Goal: Task Accomplishment & Management: Manage account settings

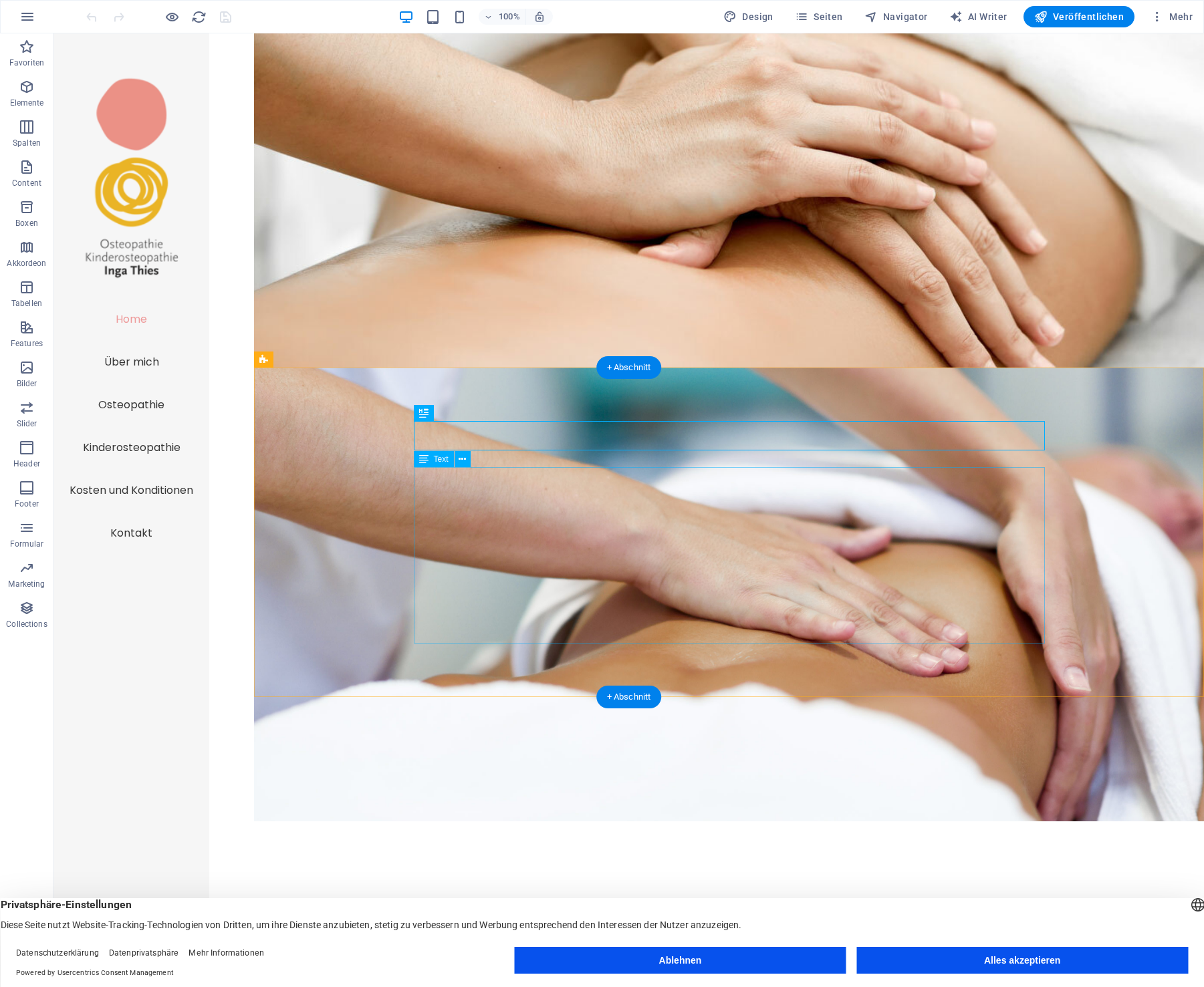
scroll to position [1, 0]
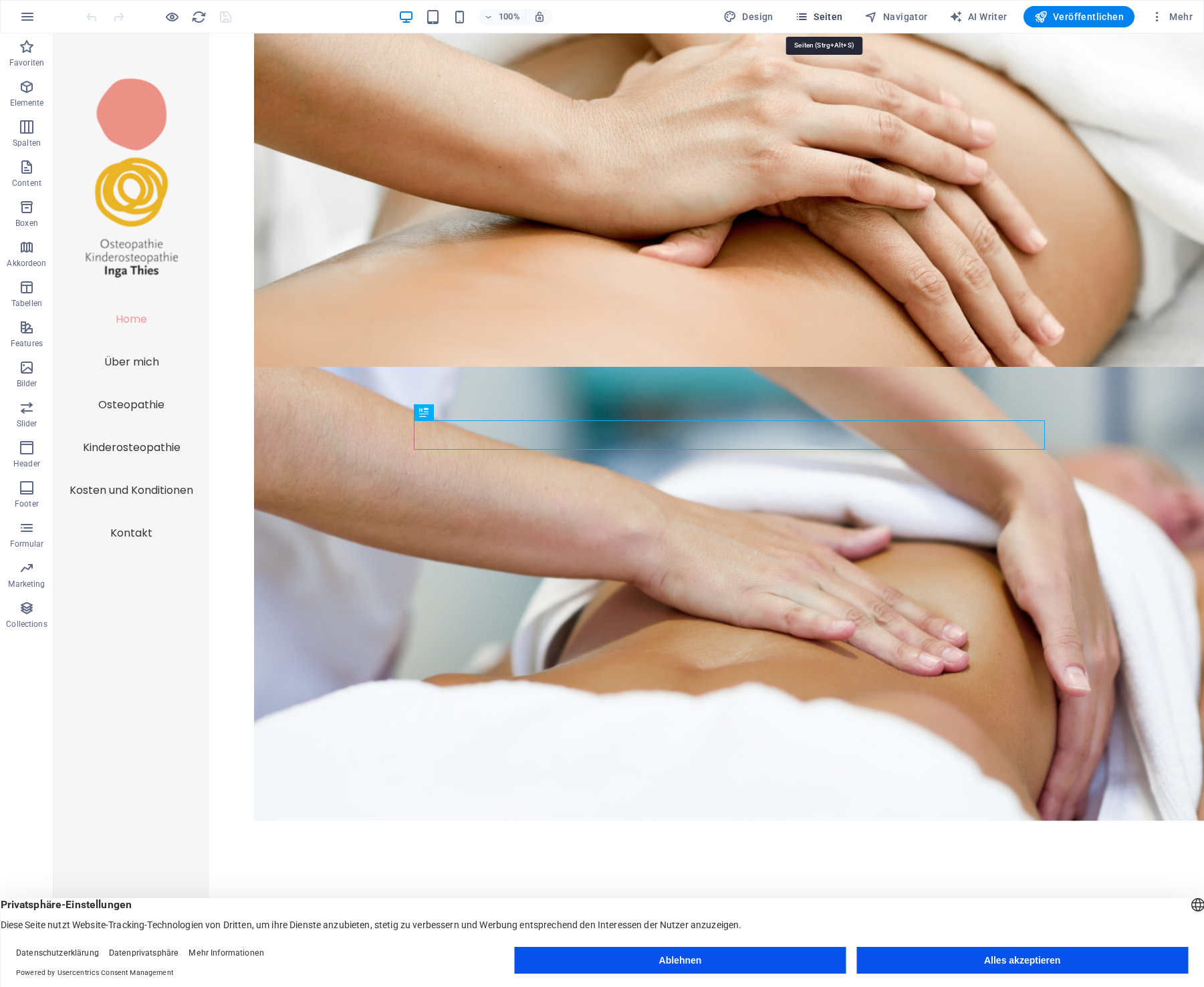
click at [828, 16] on span "Seiten" at bounding box center [819, 16] width 48 height 13
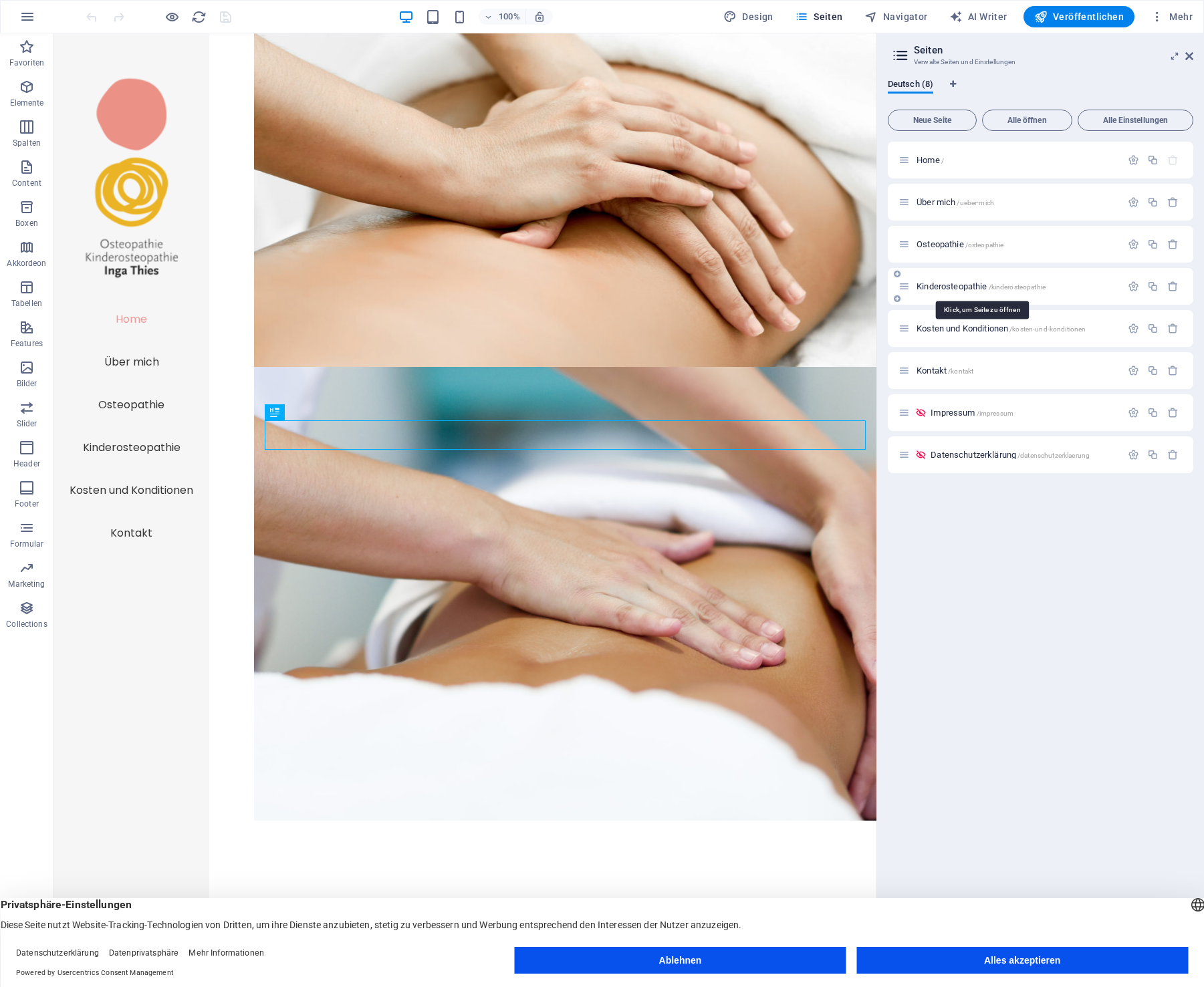
click at [949, 287] on span "Kinderosteopathie /kinderosteopathie" at bounding box center [981, 286] width 129 height 10
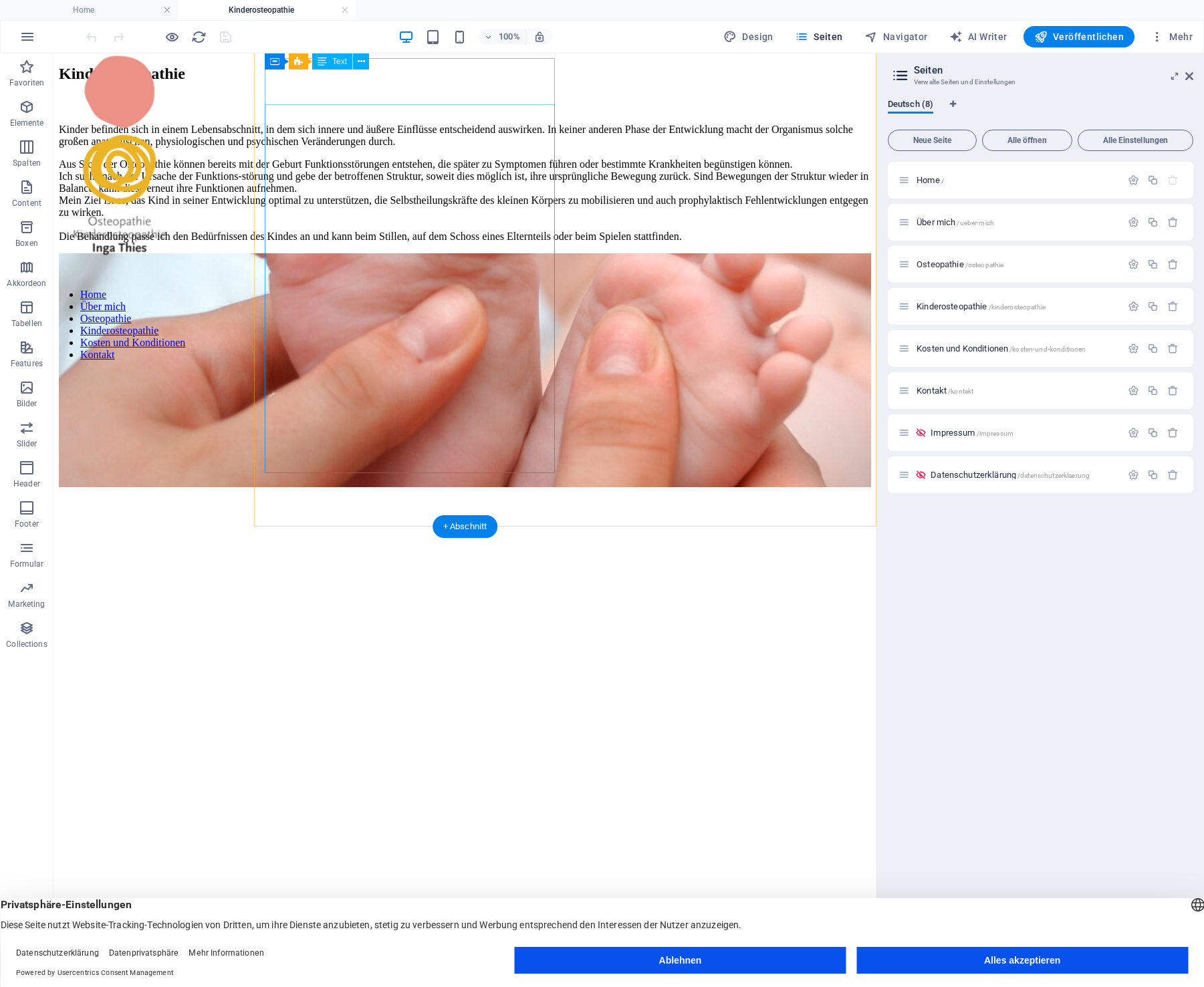
scroll to position [0, 0]
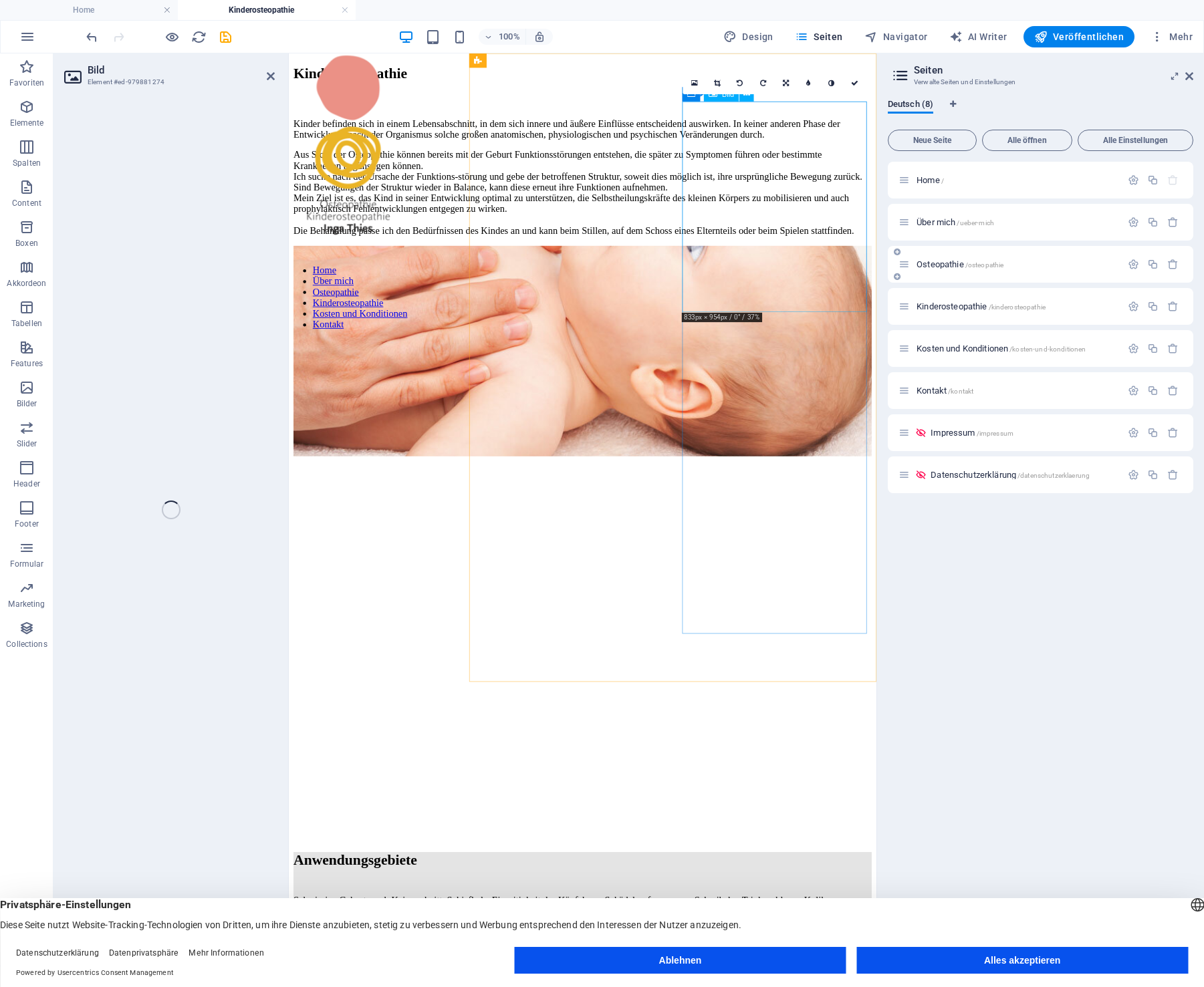
select select "%"
select select "px"
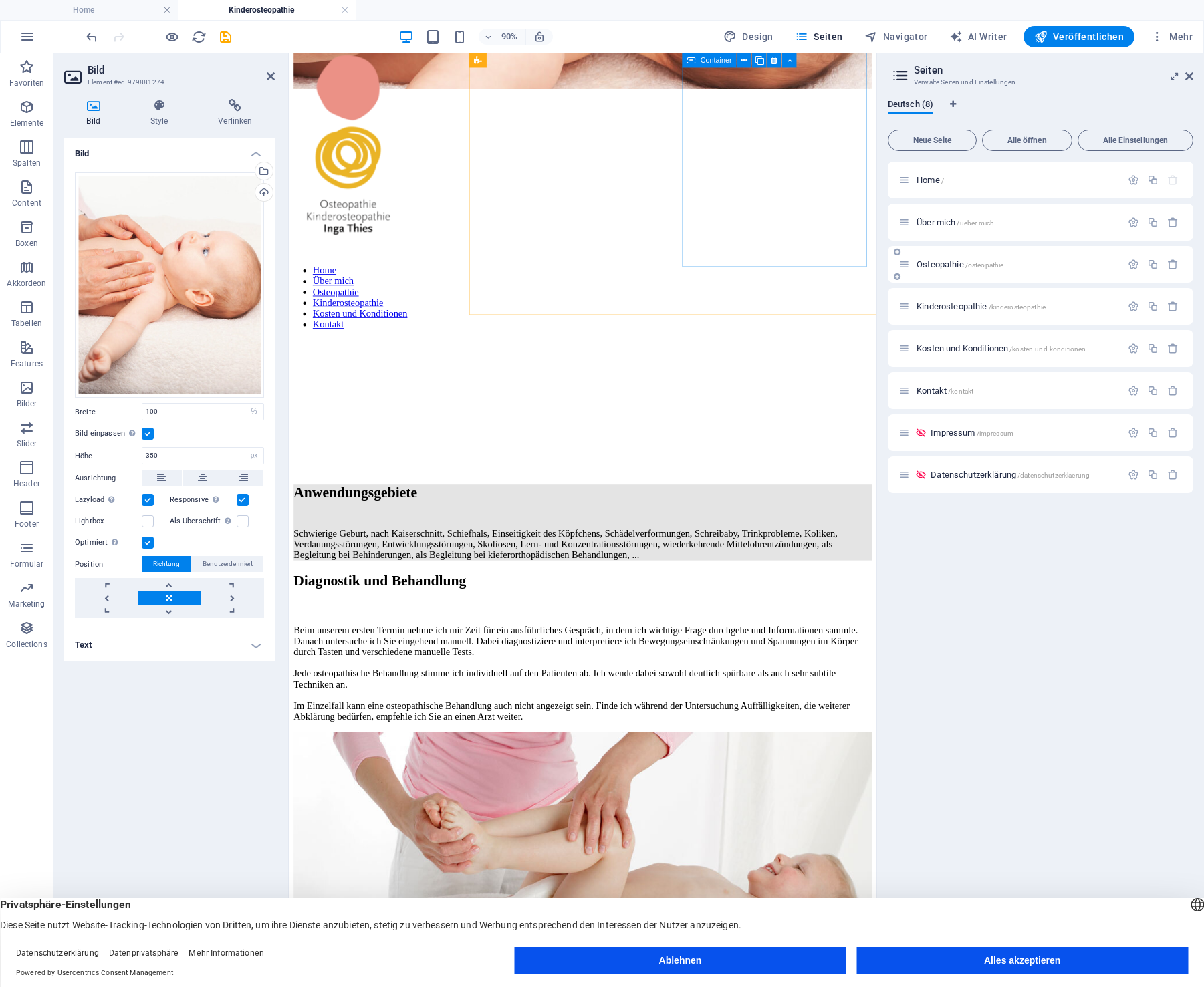
scroll to position [412, 0]
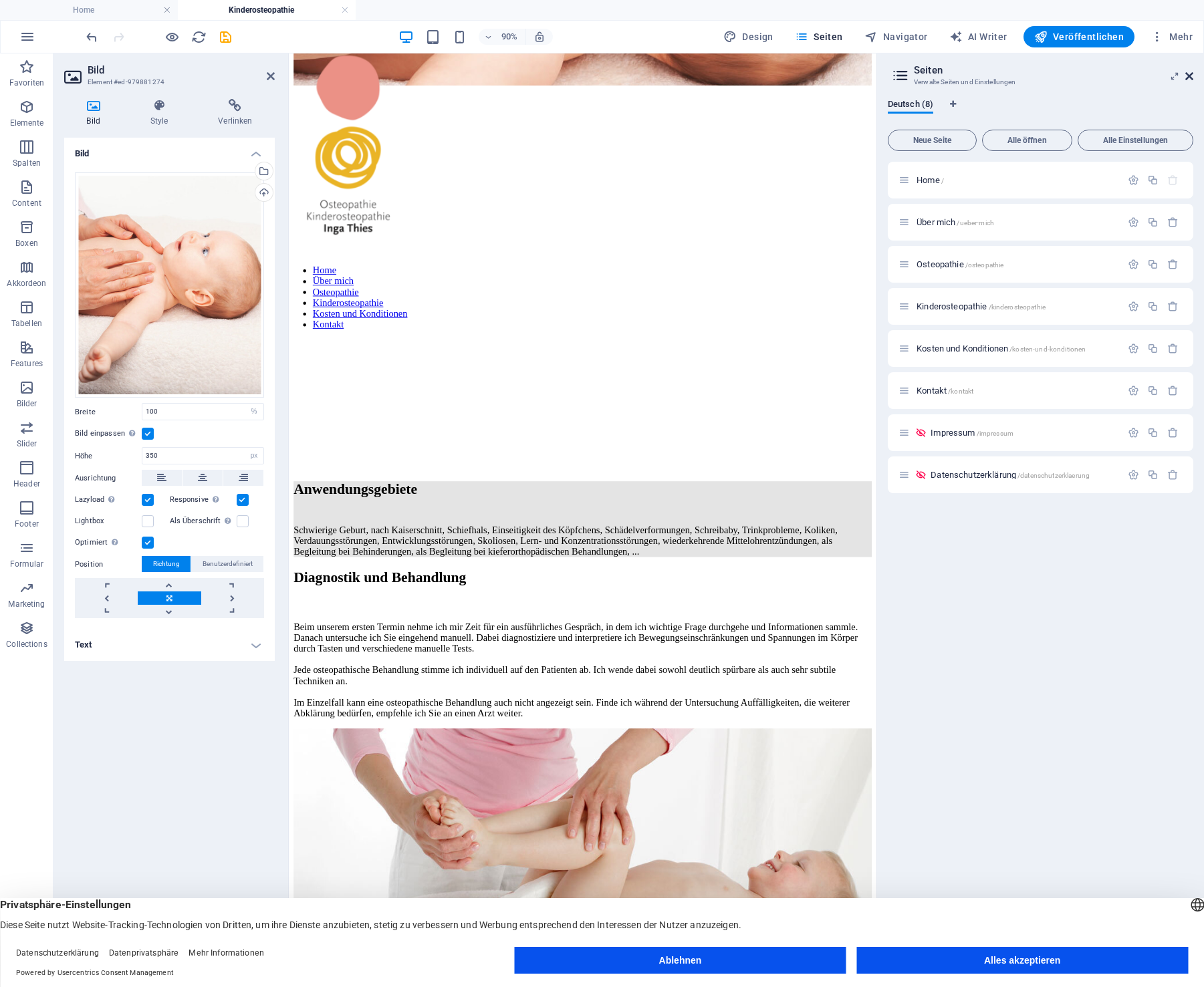
click at [1190, 75] on icon at bounding box center [1189, 76] width 8 height 10
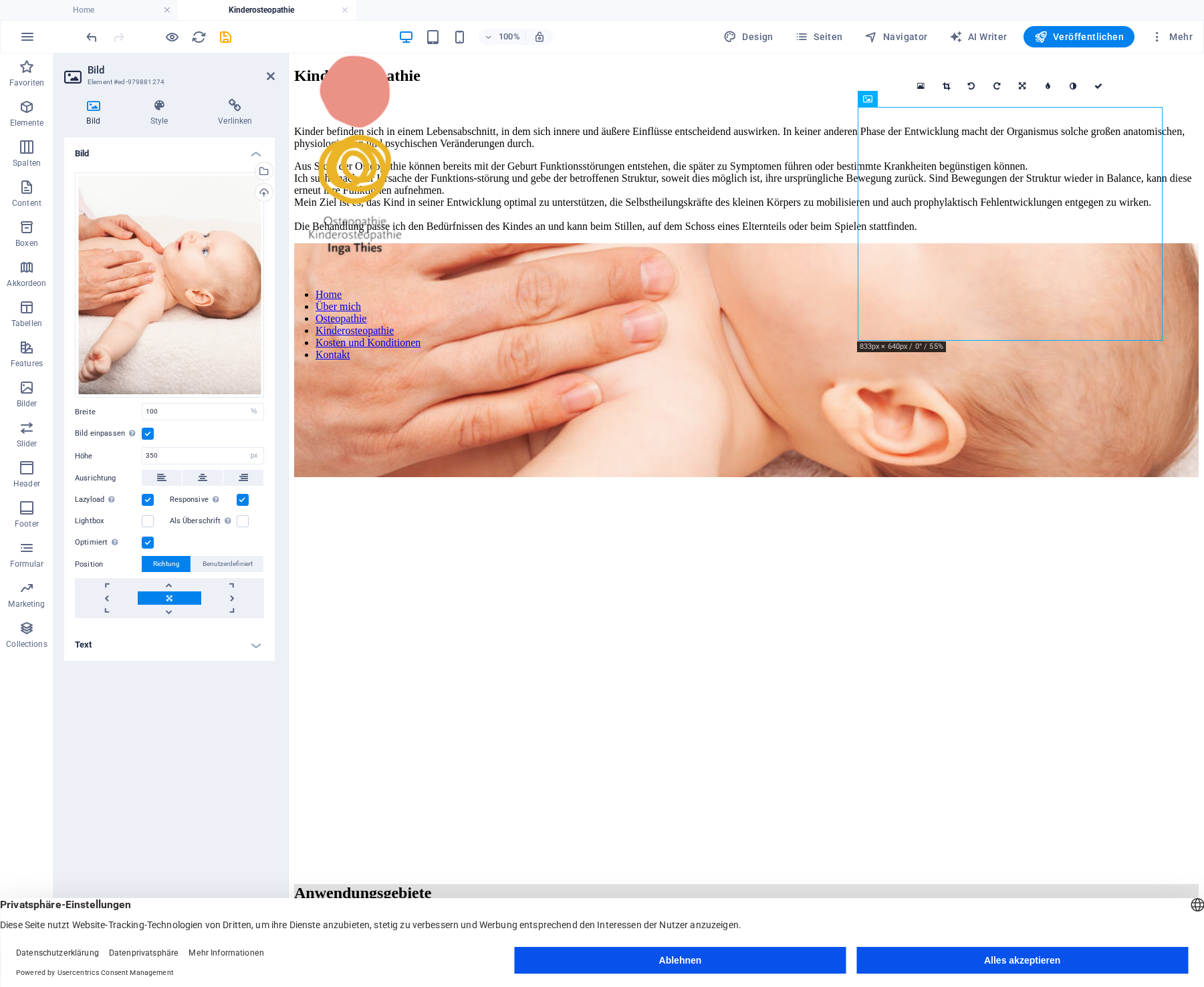
click at [1101, 382] on figure at bounding box center [746, 382] width 905 height 0
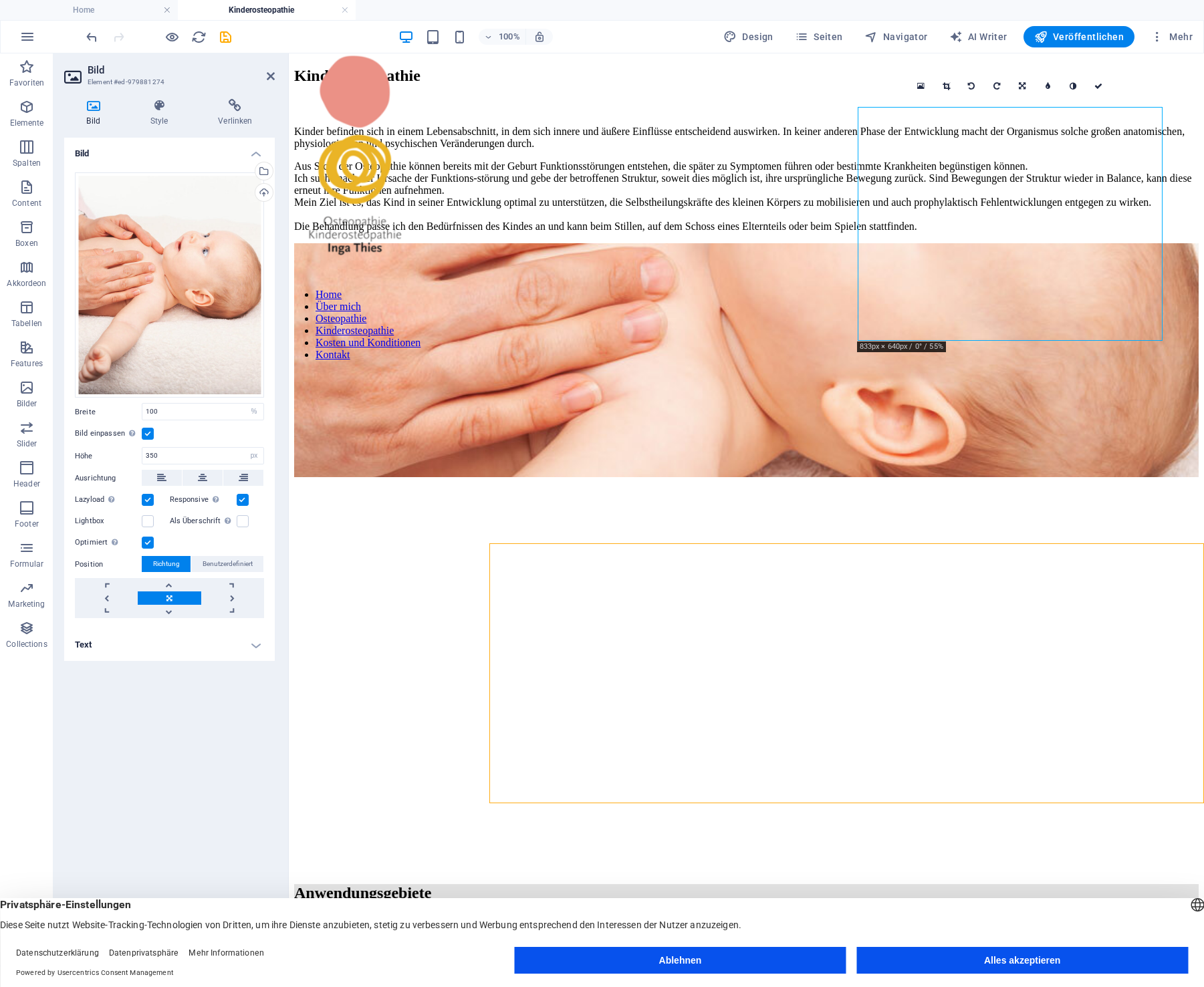
click at [1101, 382] on figure at bounding box center [746, 382] width 905 height 0
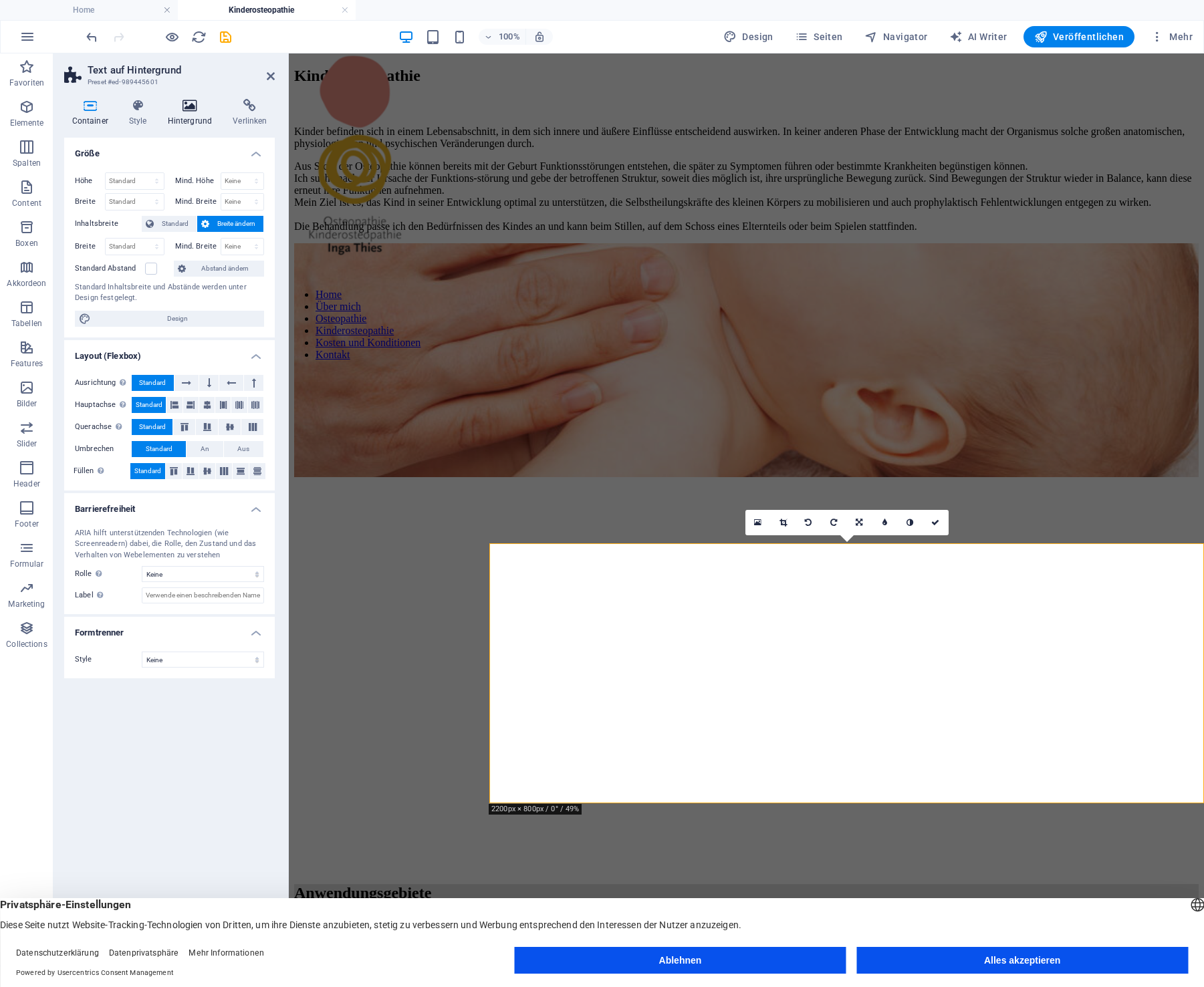
click at [192, 109] on icon at bounding box center [190, 106] width 60 height 13
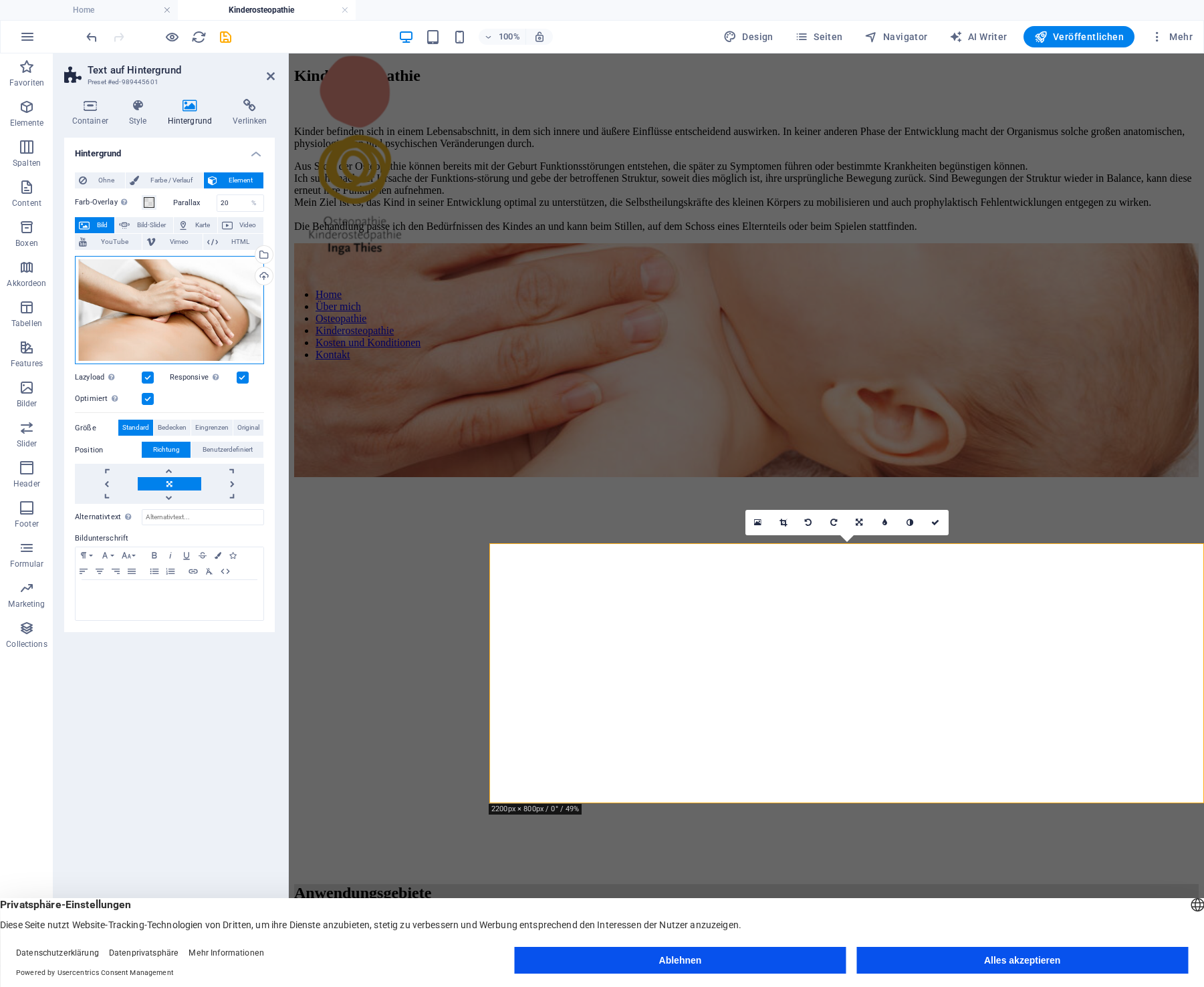
click at [198, 275] on div "Ziehe Dateien zum Hochladen hierher oder klicke hier, um aus Dateien oder koste…" at bounding box center [170, 310] width 189 height 109
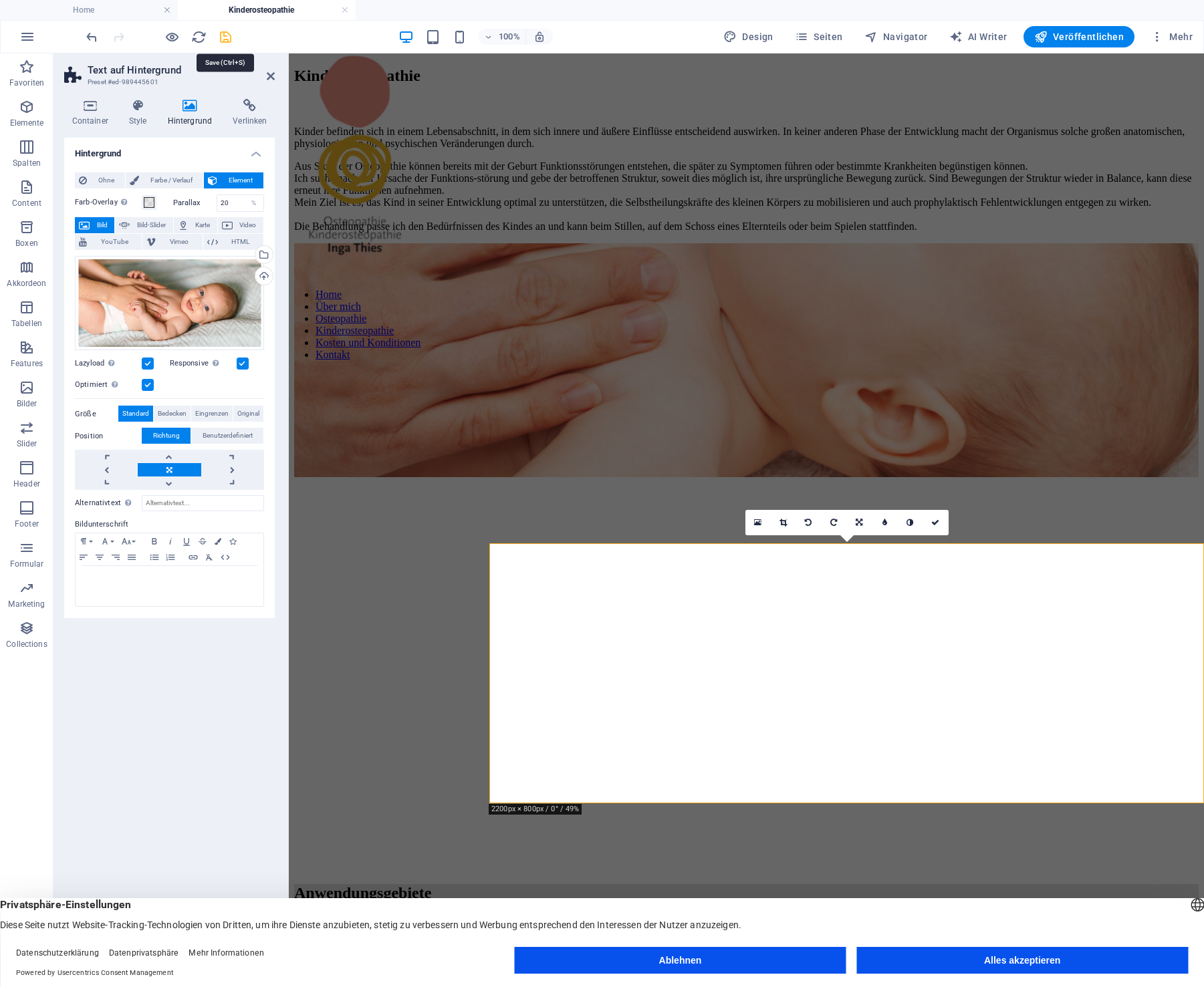
click at [226, 35] on icon "save" at bounding box center [225, 37] width 16 height 16
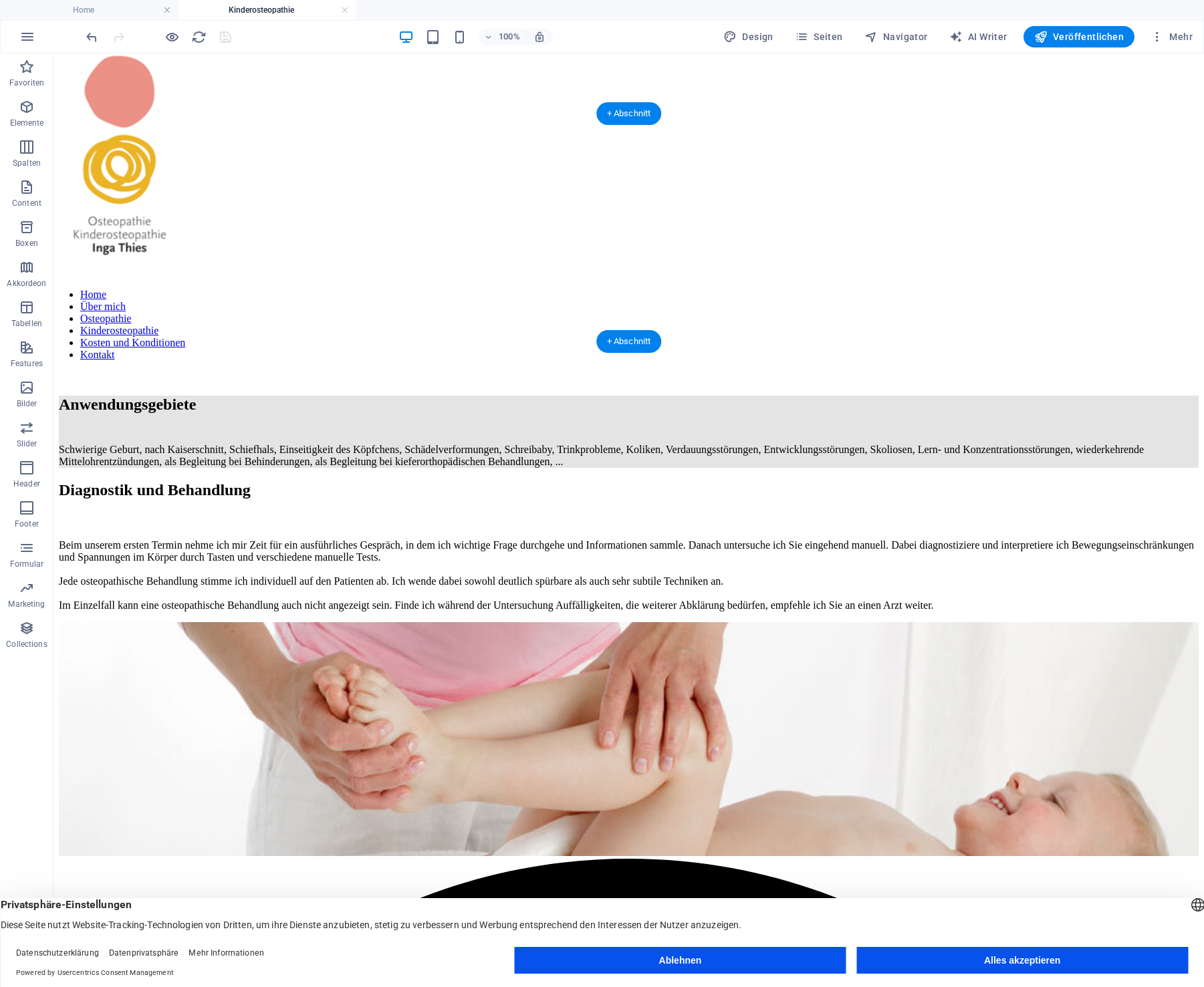
scroll to position [441, 0]
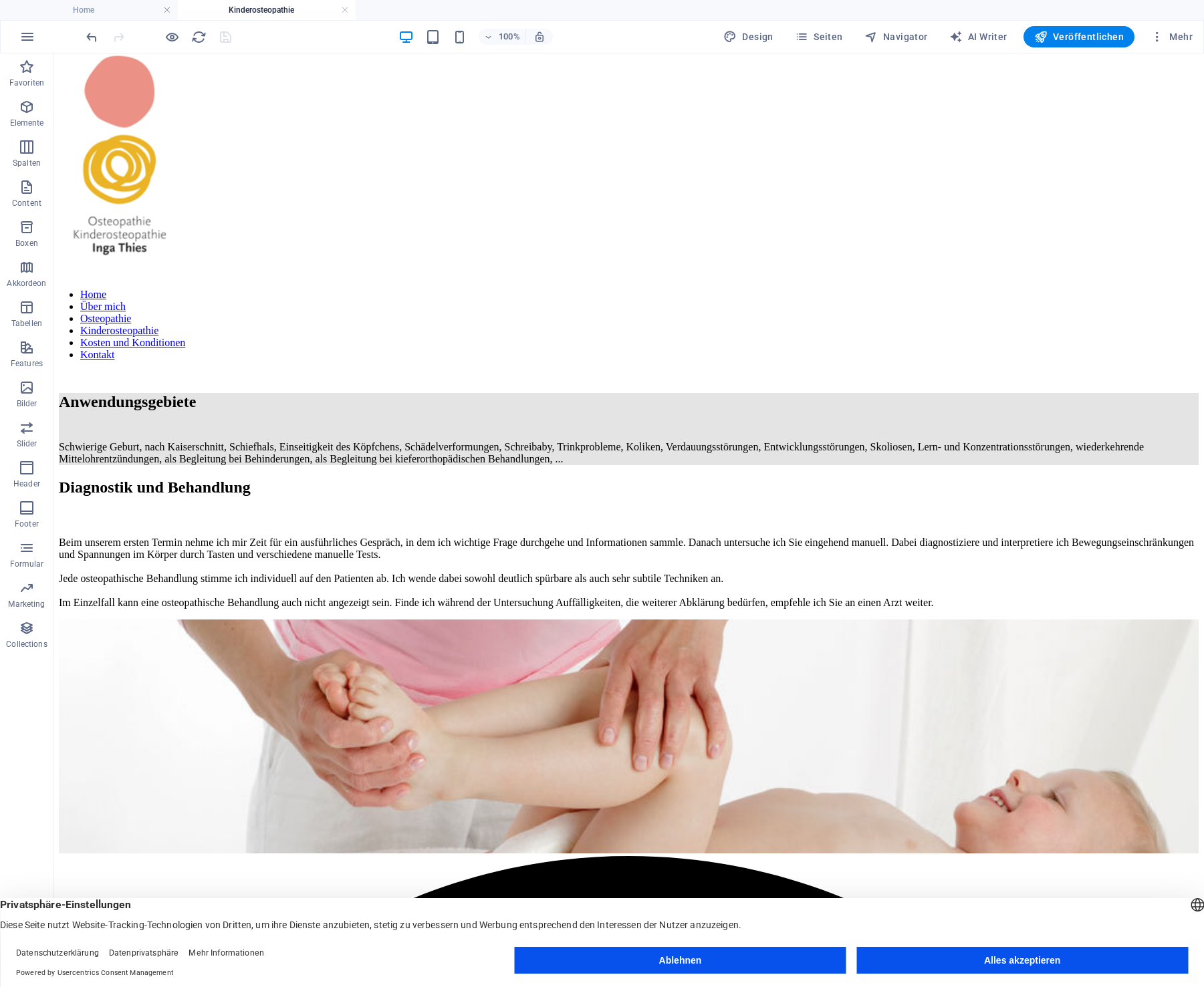
click at [1037, 957] on button "Alles akzeptieren" at bounding box center [1022, 960] width 332 height 27
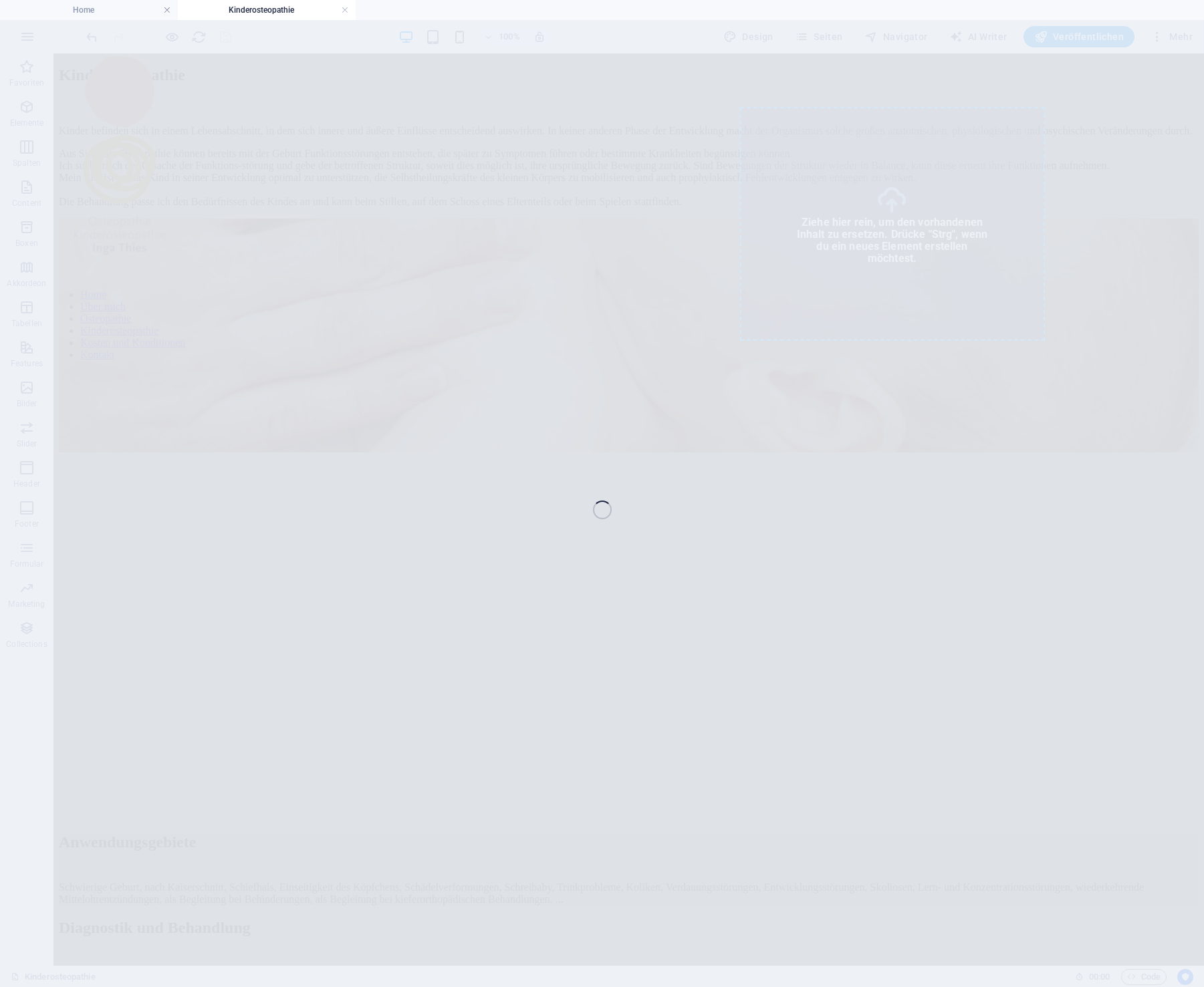
scroll to position [0, 0]
select select "%"
select select "px"
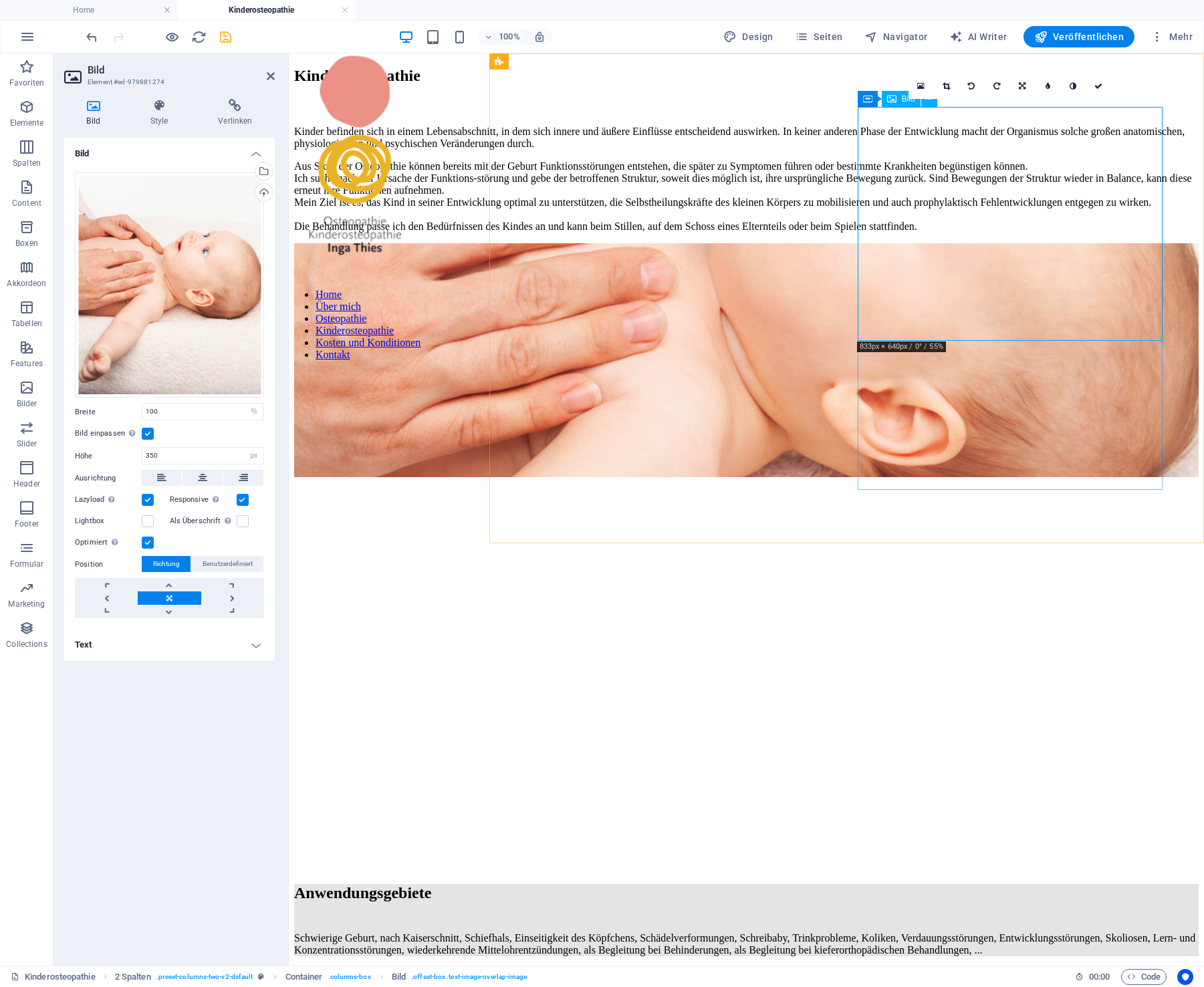
click at [979, 277] on figure at bounding box center [746, 361] width 905 height 237
click at [201, 277] on div "Ziehe Dateien zum Hochladen hierher oder klicke hier, um aus Dateien oder koste…" at bounding box center [170, 286] width 189 height 226
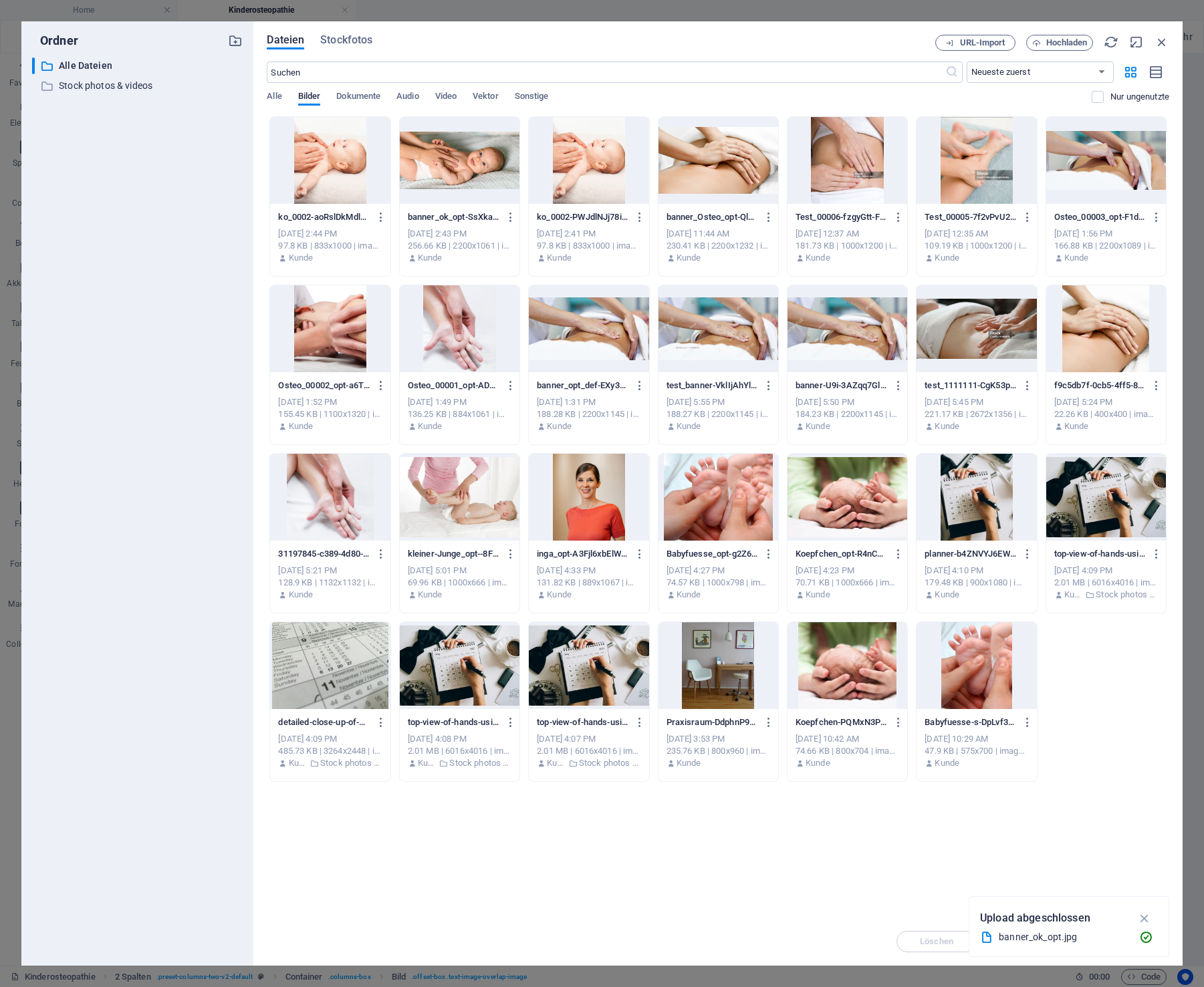
click at [331, 169] on div at bounding box center [330, 160] width 120 height 87
click at [1144, 916] on icon "button" at bounding box center [1145, 919] width 16 height 15
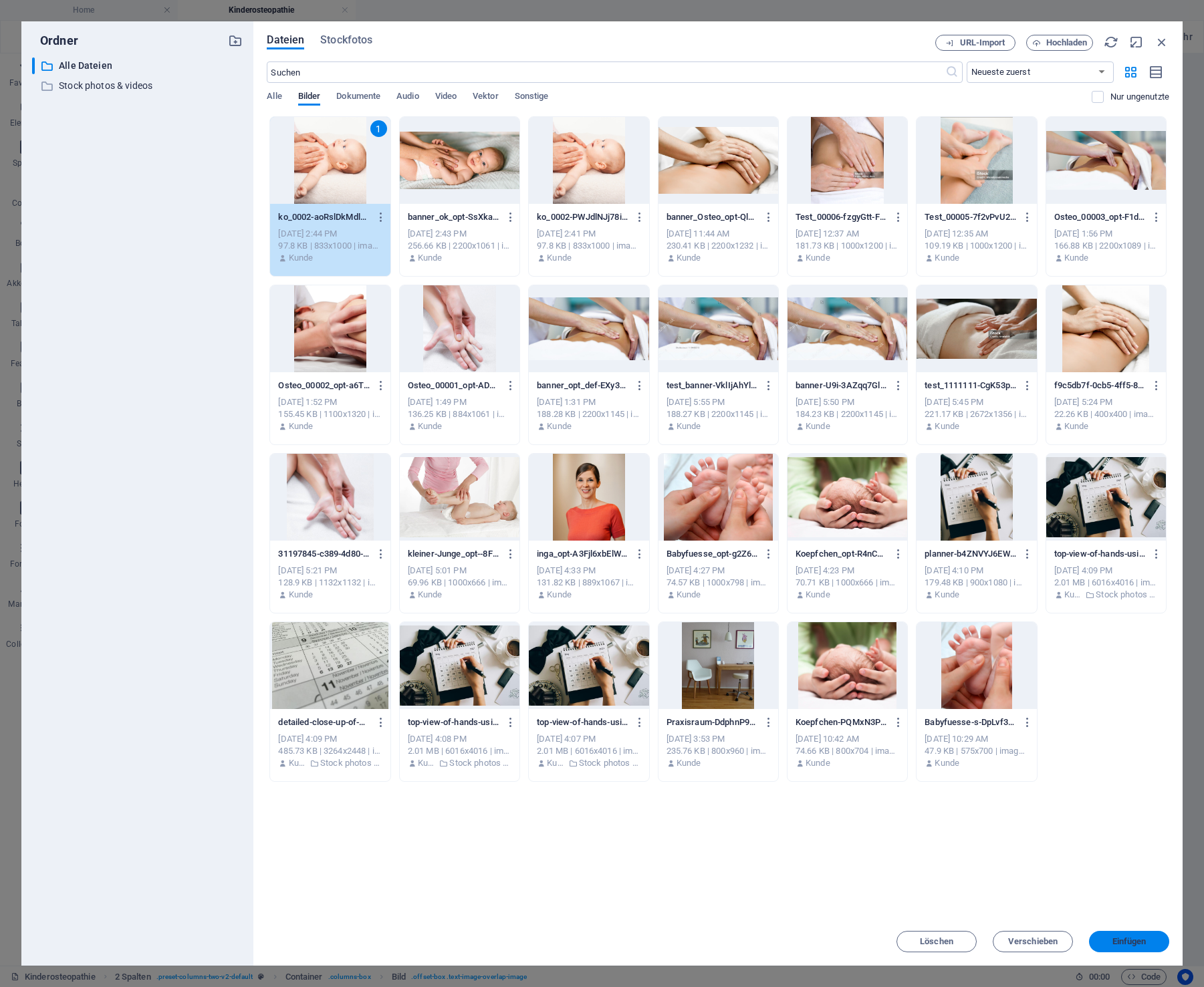
drag, startPoint x: 1132, startPoint y: 940, endPoint x: 843, endPoint y: 887, distance: 293.8
click at [1132, 940] on span "Einfügen" at bounding box center [1130, 942] width 34 height 8
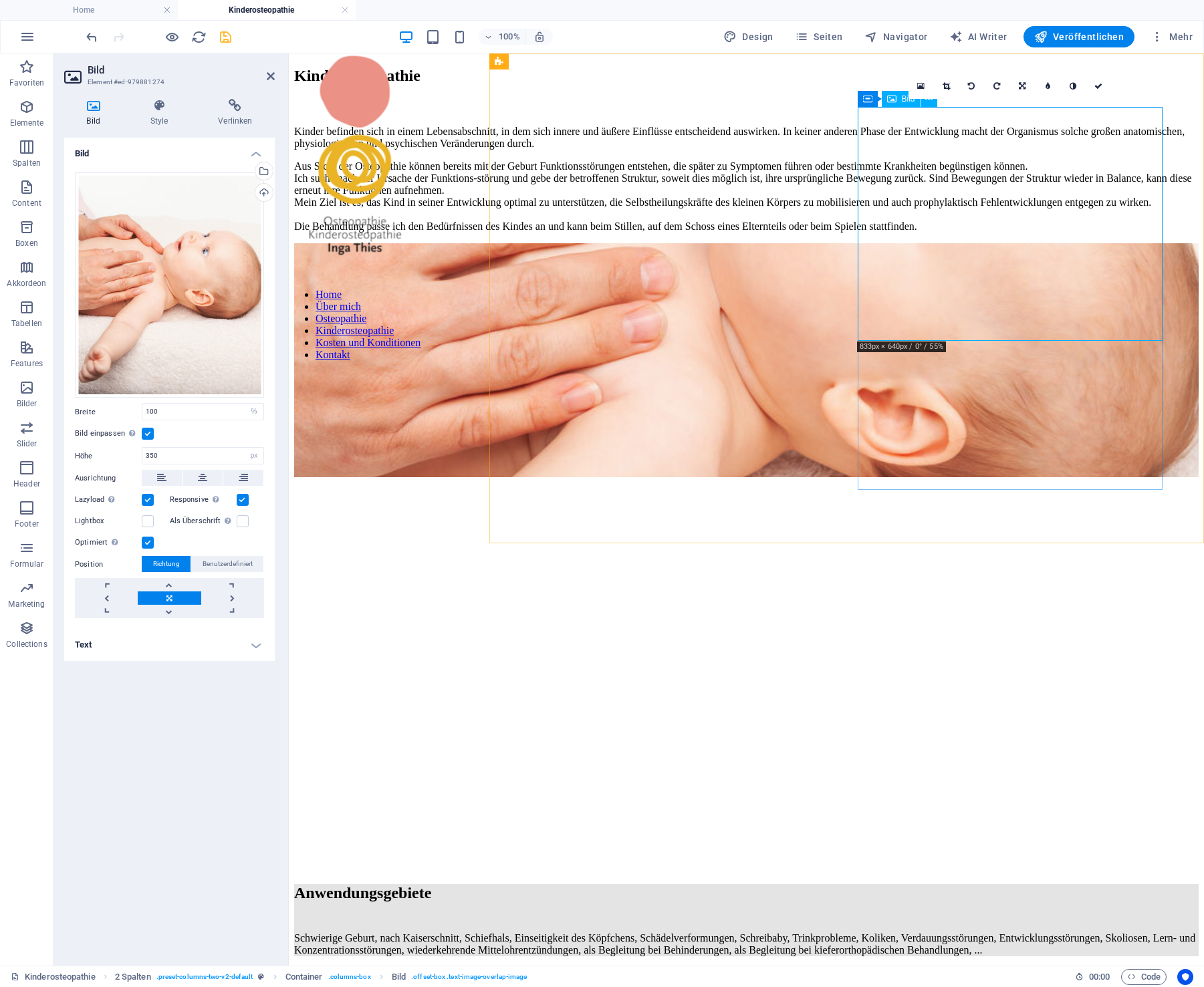
click at [1008, 243] on figure at bounding box center [746, 361] width 905 height 237
click at [225, 36] on icon "save" at bounding box center [225, 37] width 16 height 16
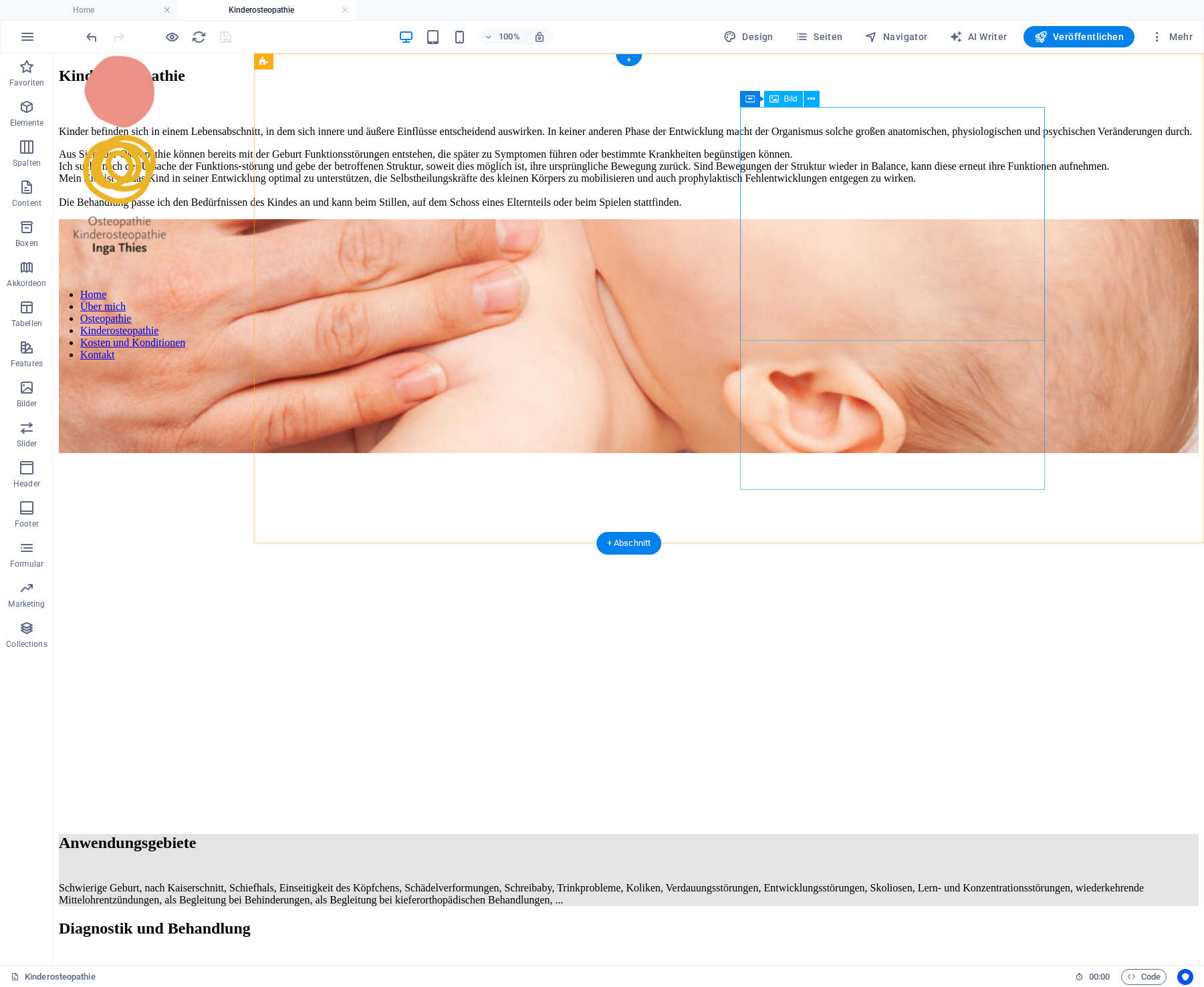
click at [906, 219] on figure at bounding box center [629, 338] width 1140 height 237
select select "%"
select select "px"
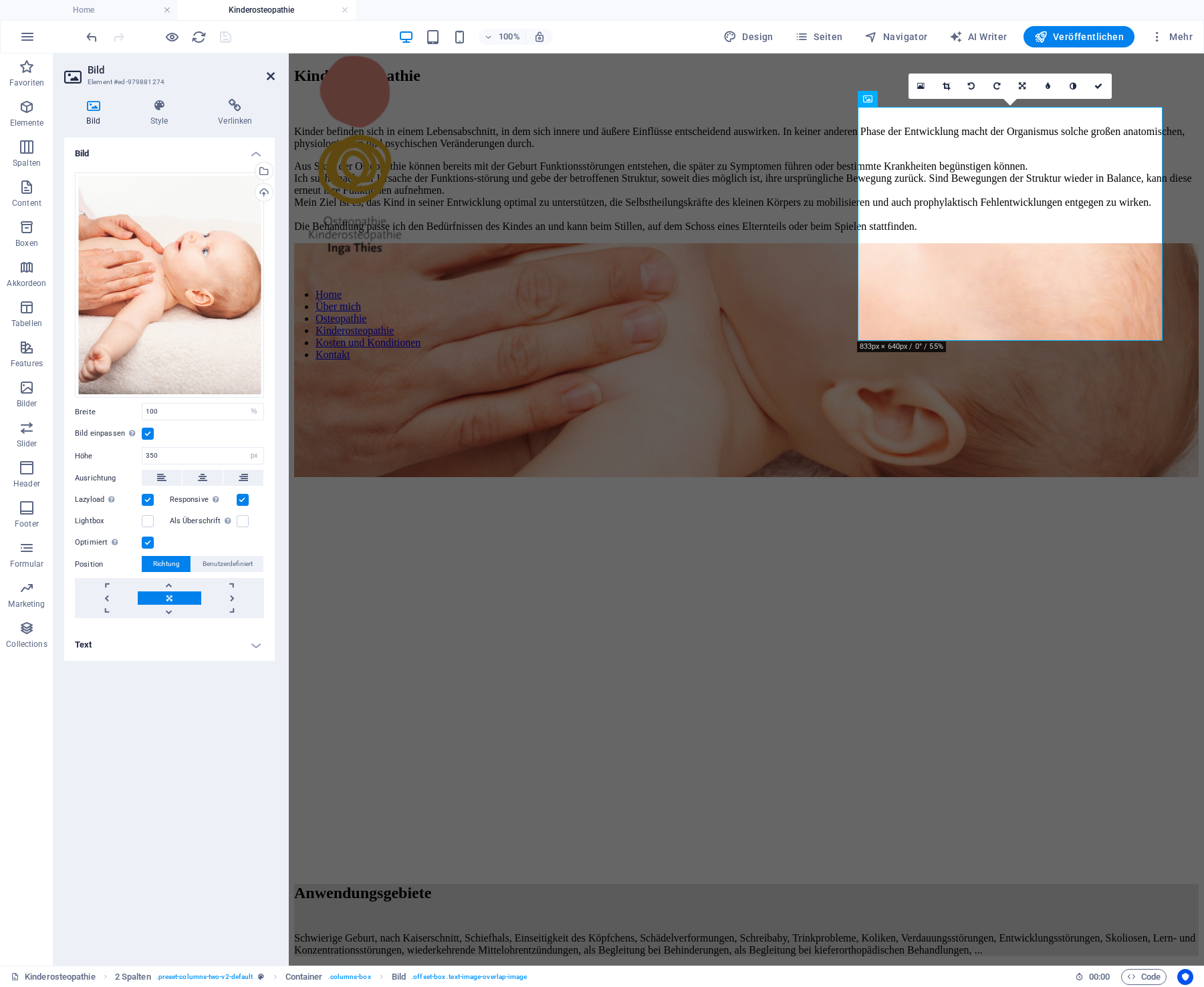
click at [269, 72] on icon at bounding box center [271, 76] width 8 height 10
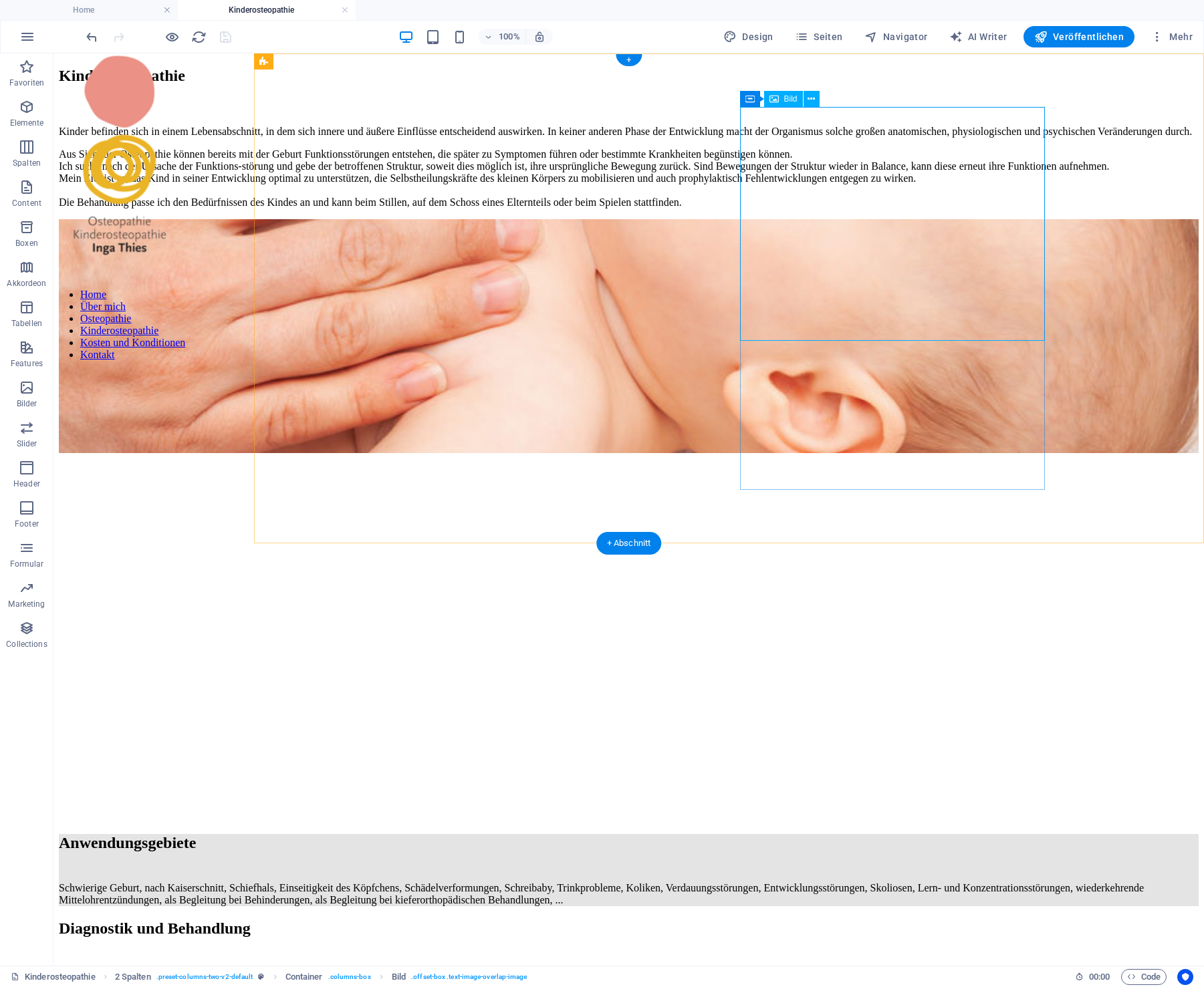
click at [871, 219] on figure at bounding box center [629, 338] width 1140 height 237
select select "%"
select select "px"
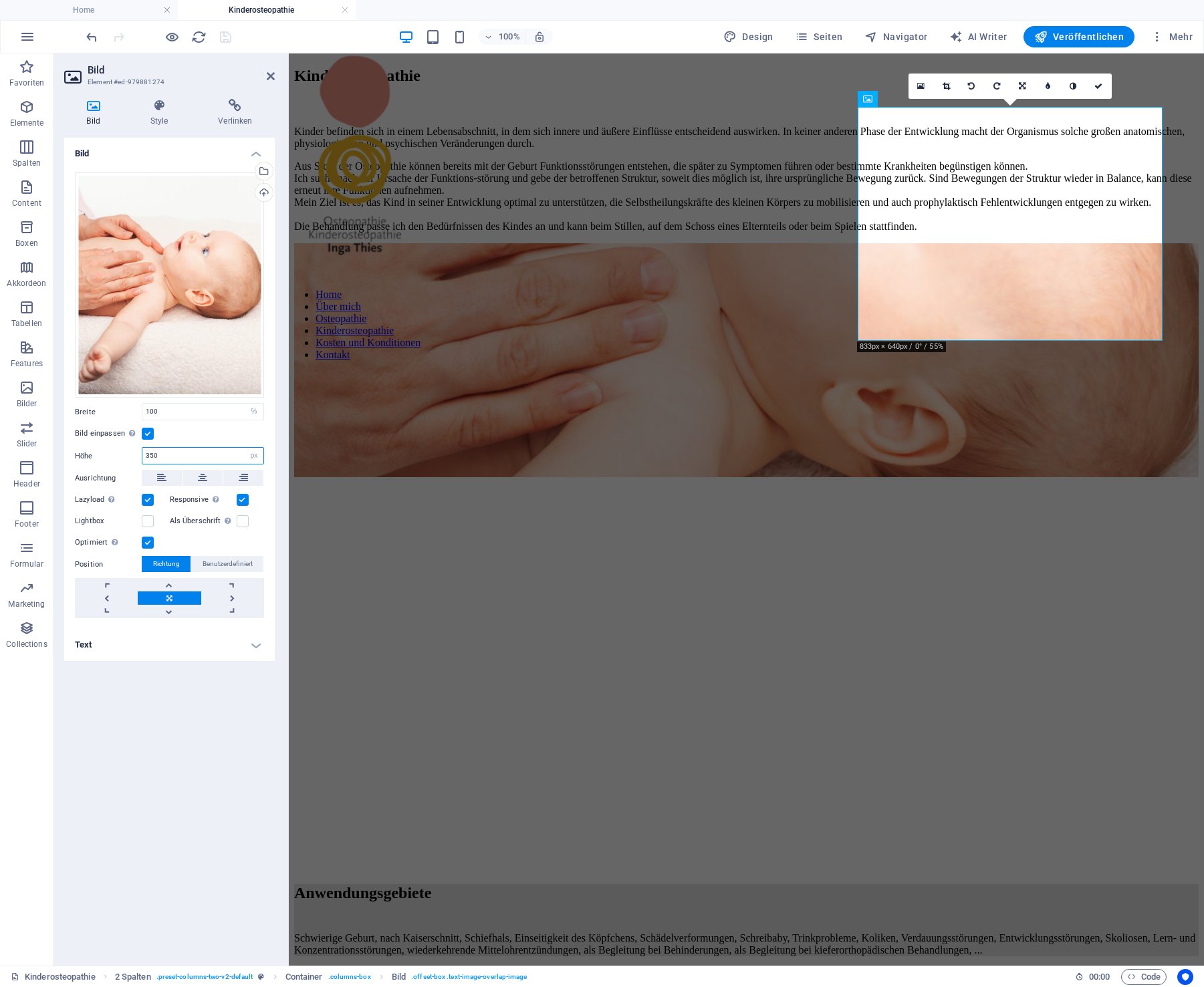
click at [190, 455] on input "350" at bounding box center [202, 456] width 121 height 16
click at [382, 425] on div "Home Über mich Osteopathie Kinderosteopathie Kosten und Konditionen Kontakt" at bounding box center [354, 509] width 132 height 913
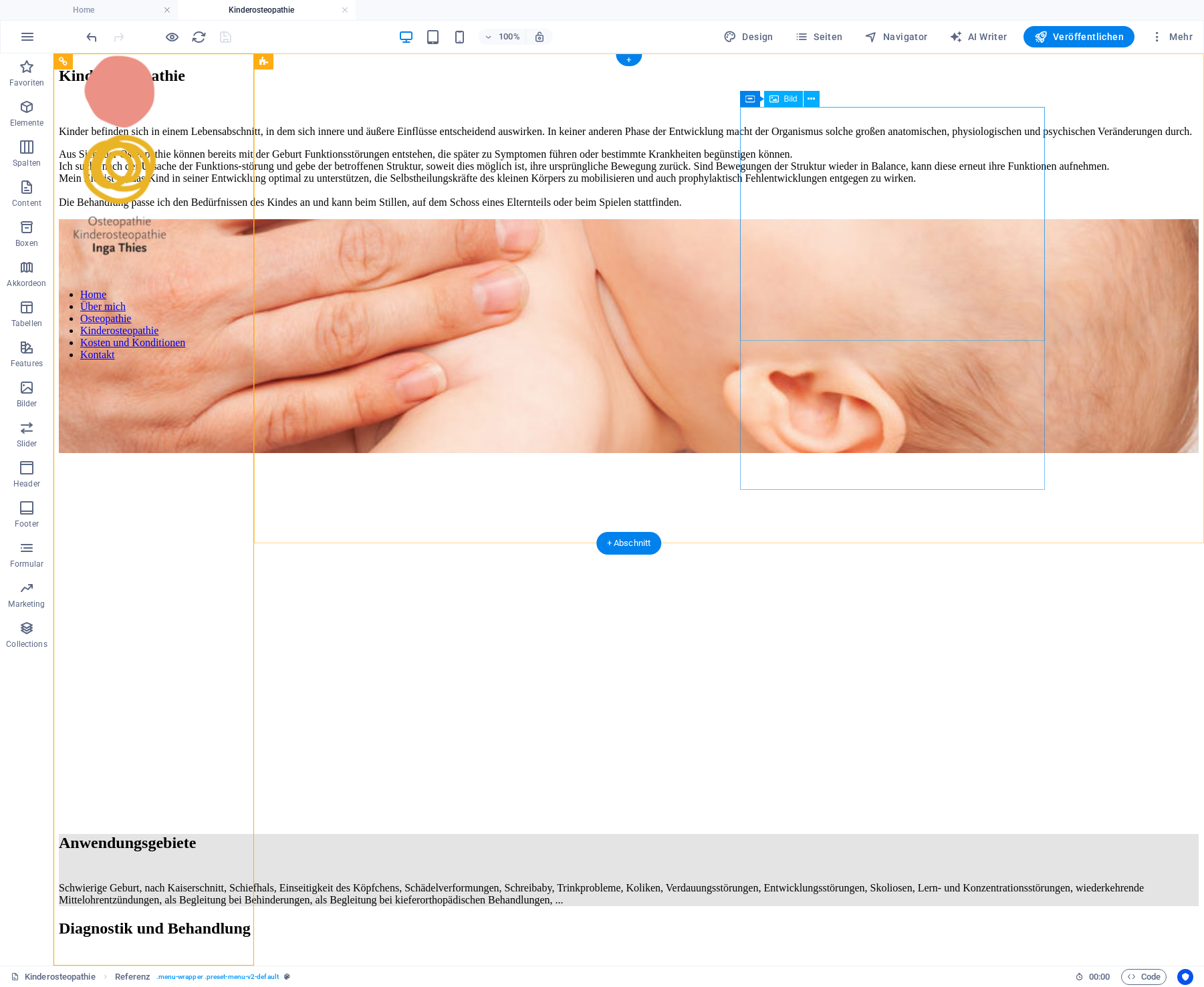
click at [916, 219] on figure at bounding box center [629, 338] width 1140 height 237
select select "%"
select select "px"
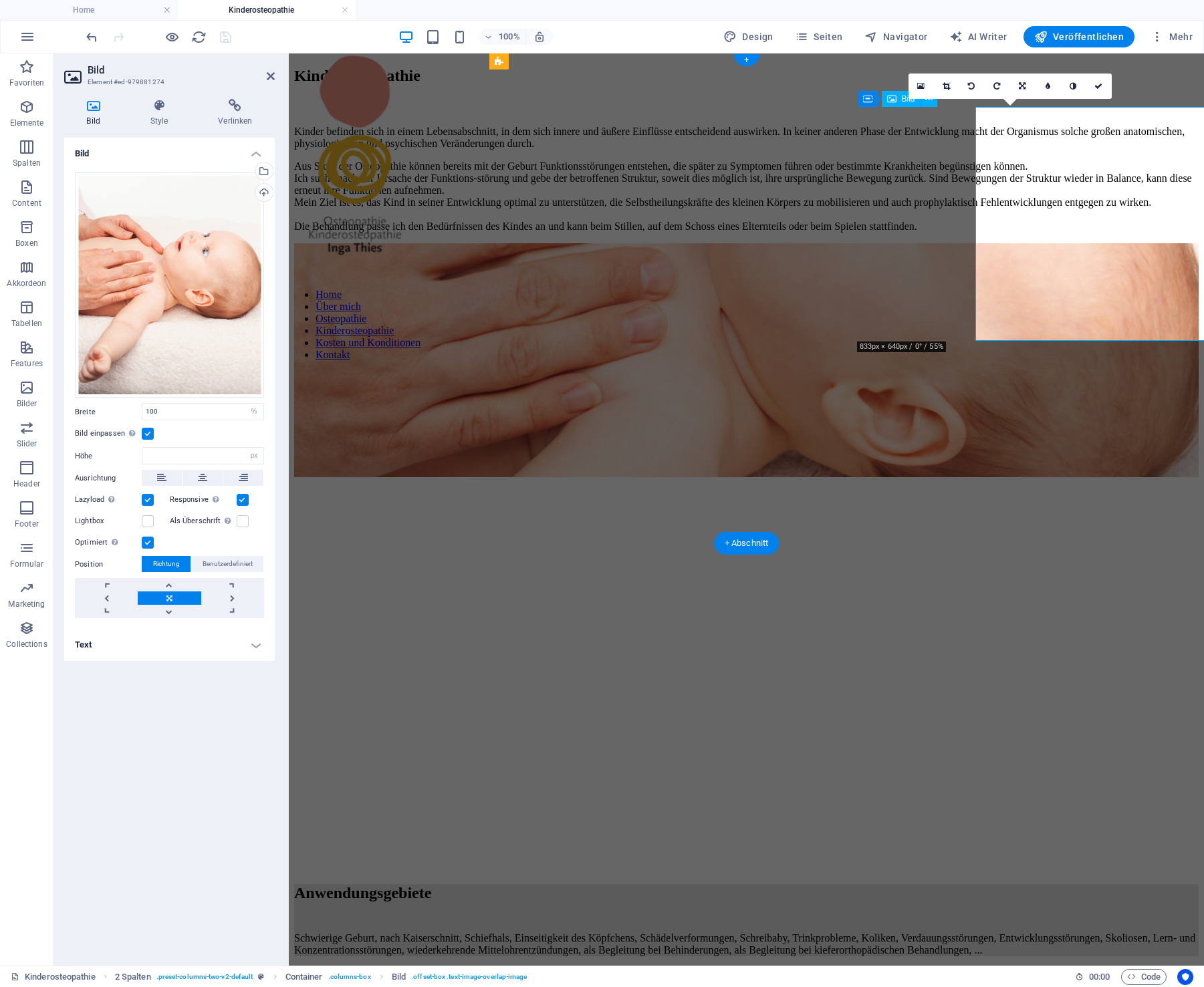
type input "350"
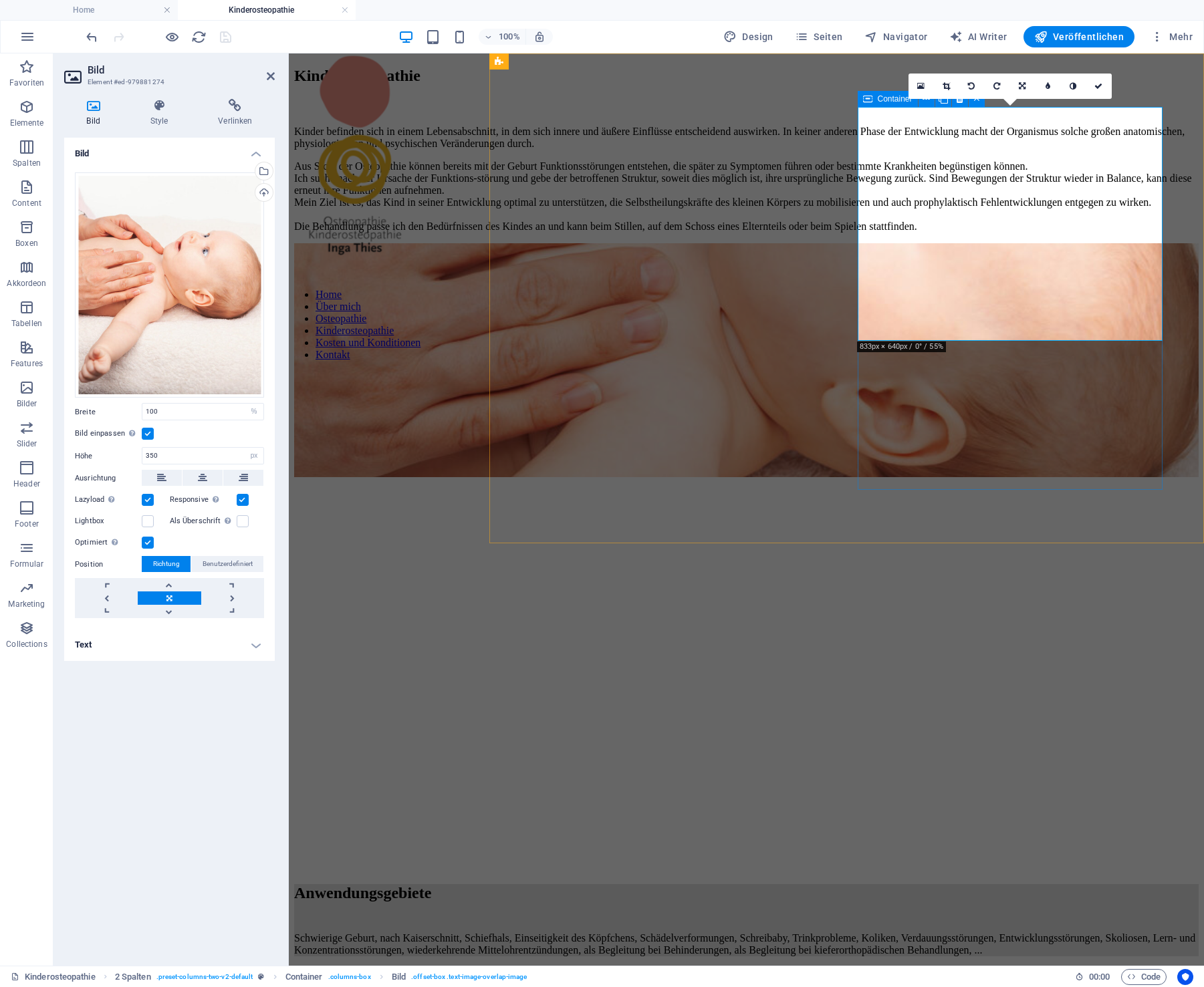
click at [1003, 370] on div at bounding box center [746, 361] width 905 height 237
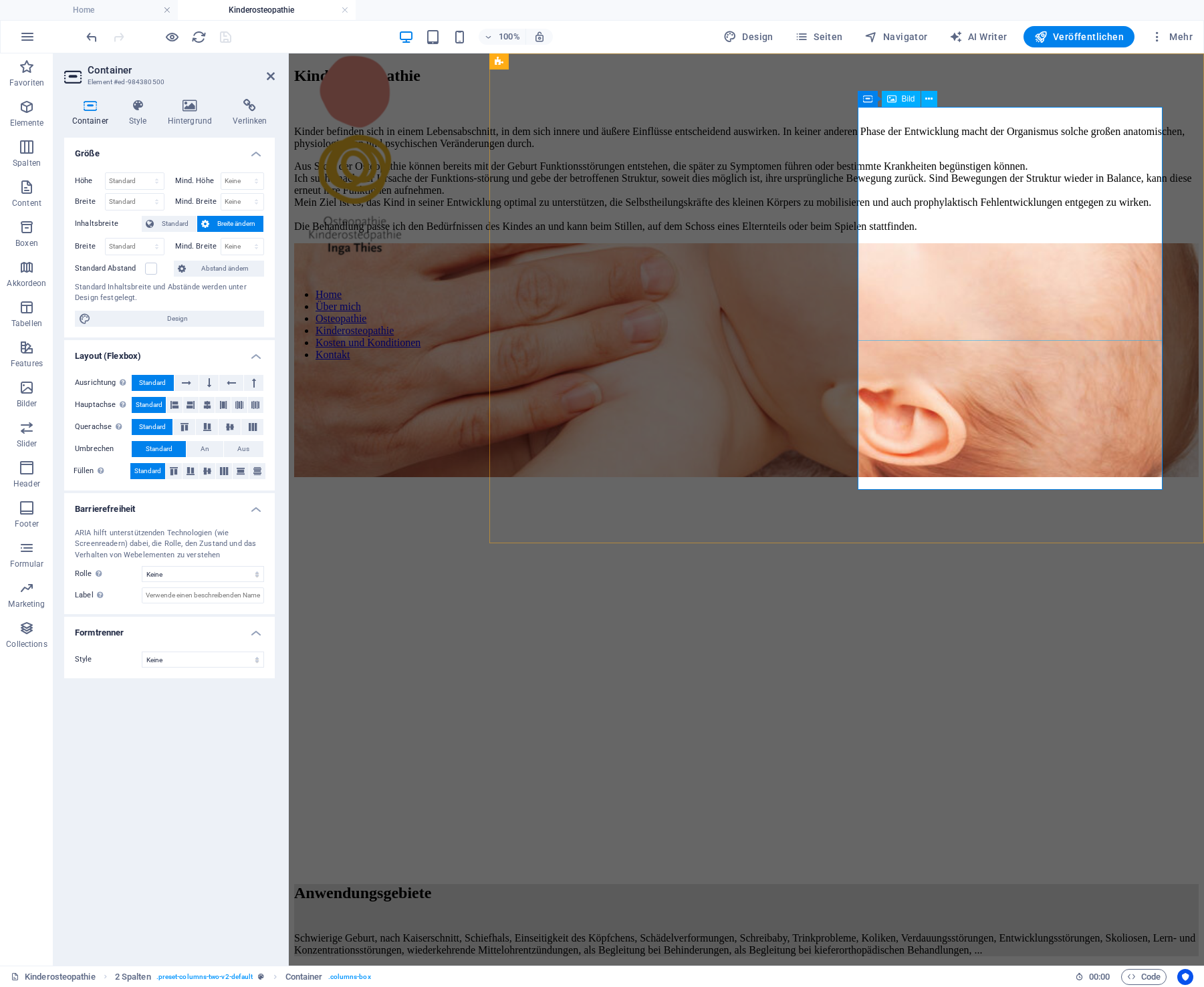
click at [1001, 264] on figure at bounding box center [746, 361] width 905 height 237
select select "%"
select select "px"
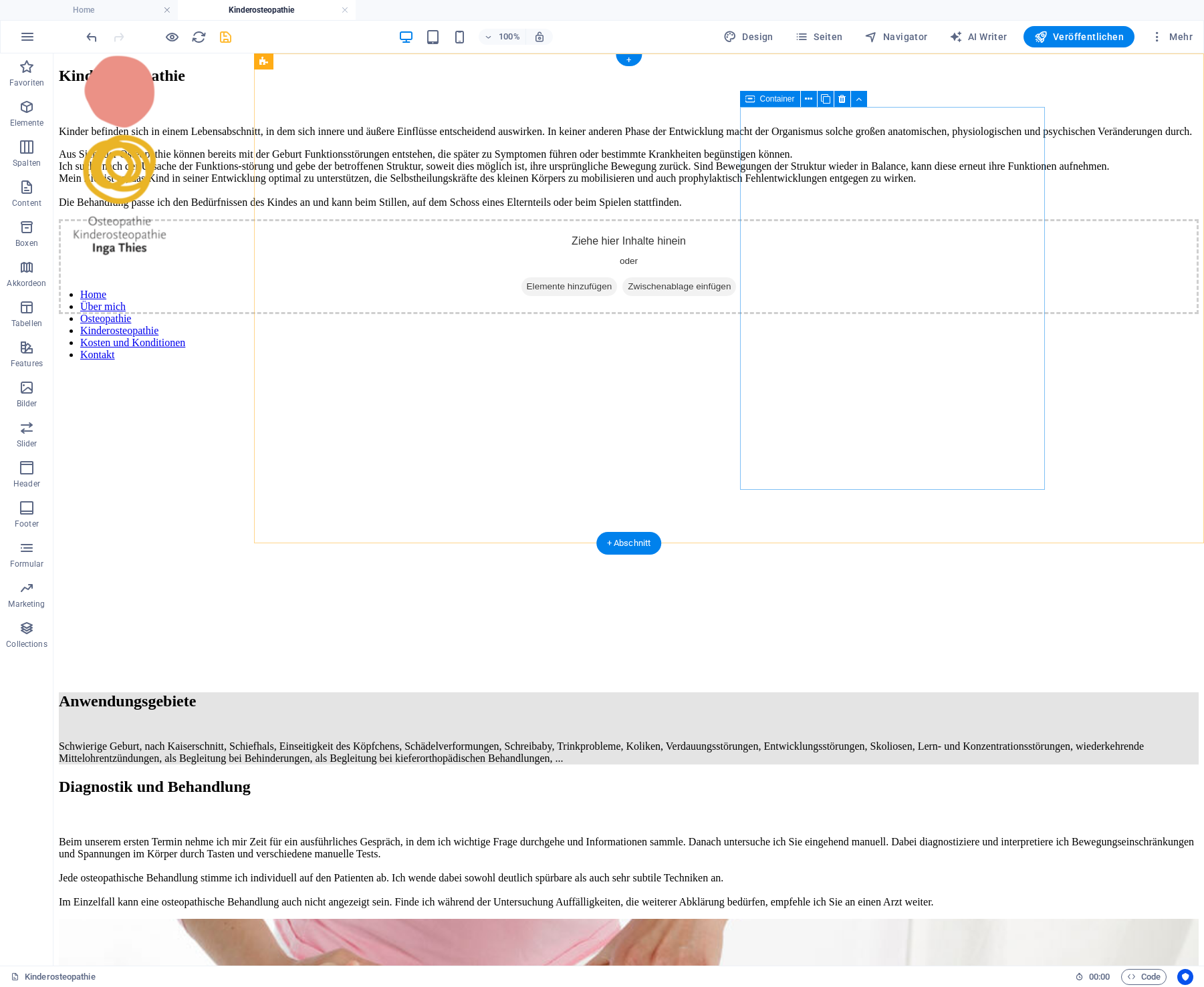
click at [618, 277] on span "Elemente hinzufügen" at bounding box center [569, 286] width 96 height 19
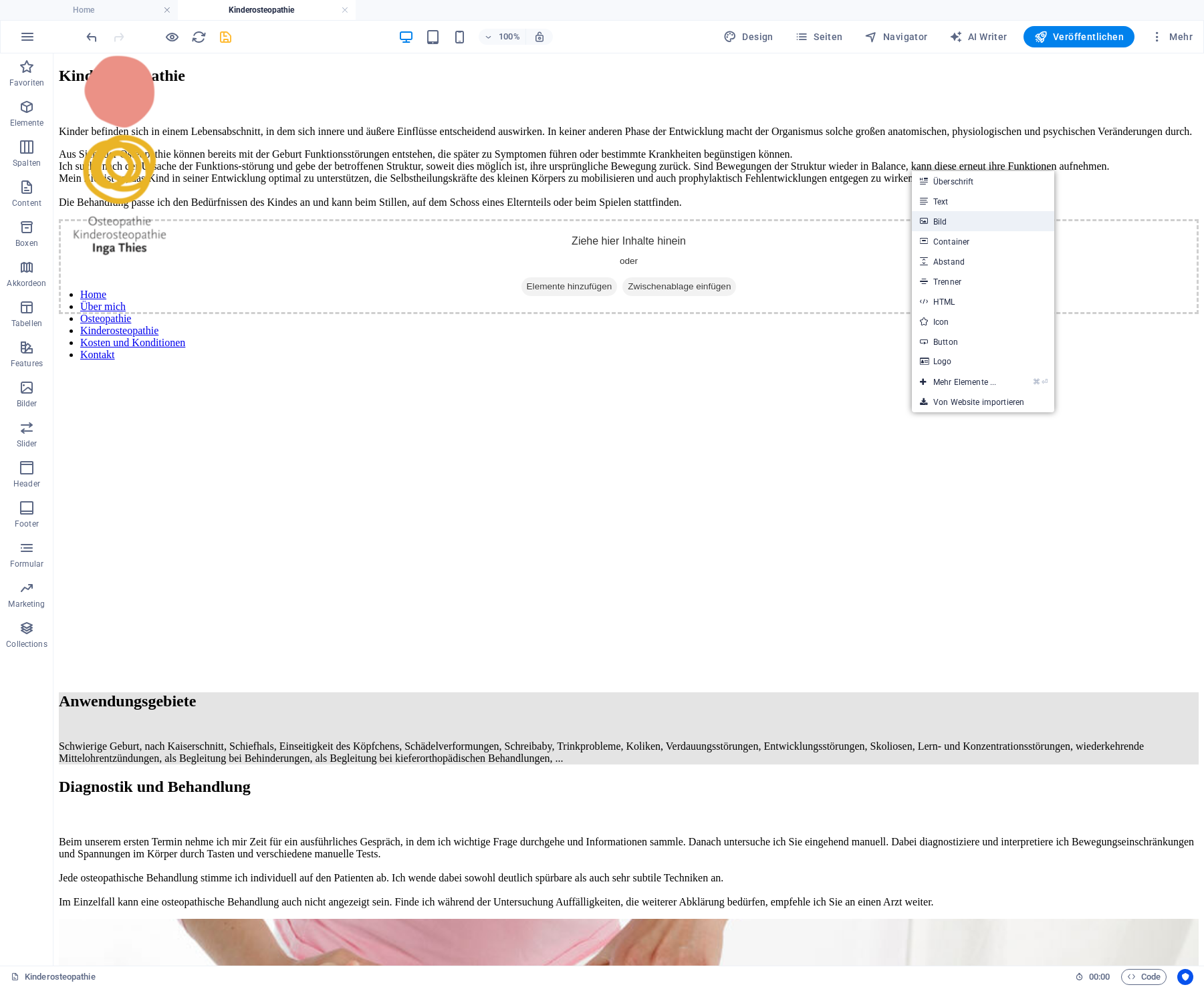
click at [955, 220] on link "Bild" at bounding box center [983, 221] width 142 height 20
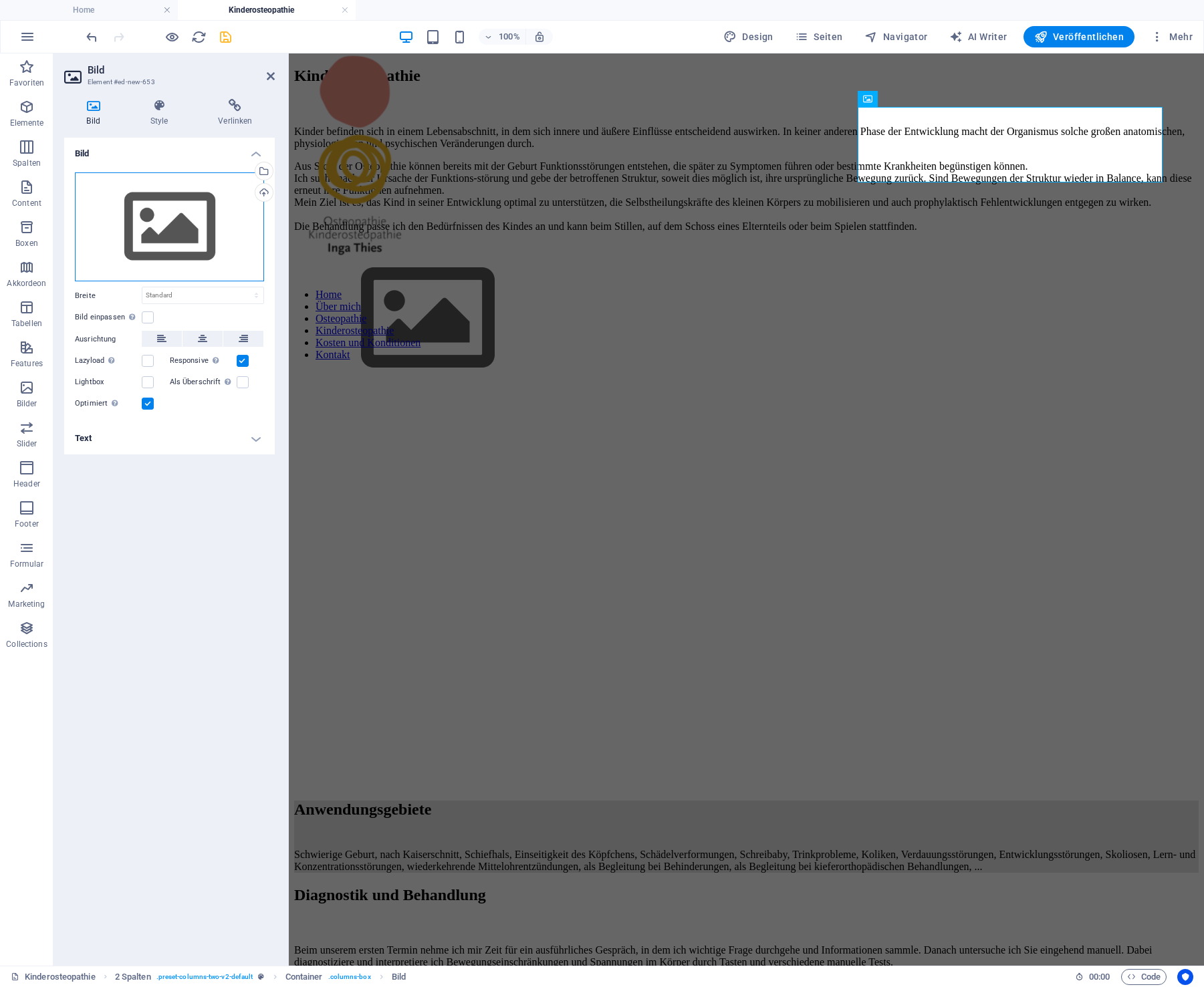
click at [185, 229] on div "Ziehe Dateien zum Hochladen hierher oder klicke hier, um aus Dateien oder koste…" at bounding box center [170, 227] width 189 height 109
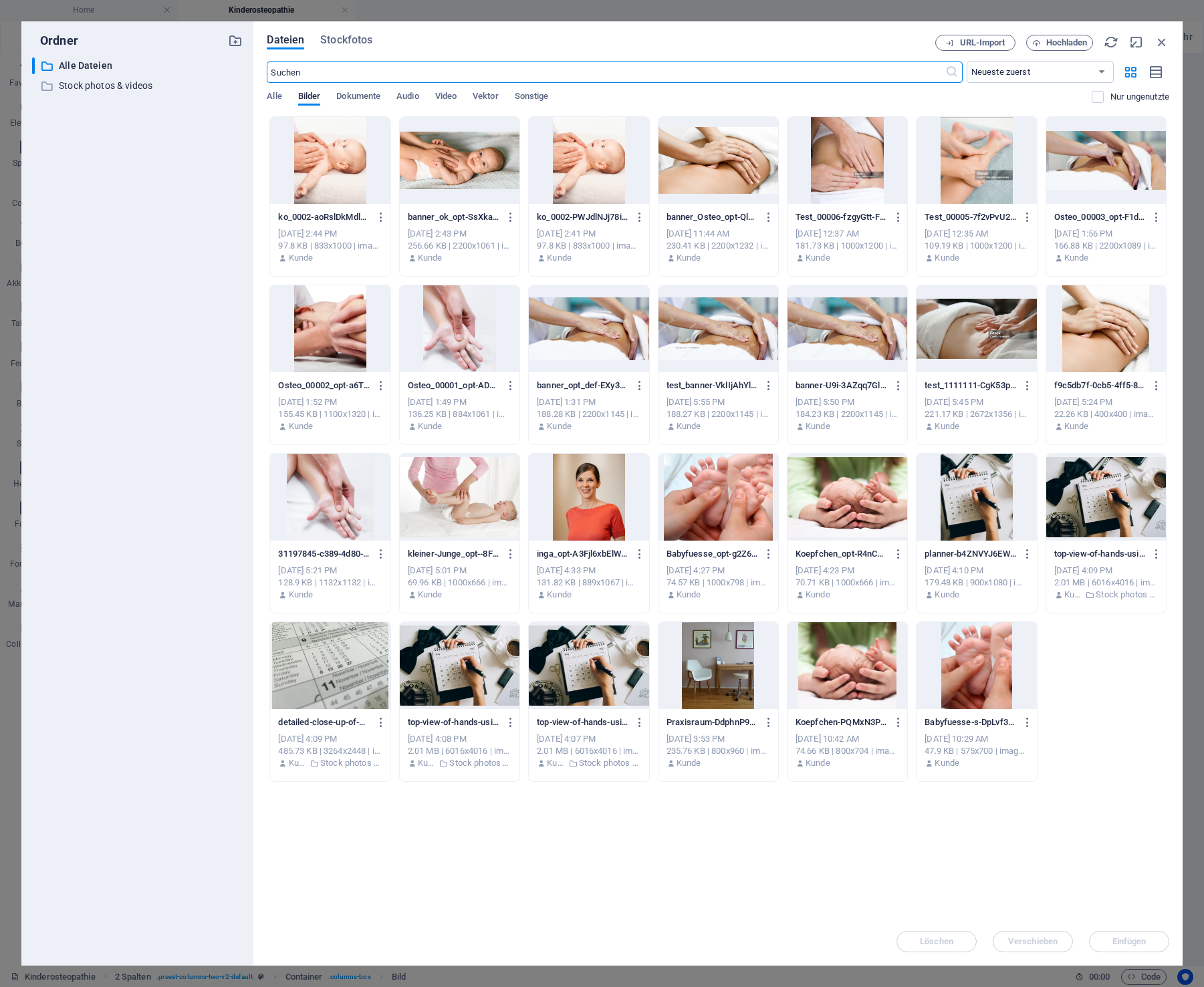
click at [334, 159] on div at bounding box center [330, 160] width 120 height 87
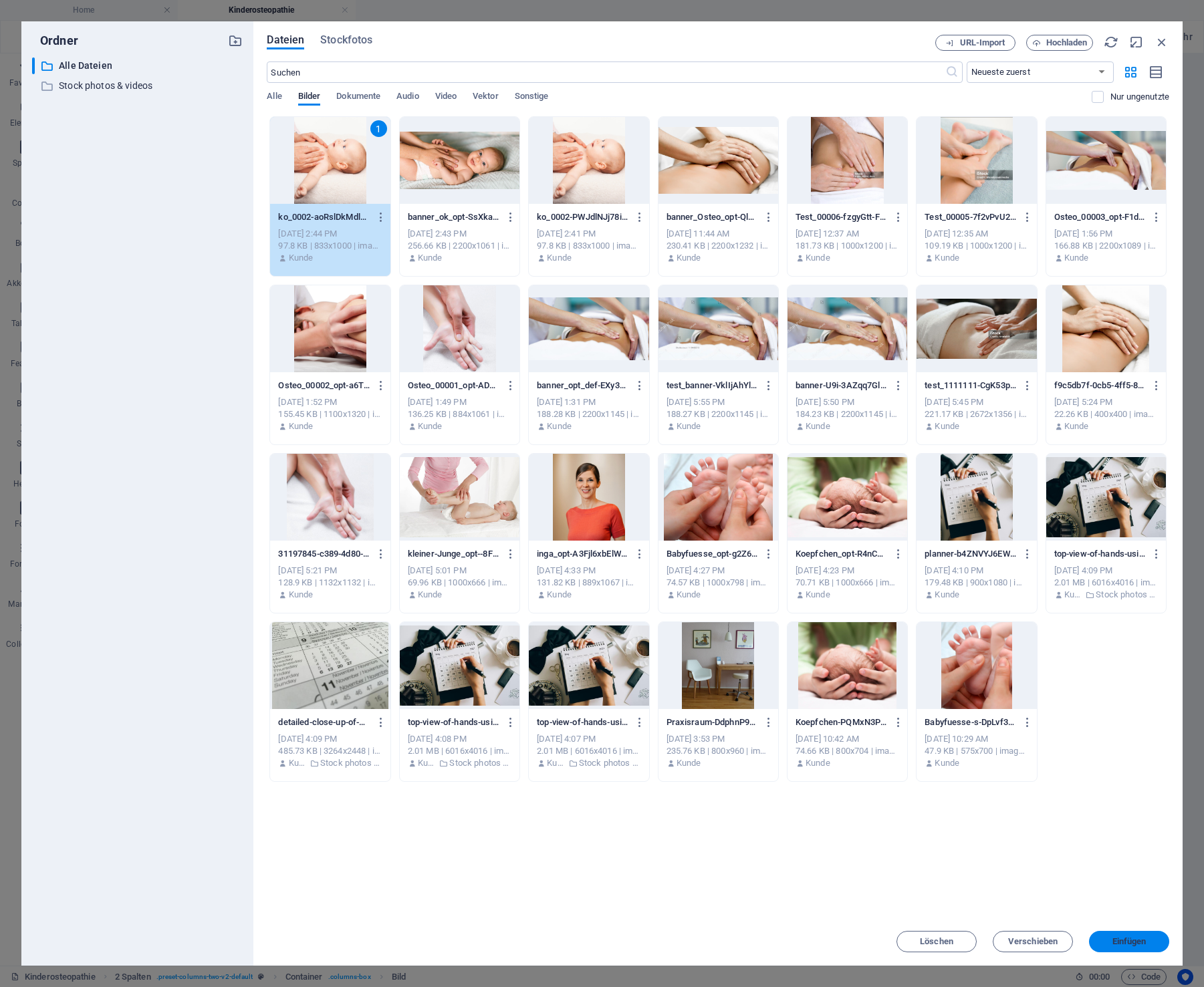
click at [1141, 941] on span "Einfügen" at bounding box center [1130, 942] width 34 height 8
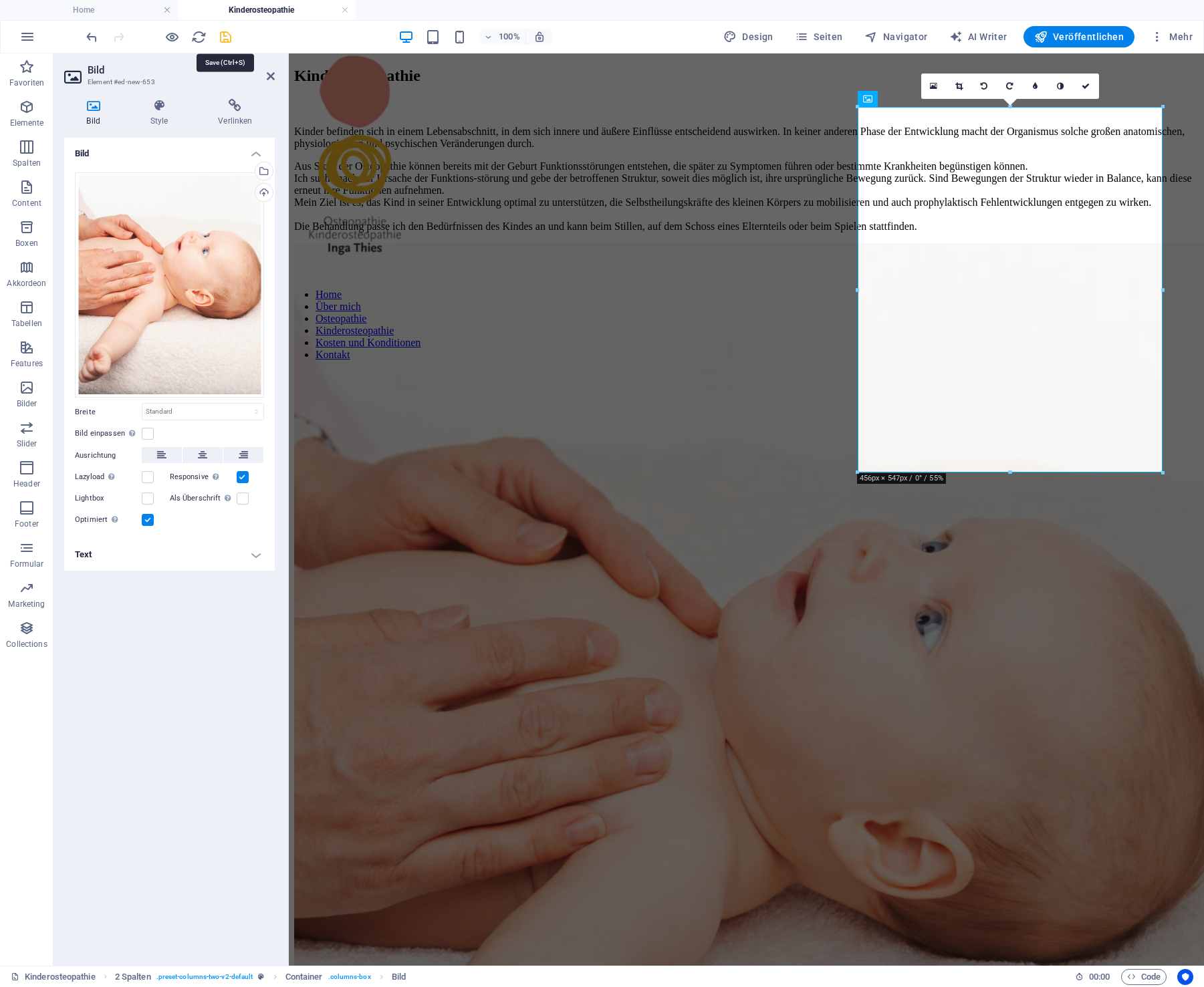
click at [224, 36] on icon "save" at bounding box center [225, 37] width 16 height 16
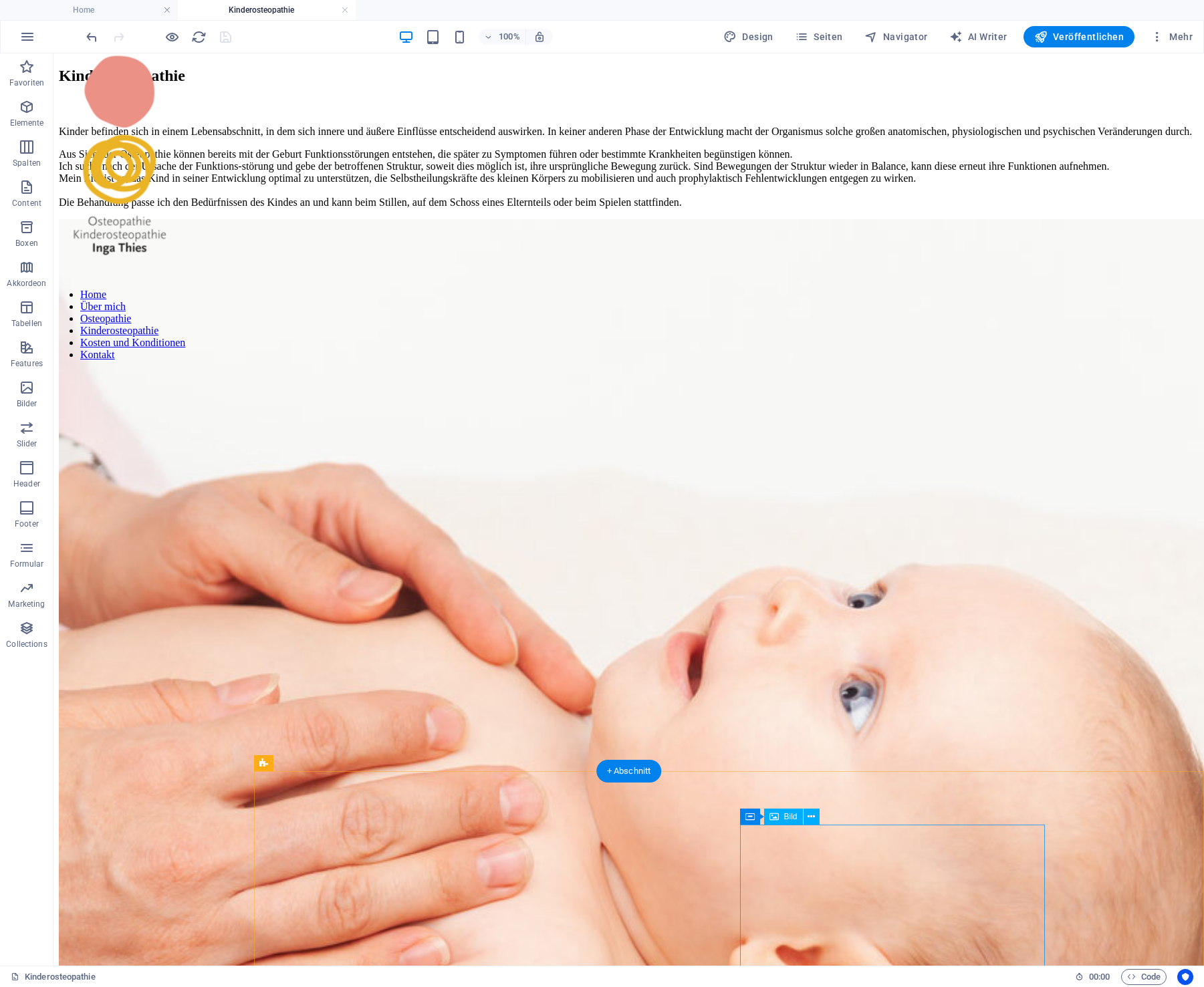
select select "%"
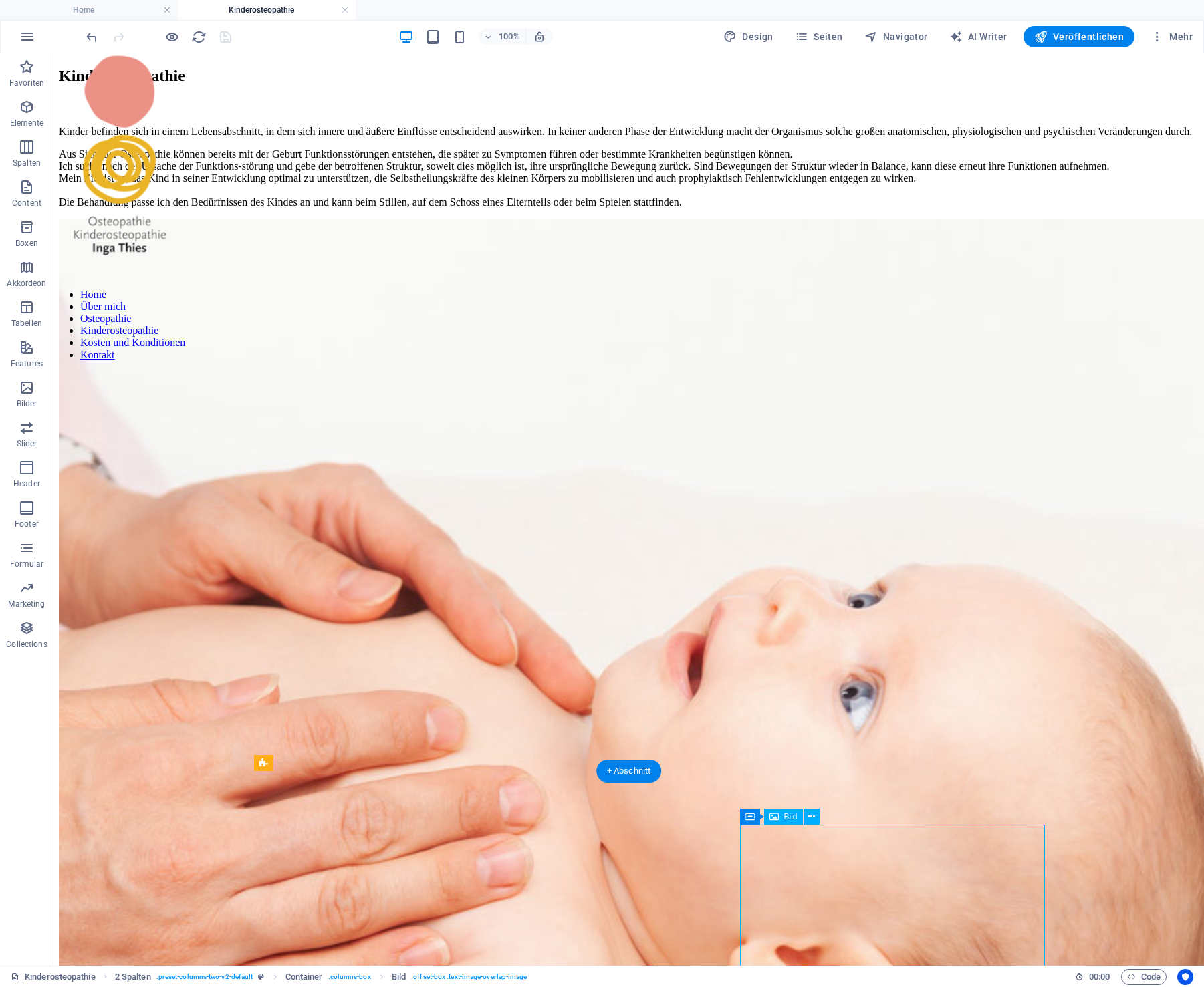
select select "px"
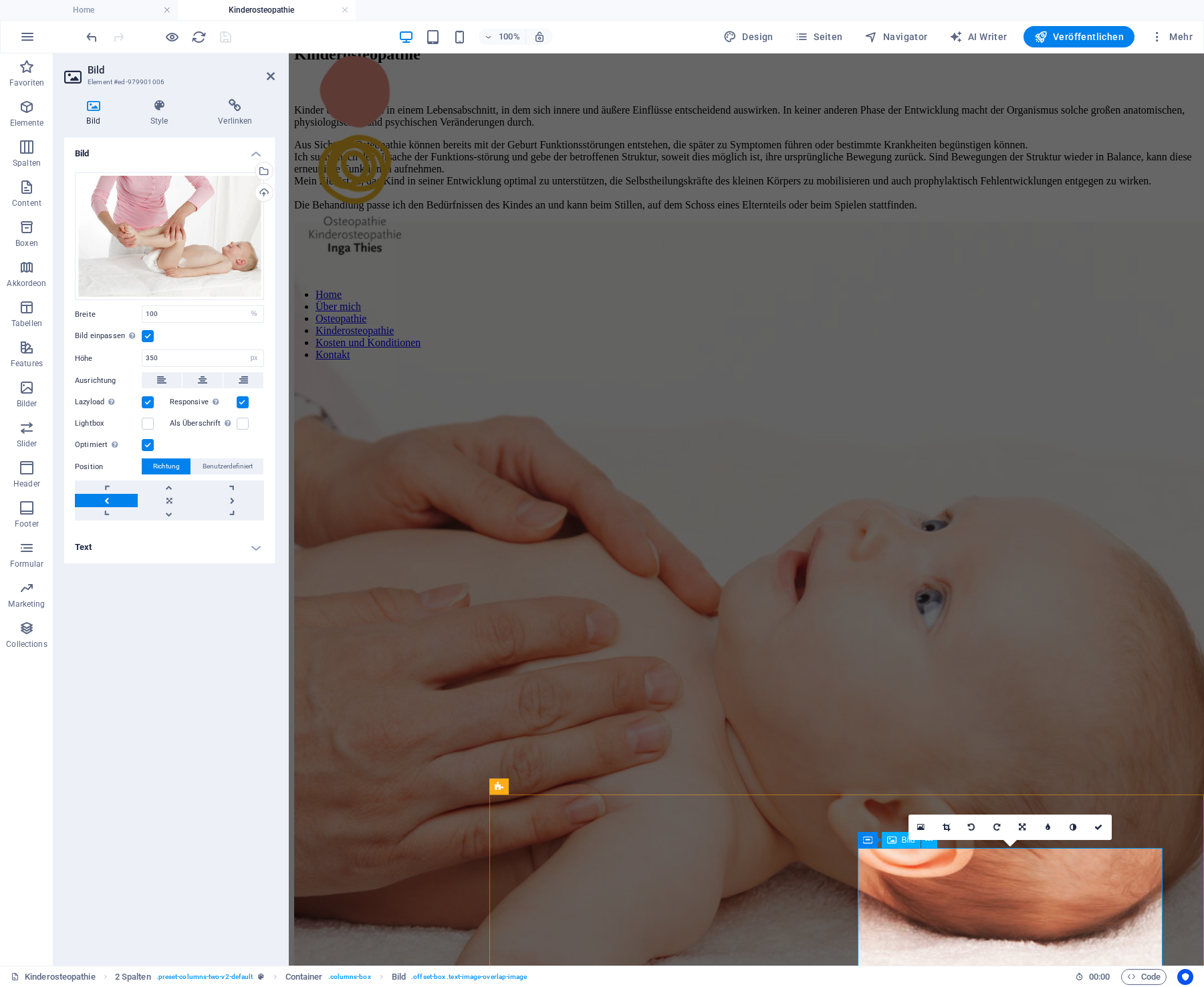
scroll to position [23, 0]
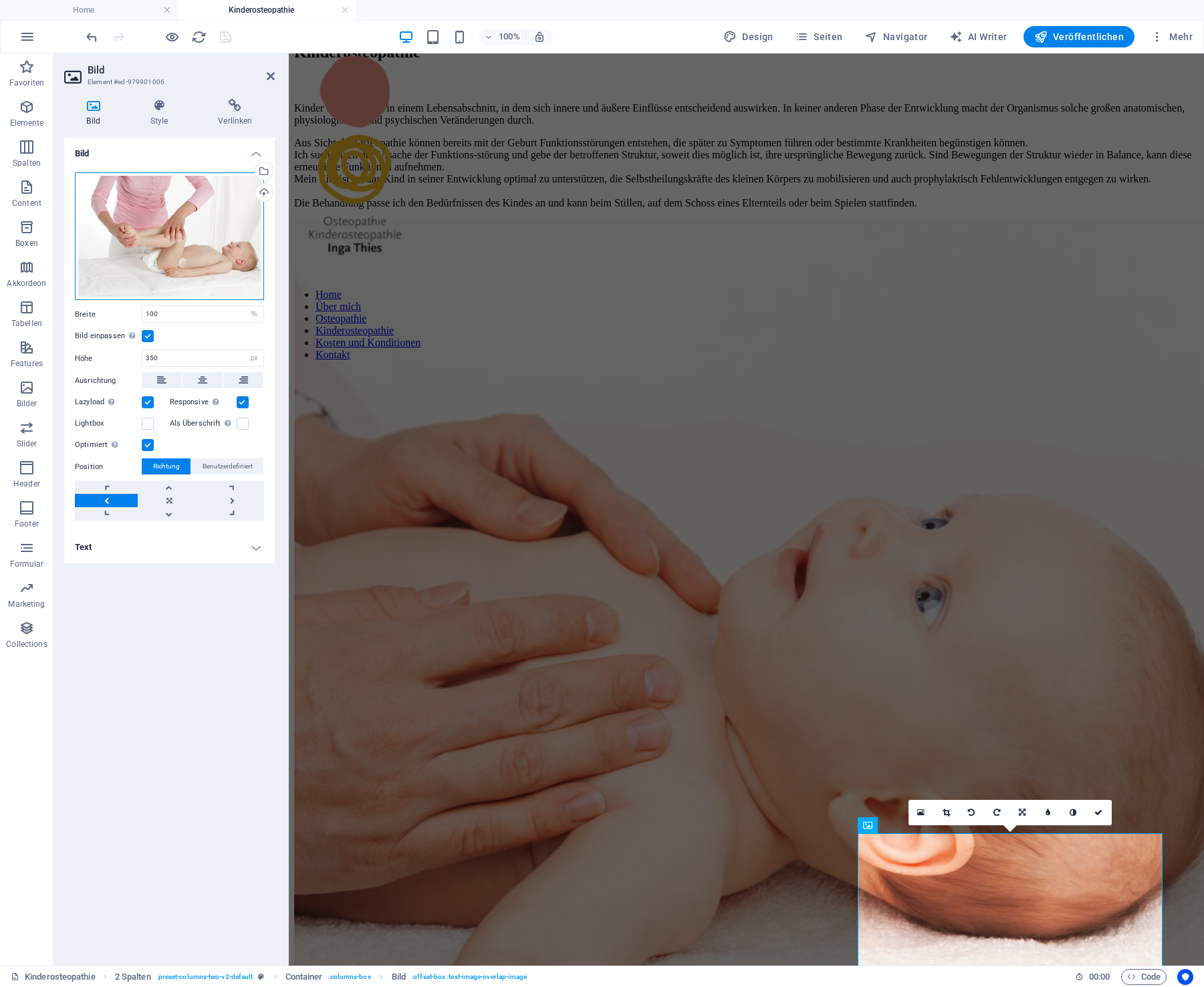
click at [161, 235] on div "Ziehe Dateien zum Hochladen hierher oder klicke hier, um aus Dateien oder koste…" at bounding box center [170, 237] width 189 height 129
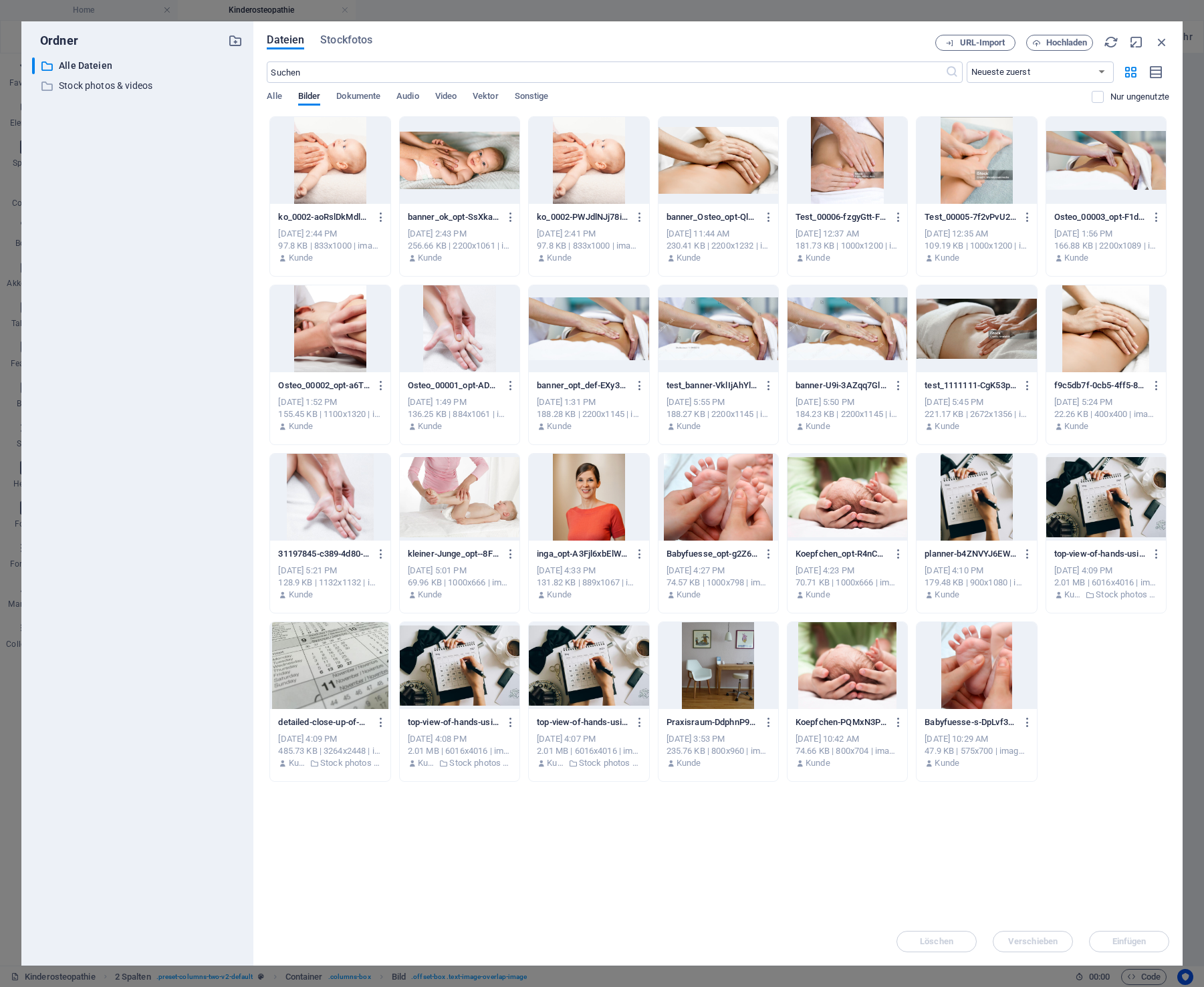
click at [747, 497] on div at bounding box center [718, 497] width 120 height 87
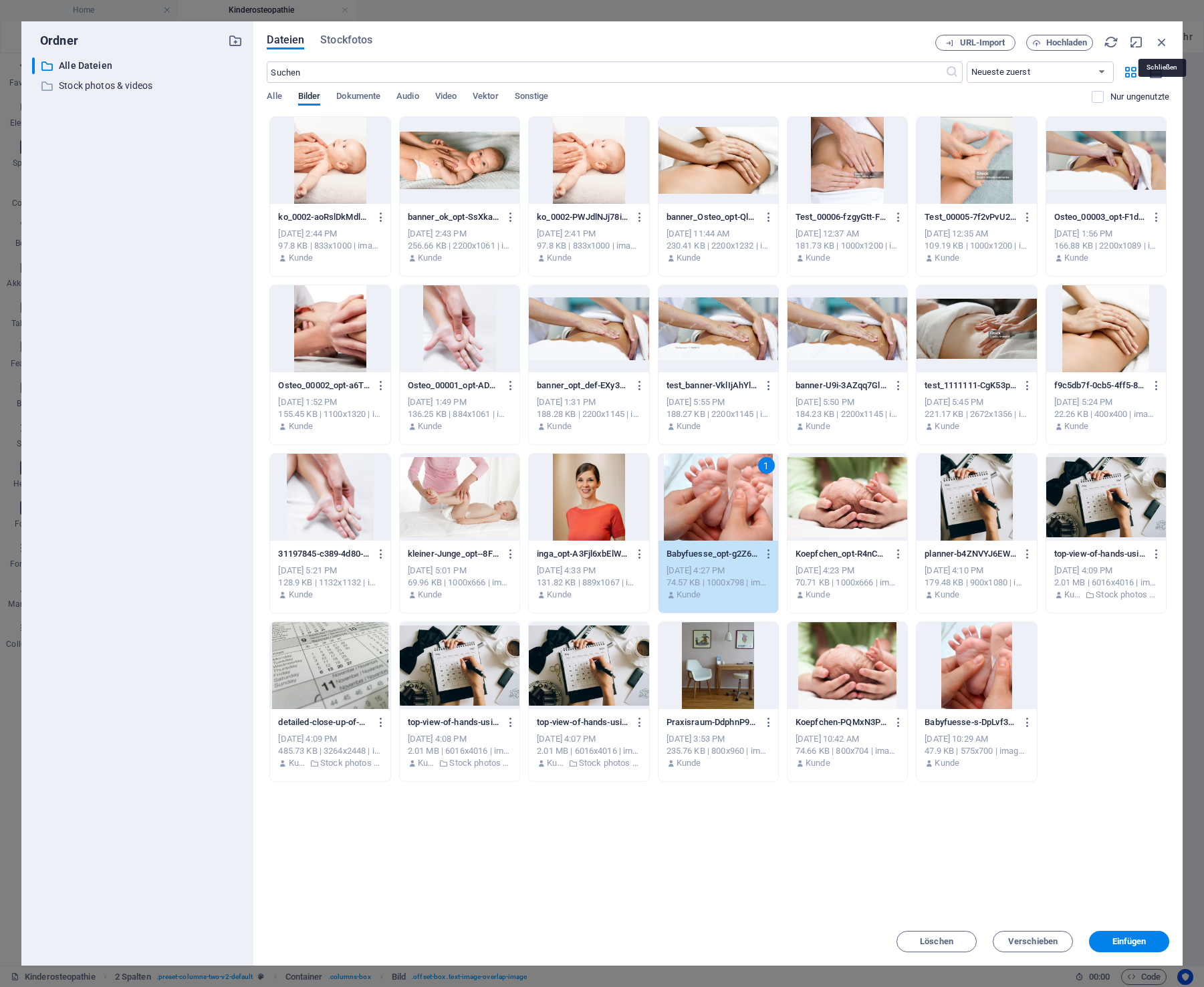
drag, startPoint x: 1162, startPoint y: 39, endPoint x: 1163, endPoint y: 48, distance: 9.1
click at [1162, 40] on icon "button" at bounding box center [1162, 42] width 15 height 15
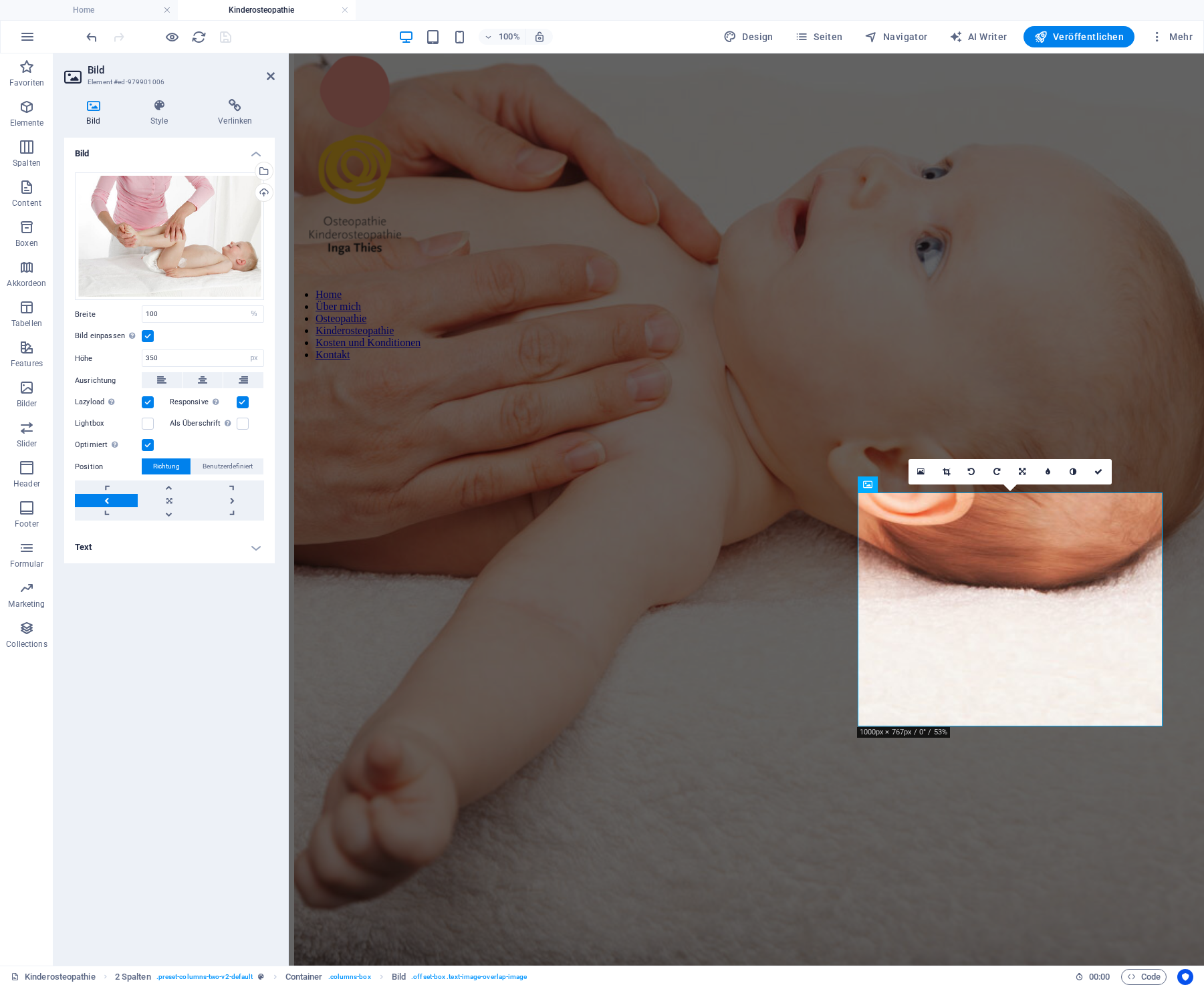
scroll to position [380, 0]
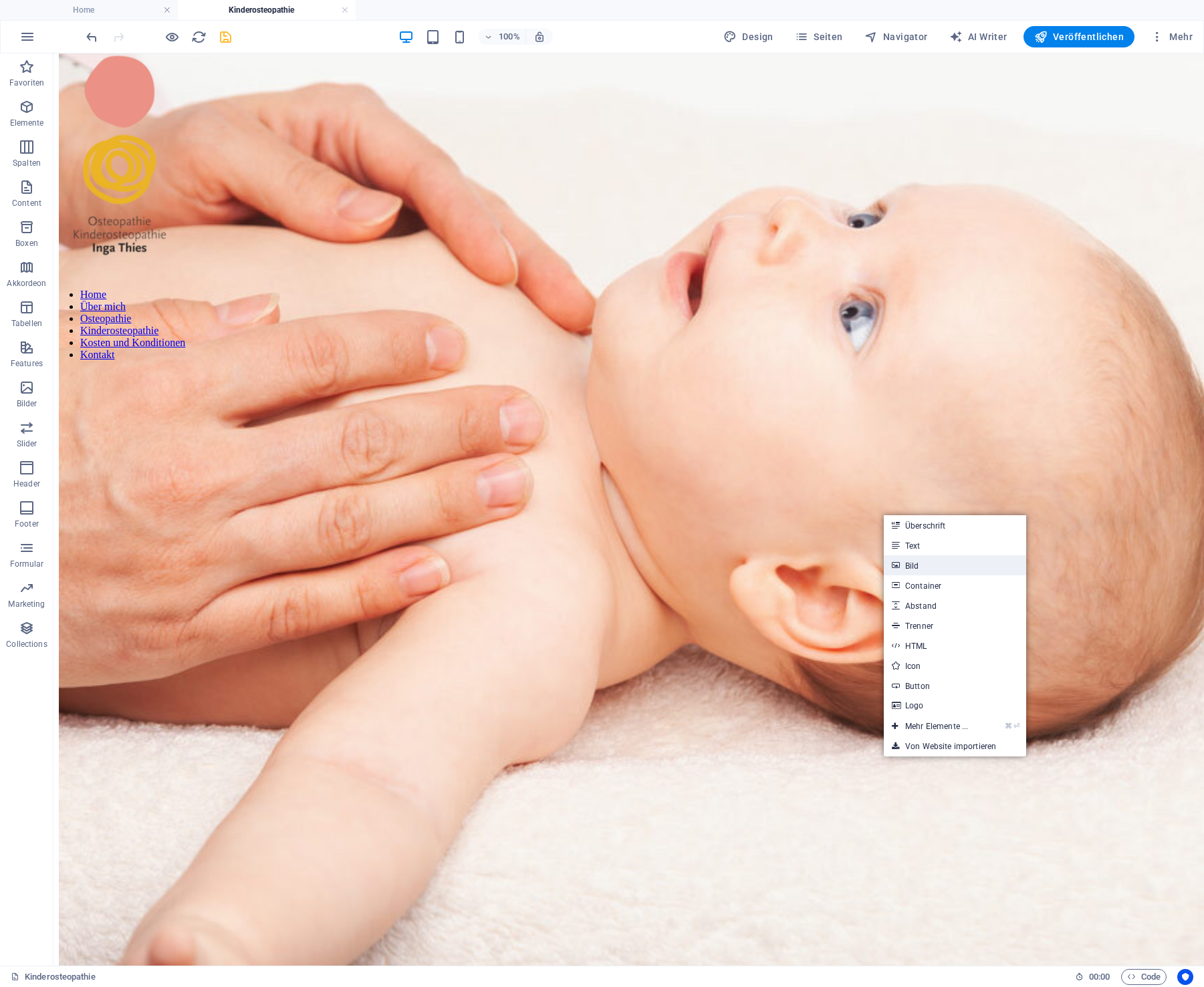
click at [936, 565] on link "Bild" at bounding box center [955, 565] width 142 height 20
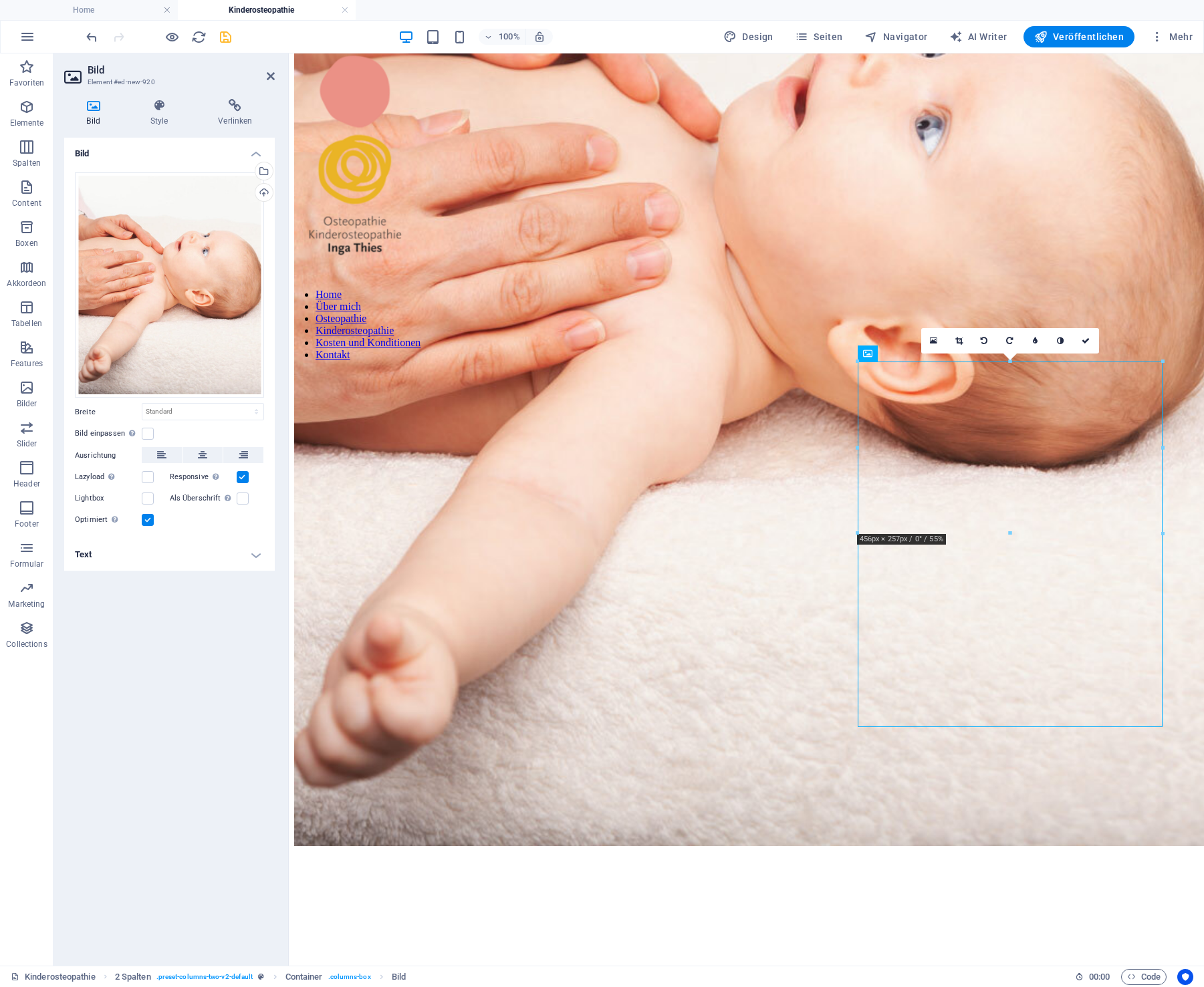
scroll to position [507, 0]
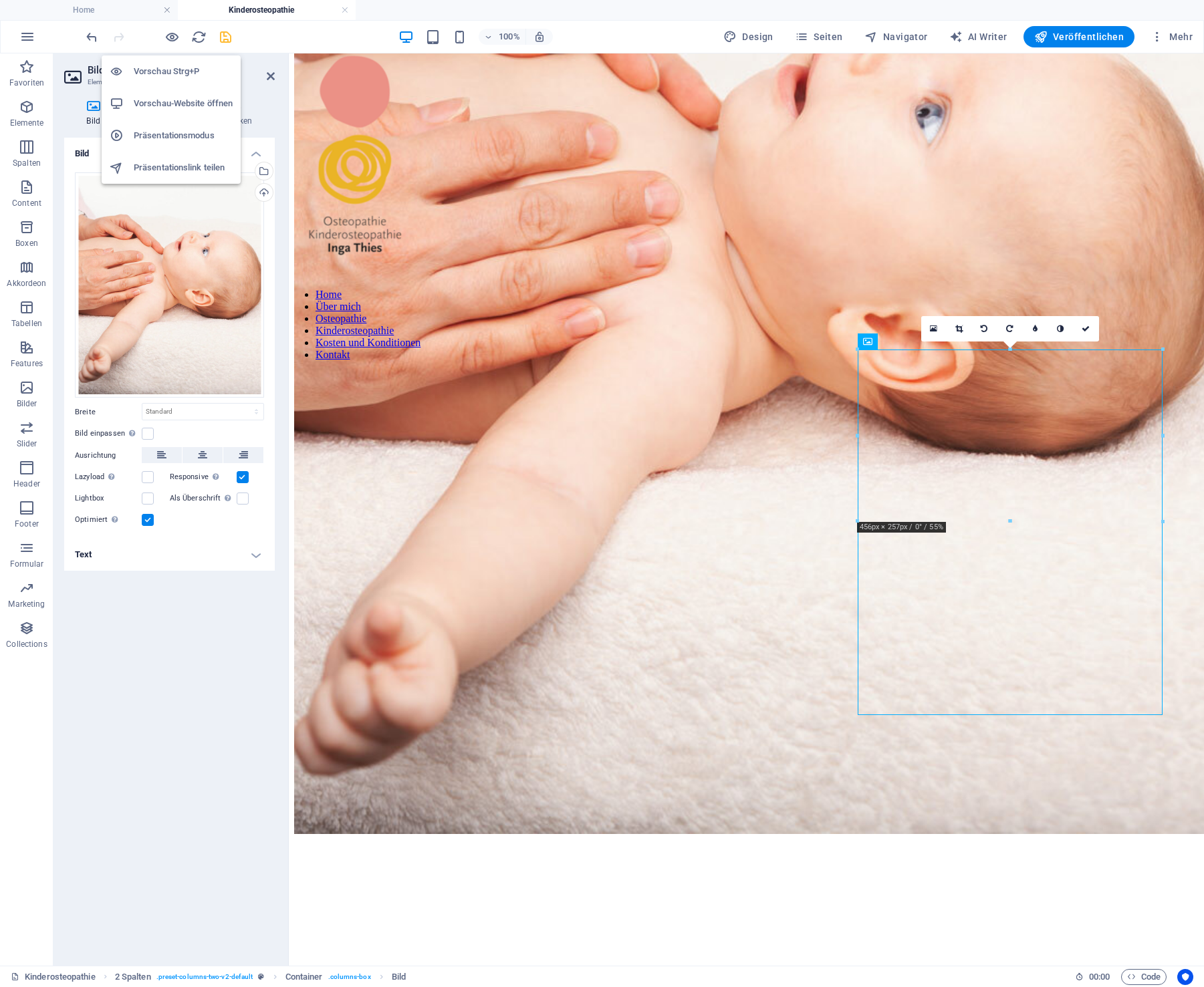
click at [164, 71] on h6 "Vorschau Strg+P" at bounding box center [183, 71] width 99 height 16
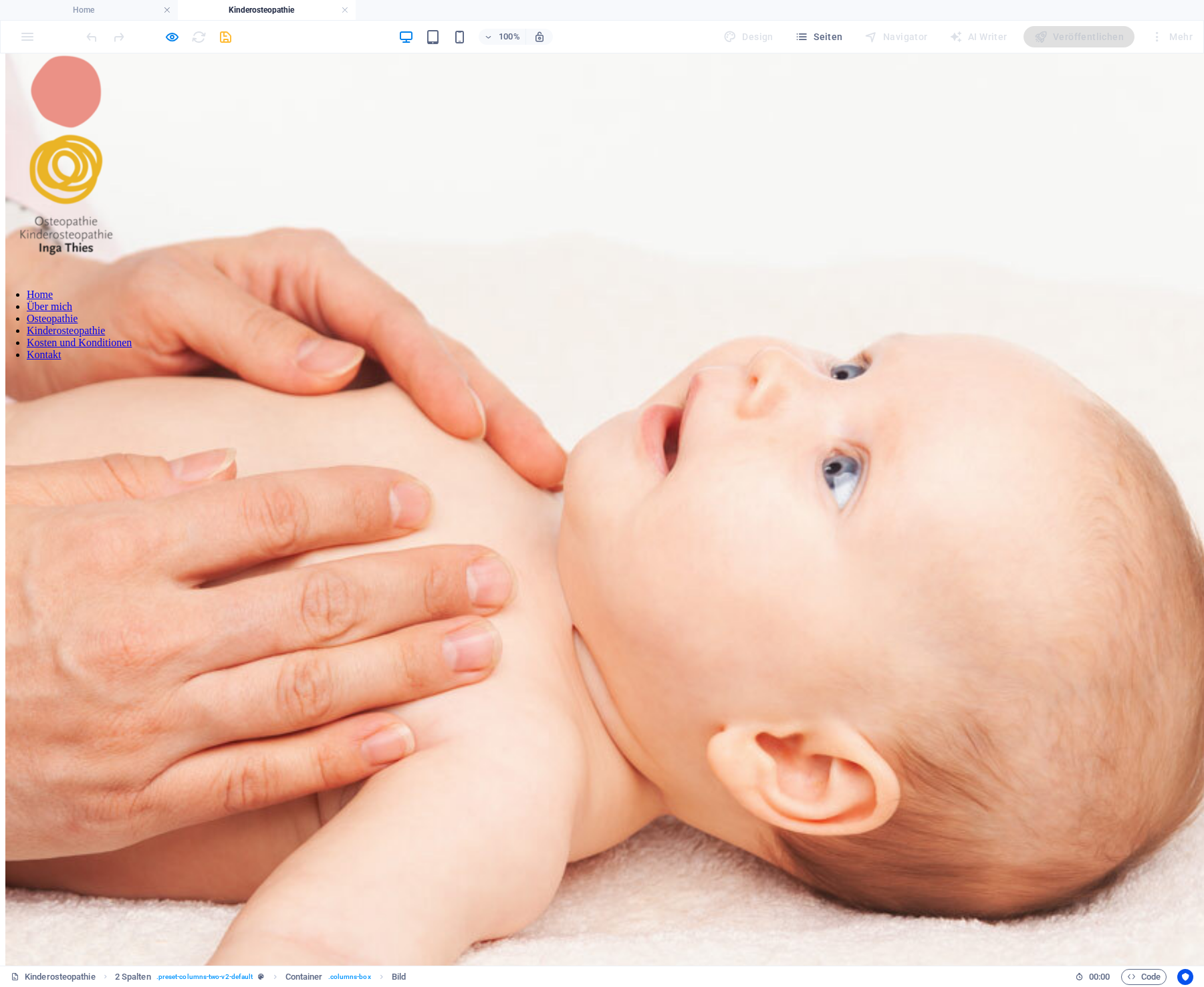
scroll to position [0, 0]
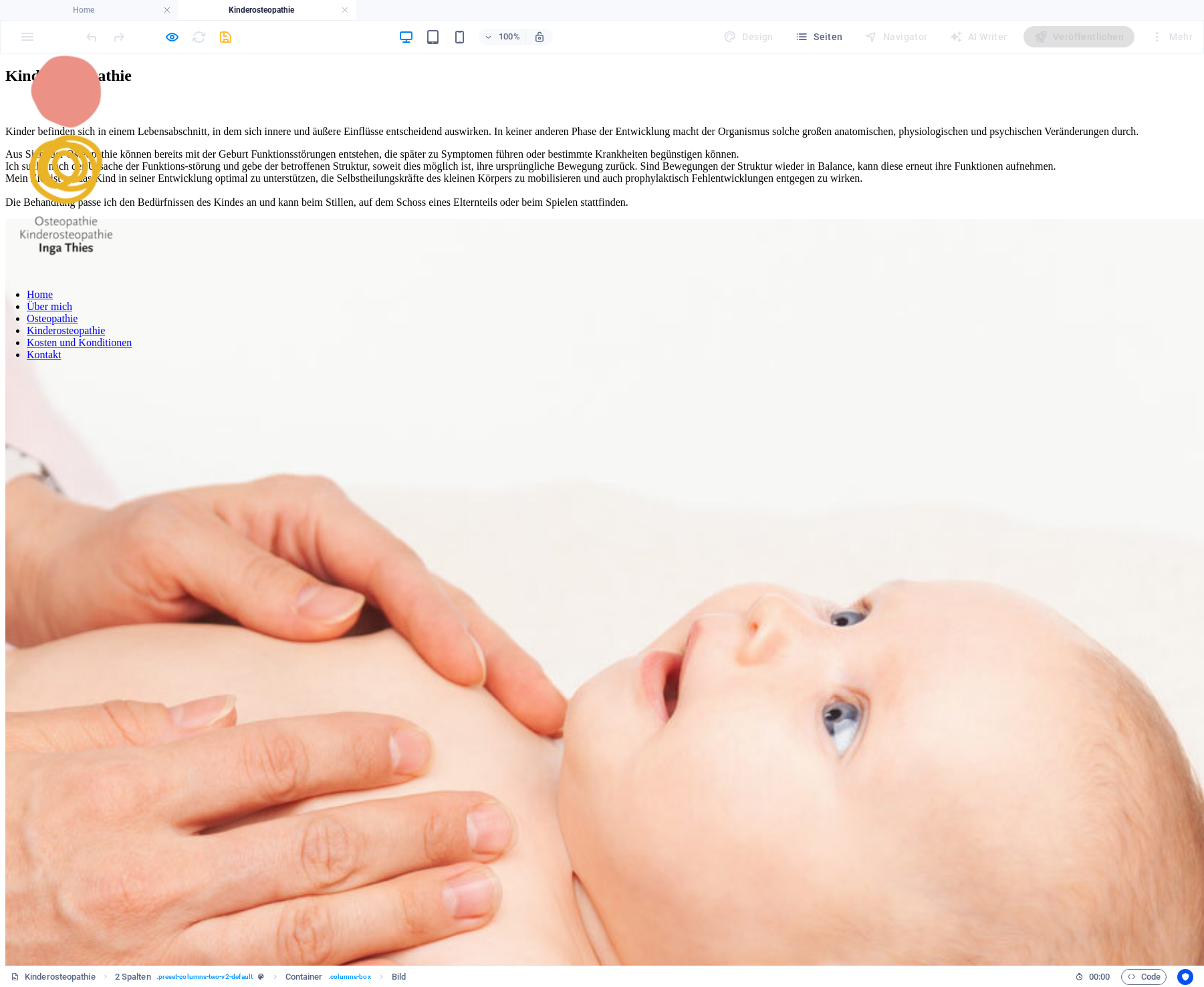
click at [77, 324] on link "Osteopathie" at bounding box center [52, 318] width 51 height 11
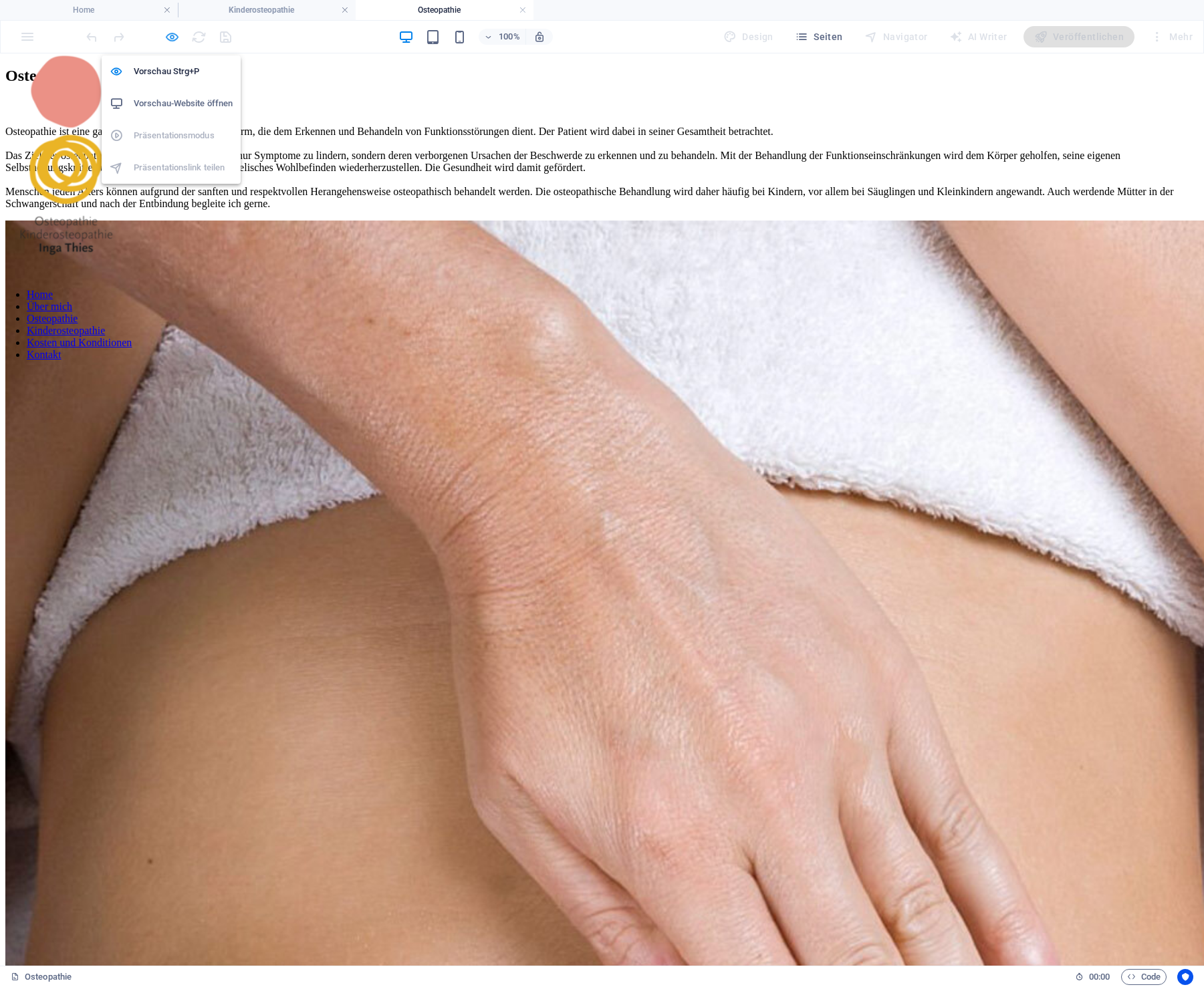
click at [170, 33] on icon "button" at bounding box center [172, 37] width 16 height 16
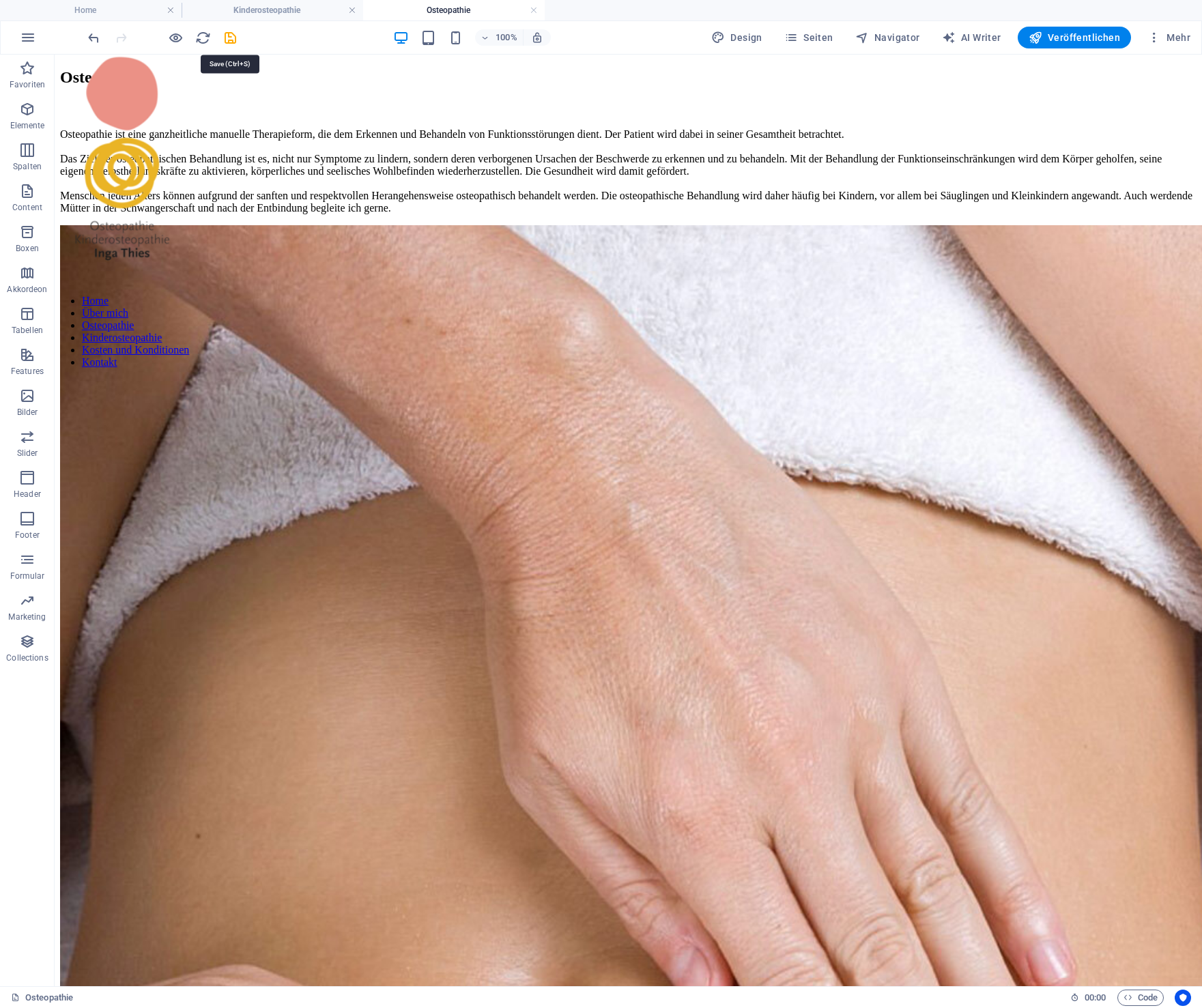
click at [229, 36] on icon "save" at bounding box center [230, 38] width 16 height 16
click at [291, 10] on h4 "Kinderosteopathie" at bounding box center [272, 11] width 182 height 15
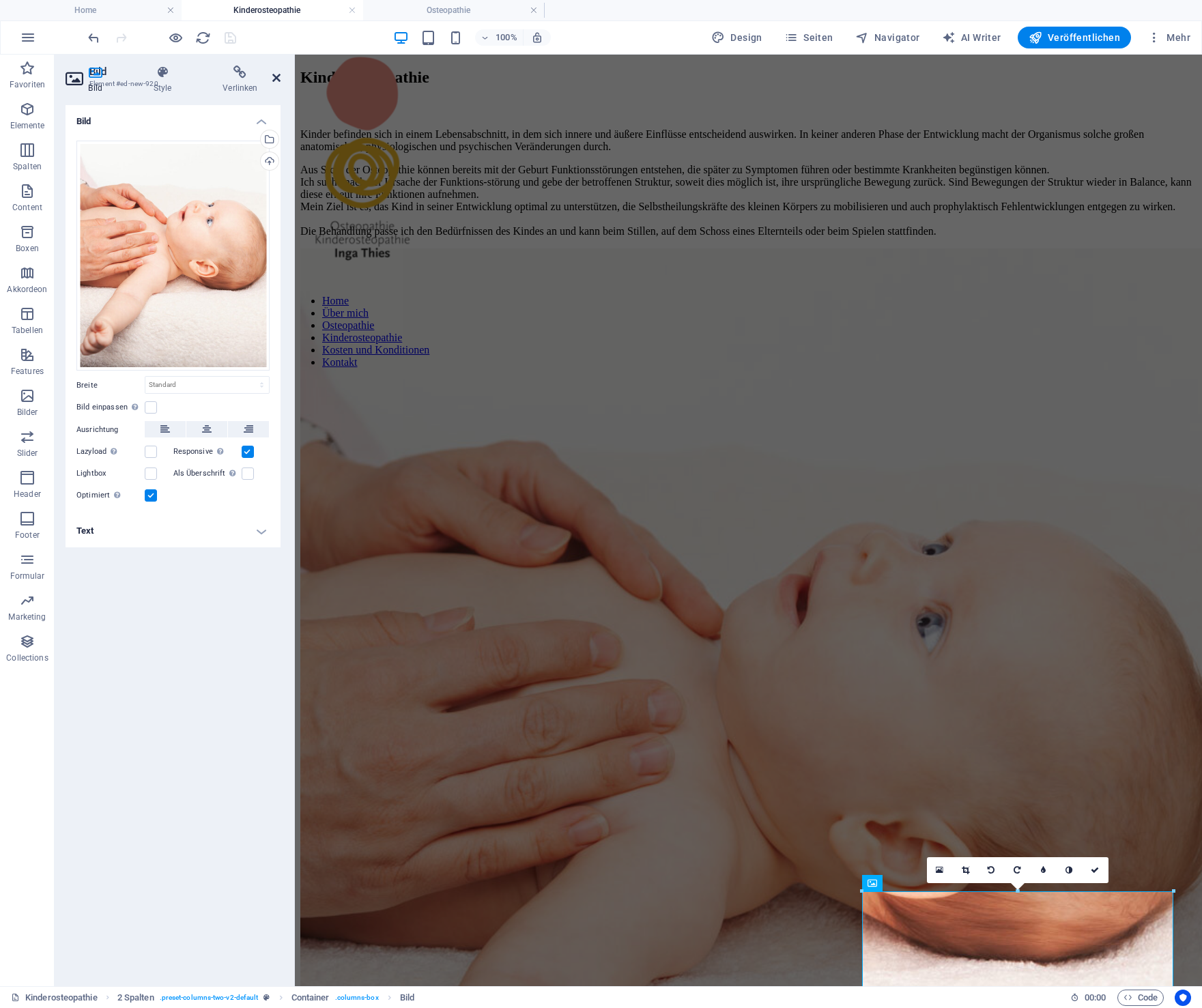
click at [277, 75] on icon at bounding box center [277, 77] width 8 height 11
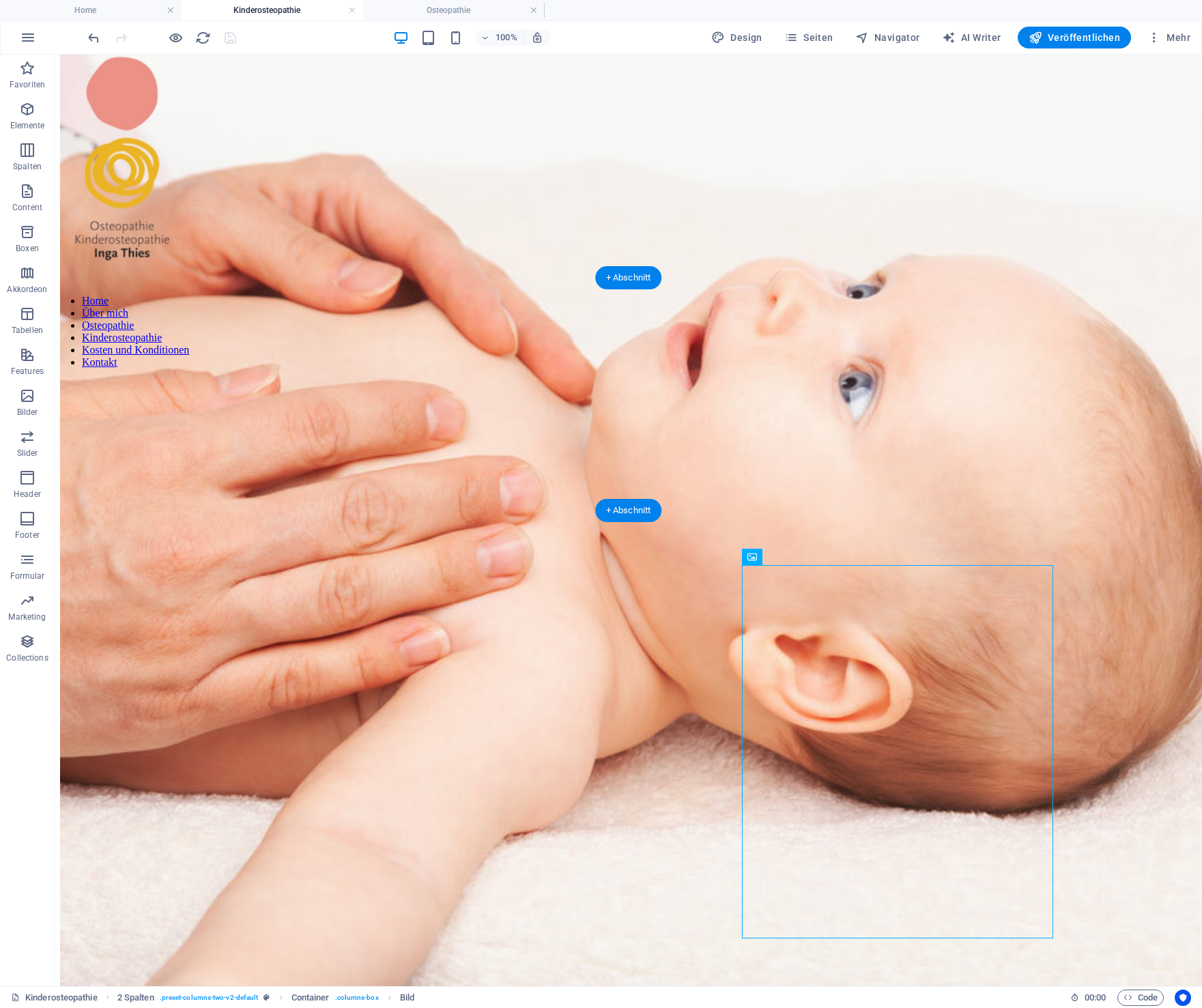
scroll to position [381, 0]
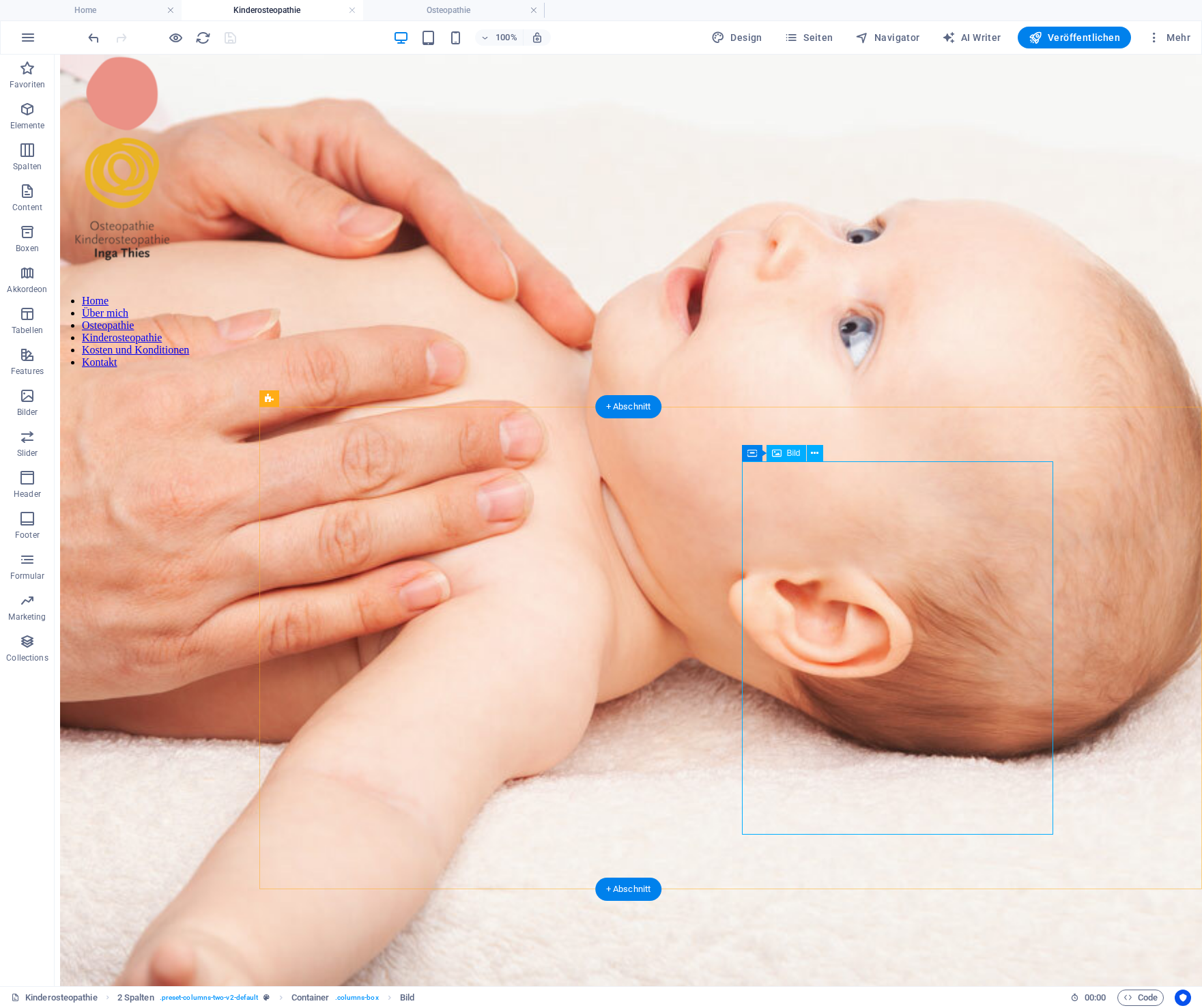
drag, startPoint x: 900, startPoint y: 659, endPoint x: 663, endPoint y: 660, distance: 237.0
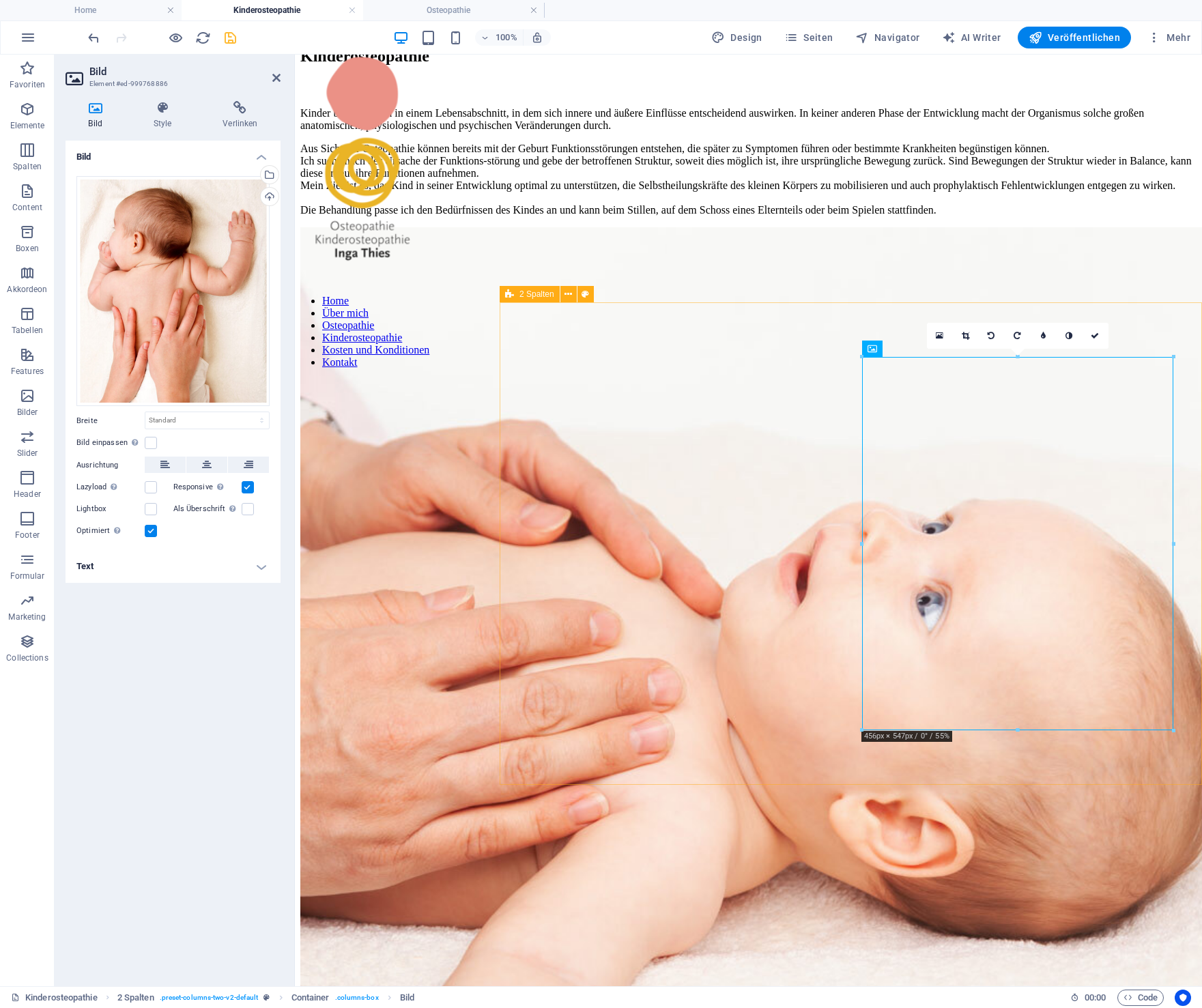
scroll to position [0, 0]
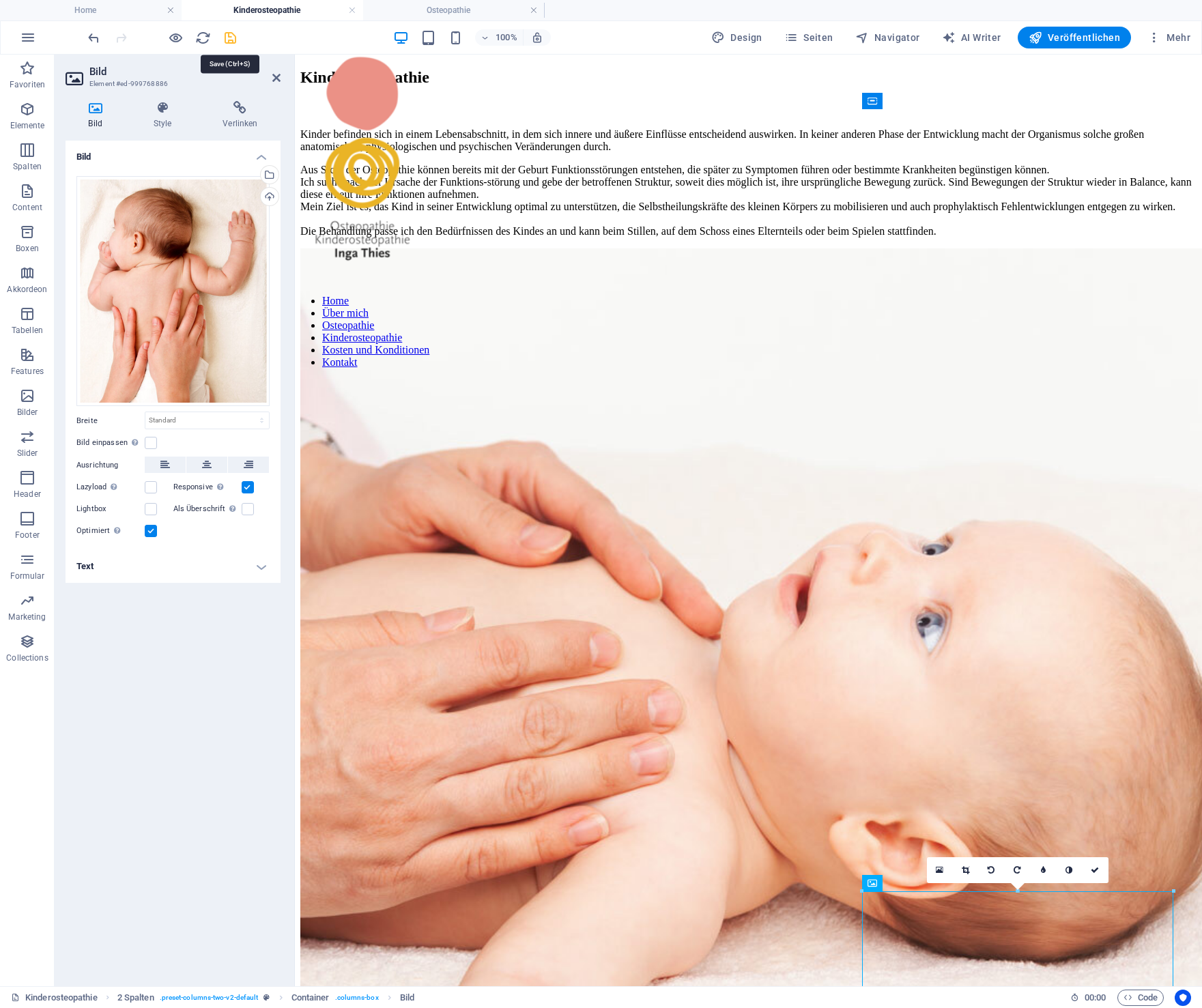
click at [233, 40] on icon "save" at bounding box center [230, 38] width 16 height 16
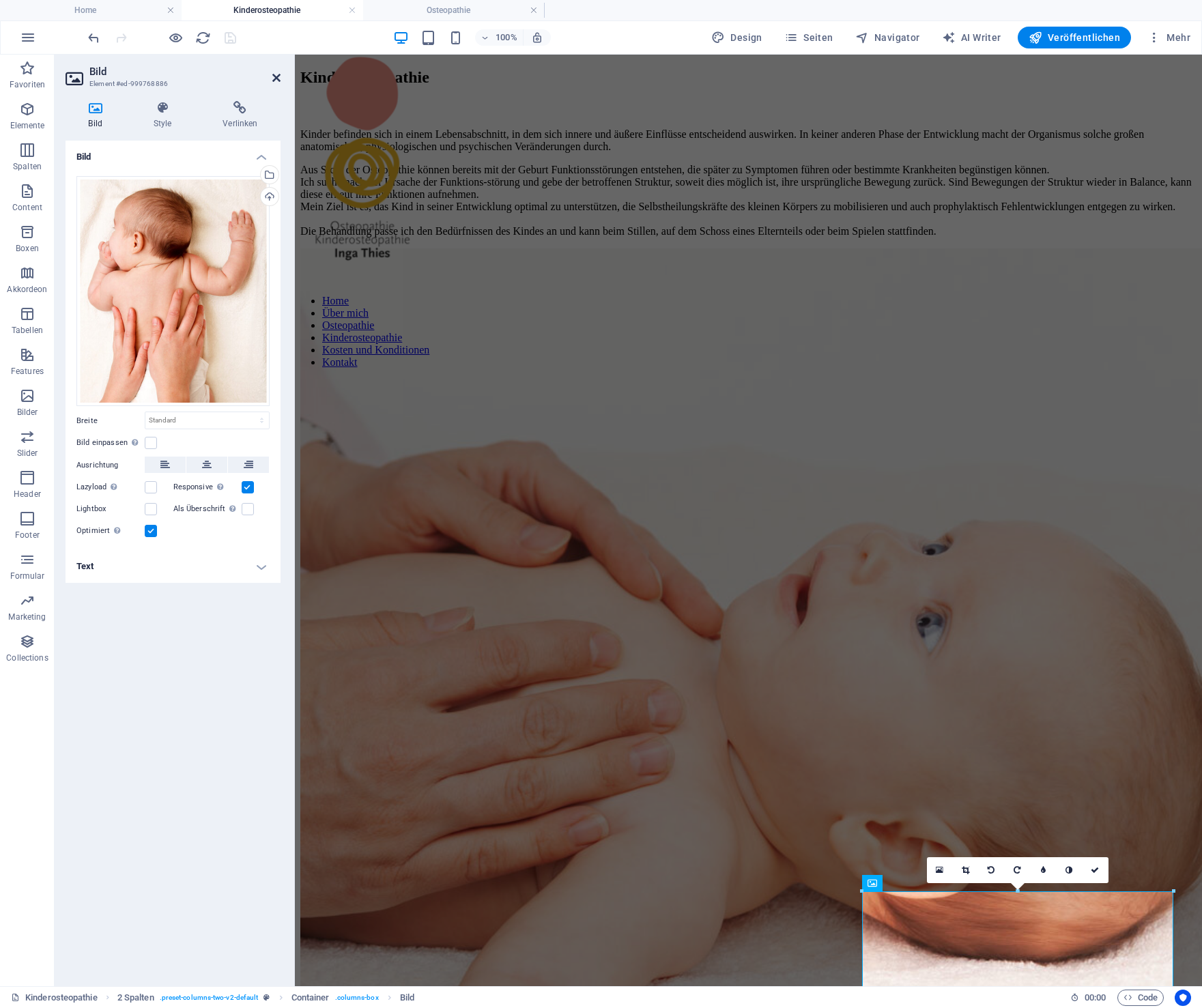
click at [277, 77] on icon at bounding box center [277, 77] width 8 height 11
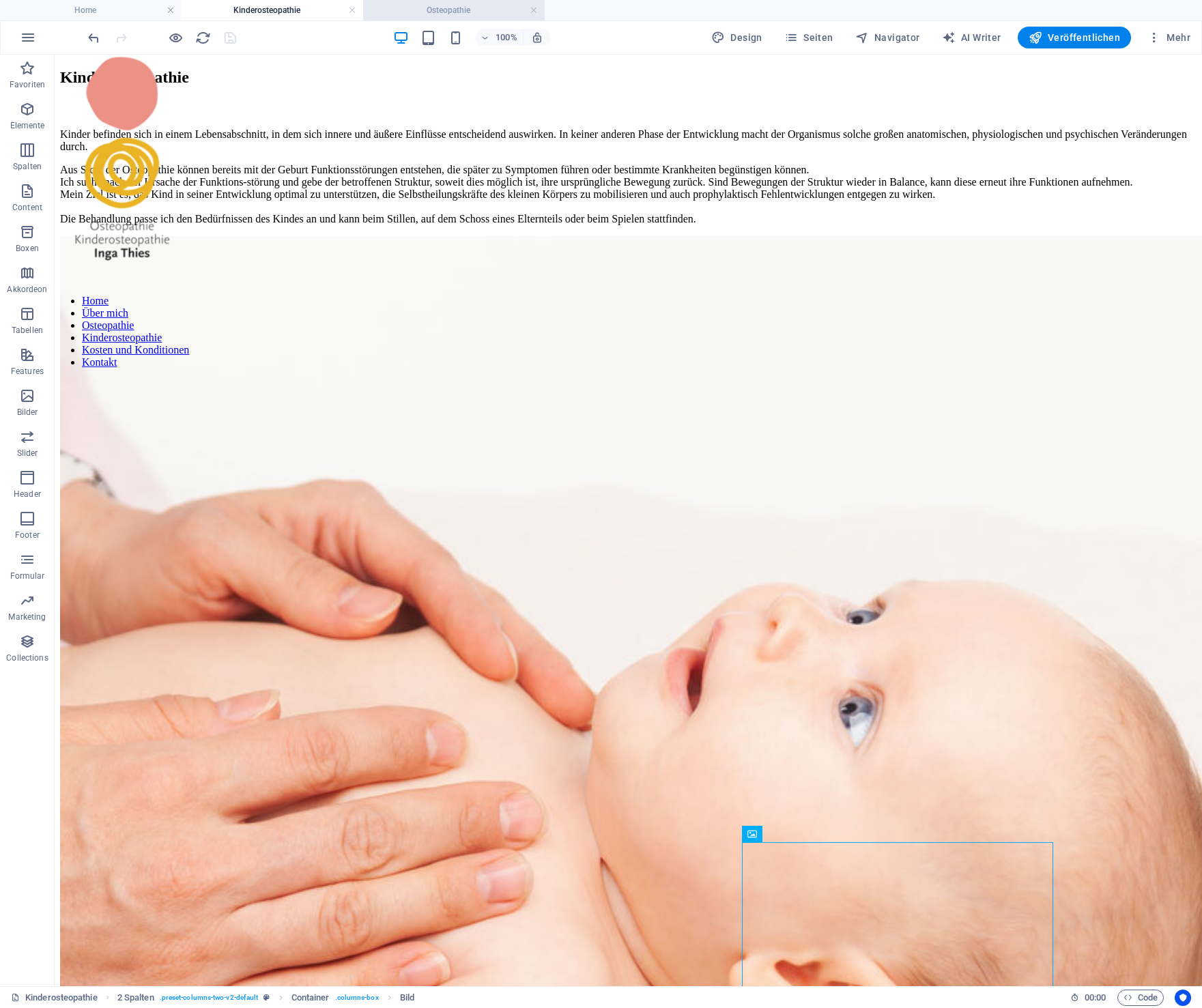
click at [459, 12] on h4 "Osteopathie" at bounding box center [454, 11] width 182 height 15
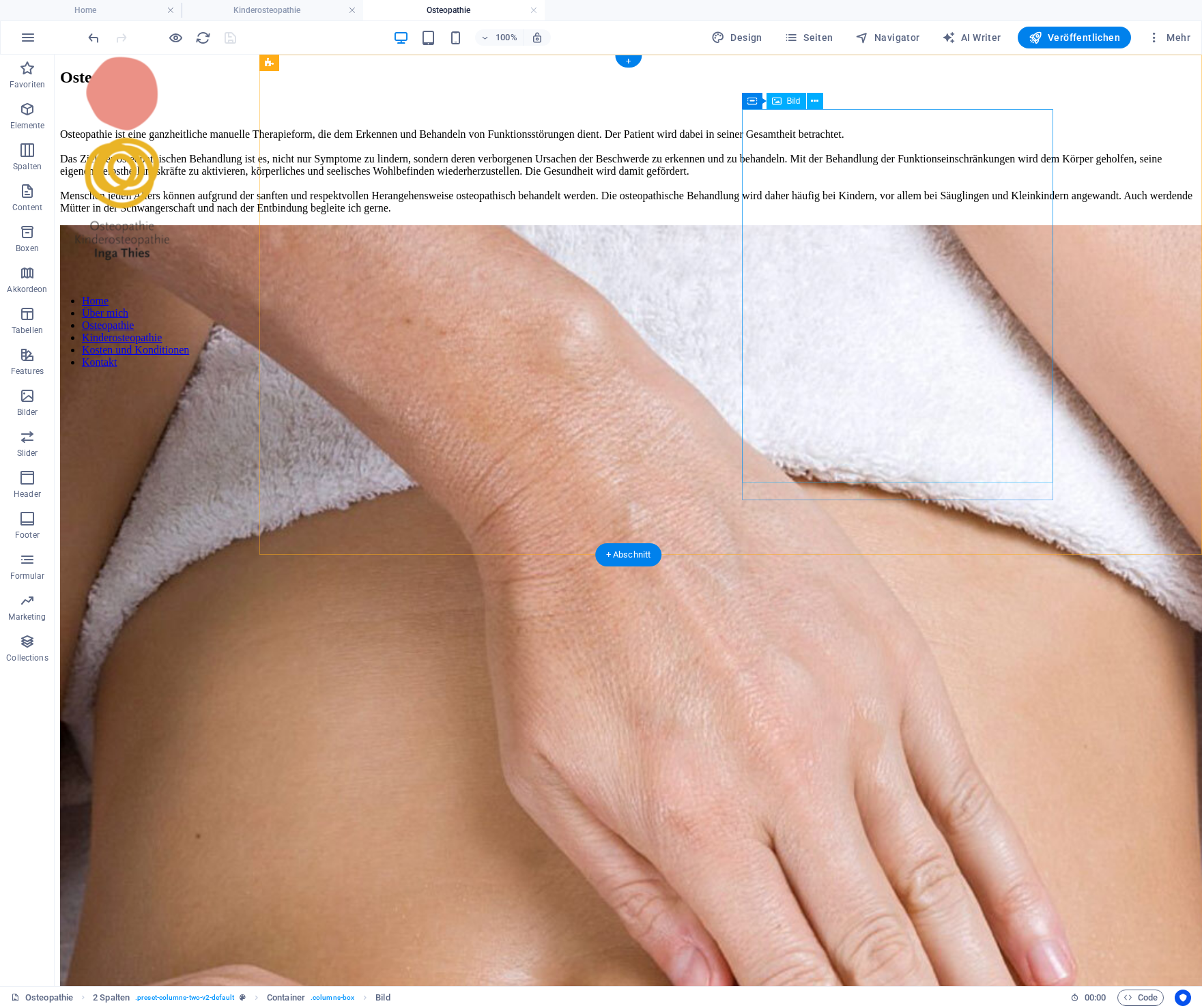
click at [903, 238] on figure at bounding box center [628, 915] width 1137 height 1379
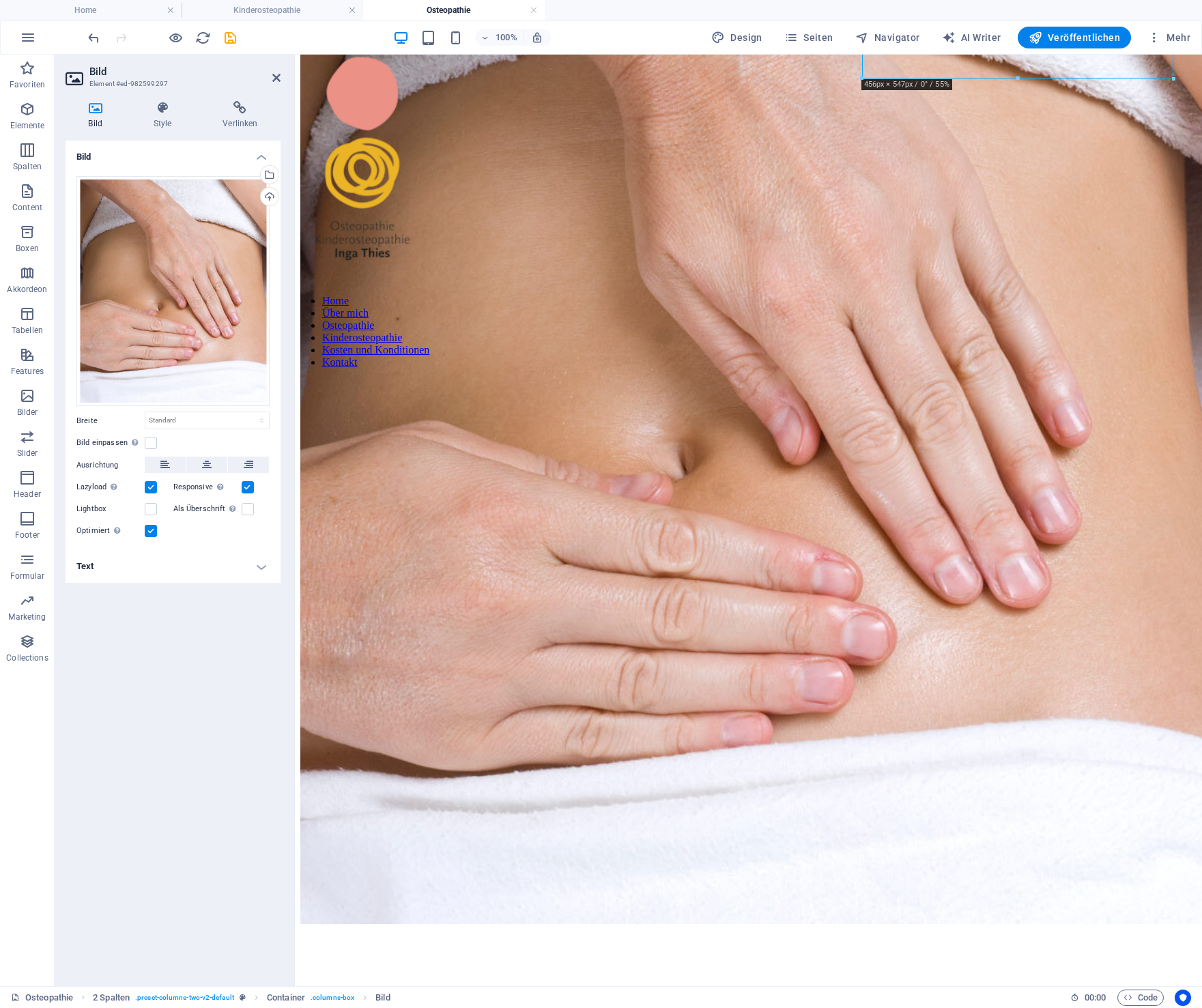
scroll to position [405, 0]
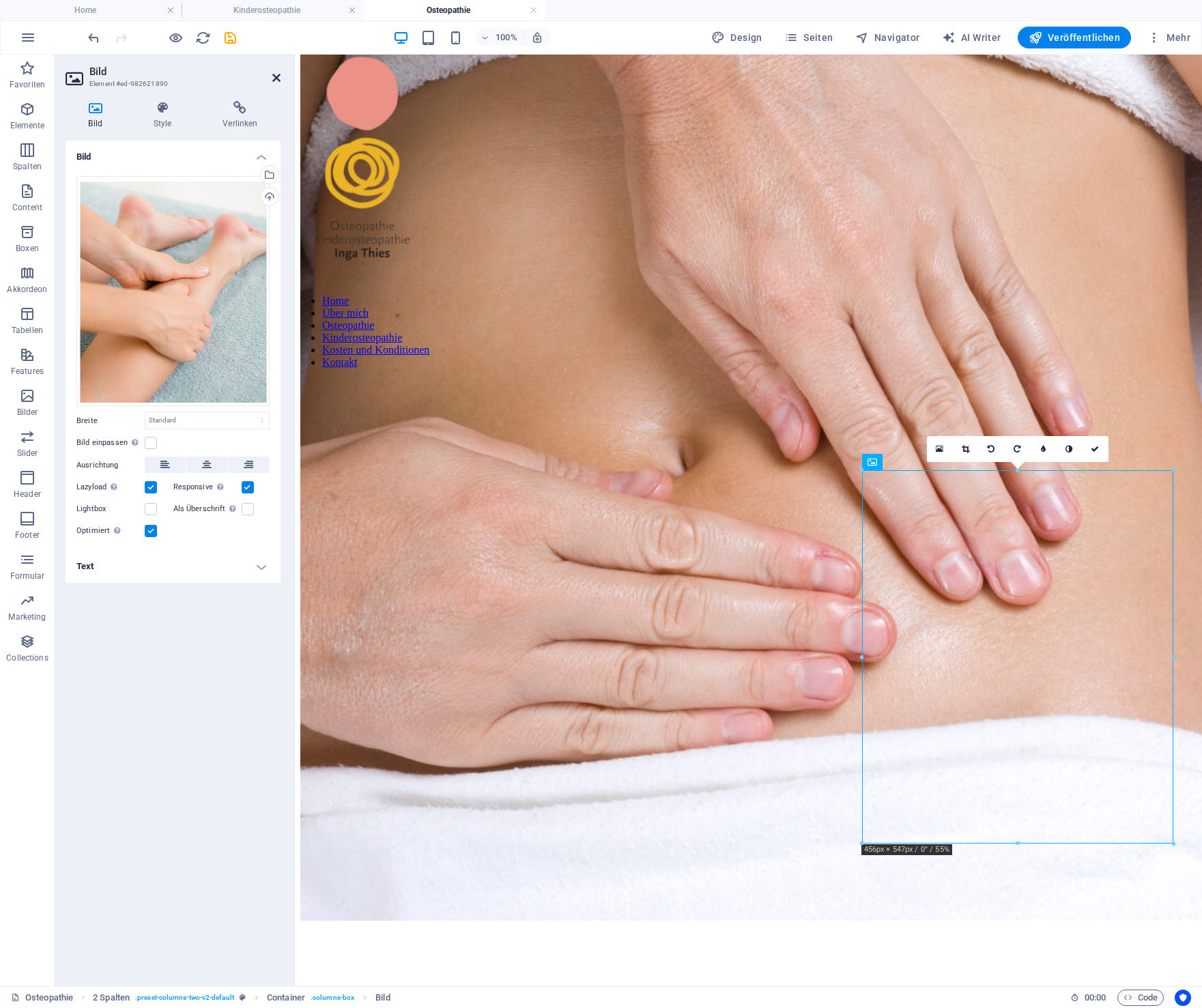
drag, startPoint x: 275, startPoint y: 77, endPoint x: 220, endPoint y: 24, distance: 76.4
click at [275, 77] on icon at bounding box center [277, 77] width 8 height 11
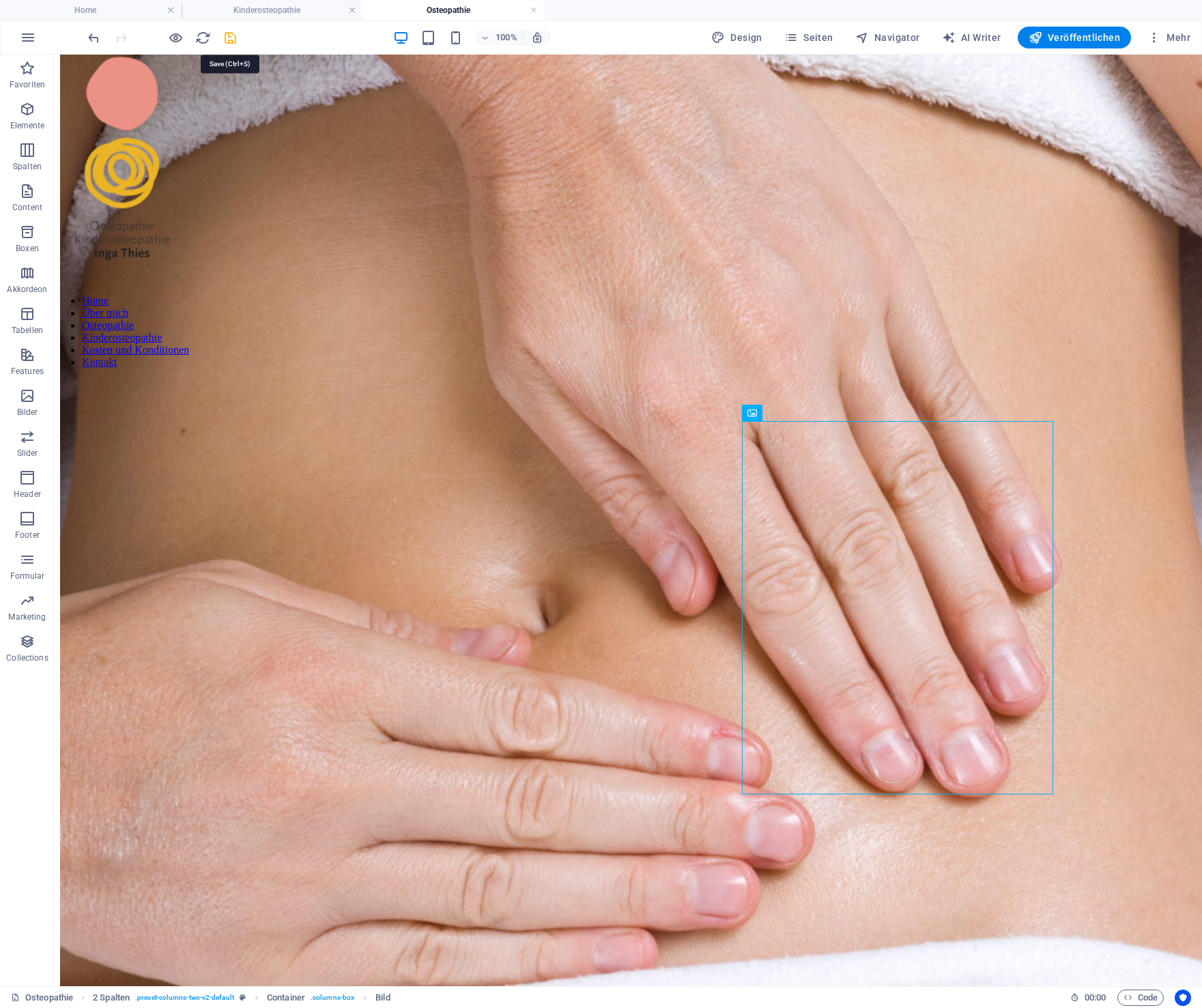
click at [229, 34] on icon "save" at bounding box center [230, 38] width 16 height 16
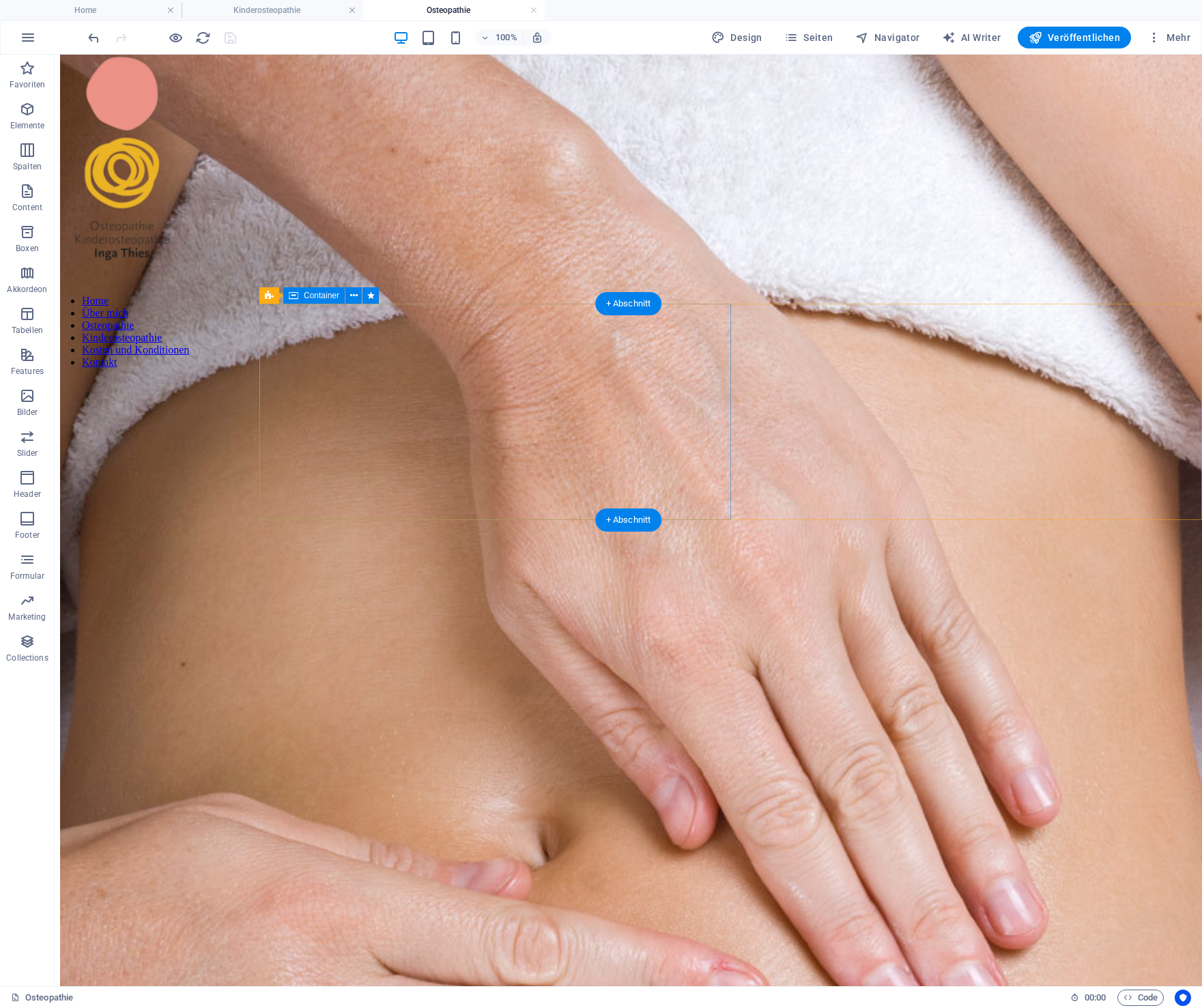
scroll to position [0, 0]
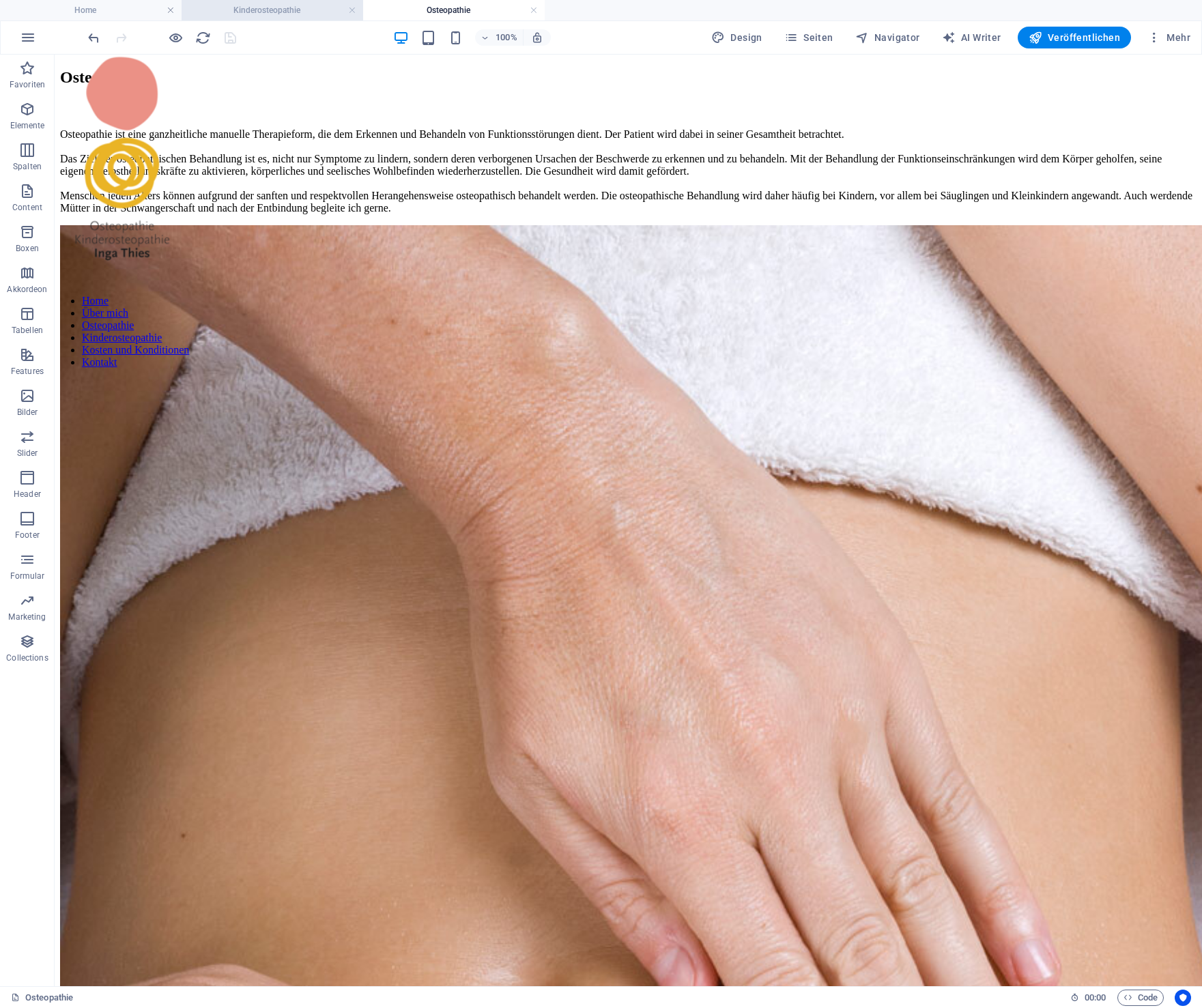
click at [313, 9] on h4 "Kinderosteopathie" at bounding box center [272, 11] width 182 height 15
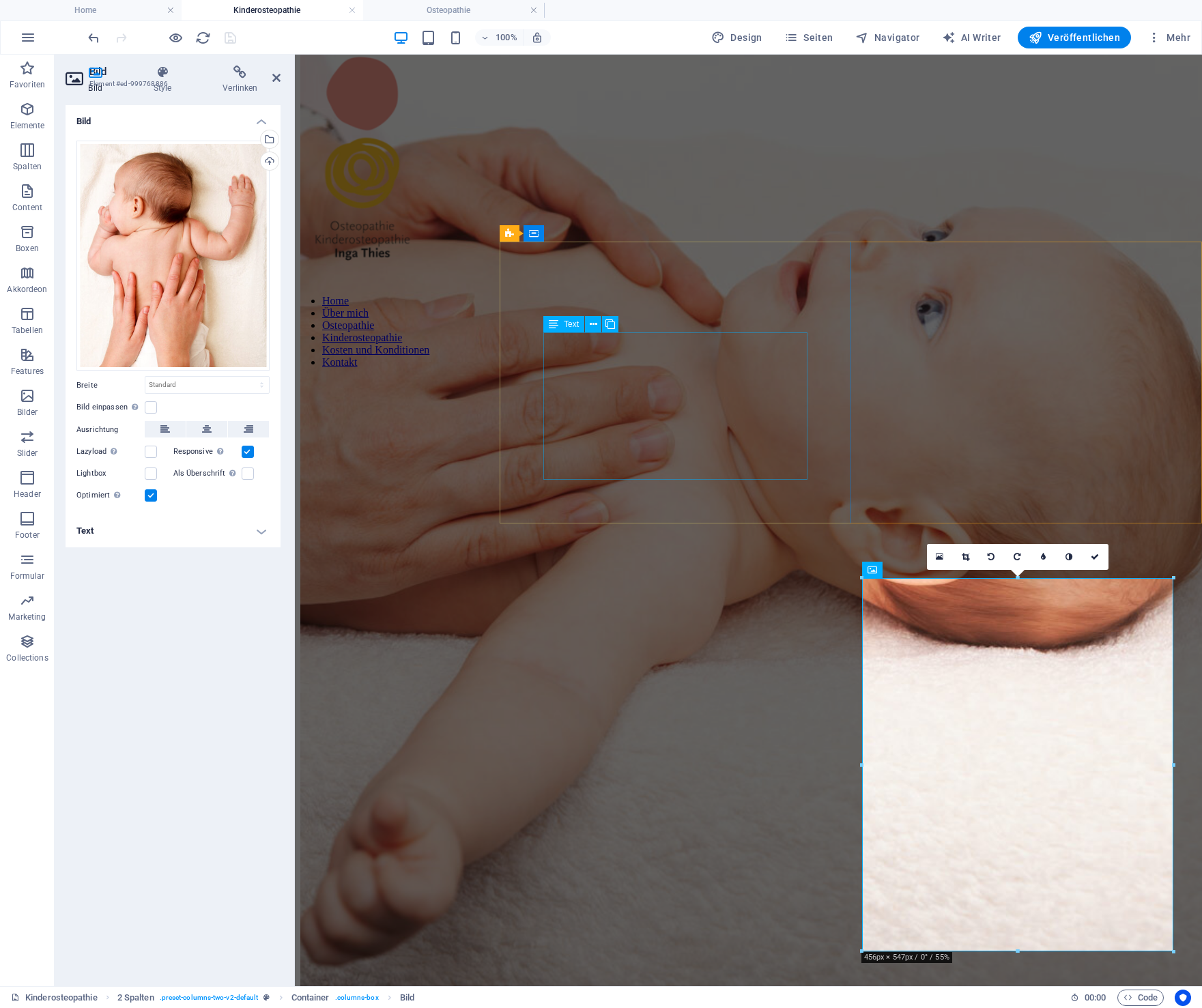
scroll to position [315, 0]
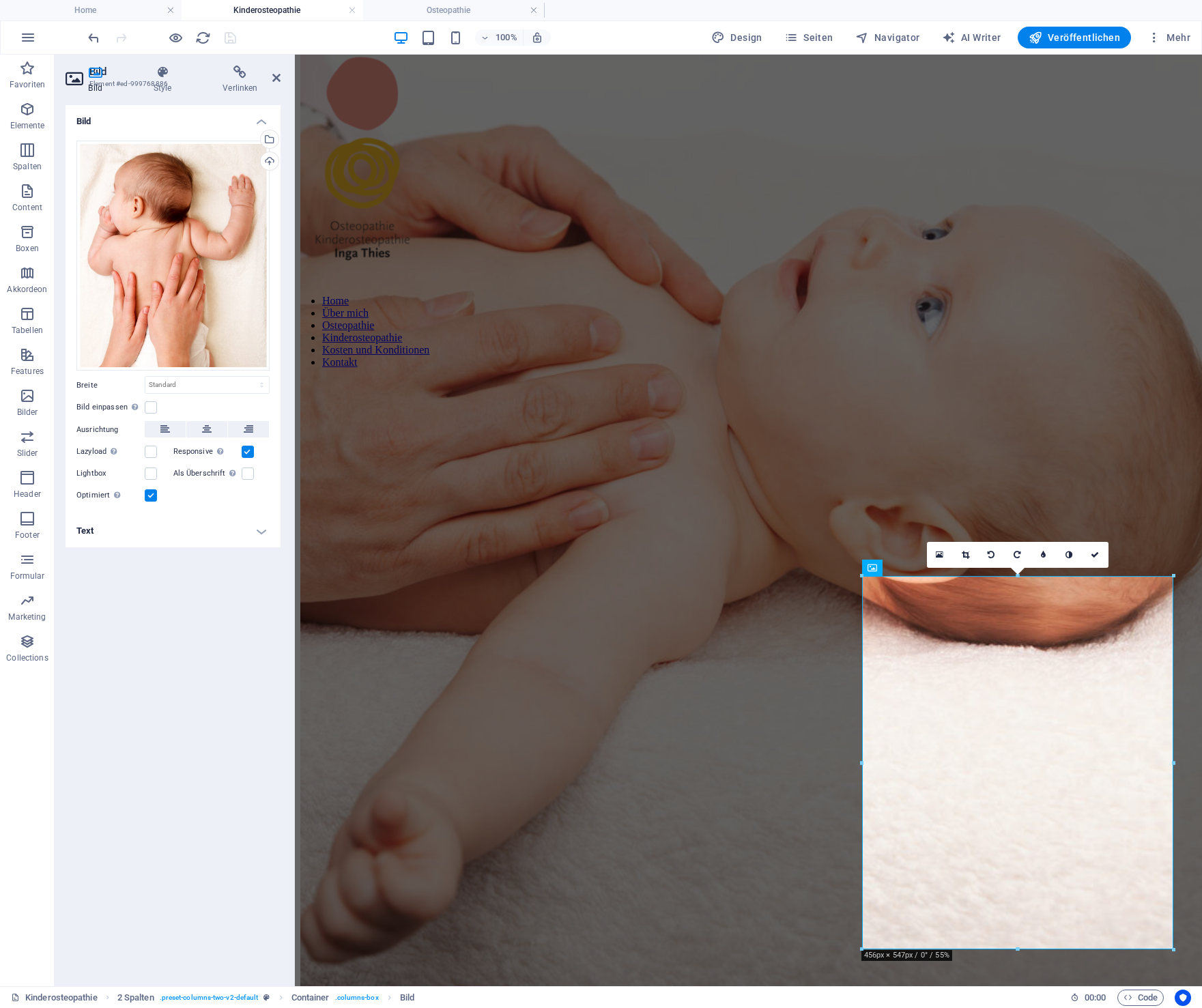
click at [535, 8] on link at bounding box center [533, 10] width 8 height 13
click at [353, 8] on link at bounding box center [352, 10] width 8 height 13
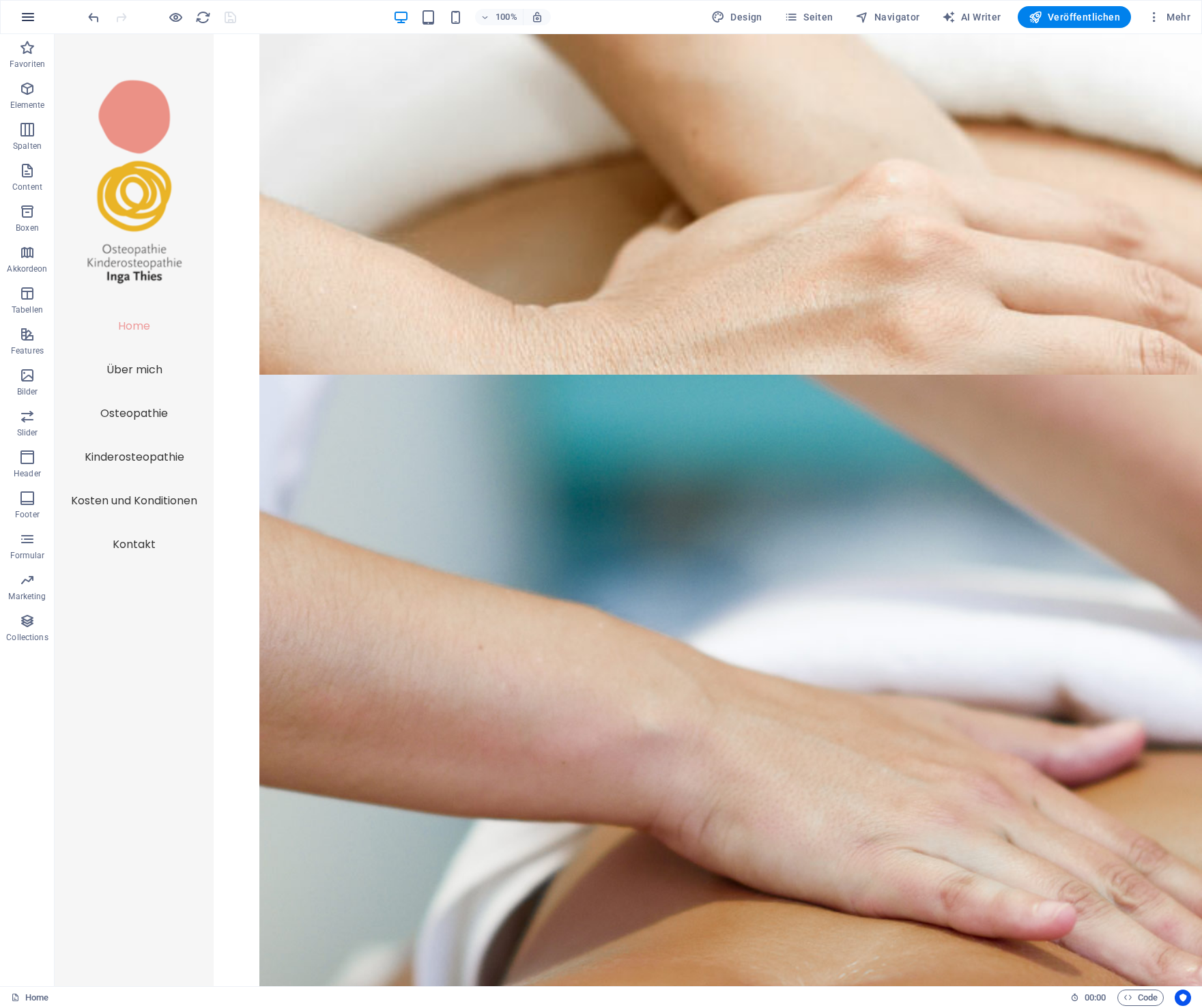
click at [31, 20] on icon "button" at bounding box center [28, 17] width 17 height 17
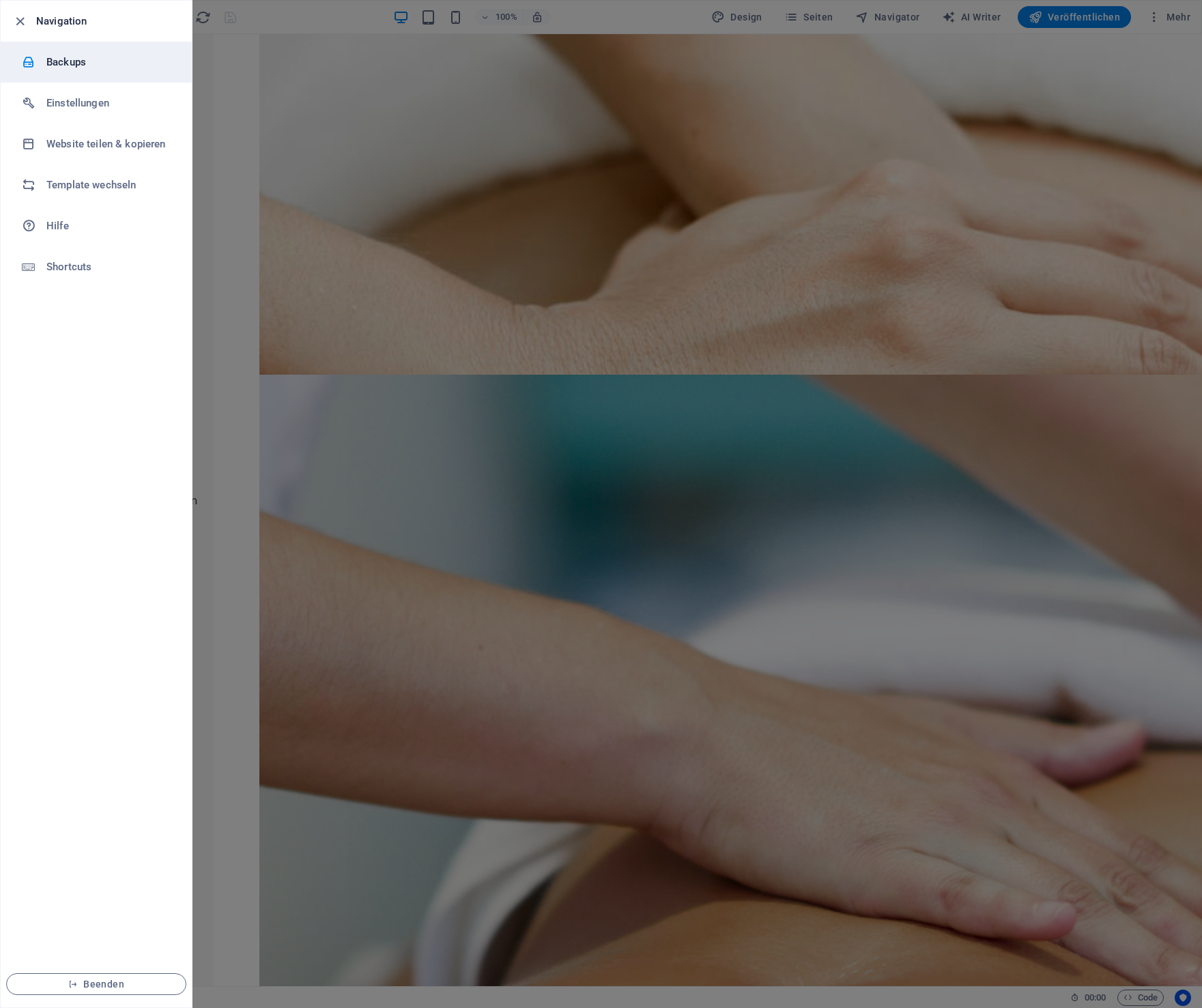
click at [60, 62] on h6 "Backups" at bounding box center [109, 62] width 126 height 17
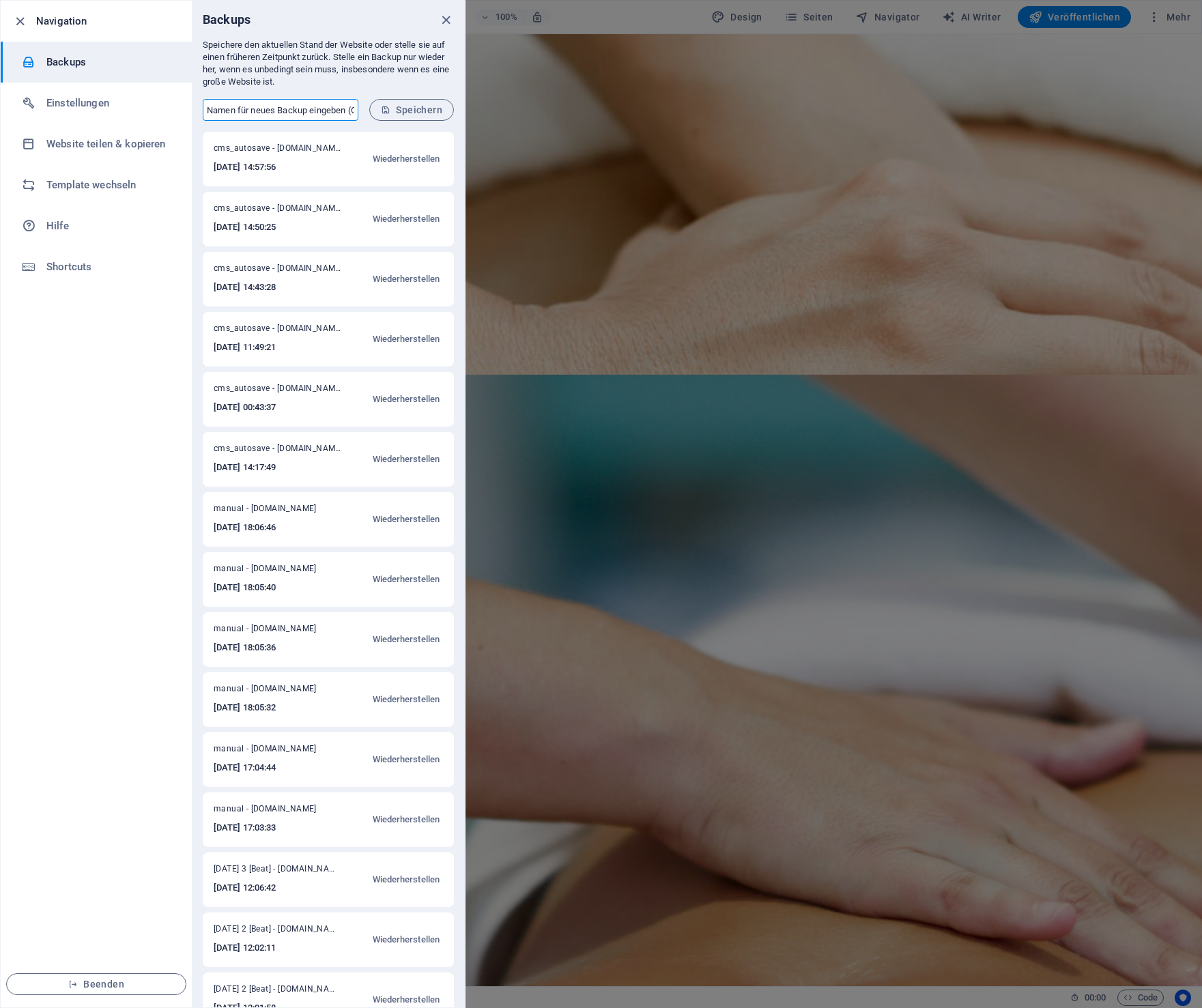
click at [236, 109] on input "text" at bounding box center [280, 109] width 156 height 22
type input "Mittwoch"
click at [421, 109] on span "Speichern" at bounding box center [411, 109] width 62 height 11
click at [420, 109] on span "Speichern" at bounding box center [411, 109] width 62 height 11
click at [444, 17] on icon "close" at bounding box center [446, 20] width 16 height 16
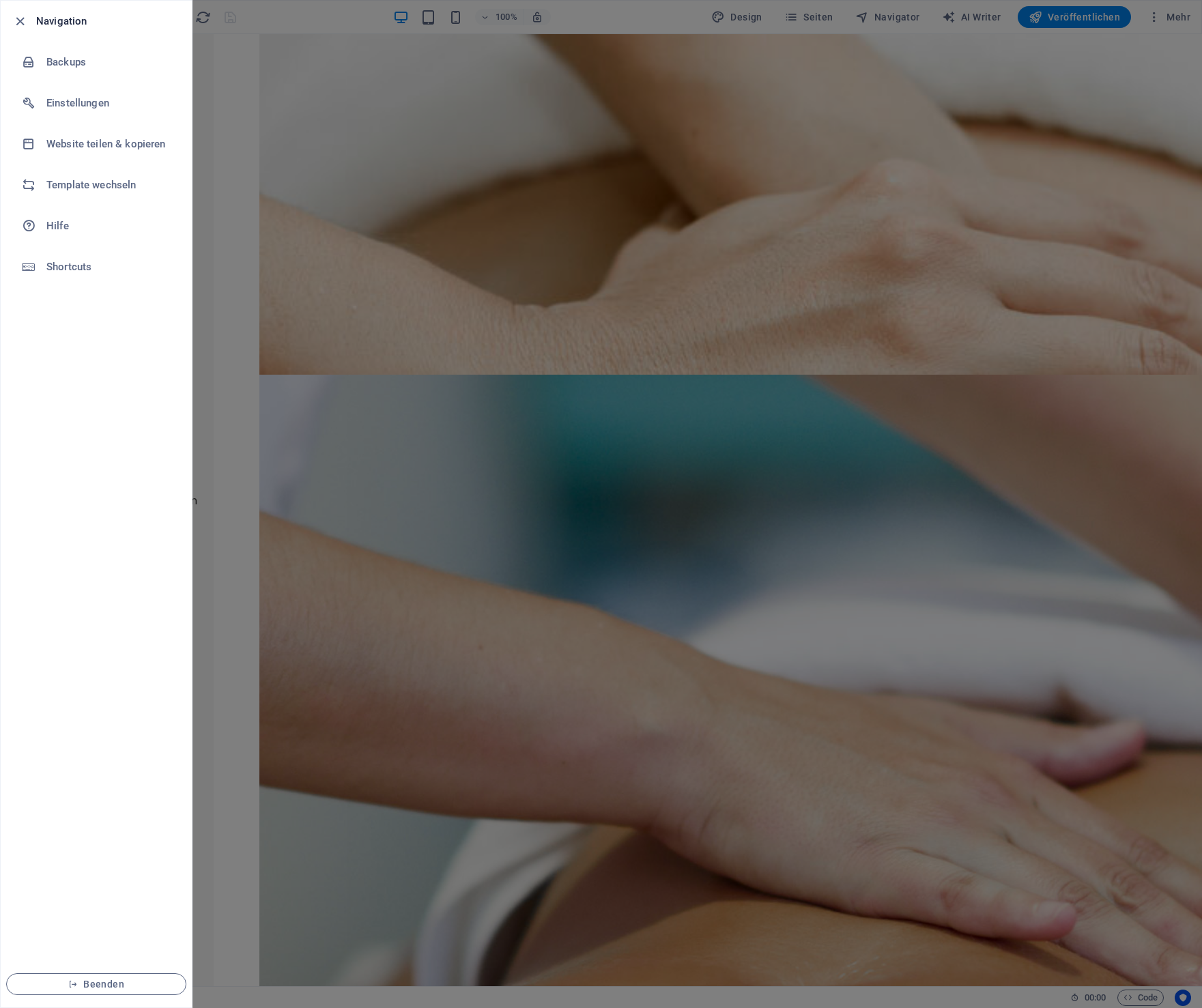
click at [38, 20] on h6 "Navigation" at bounding box center [109, 21] width 145 height 17
click at [20, 22] on icon "button" at bounding box center [20, 21] width 16 height 16
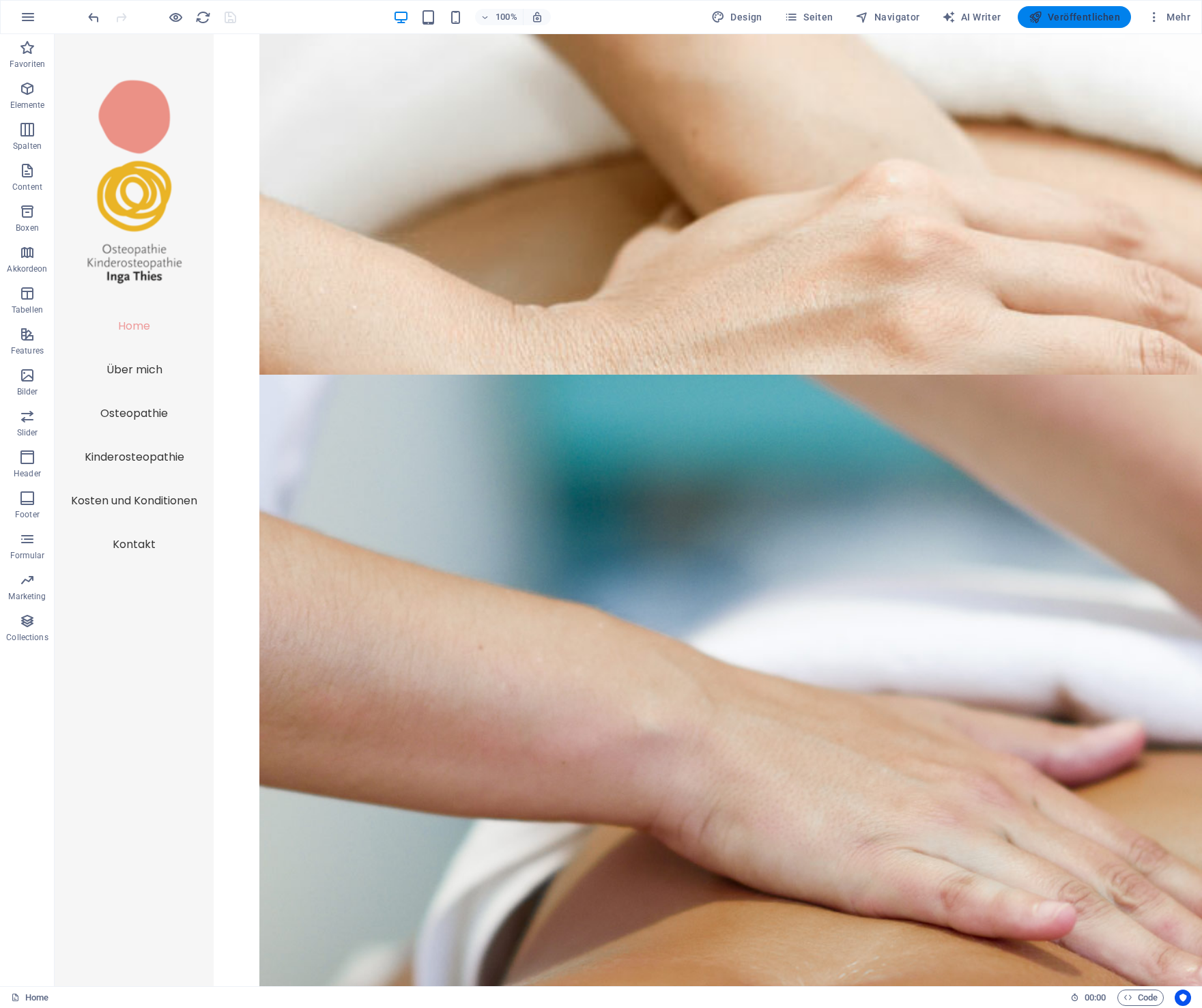
click at [1093, 19] on span "Veröffentlichen" at bounding box center [1074, 17] width 91 height 14
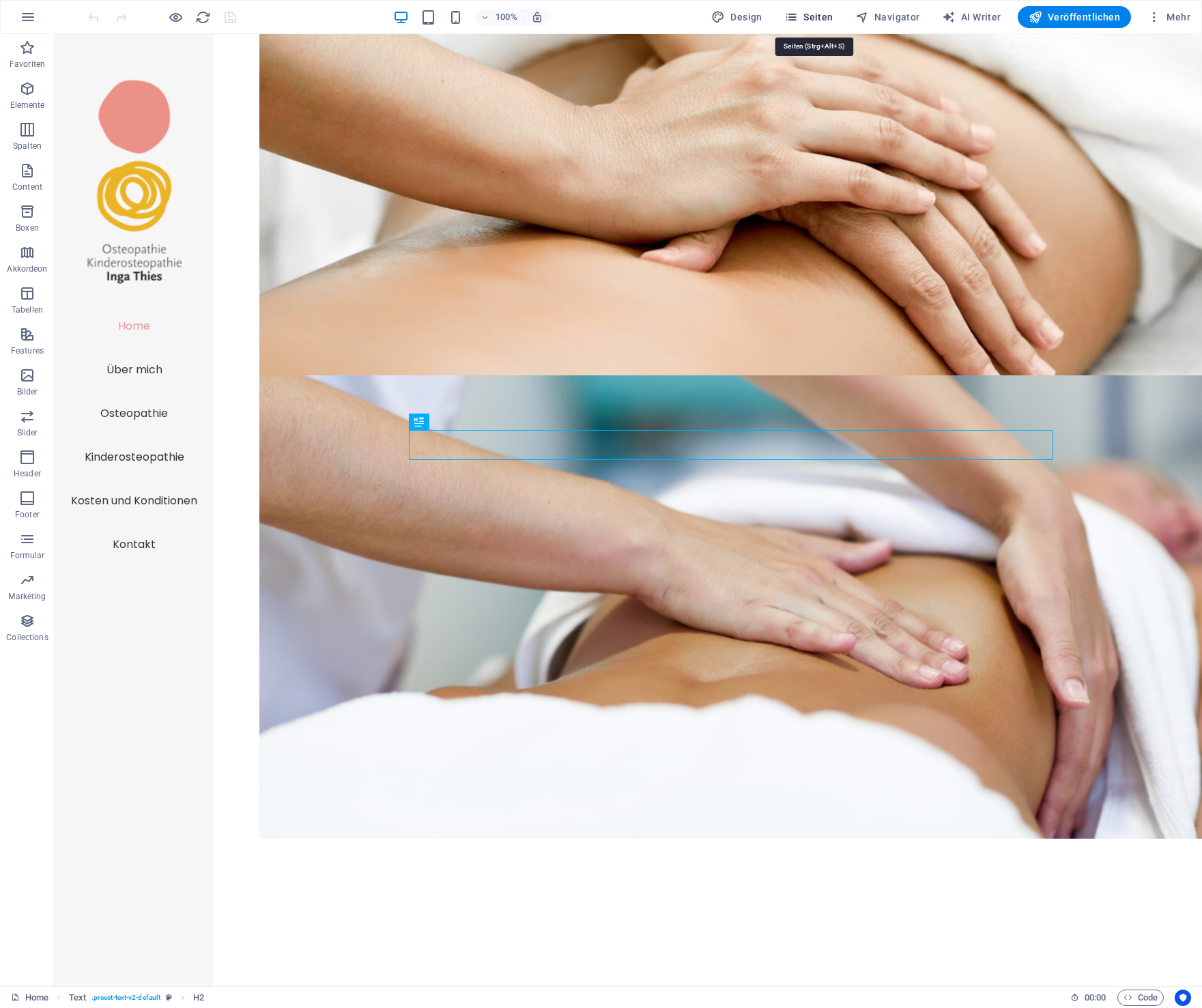
click at [833, 14] on span "Seiten" at bounding box center [809, 17] width 49 height 14
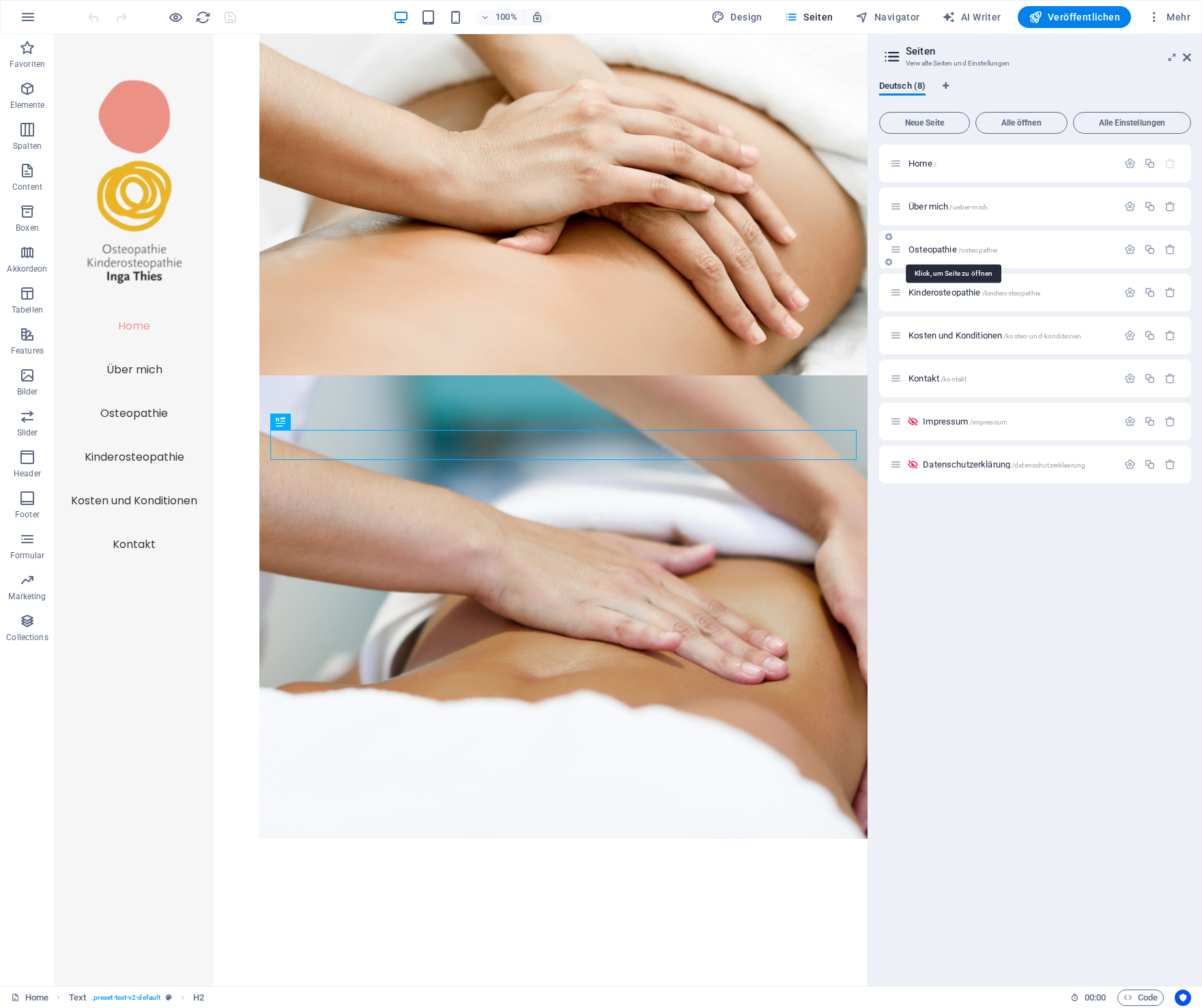
click at [928, 251] on span "Osteopathie /osteopathie" at bounding box center [953, 249] width 89 height 10
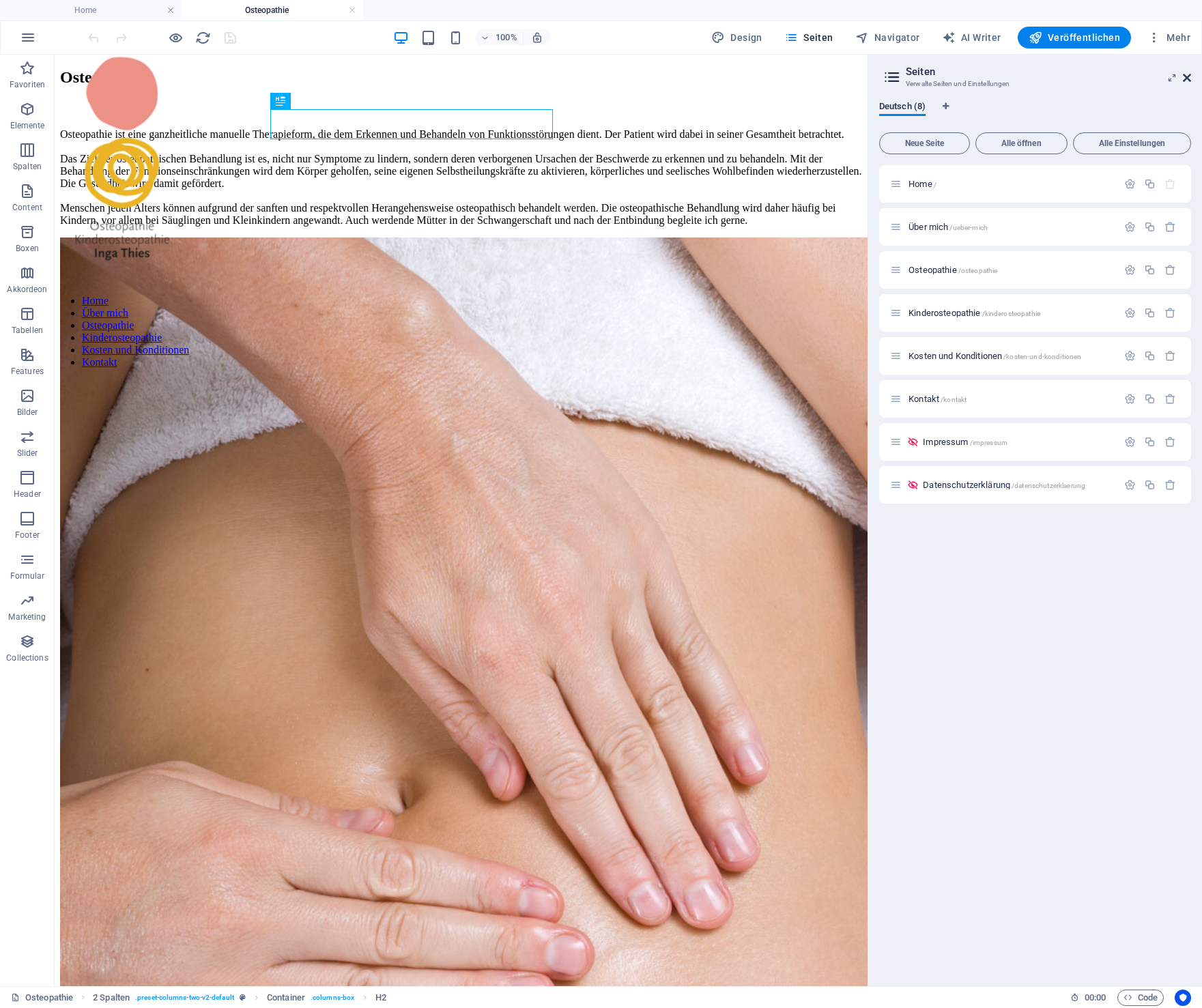
click at [1188, 77] on icon at bounding box center [1187, 77] width 8 height 11
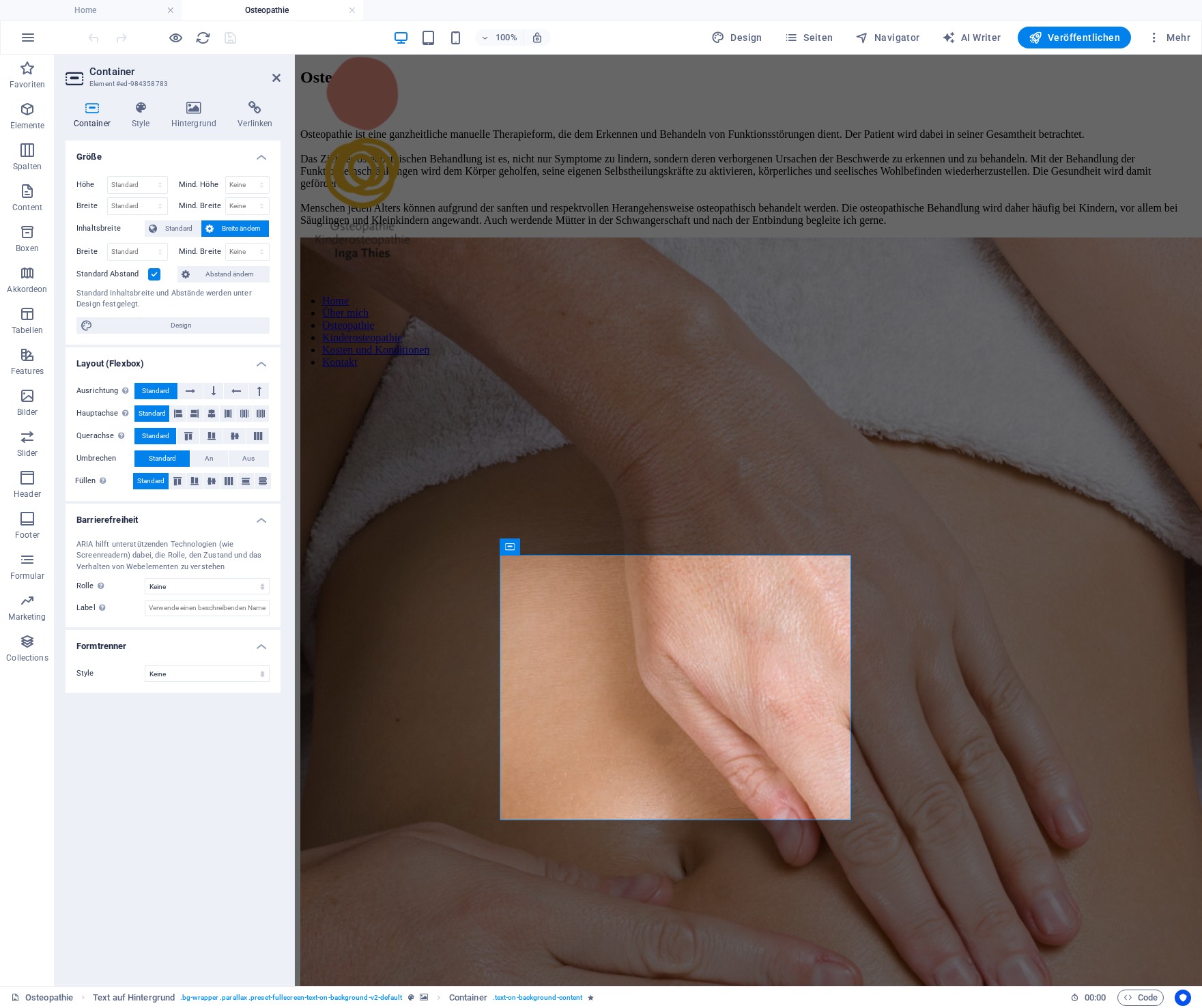
click at [90, 109] on icon at bounding box center [91, 108] width 52 height 14
click at [143, 109] on icon at bounding box center [141, 108] width 34 height 14
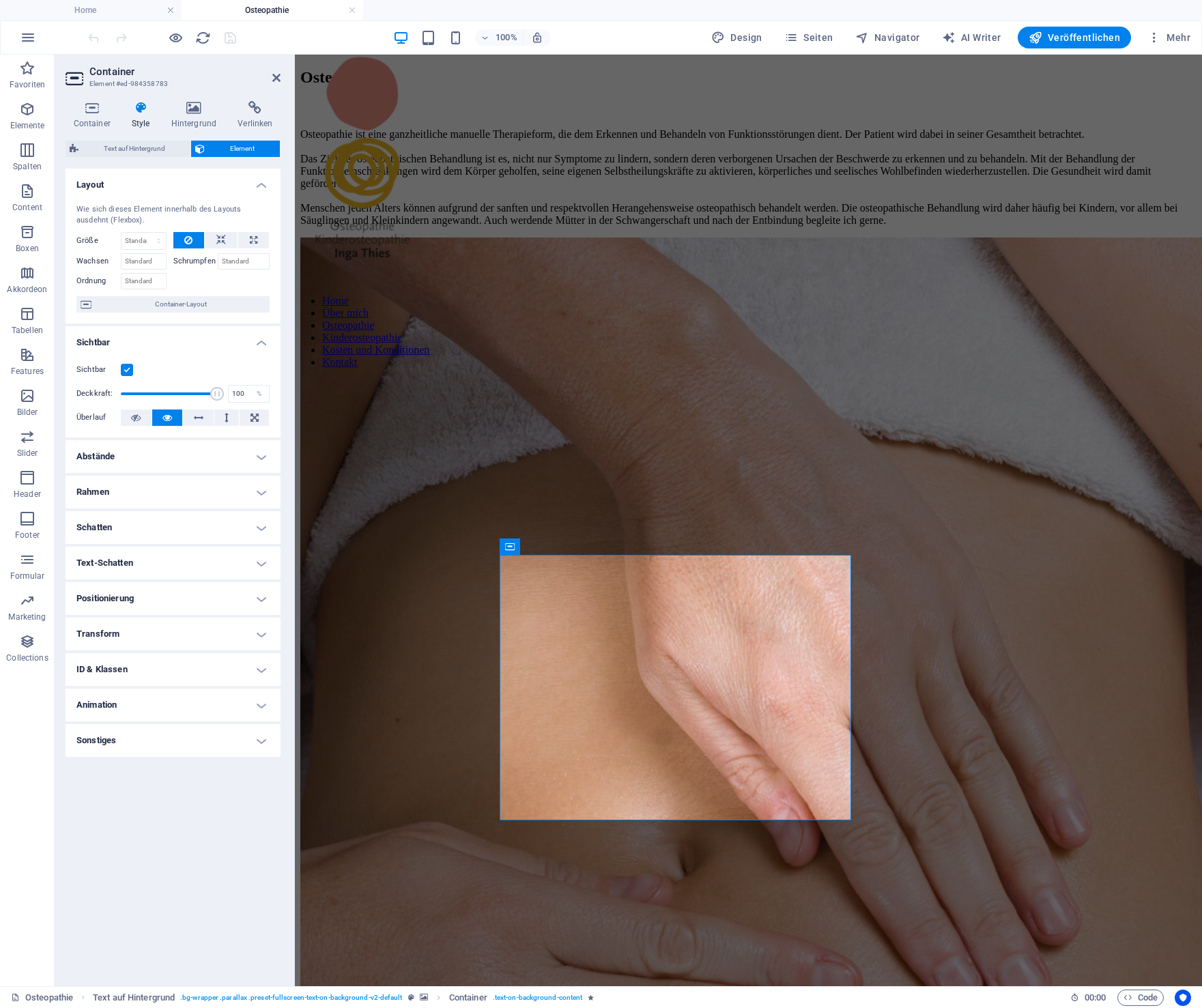
click at [263, 705] on h4 "Animation" at bounding box center [172, 705] width 215 height 33
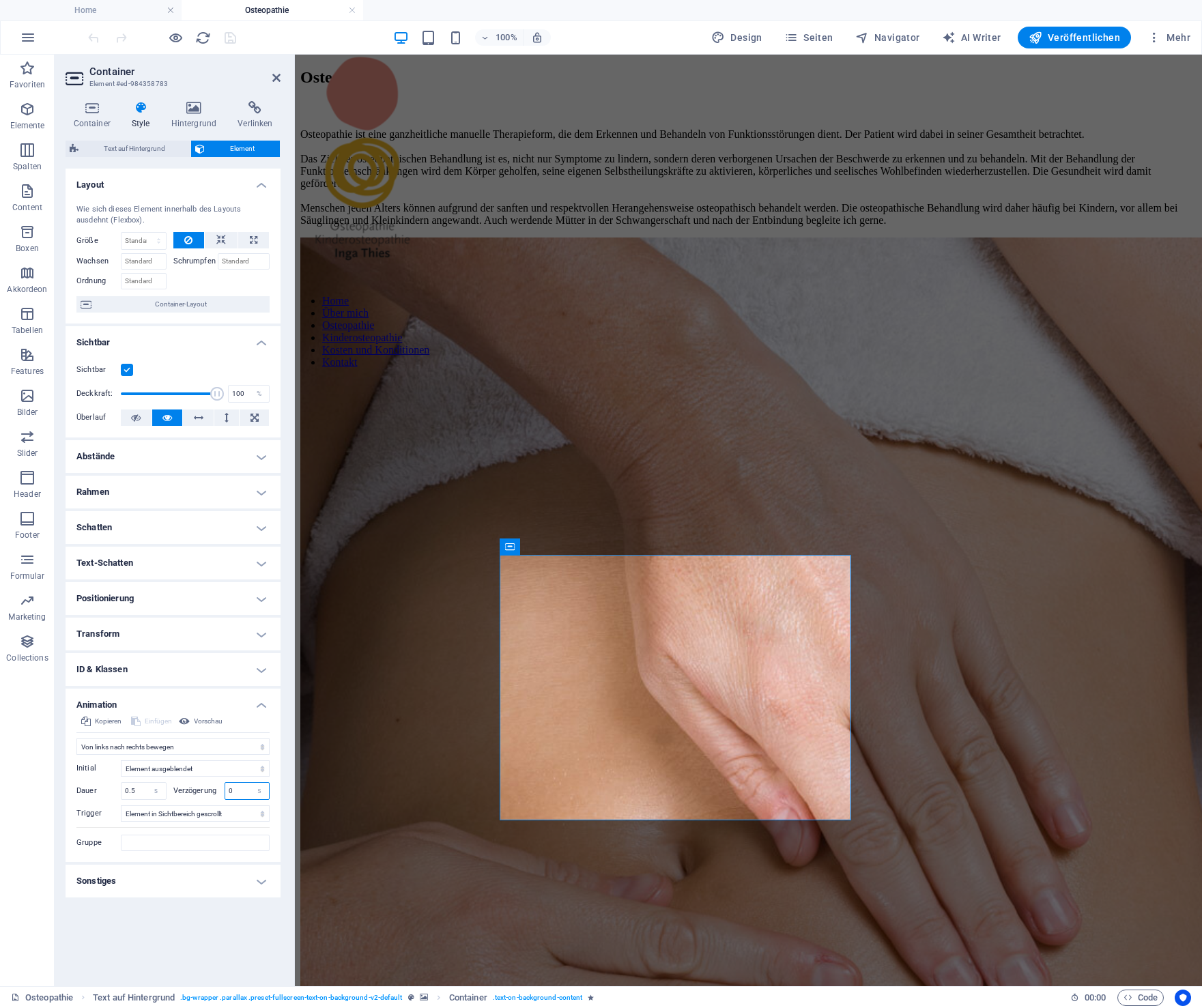
drag, startPoint x: 246, startPoint y: 791, endPoint x: 205, endPoint y: 787, distance: 41.2
click at [226, 787] on input "0" at bounding box center [248, 792] width 44 height 17
type input "0.2"
drag, startPoint x: 141, startPoint y: 793, endPoint x: 120, endPoint y: 792, distance: 21.0
click at [122, 792] on input "0.5" at bounding box center [144, 792] width 44 height 17
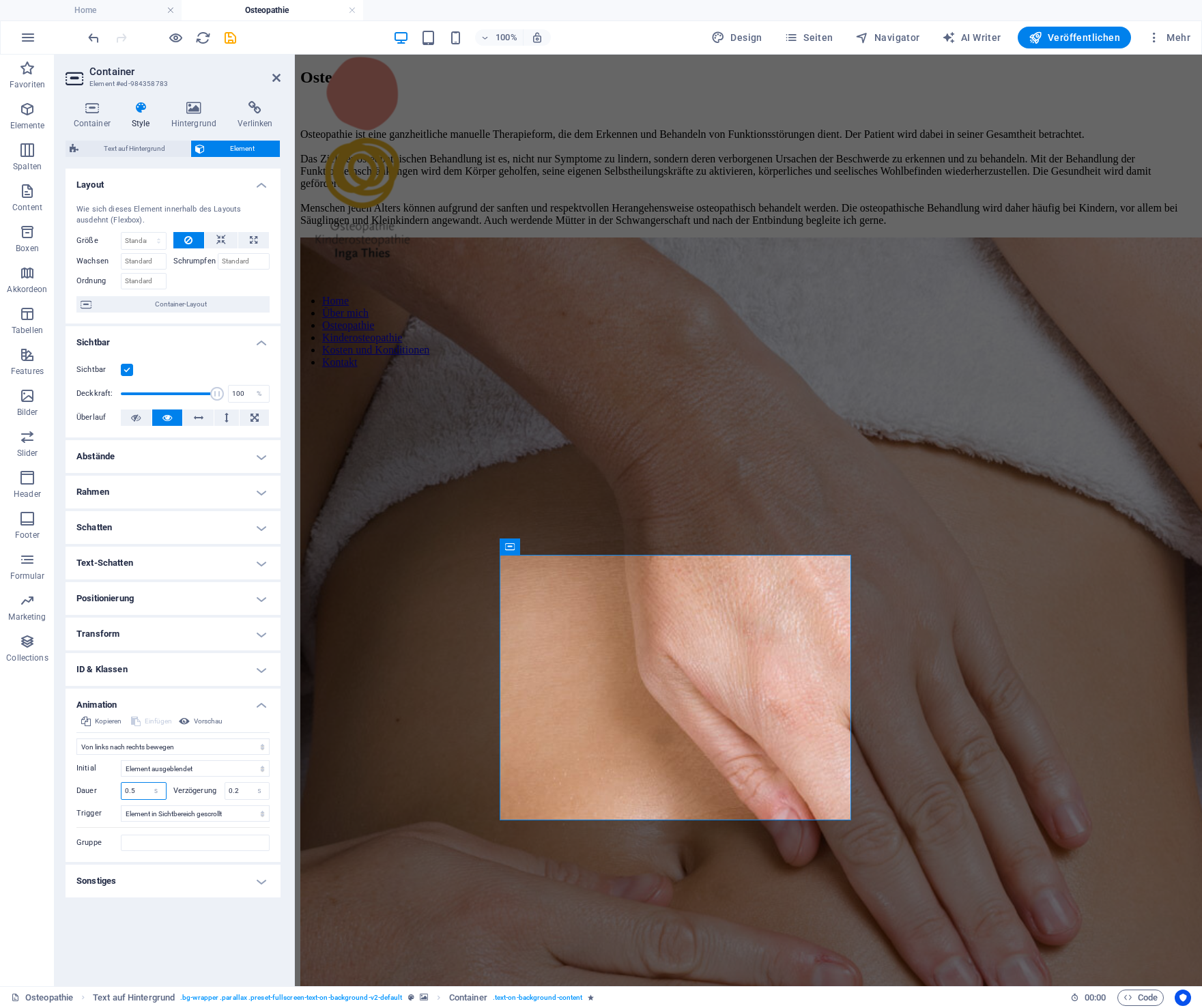
drag, startPoint x: 139, startPoint y: 792, endPoint x: 111, endPoint y: 789, distance: 28.2
click at [122, 789] on input "0.5" at bounding box center [144, 792] width 44 height 17
type input "1"
type input "1.5"
click at [232, 37] on icon "save" at bounding box center [230, 38] width 16 height 16
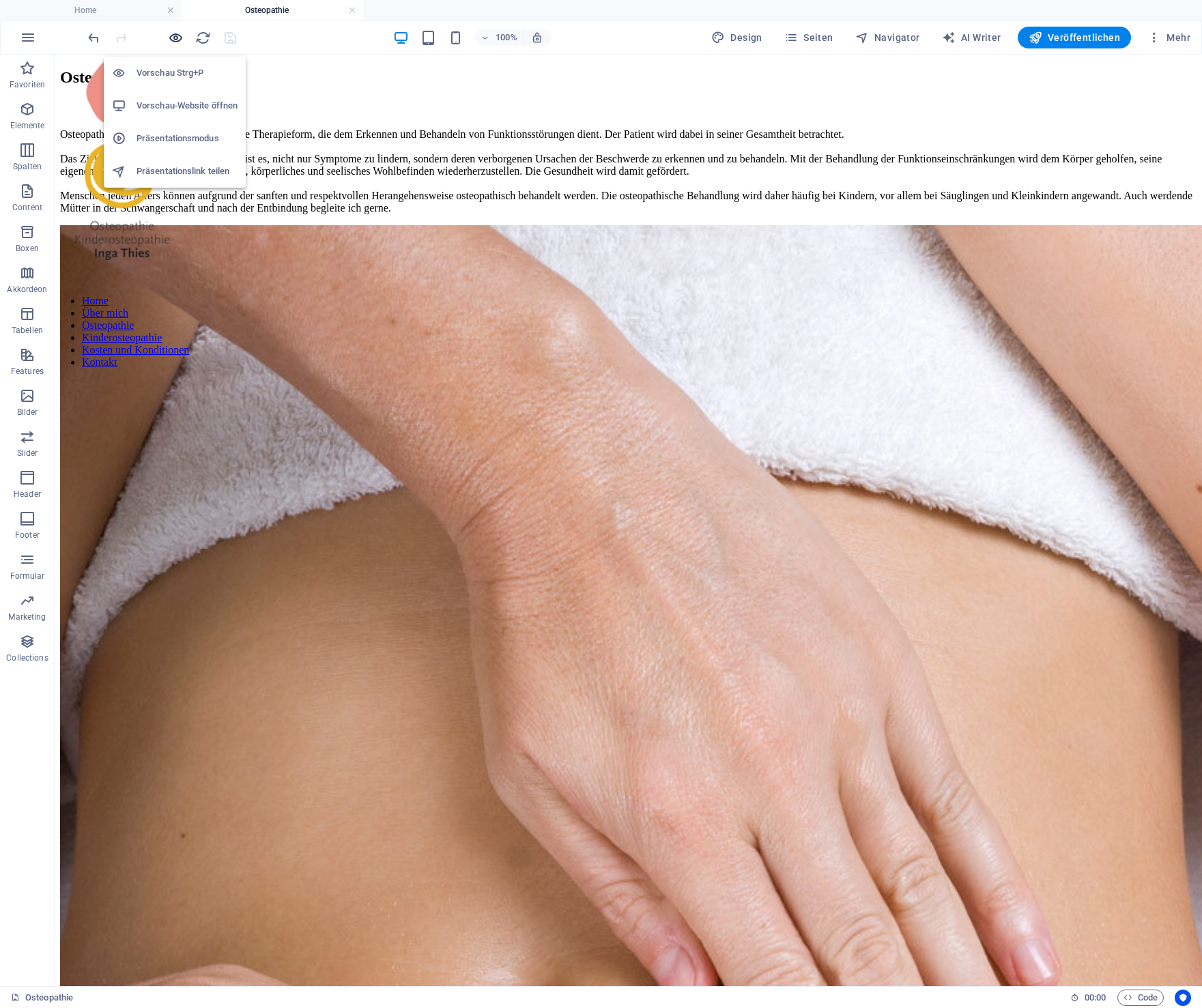
click at [176, 36] on icon "button" at bounding box center [176, 38] width 16 height 16
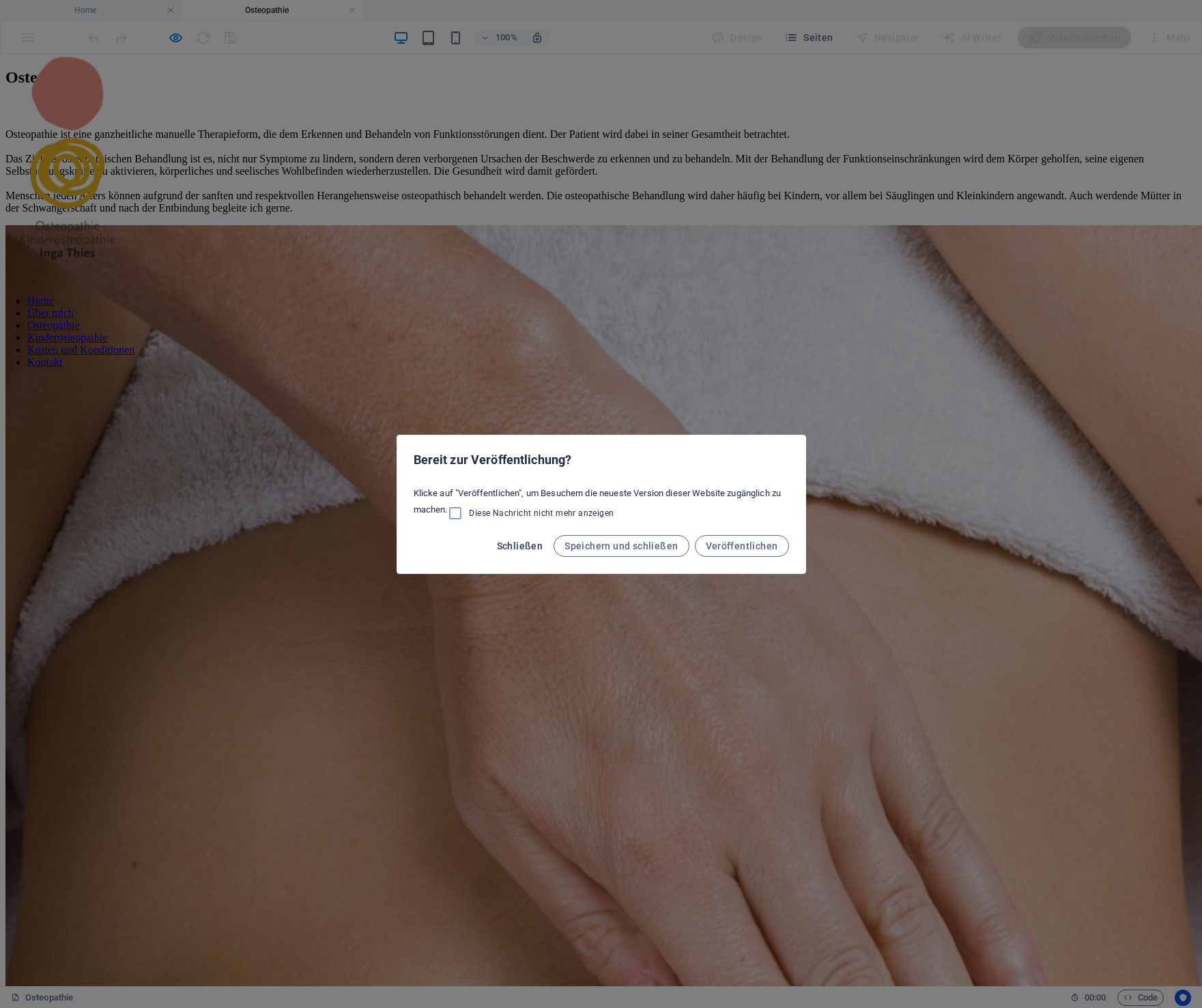
click at [522, 543] on span "Schließen" at bounding box center [520, 546] width 46 height 11
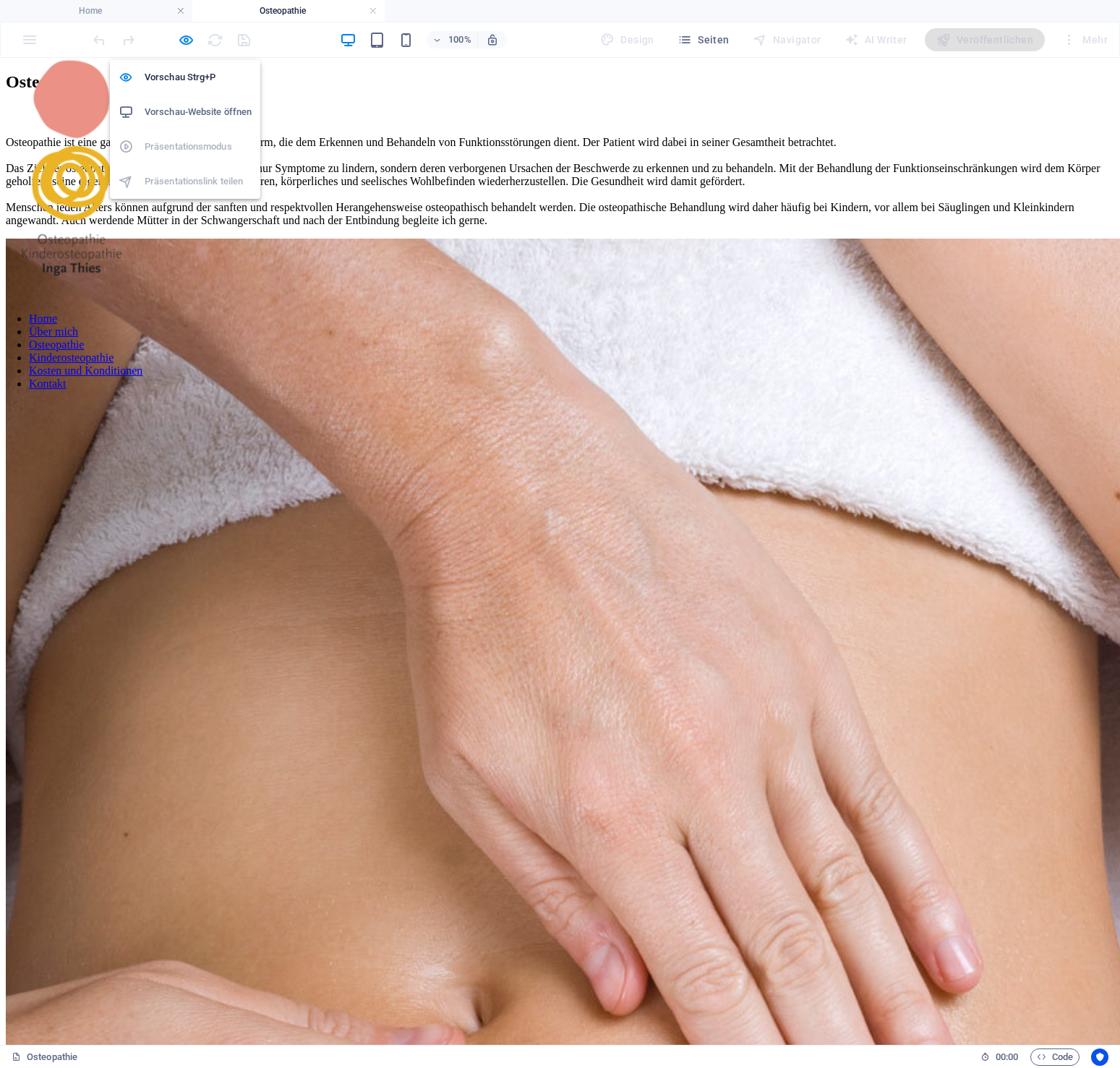
click at [191, 110] on h6 "Vorschau-Website öffnen" at bounding box center [198, 113] width 107 height 18
click at [189, 40] on icon "button" at bounding box center [186, 40] width 17 height 17
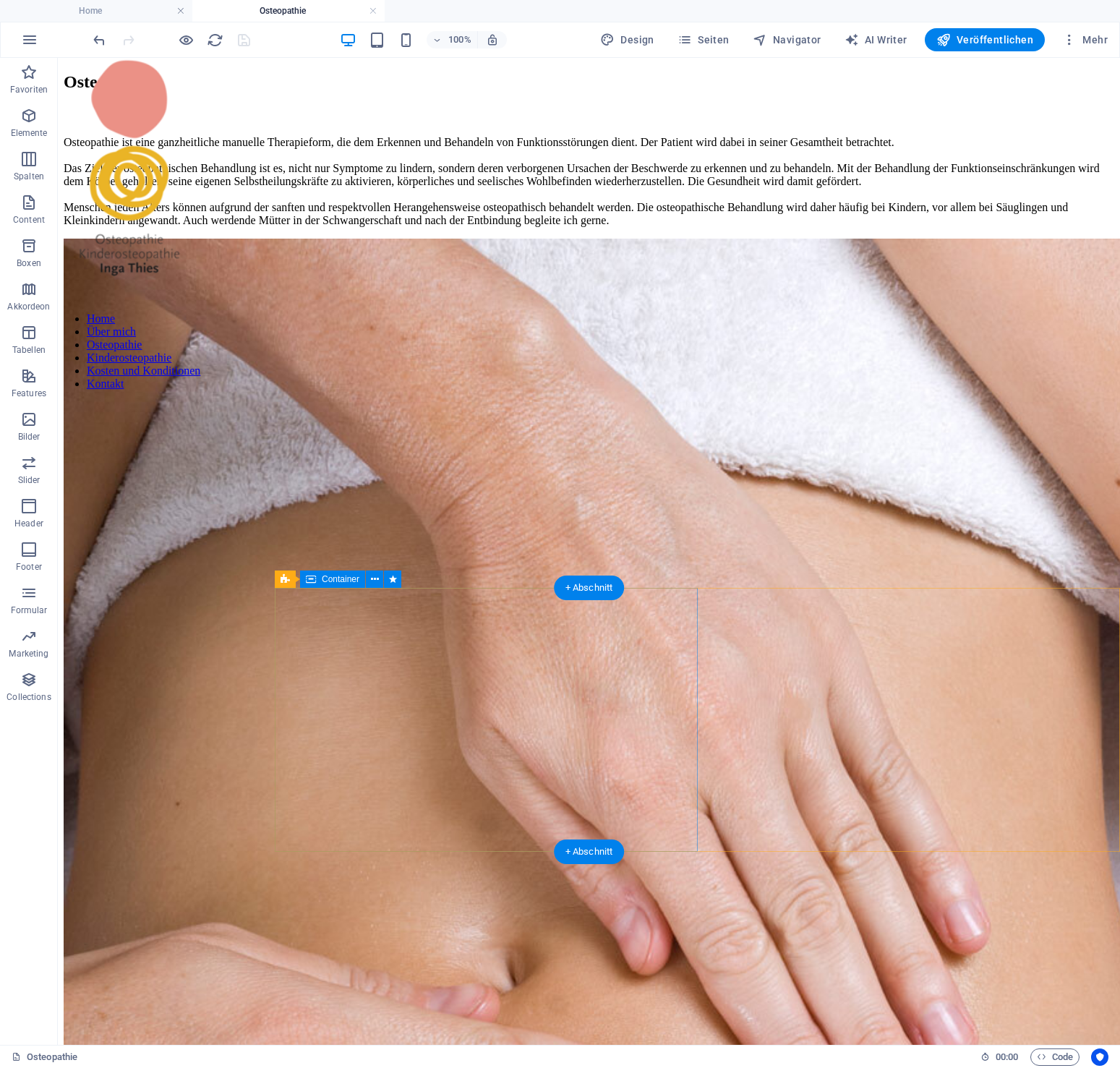
select select "move-left-to-right"
select select "s"
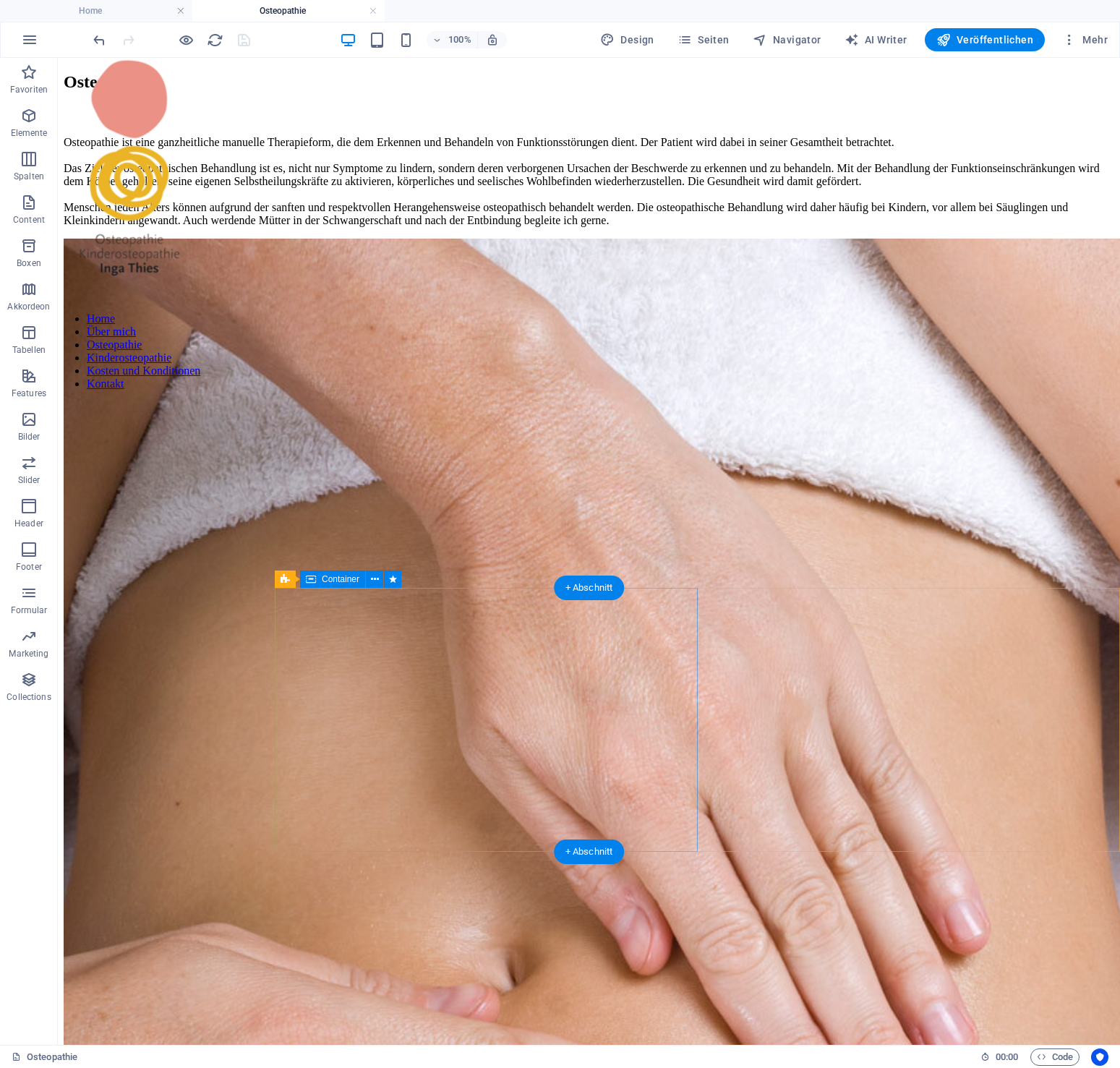
select select "scroll"
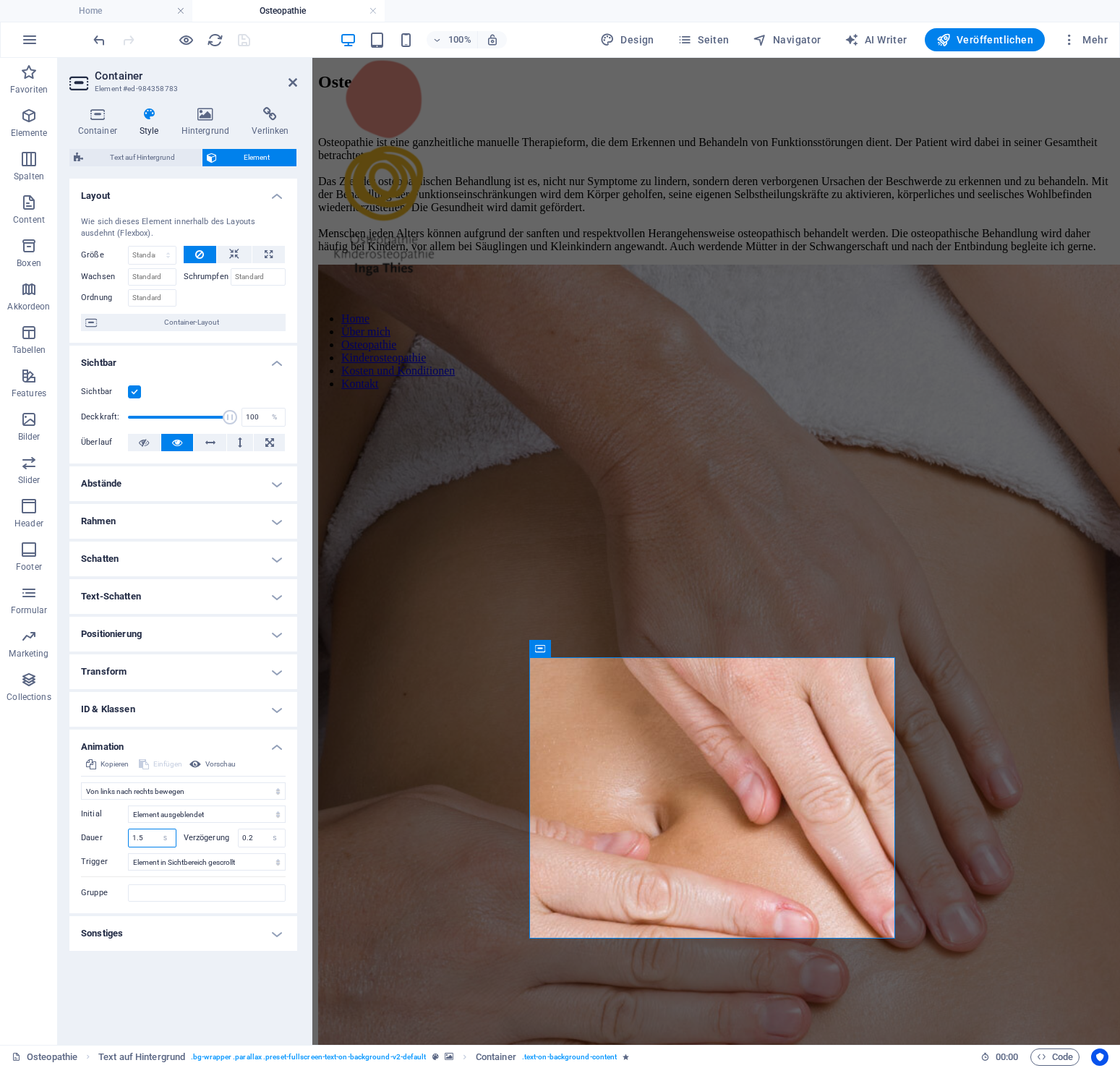
drag, startPoint x: 139, startPoint y: 839, endPoint x: 104, endPoint y: 834, distance: 35.4
click at [129, 834] on input "1.5" at bounding box center [152, 839] width 47 height 18
type input "1.8"
drag, startPoint x: 256, startPoint y: 839, endPoint x: 273, endPoint y: 845, distance: 18.0
click at [257, 839] on input "0.2" at bounding box center [262, 839] width 47 height 18
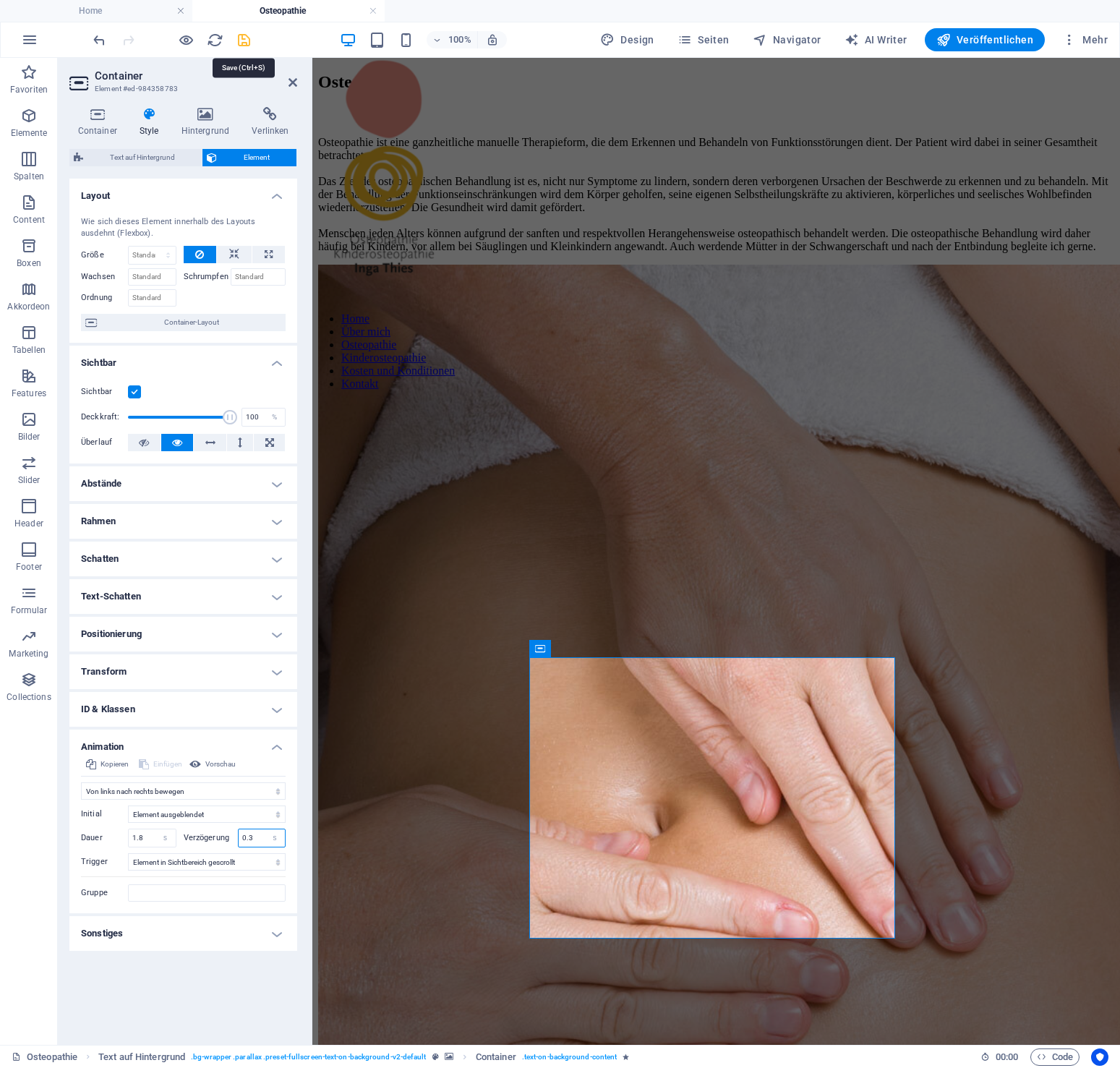
type input "0.3"
click at [242, 41] on icon "save" at bounding box center [244, 40] width 17 height 17
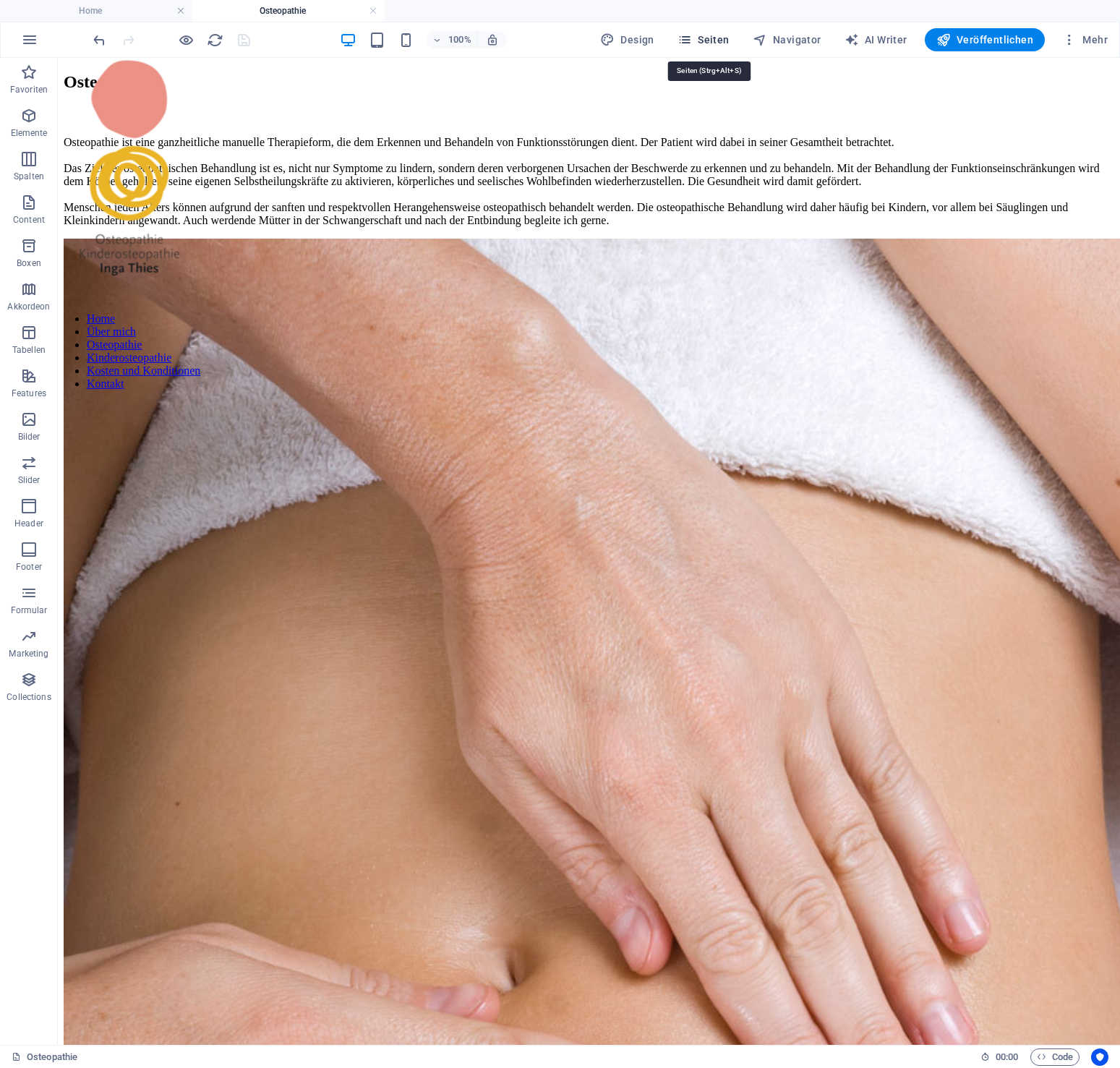
click at [706, 37] on span "Seiten" at bounding box center [703, 39] width 52 height 14
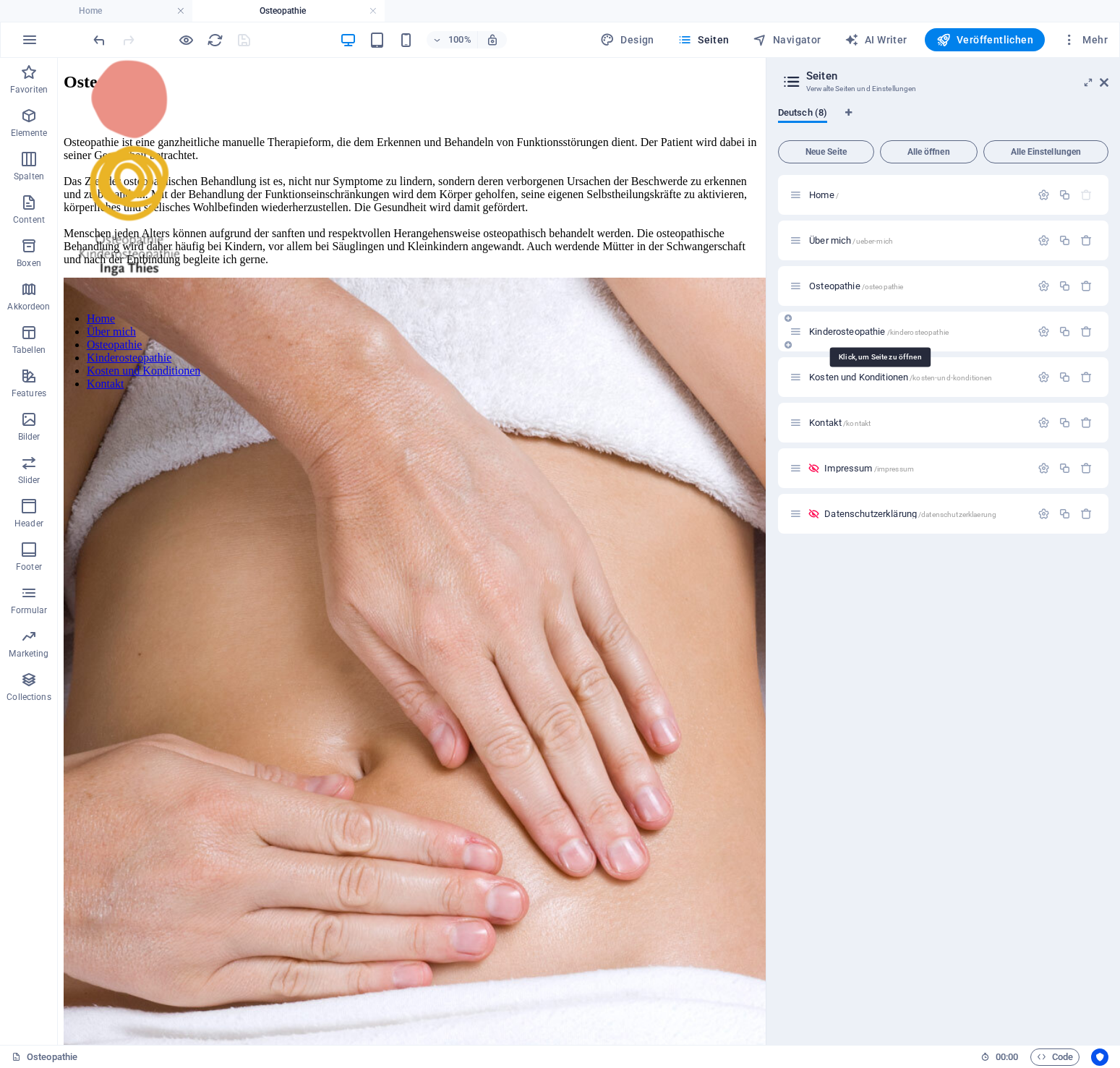
click at [842, 331] on span "Kinderosteopathie /kinderosteopathie" at bounding box center [879, 331] width 139 height 10
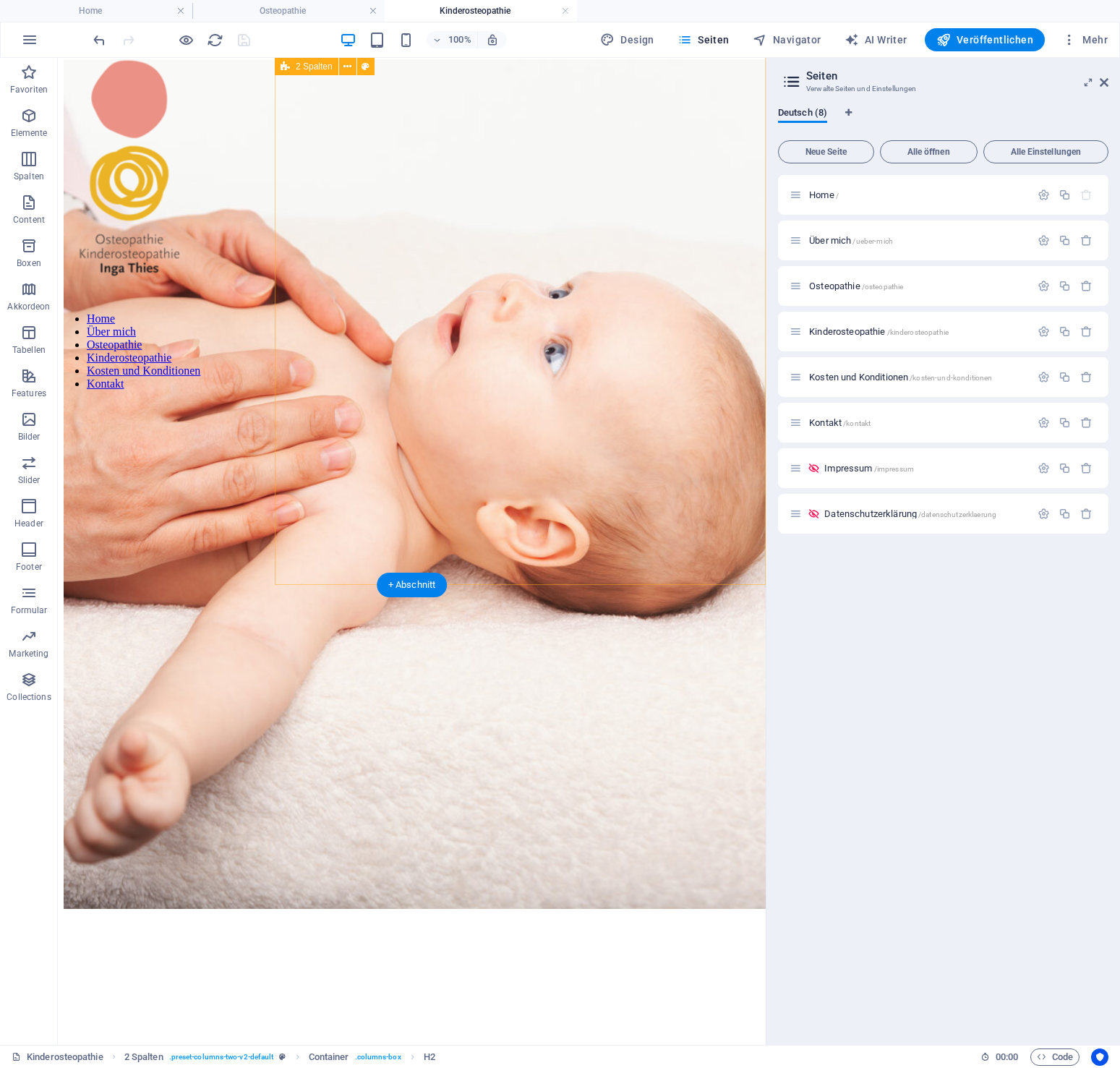
scroll to position [231, 0]
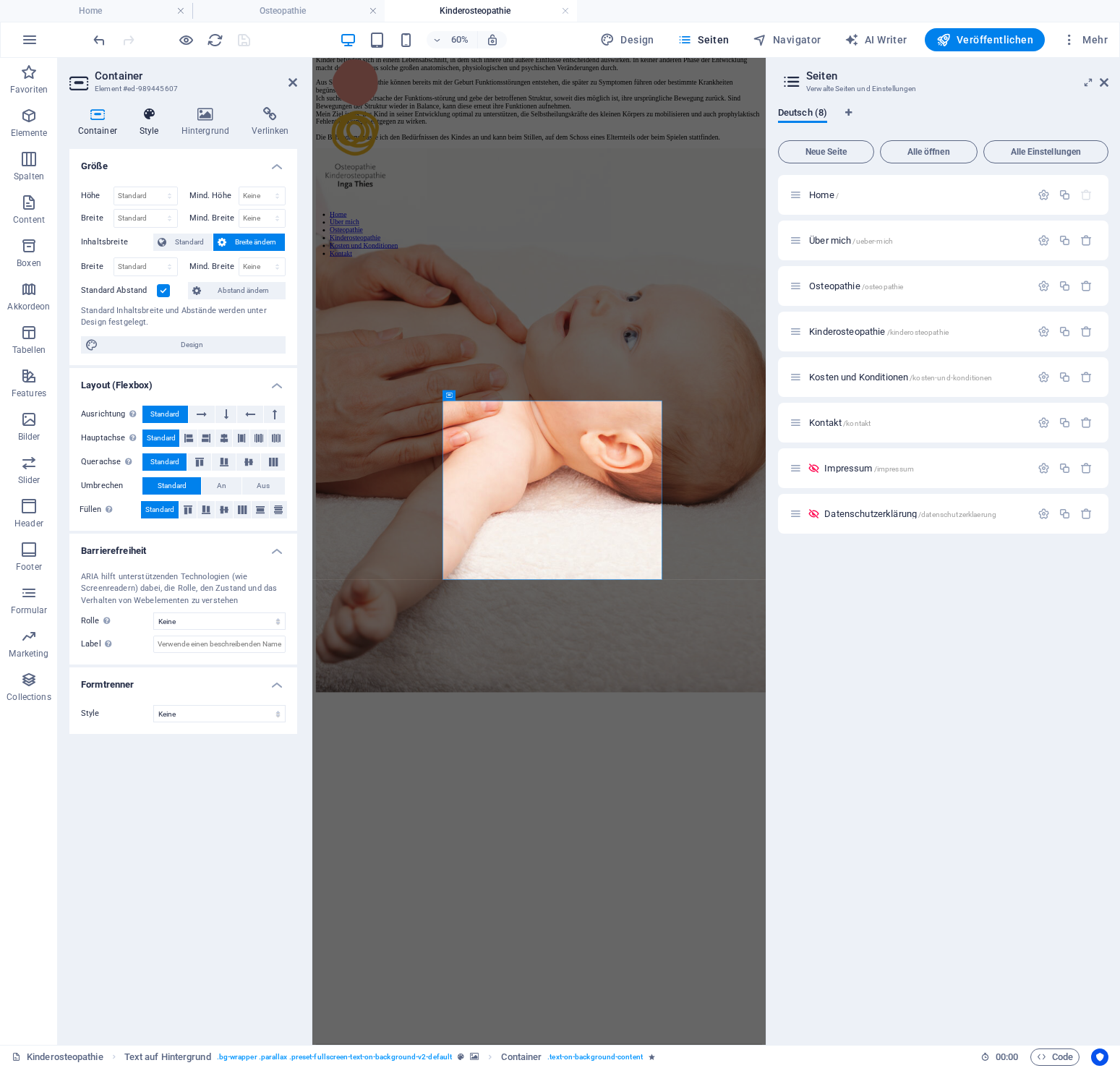
click at [154, 119] on icon at bounding box center [149, 114] width 36 height 14
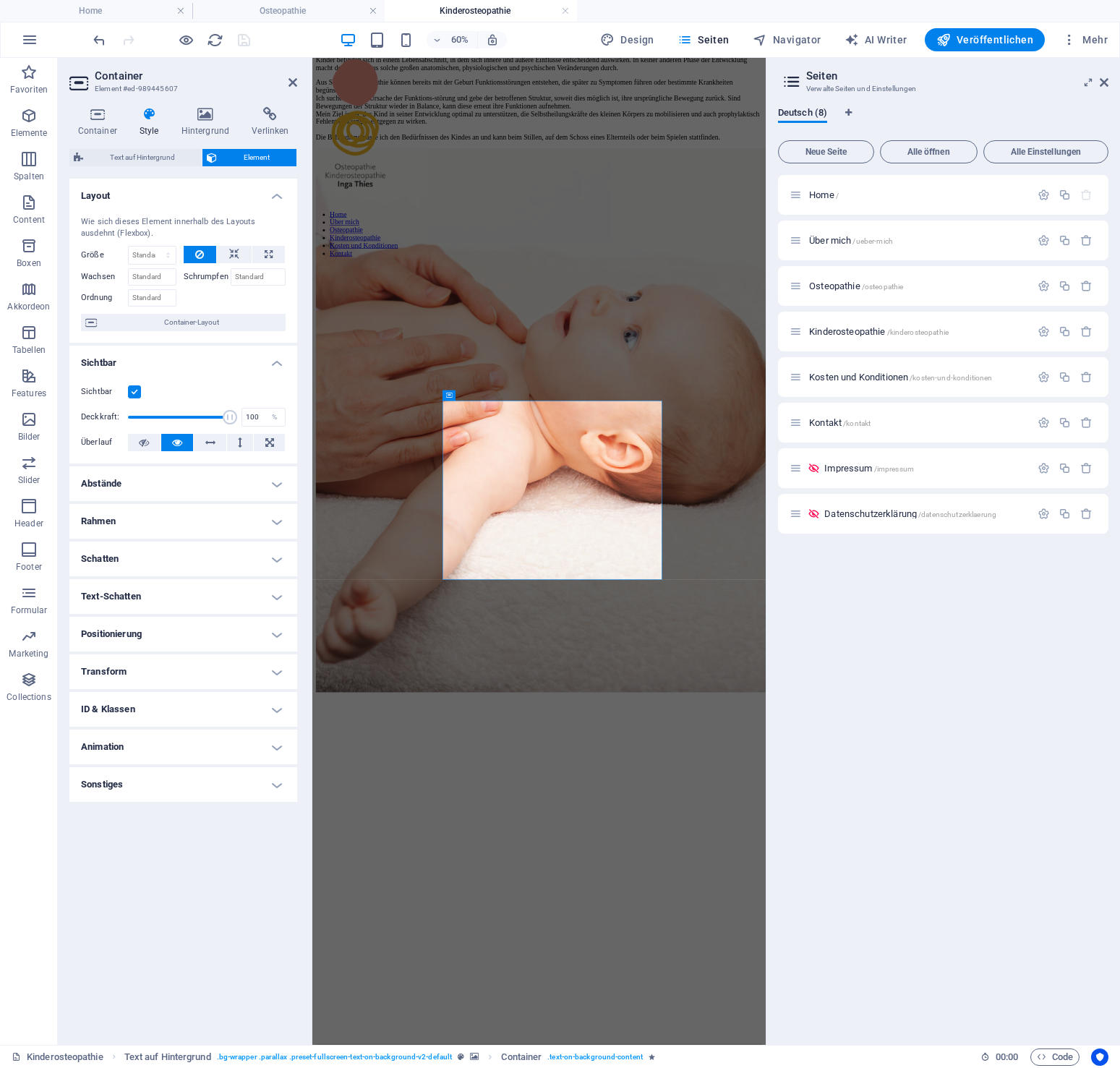
click at [212, 746] on h4 "Animation" at bounding box center [183, 747] width 228 height 35
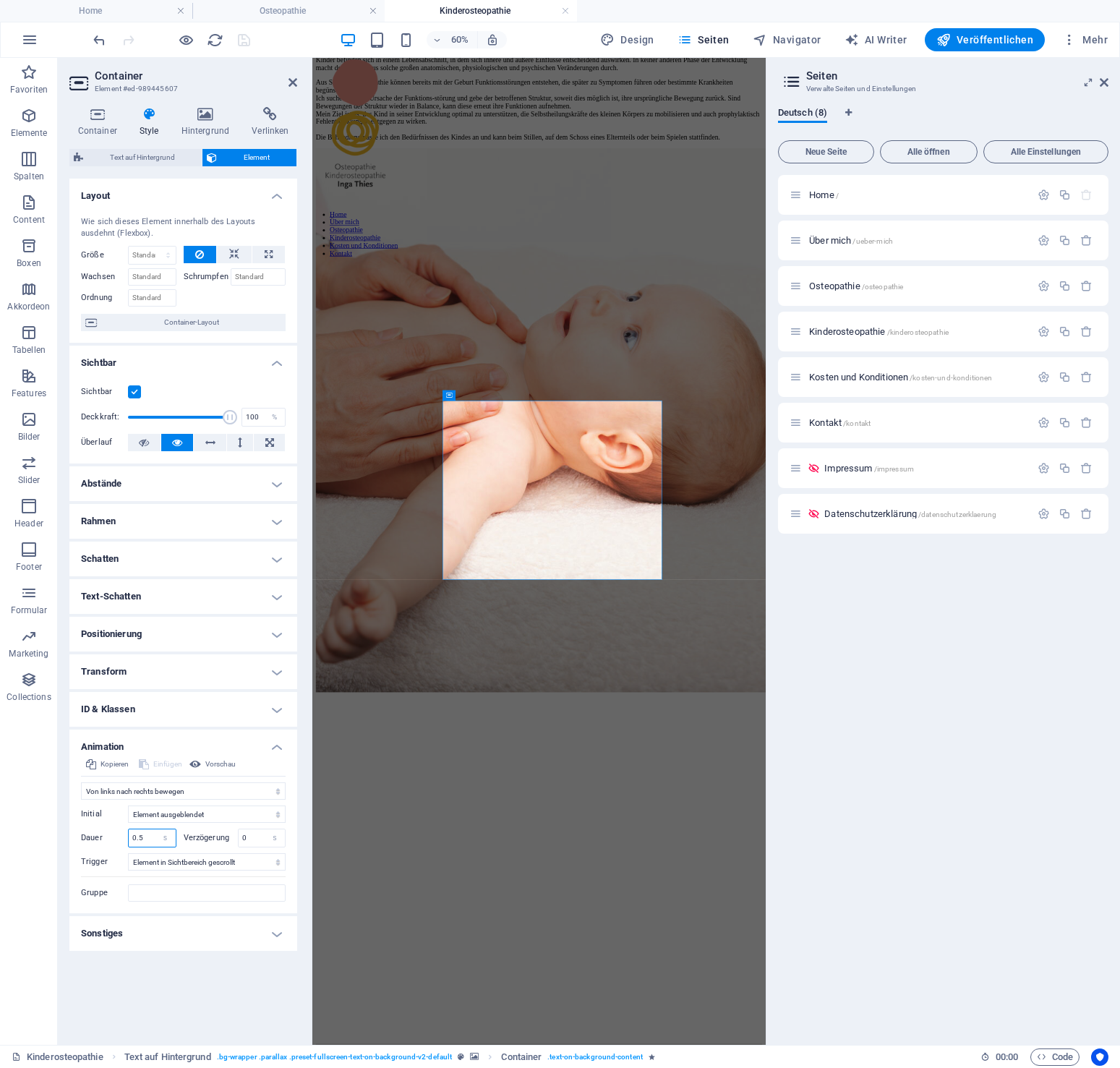
drag, startPoint x: 134, startPoint y: 836, endPoint x: 109, endPoint y: 833, distance: 25.2
click at [129, 833] on input "0.5" at bounding box center [152, 839] width 47 height 18
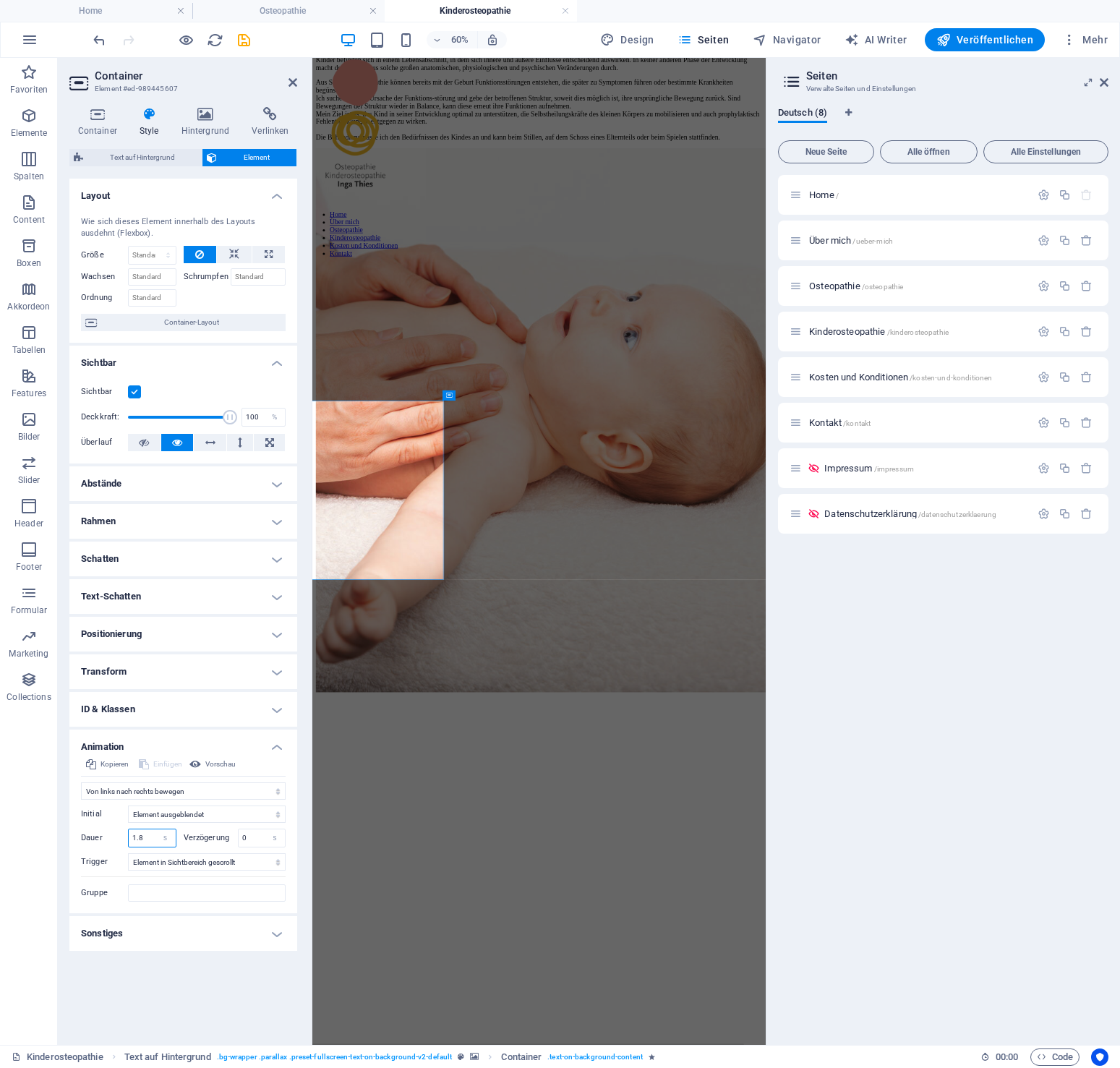
type input "1.8"
click at [259, 839] on input "0" at bounding box center [262, 839] width 47 height 18
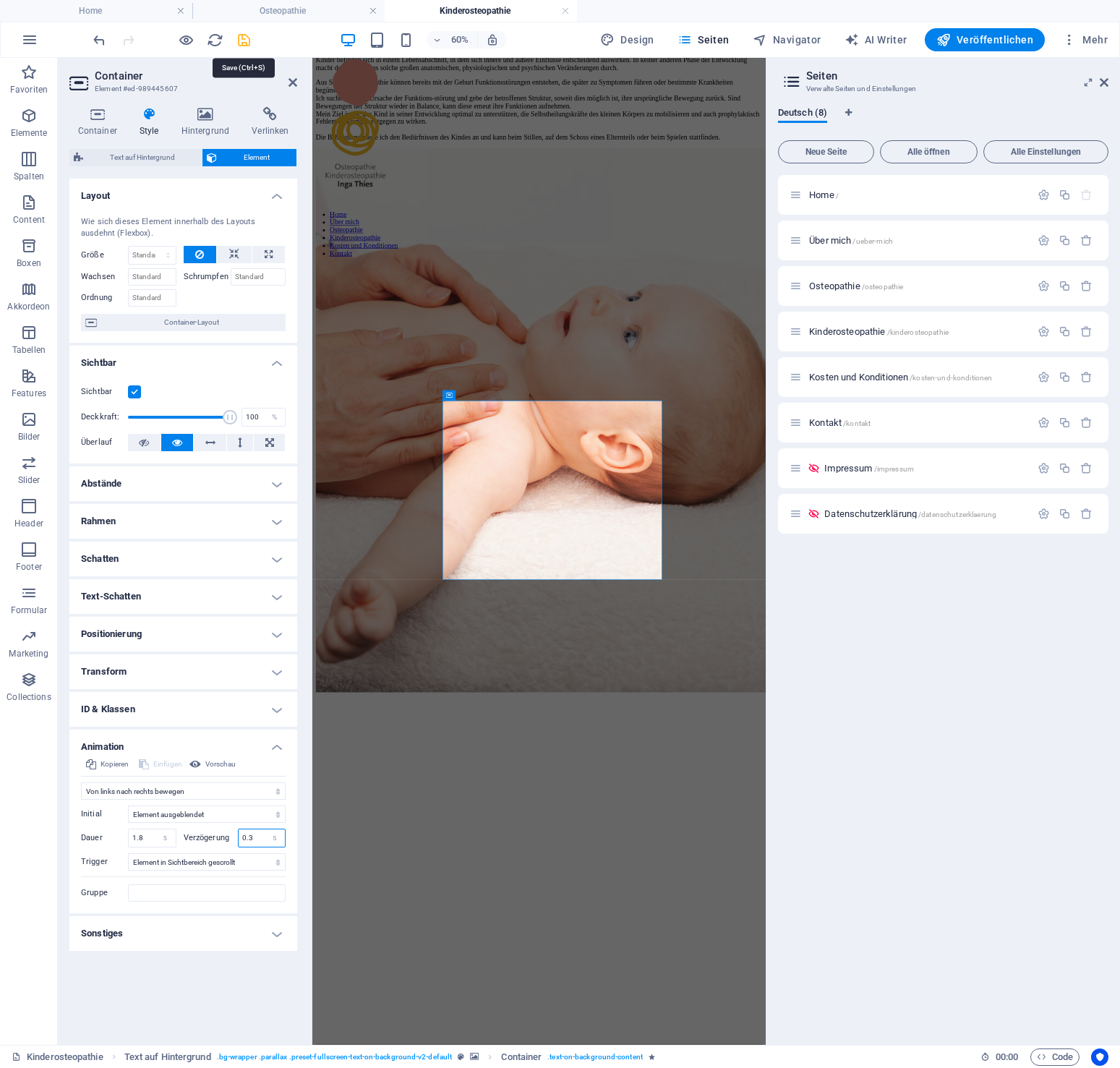
type input "0.3"
click at [244, 39] on icon "save" at bounding box center [244, 40] width 17 height 17
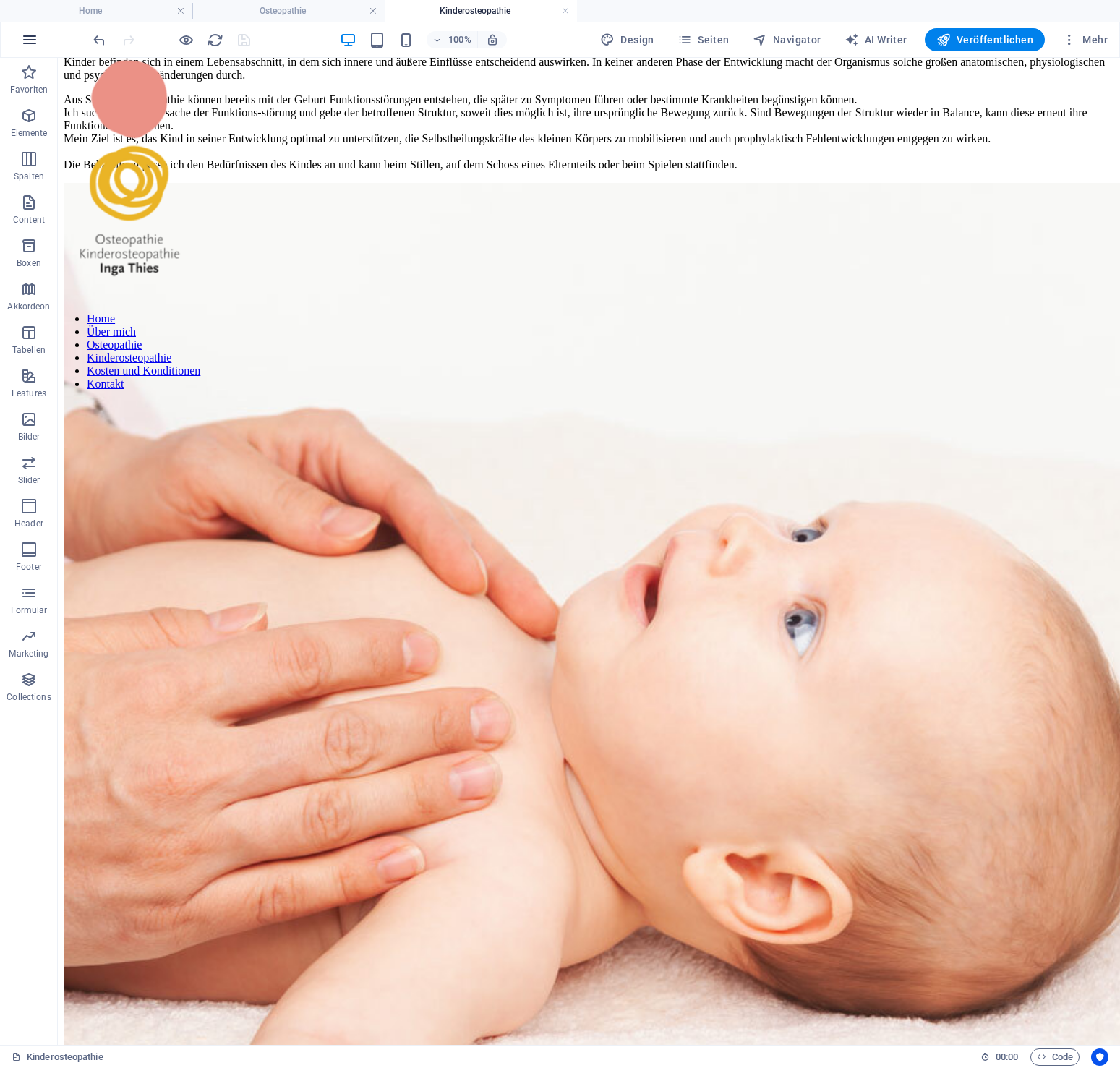
click at [34, 36] on icon "button" at bounding box center [30, 40] width 18 height 18
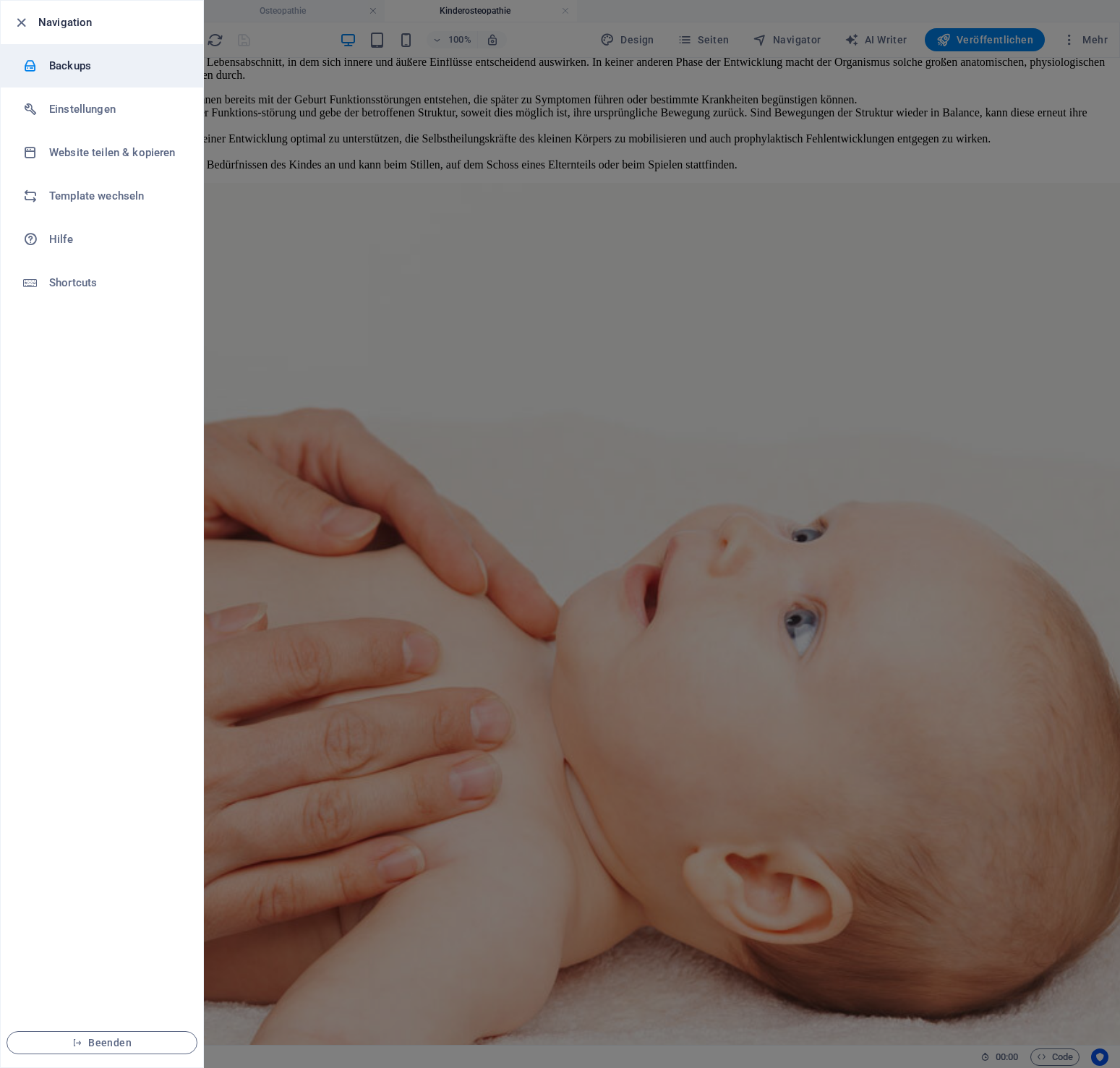
click at [63, 73] on h6 "Backups" at bounding box center [116, 66] width 134 height 18
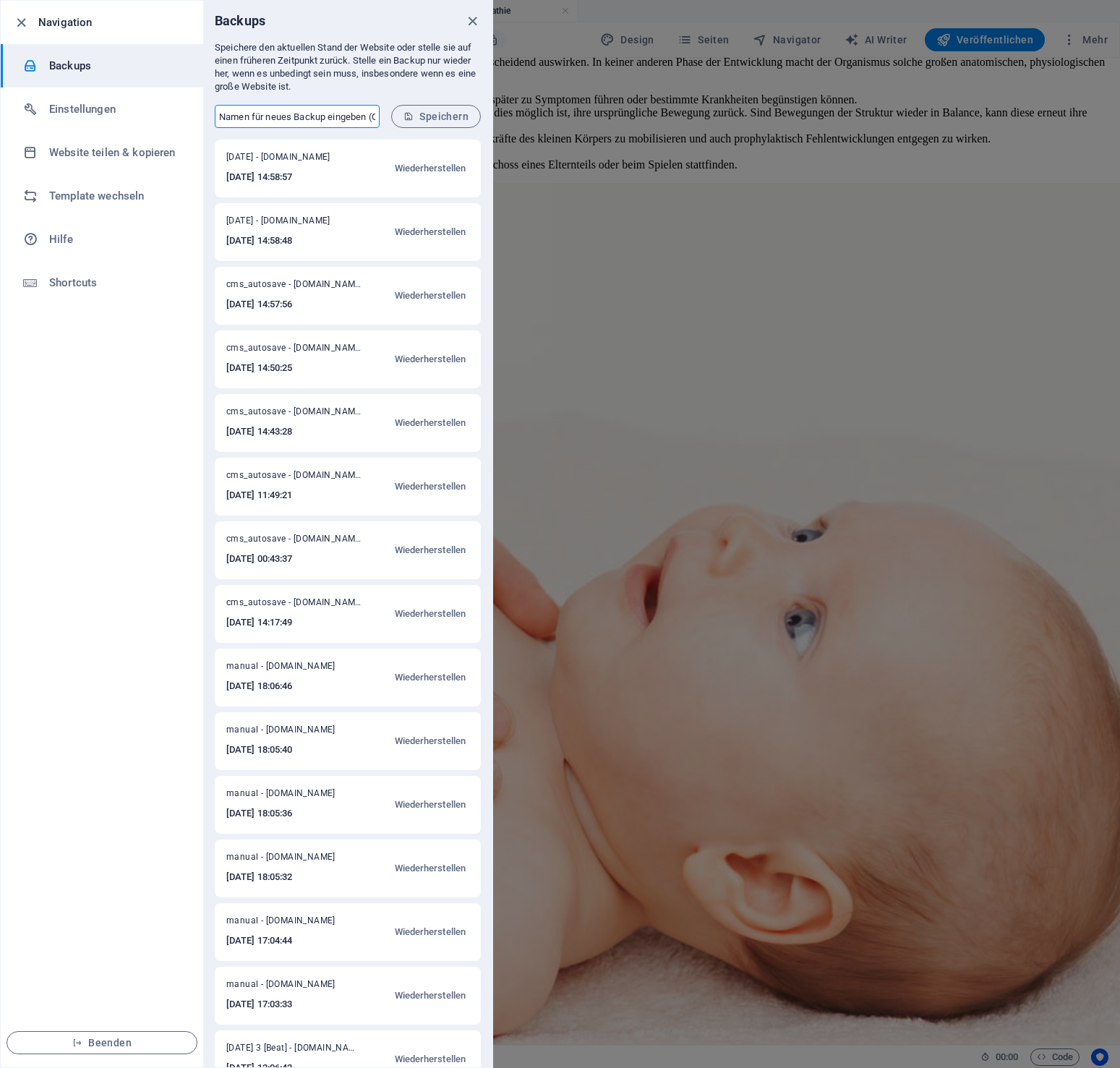
click at [274, 114] on input "text" at bounding box center [297, 116] width 165 height 23
click at [437, 120] on span "Speichern" at bounding box center [435, 116] width 65 height 11
click at [475, 17] on icon "close" at bounding box center [472, 21] width 17 height 17
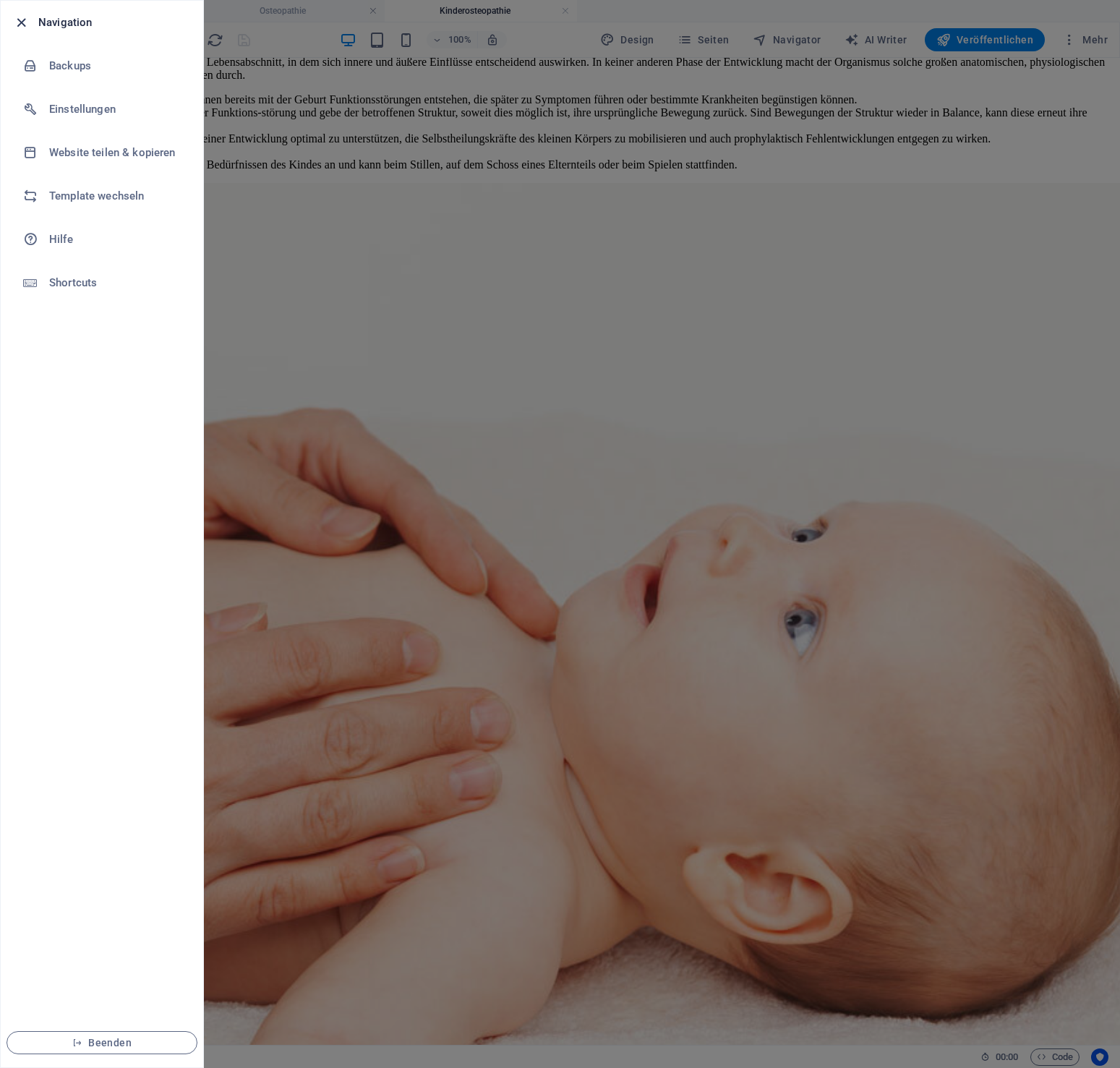
click at [18, 20] on icon "button" at bounding box center [21, 23] width 17 height 17
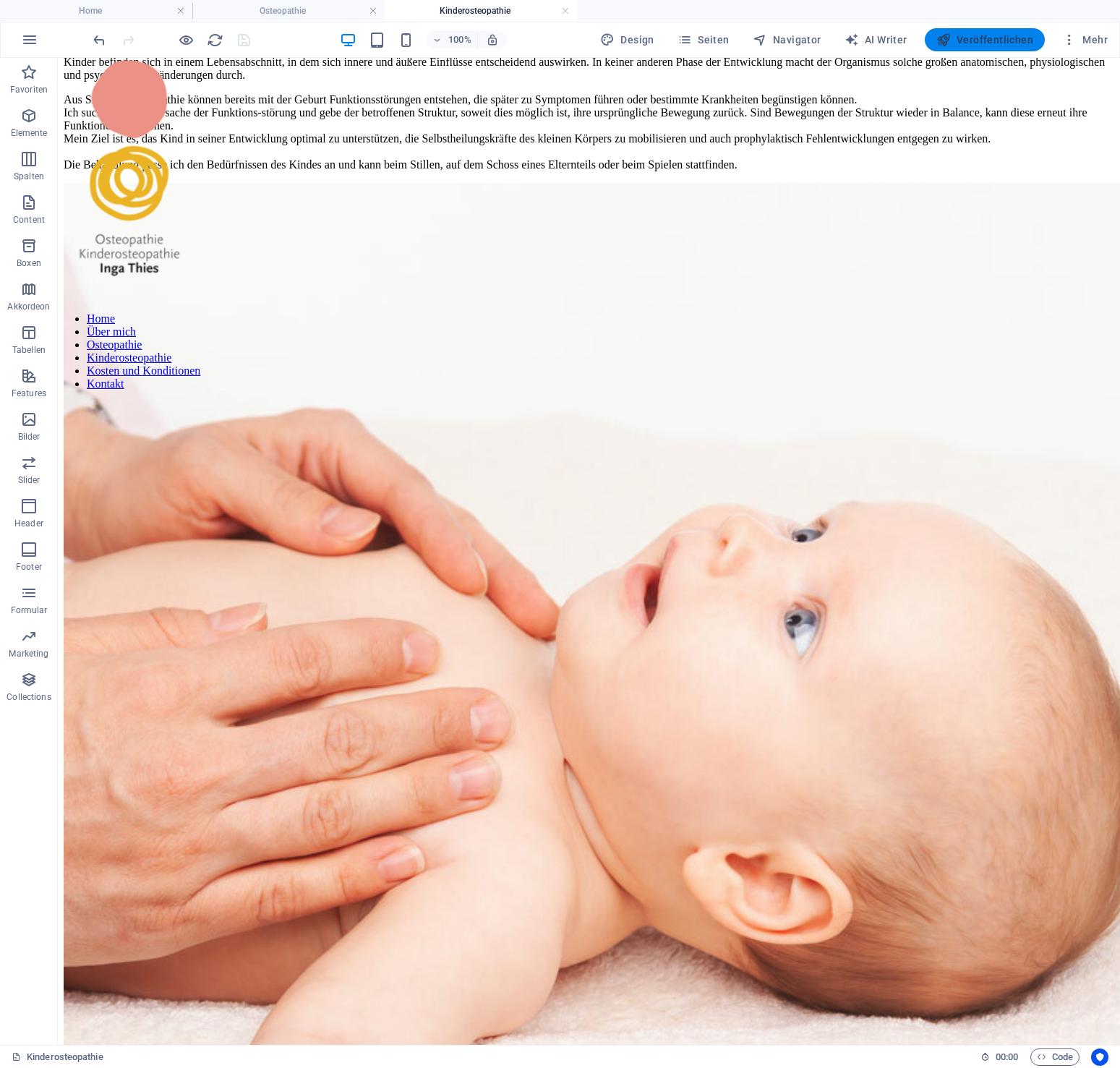
click at [1003, 38] on span "Veröffentlichen" at bounding box center [985, 39] width 97 height 14
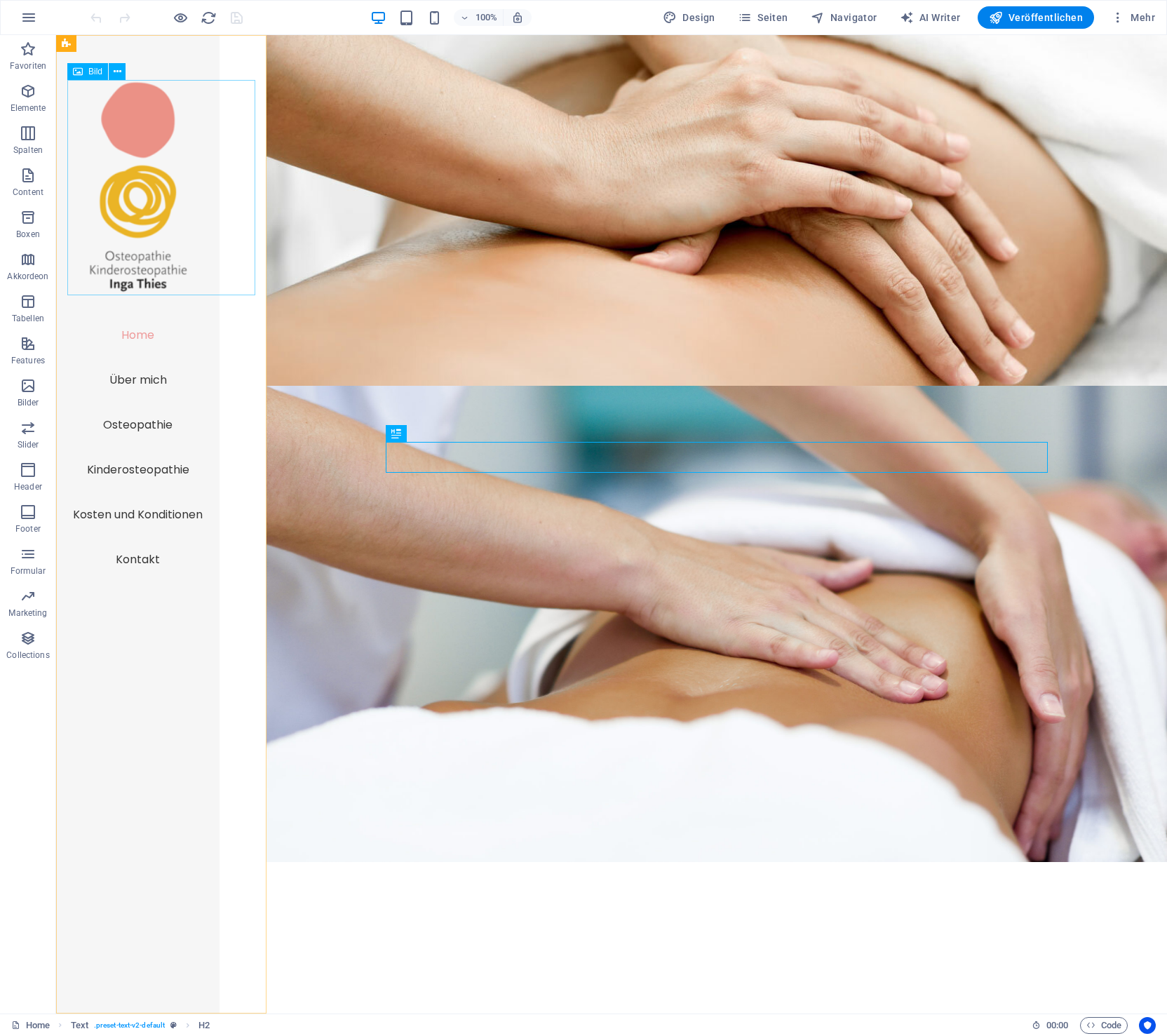
click at [176, 169] on figure at bounding box center [137, 187] width 141 height 215
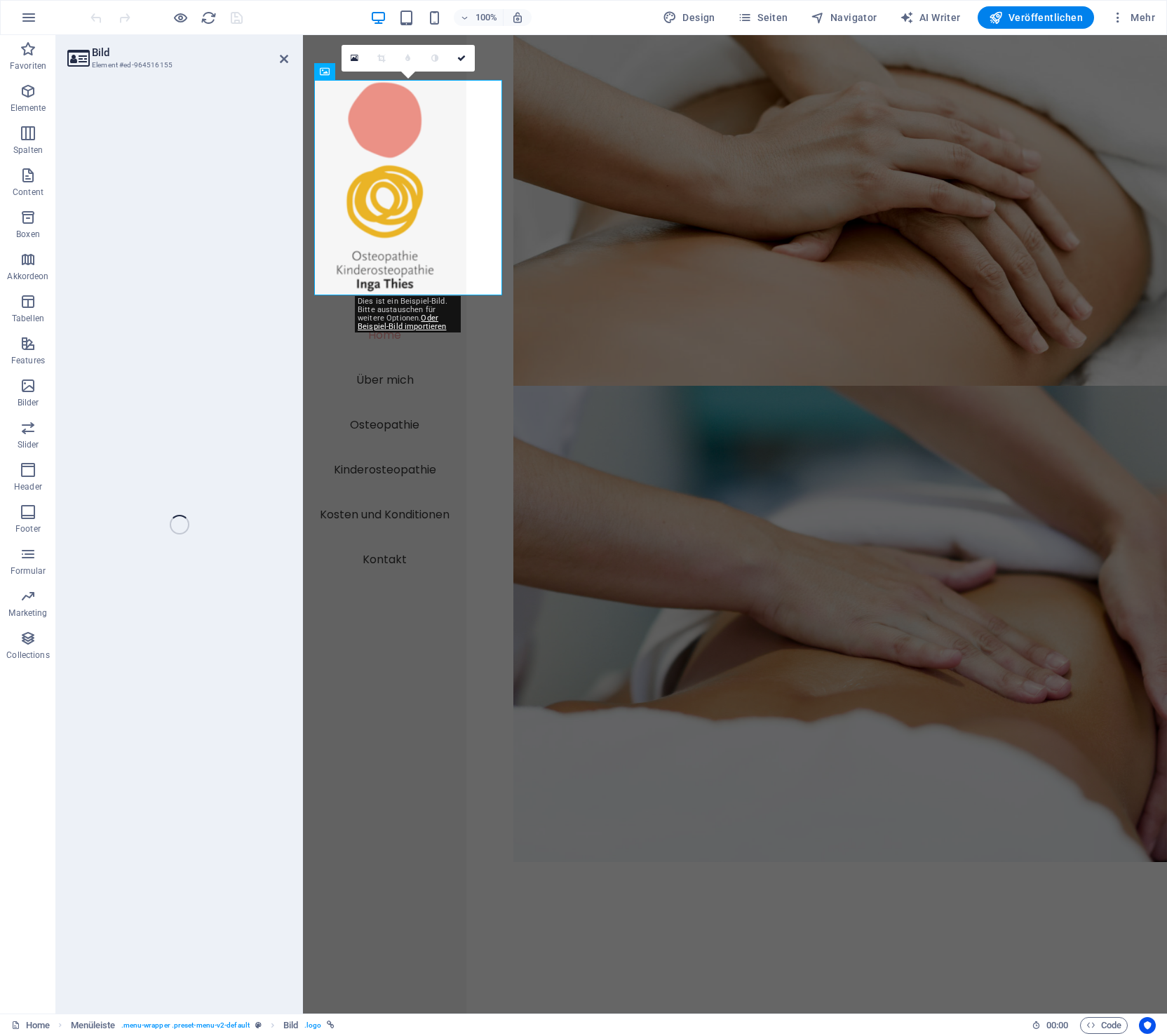
select select "px"
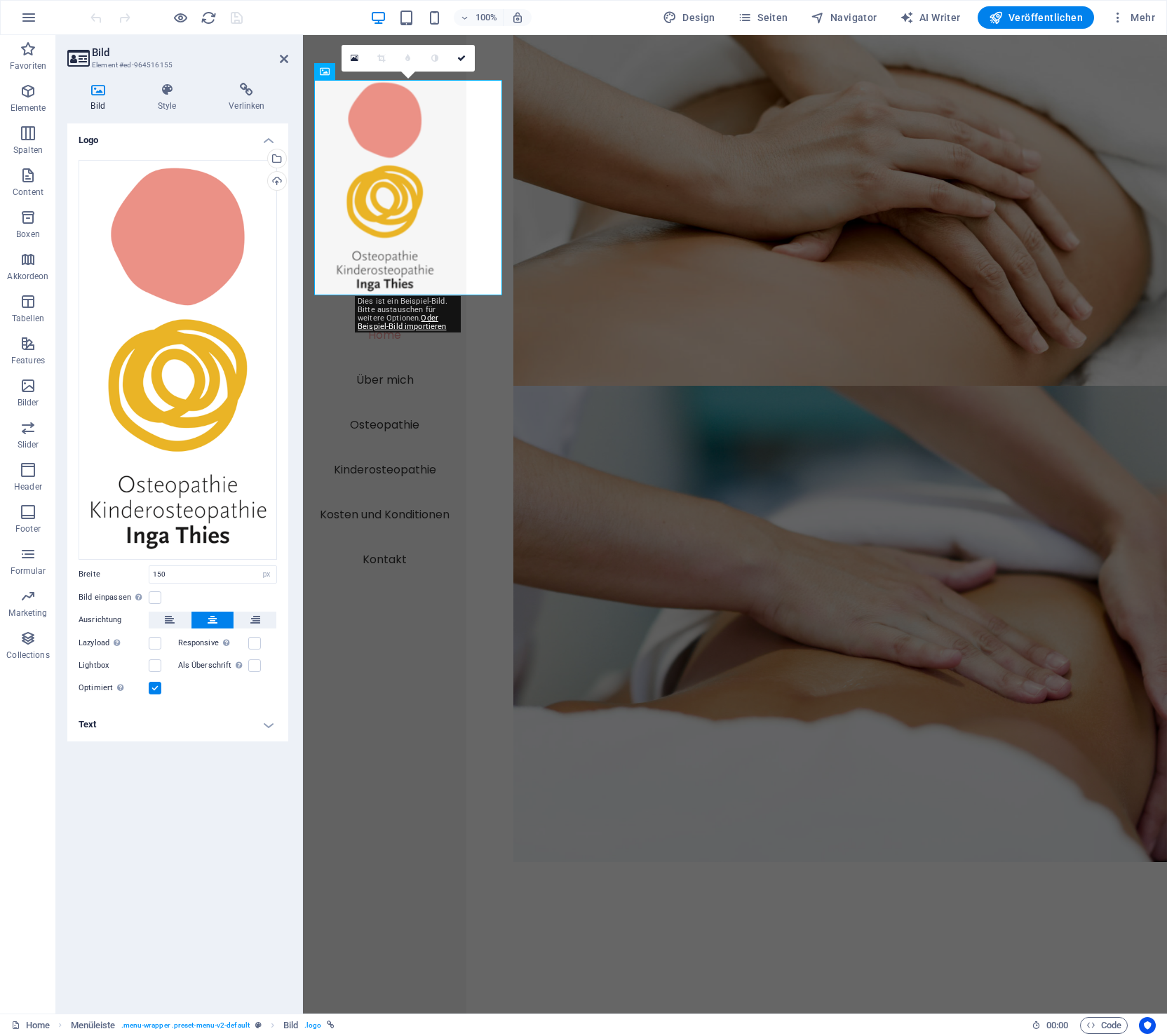
scroll to position [7, 0]
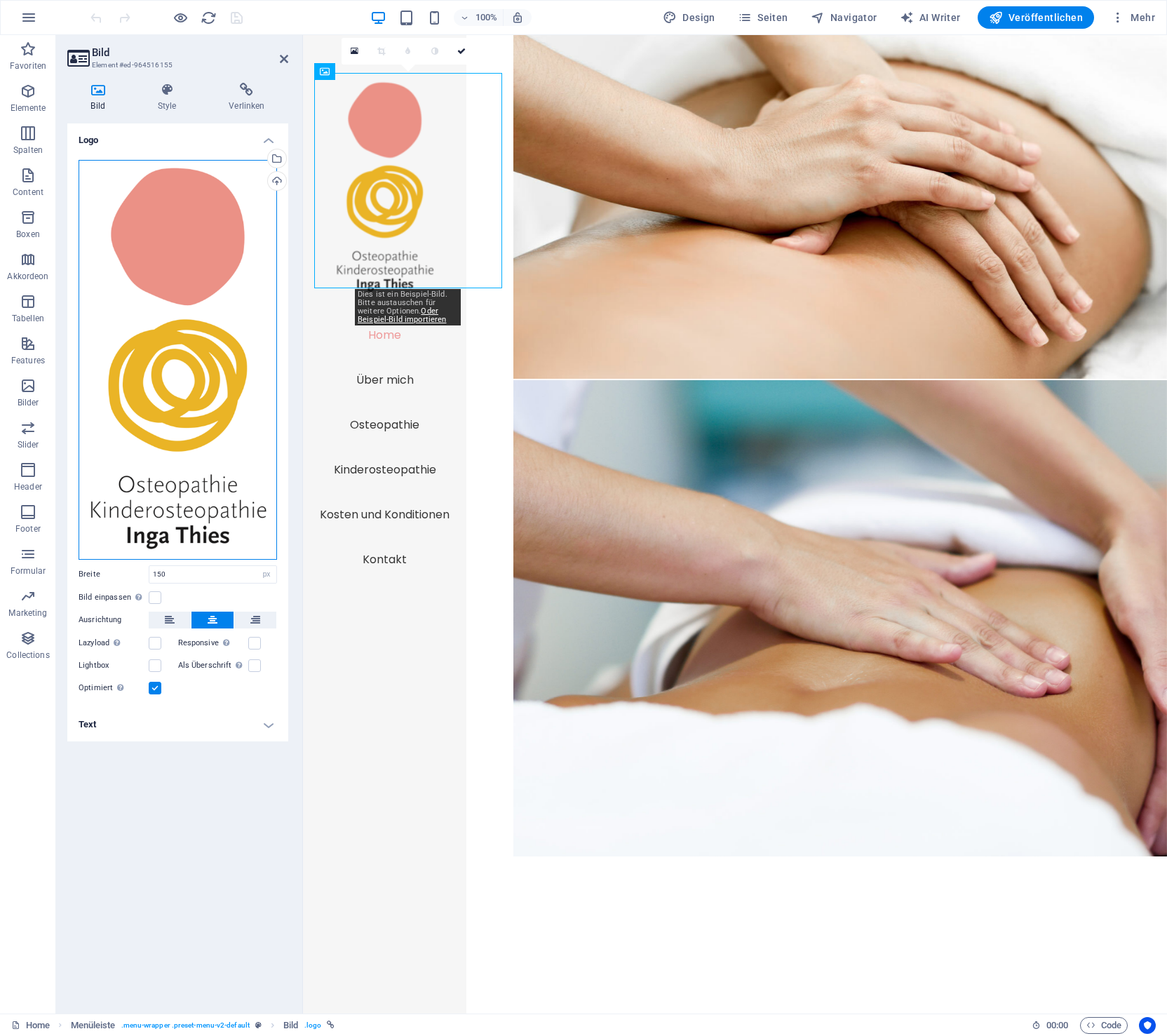
click at [183, 258] on div "Ziehe Dateien zum Hochladen hierher oder klicke hier, um aus Dateien oder koste…" at bounding box center [178, 360] width 198 height 400
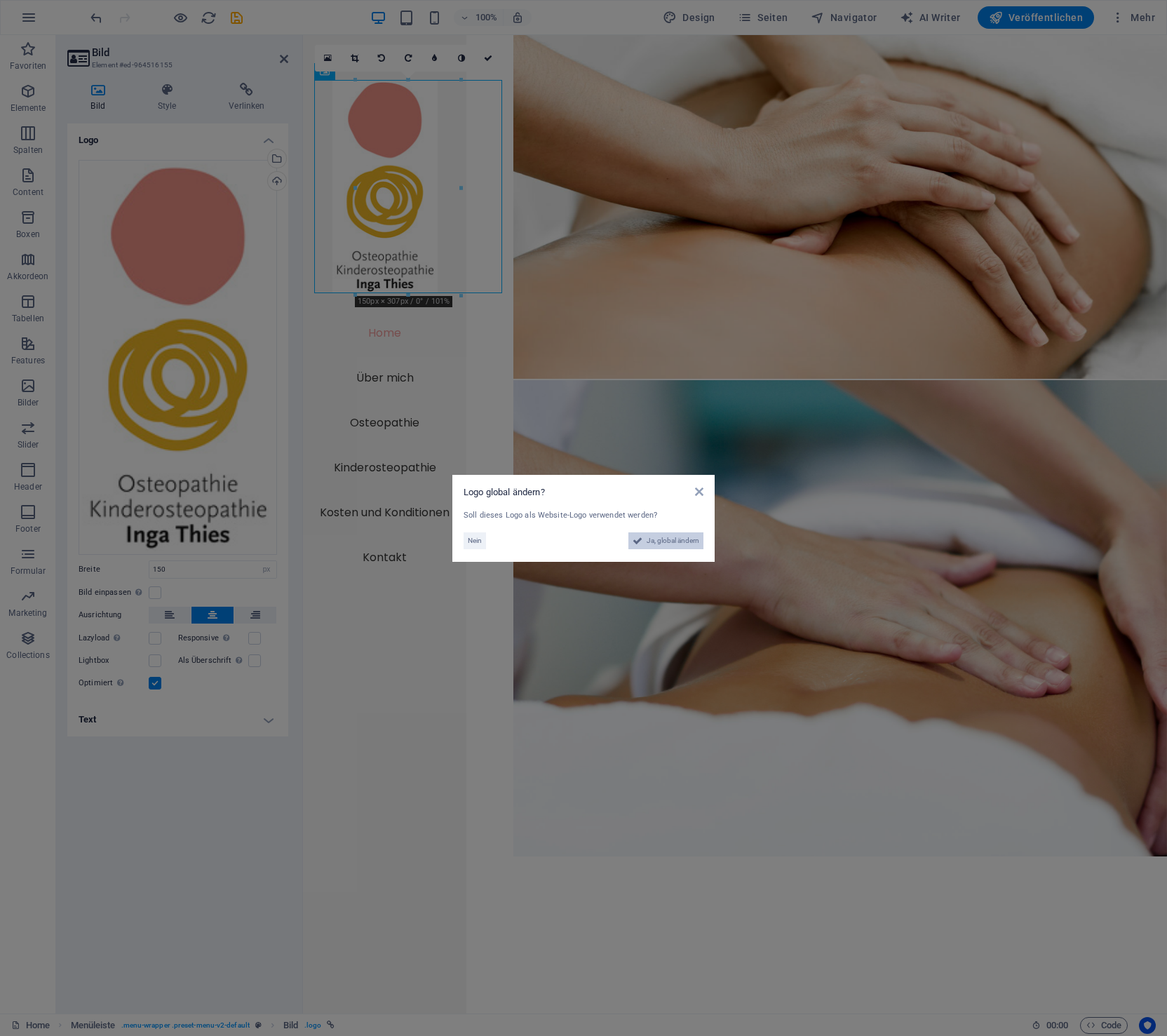
click at [686, 536] on span "Ja, global ändern" at bounding box center [673, 541] width 52 height 17
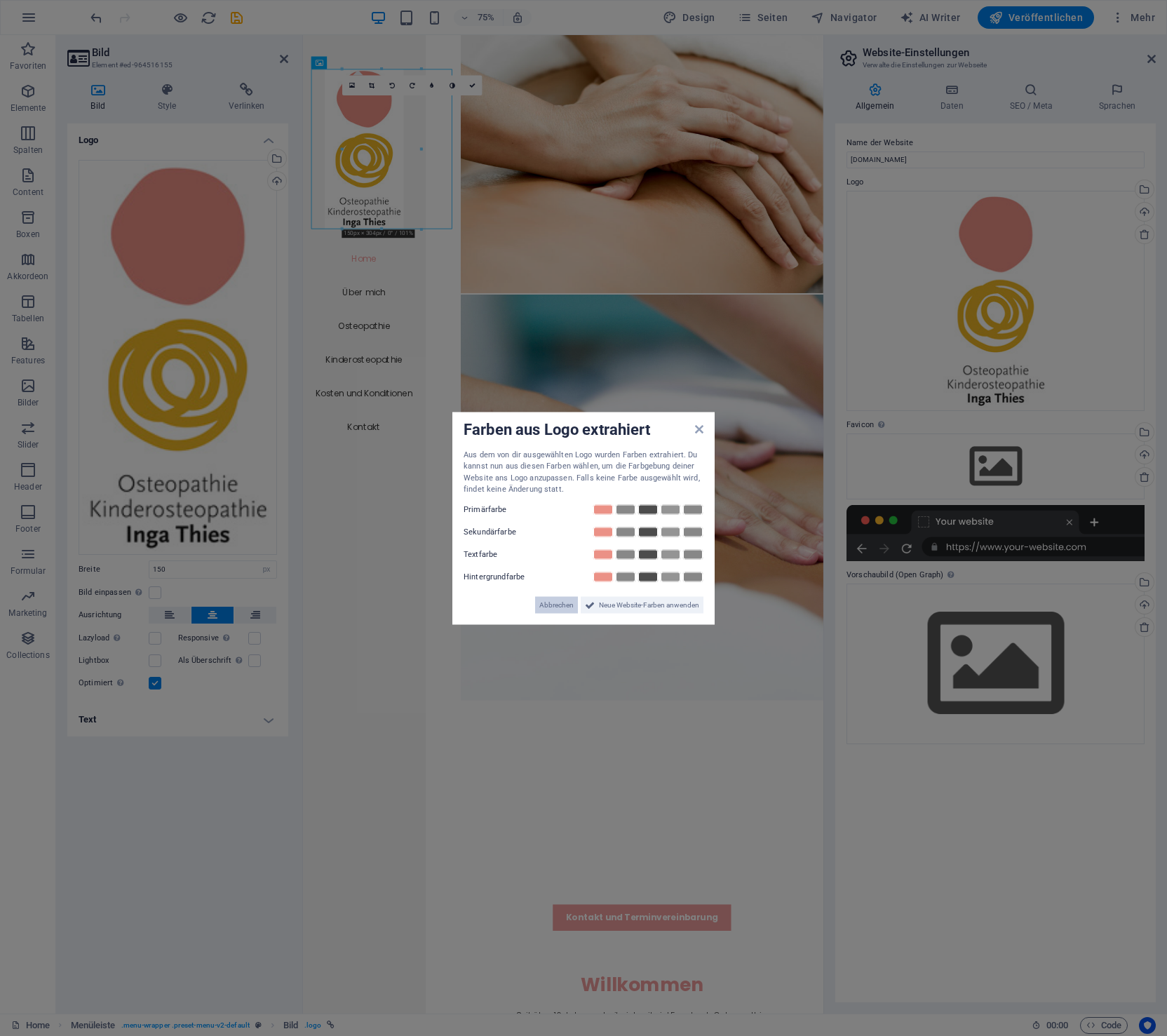
click at [548, 606] on span "Abbrechen" at bounding box center [557, 605] width 34 height 17
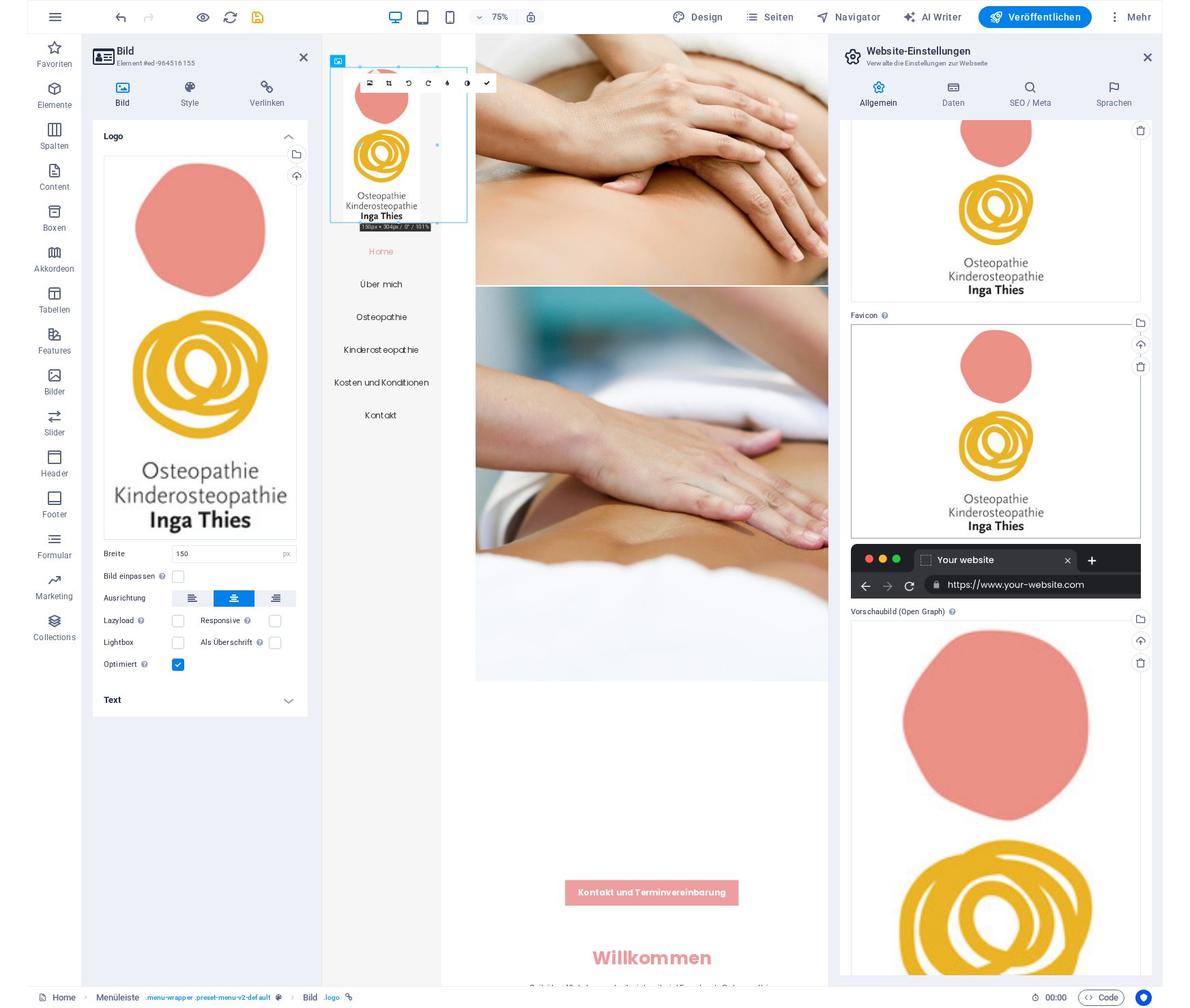
scroll to position [0, 0]
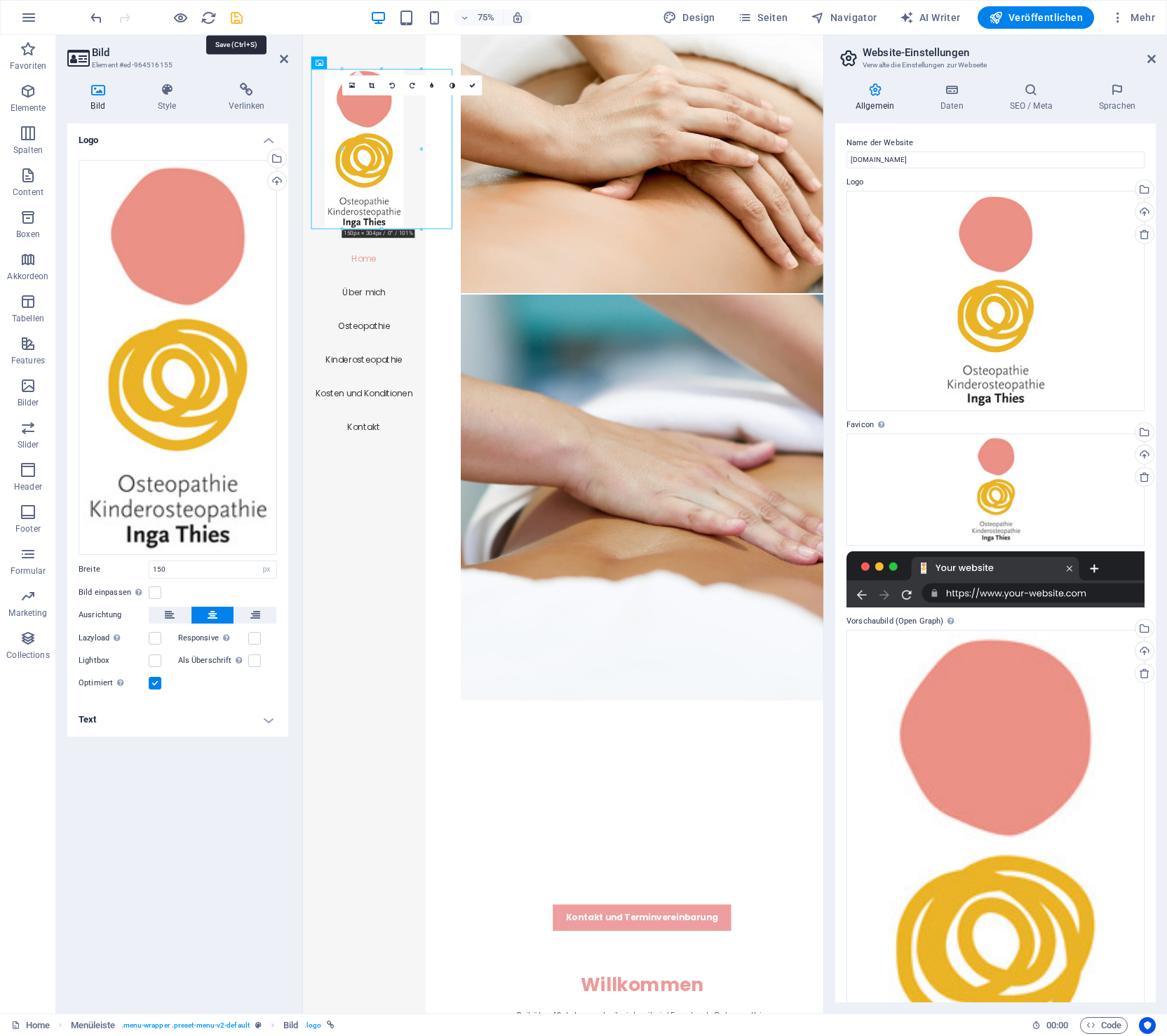
click at [236, 13] on icon "save" at bounding box center [237, 18] width 16 height 16
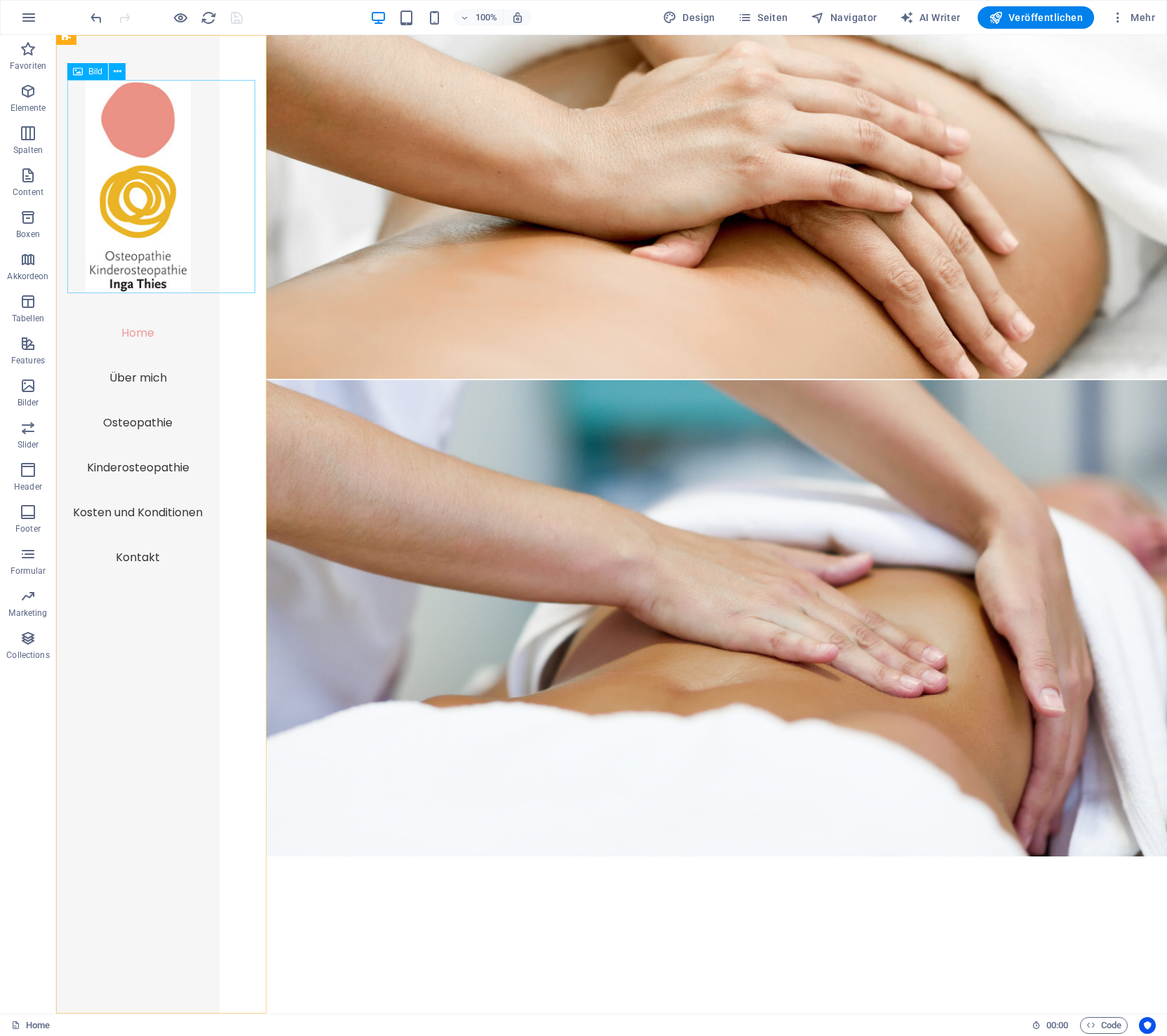
click at [164, 216] on figure at bounding box center [137, 186] width 141 height 213
select select "px"
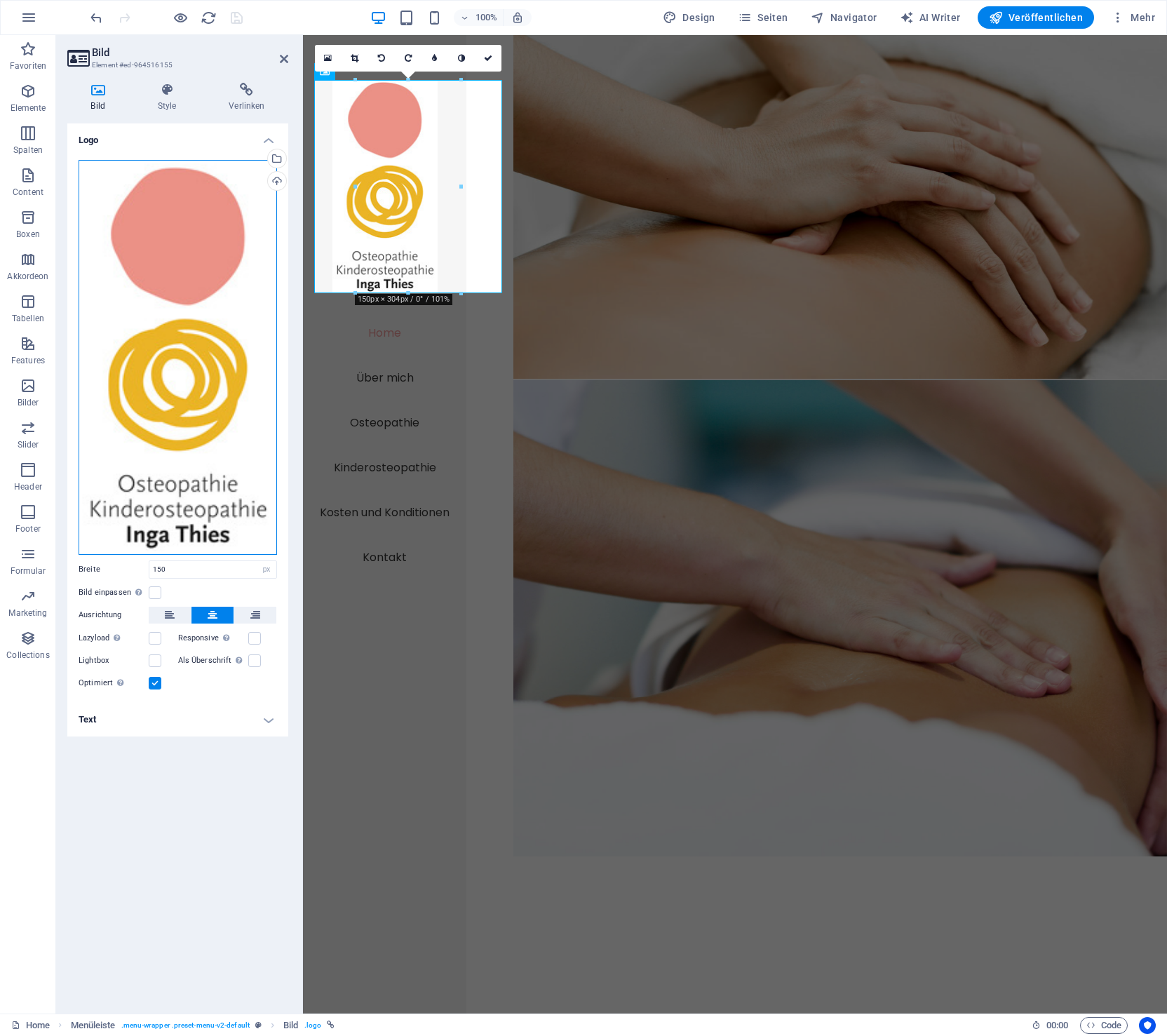
click at [164, 216] on div "Ziehe Dateien zum Hochladen hierher oder klicke hier, um aus Dateien oder koste…" at bounding box center [178, 358] width 198 height 395
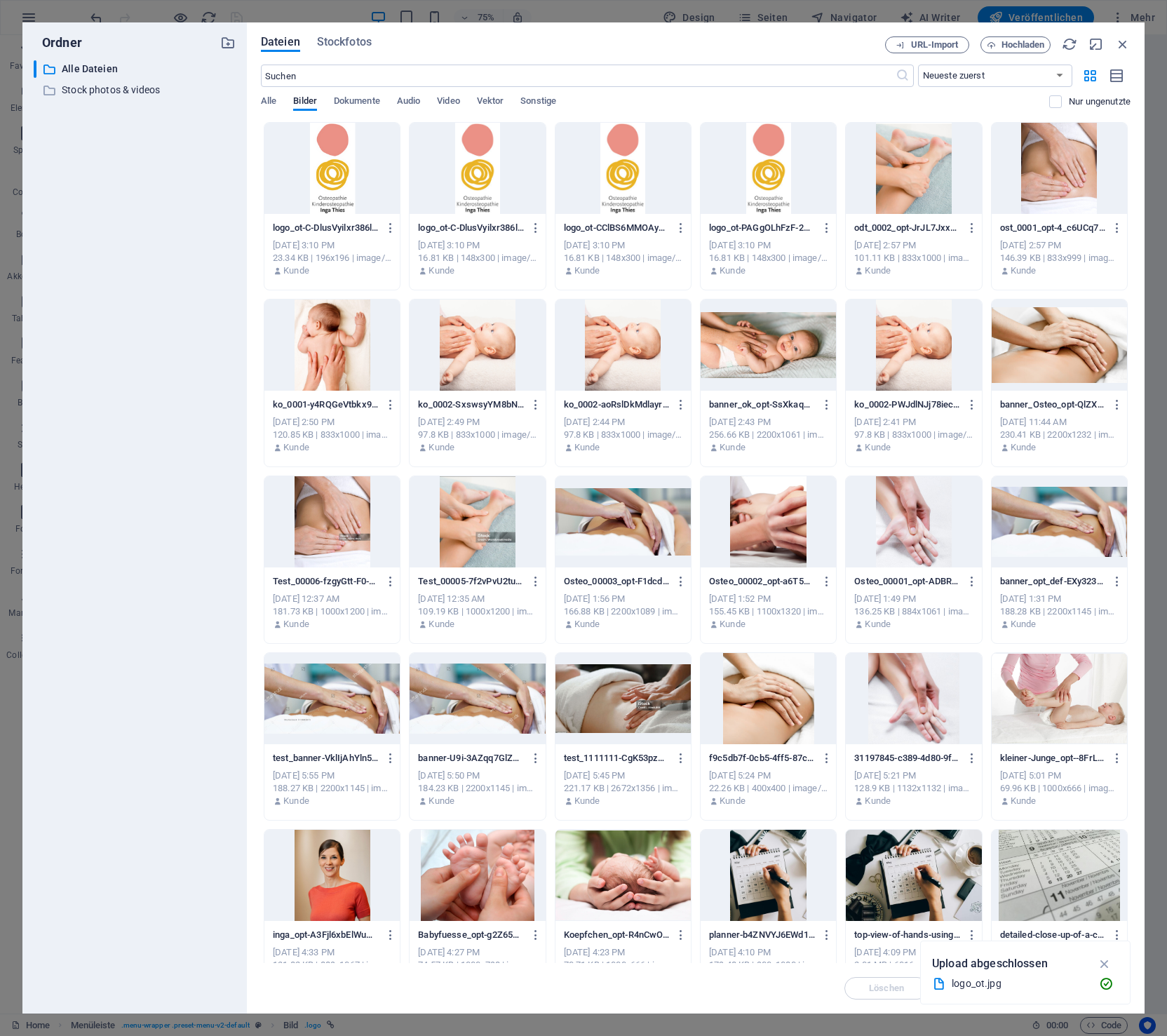
click at [164, 216] on div "​ Alle Dateien Alle Dateien ​ Stock photos & videos Stock photos & videos" at bounding box center [134, 531] width 202 height 942
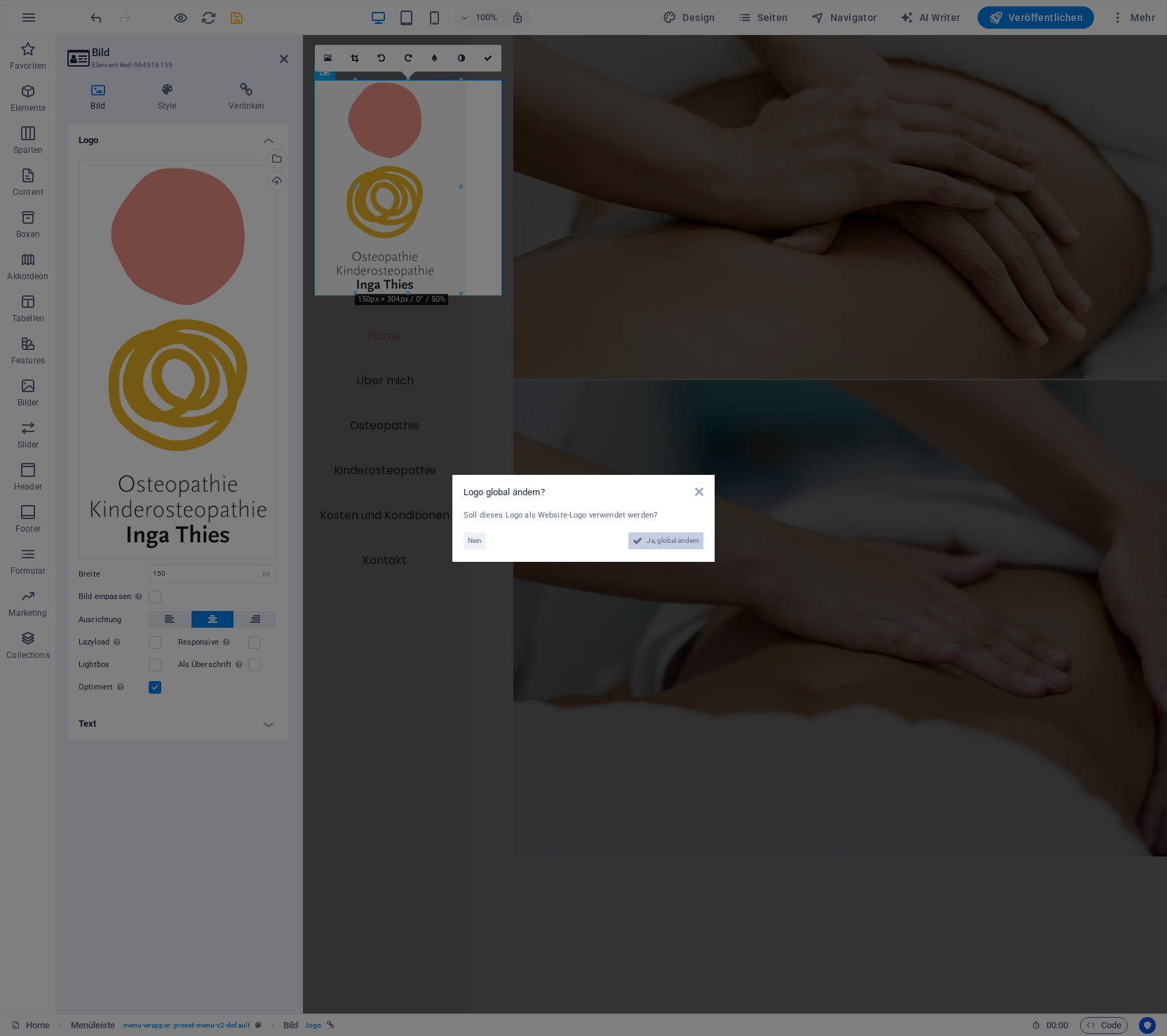
click at [681, 539] on span "Ja, global ändern" at bounding box center [673, 541] width 52 height 17
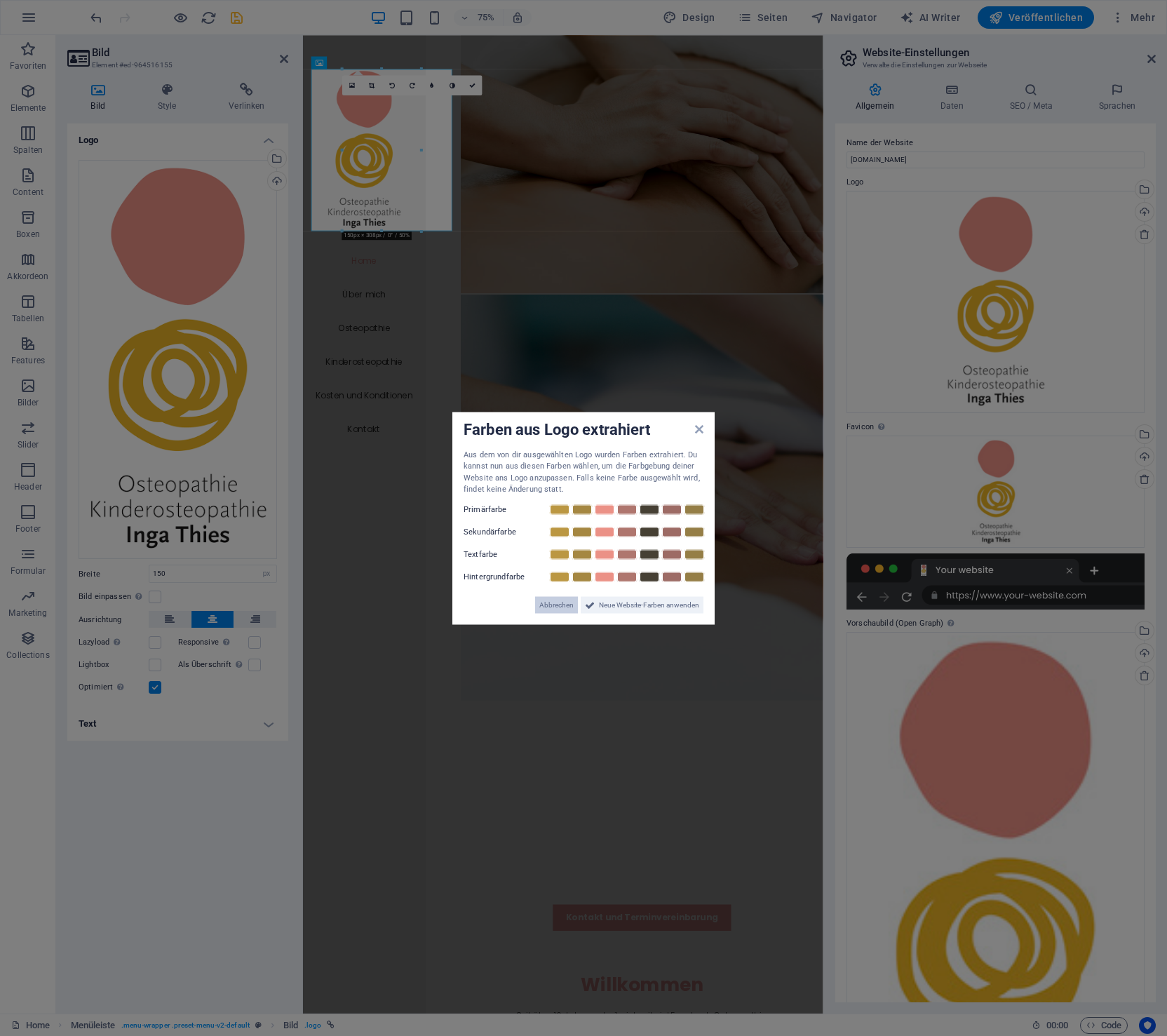
click at [555, 607] on span "Abbrechen" at bounding box center [557, 605] width 34 height 17
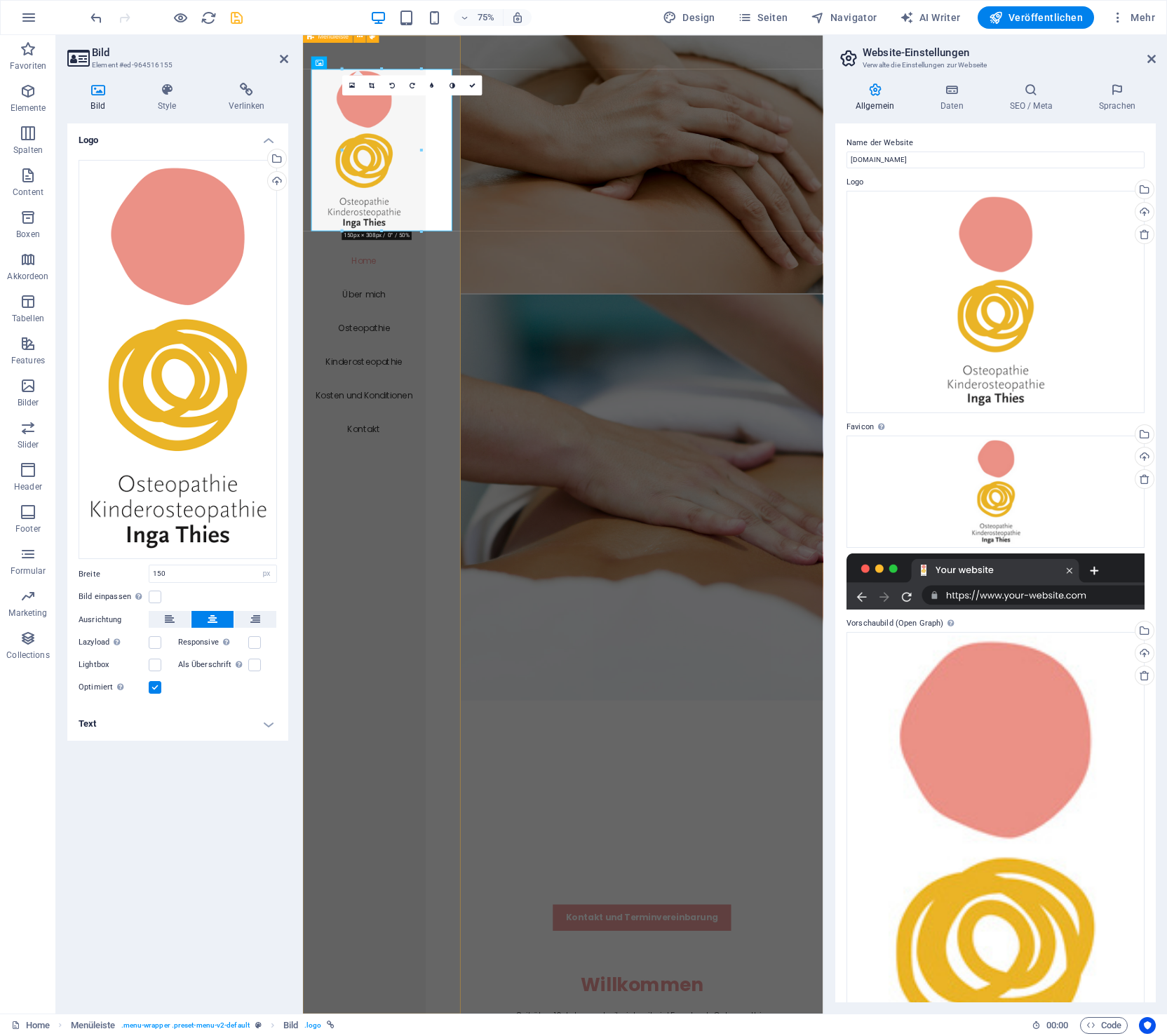
click at [411, 446] on div "Home Über mich Osteopathie Kinderosteopathie Kosten und Konditionen Kontakt" at bounding box center [384, 687] width 163 height 1305
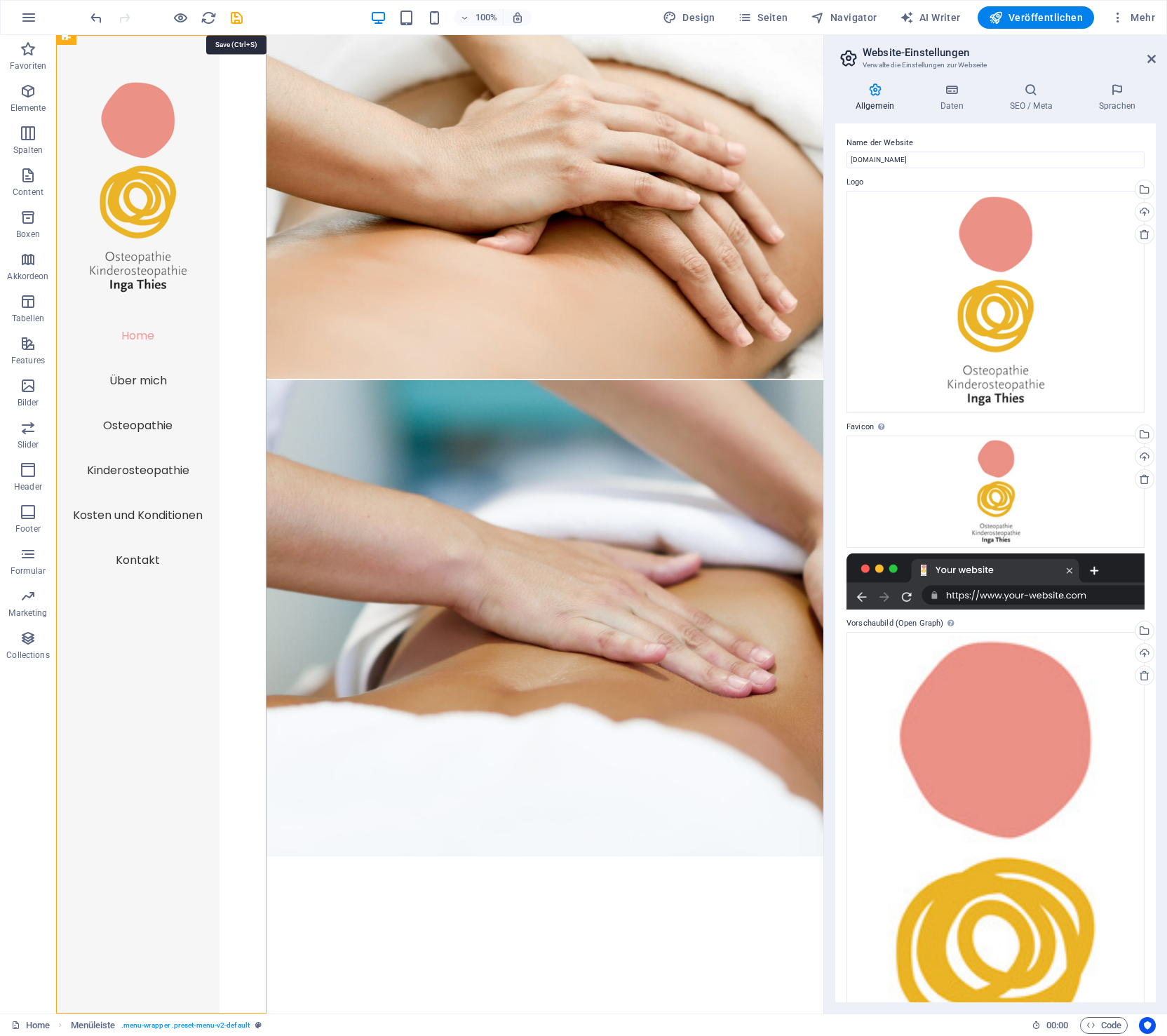
click at [238, 12] on icon "save" at bounding box center [237, 18] width 16 height 16
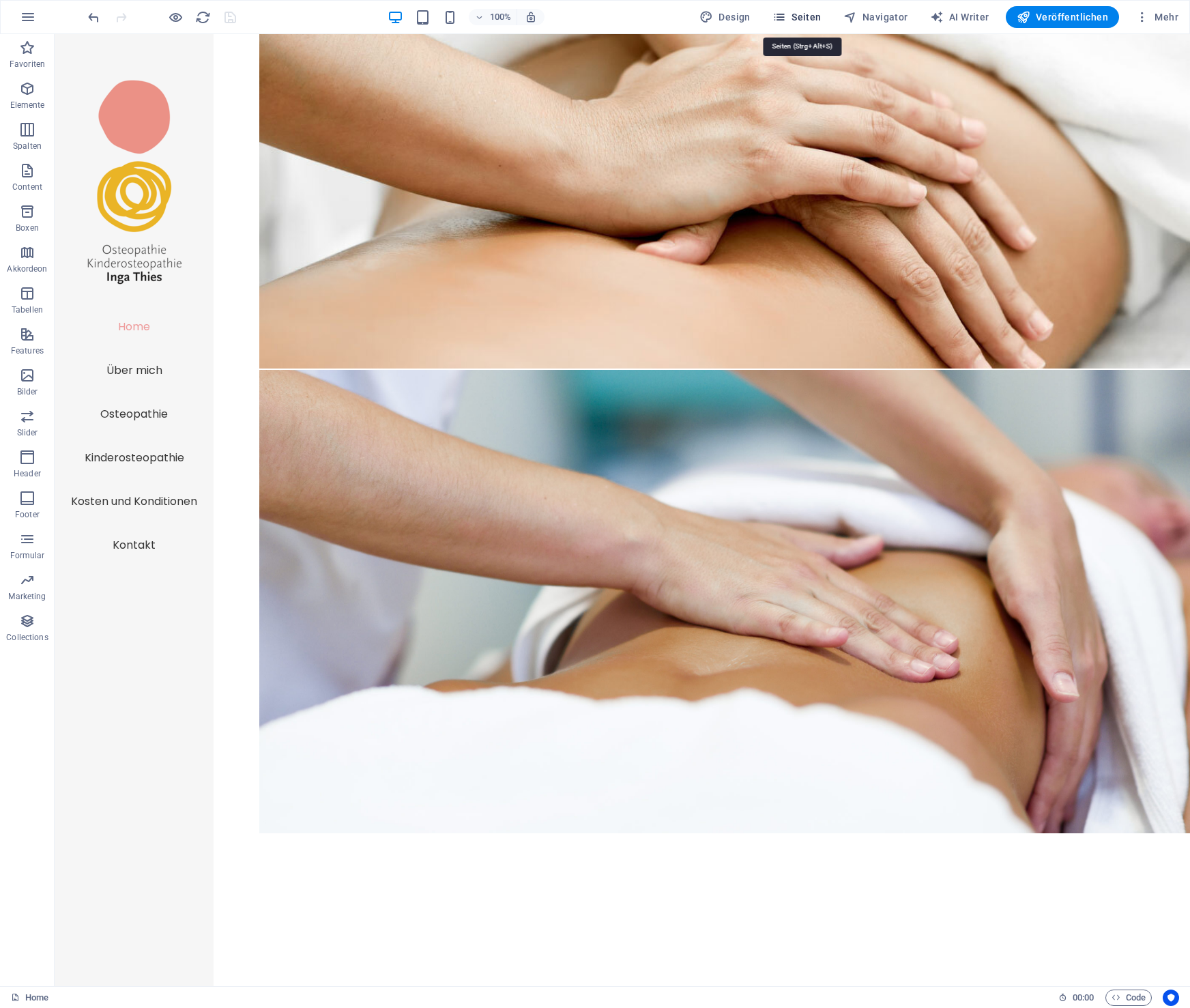
click at [802, 16] on span "Seiten" at bounding box center [797, 17] width 49 height 14
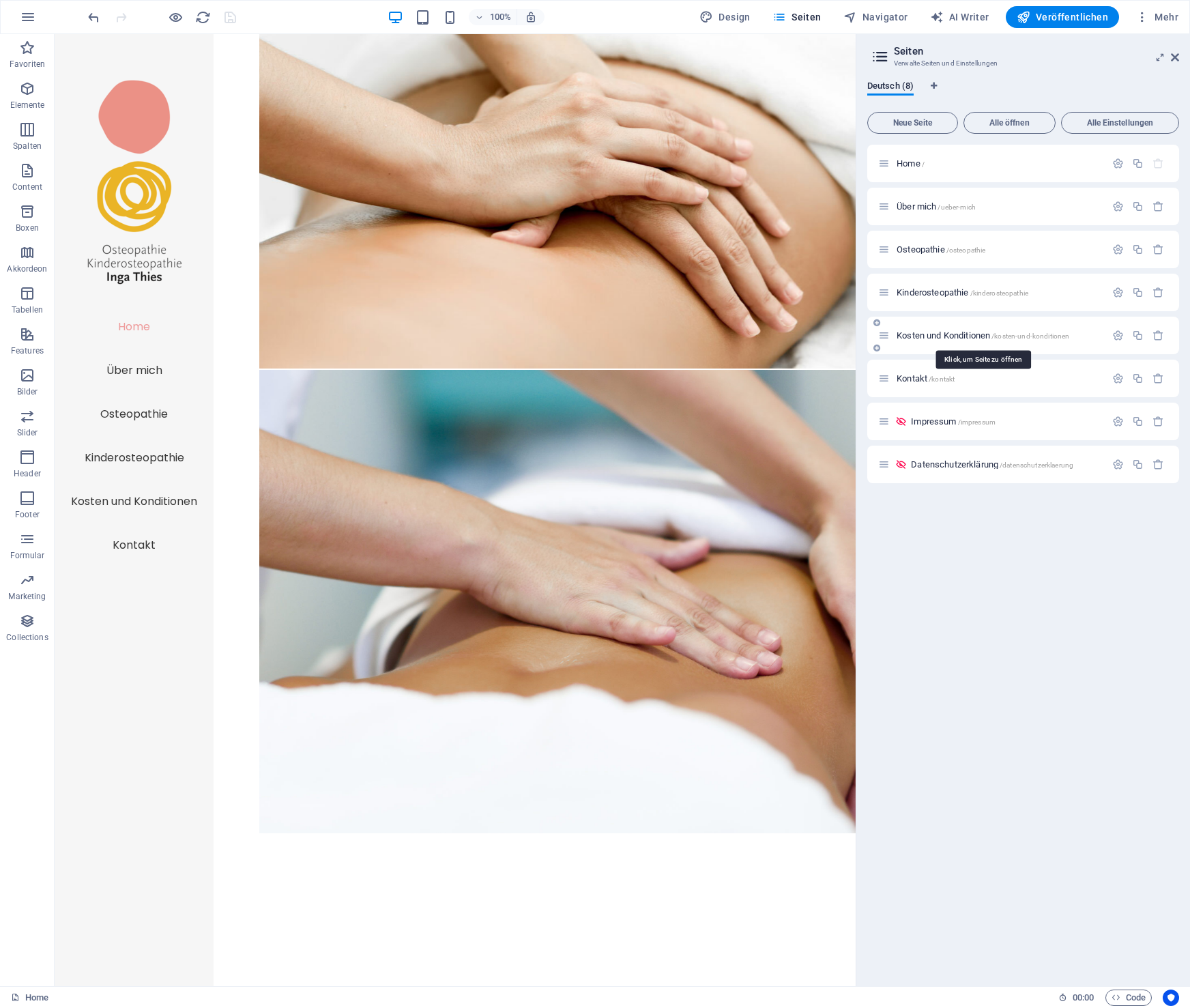
click at [925, 333] on span "Kosten und Konditionen /kosten-und-konditionen" at bounding box center [983, 335] width 172 height 10
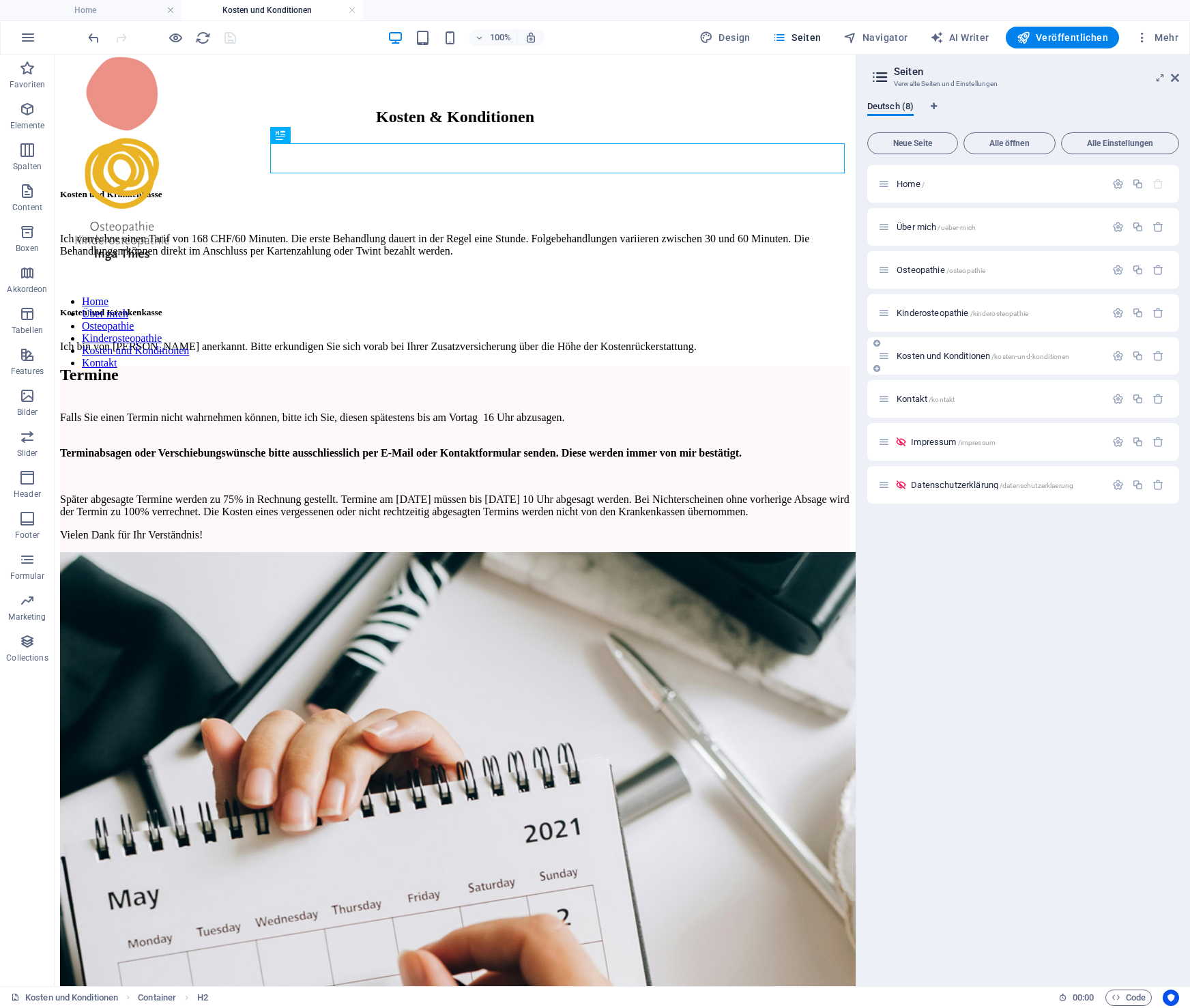
click at [925, 354] on span "Kosten und Konditionen /kosten-und-konditionen" at bounding box center [983, 355] width 172 height 10
click at [922, 362] on div "Kosten und Konditionen /kosten-und-konditionen" at bounding box center [992, 355] width 227 height 16
click at [922, 356] on span "Kosten und Konditionen /kosten-und-konditionen" at bounding box center [983, 355] width 172 height 10
click at [917, 399] on span "Kontakt /kontakt" at bounding box center [926, 399] width 58 height 10
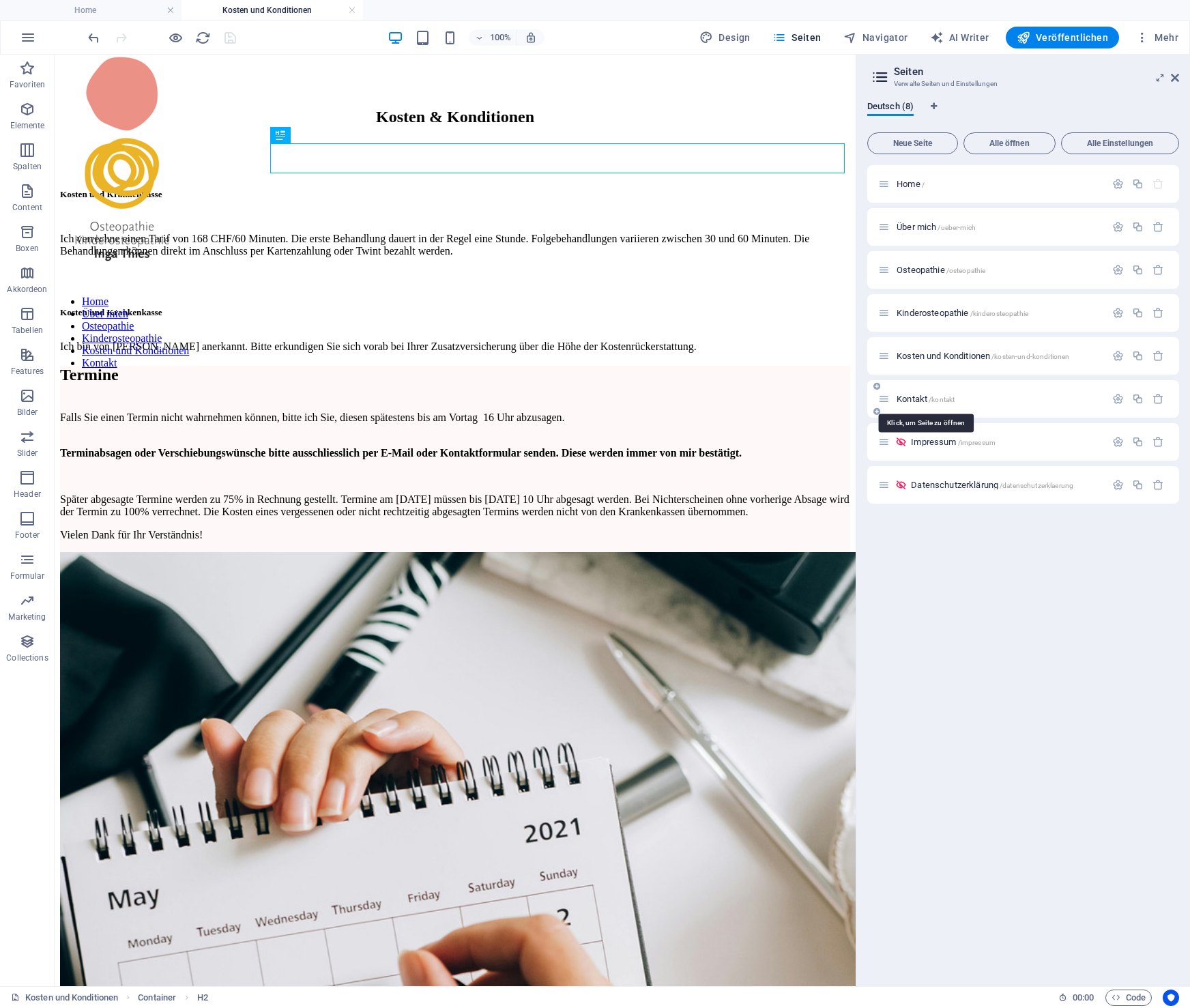
click at [917, 423] on div "Impressum /impressum" at bounding box center [1023, 441] width 312 height 37
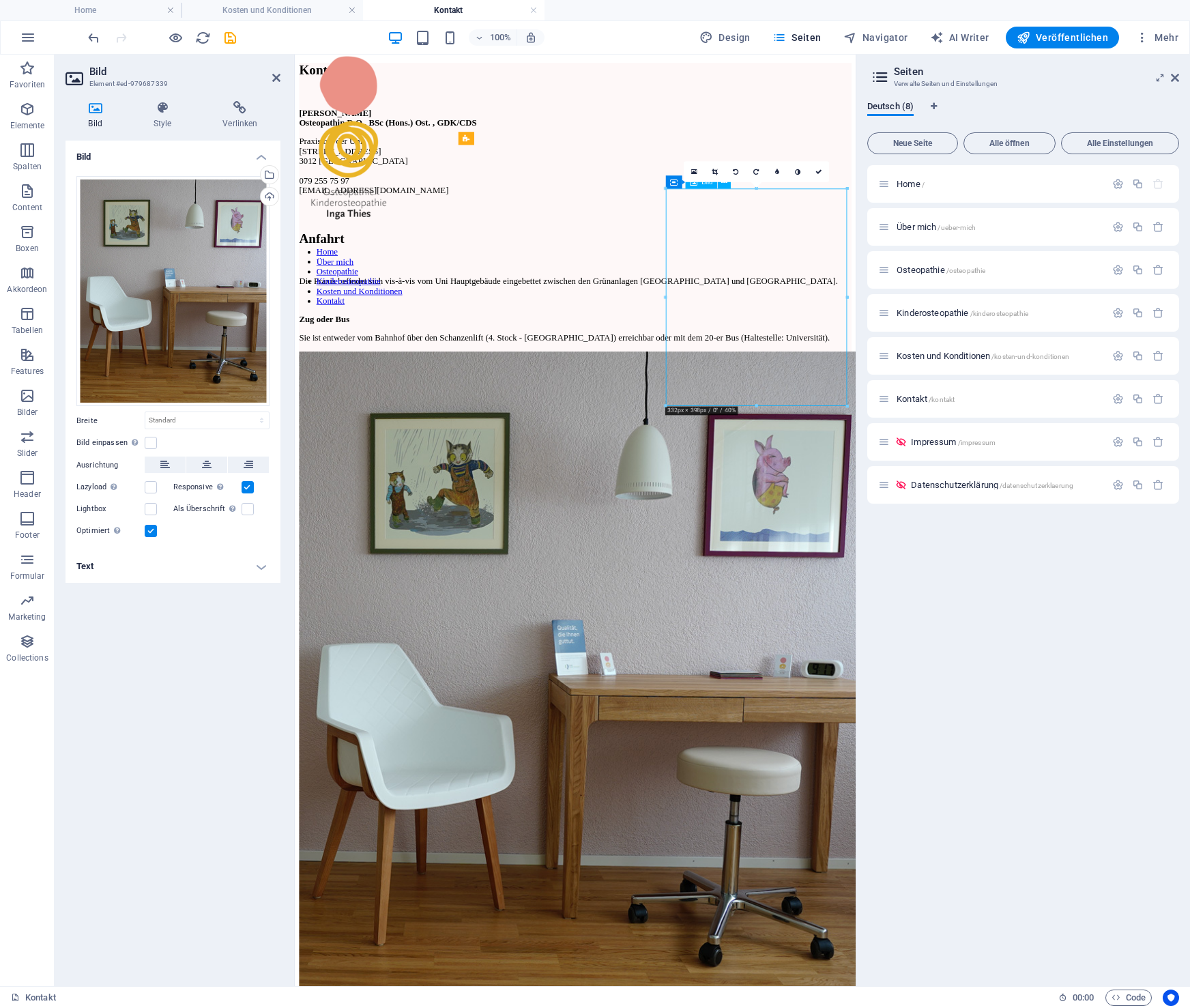
scroll to position [412, 0]
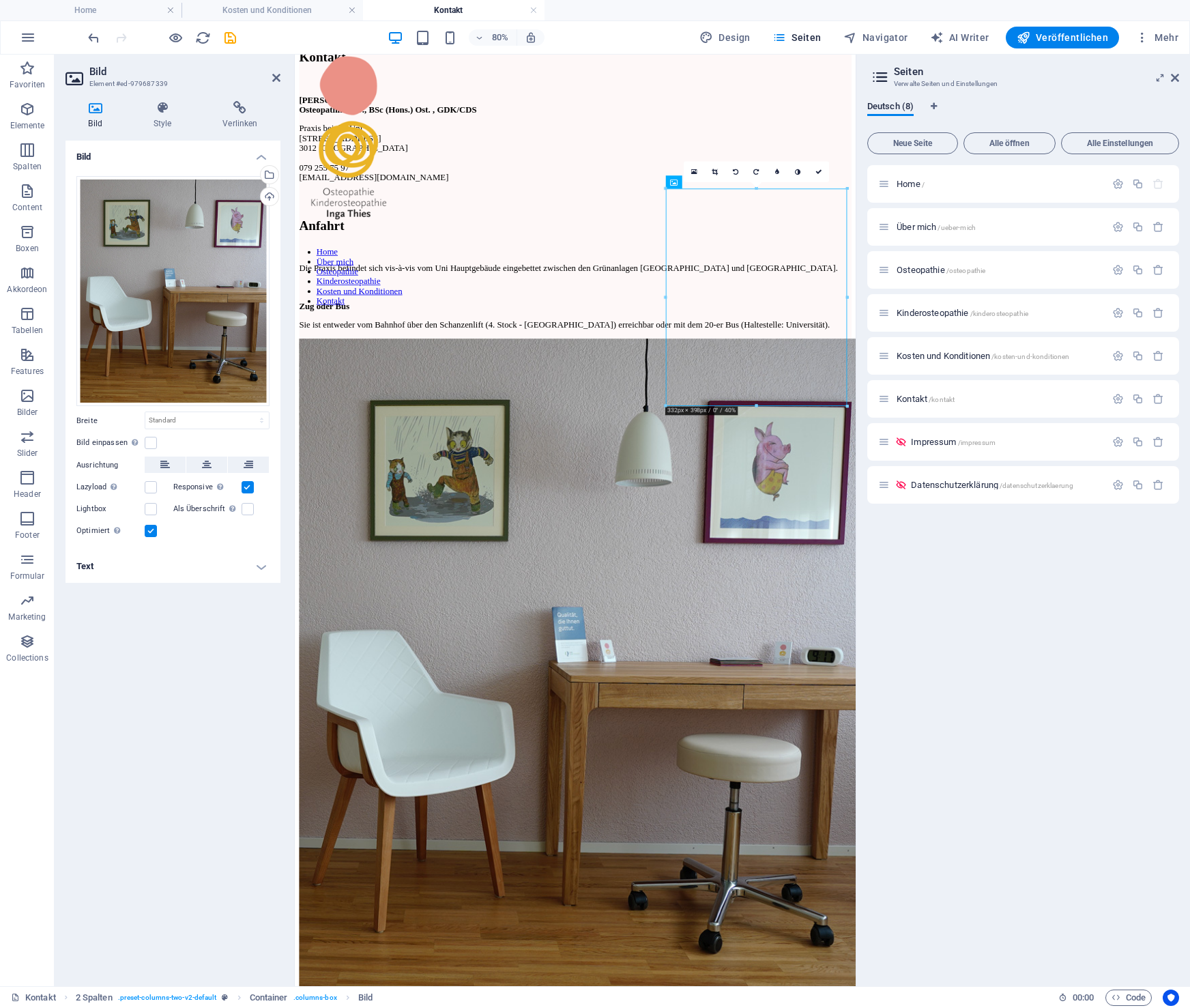
click at [260, 567] on h4 "Text" at bounding box center [172, 566] width 215 height 33
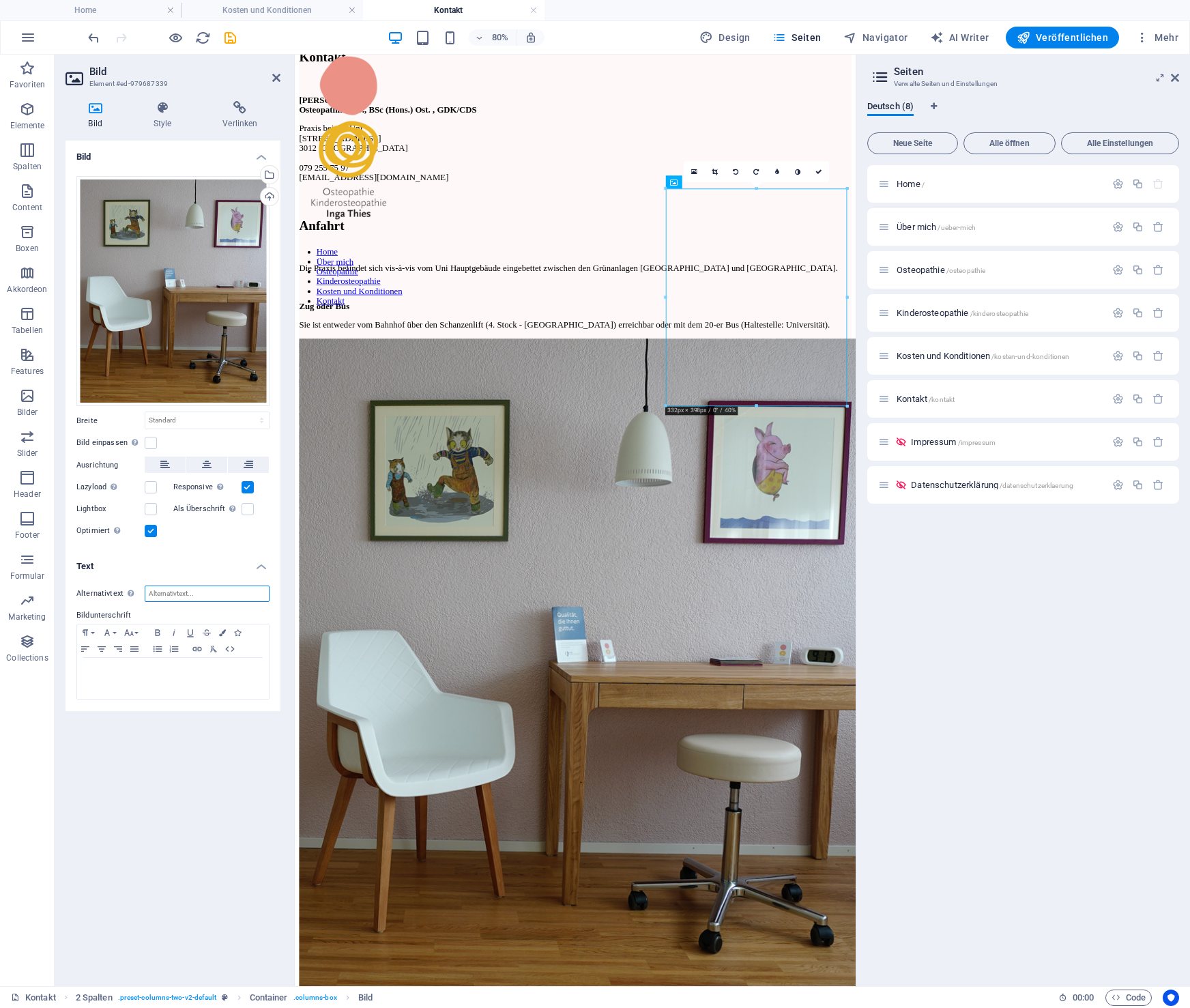
click at [192, 589] on input "Alternativtext Der Alternativtext wird von Geräten verwendet, die keine Bilder …" at bounding box center [207, 594] width 125 height 17
type input "Praxisraum"
click at [231, 35] on icon "save" at bounding box center [230, 38] width 16 height 16
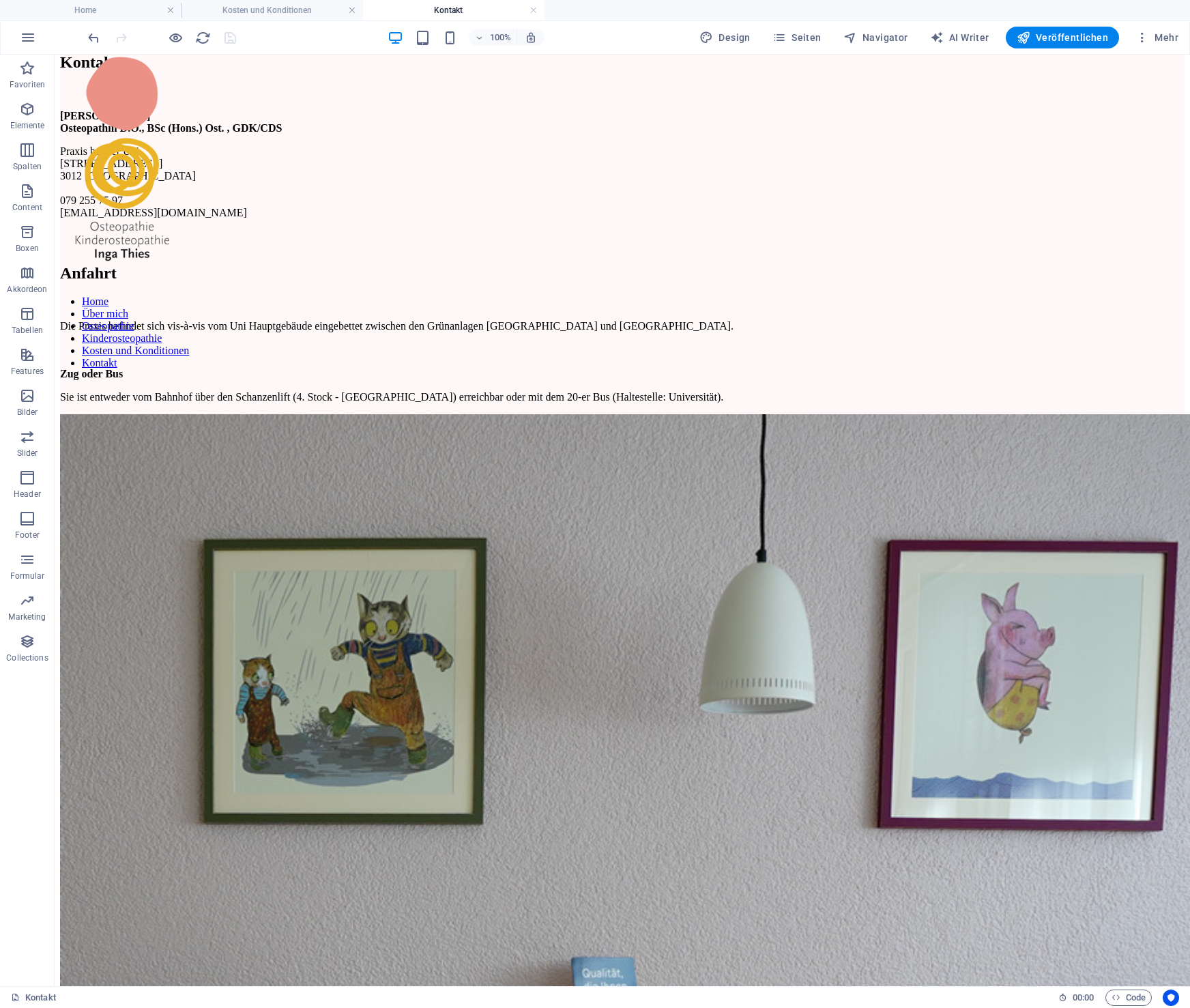
drag, startPoint x: 447, startPoint y: 10, endPoint x: 401, endPoint y: 11, distance: 46.0
click at [447, 10] on h4 "Kontakt" at bounding box center [453, 11] width 181 height 15
click at [277, 14] on h4 "Kosten und Konditionen" at bounding box center [272, 11] width 181 height 15
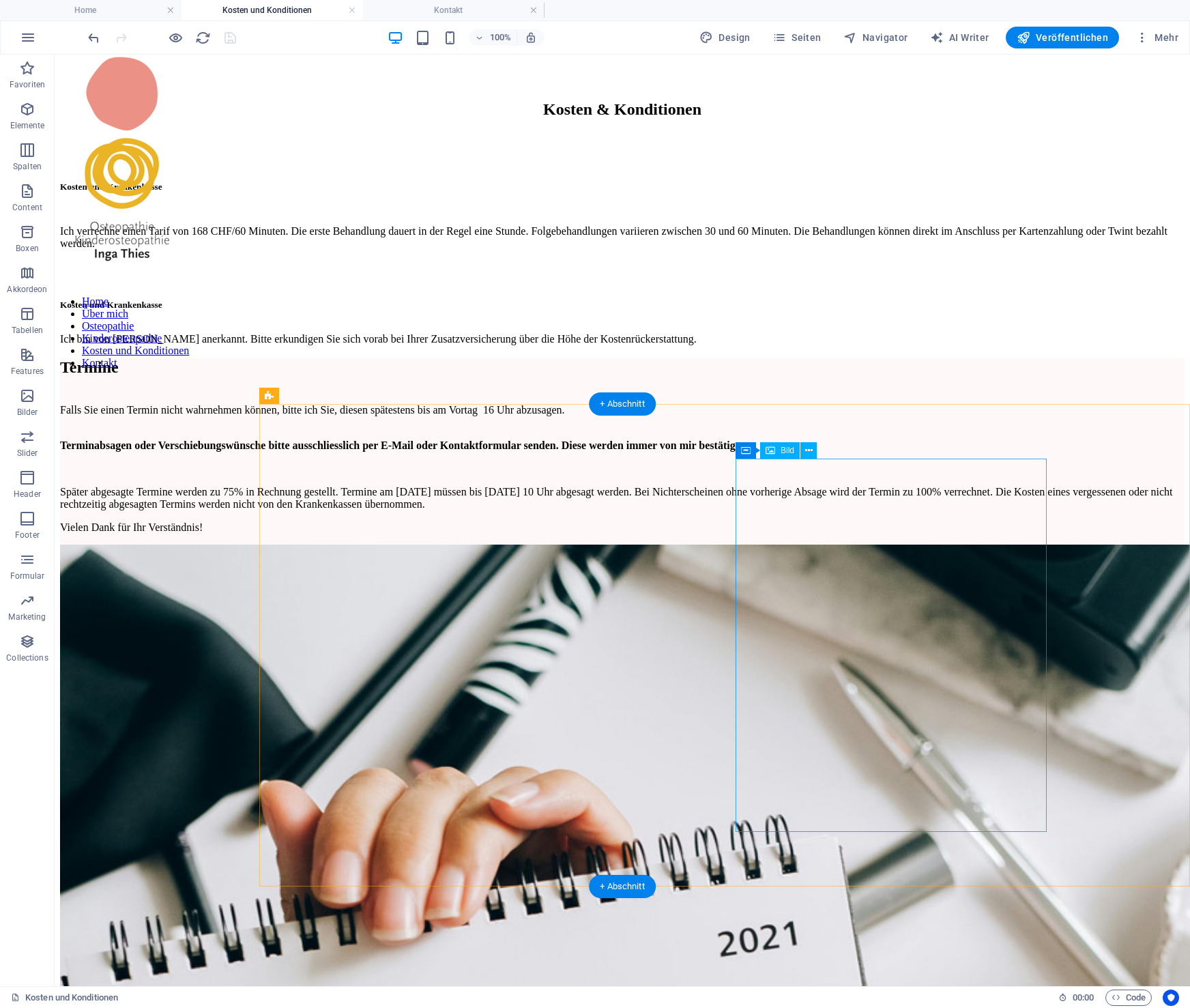
scroll to position [11, 0]
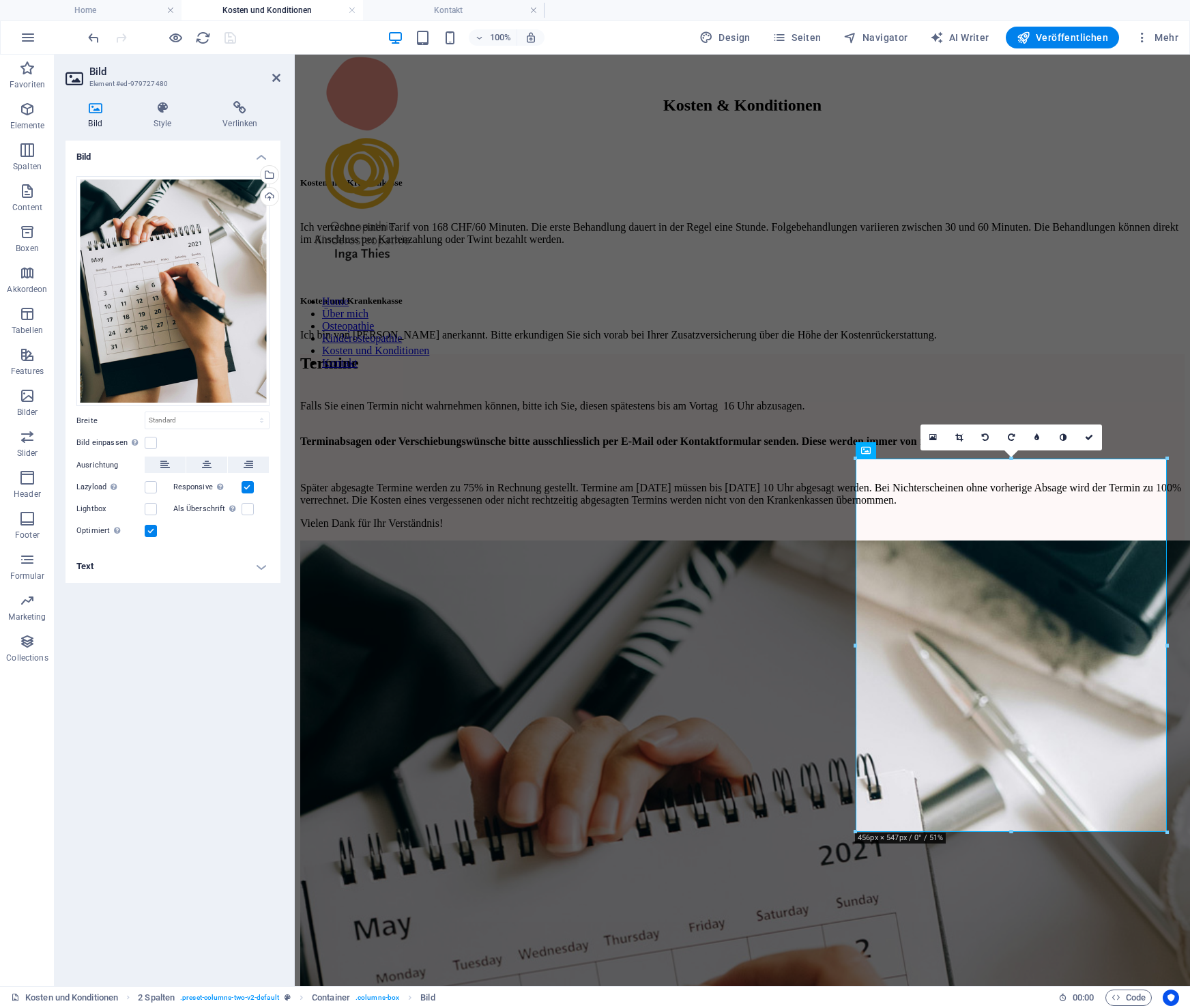
drag, startPoint x: 264, startPoint y: 565, endPoint x: 249, endPoint y: 567, distance: 15.1
click at [264, 565] on h4 "Text" at bounding box center [172, 566] width 215 height 33
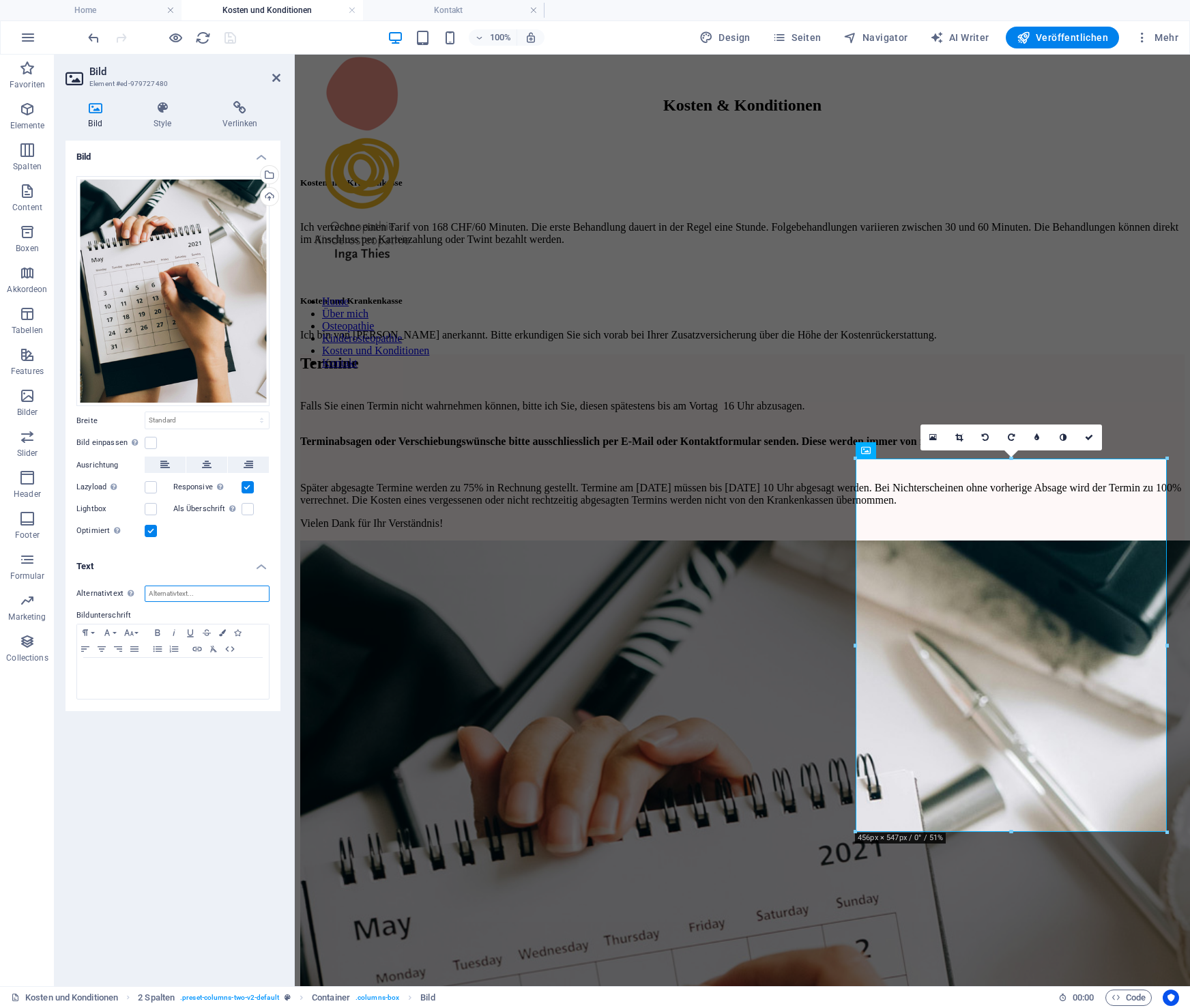
click at [191, 602] on input "Alternativtext Der Alternativtext wird von Geräten verwendet, die keine Bilder …" at bounding box center [207, 594] width 125 height 17
type input "Kalender für Termine"
click at [233, 35] on icon "save" at bounding box center [230, 38] width 16 height 16
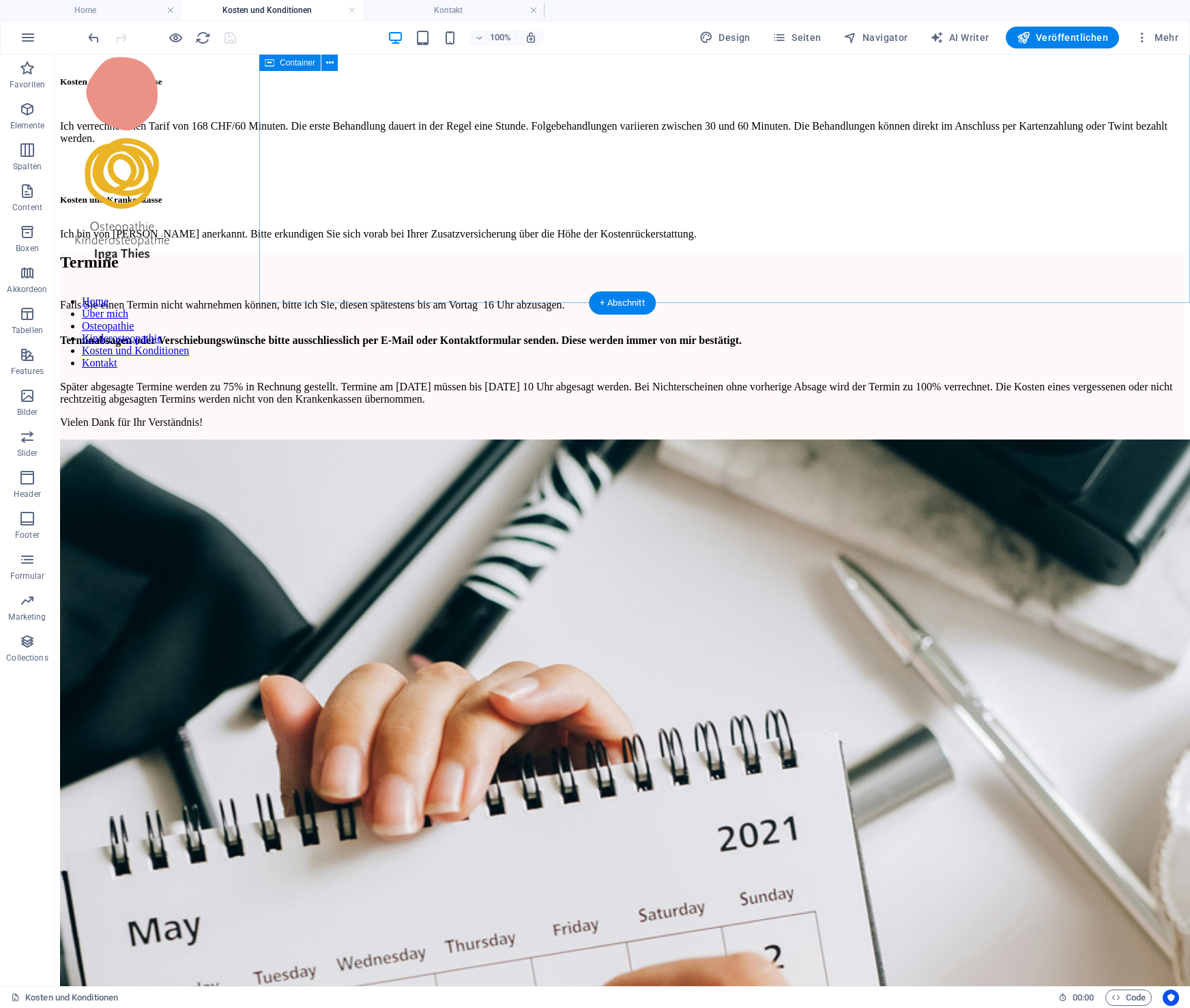
scroll to position [0, 0]
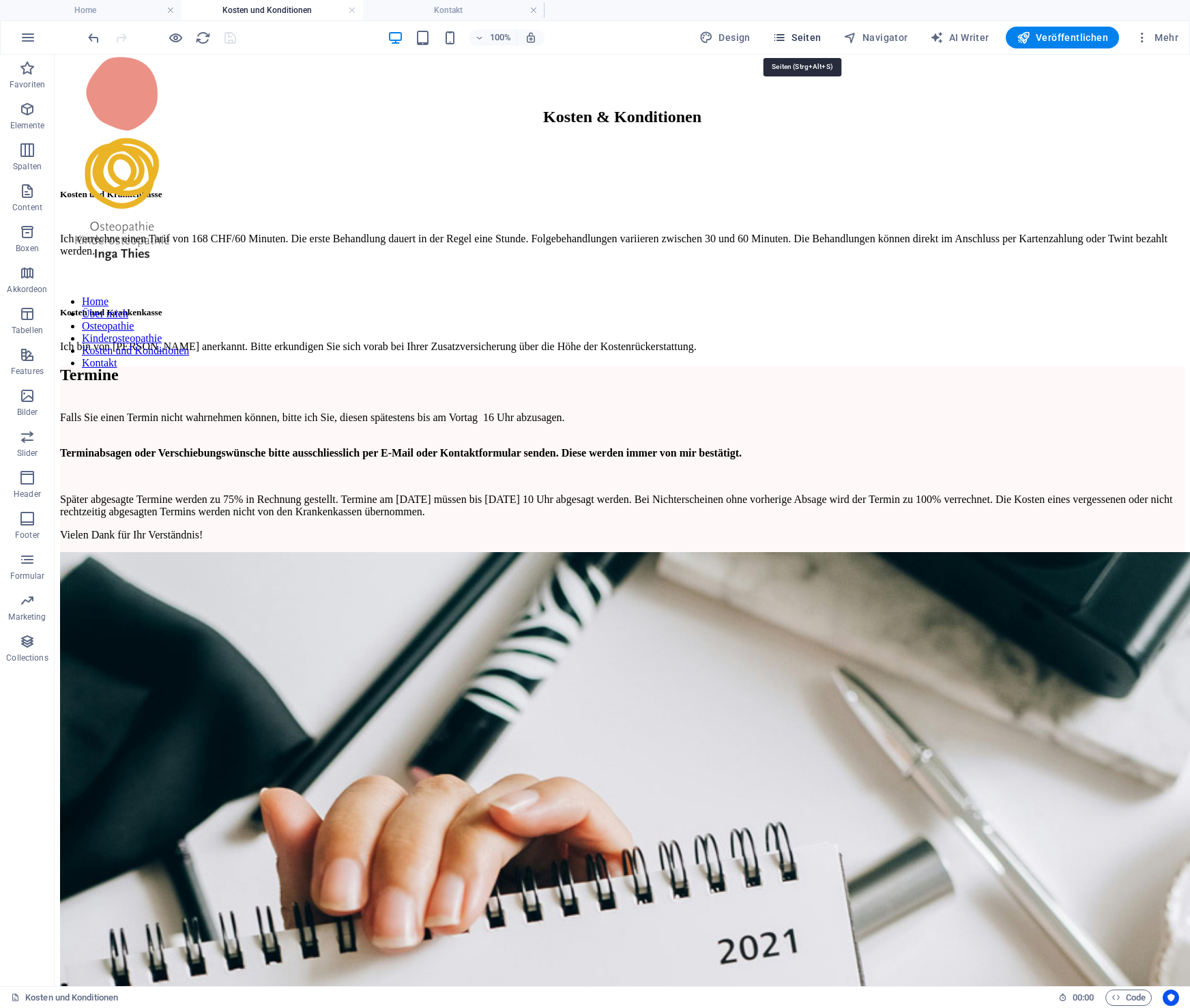
click at [810, 40] on span "Seiten" at bounding box center [797, 37] width 49 height 14
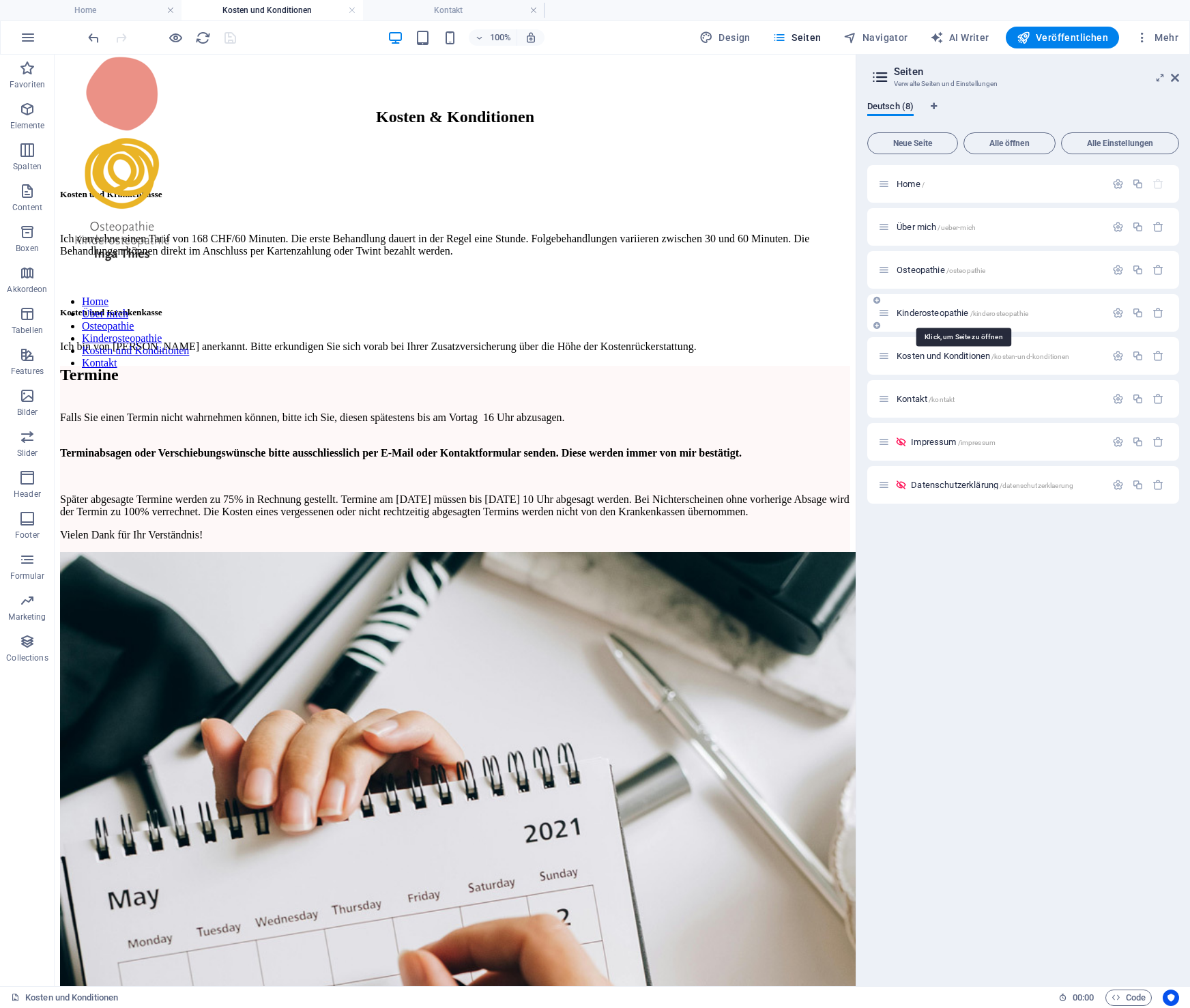
click at [924, 313] on span "Kinderosteopathie /kinderosteopathie" at bounding box center [962, 312] width 131 height 10
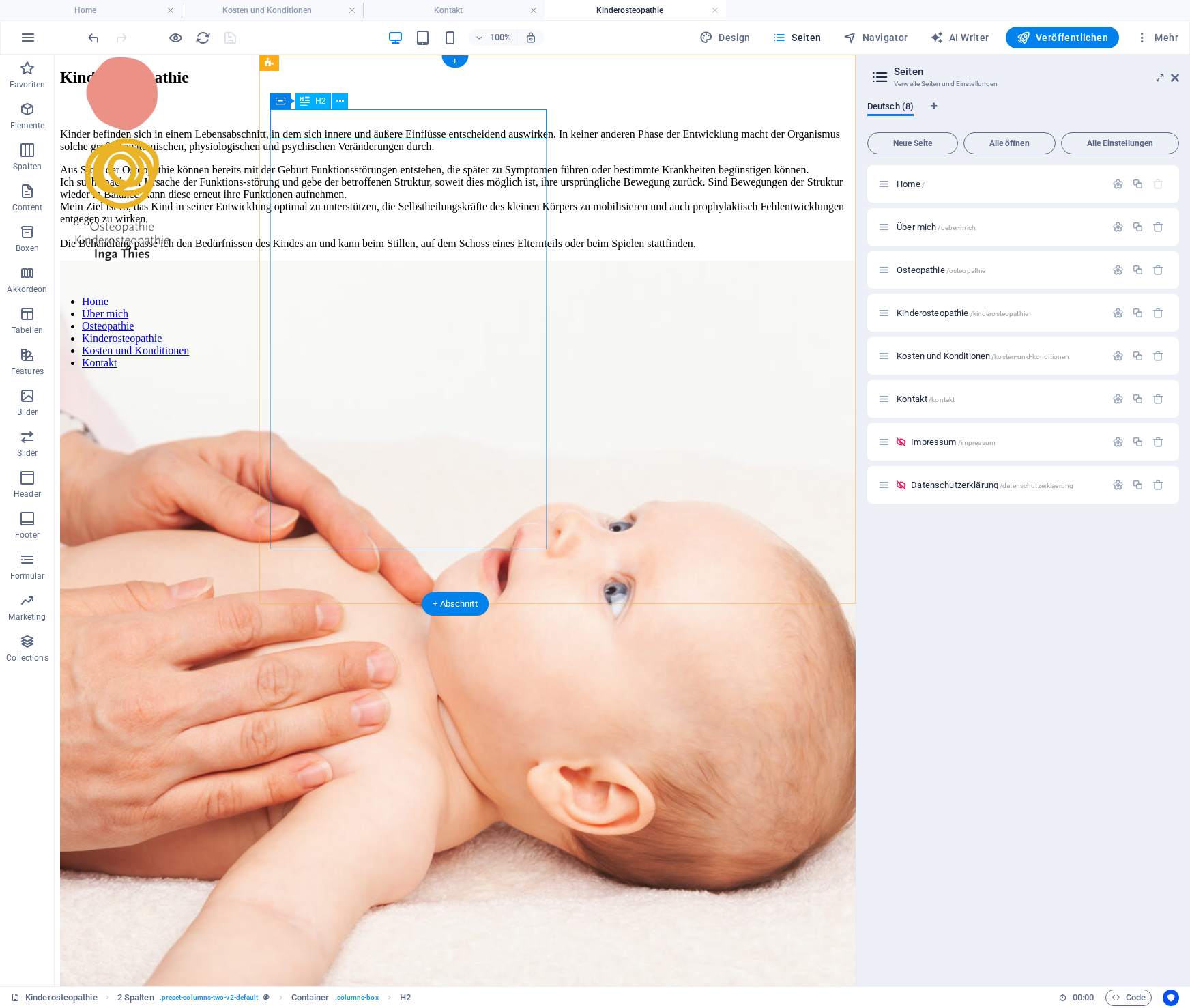
click at [503, 87] on div "Kinderosteopathie" at bounding box center [455, 77] width 791 height 18
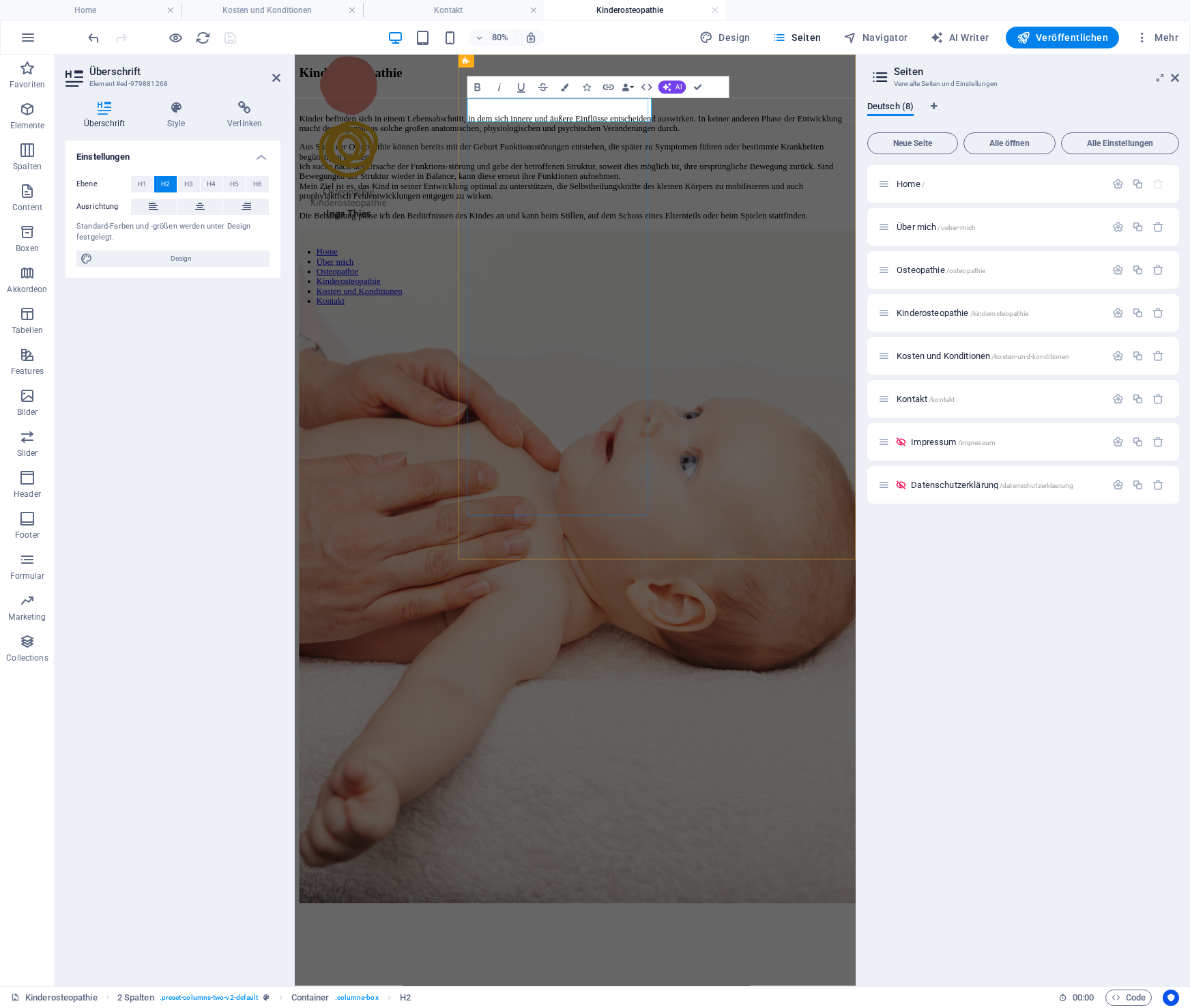
click at [695, 87] on h2 "Kinderosteopathie" at bounding box center [645, 77] width 690 height 18
click at [926, 273] on figure at bounding box center [645, 695] width 690 height 845
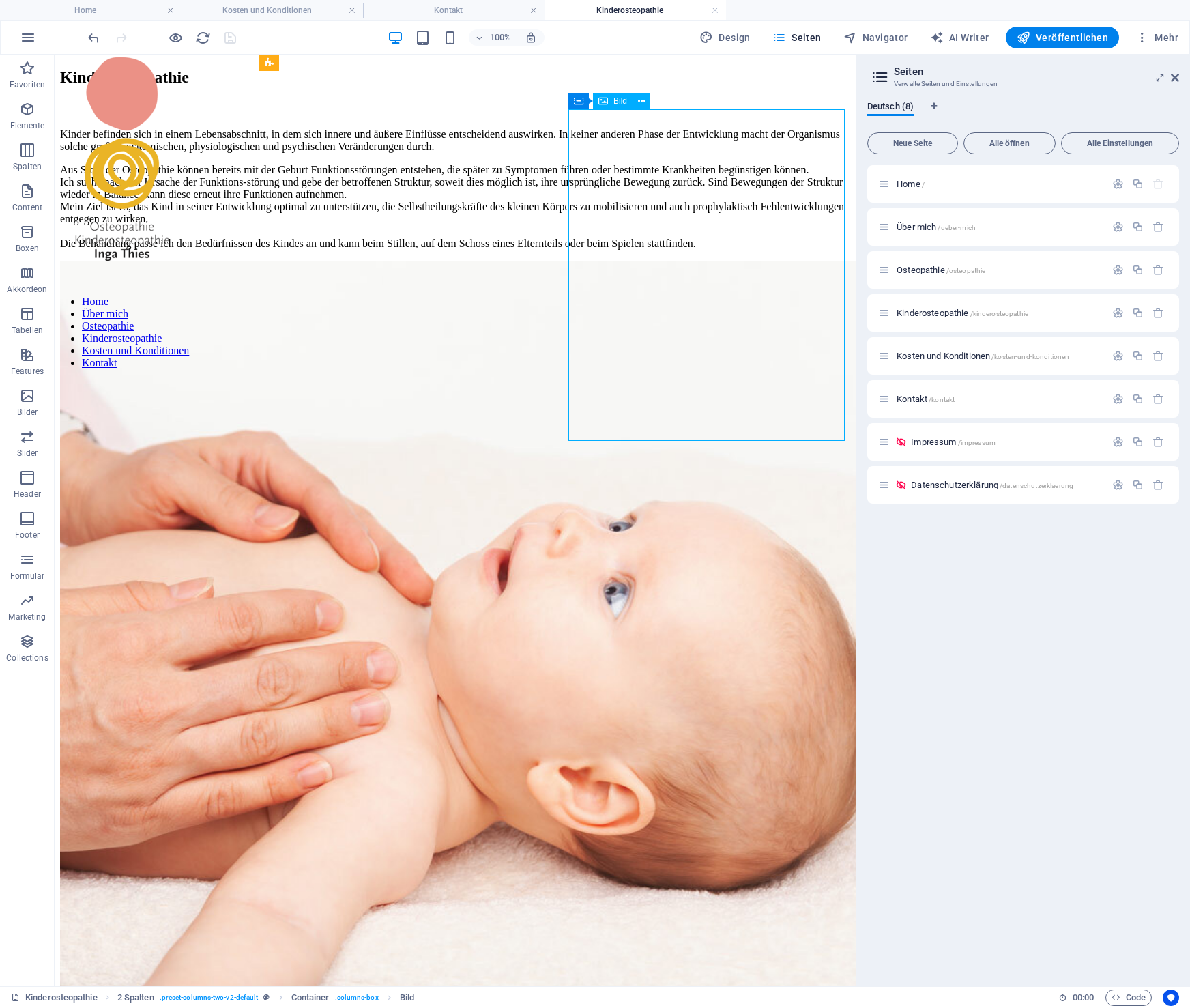
click at [693, 261] on figure at bounding box center [455, 743] width 791 height 965
drag, startPoint x: 693, startPoint y: 252, endPoint x: 554, endPoint y: 301, distance: 147.4
click at [695, 261] on figure at bounding box center [455, 743] width 791 height 965
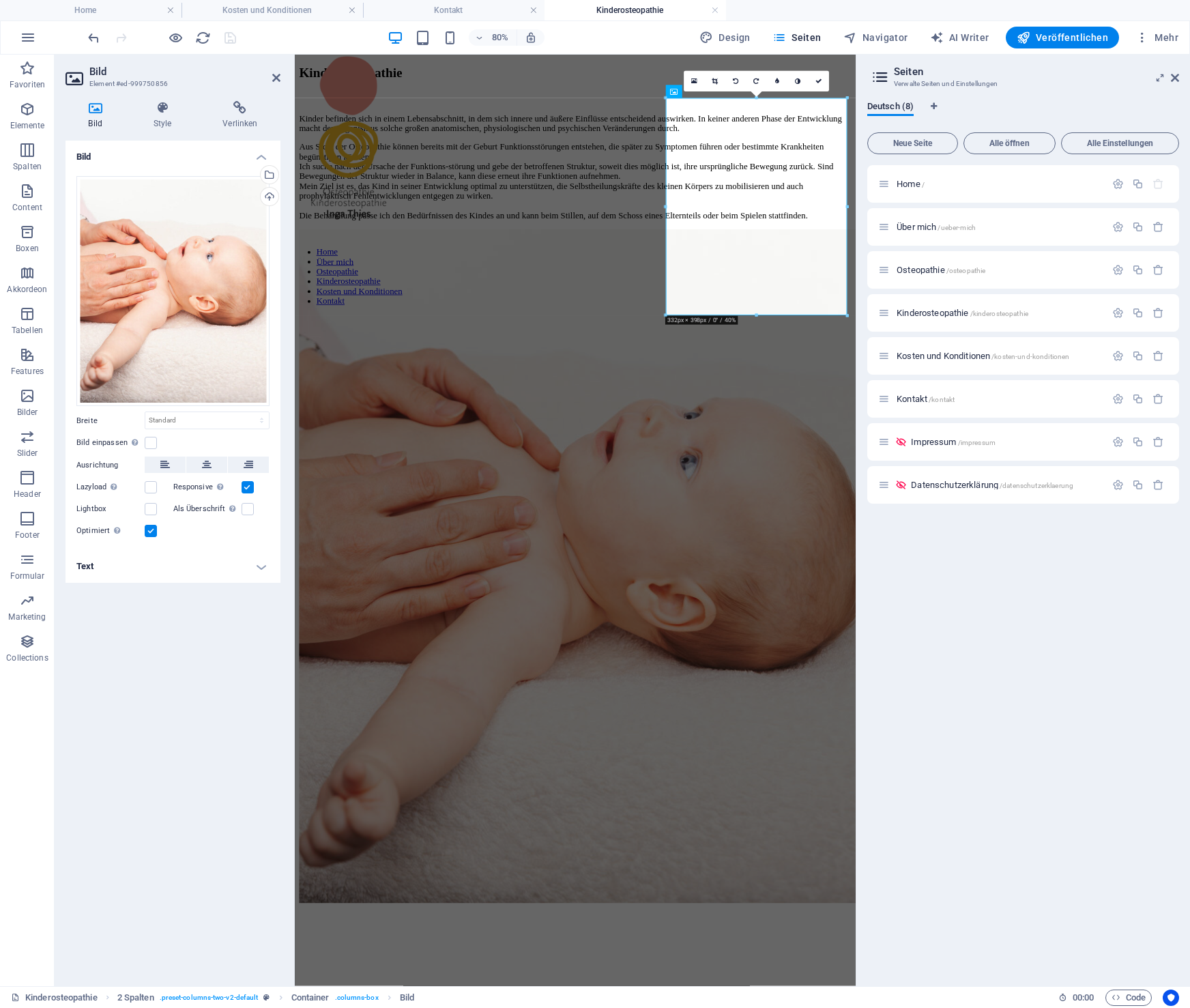
click at [109, 574] on h4 "Text" at bounding box center [172, 566] width 215 height 33
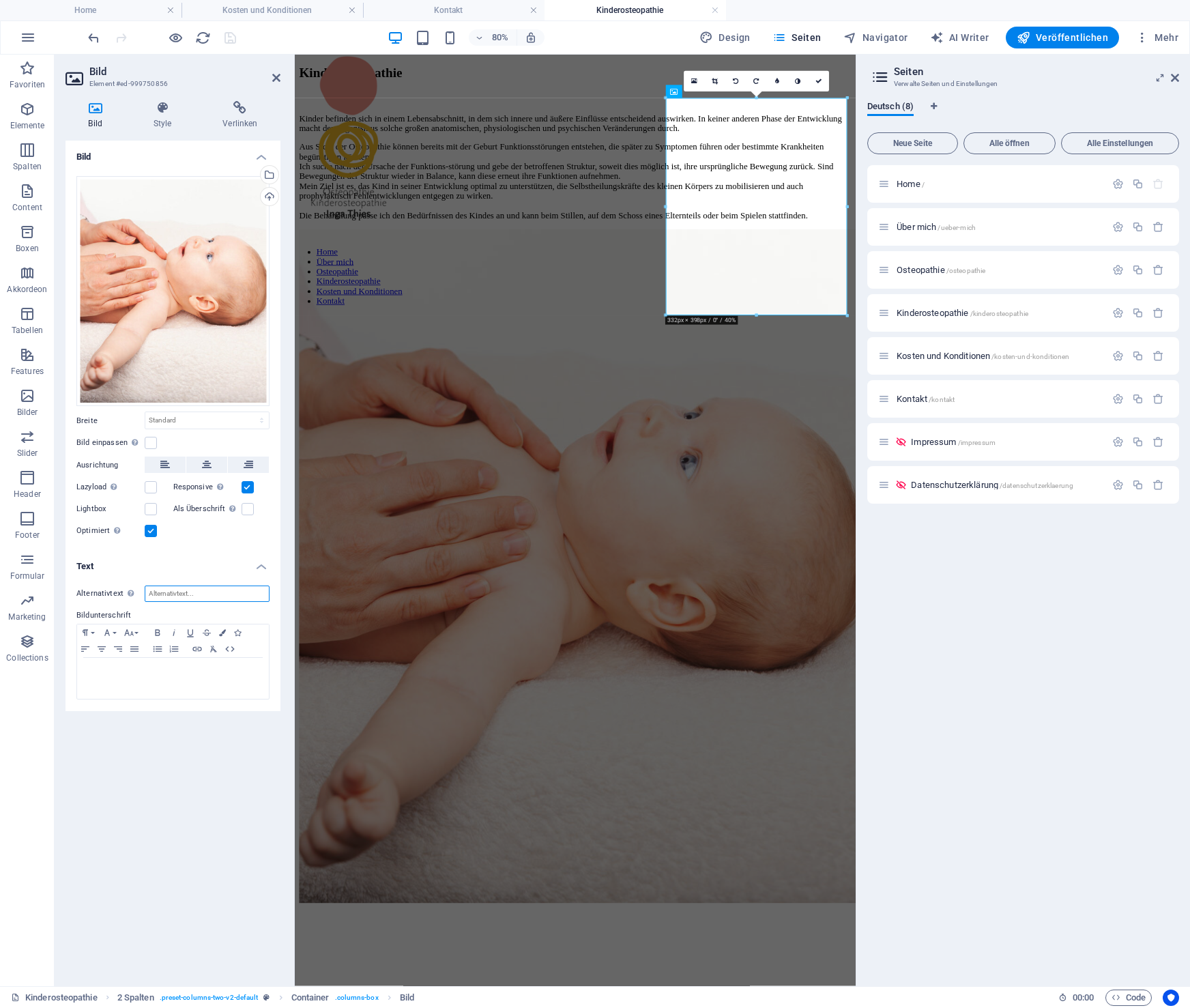
click at [197, 598] on input "Alternativtext Der Alternativtext wird von Geräten verwendet, die keine Bilder …" at bounding box center [207, 594] width 125 height 17
paste input "Kinderosteopathie"
type input "Kinderosteopathie"
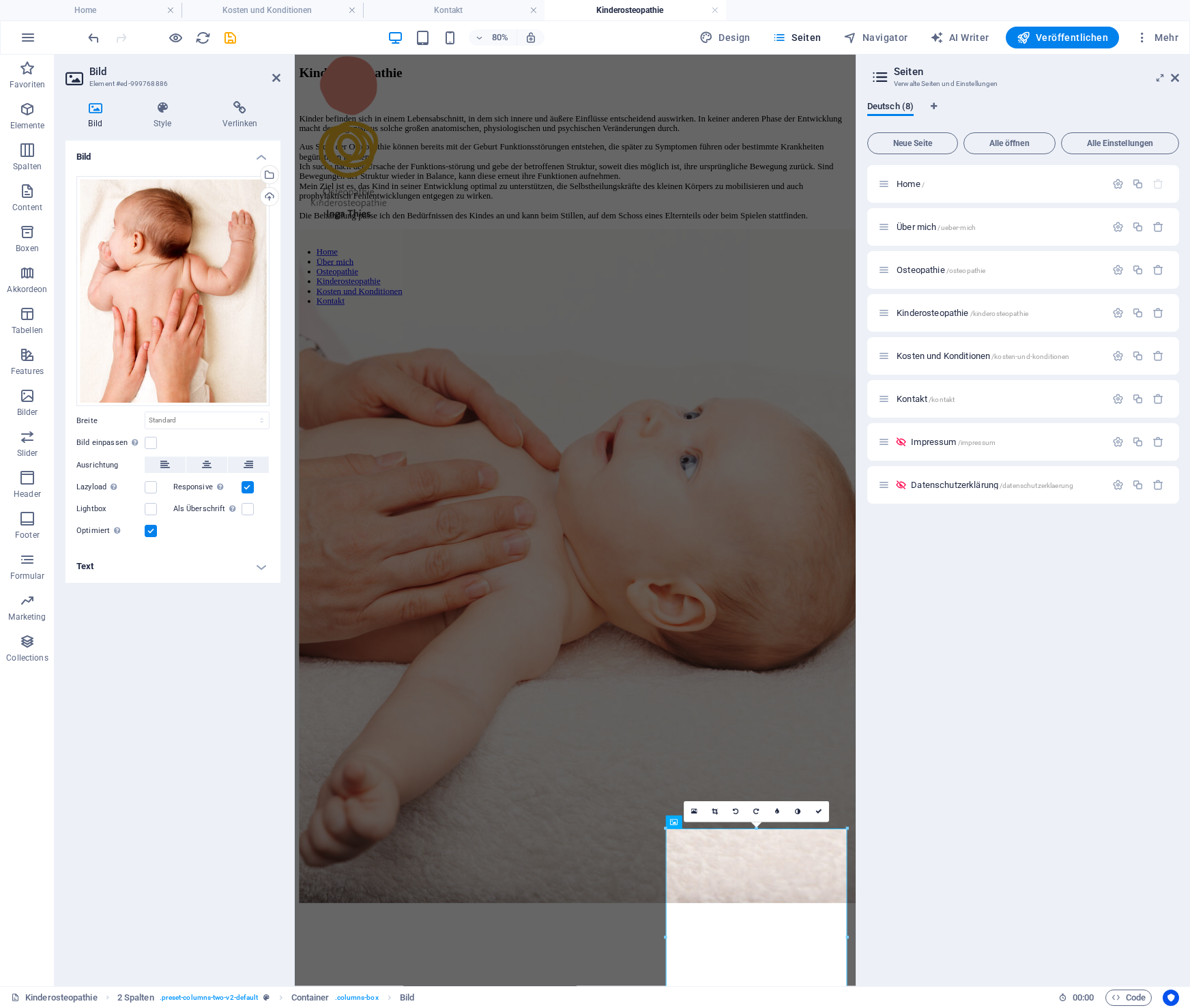
click at [158, 569] on h4 "Text" at bounding box center [172, 566] width 215 height 33
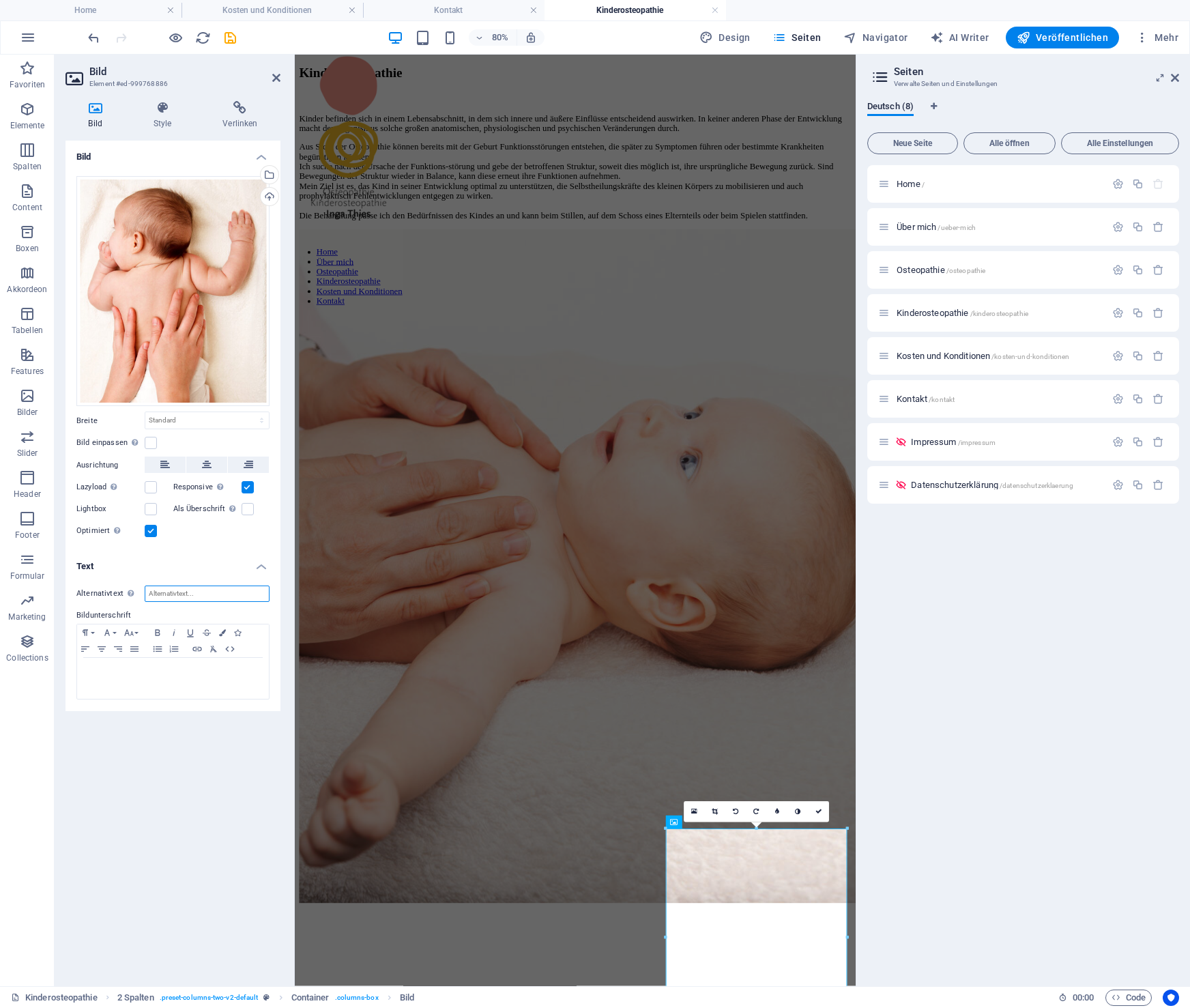
click at [204, 592] on input "Alternativtext Der Alternativtext wird von Geräten verwendet, die keine Bilder …" at bounding box center [207, 594] width 125 height 17
paste input "Kinderosteopathie"
click at [219, 593] on input "Kinderosteopathie: Kleinkind auf dem Bauch liegend" at bounding box center [207, 594] width 125 height 17
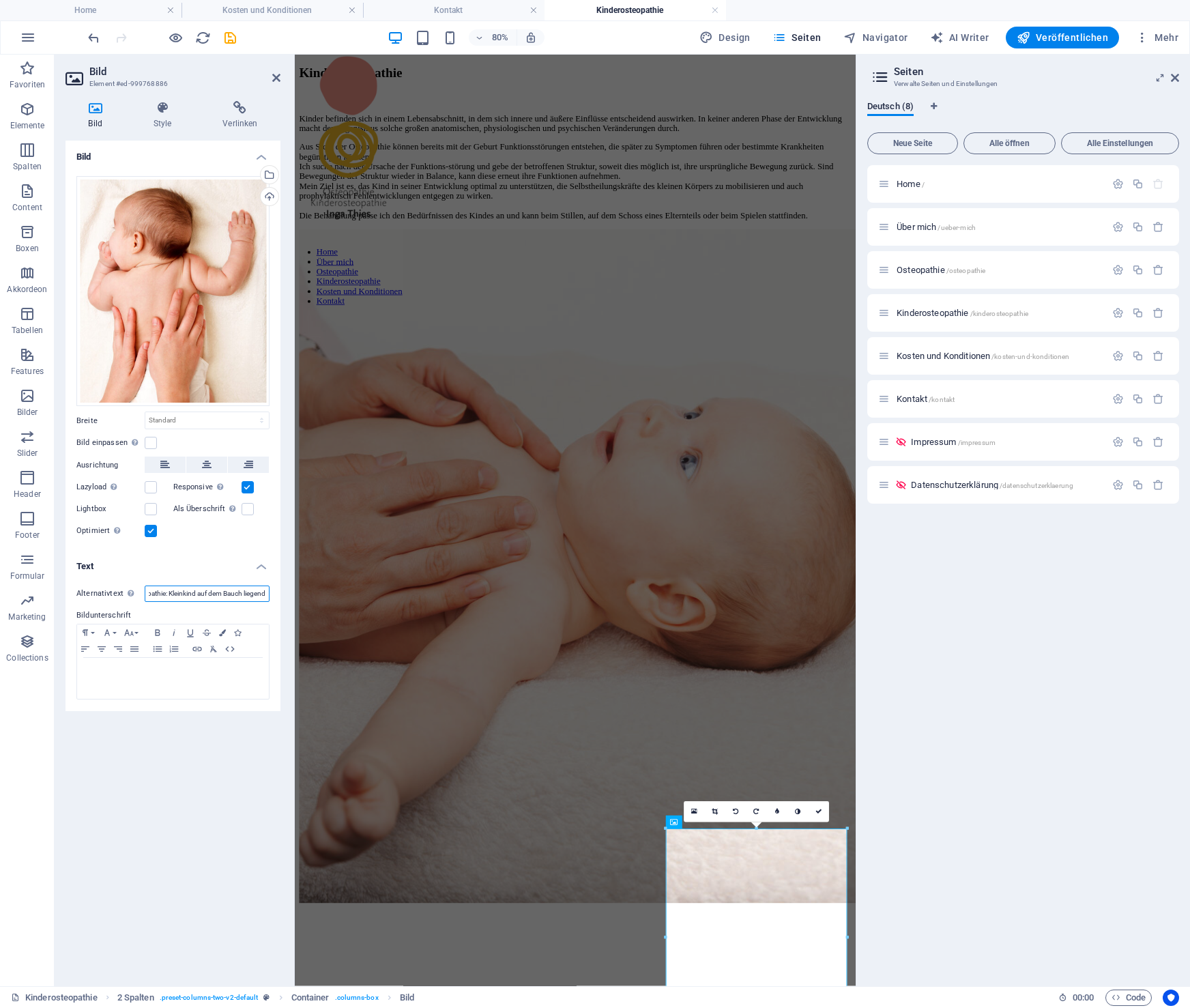
click at [219, 593] on input "Kinderosteopathie: Kleinkind auf dem Bauch liegend" at bounding box center [207, 594] width 125 height 17
type input "Kinderosteopathie: Kleinkind auf dem Bauch liegend"
click at [901, 273] on figure at bounding box center [645, 695] width 690 height 845
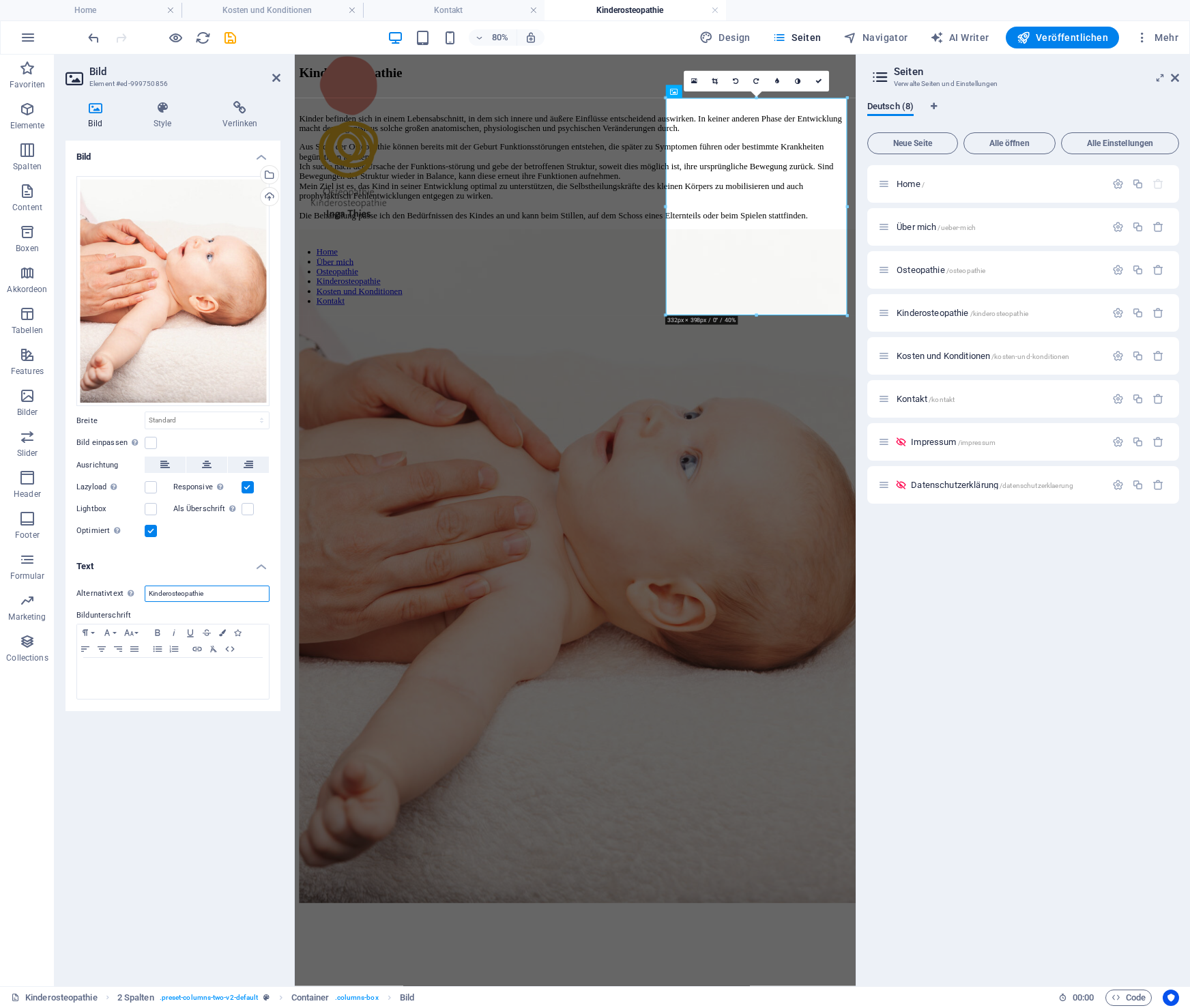
click at [220, 594] on input "Kinderosteopathie" at bounding box center [207, 594] width 125 height 17
drag, startPoint x: 242, startPoint y: 592, endPoint x: 224, endPoint y: 596, distance: 18.4
click at [224, 596] on input "Kinderosteopathie: Kleinkind auf dem Bauch liegend" at bounding box center [207, 594] width 125 height 17
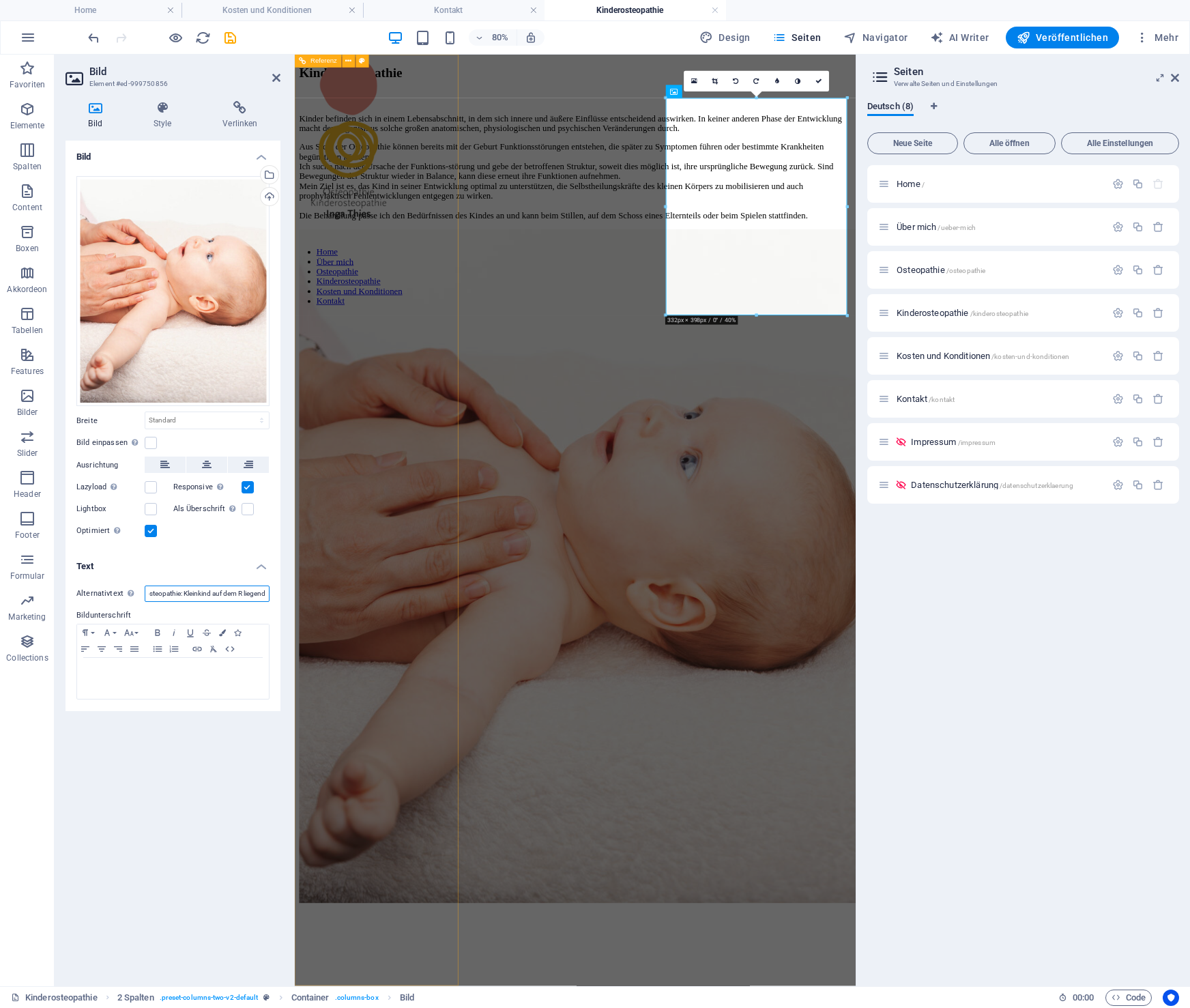
scroll to position [0, 26]
click at [229, 589] on input "Kinderosteopathie: Kleinkind auf dem Rücken liegend" at bounding box center [207, 594] width 125 height 17
click at [228, 590] on input "Kinderosteopathie: Kleinkind auf dem Rücken liegend" at bounding box center [207, 594] width 125 height 17
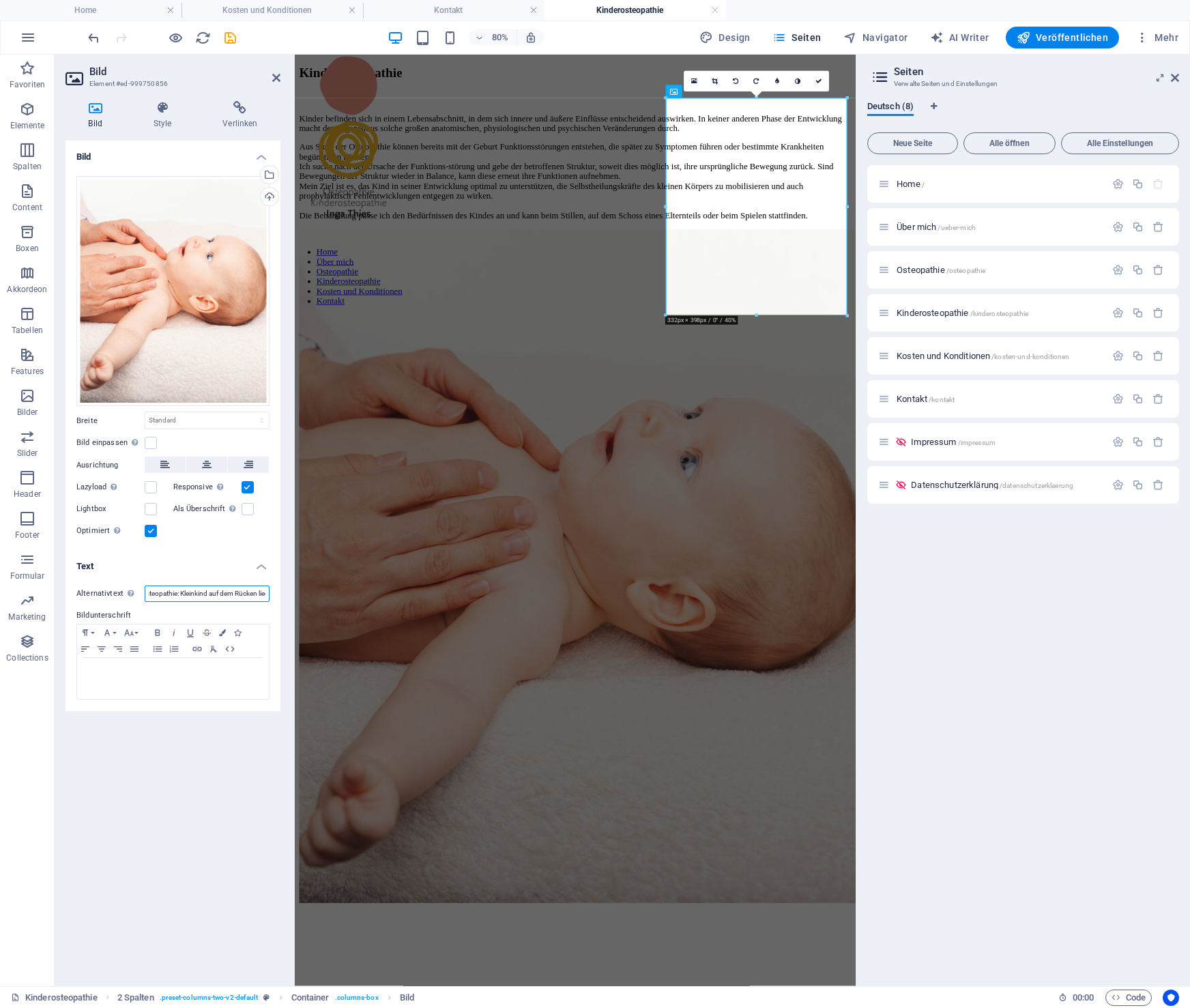
type input "Kinderosteopathie: Kleinkind auf dem Rücken liegend"
click at [952, 992] on figure at bounding box center [645, 992] width 690 height 0
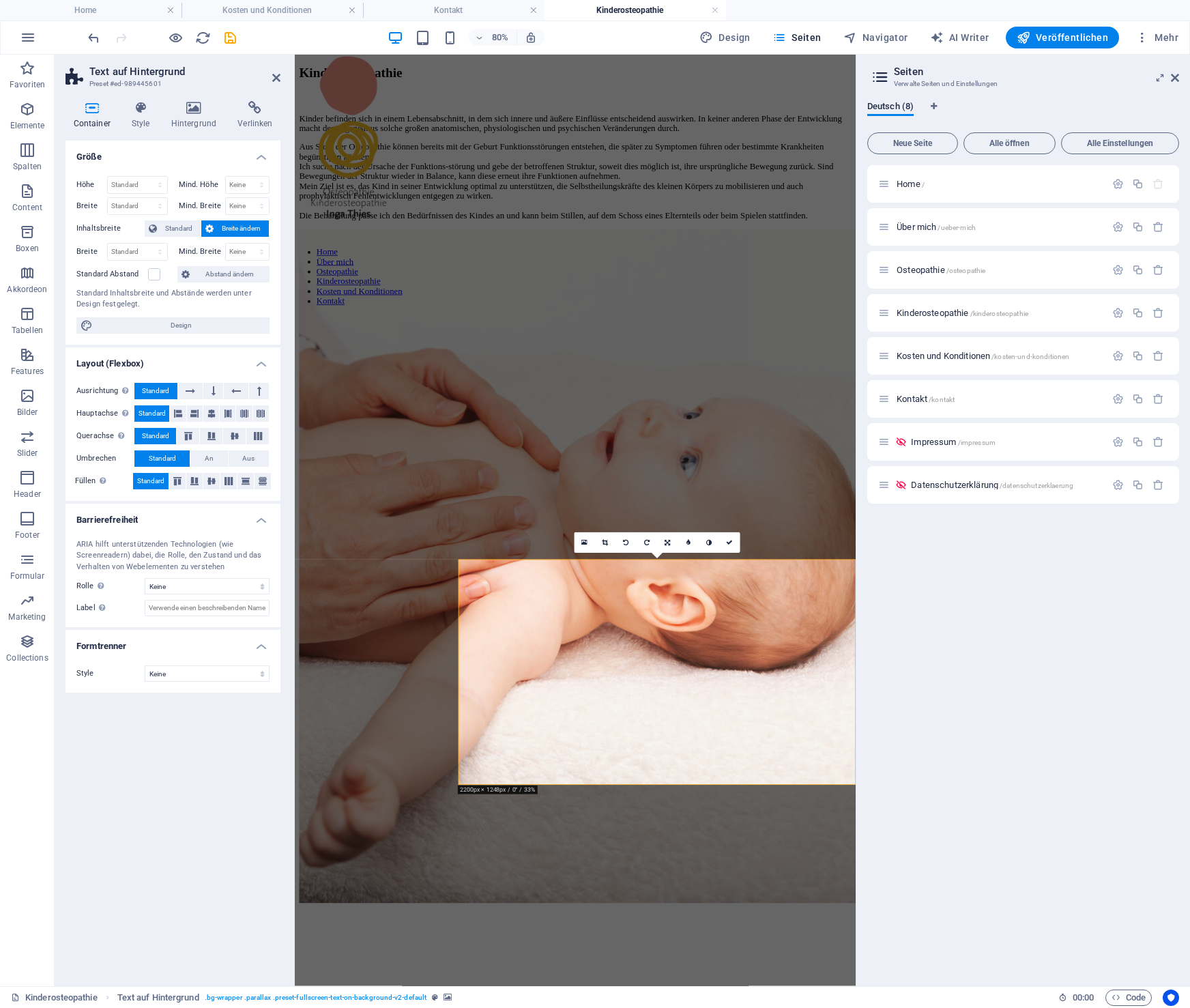
click at [914, 992] on figure at bounding box center [645, 992] width 690 height 0
click at [195, 112] on icon at bounding box center [194, 108] width 62 height 14
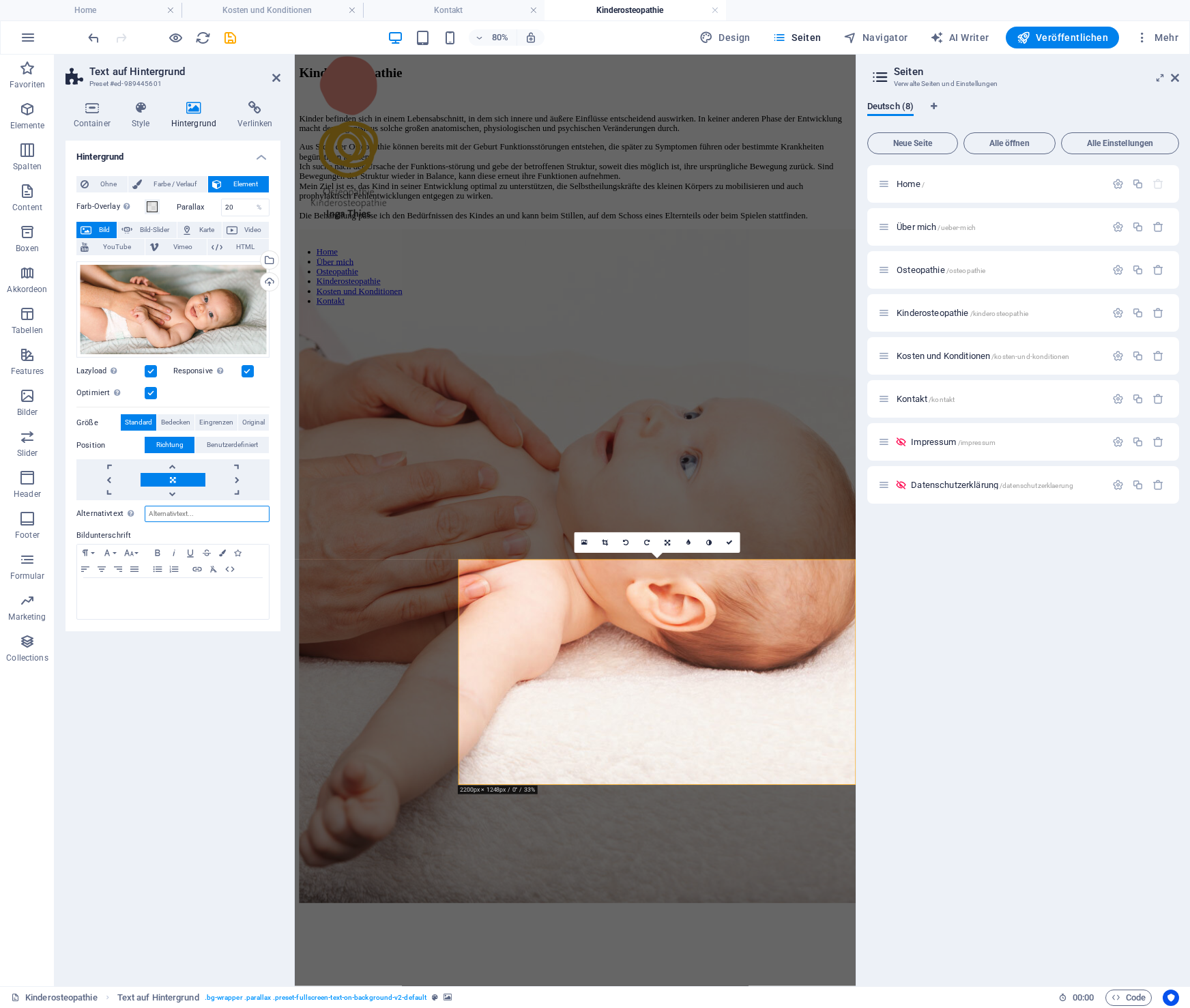
click at [216, 507] on input "Alternativtext Der Alternativtext wird von Geräten verwendet, die keine Bilder …" at bounding box center [207, 514] width 125 height 17
paste input "Kinderosteopathie: Kleinkind auf dem Rücken liegend"
type input "Kinderosteopathie: Kleinkind auf dem Rücken liegend"
click at [232, 36] on icon "save" at bounding box center [230, 38] width 16 height 16
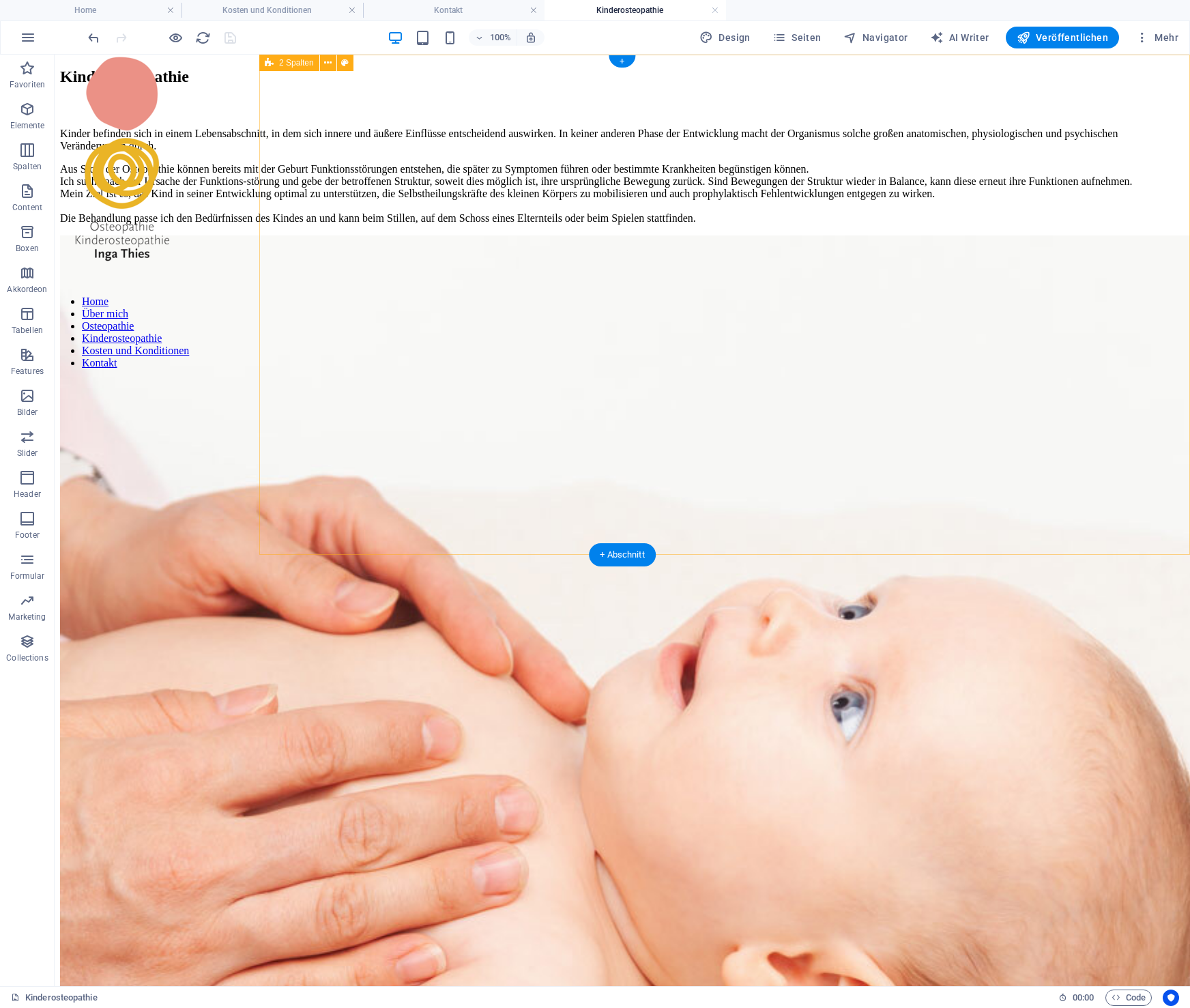
scroll to position [0, 0]
click at [819, 36] on span "Seiten" at bounding box center [797, 37] width 49 height 14
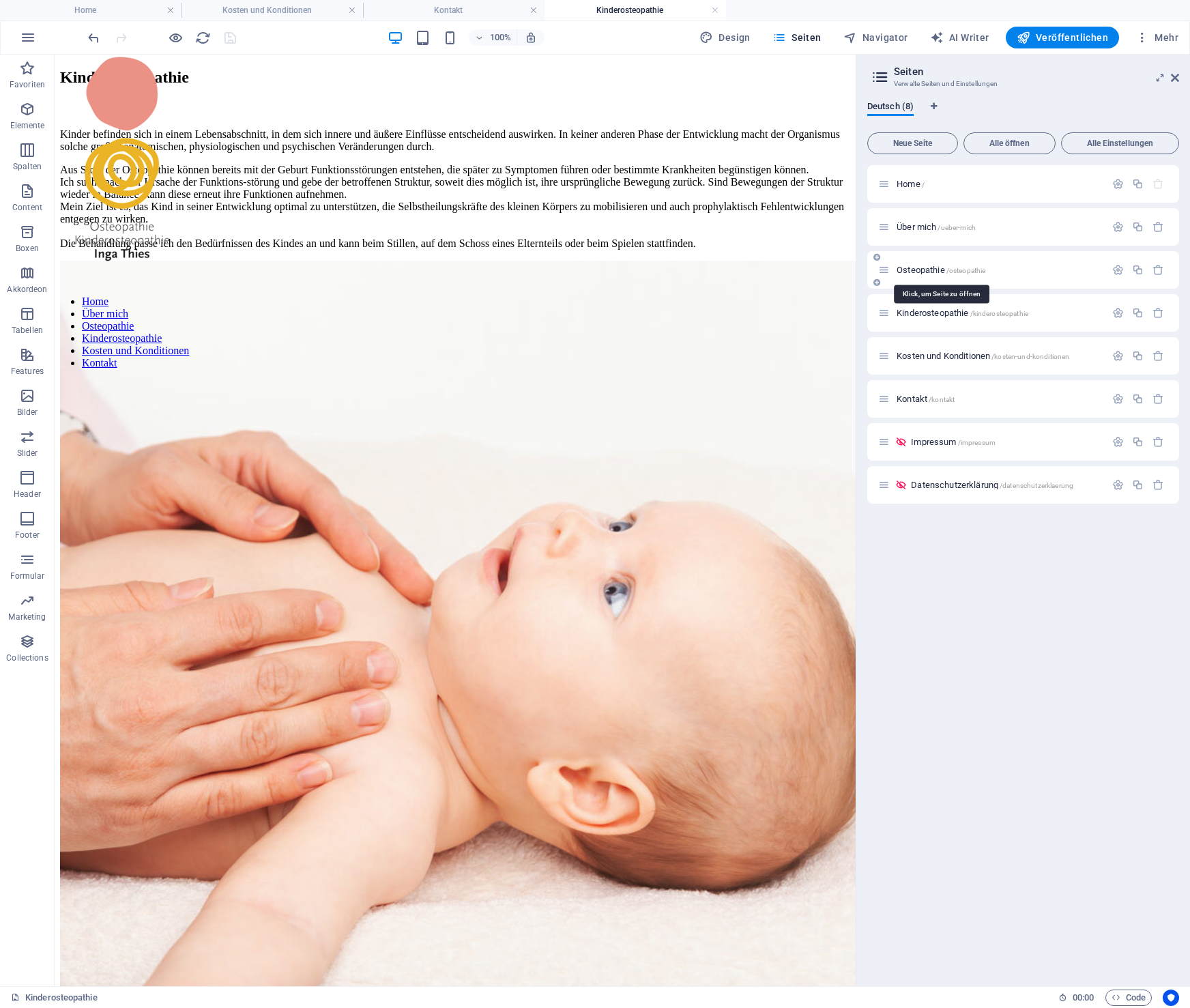
click at [919, 267] on span "Osteopathie /osteopathie" at bounding box center [941, 270] width 89 height 10
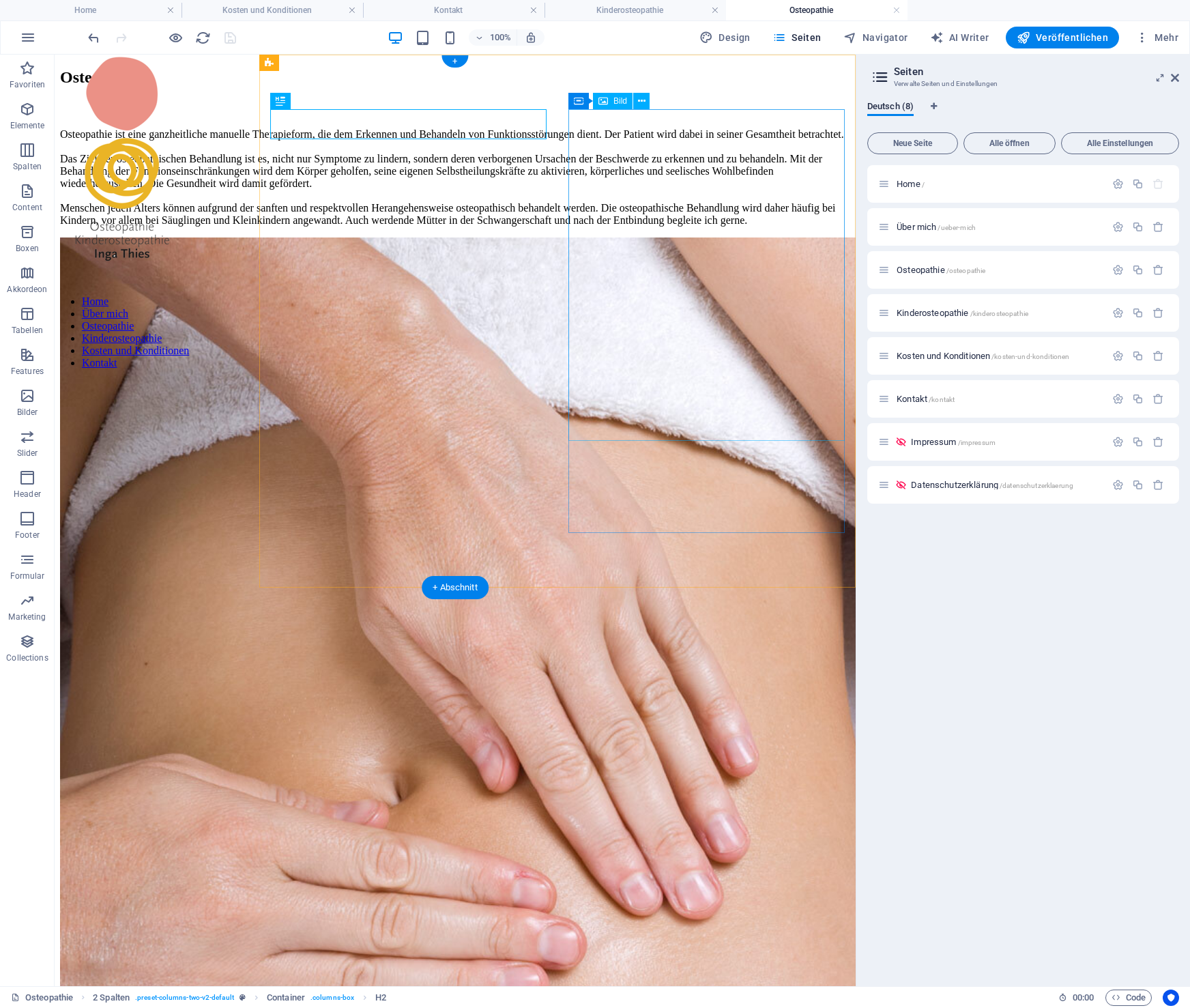
click at [686, 306] on figure at bounding box center [455, 719] width 791 height 964
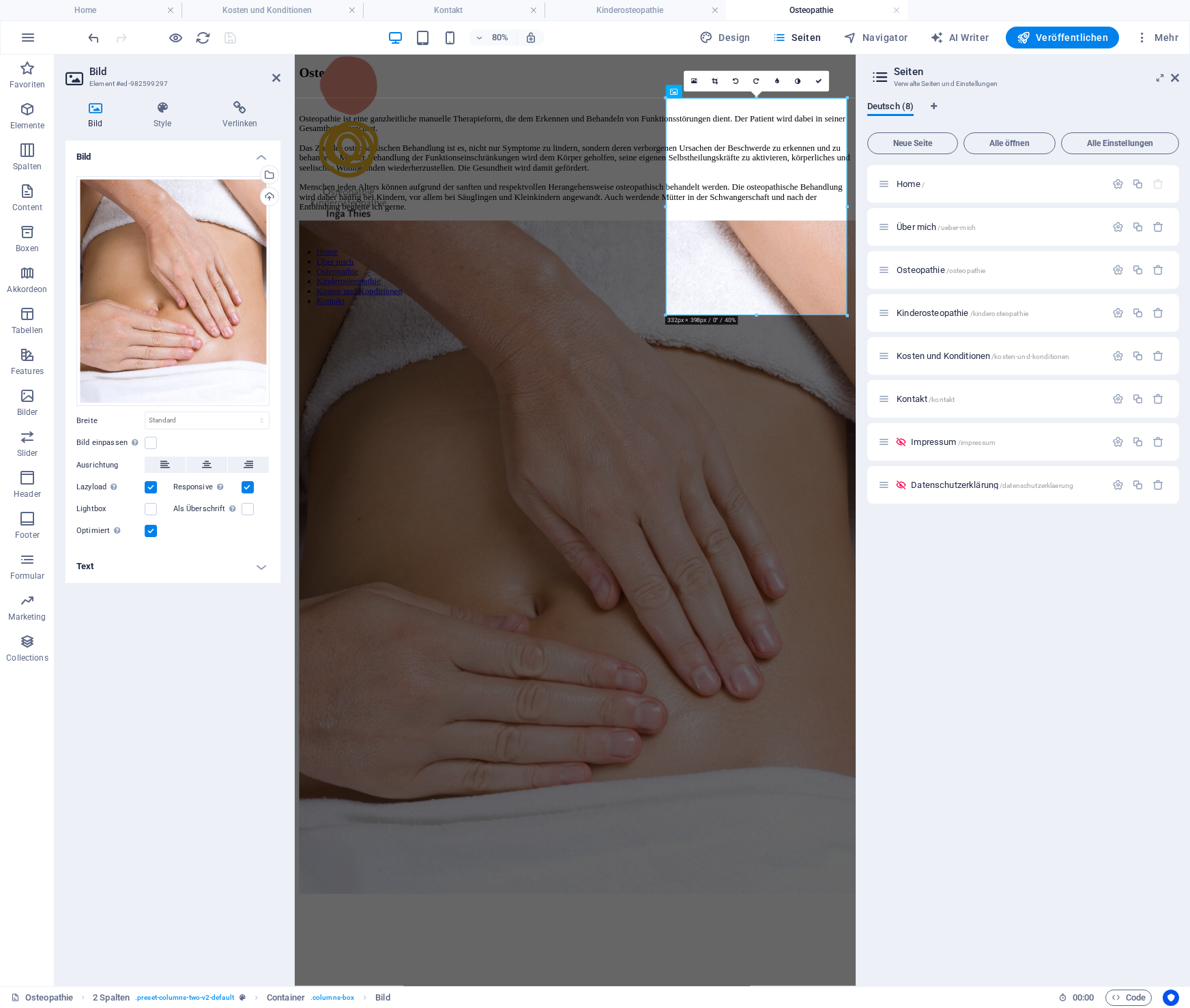
click at [136, 574] on h4 "Text" at bounding box center [172, 566] width 215 height 33
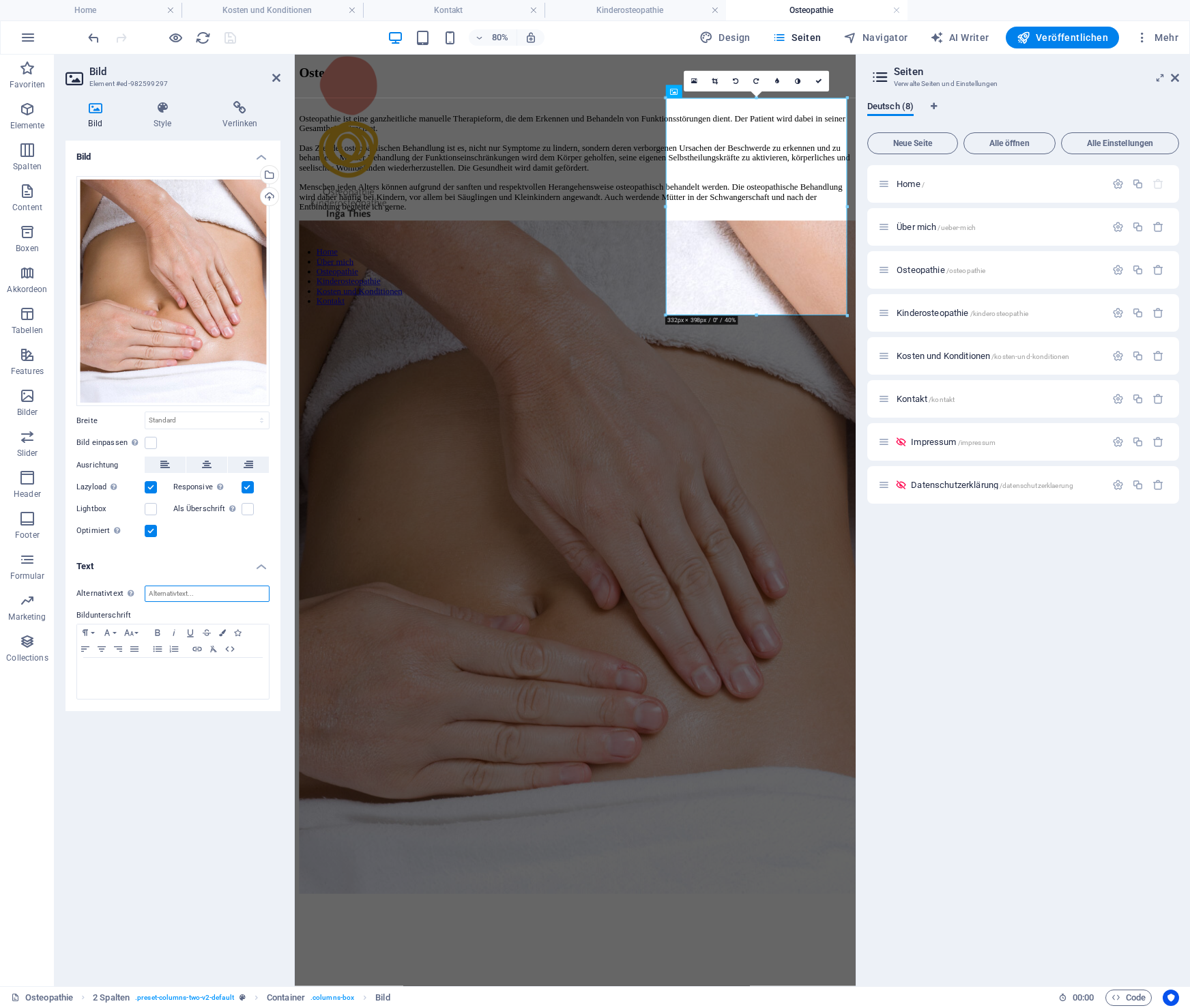
click at [182, 595] on input "Alternativtext Der Alternativtext wird von Geräten verwendet, die keine Bilder …" at bounding box center [207, 594] width 125 height 17
paste input "Kinderosteopathie: Kleinkind auf dem Rücken liegend"
click at [181, 595] on input "Kinderosteopathie: Kleinkind auf dem Rücken liegend" at bounding box center [207, 594] width 125 height 17
drag, startPoint x: 178, startPoint y: 595, endPoint x: 221, endPoint y: 596, distance: 43.0
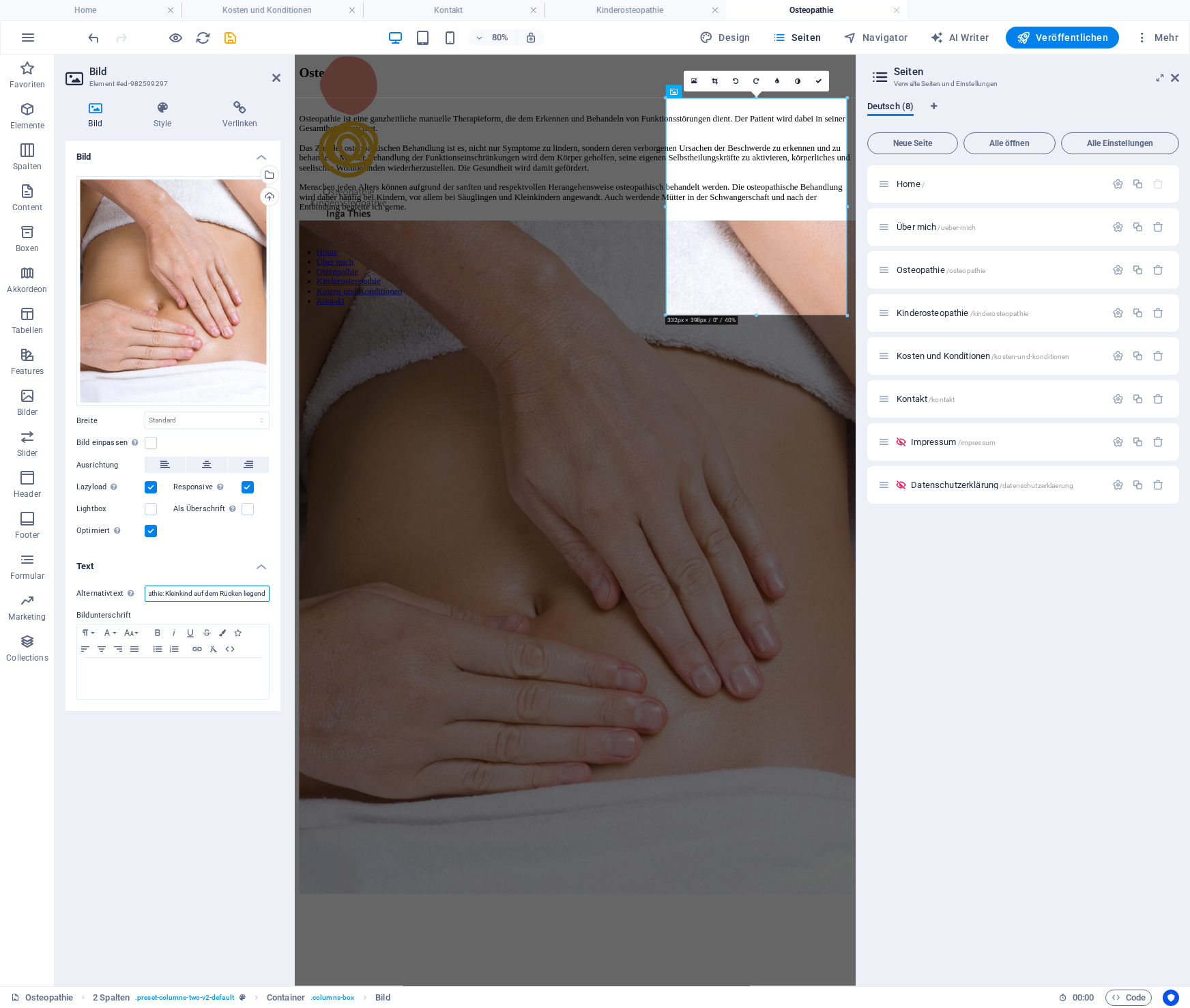
click at [164, 595] on input "Kinderosteopathie: Kleinkind auf dem Rücken liegend" at bounding box center [207, 594] width 125 height 17
click at [217, 597] on input "Osteopathie: Patient auf dem Rücken liegend" at bounding box center [207, 594] width 125 height 17
click at [217, 596] on input "Osteopathie: Patient auf dem Rücken liegend" at bounding box center [207, 594] width 125 height 17
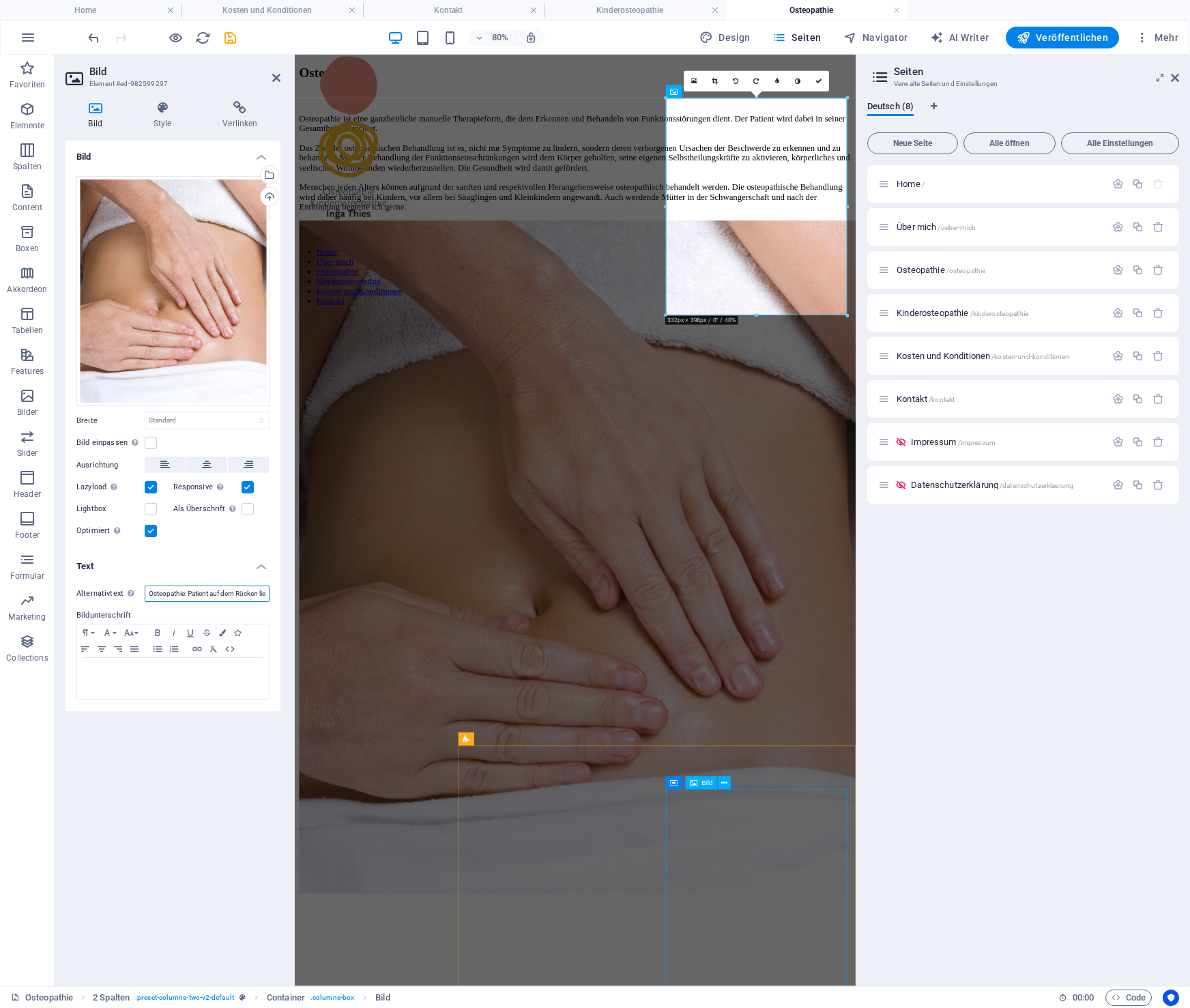
type input "Osteopathie: Patient auf dem Rücken liegend"
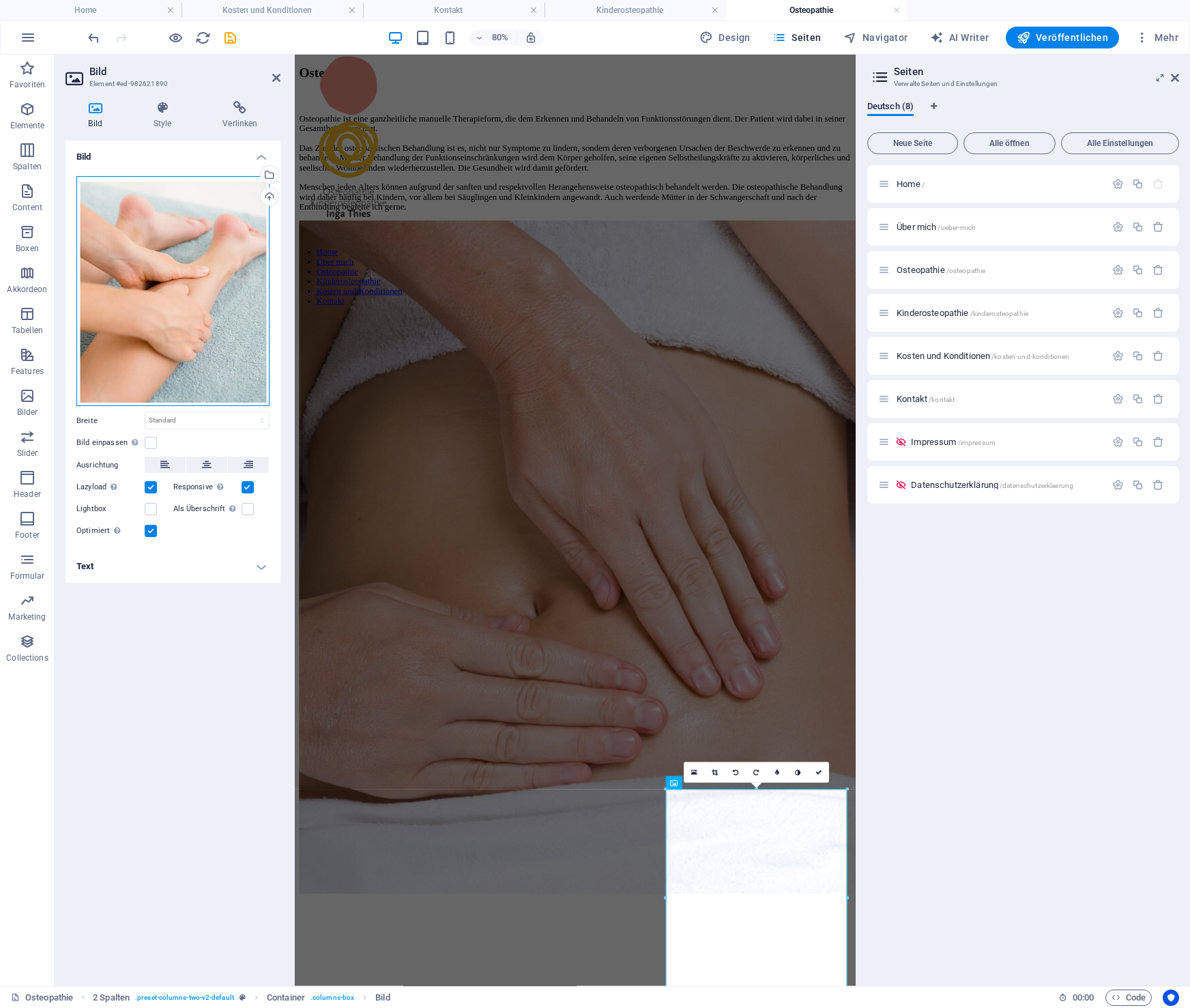
click at [177, 342] on div "Ziehe Dateien zum Hochladen hierher oder klicke hier, um aus Dateien oder koste…" at bounding box center [173, 292] width 193 height 231
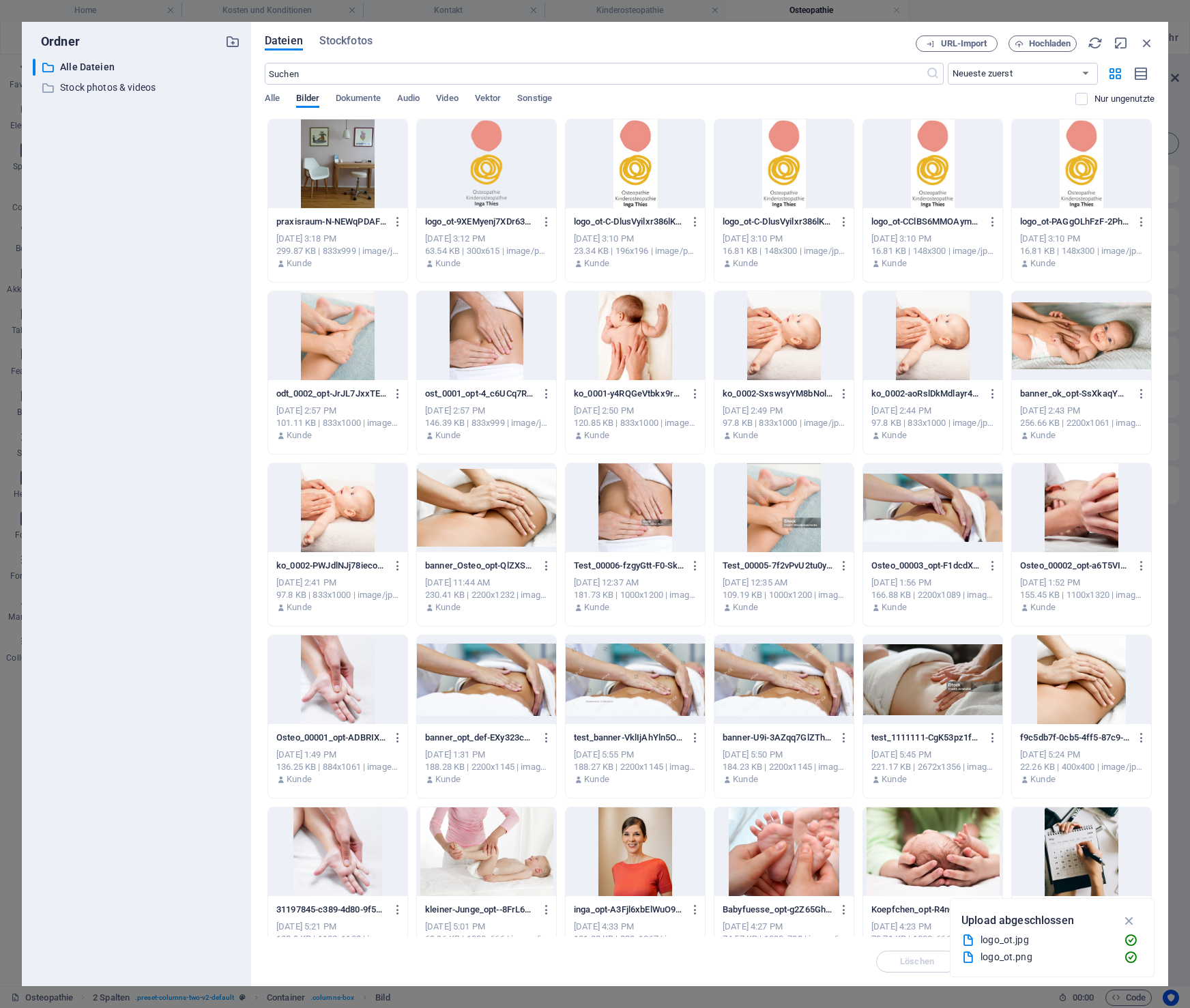
click at [177, 342] on div "​ Alle Dateien Alle Dateien ​ Stock photos & videos Stock photos & videos" at bounding box center [136, 517] width 207 height 917
click at [1056, 43] on icon "button" at bounding box center [1147, 43] width 15 height 15
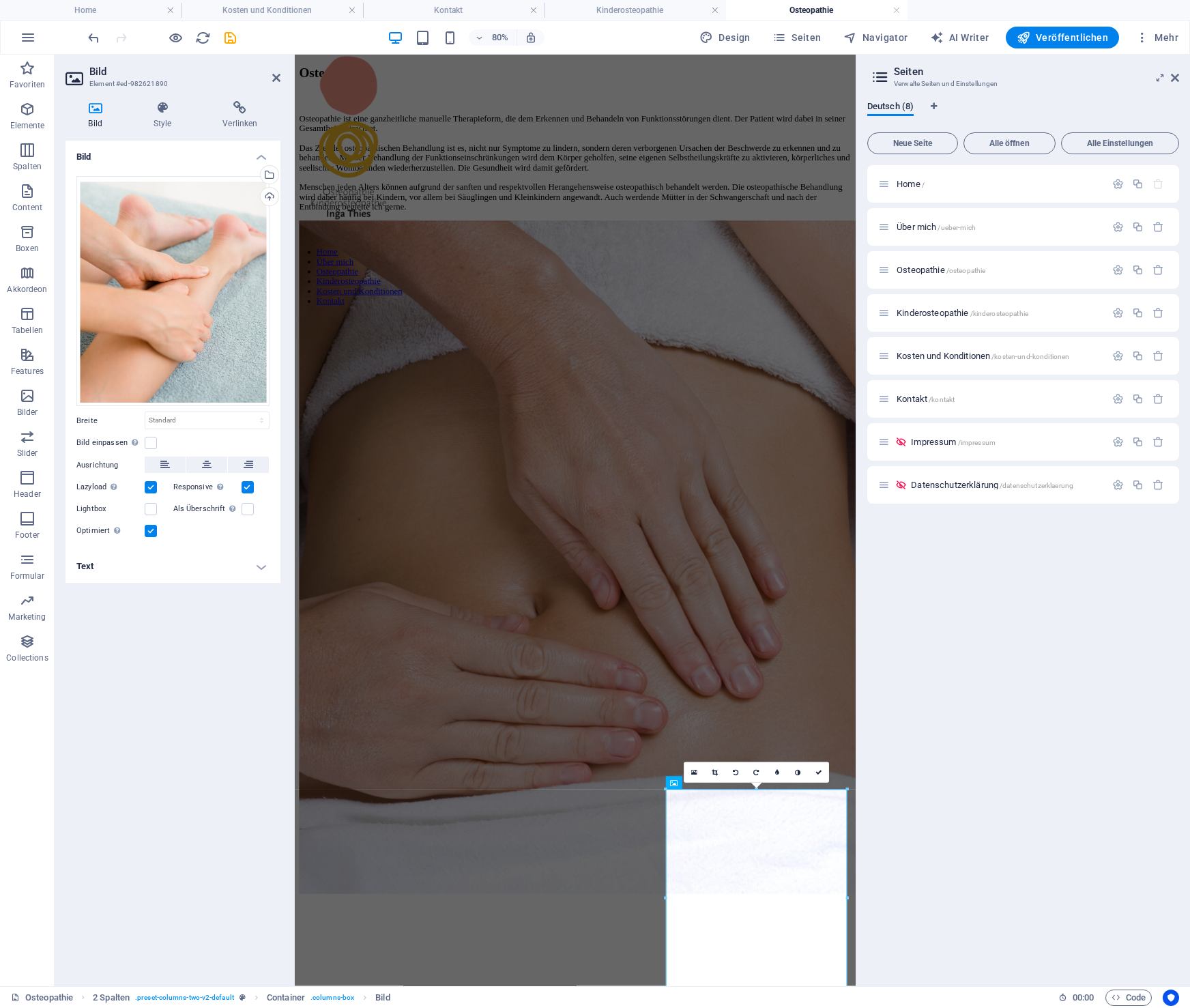
click at [192, 569] on h4 "Text" at bounding box center [172, 566] width 215 height 33
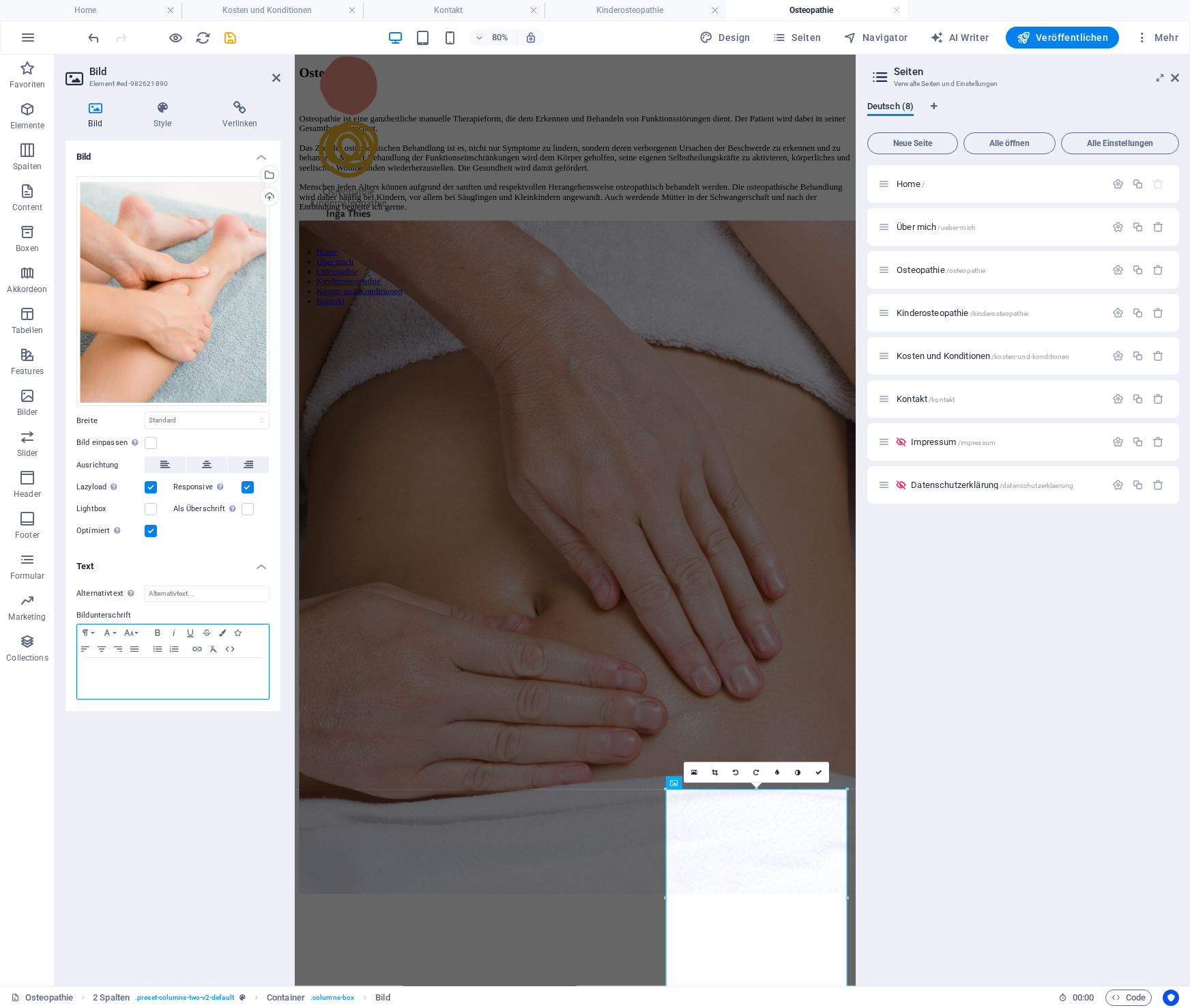
click at [153, 670] on p at bounding box center [173, 671] width 178 height 12
drag, startPoint x: 201, startPoint y: 671, endPoint x: 172, endPoint y: 673, distance: 29.1
click at [170, 673] on p "Osteopathie: Patient auf dem Rücken liegend" at bounding box center [173, 671] width 178 height 12
click at [210, 687] on div "Osteopathie: Patient auf dem Rücken liegend" at bounding box center [173, 678] width 192 height 41
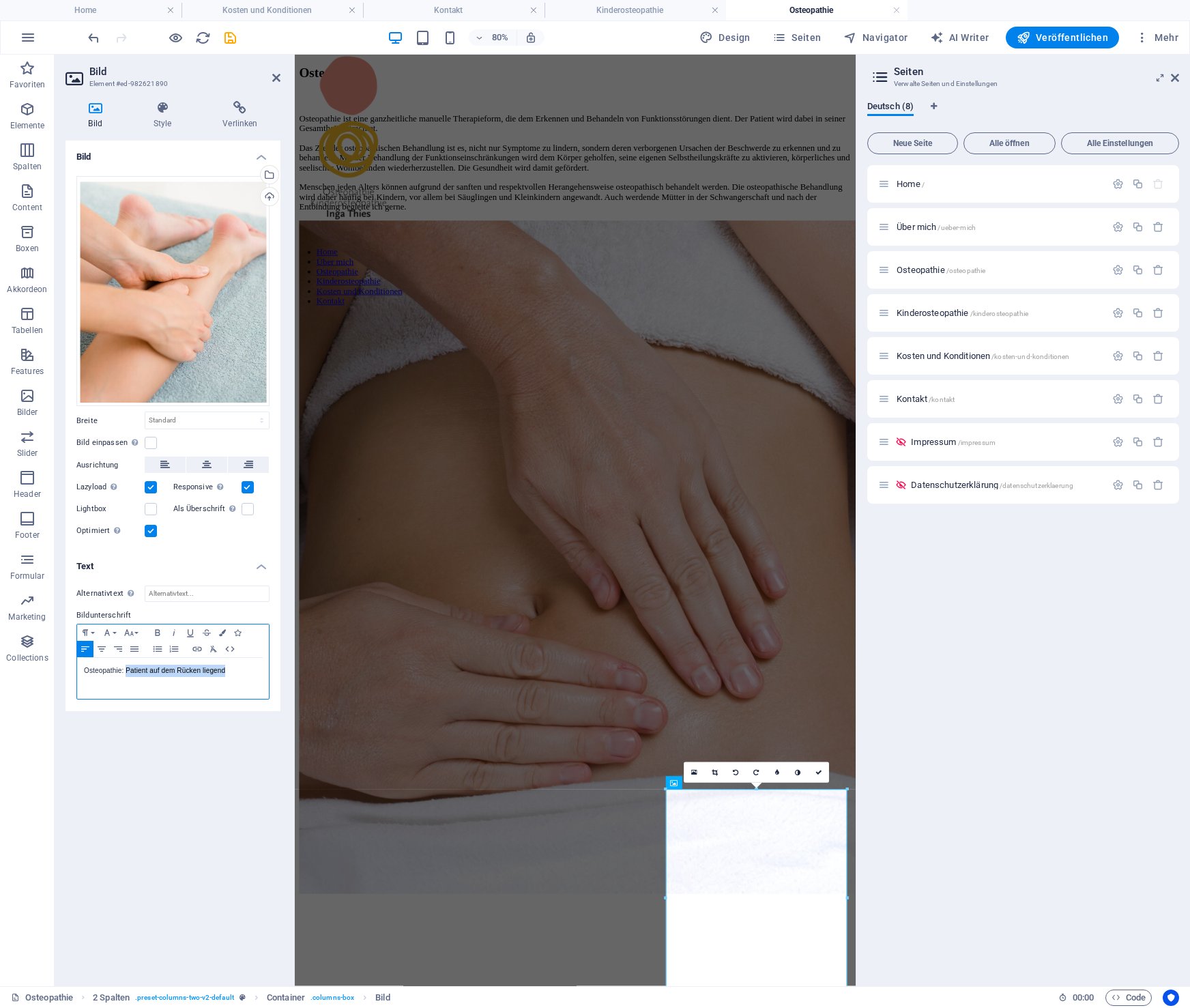
drag, startPoint x: 239, startPoint y: 671, endPoint x: 128, endPoint y: 669, distance: 111.0
click at [128, 669] on p "Osteopathie: Patient auf dem Rücken liegend" at bounding box center [173, 671] width 178 height 12
click at [190, 594] on input "Alternativtext Der Alternativtext wird von Geräten verwendet, die keine Bilder …" at bounding box center [207, 594] width 125 height 17
paste input "Osteopathie: Patient auf dem Rücken liegend"
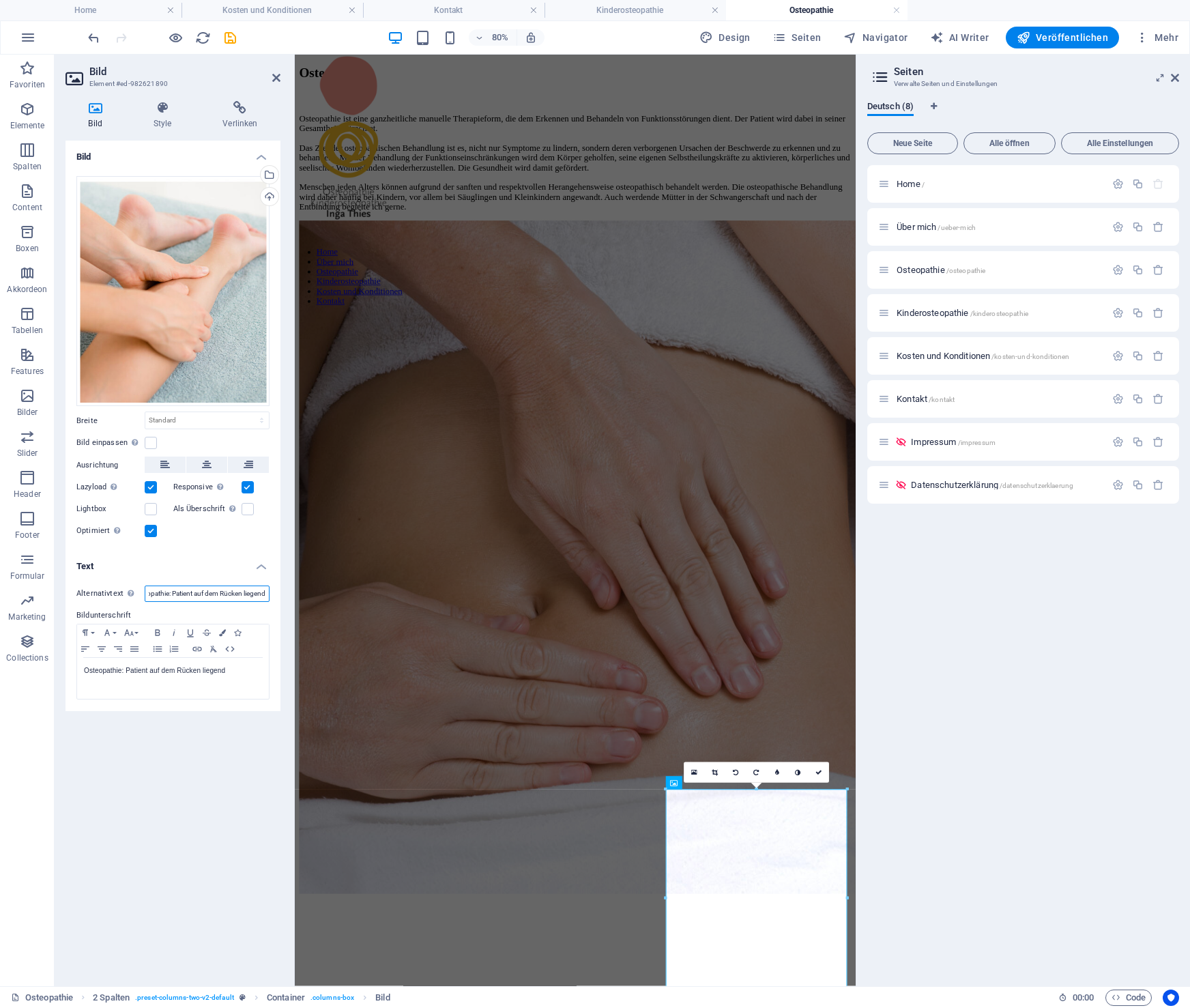
drag, startPoint x: 171, startPoint y: 596, endPoint x: 299, endPoint y: 592, distance: 128.1
click at [270, 591] on input "Osteopathie: Patient auf dem Rücken liegend" at bounding box center [207, 594] width 125 height 17
type input "Osteopathie: Behandlung am Bein"
click at [242, 674] on p "Osteopathie: Patient auf dem Rücken liegend" at bounding box center [173, 671] width 178 height 12
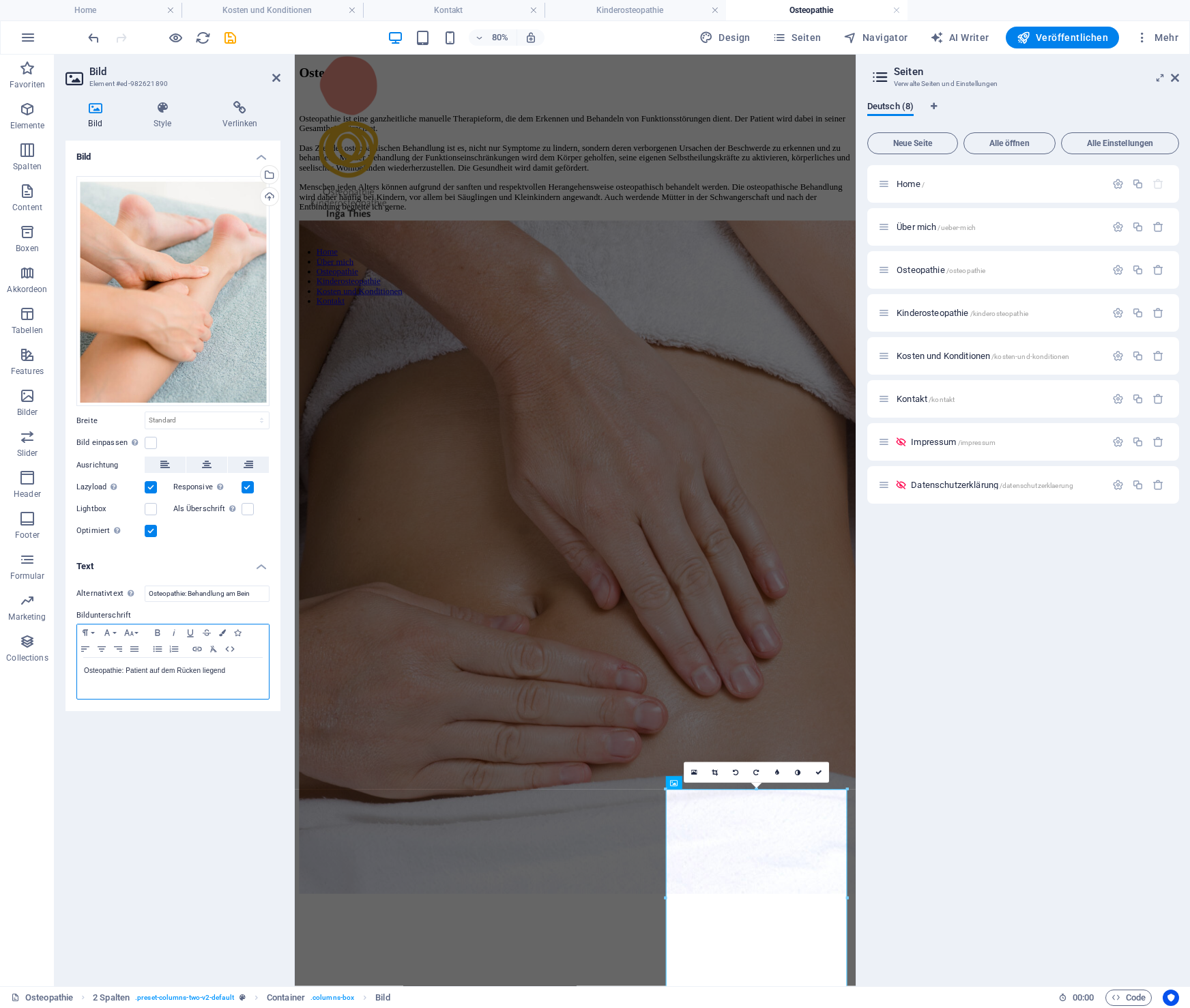
click at [242, 674] on p "Osteopathie: Patient auf dem Rücken liegend" at bounding box center [173, 671] width 178 height 12
click at [229, 37] on icon "save" at bounding box center [230, 38] width 16 height 16
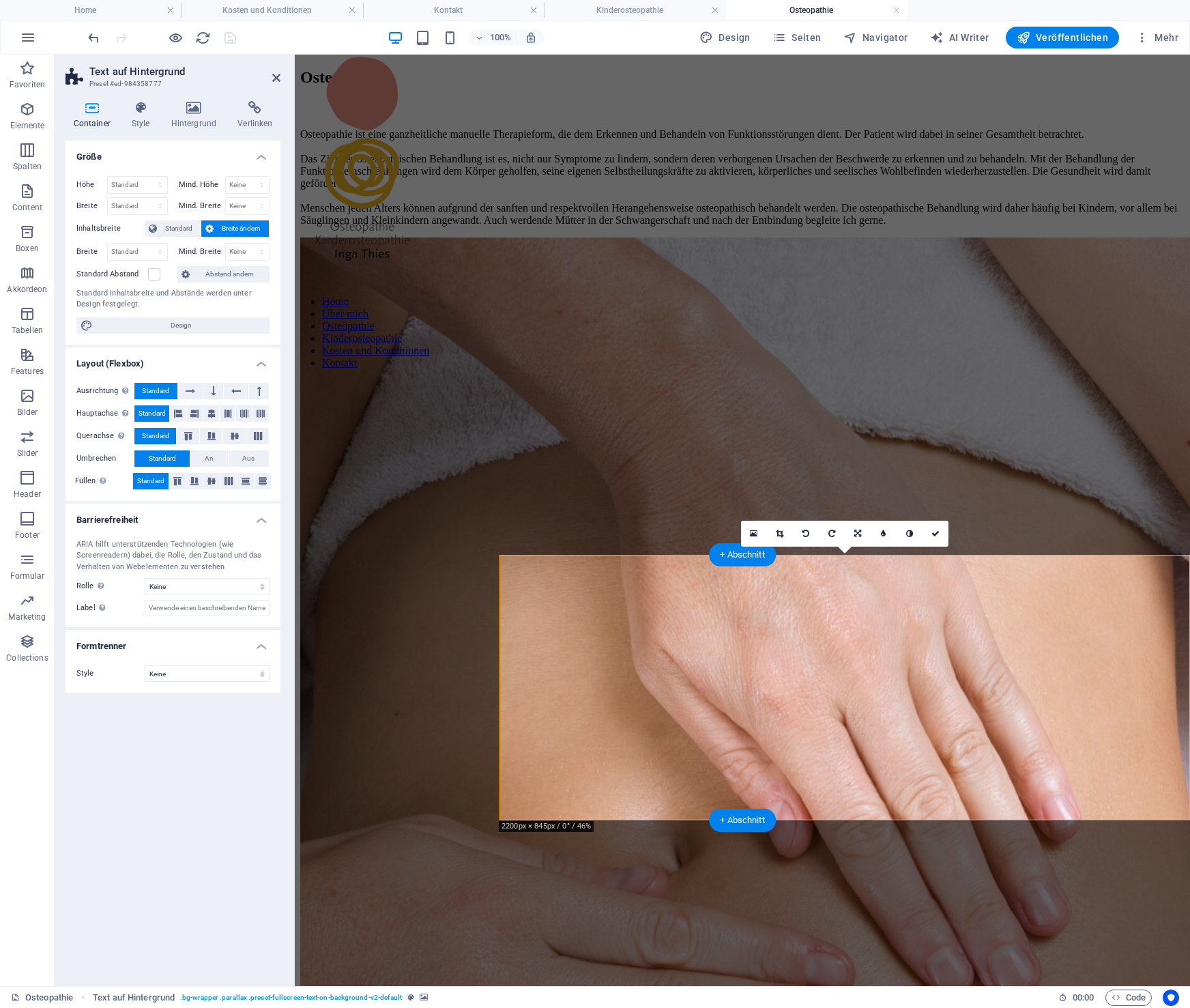
click at [192, 111] on icon at bounding box center [194, 108] width 62 height 14
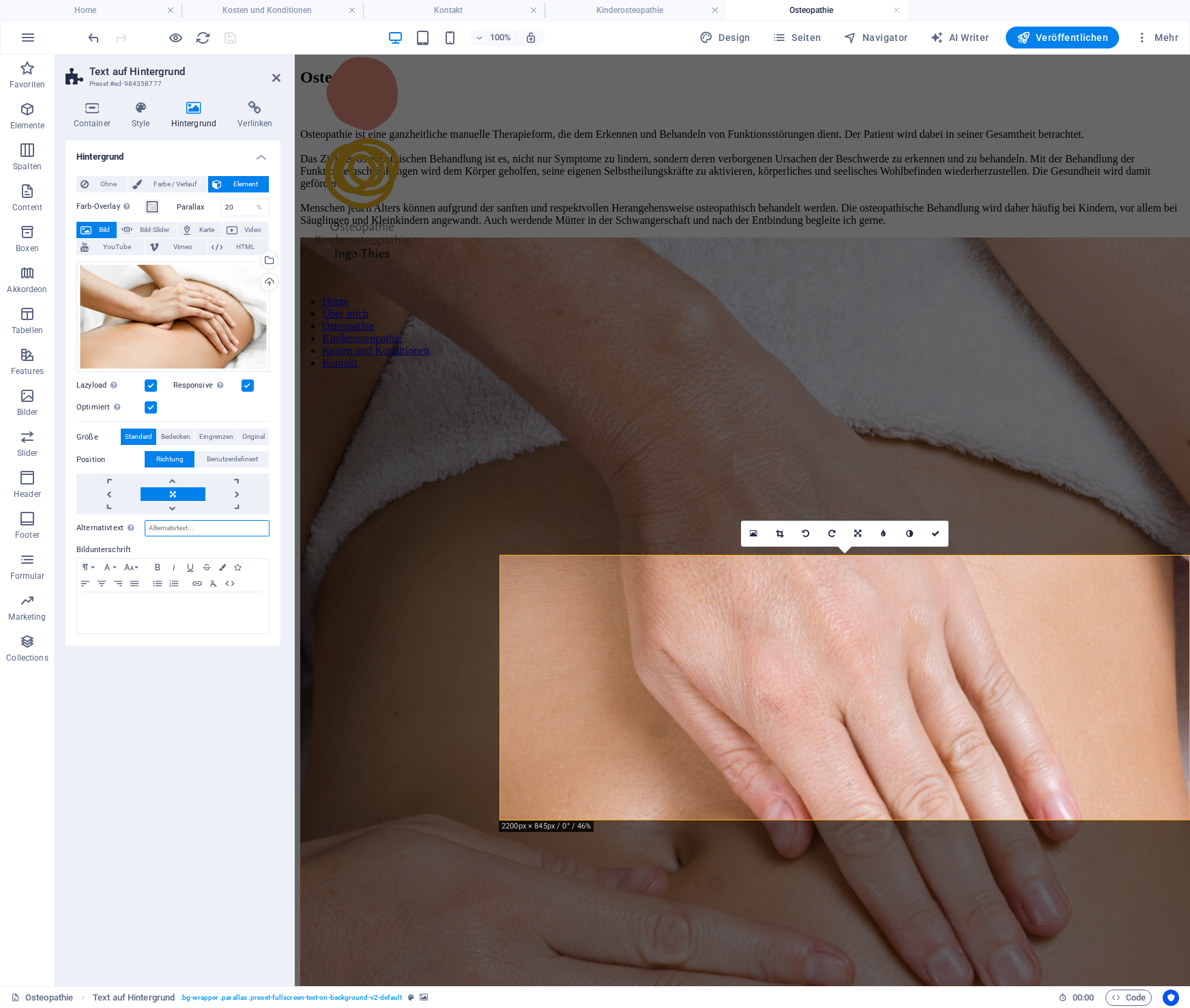
click at [218, 528] on input "Alternativtext Der Alternativtext wird von Geräten verwendet, die keine Bilder …" at bounding box center [207, 529] width 125 height 17
paste input "Osteopathie: Patient auf dem Rücken liegend"
drag, startPoint x: 243, startPoint y: 529, endPoint x: 220, endPoint y: 531, distance: 23.1
click at [220, 531] on input "Osteopathie: Patient auf dem Rücken liegend" at bounding box center [207, 529] width 125 height 17
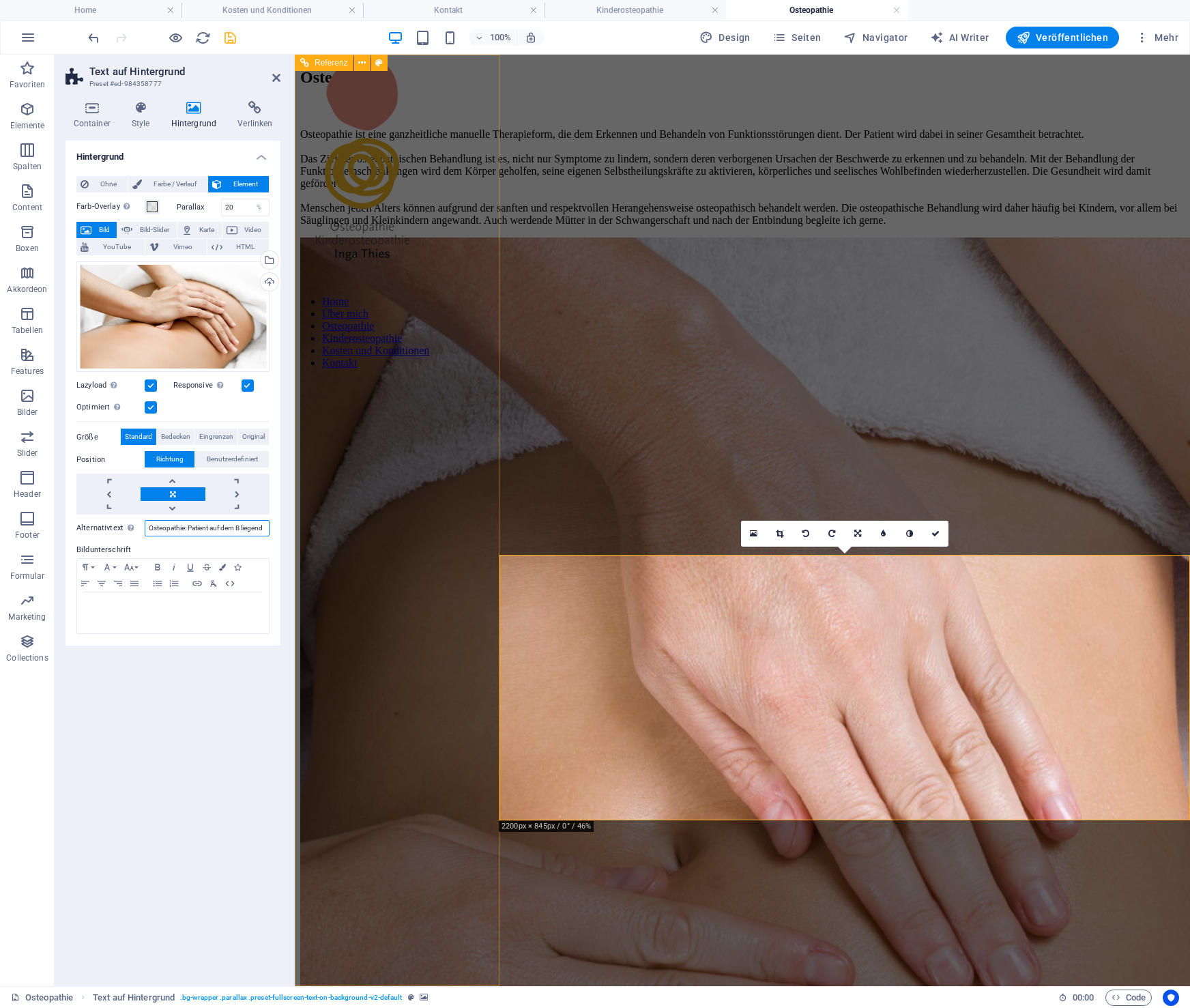
scroll to position [0, 2]
type input "Osteopathie: Patient auf dem Bauch liegend"
click at [231, 37] on icon "save" at bounding box center [230, 38] width 16 height 16
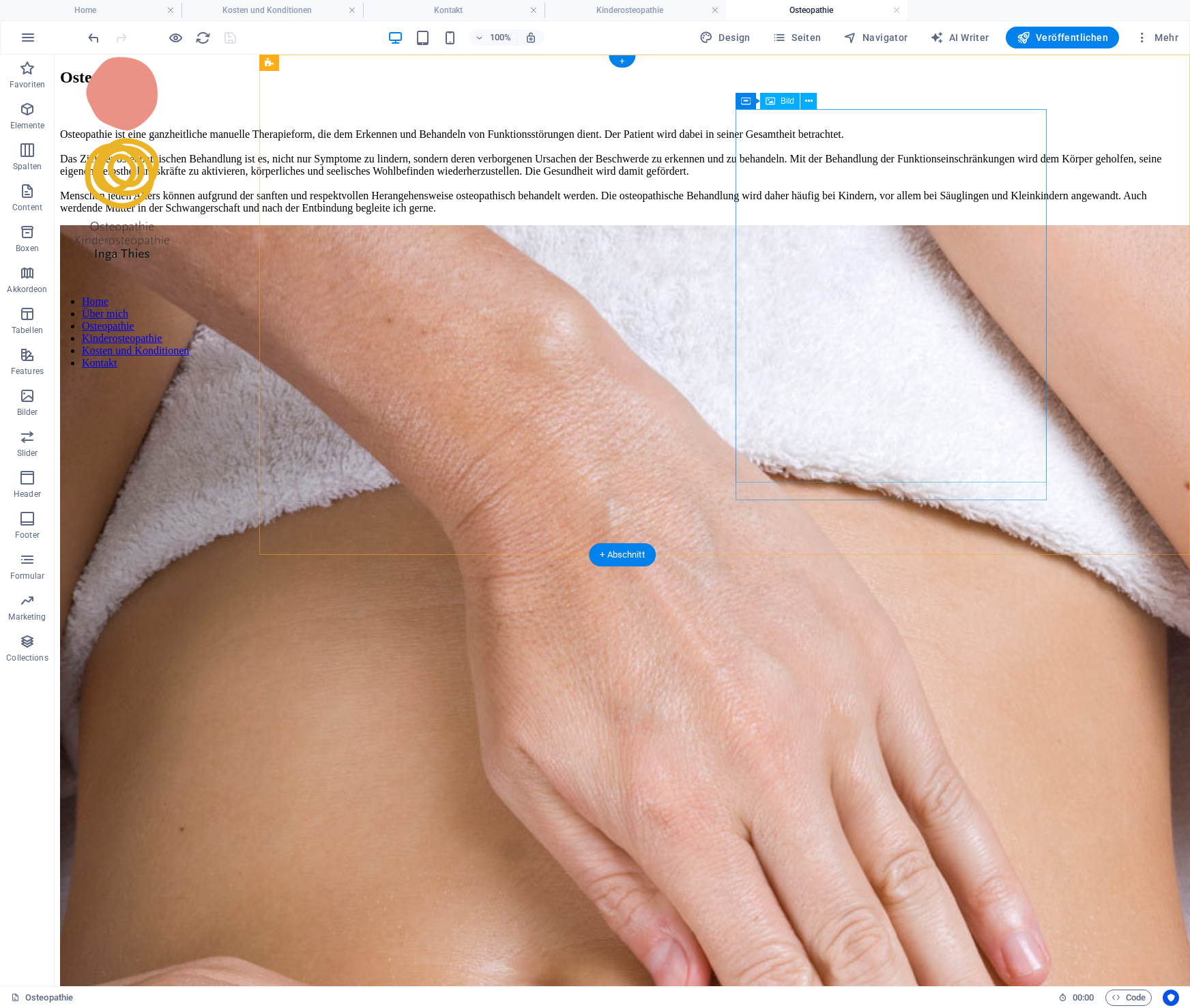
click at [901, 277] on figure at bounding box center [622, 908] width 1125 height 1365
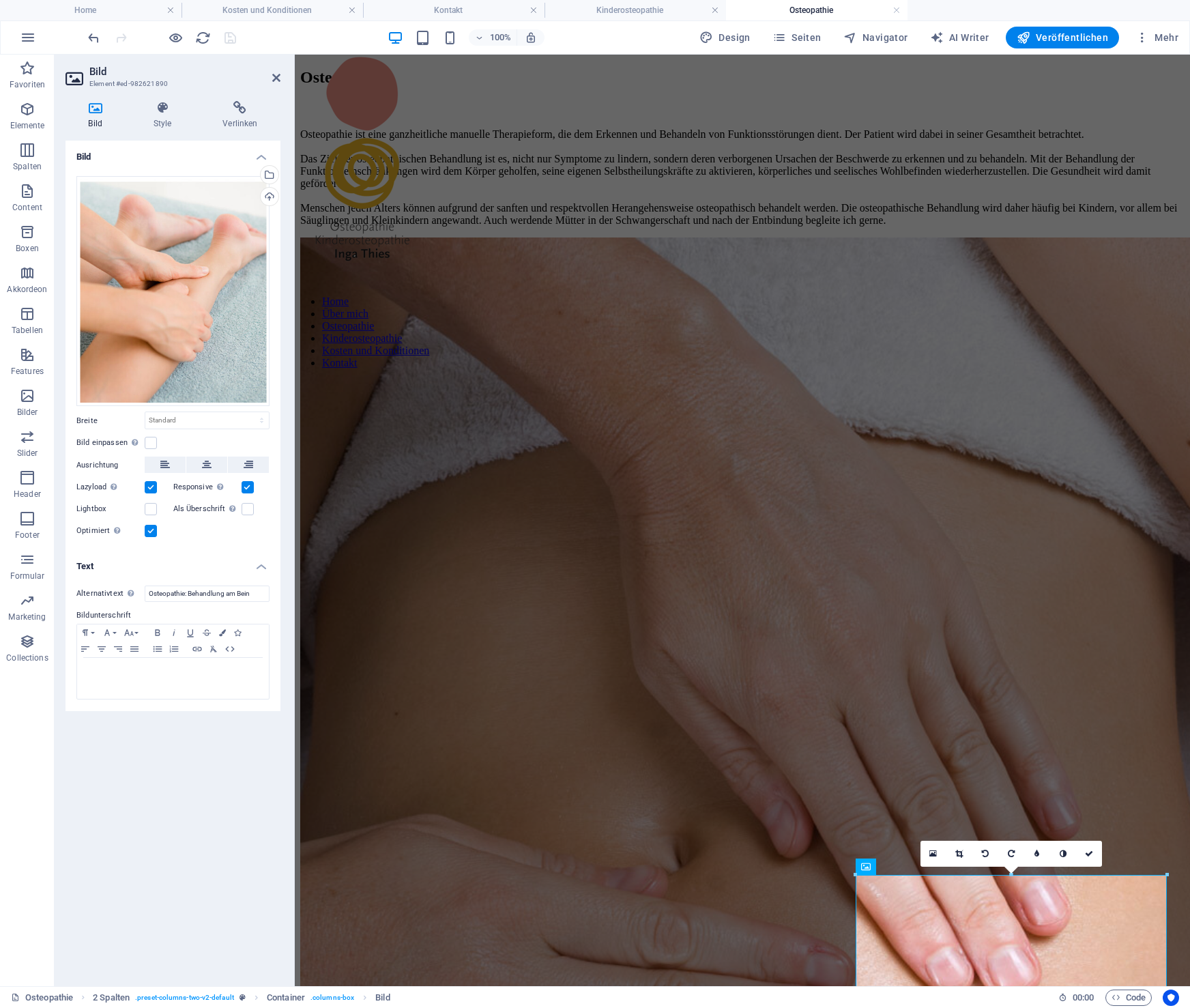
click at [873, 10] on h4 "Osteopathie" at bounding box center [816, 11] width 181 height 15
click at [895, 10] on link at bounding box center [896, 10] width 8 height 13
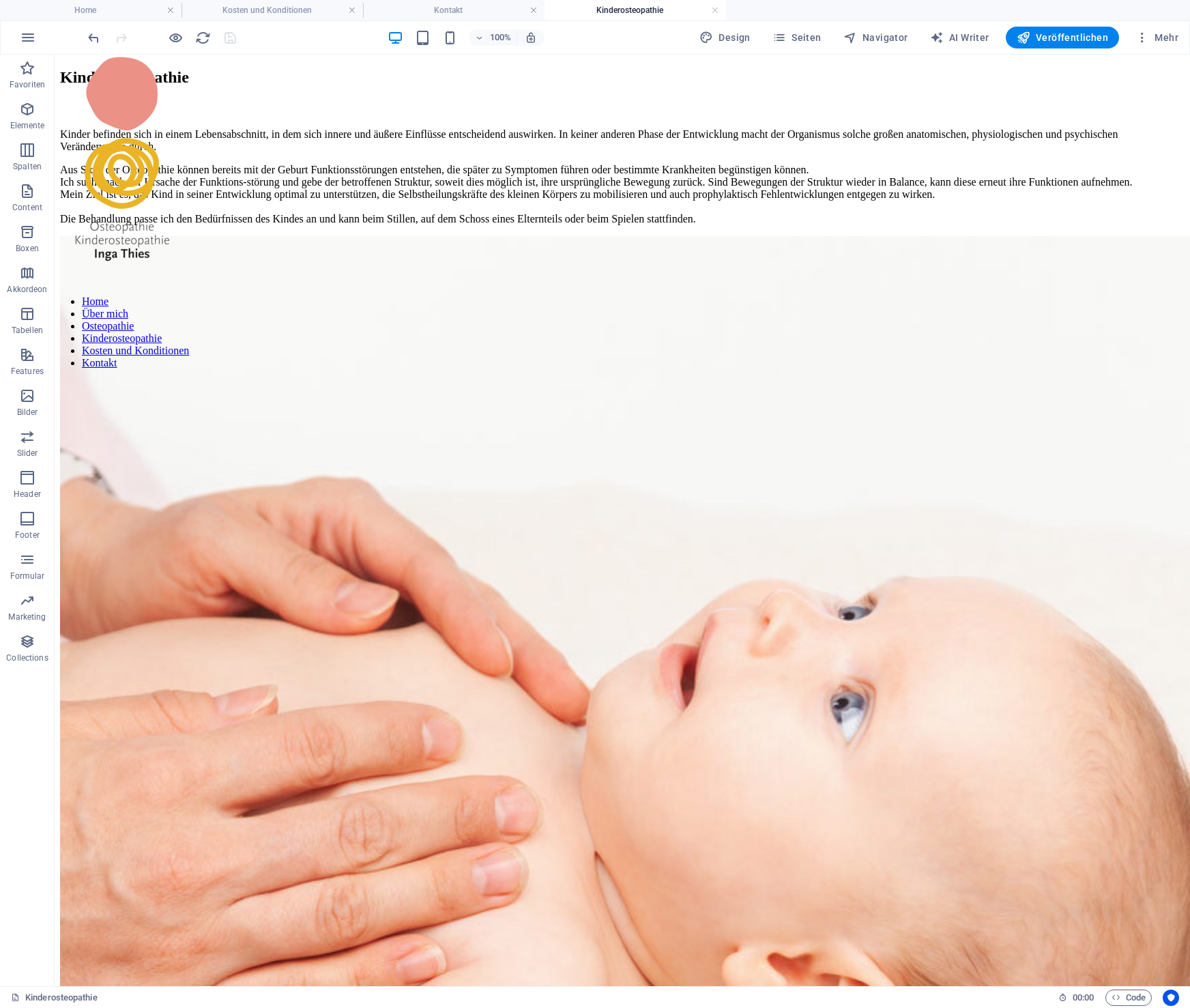
drag, startPoint x: 680, startPoint y: 12, endPoint x: 710, endPoint y: 11, distance: 30.0
click at [680, 12] on h4 "Kinderosteopathie" at bounding box center [635, 11] width 181 height 15
click at [718, 10] on link at bounding box center [715, 10] width 8 height 13
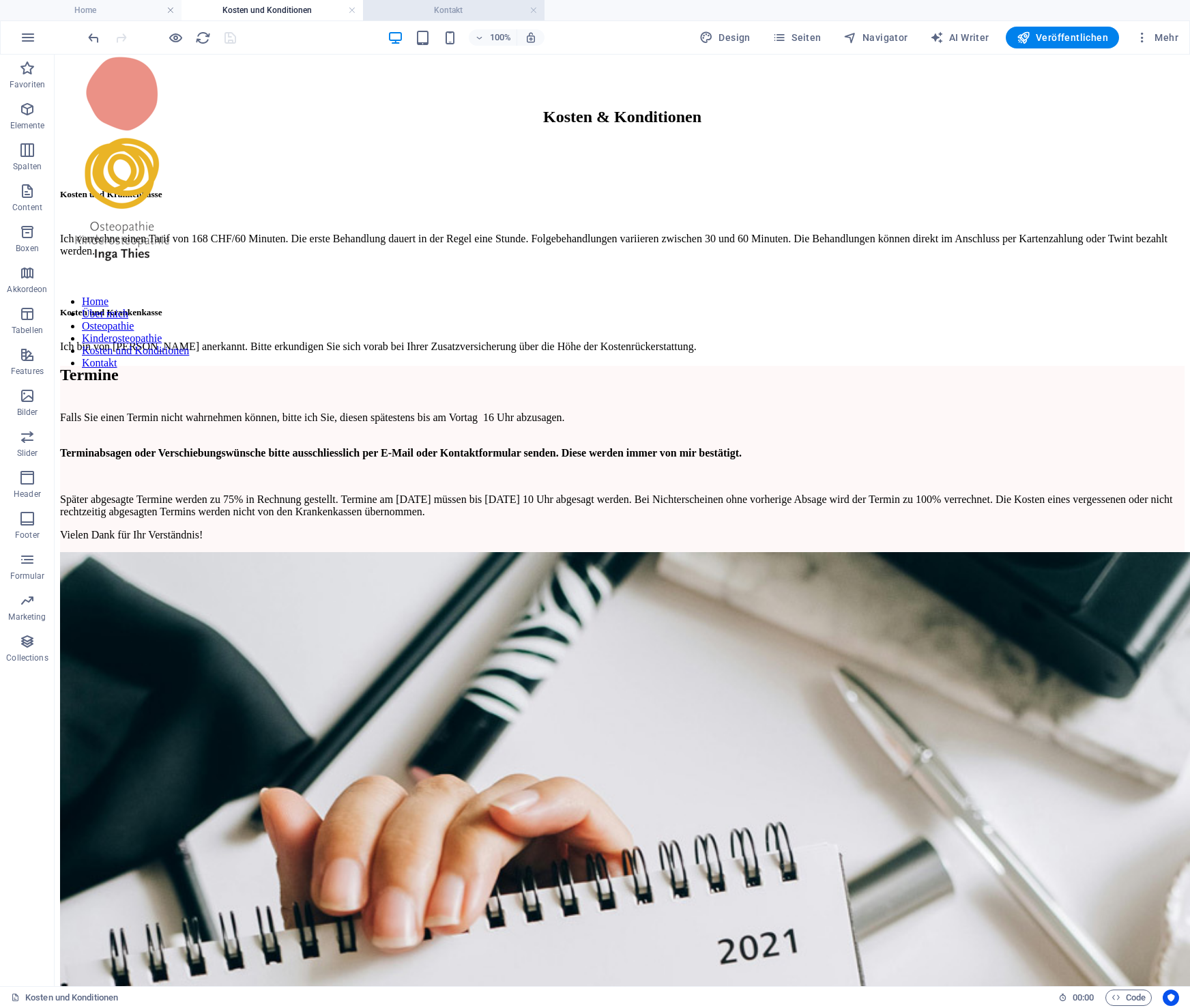
click at [459, 8] on h4 "Kontakt" at bounding box center [453, 11] width 181 height 15
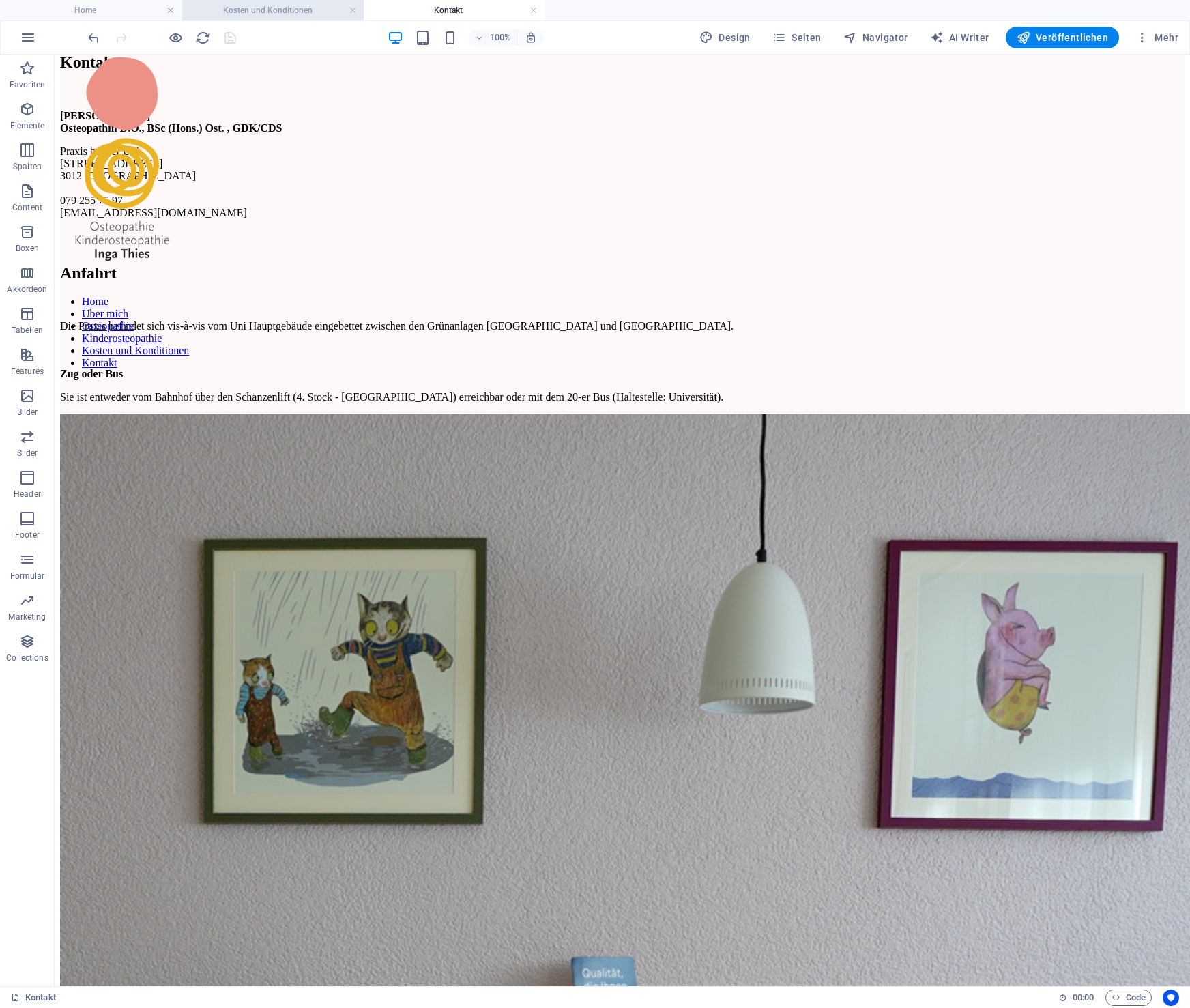
click at [273, 10] on h4 "Kosten und Konditionen" at bounding box center [273, 11] width 181 height 15
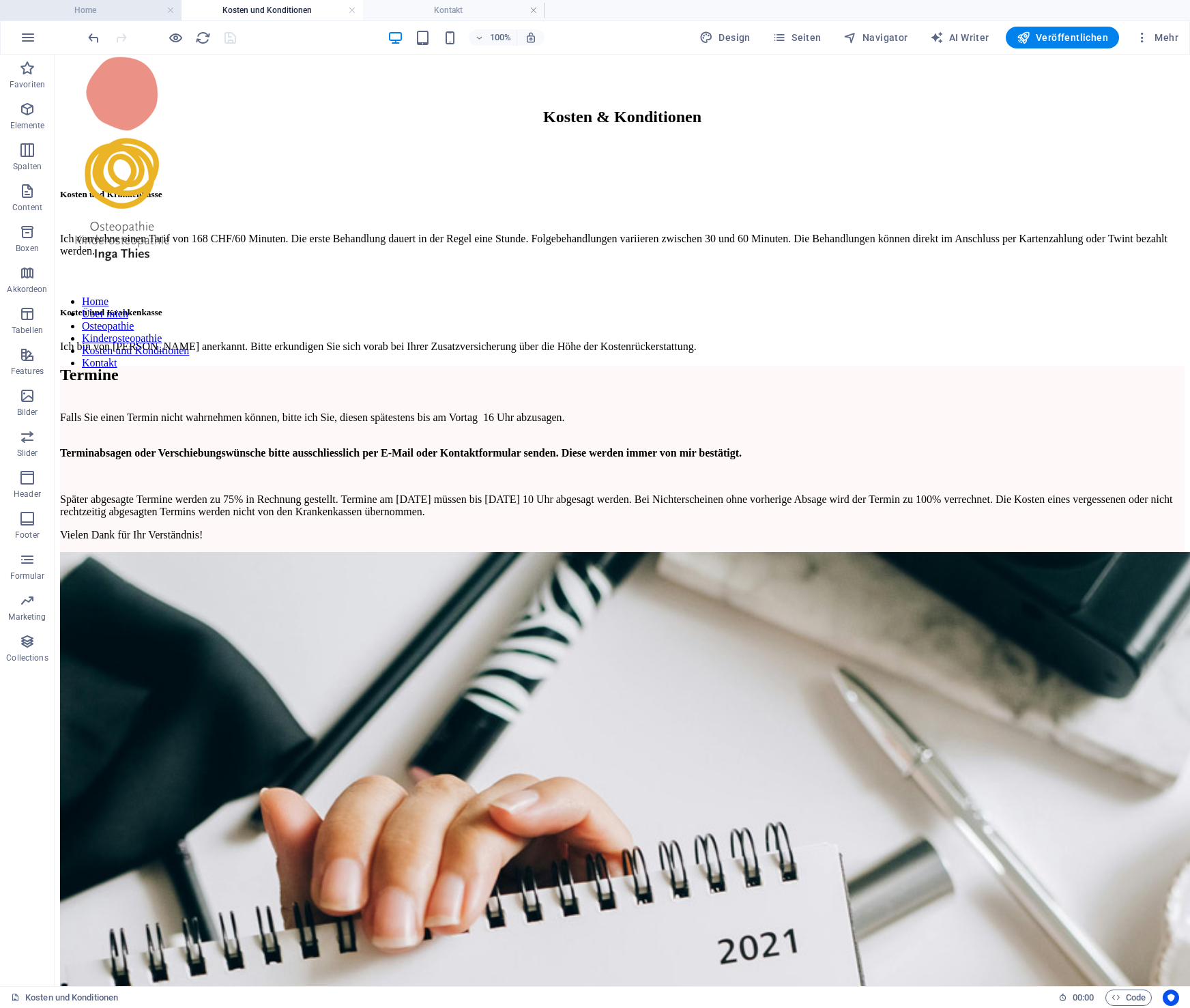
click at [122, 7] on h4 "Home" at bounding box center [90, 11] width 181 height 15
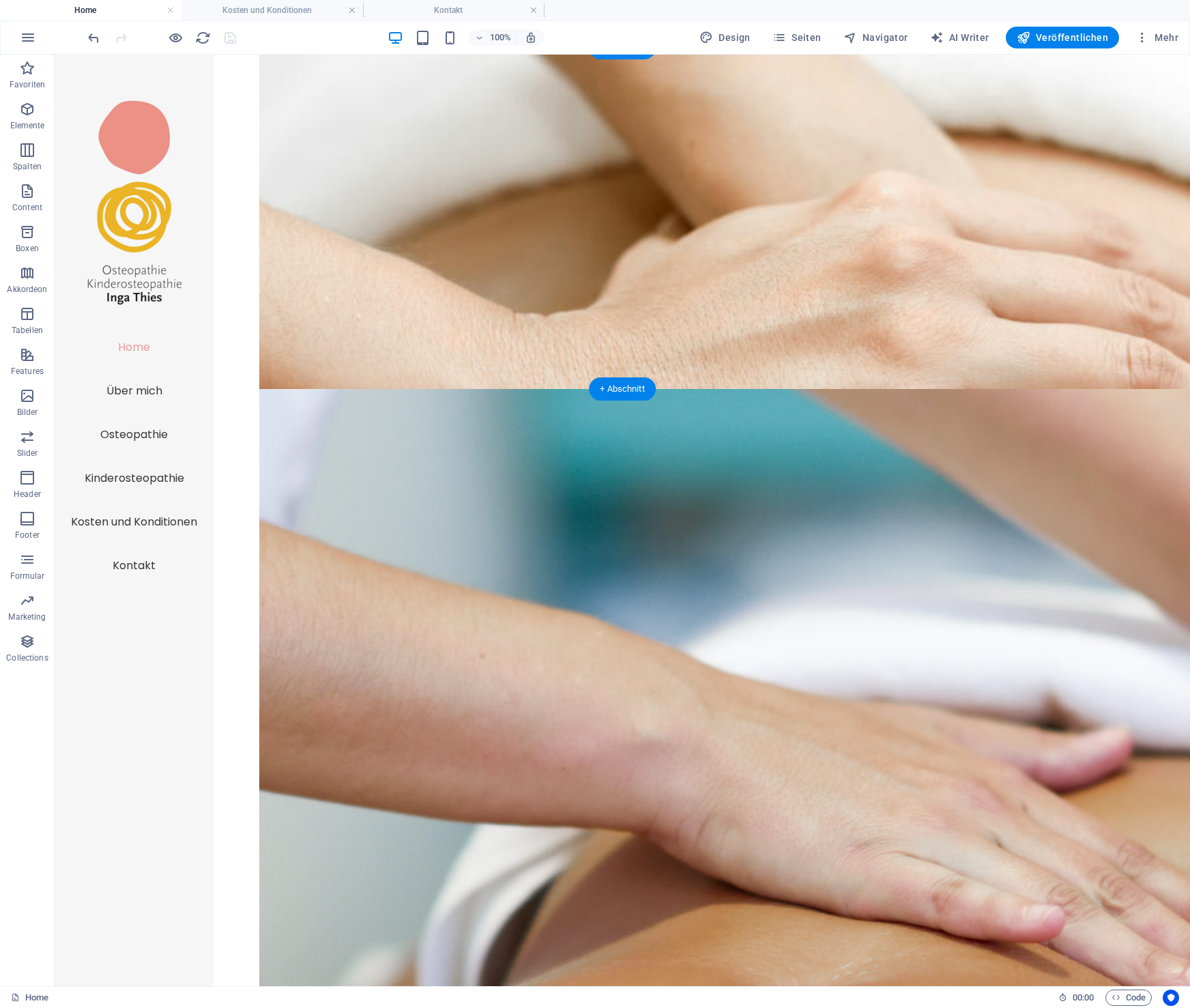
click at [353, 389] on figure at bounding box center [826, 855] width 1135 height 932
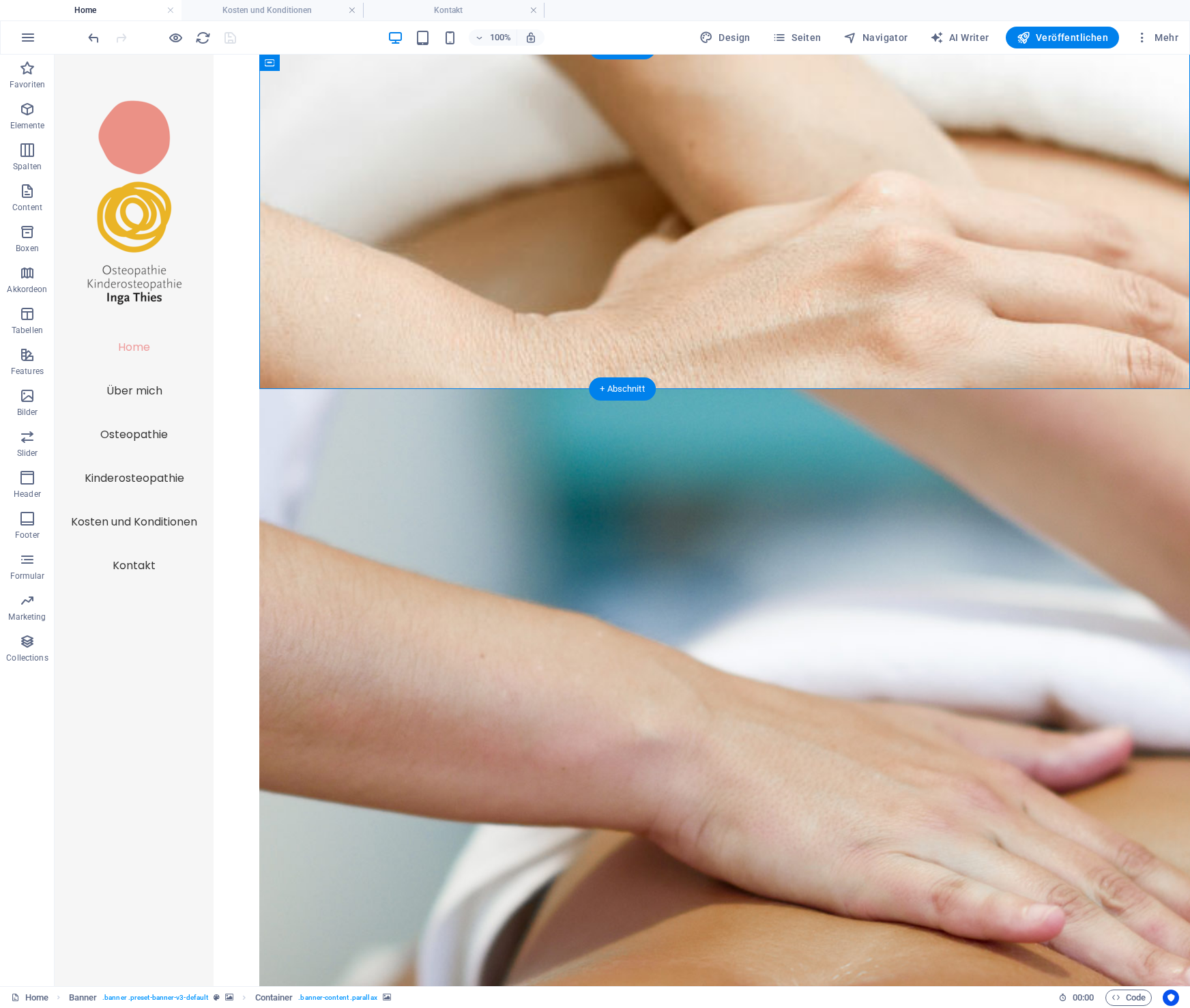
click at [353, 389] on figure at bounding box center [826, 855] width 1135 height 932
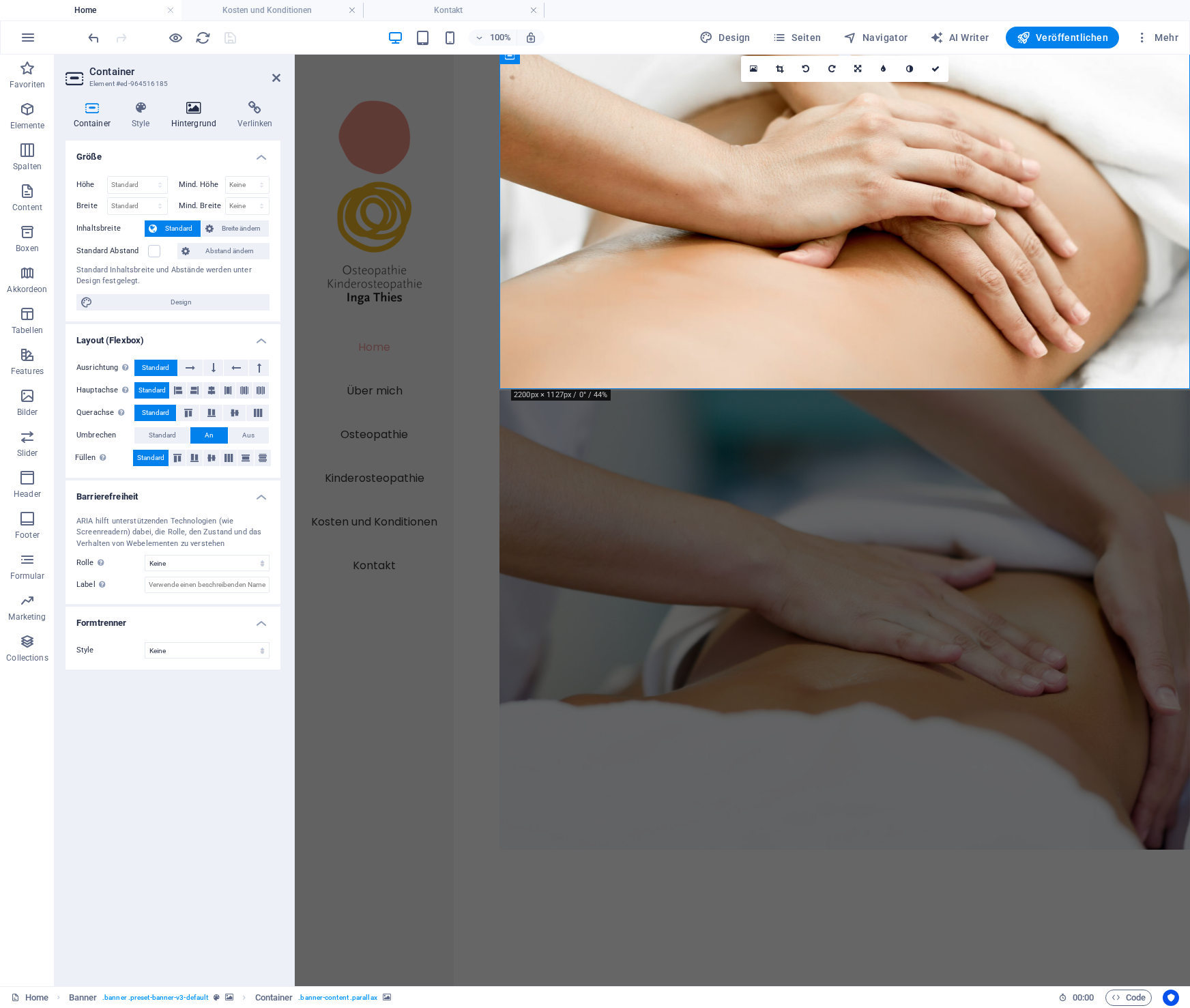
click at [194, 106] on icon at bounding box center [194, 108] width 62 height 14
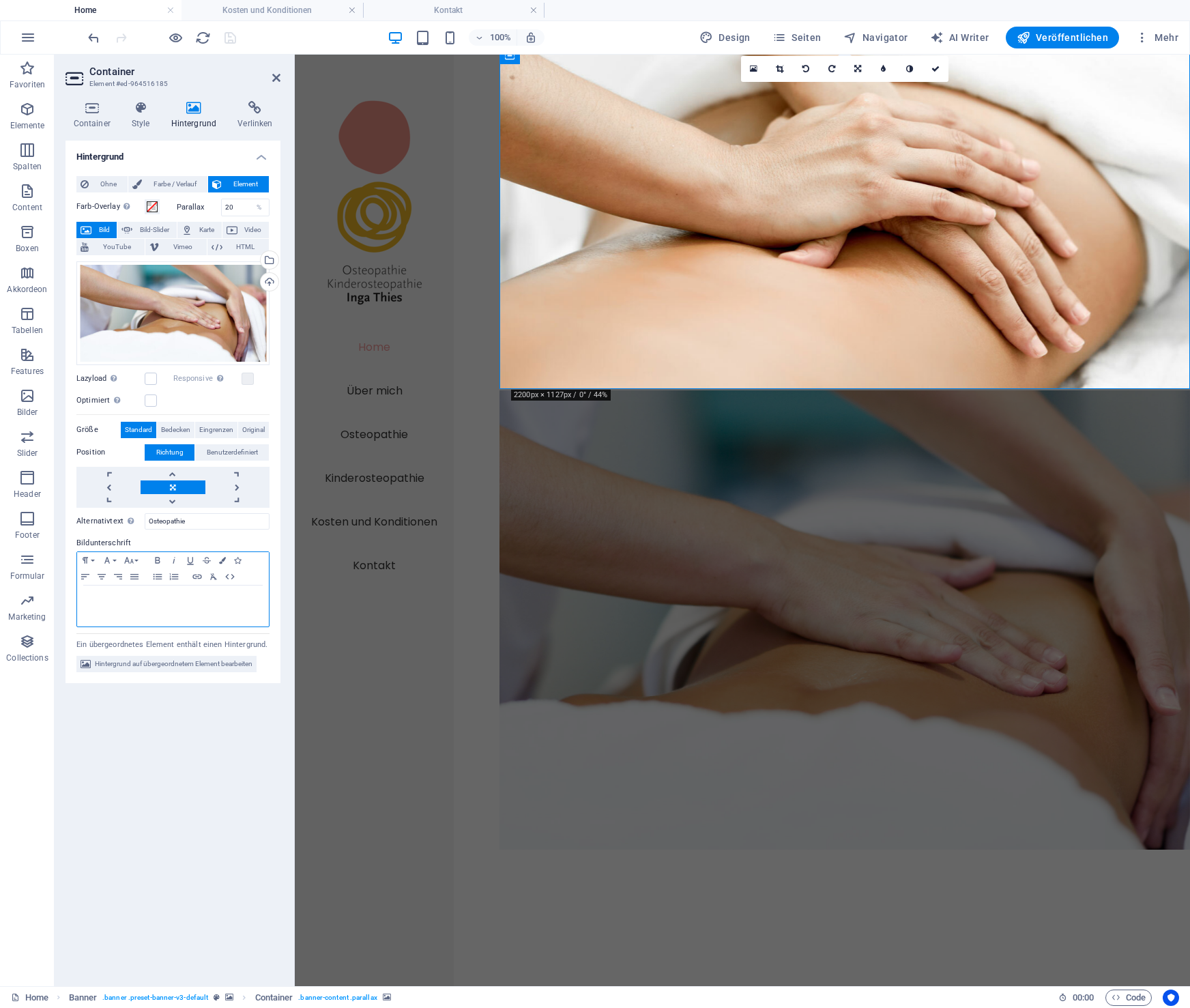
click at [177, 609] on div at bounding box center [173, 606] width 192 height 41
drag, startPoint x: 239, startPoint y: 598, endPoint x: 54, endPoint y: 589, distance: 185.2
click at [77, 589] on div "Osteopathie: Patient auf dem Rücken liegend Osteopathie: Patient auf dem Rücken…" at bounding box center [173, 606] width 192 height 41
copy p "Osteopathie: Patient auf dem Rücken liegend"
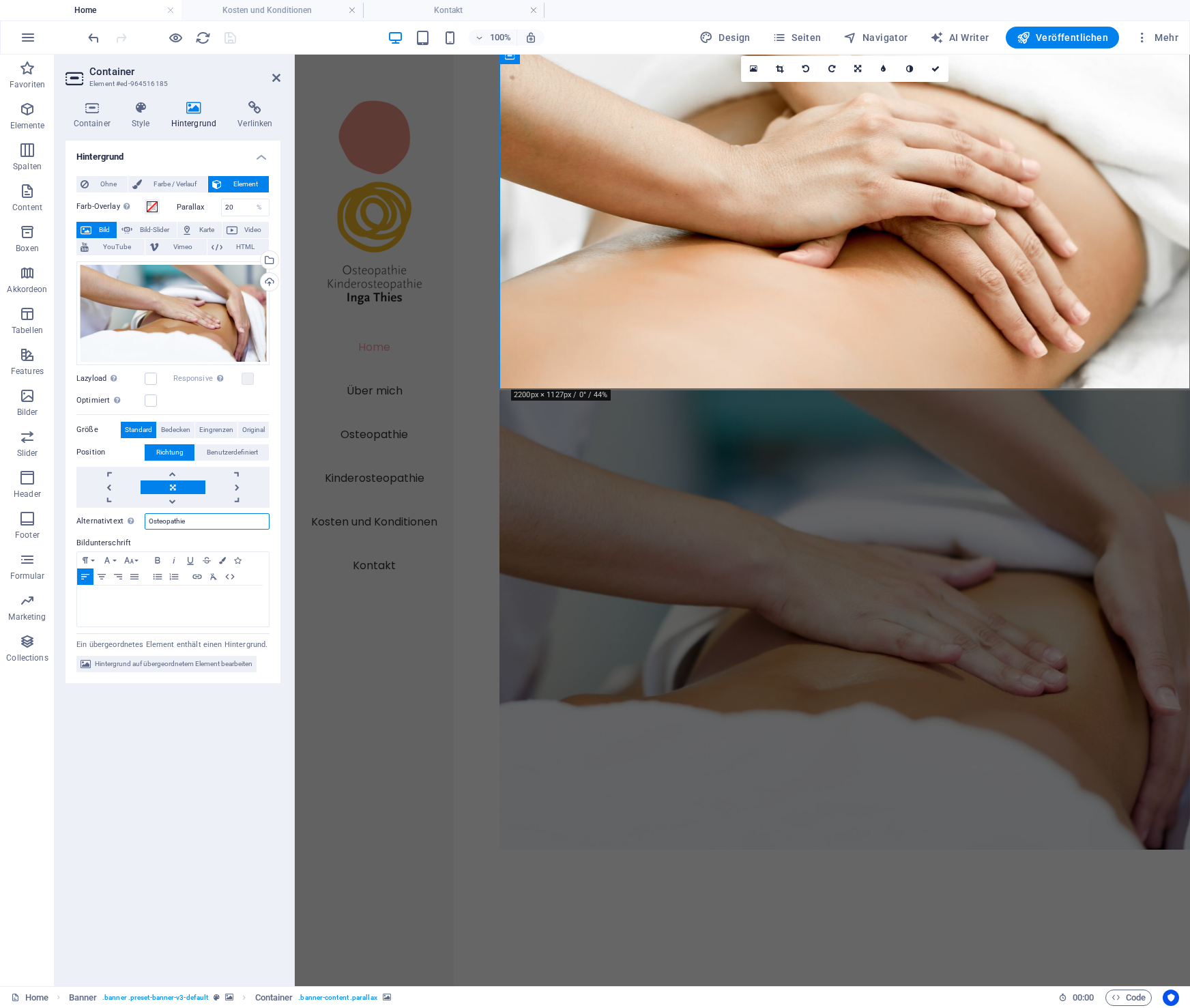
click at [209, 522] on input "Osteopathie" at bounding box center [207, 522] width 125 height 17
paste input ": Patient auf dem Rücken liegend"
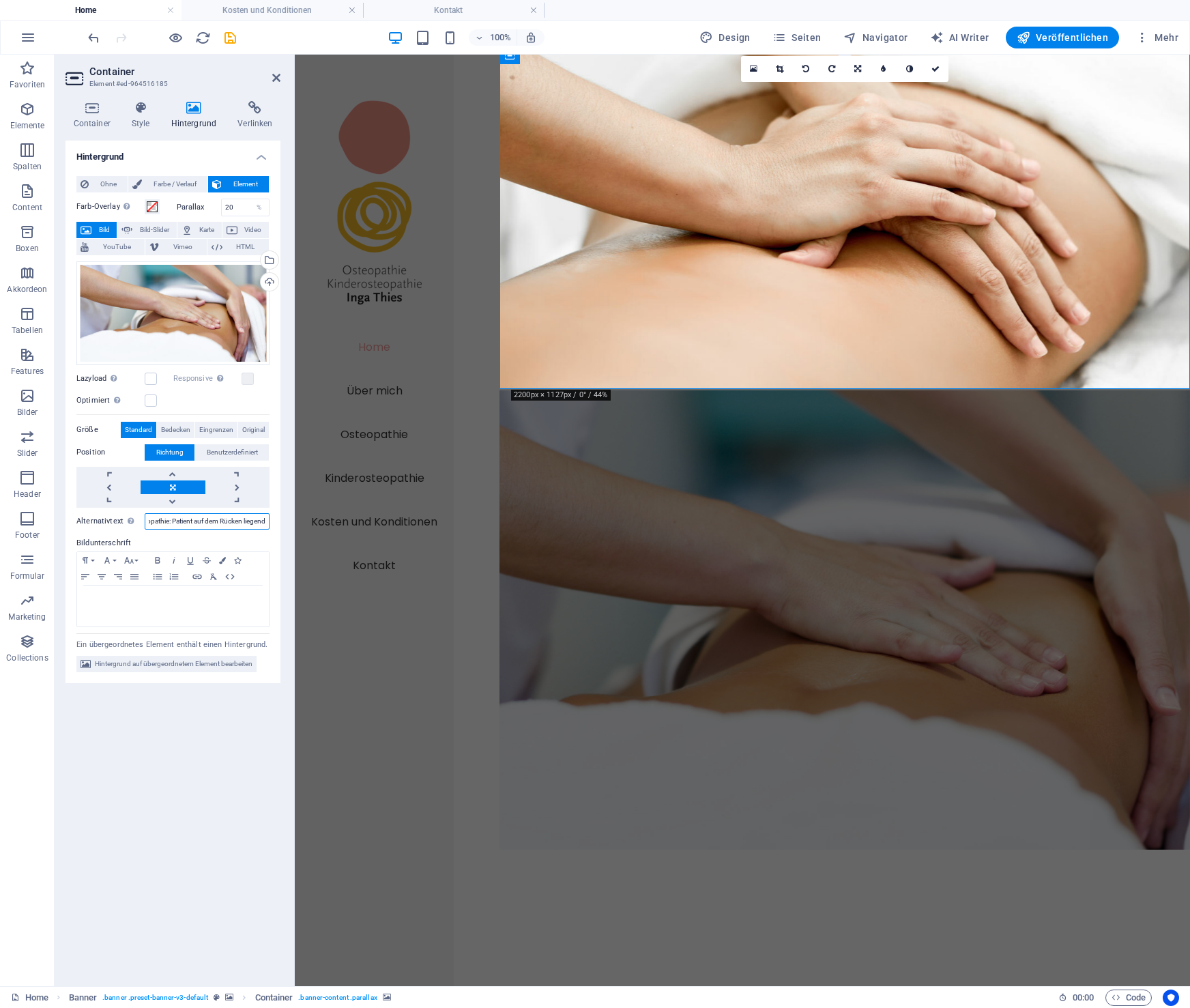
type input "Osteopathie: Patient auf dem Rücken liegend"
click at [214, 704] on div "Hintergrund Ohne Farbe / Verlauf Element Hintergrund über volle Breite strecken…" at bounding box center [172, 558] width 215 height 835
click at [229, 36] on icon "save" at bounding box center [230, 38] width 16 height 16
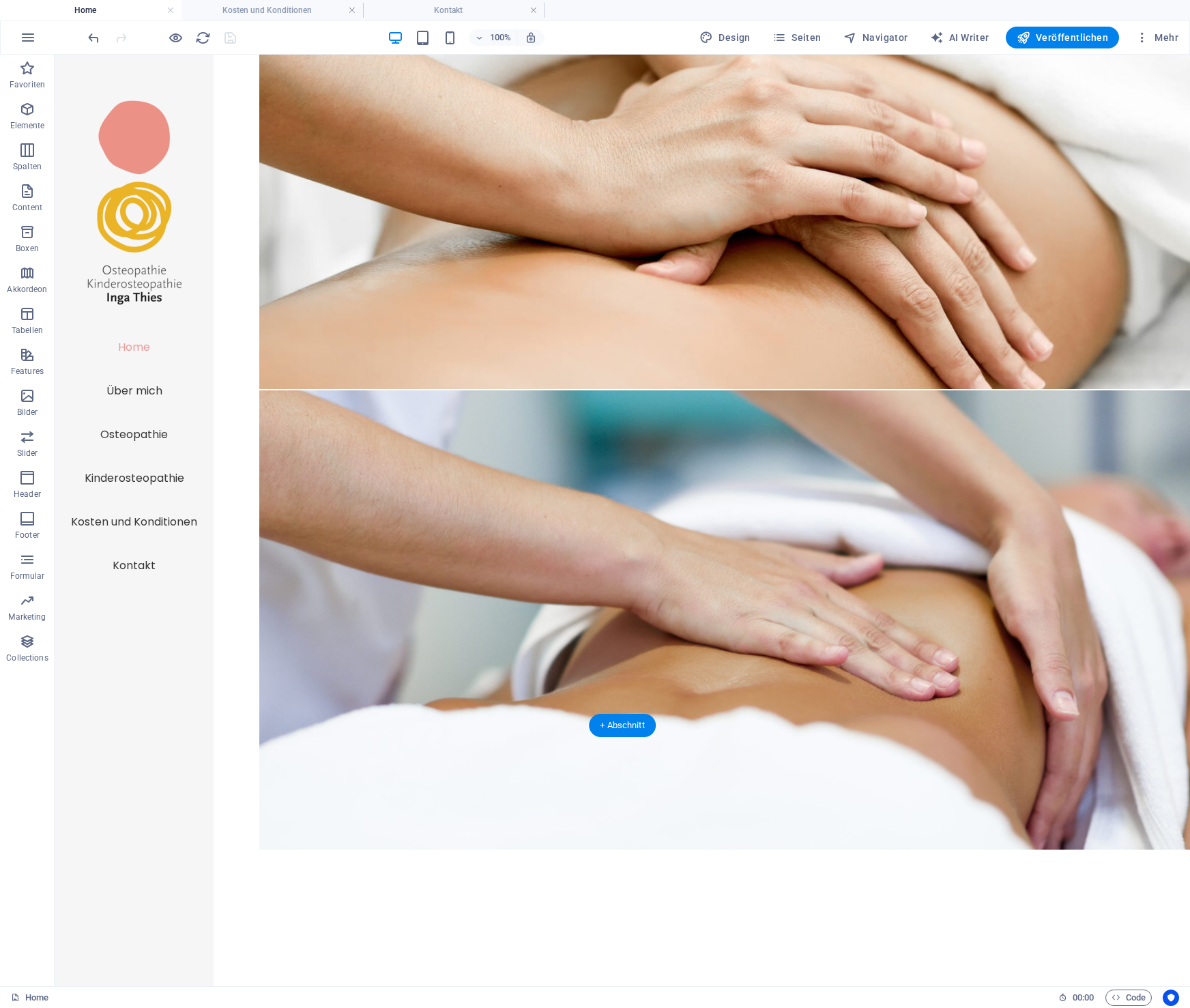
select select "px"
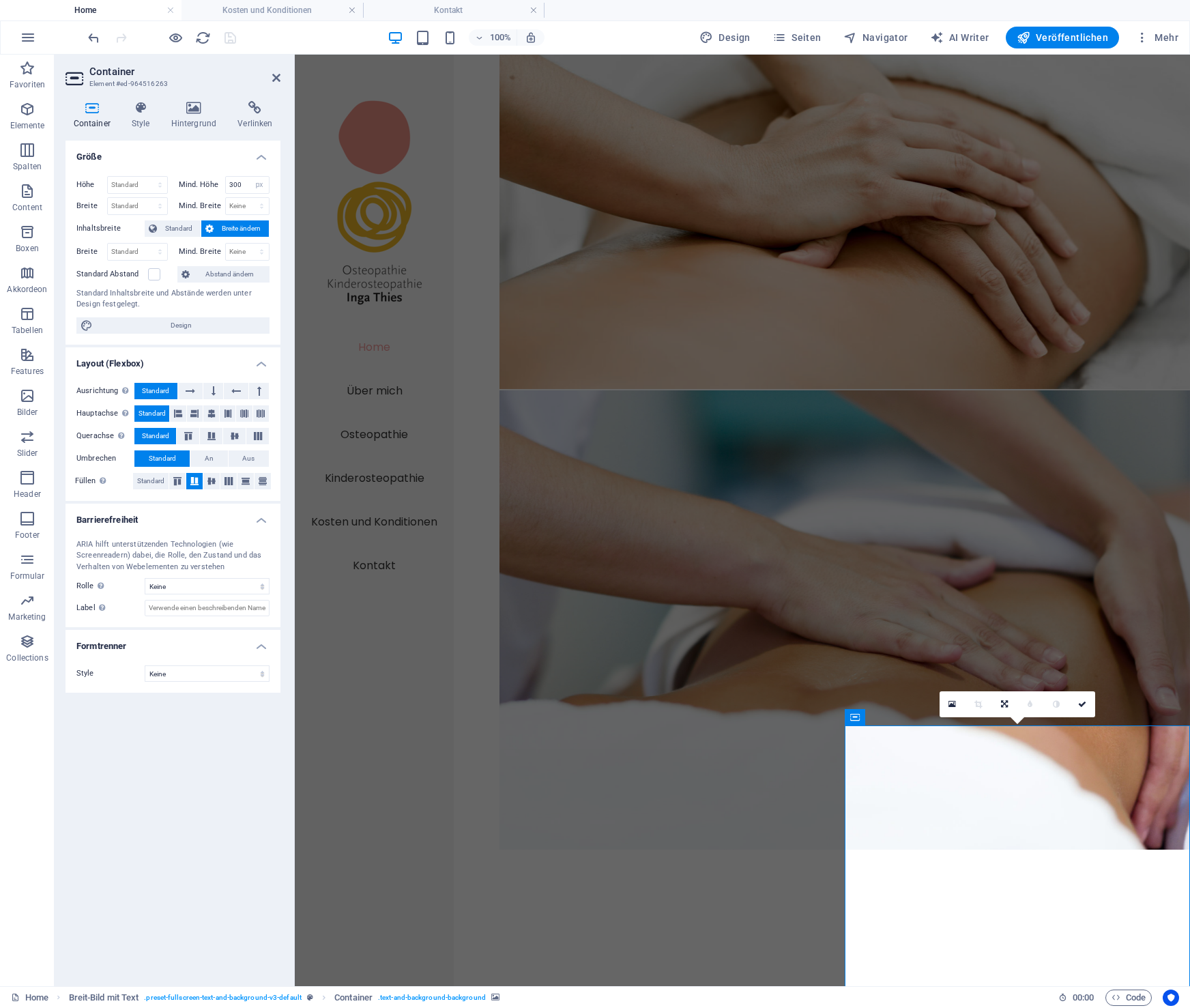
click at [192, 103] on icon at bounding box center [194, 108] width 62 height 14
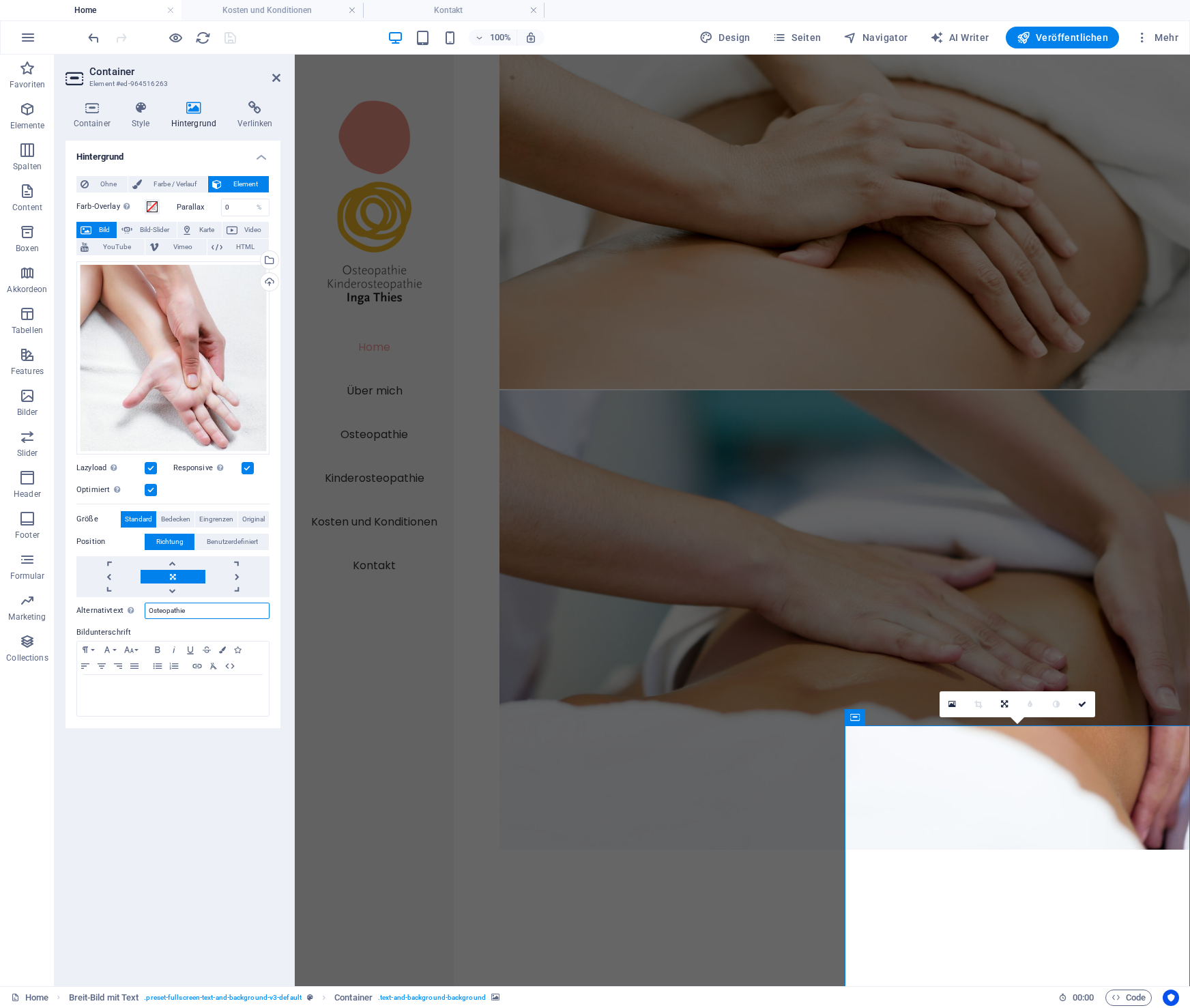
click at [204, 612] on input "Osteopathie" at bounding box center [207, 611] width 125 height 17
paste input ": Patient auf dem Rücken liegend"
drag, startPoint x: 194, startPoint y: 610, endPoint x: 307, endPoint y: 612, distance: 113.0
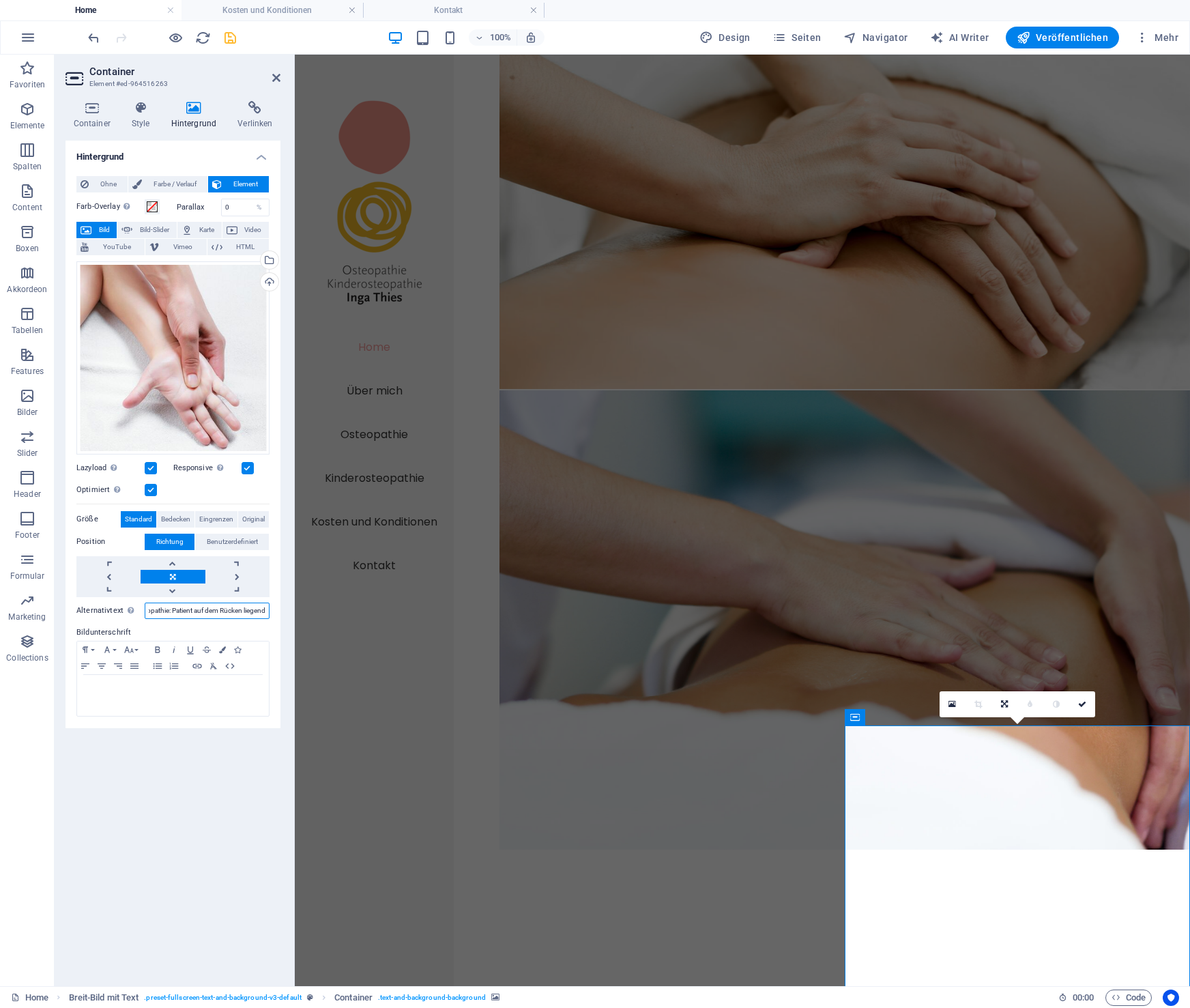
click at [270, 612] on input "Osteopathie: Patient auf dem Rücken liegend" at bounding box center [207, 611] width 125 height 17
type input "Osteopathie: Manipulation an der Hand"
click at [231, 36] on icon "save" at bounding box center [230, 38] width 16 height 16
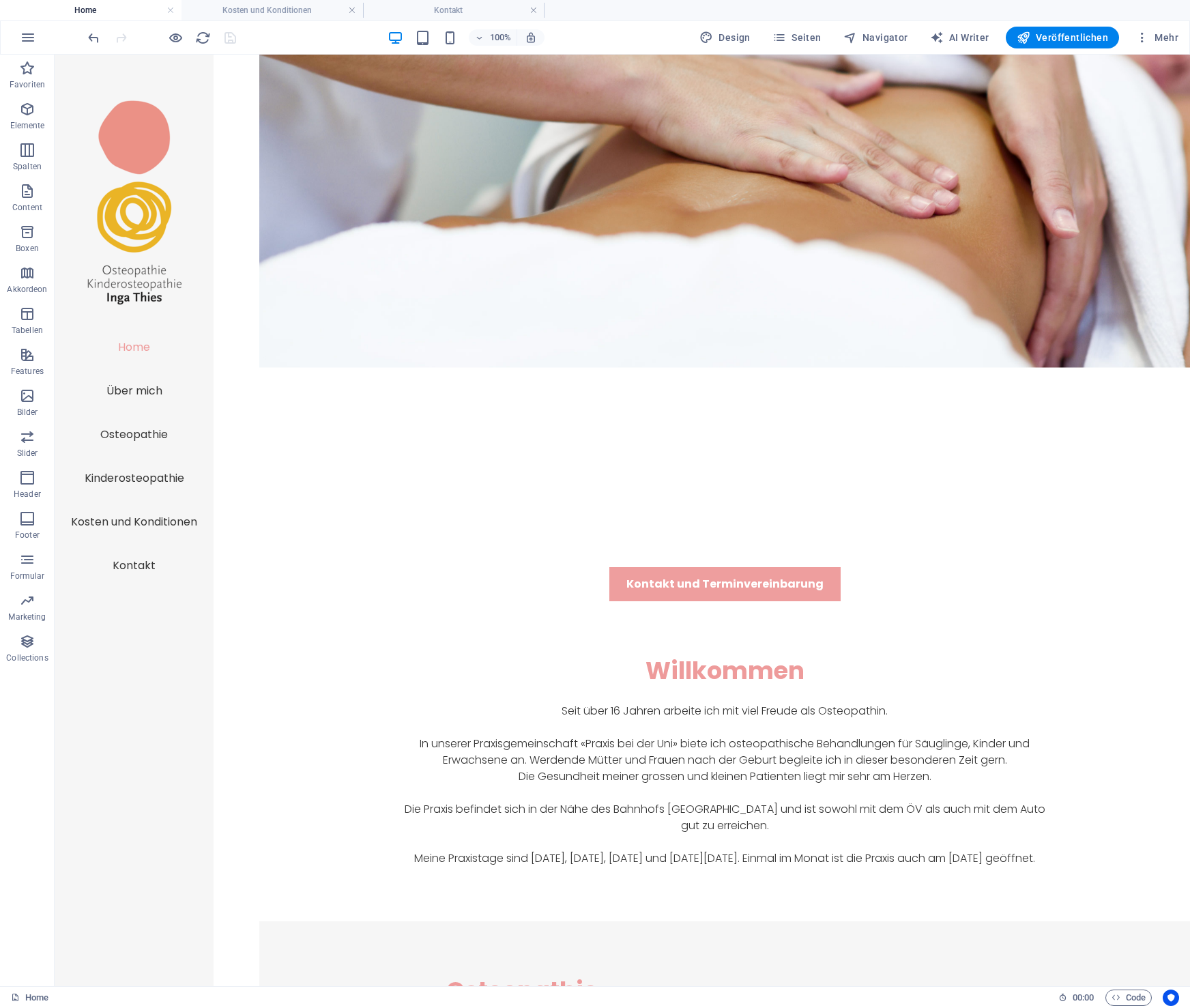
scroll to position [562, 0]
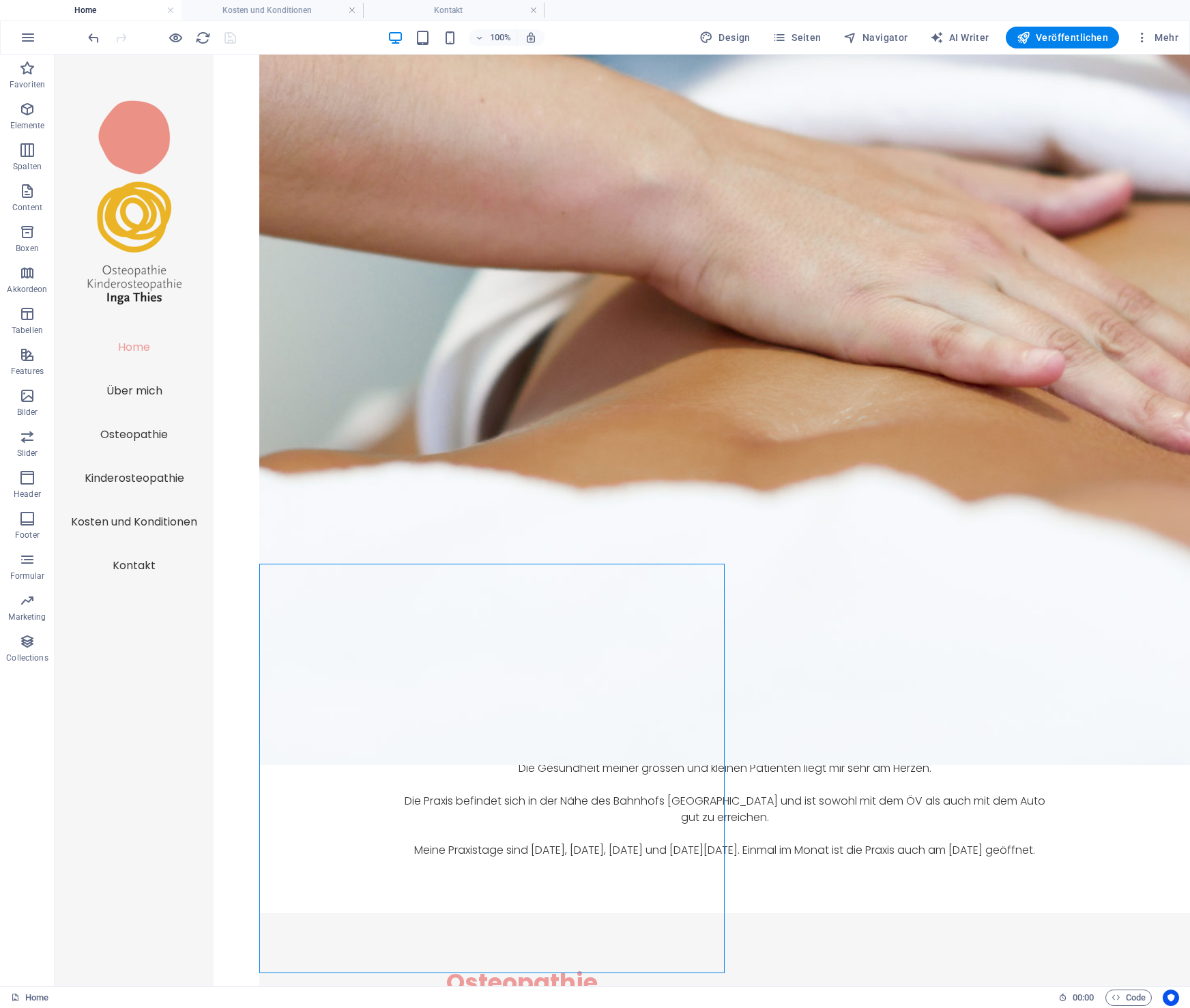
select select "px"
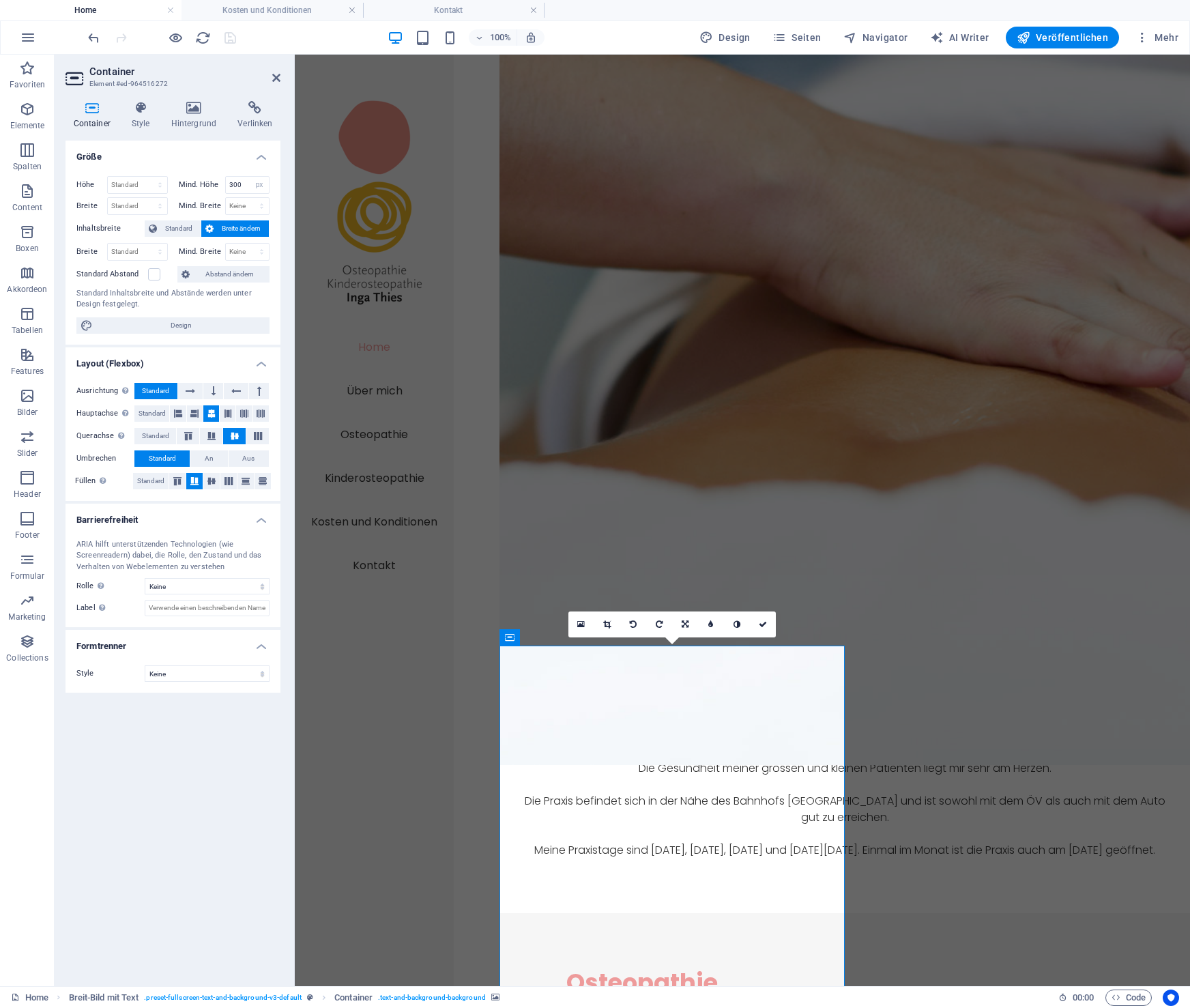
click at [194, 100] on div "Container Style Hintergrund Verlinken Größe Höhe Standard px rem % vh vw Mind. …" at bounding box center [173, 539] width 237 height 896
click at [192, 108] on icon at bounding box center [194, 108] width 62 height 14
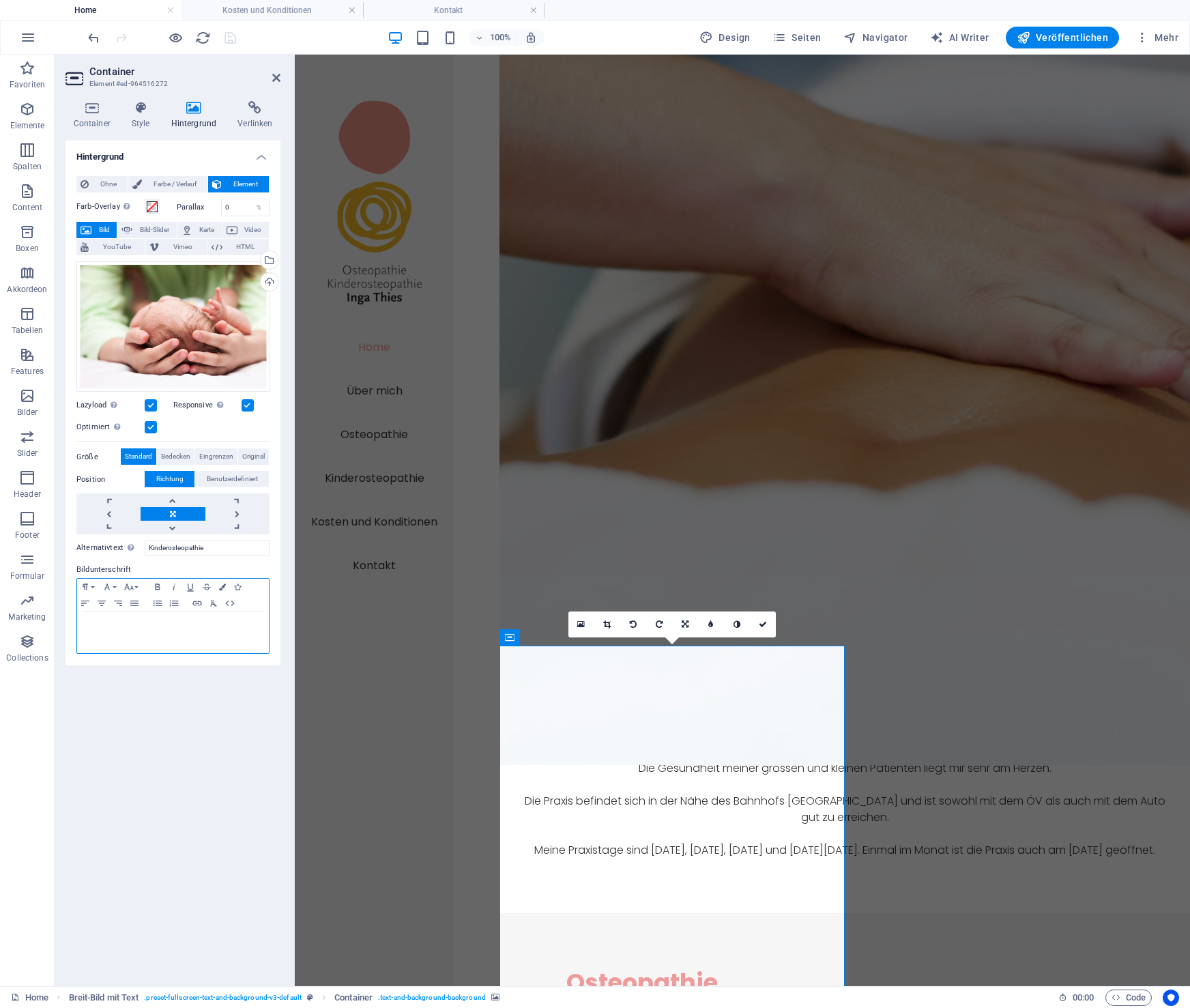
click at [170, 620] on p at bounding box center [173, 625] width 178 height 12
paste div
drag, startPoint x: 87, startPoint y: 625, endPoint x: 268, endPoint y: 643, distance: 181.9
click at [269, 643] on div "Osteopathie: Patient auf dem Rücken liegend Osteopathie: Patient auf dem Rücken…" at bounding box center [173, 633] width 192 height 41
click at [219, 550] on input "Kinderosteopathie" at bounding box center [207, 548] width 125 height 17
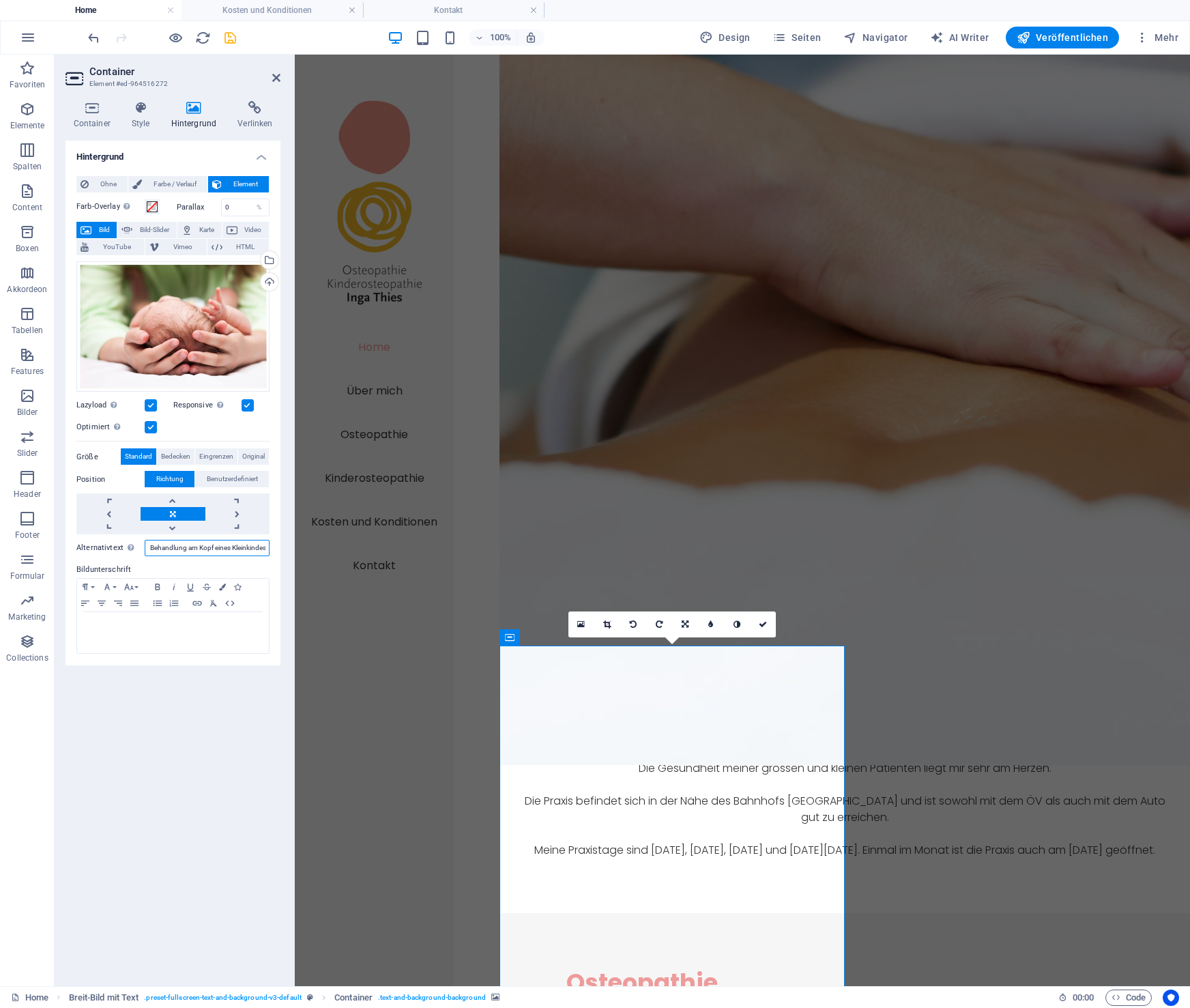
scroll to position [0, 59]
type input "Kinderosteopathie: Behandlung am Kopf eines Kleinkindes"
click at [232, 33] on icon "save" at bounding box center [230, 38] width 16 height 16
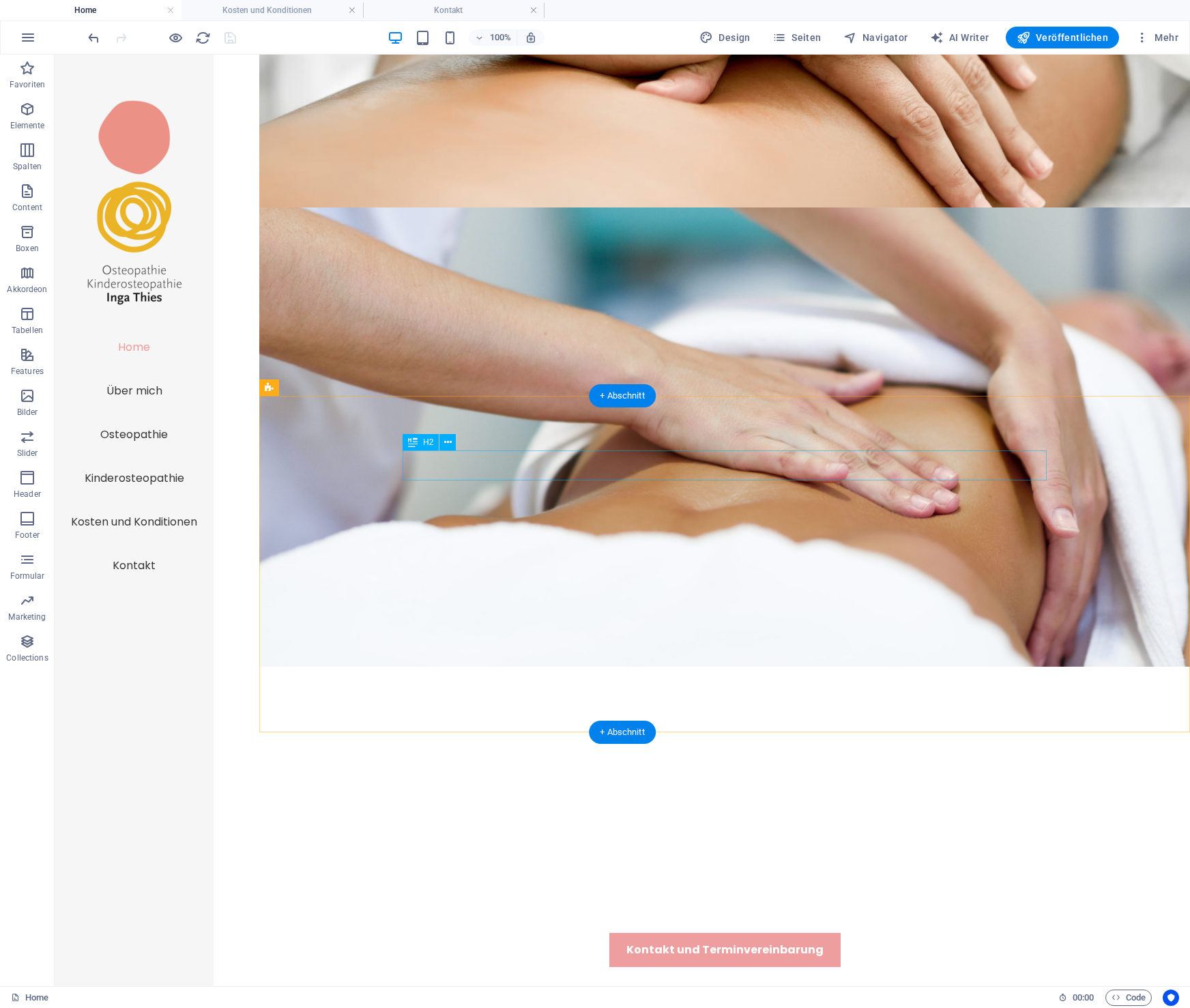
scroll to position [0, 0]
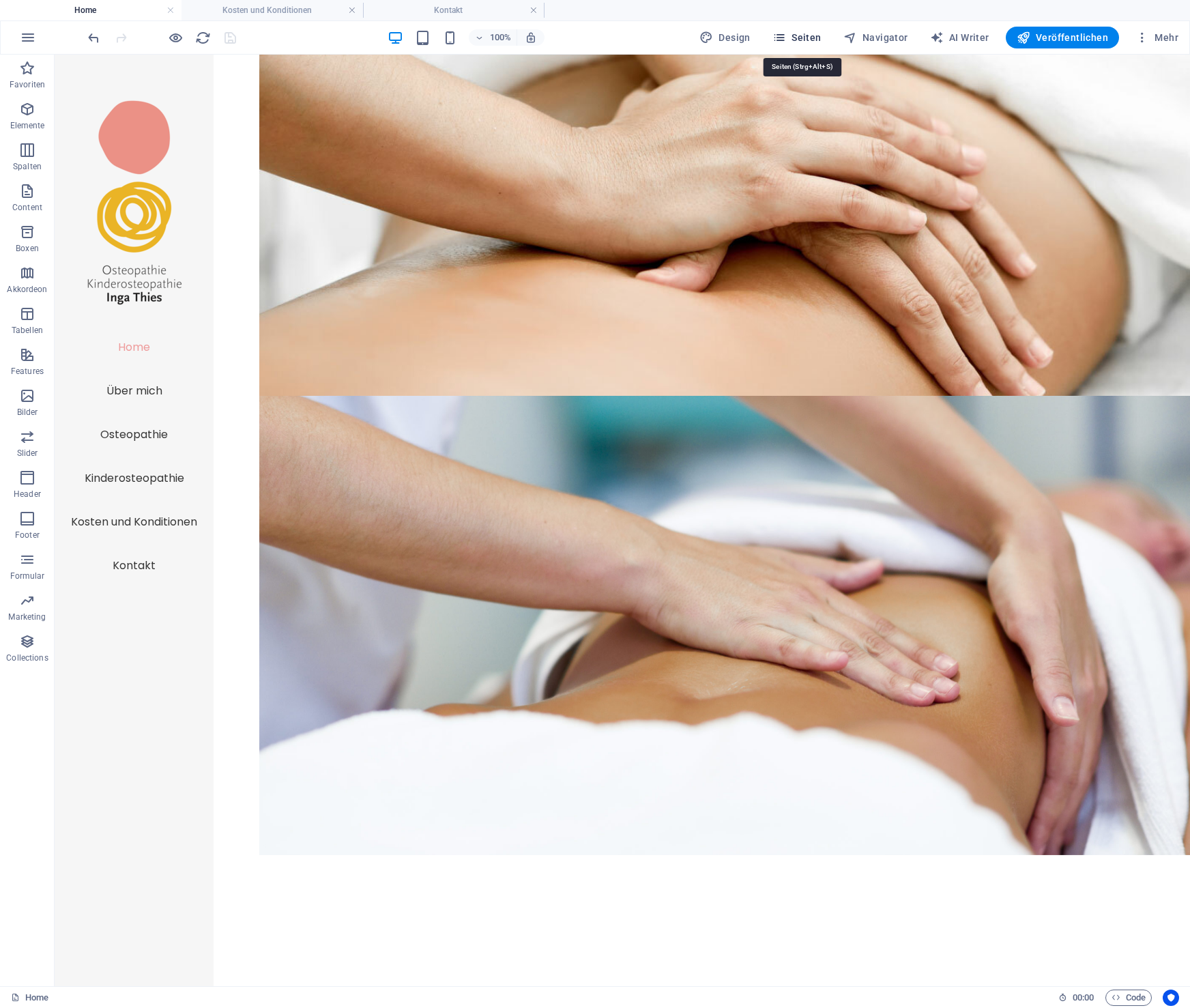
click at [815, 37] on span "Seiten" at bounding box center [797, 37] width 49 height 14
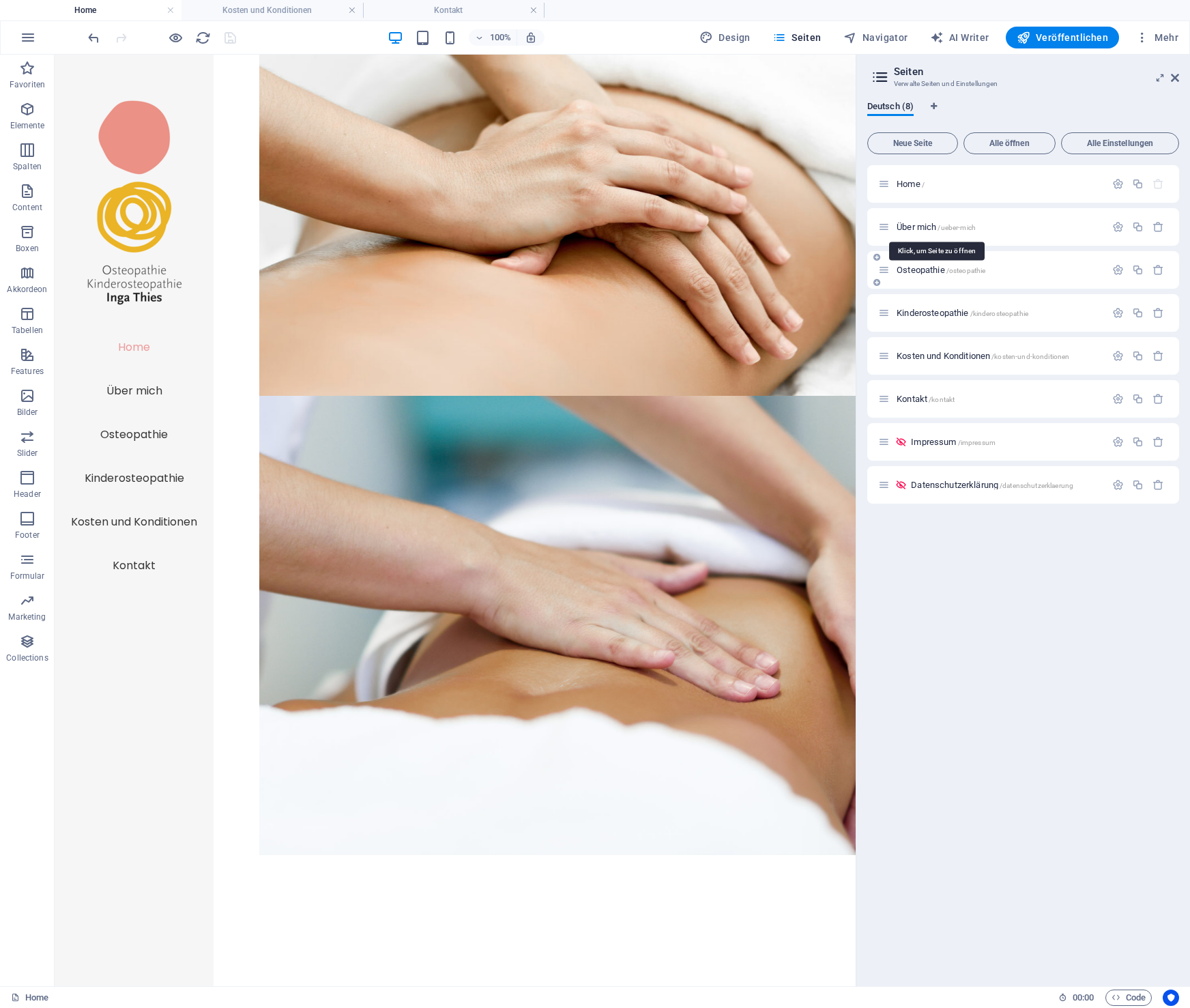
click at [926, 226] on span "Über mich /ueber-mich" at bounding box center [936, 226] width 79 height 10
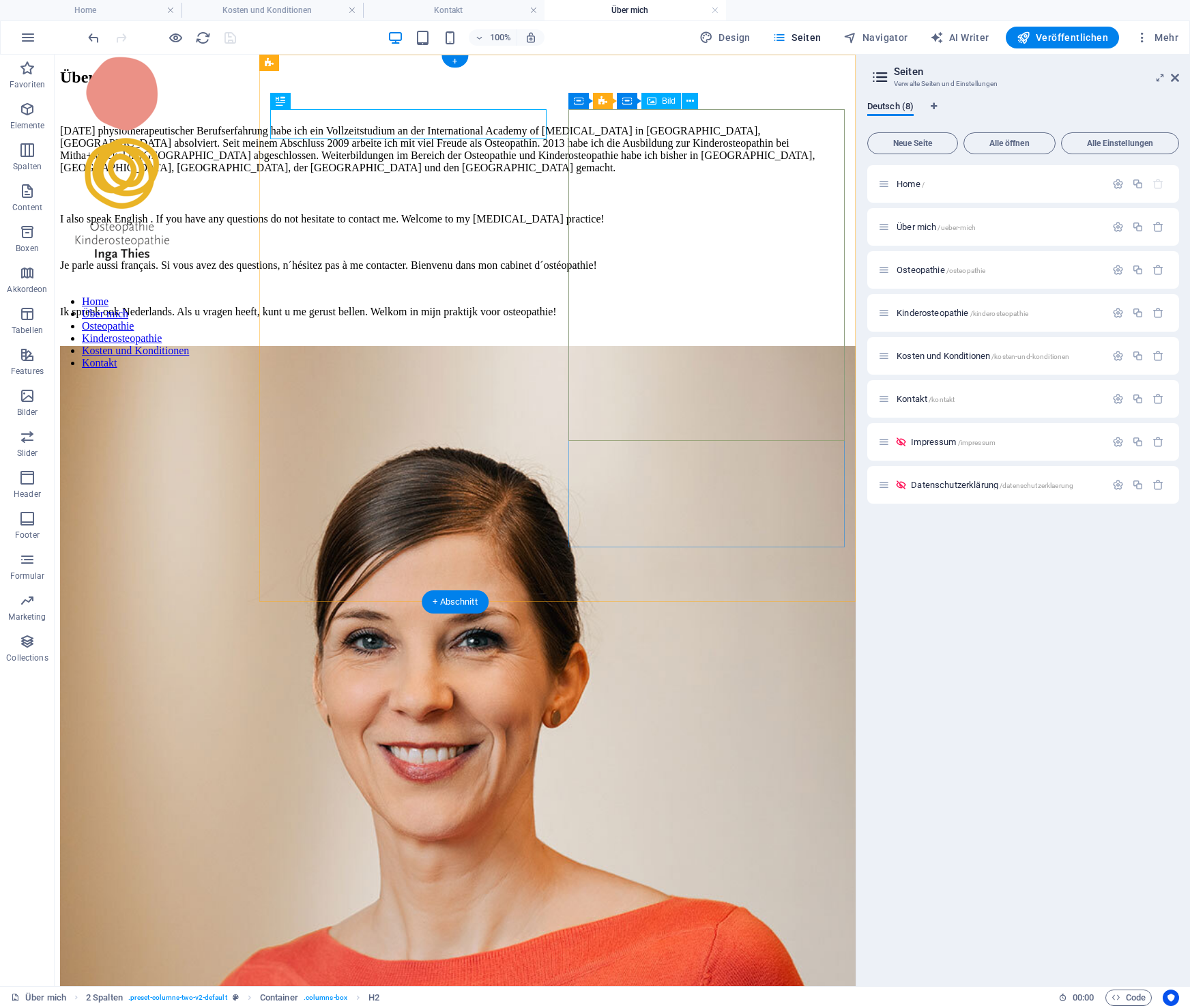
click at [654, 346] on figure at bounding box center [455, 829] width 791 height 965
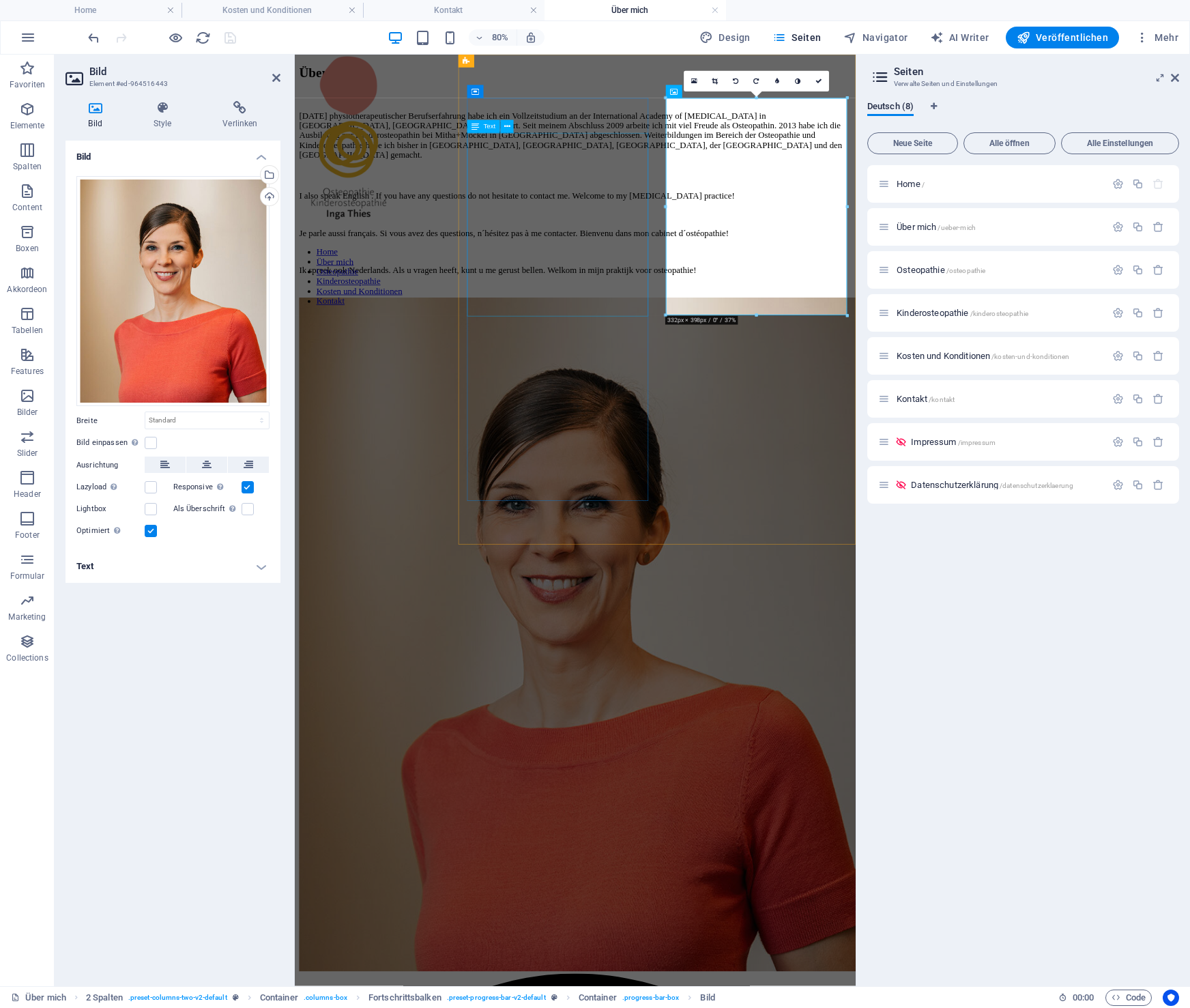
click at [654, 186] on div "[DATE] physiotherapeutischer Berufserfahrung habe ich ein Vollzeitstudium an de…" at bounding box center [645, 155] width 690 height 62
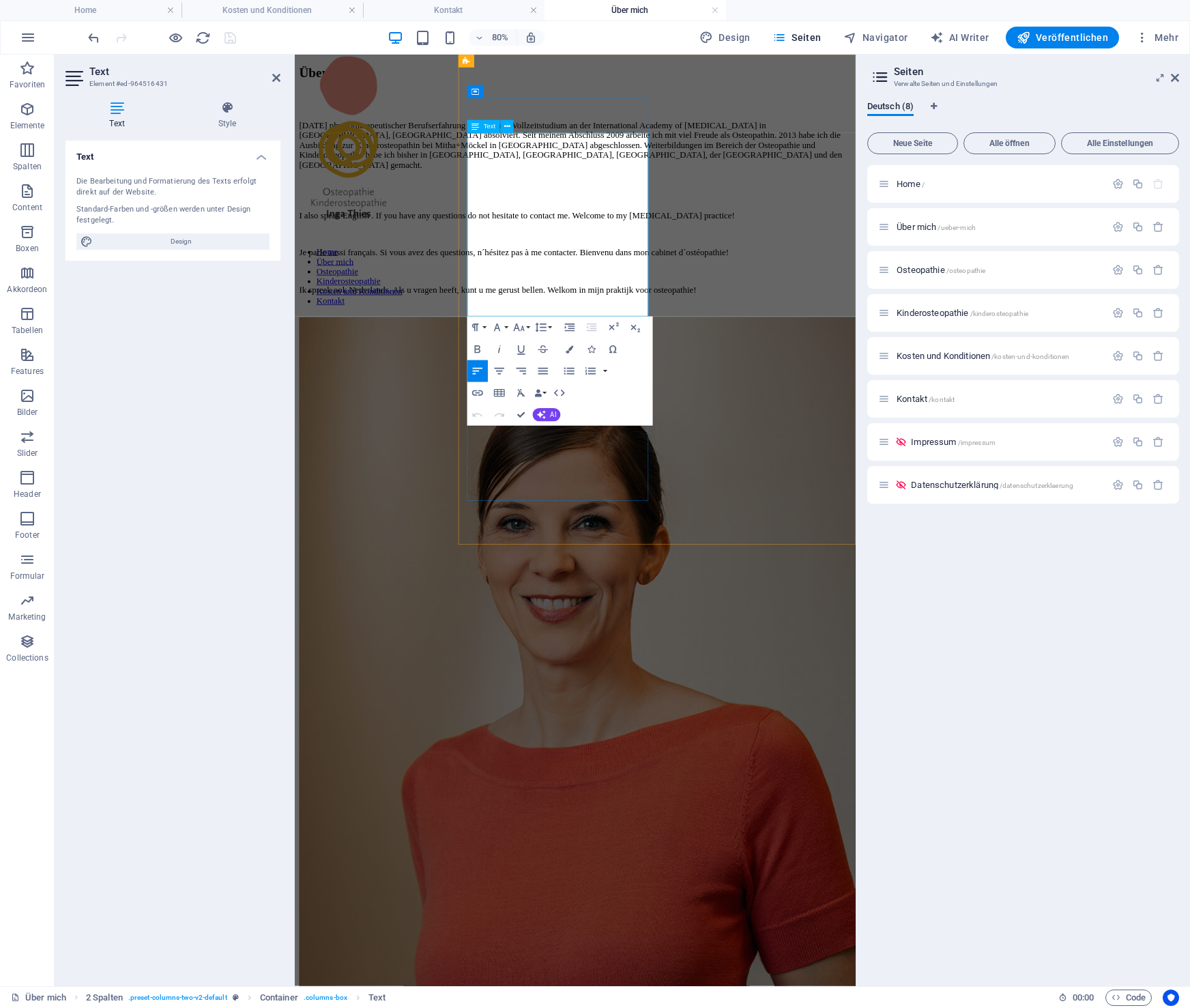
click at [654, 199] on p "[DATE] physiotherapeutischer Berufserfahrung habe ich ein Vollzeitstudium an de…" at bounding box center [645, 168] width 690 height 62
click at [813, 472] on div at bounding box center [645, 805] width 690 height 845
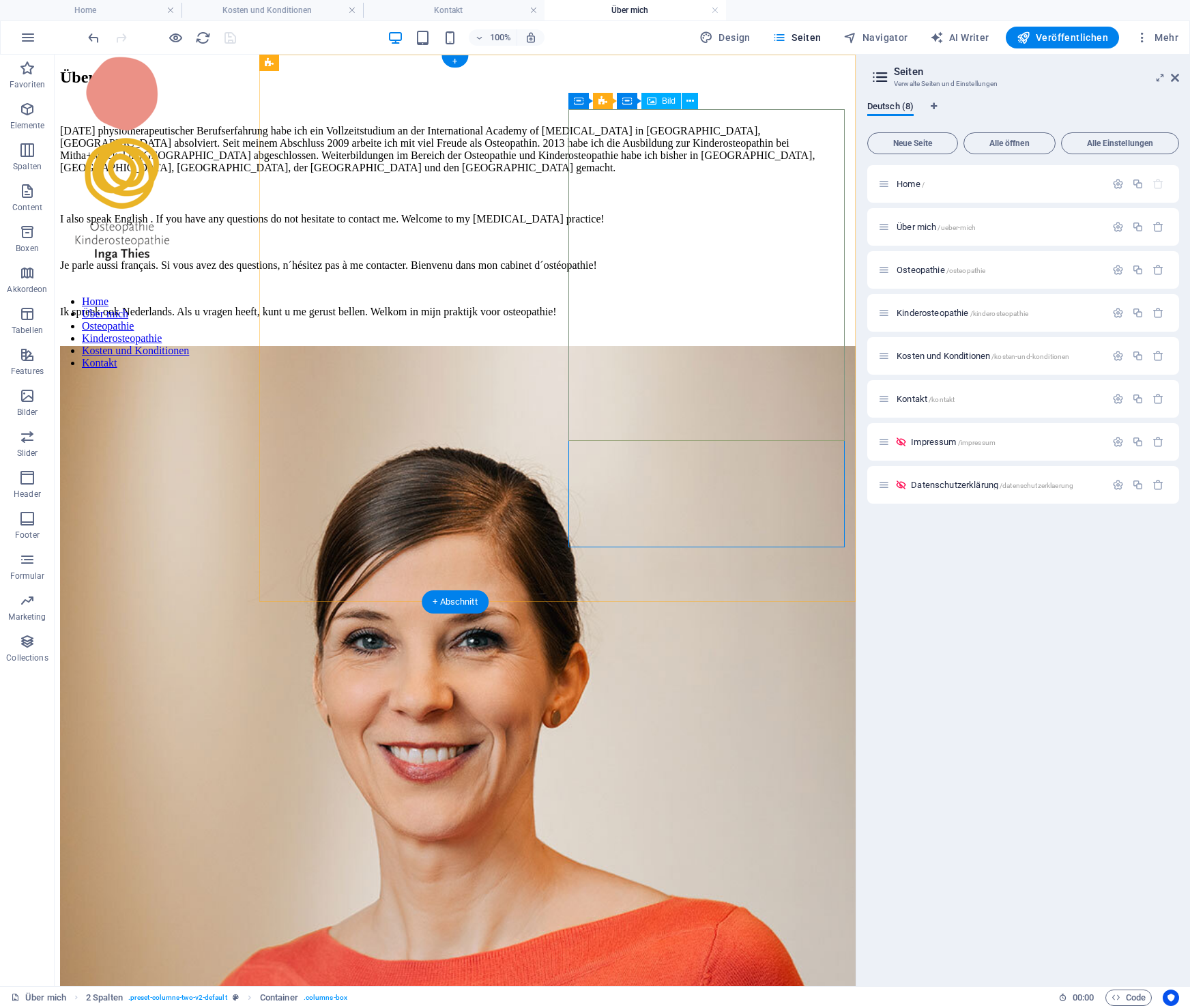
click at [732, 346] on figure at bounding box center [455, 829] width 791 height 965
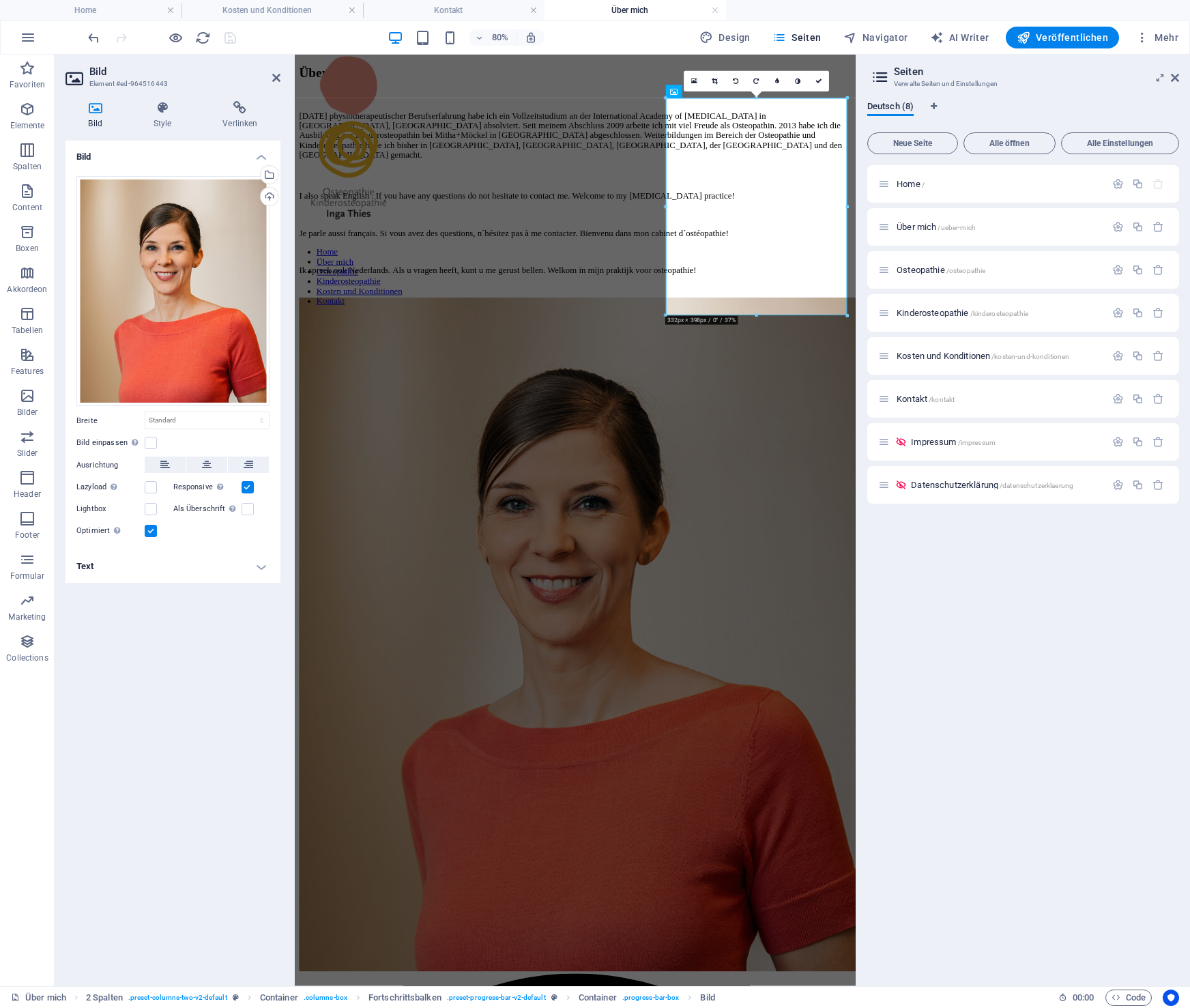
click at [131, 567] on h4 "Text" at bounding box center [172, 566] width 215 height 33
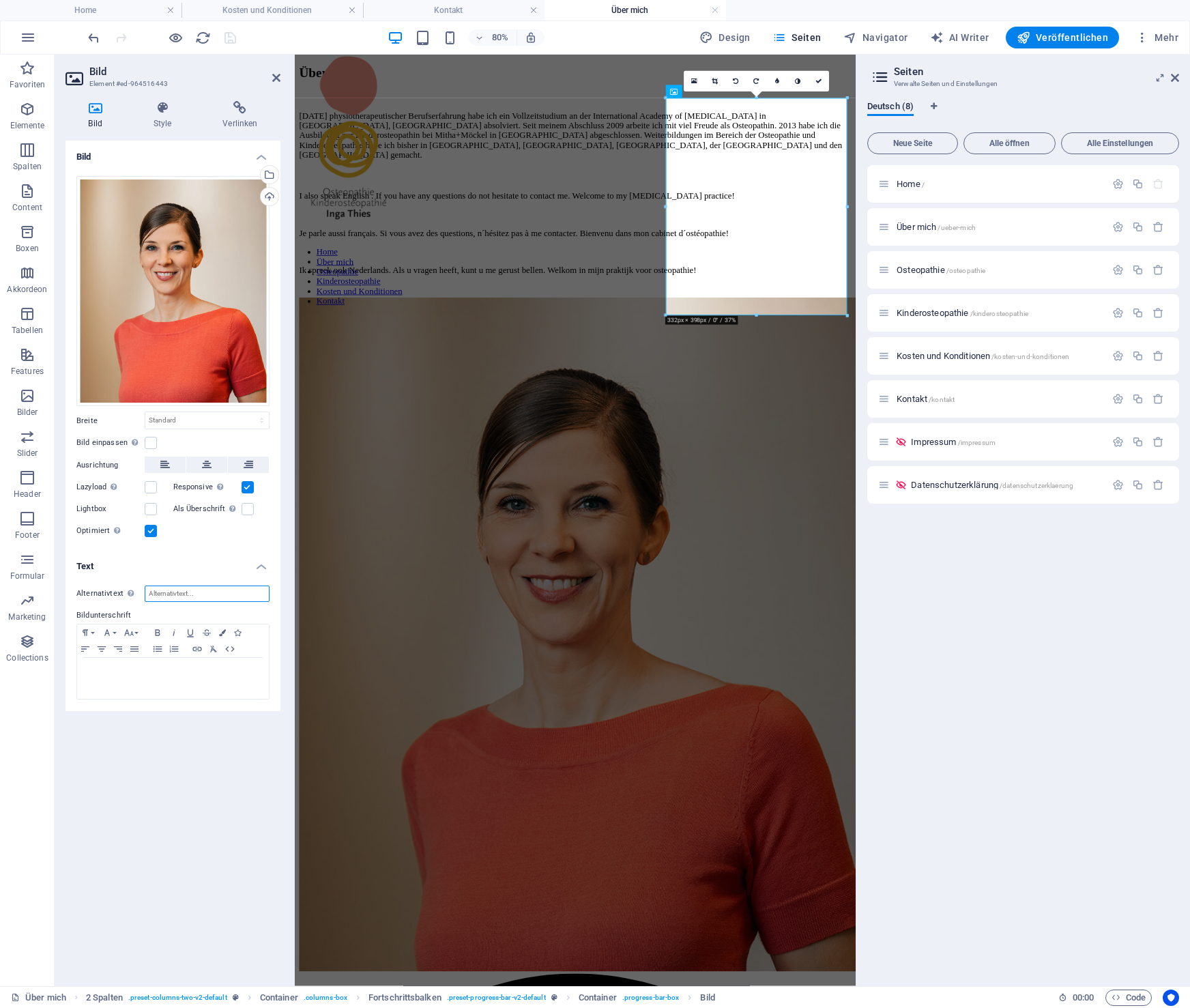
click at [181, 596] on input "Alternativtext Der Alternativtext wird von Geräten verwendet, die keine Bilder …" at bounding box center [207, 594] width 125 height 17
type input "[PERSON_NAME]"
drag, startPoint x: 191, startPoint y: 595, endPoint x: 108, endPoint y: 592, distance: 83.1
click at [145, 592] on input "[PERSON_NAME]" at bounding box center [207, 594] width 125 height 17
click at [163, 678] on div at bounding box center [173, 678] width 192 height 41
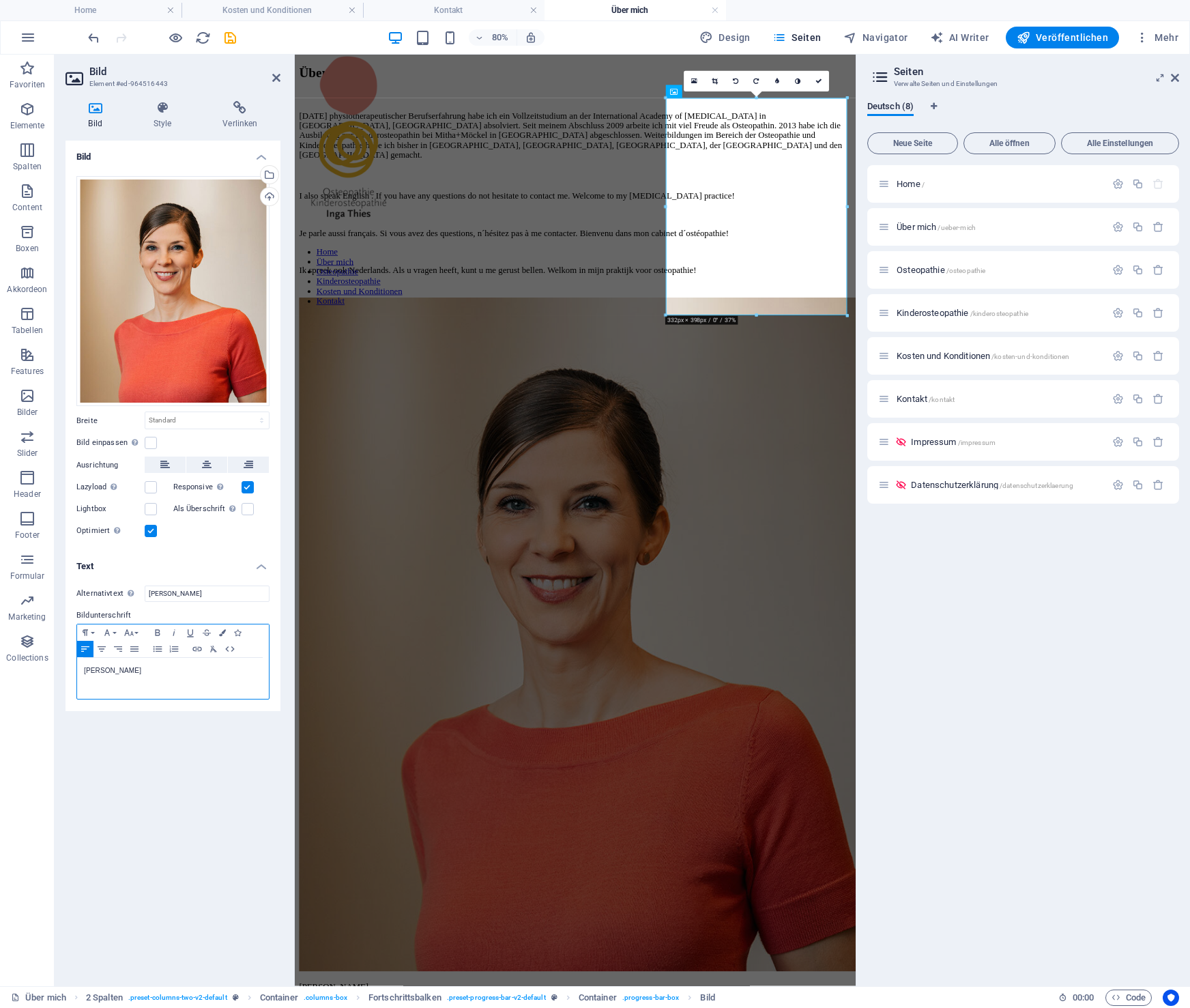
scroll to position [0, 3]
drag, startPoint x: 548, startPoint y: 940, endPoint x: 560, endPoint y: 943, distance: 12.4
click at [235, 42] on icon "save" at bounding box center [230, 38] width 16 height 16
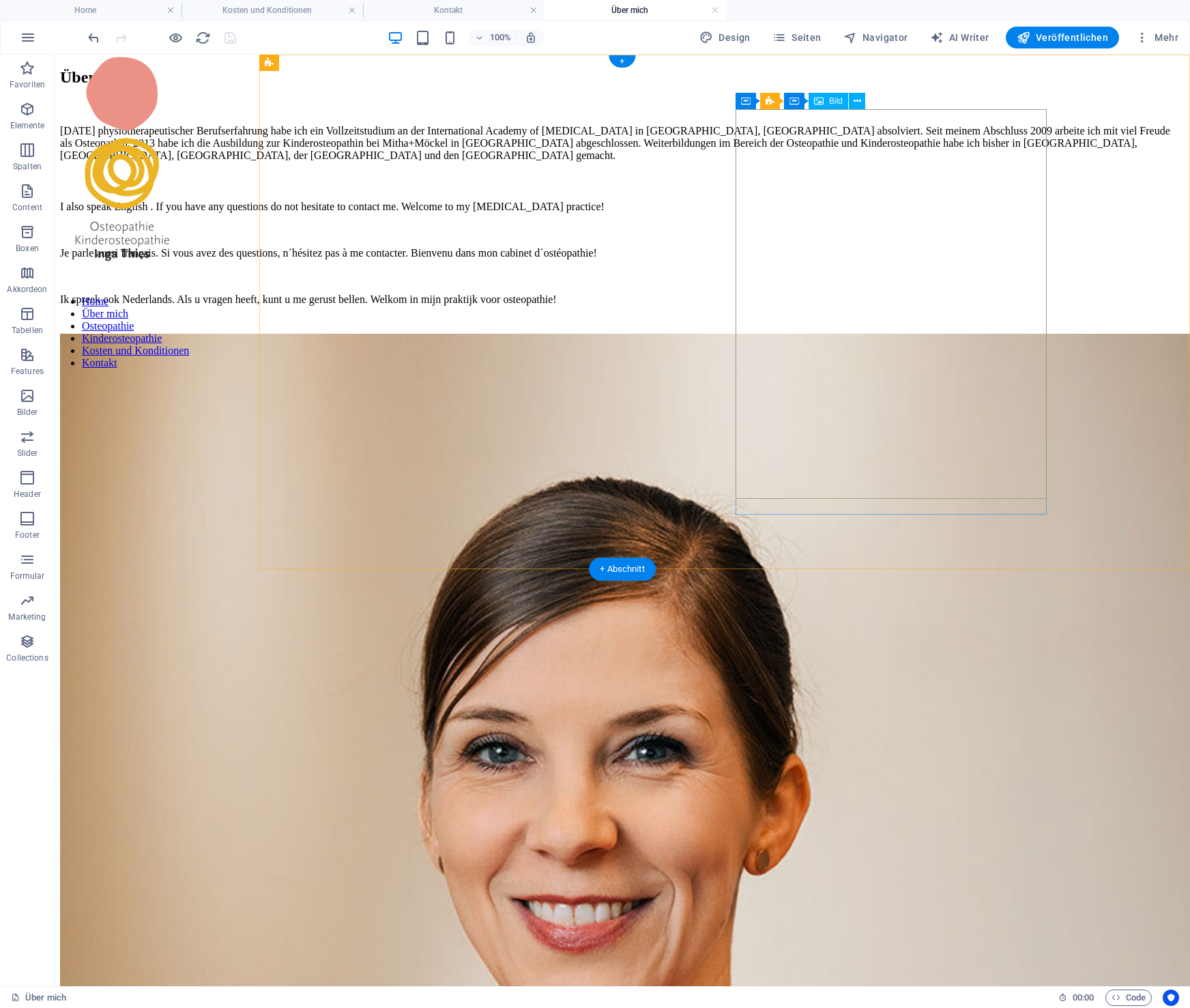
drag, startPoint x: 929, startPoint y: 282, endPoint x: 689, endPoint y: 282, distance: 240.0
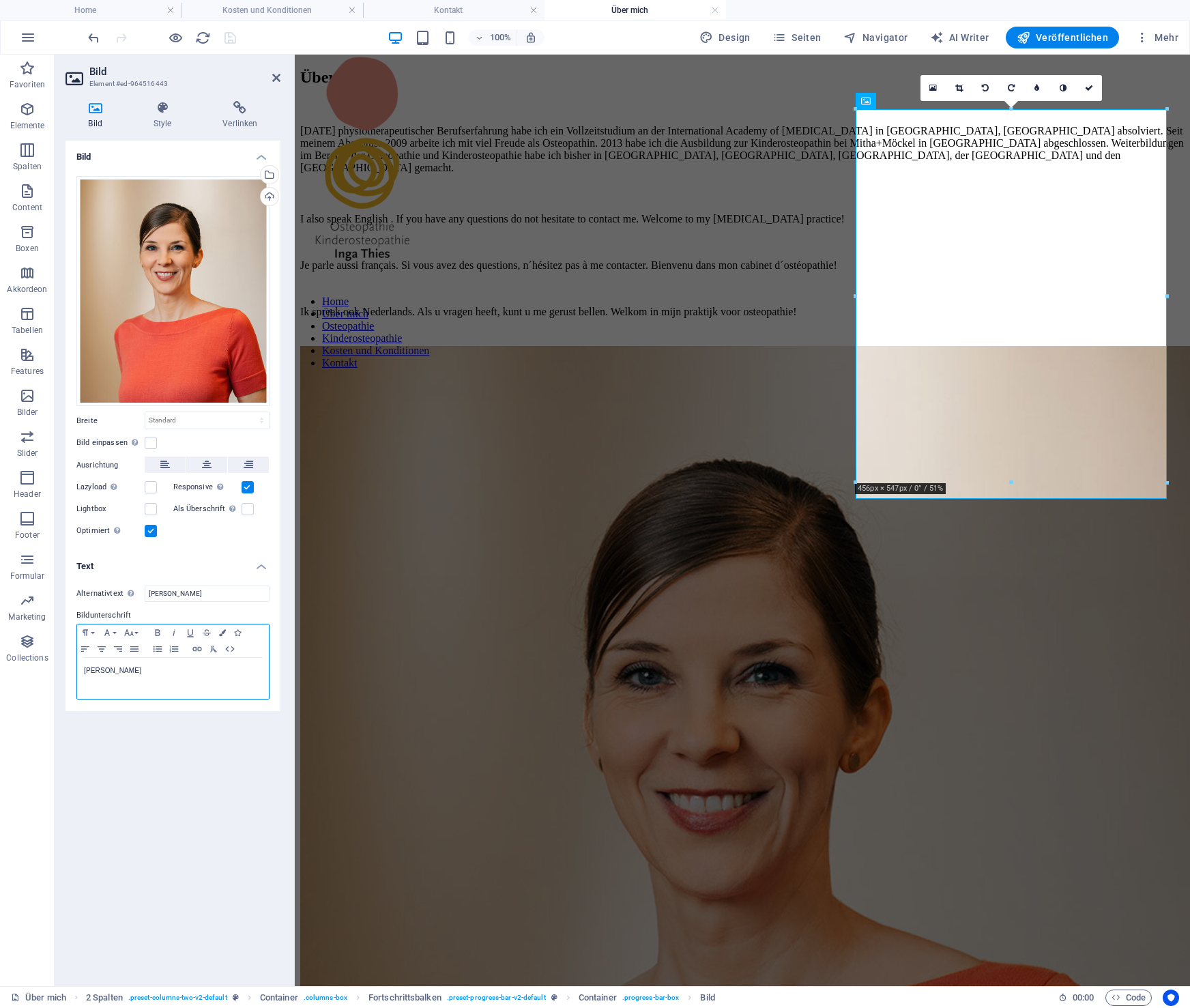
click at [192, 675] on p "[PERSON_NAME]" at bounding box center [173, 671] width 178 height 12
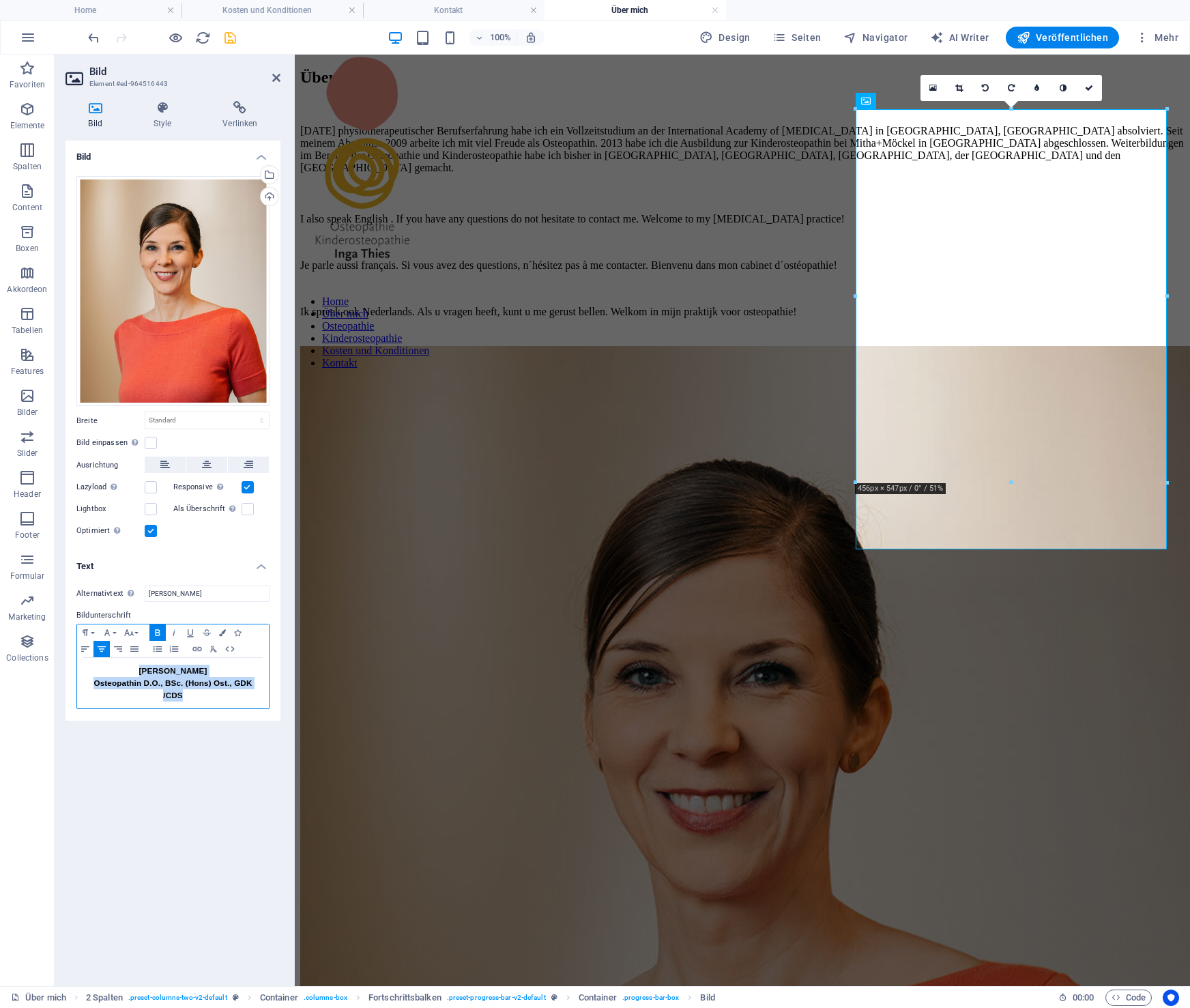
drag, startPoint x: 194, startPoint y: 698, endPoint x: 135, endPoint y: 659, distance: 70.7
click at [135, 659] on div "Inga Thies Osteopathin D.O., BSc. (Hons) Ost., GDK /CDS" at bounding box center [173, 683] width 192 height 50
click at [160, 631] on icon "button" at bounding box center [158, 633] width 17 height 11
click at [185, 761] on div "Bild Ziehe Dateien zum Hochladen hierher oder klicke hier, um aus Dateien oder …" at bounding box center [172, 558] width 215 height 835
click at [87, 631] on icon "button" at bounding box center [86, 633] width 17 height 11
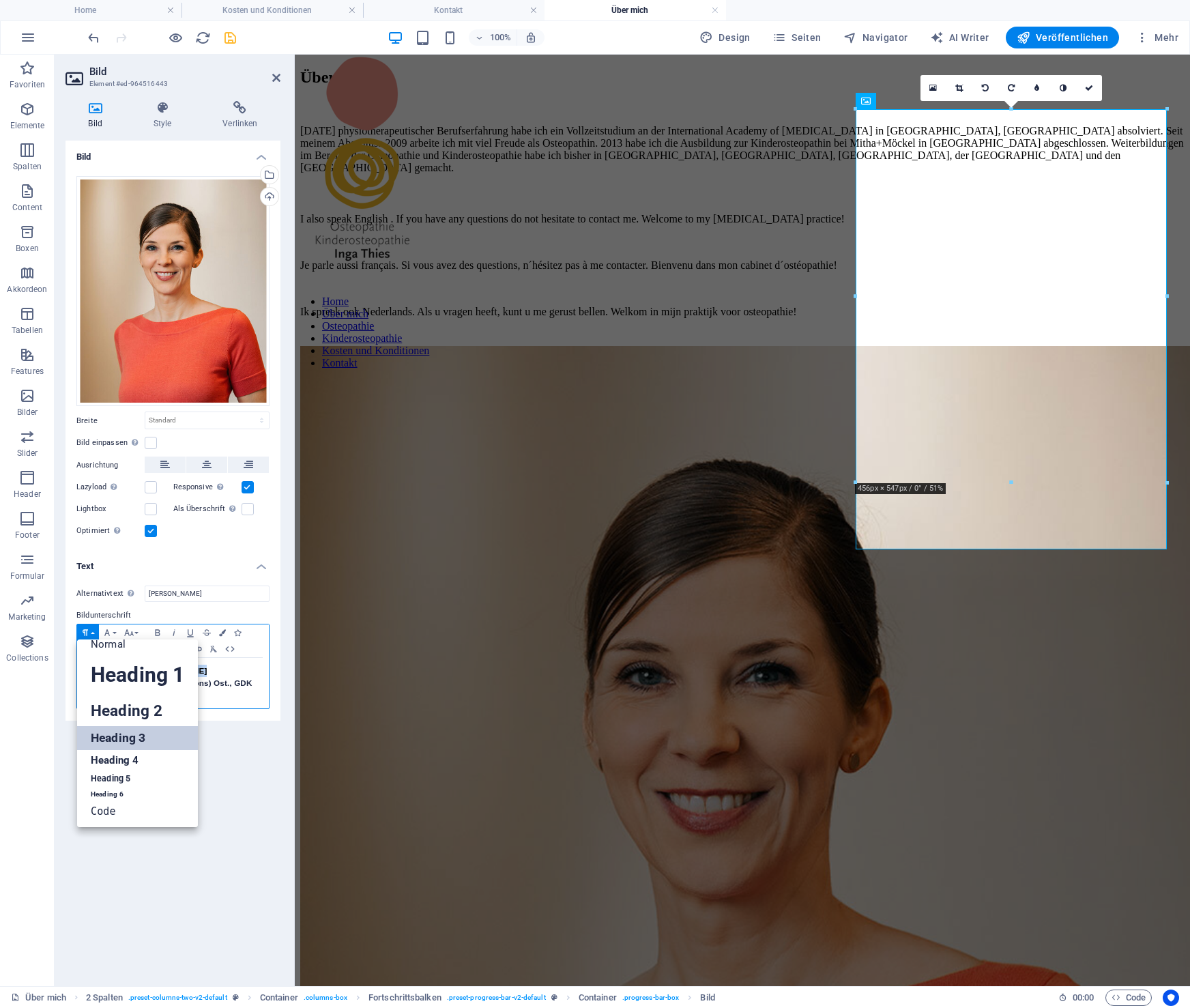
scroll to position [11, 0]
click at [106, 776] on link "Heading 5" at bounding box center [137, 779] width 121 height 17
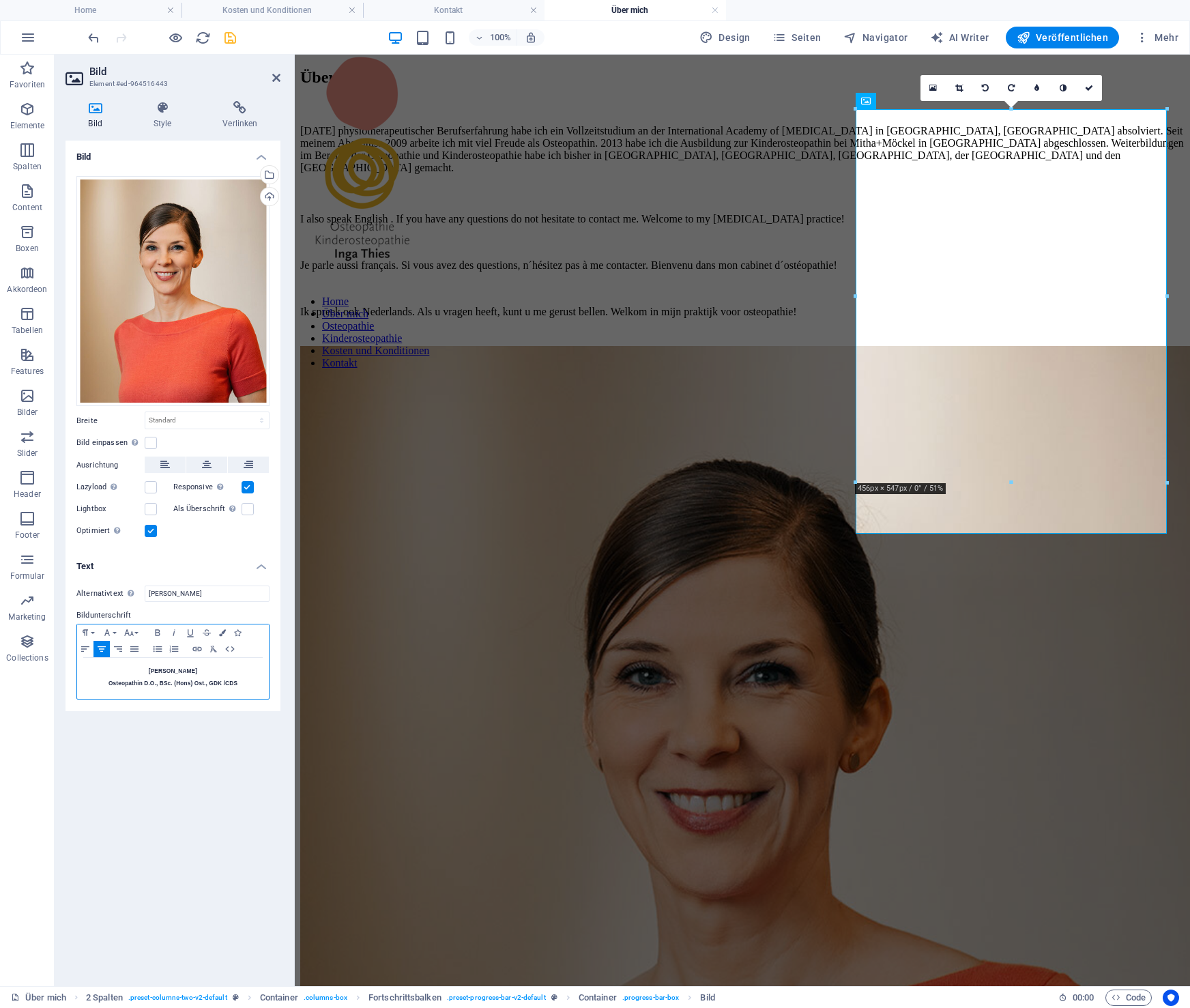
click at [135, 668] on h5 "[PERSON_NAME]" at bounding box center [173, 671] width 178 height 12
click at [82, 627] on button "Paragraph Format" at bounding box center [88, 633] width 22 height 17
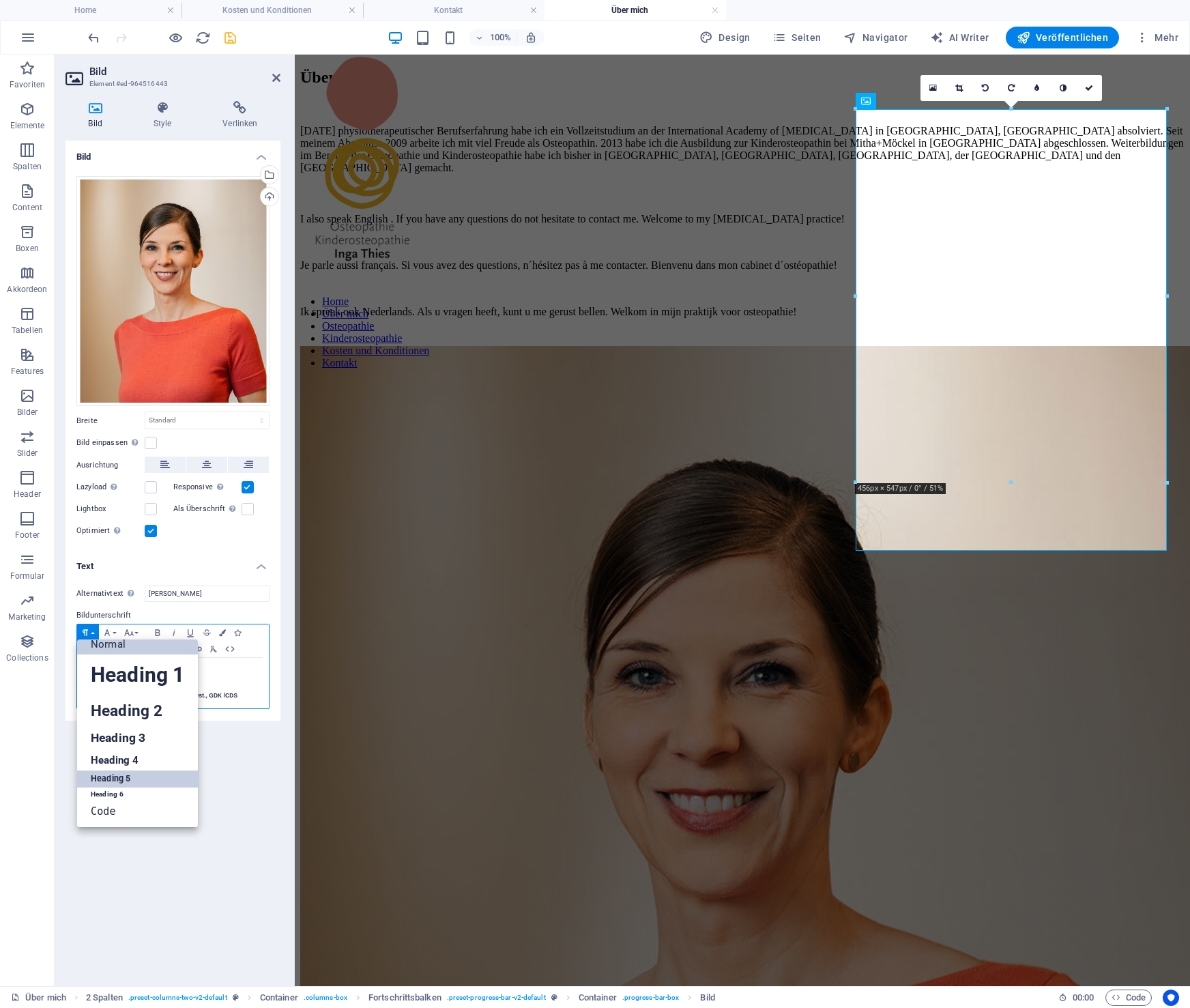
click at [112, 644] on link "Normal" at bounding box center [137, 644] width 121 height 21
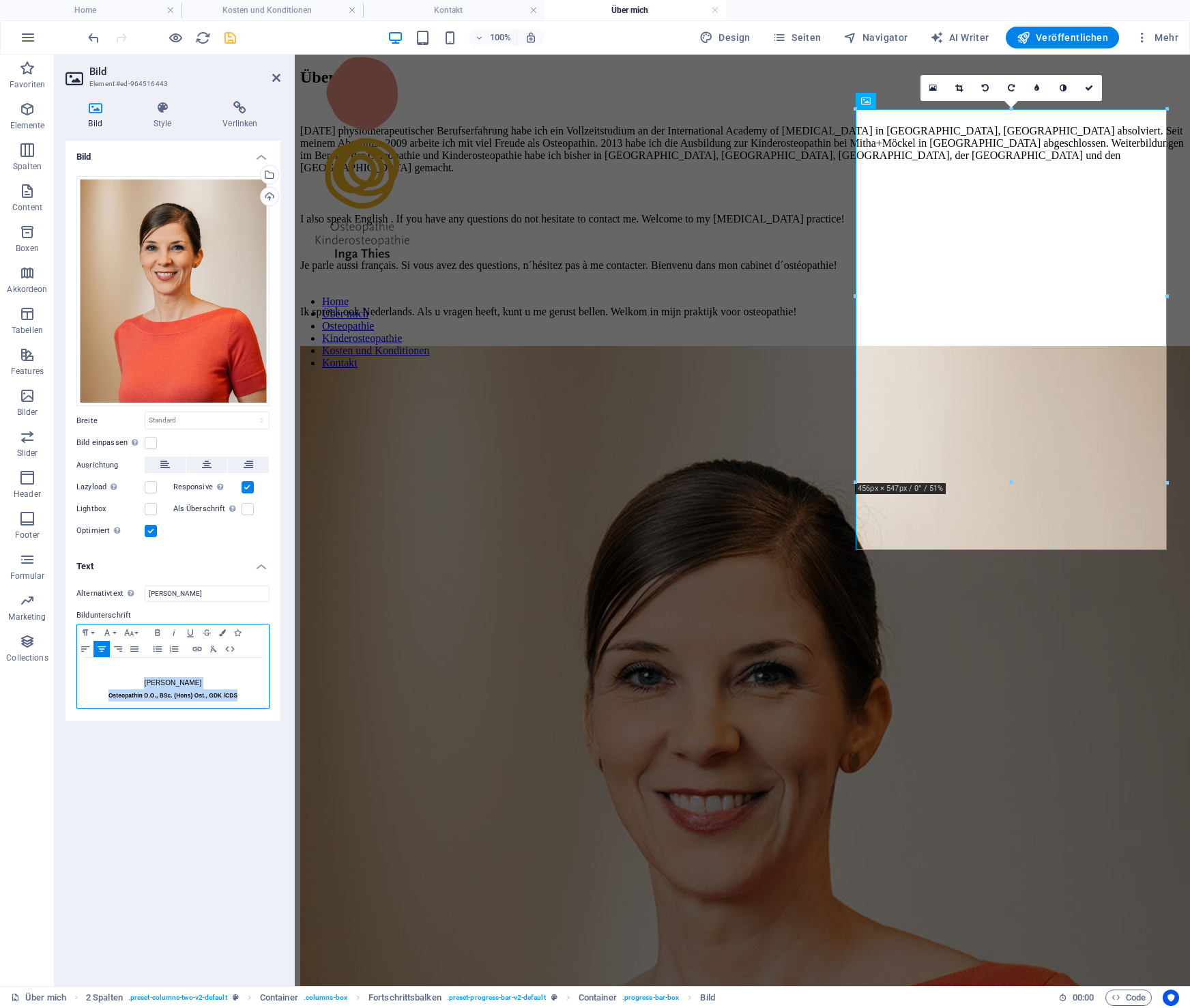
drag, startPoint x: 118, startPoint y: 678, endPoint x: 261, endPoint y: 706, distance: 145.7
click at [262, 706] on div "Inga Thies Osteopathin D.O., BSc. (Hons) Ost., GDK /CDS" at bounding box center [173, 683] width 192 height 50
click at [86, 632] on icon "button" at bounding box center [86, 633] width 17 height 11
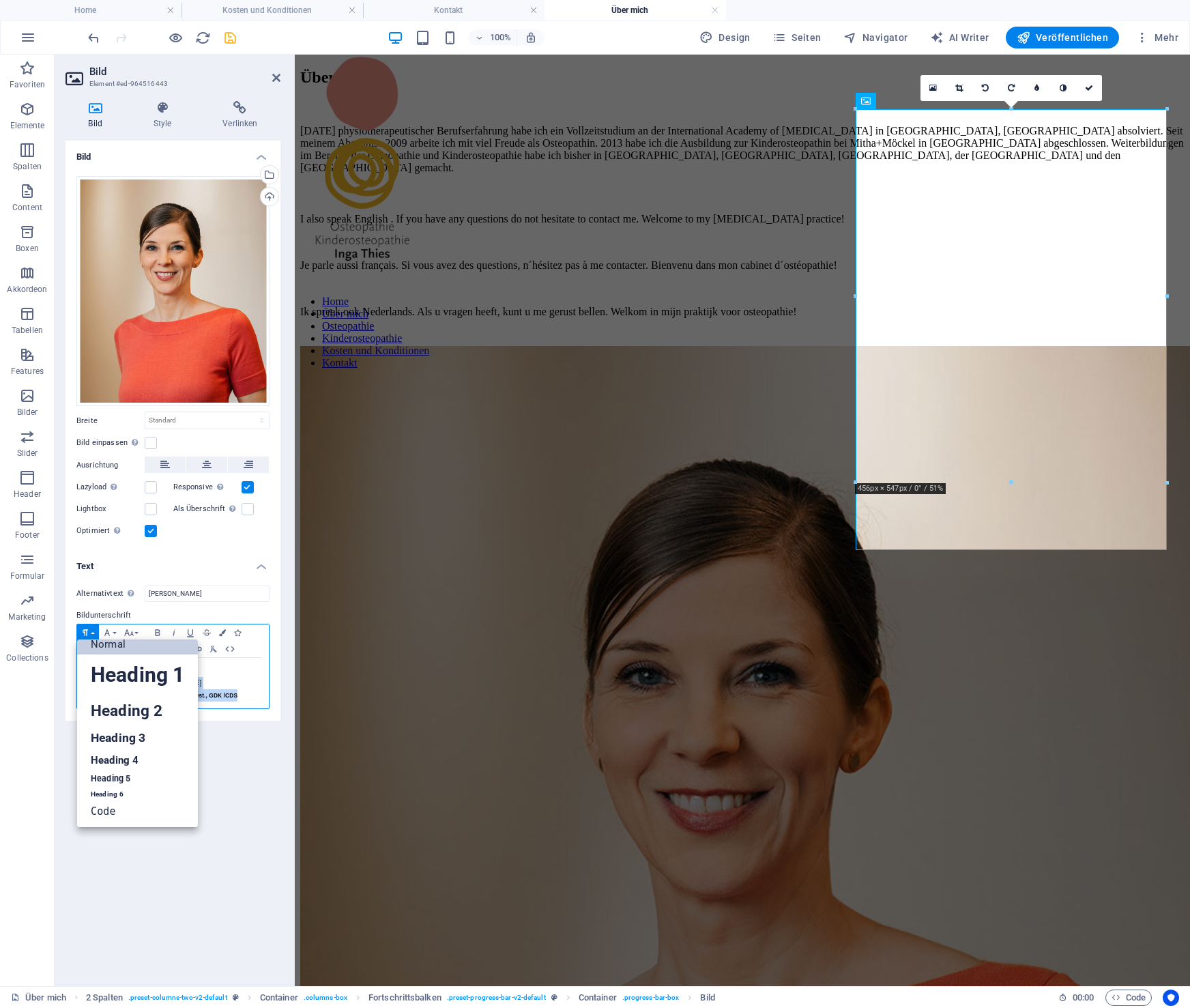
click at [101, 646] on link "Normal" at bounding box center [137, 644] width 121 height 21
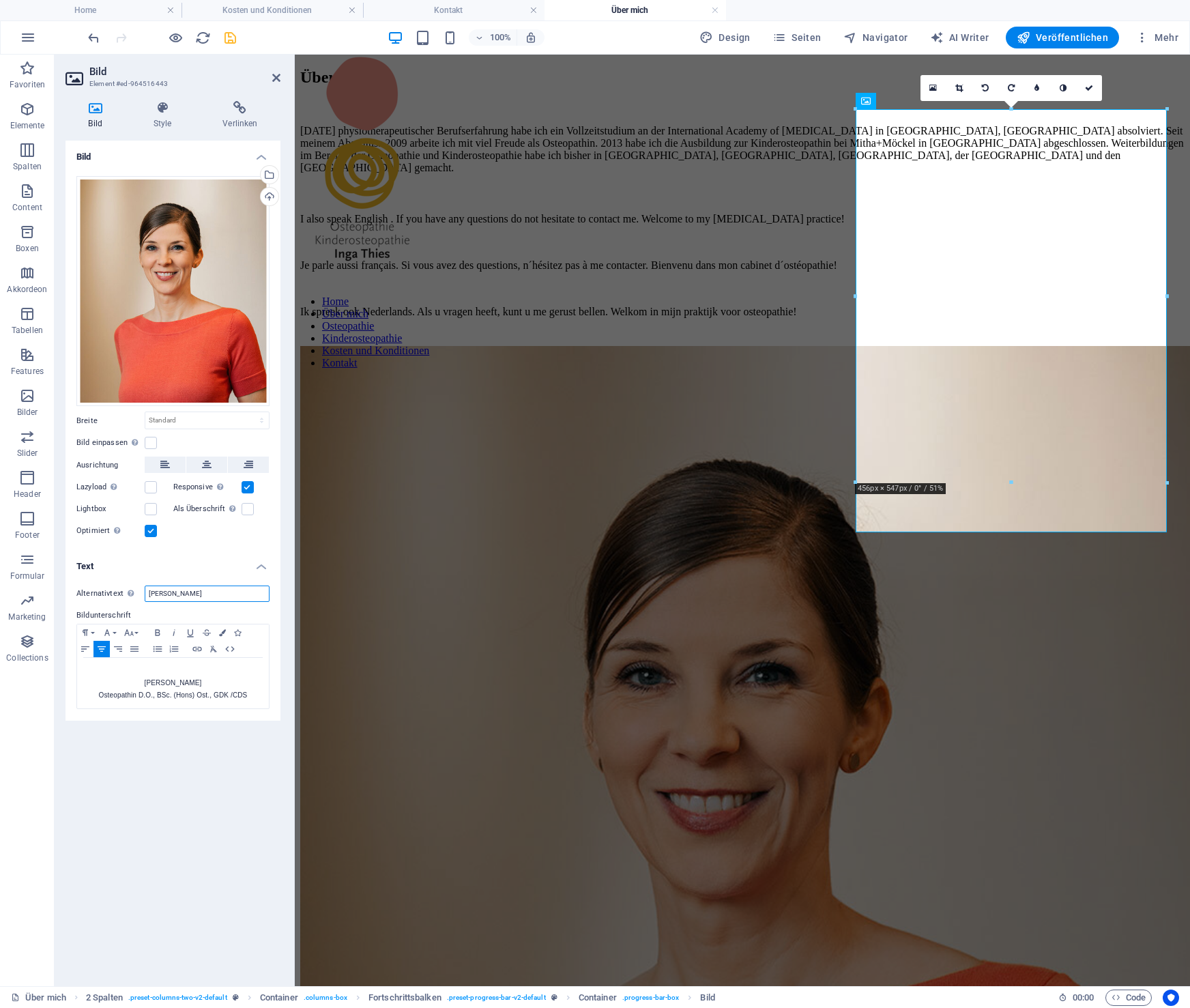
click at [199, 597] on input "[PERSON_NAME]" at bounding box center [207, 594] width 125 height 17
paste input "Osteopathin D.O., BSc. (Hons) Ost., GDK /CDS"
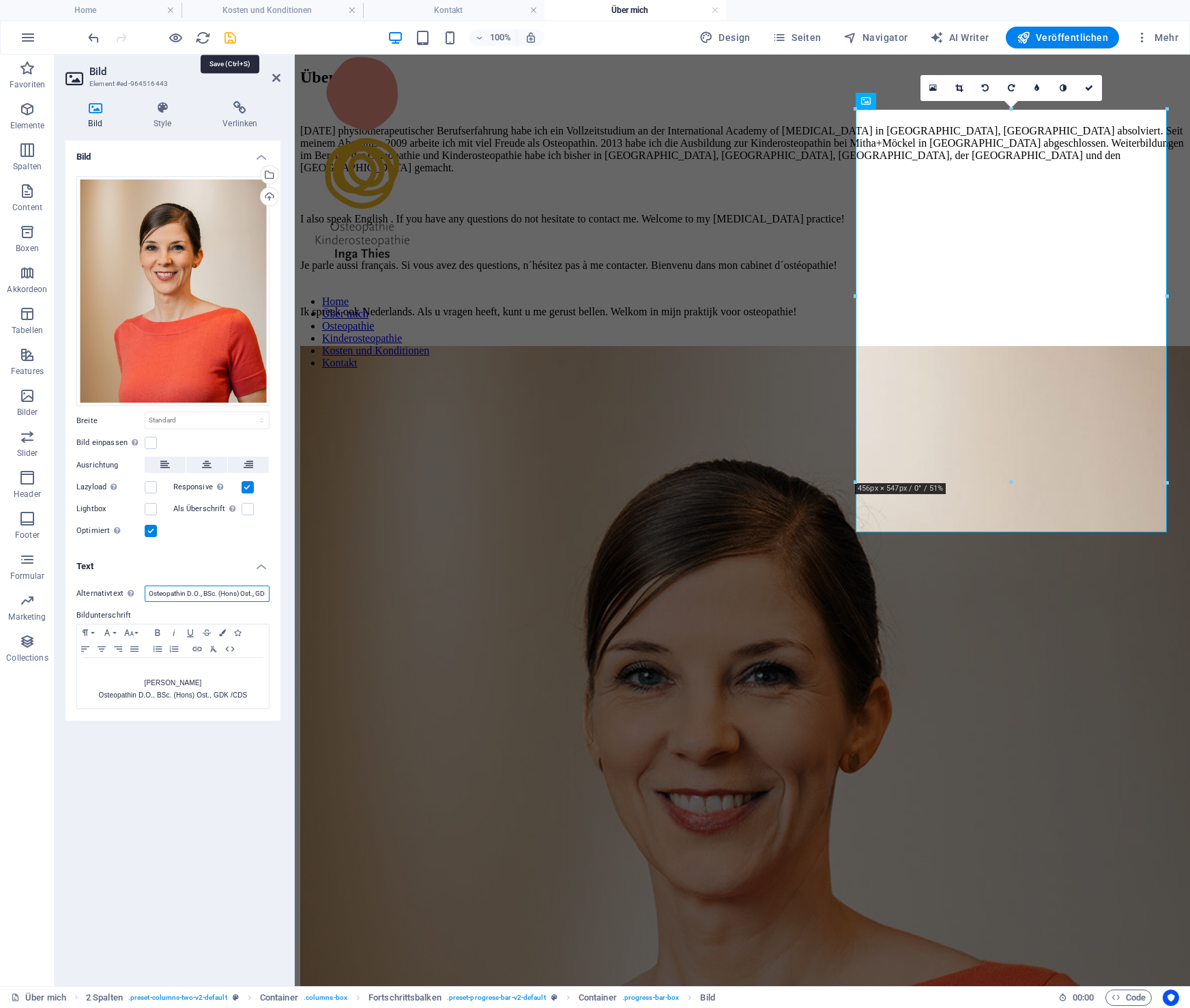
type input "Inga Thies Osteopathin D.O., BSc. (Hons) Ost., GDK /CDS"
drag, startPoint x: 228, startPoint y: 36, endPoint x: 226, endPoint y: 43, distance: 7.3
click at [228, 36] on icon "save" at bounding box center [230, 38] width 16 height 16
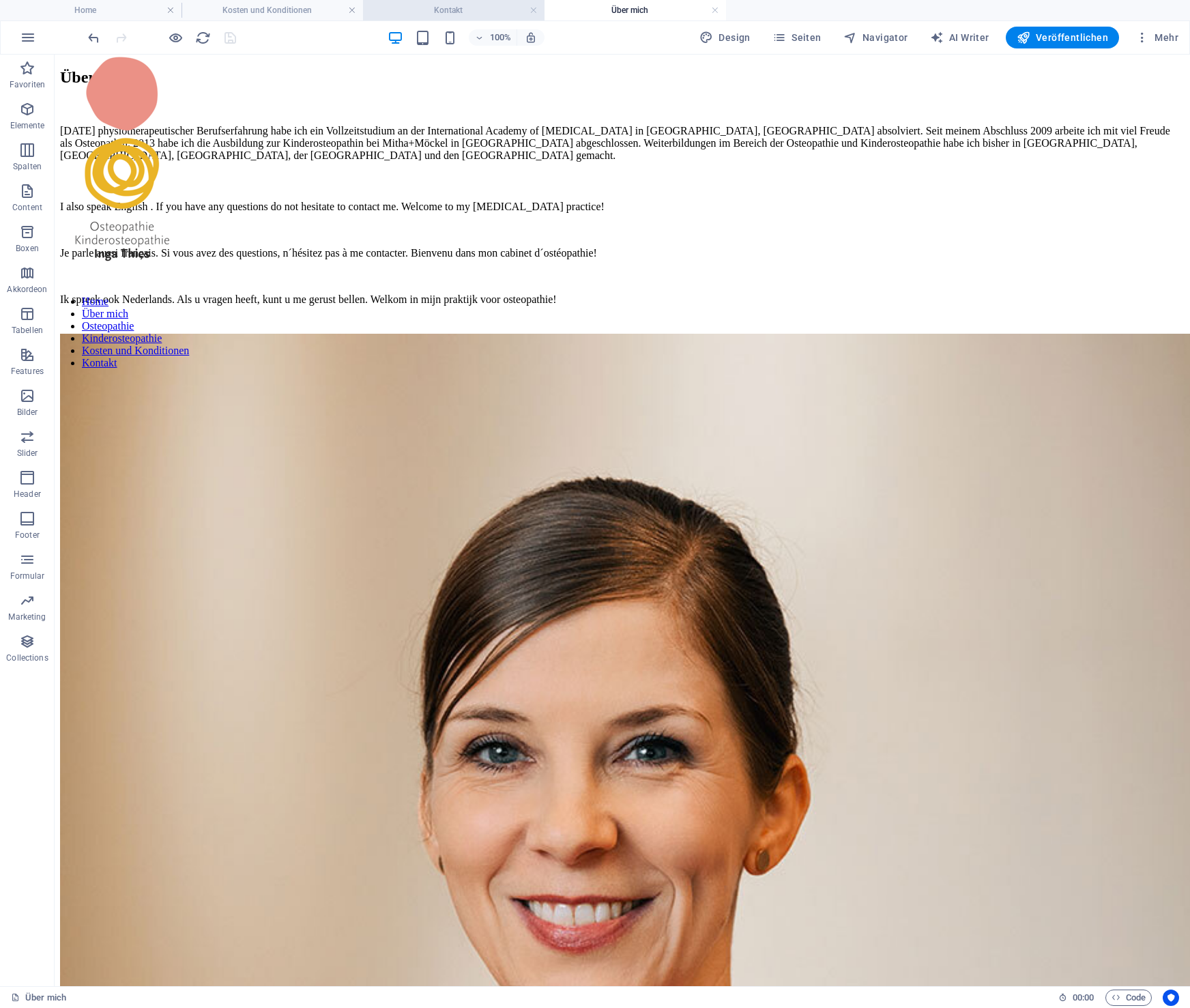
click at [417, 8] on h4 "Kontakt" at bounding box center [453, 11] width 181 height 15
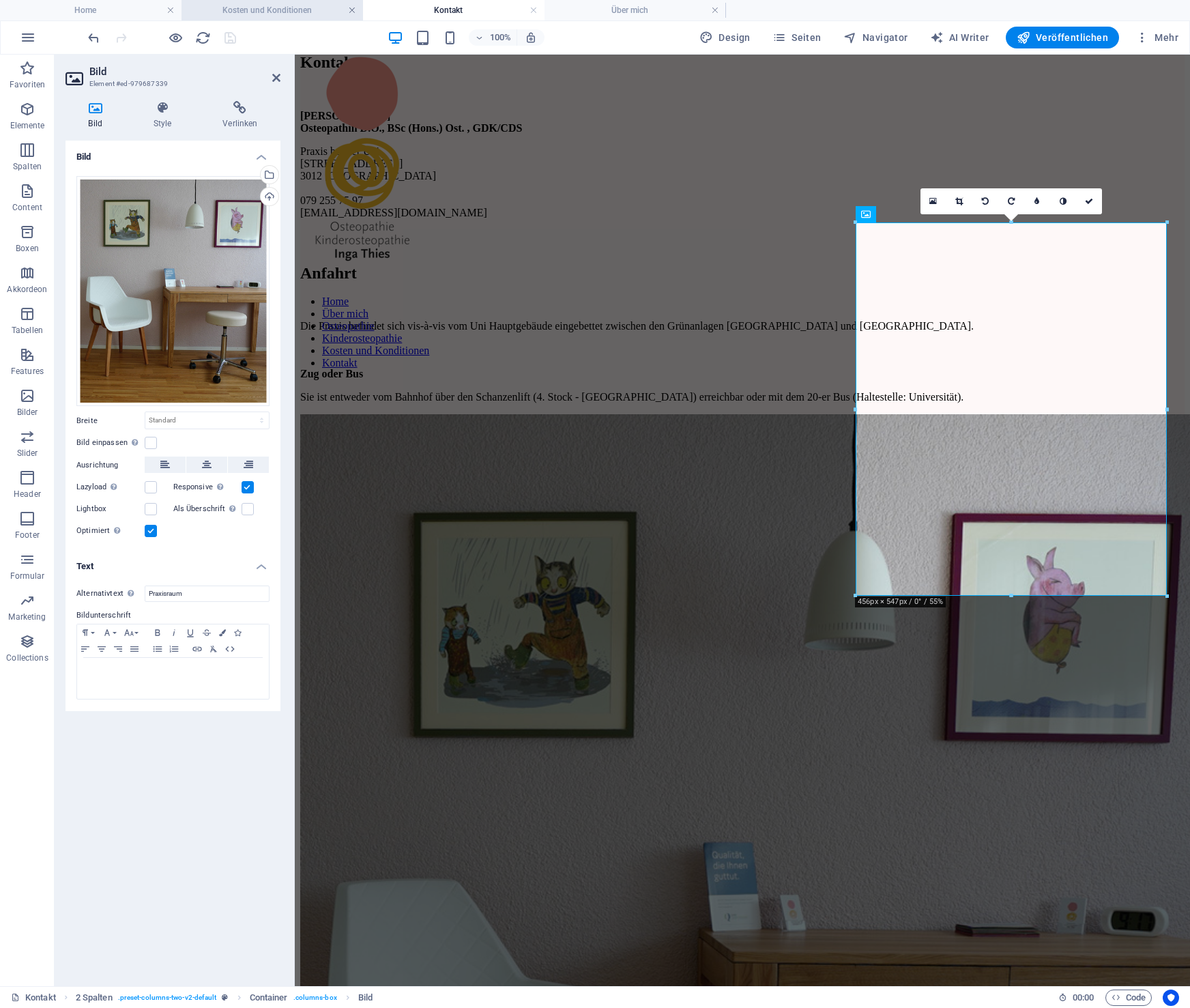
click at [353, 8] on link at bounding box center [352, 10] width 8 height 13
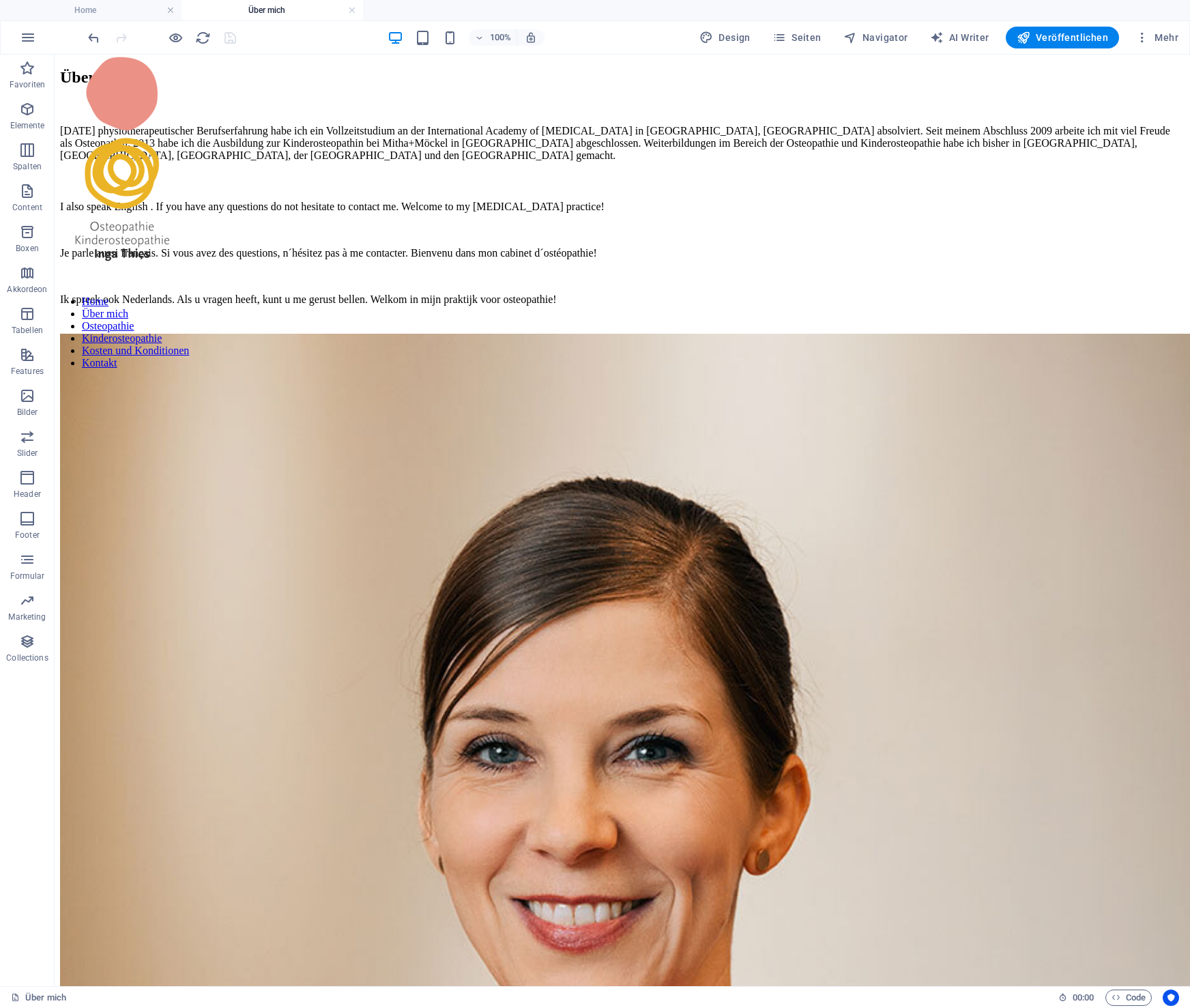
click at [353, 8] on link at bounding box center [352, 10] width 8 height 13
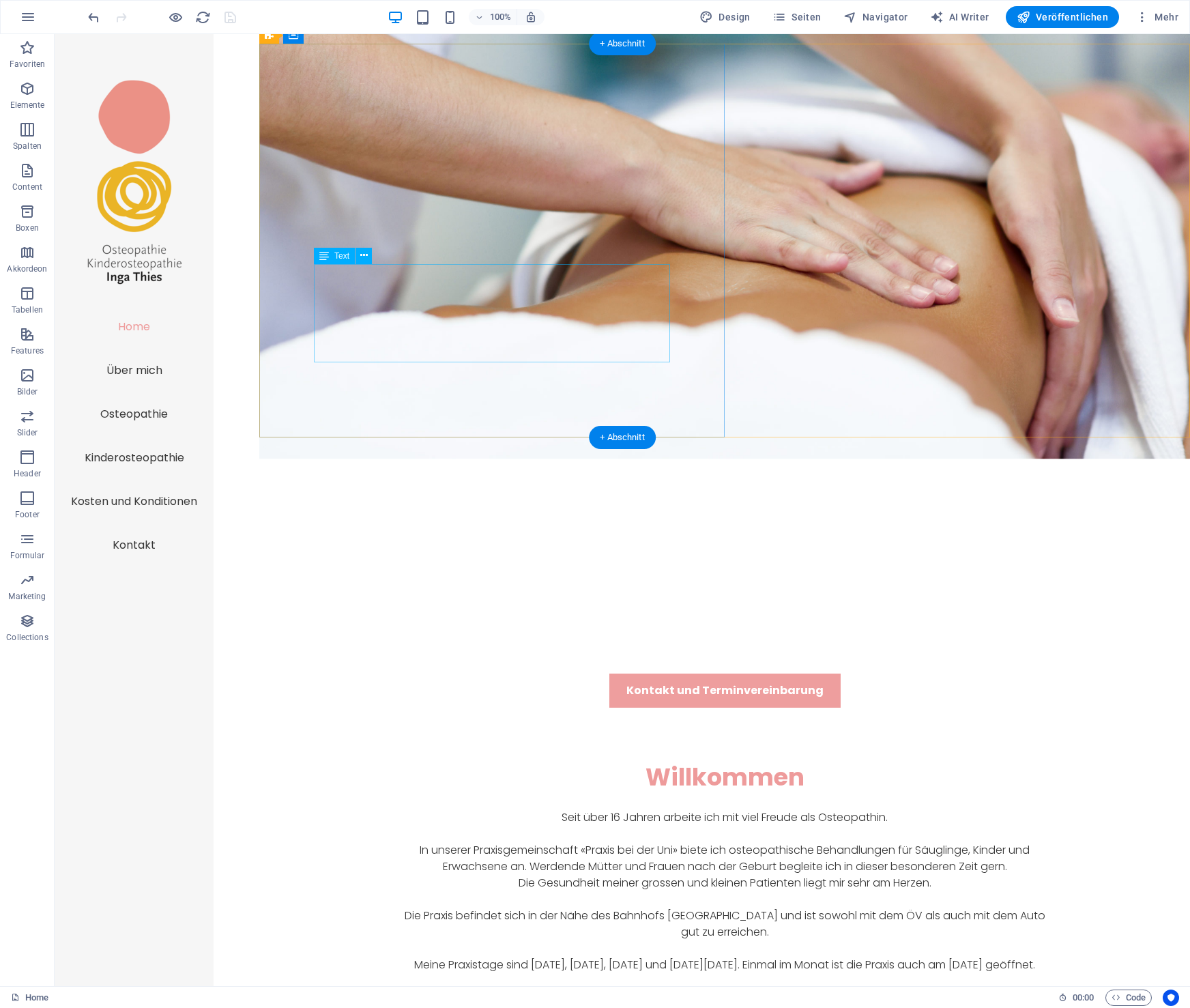
scroll to position [730, 0]
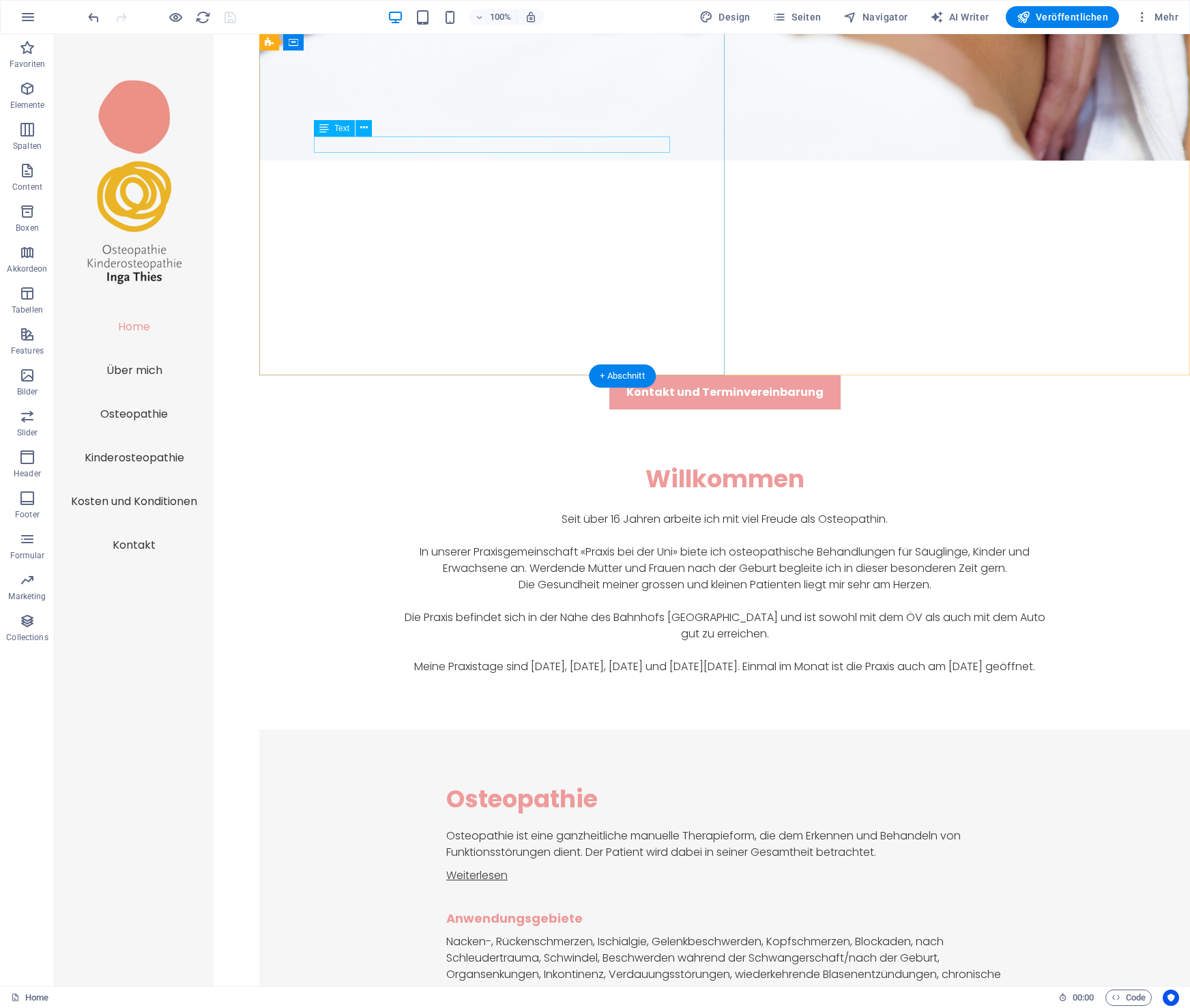
click at [447, 867] on div "Weiterlesen" at bounding box center [724, 876] width 557 height 17
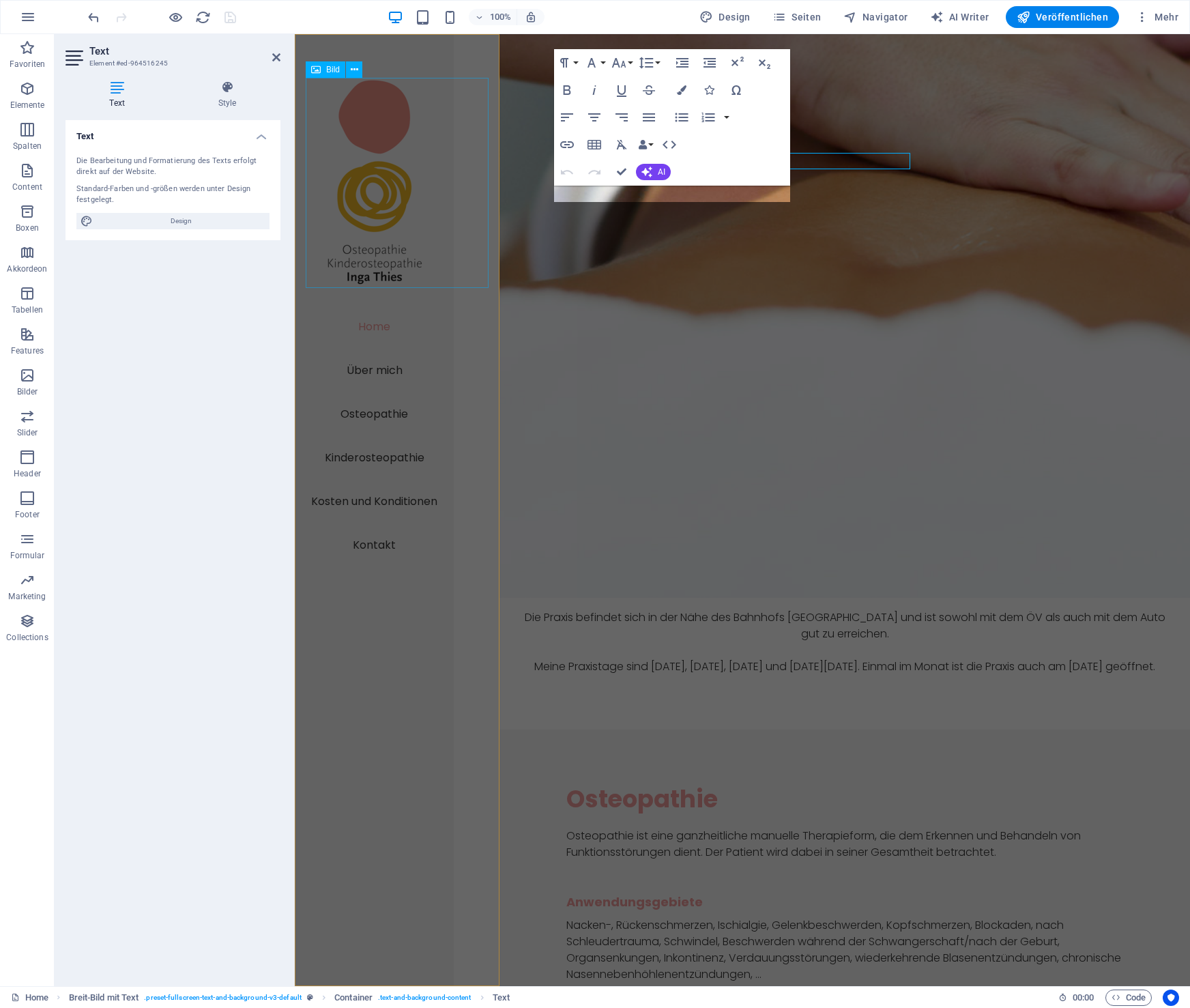
scroll to position [713, 0]
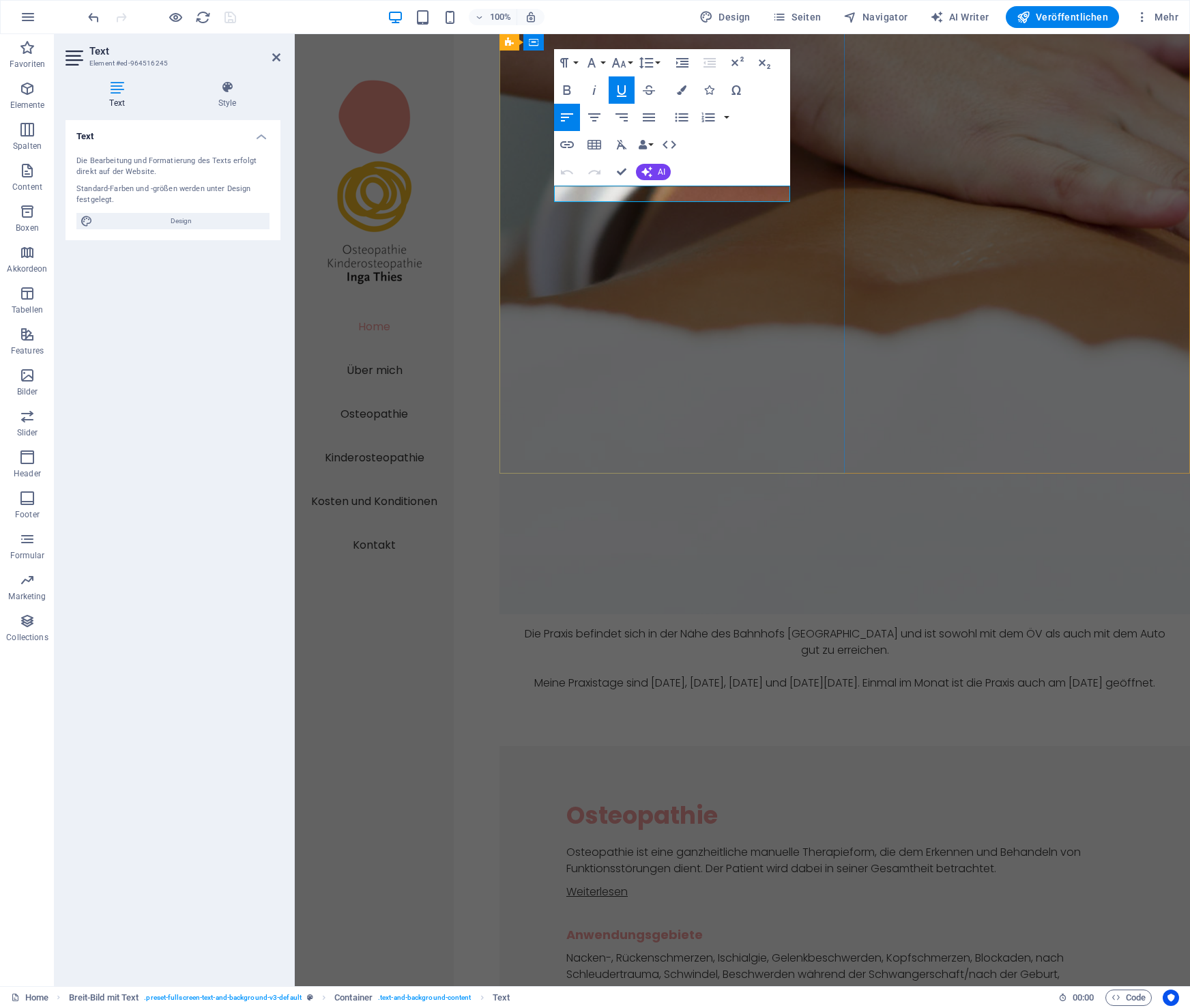
click at [583, 884] on u "Weiterlesen" at bounding box center [597, 892] width 62 height 16
click at [568, 144] on icon "button" at bounding box center [567, 144] width 14 height 7
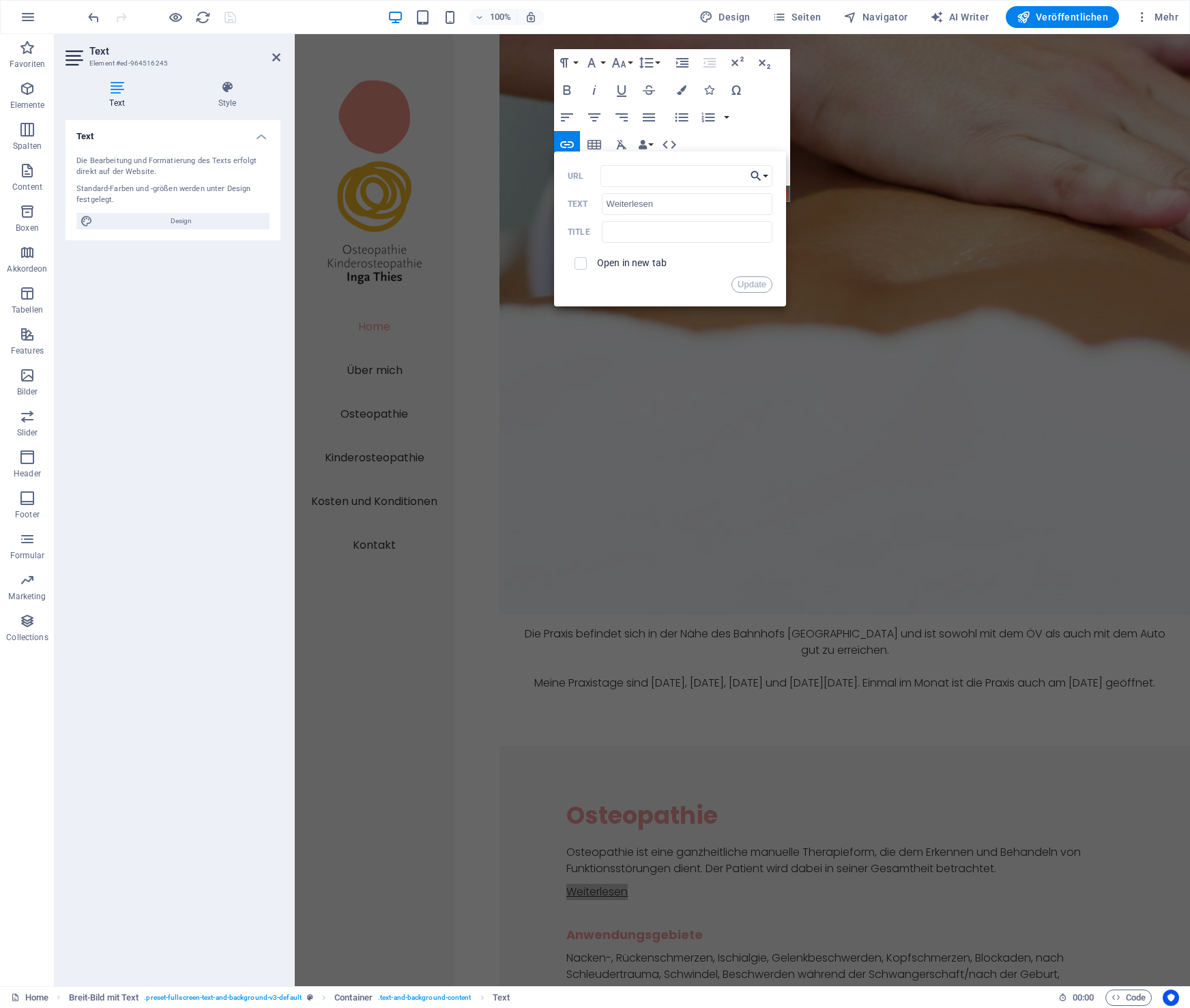
click at [762, 172] on icon "button" at bounding box center [756, 176] width 14 height 17
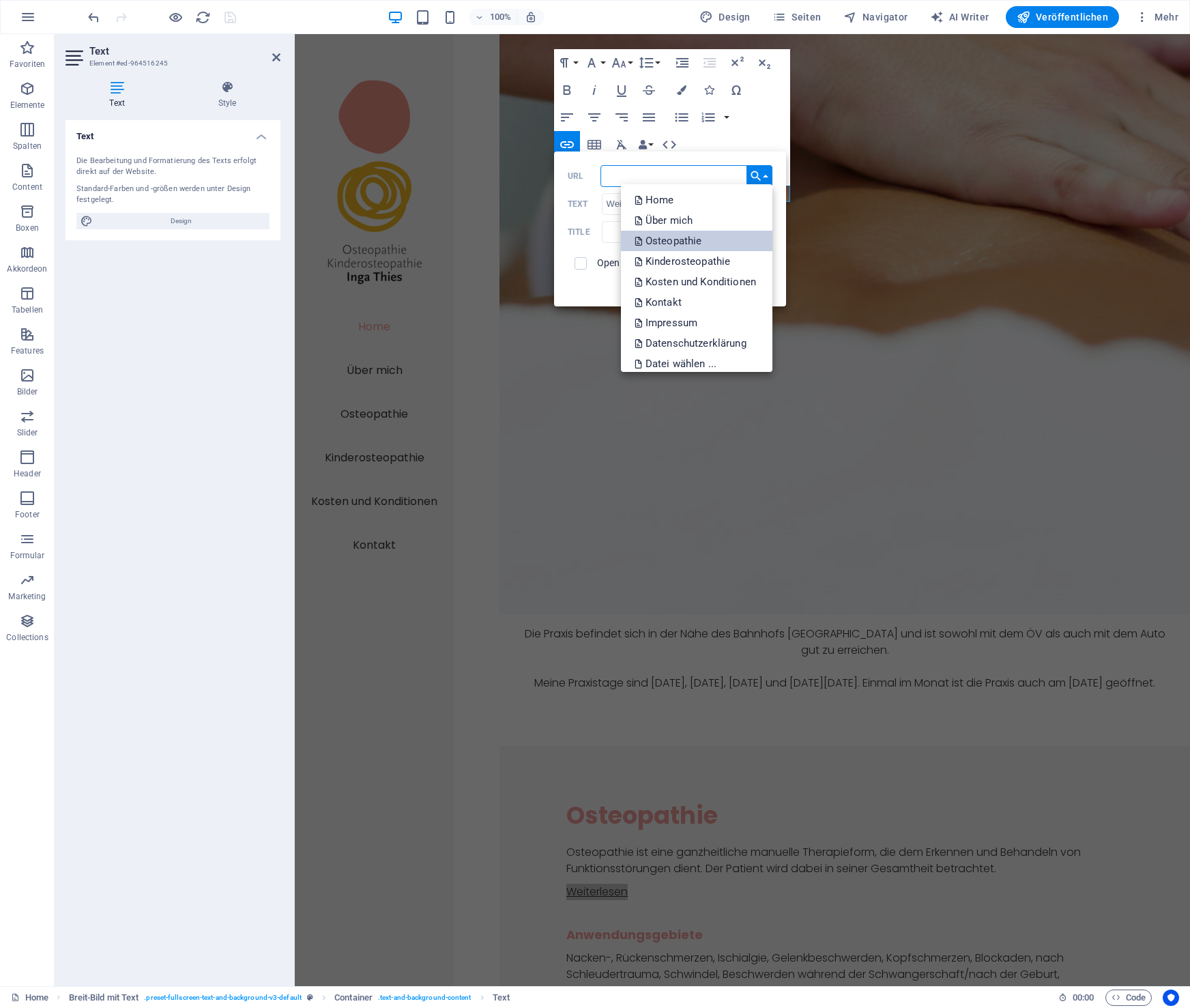
click at [687, 239] on p "Osteopathie" at bounding box center [670, 241] width 71 height 21
type input "/osteopathie"
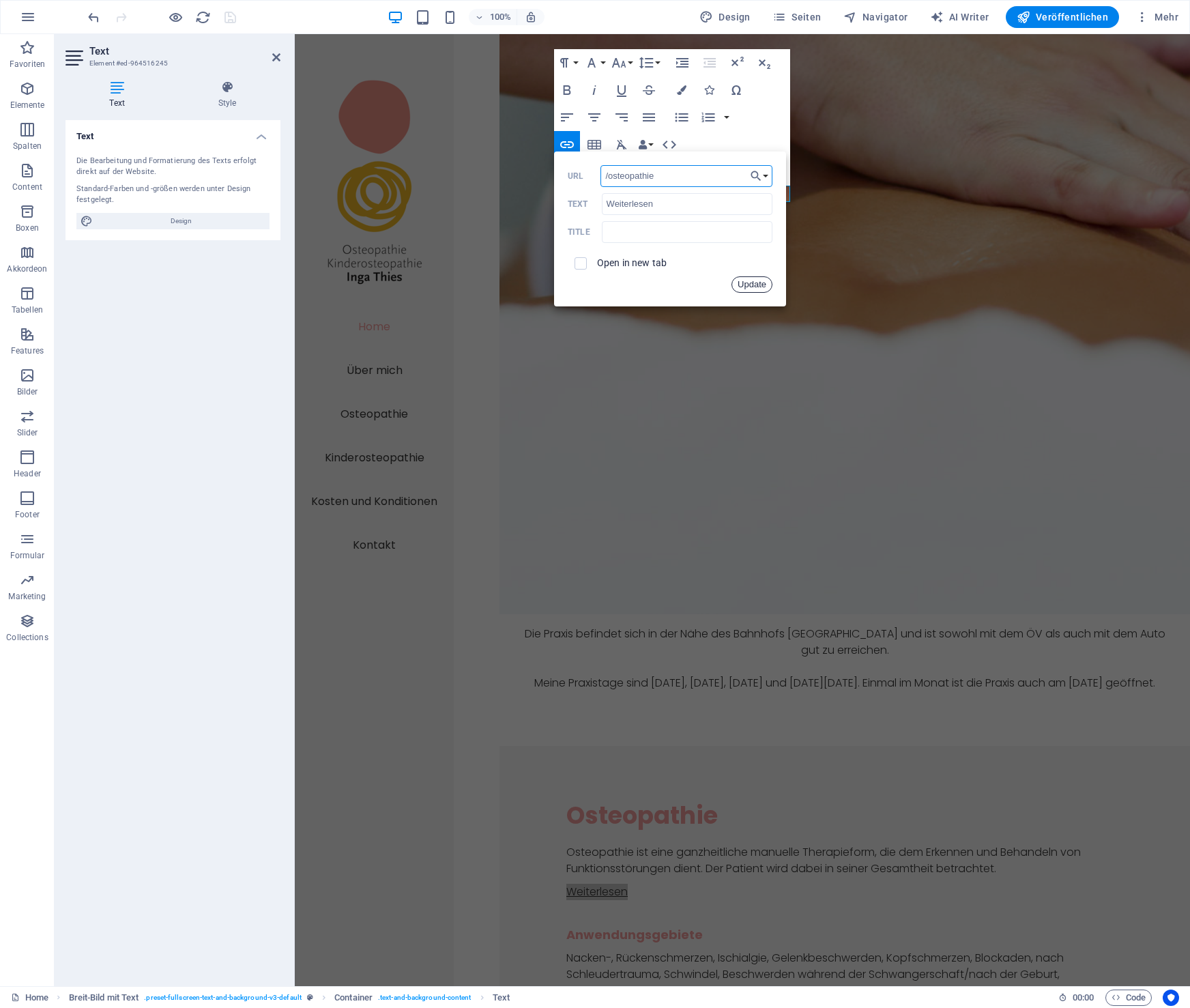
drag, startPoint x: 756, startPoint y: 286, endPoint x: 613, endPoint y: 325, distance: 148.2
click at [756, 286] on button "Update" at bounding box center [752, 285] width 41 height 17
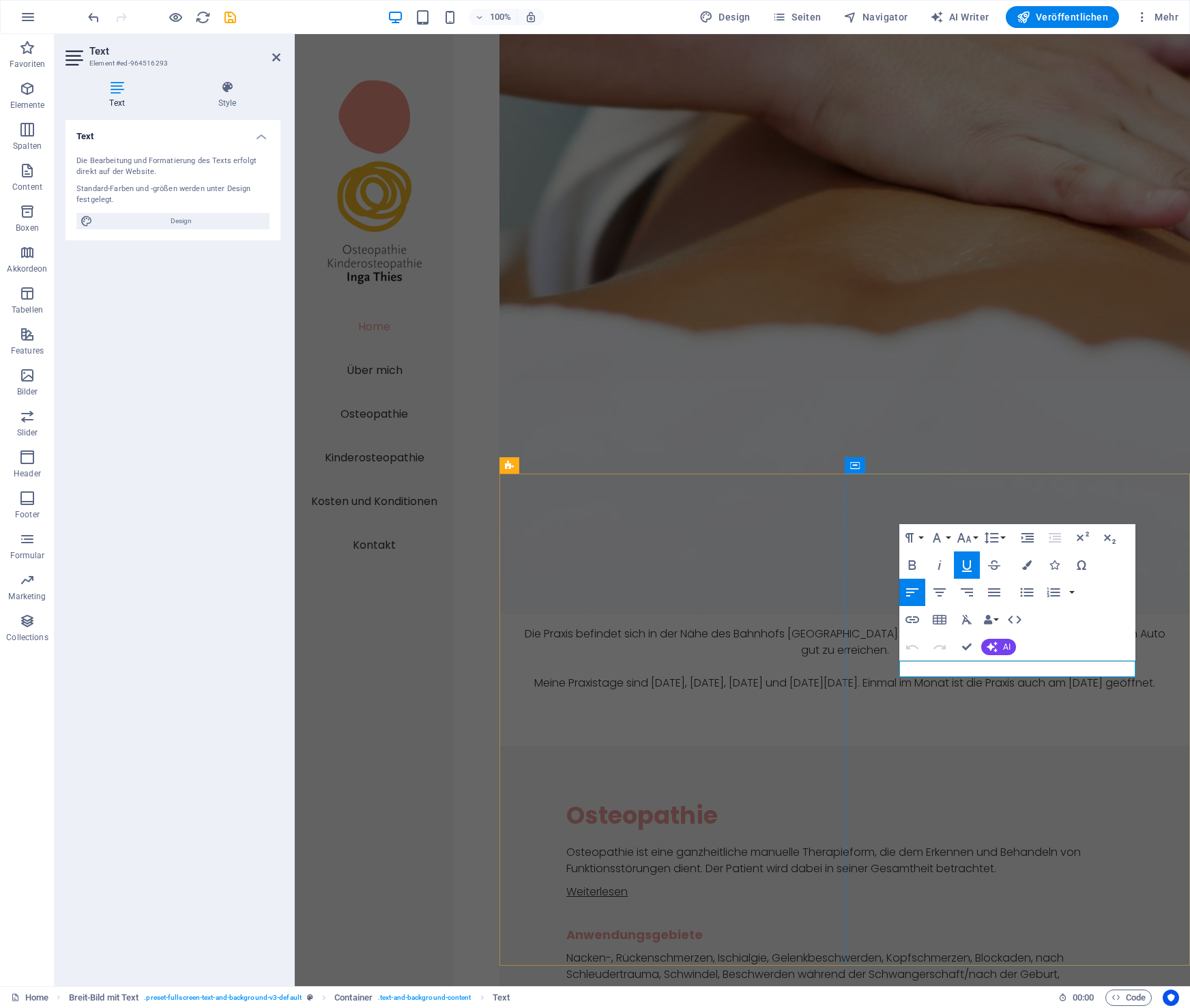
click at [910, 616] on icon "button" at bounding box center [912, 619] width 14 height 7
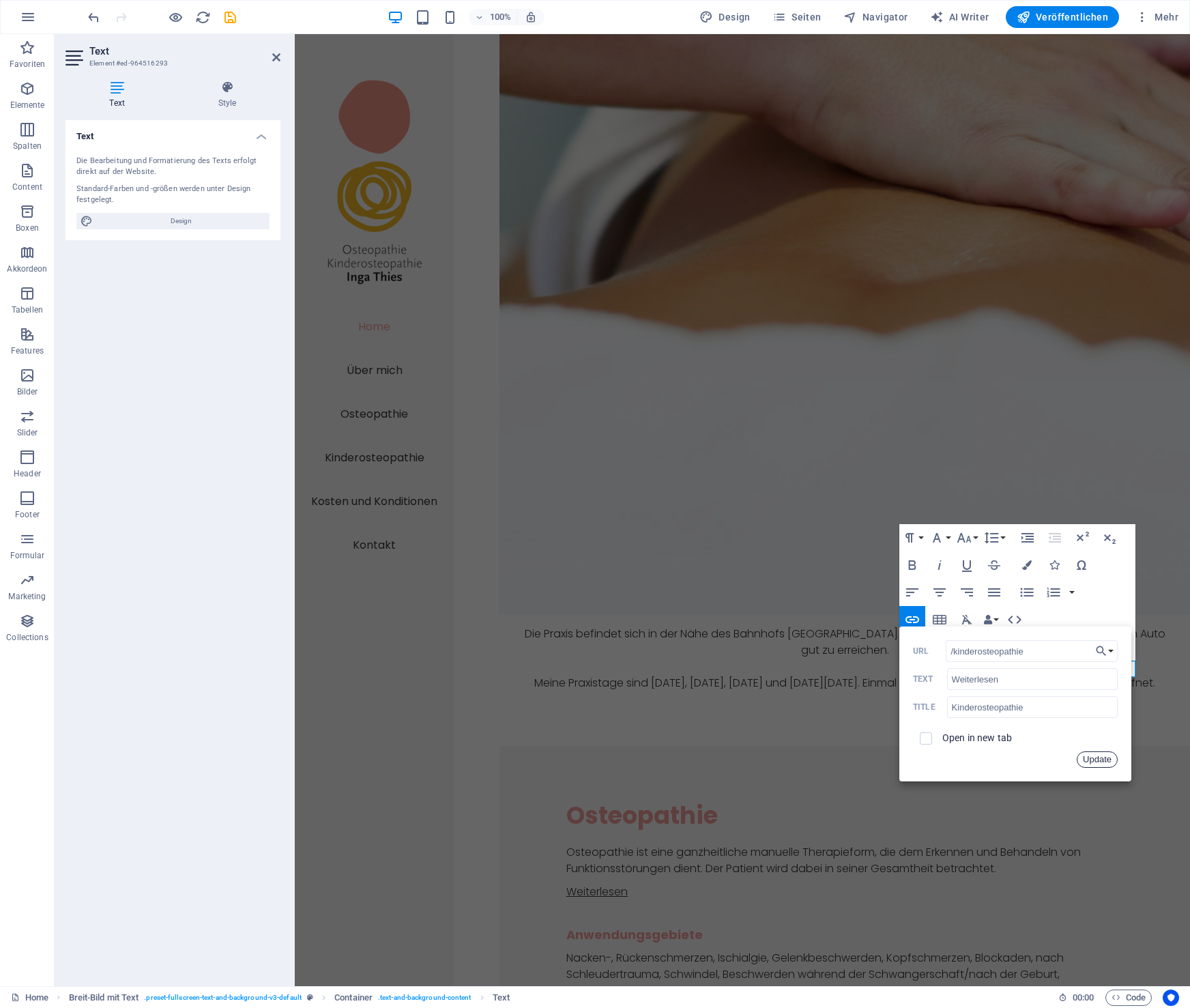
click at [1056, 761] on button "Update" at bounding box center [1097, 760] width 41 height 17
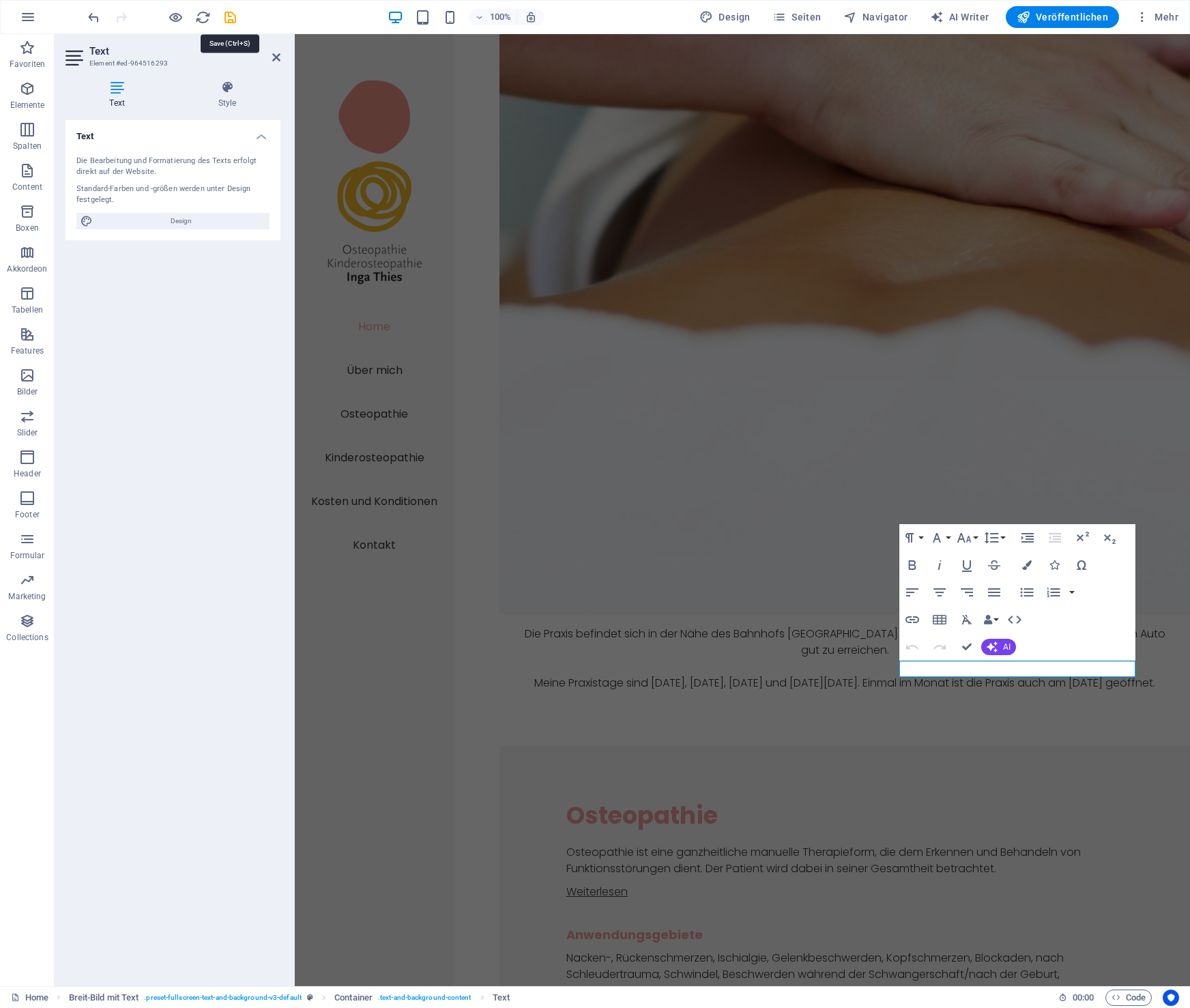
click at [231, 18] on icon "save" at bounding box center [230, 17] width 16 height 16
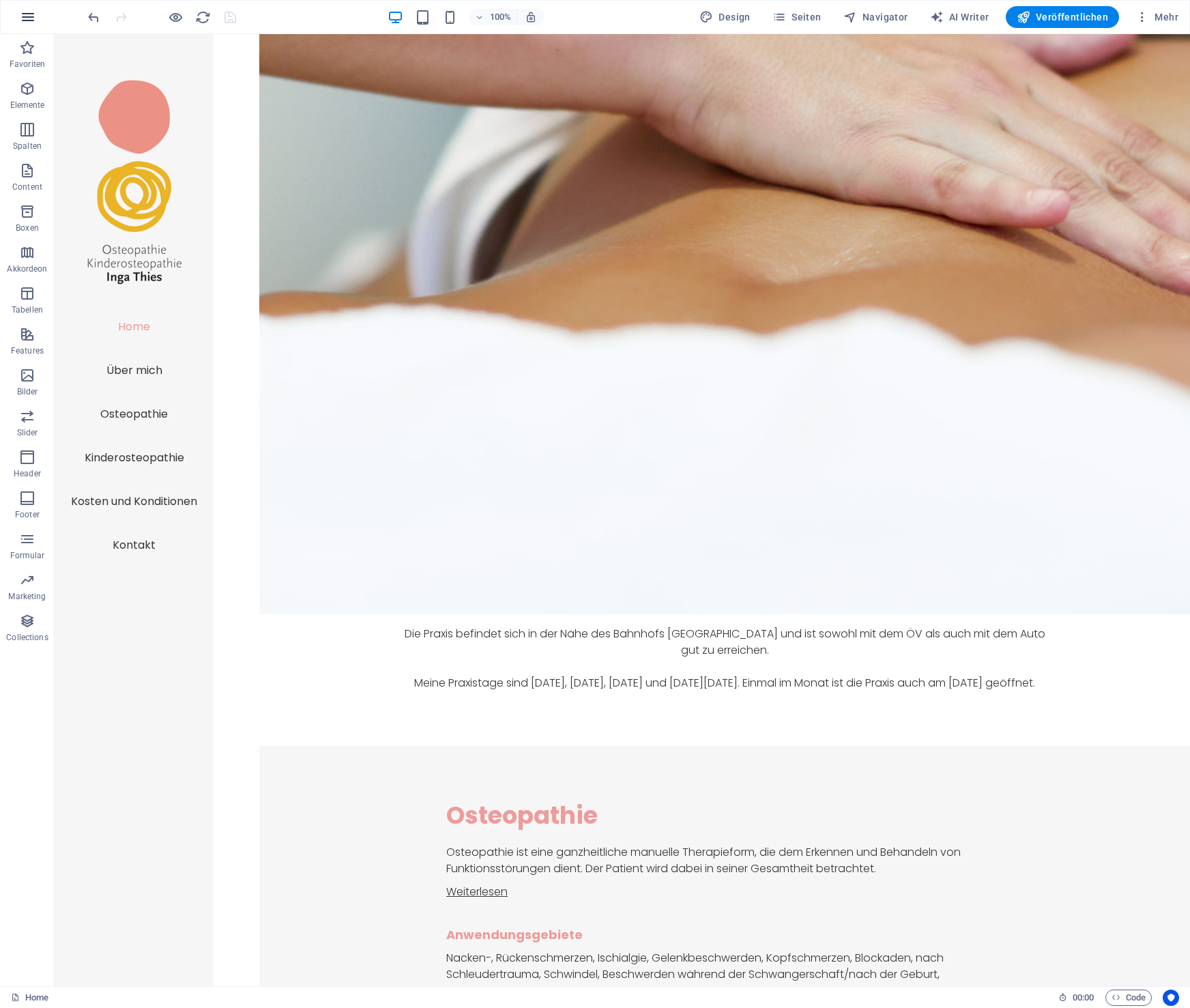
click at [31, 17] on icon "button" at bounding box center [28, 17] width 17 height 17
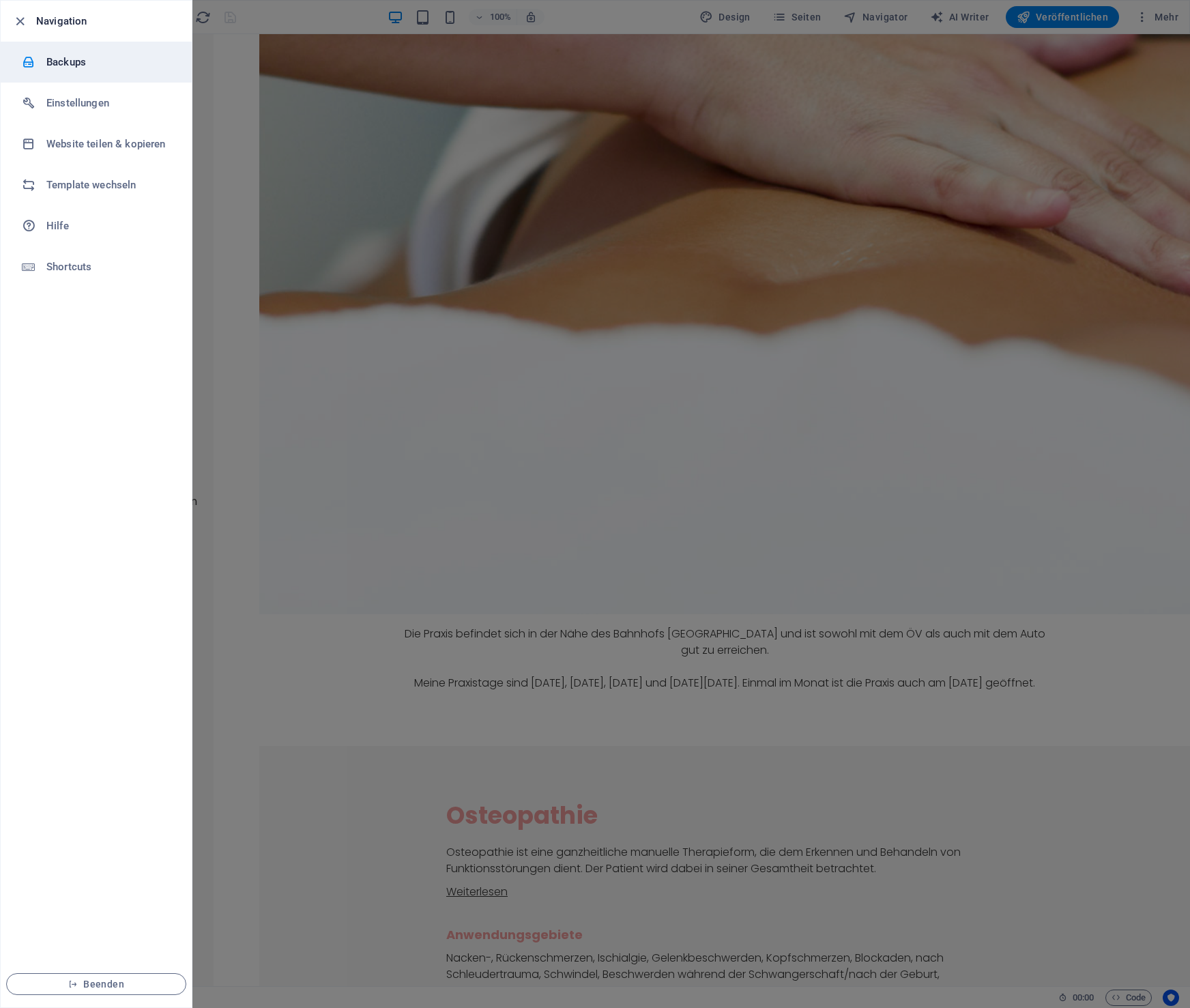
click at [67, 62] on h6 "Backups" at bounding box center [109, 62] width 126 height 17
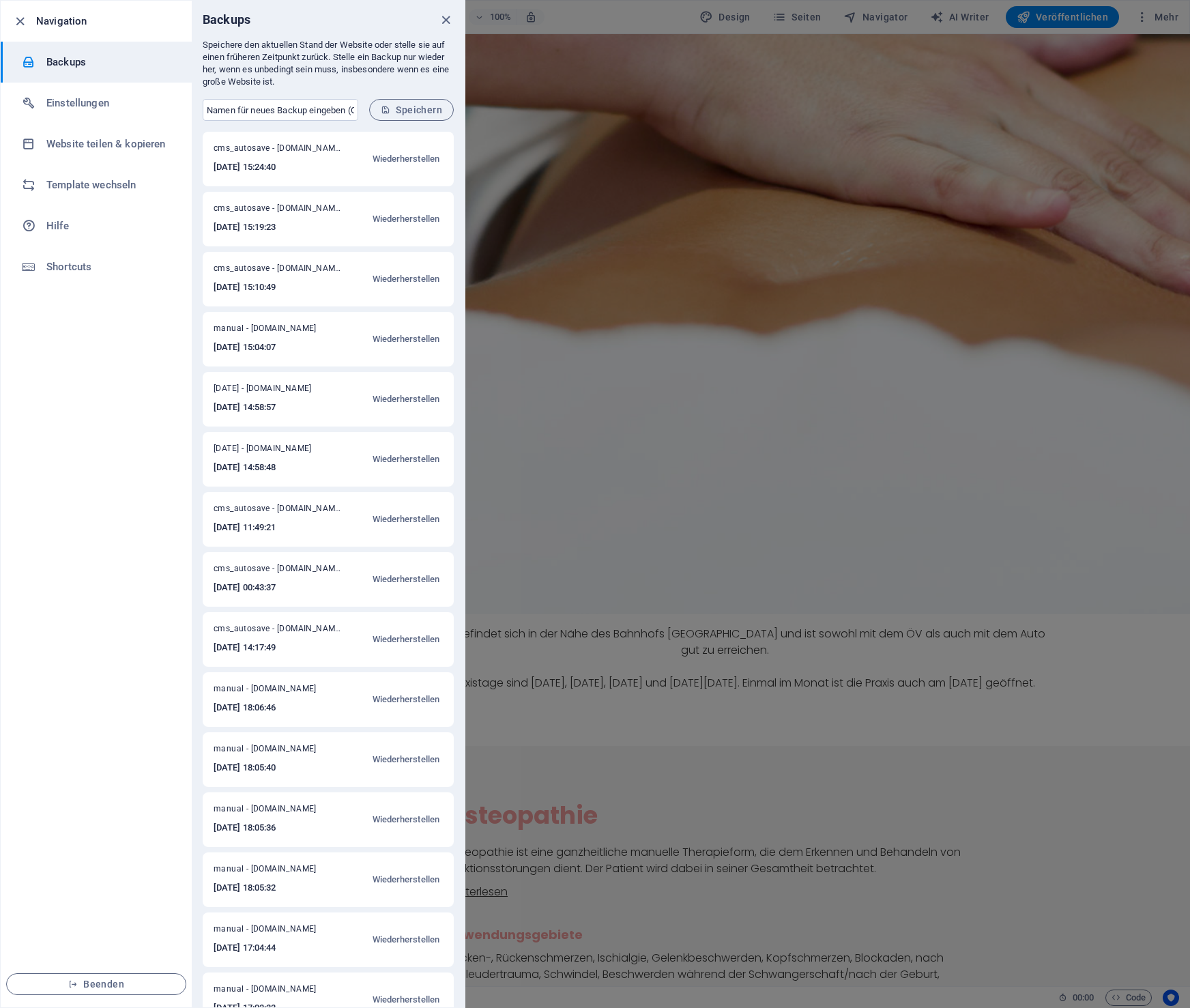
click at [426, 110] on span "Speichern" at bounding box center [411, 109] width 62 height 11
click at [446, 15] on icon "close" at bounding box center [446, 20] width 16 height 16
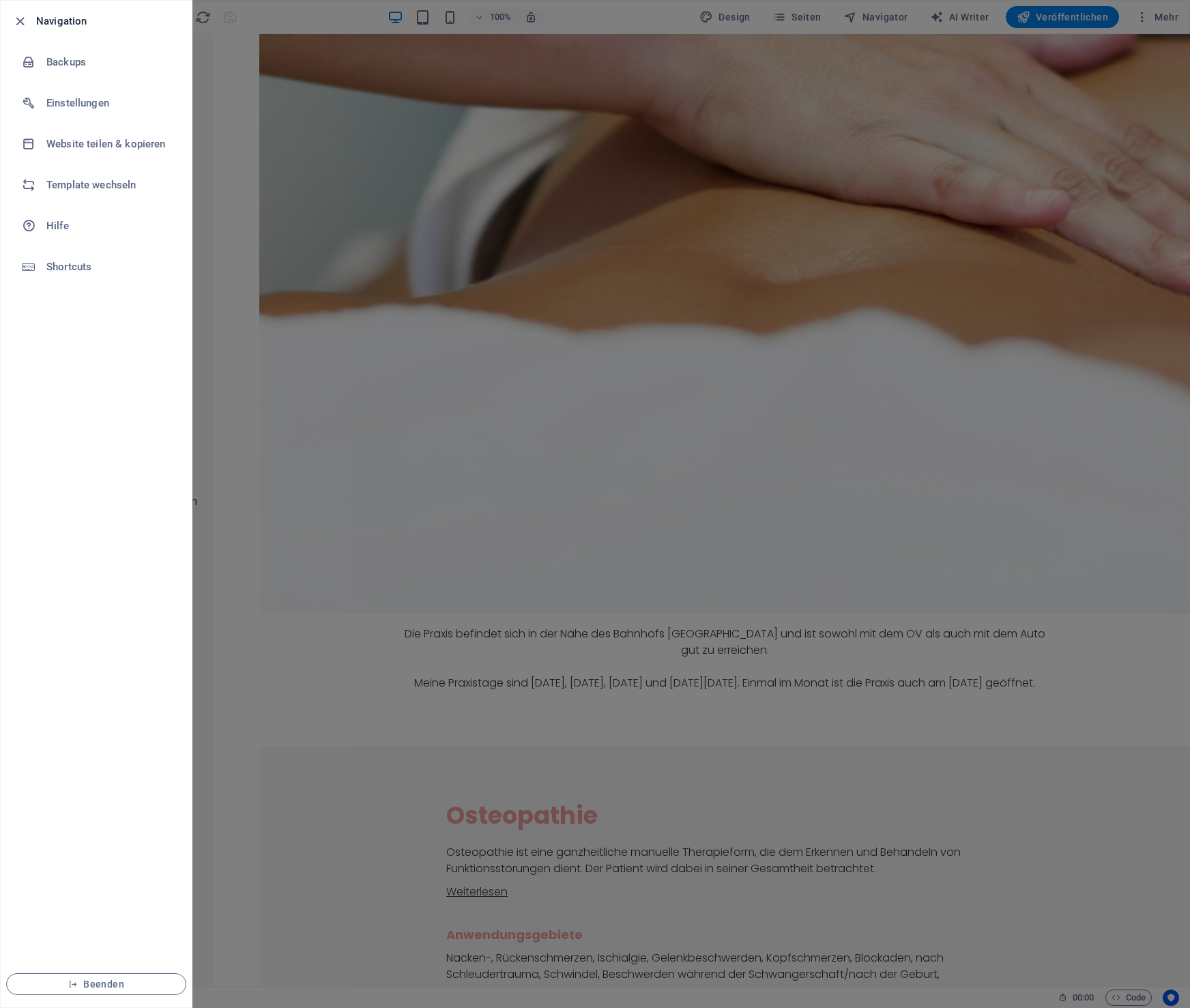
click at [1056, 17] on div at bounding box center [595, 504] width 1190 height 1008
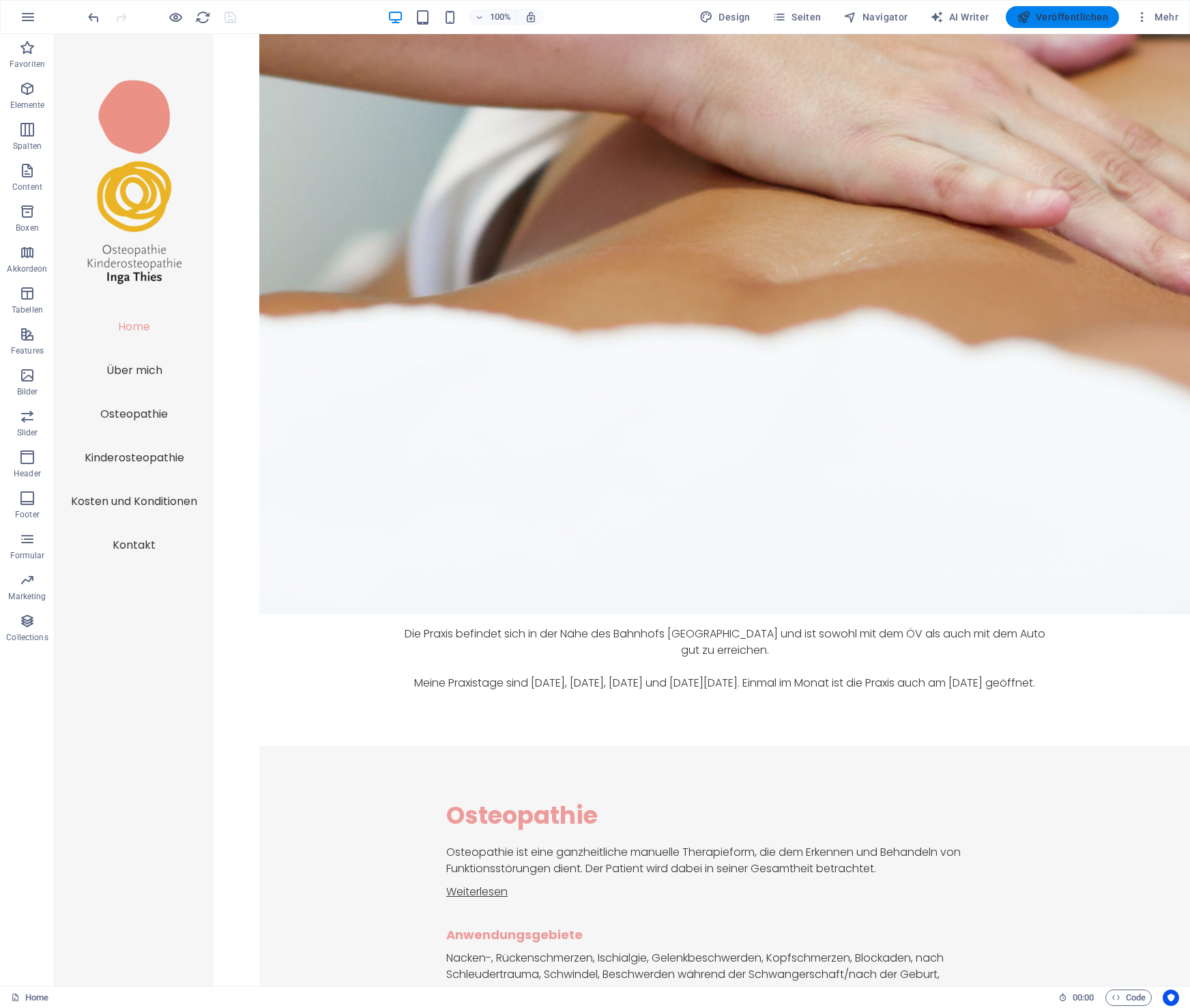
click at [1056, 17] on span "Veröffentlichen" at bounding box center [1062, 17] width 91 height 14
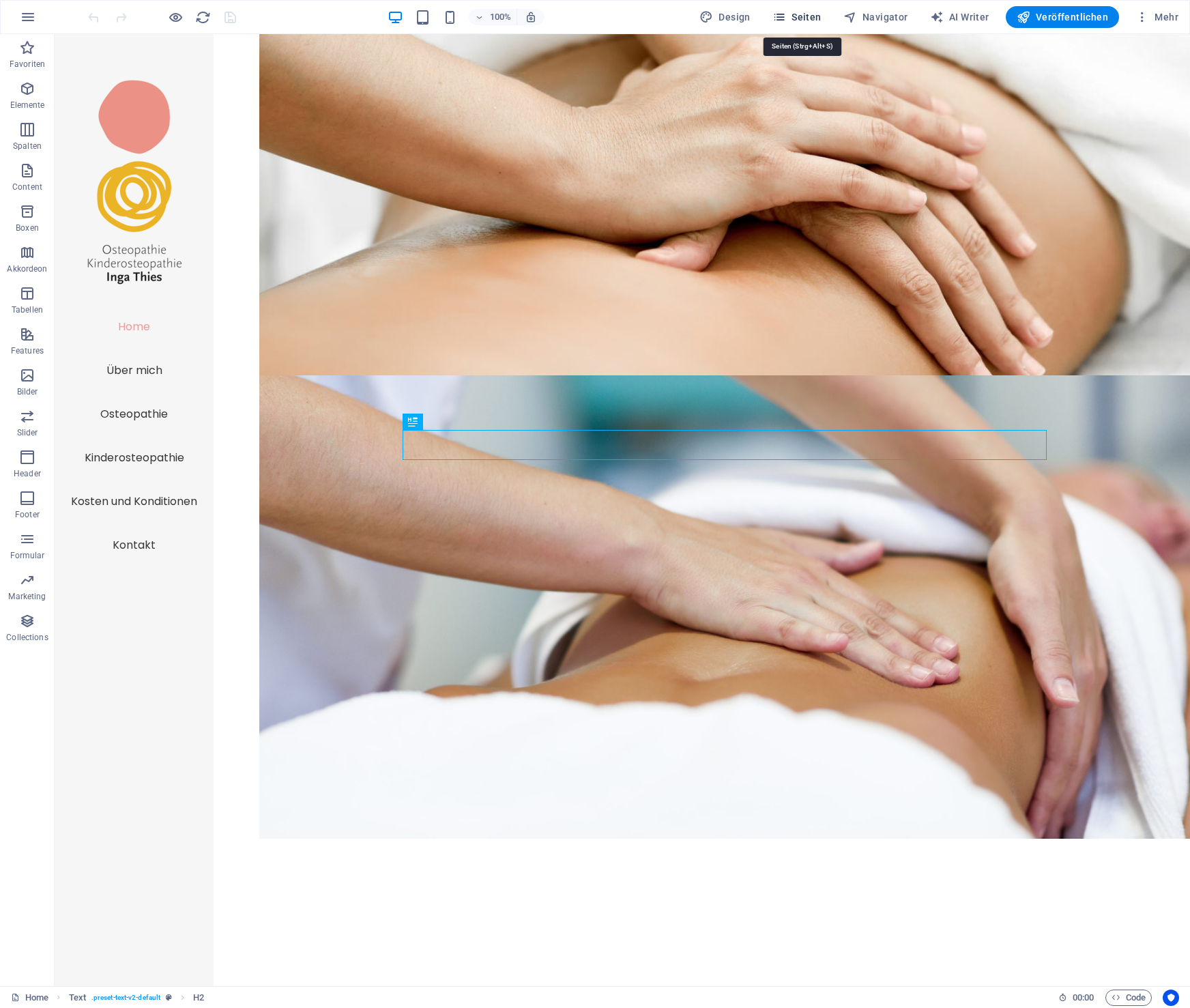
click at [816, 16] on span "Seiten" at bounding box center [797, 17] width 49 height 14
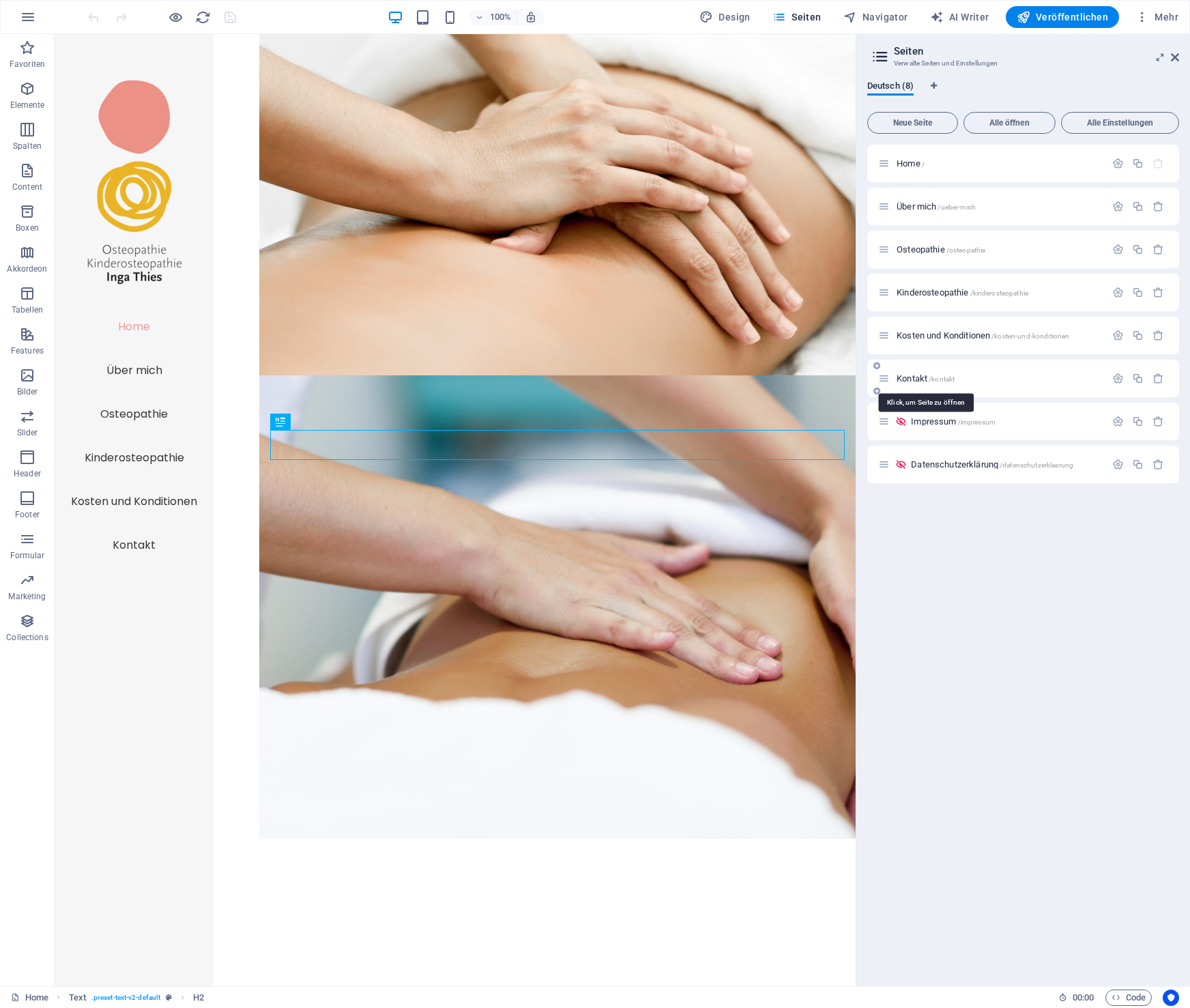
click at [913, 378] on span "Kontakt /kontakt" at bounding box center [926, 378] width 58 height 10
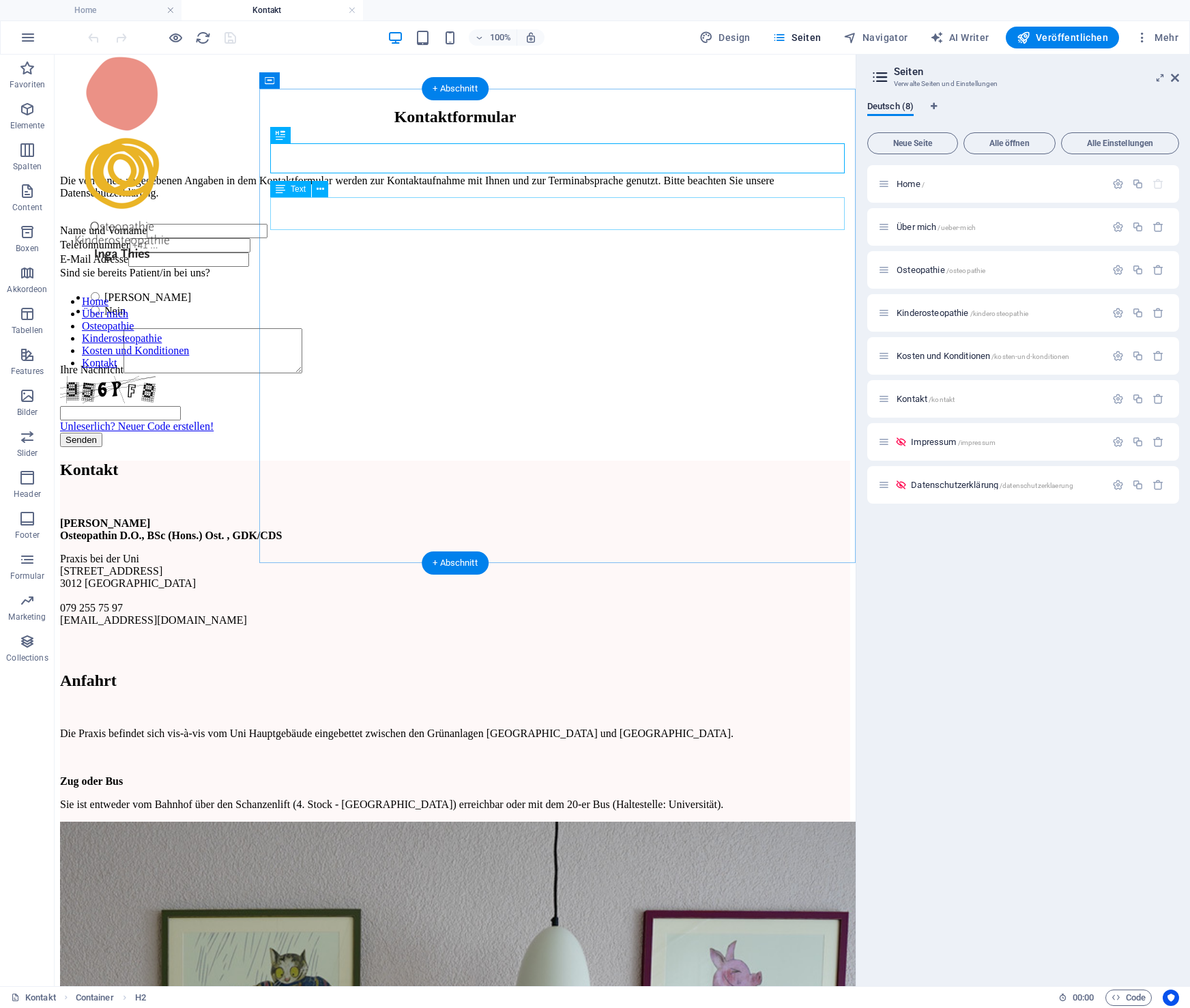
click at [663, 199] on div "Die von Ihnen angegebenen Angaben in dem Kontaktformular werden zur Kontaktaufn…" at bounding box center [455, 187] width 791 height 24
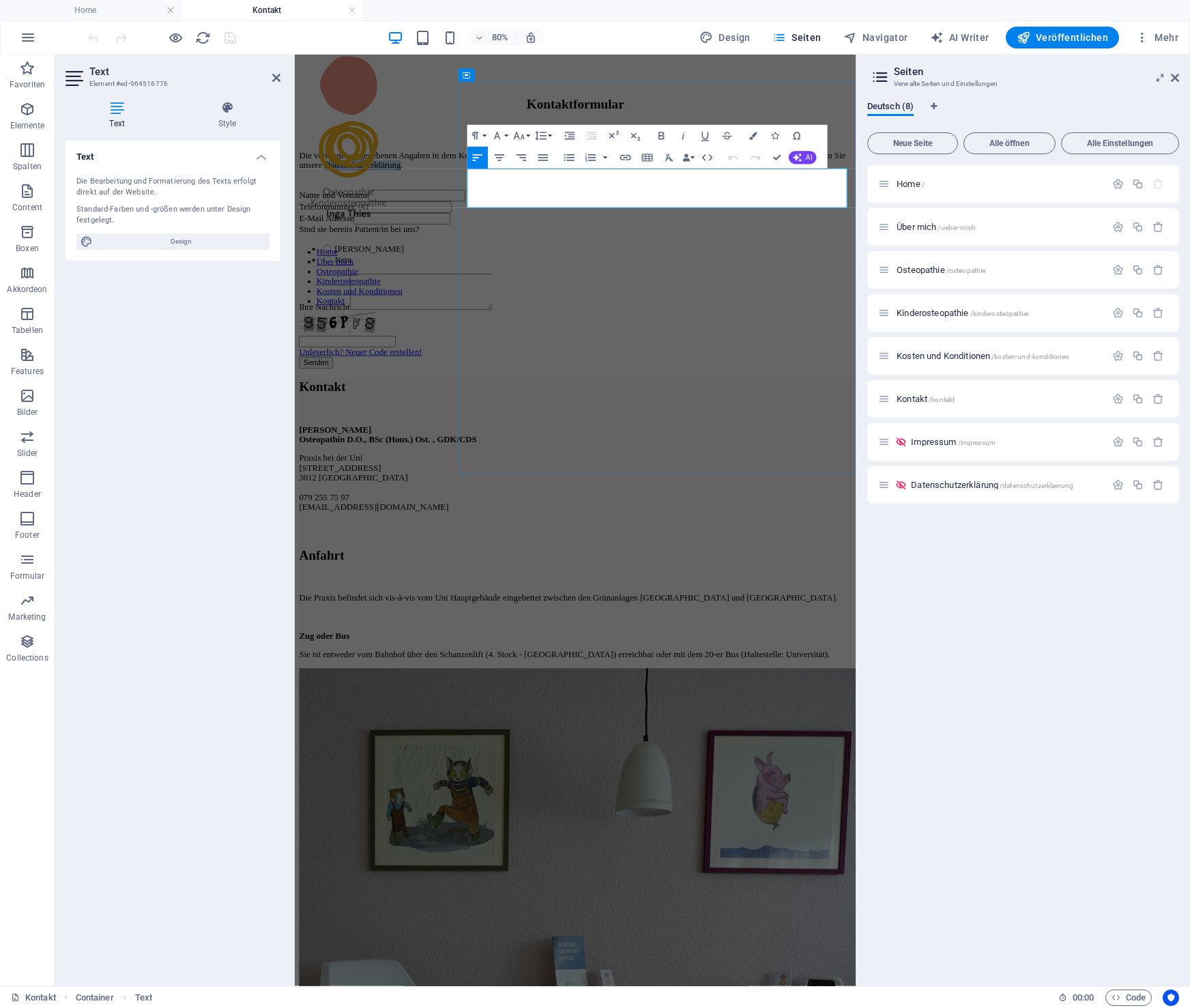
drag, startPoint x: 670, startPoint y: 236, endPoint x: 554, endPoint y: 235, distance: 116.0
click at [554, 199] on span "Die von Ihnen angegebenen Angaben in dem Kontaktformular werden zur Kontaktaufn…" at bounding box center [642, 186] width 683 height 24
click at [627, 156] on icon "button" at bounding box center [626, 157] width 11 height 5
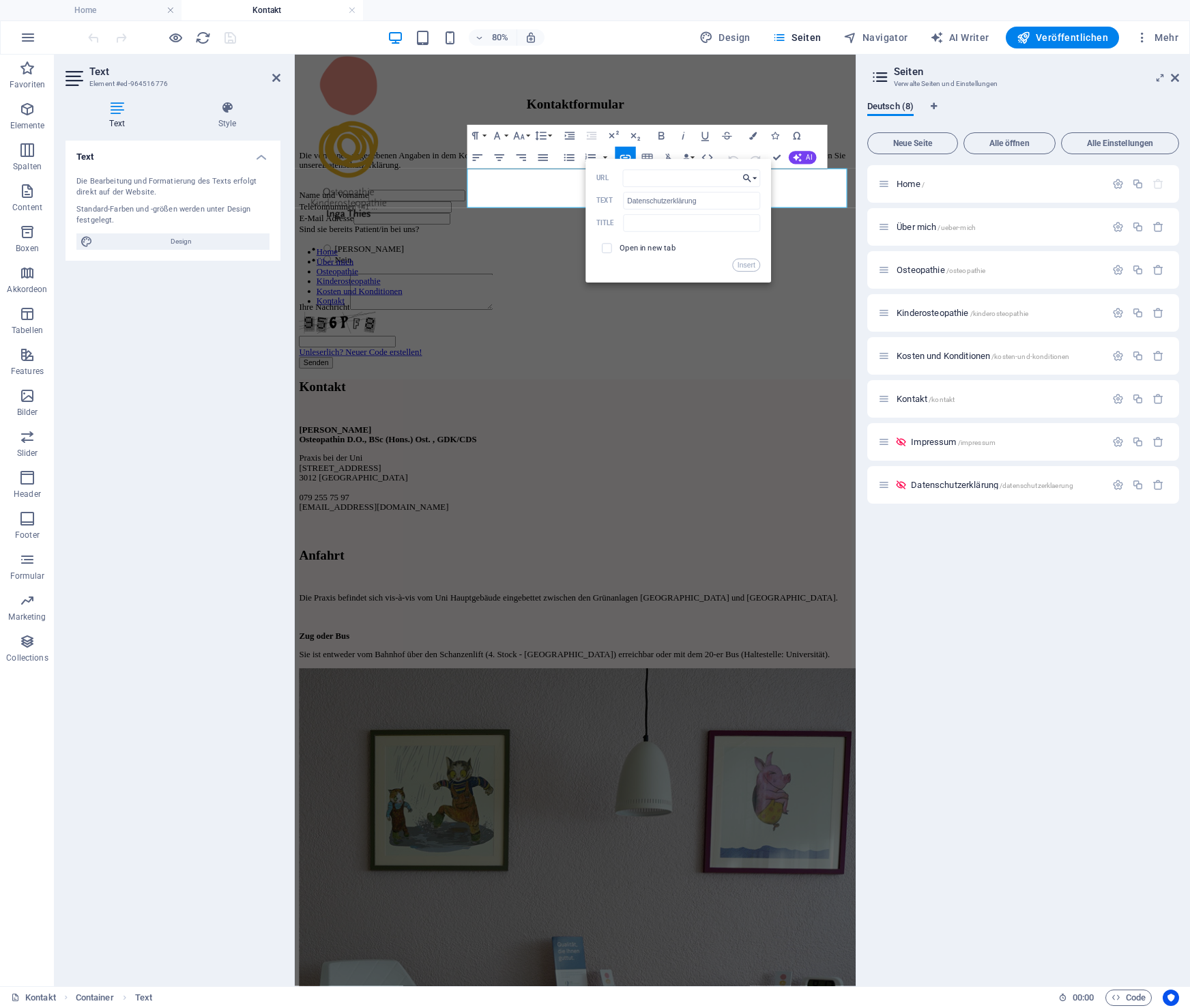
click at [750, 177] on icon "button" at bounding box center [747, 178] width 11 height 13
click at [690, 310] on p "Datenschutzerklärung" at bounding box center [696, 313] width 91 height 17
type input "/datenschutzerklaerung"
click at [750, 264] on button "Insert" at bounding box center [747, 265] width 27 height 13
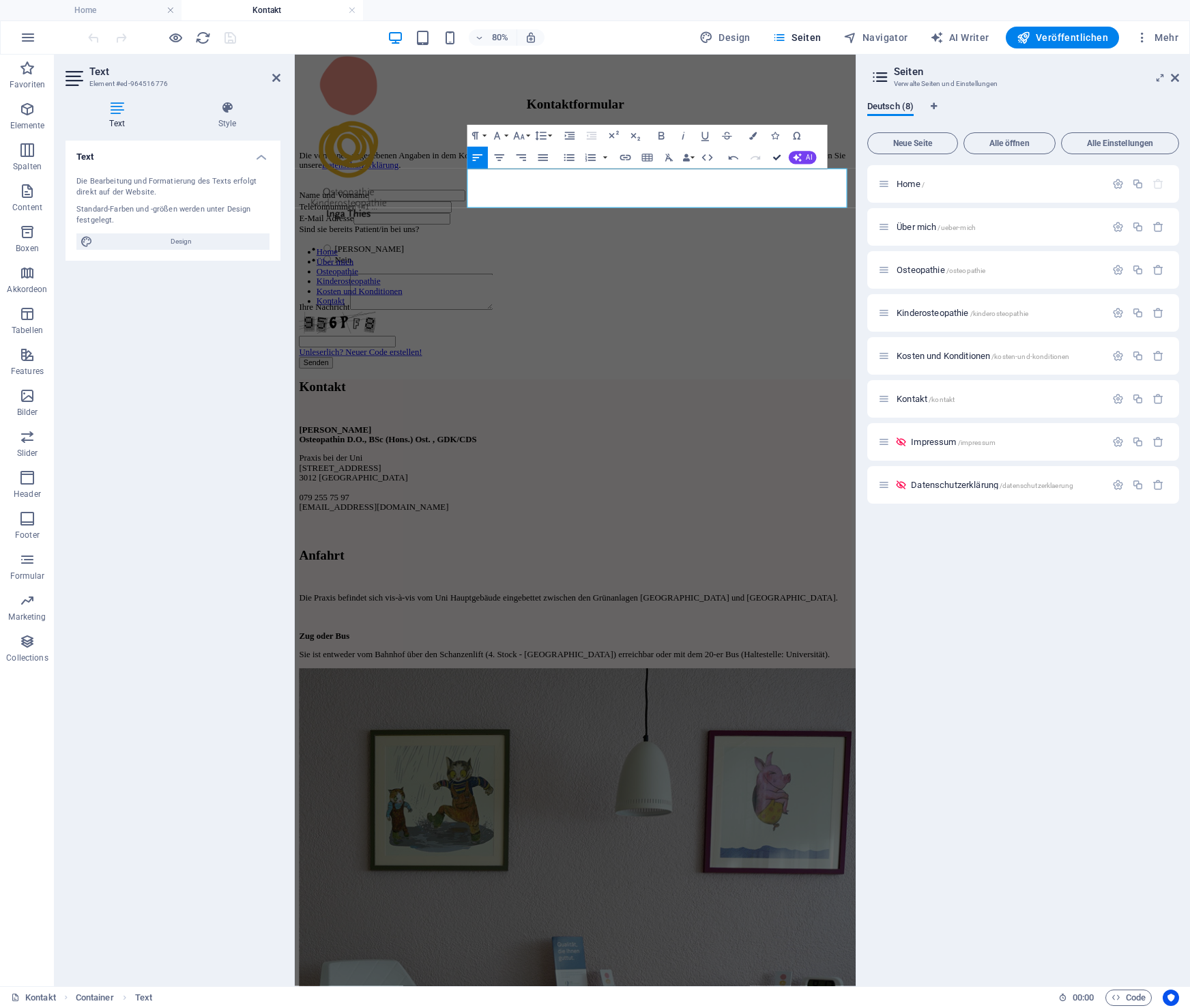
drag, startPoint x: 778, startPoint y: 155, endPoint x: 751, endPoint y: 109, distance: 53.3
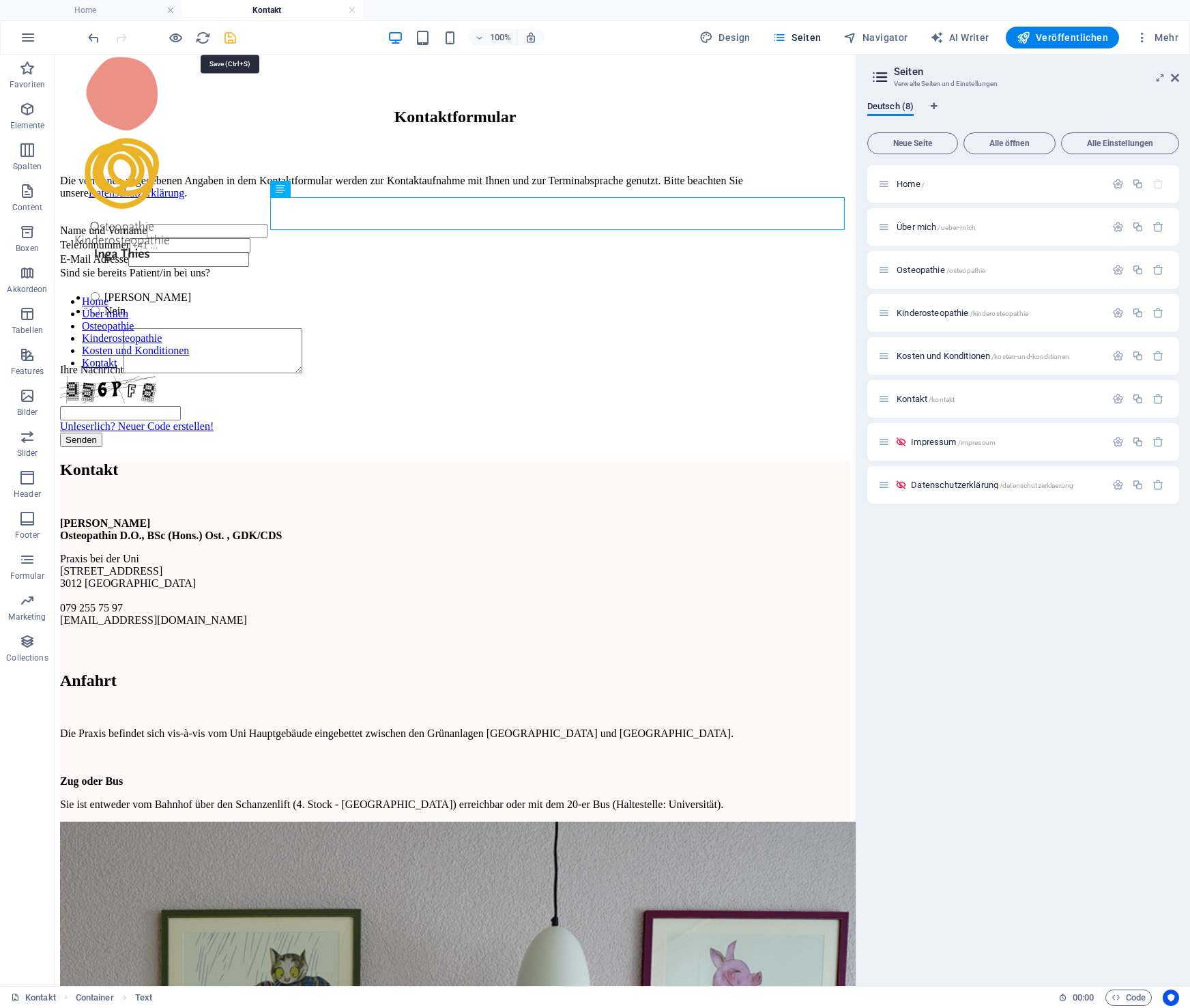
click at [232, 36] on icon "save" at bounding box center [230, 38] width 16 height 16
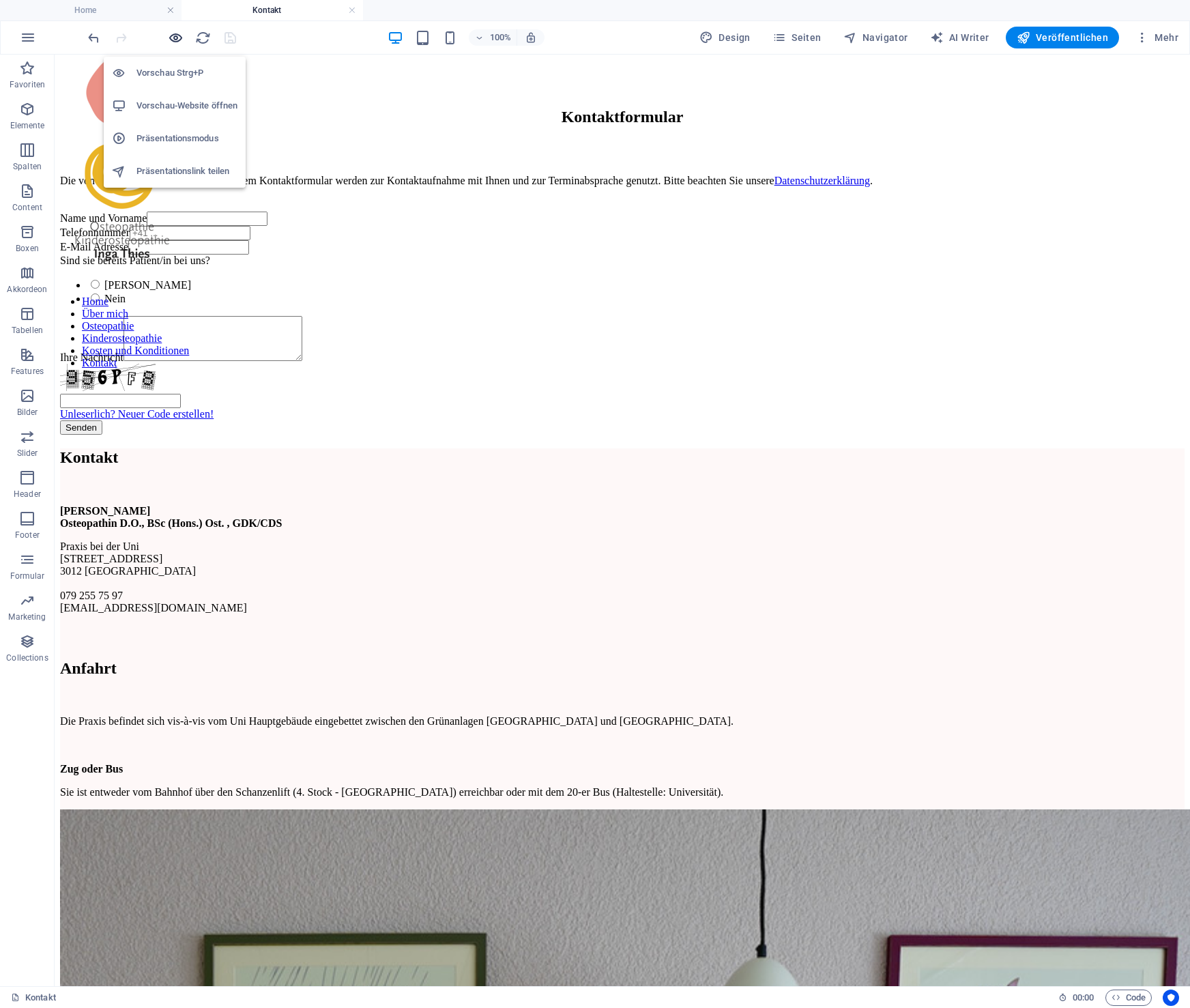
click at [175, 37] on icon "button" at bounding box center [175, 38] width 16 height 16
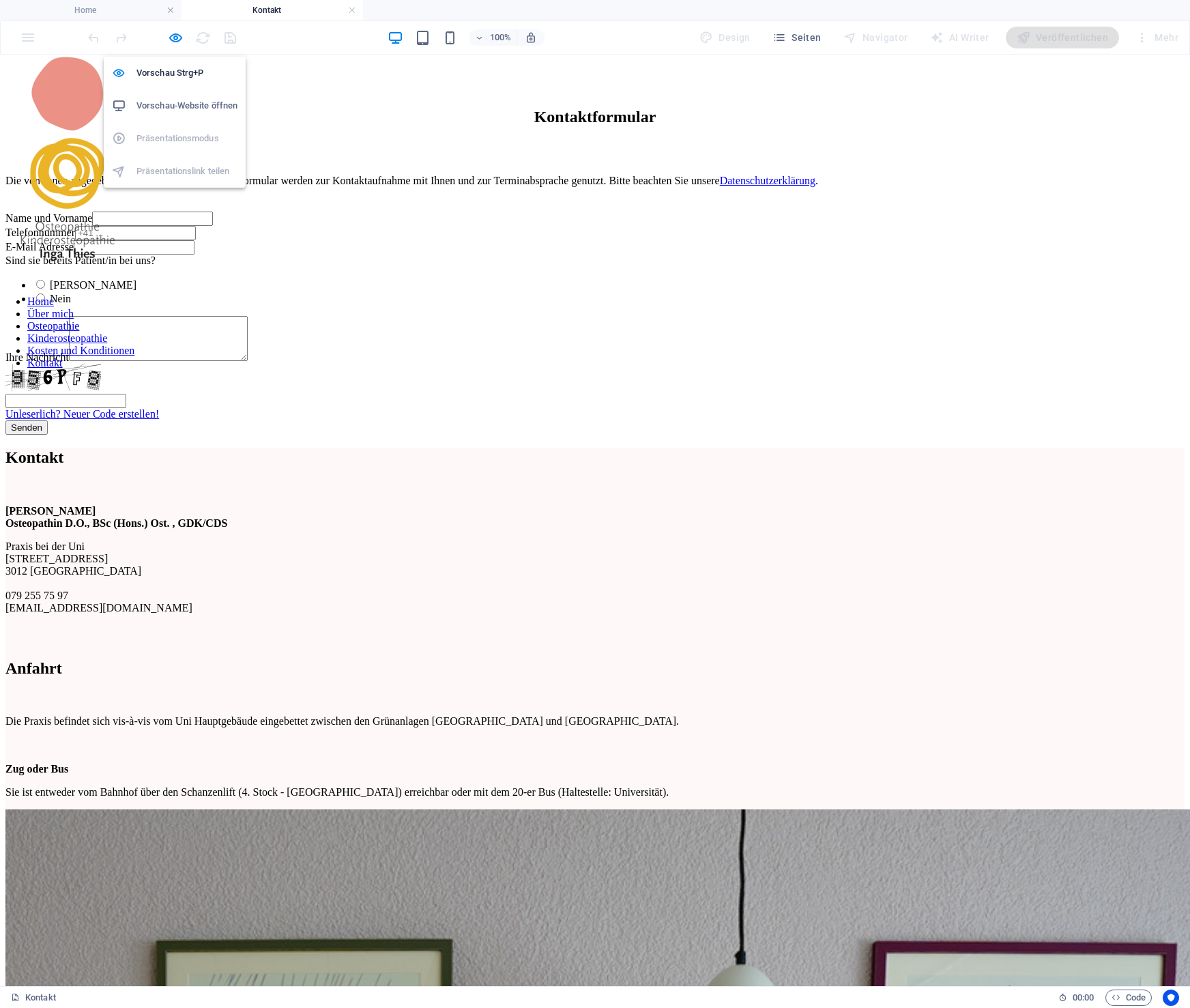
drag, startPoint x: 175, startPoint y: 36, endPoint x: 192, endPoint y: 39, distance: 17.3
click at [175, 36] on icon "button" at bounding box center [175, 38] width 16 height 16
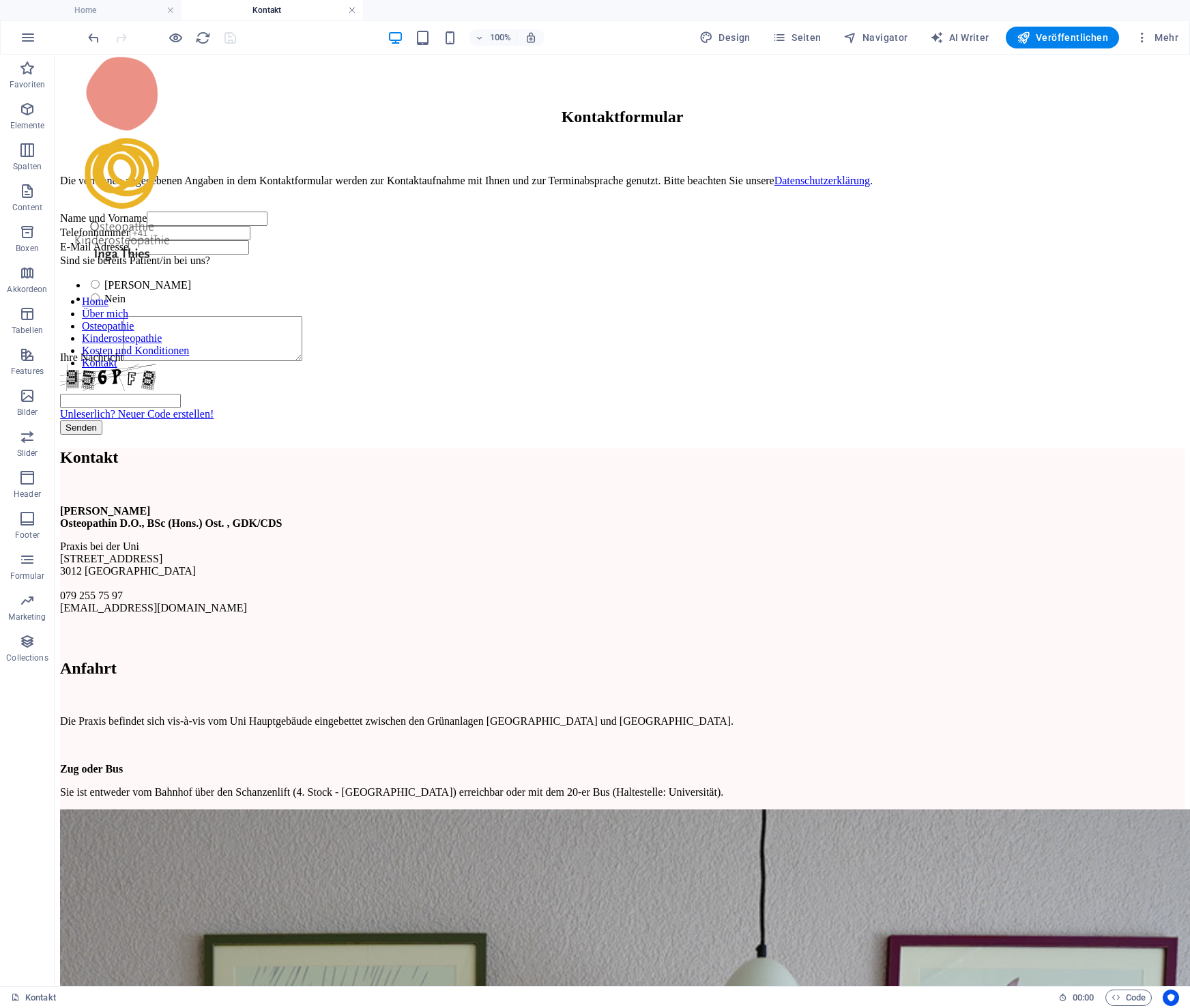
click at [353, 11] on link at bounding box center [352, 10] width 8 height 13
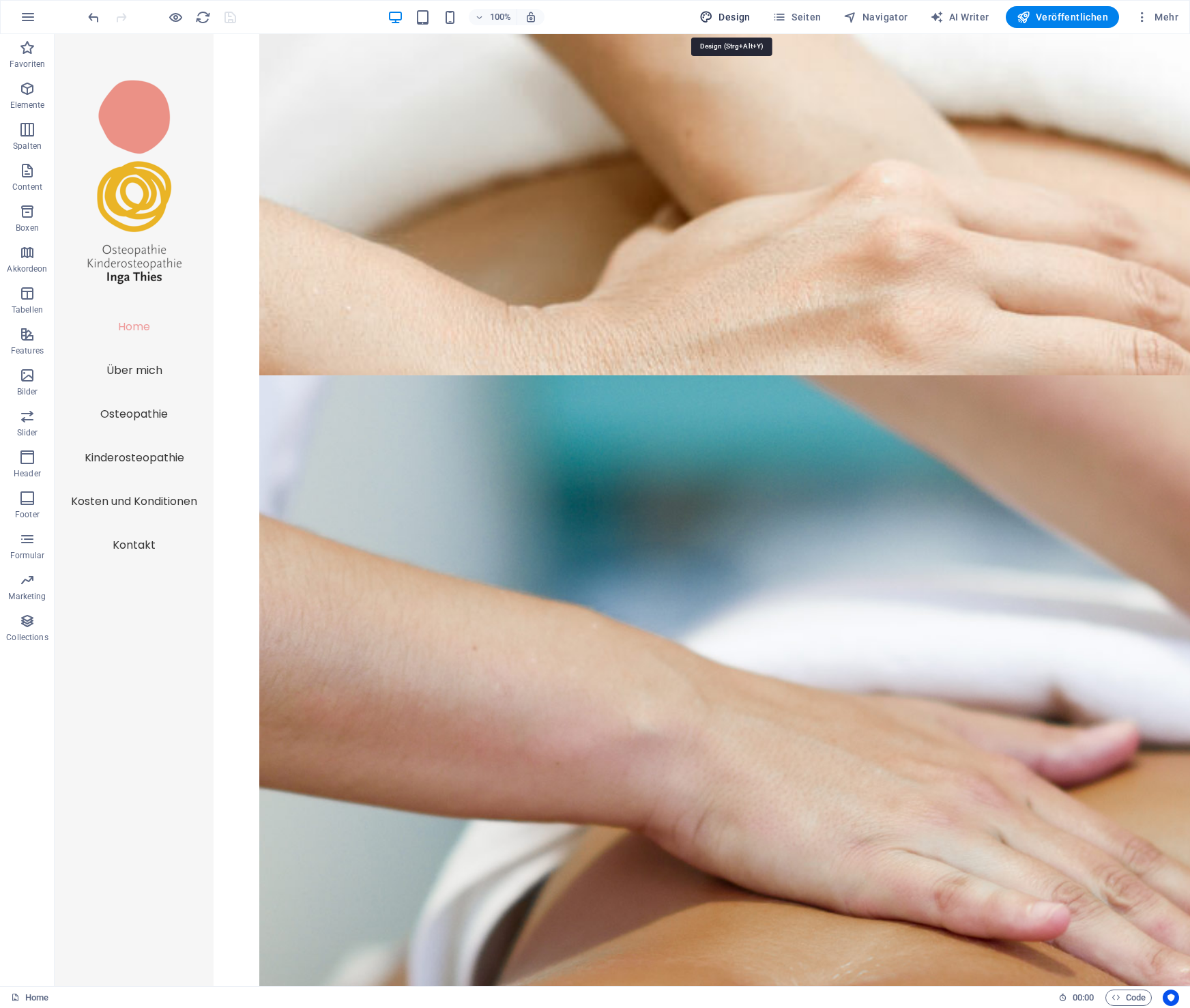
click at [734, 17] on span "Design" at bounding box center [724, 17] width 51 height 14
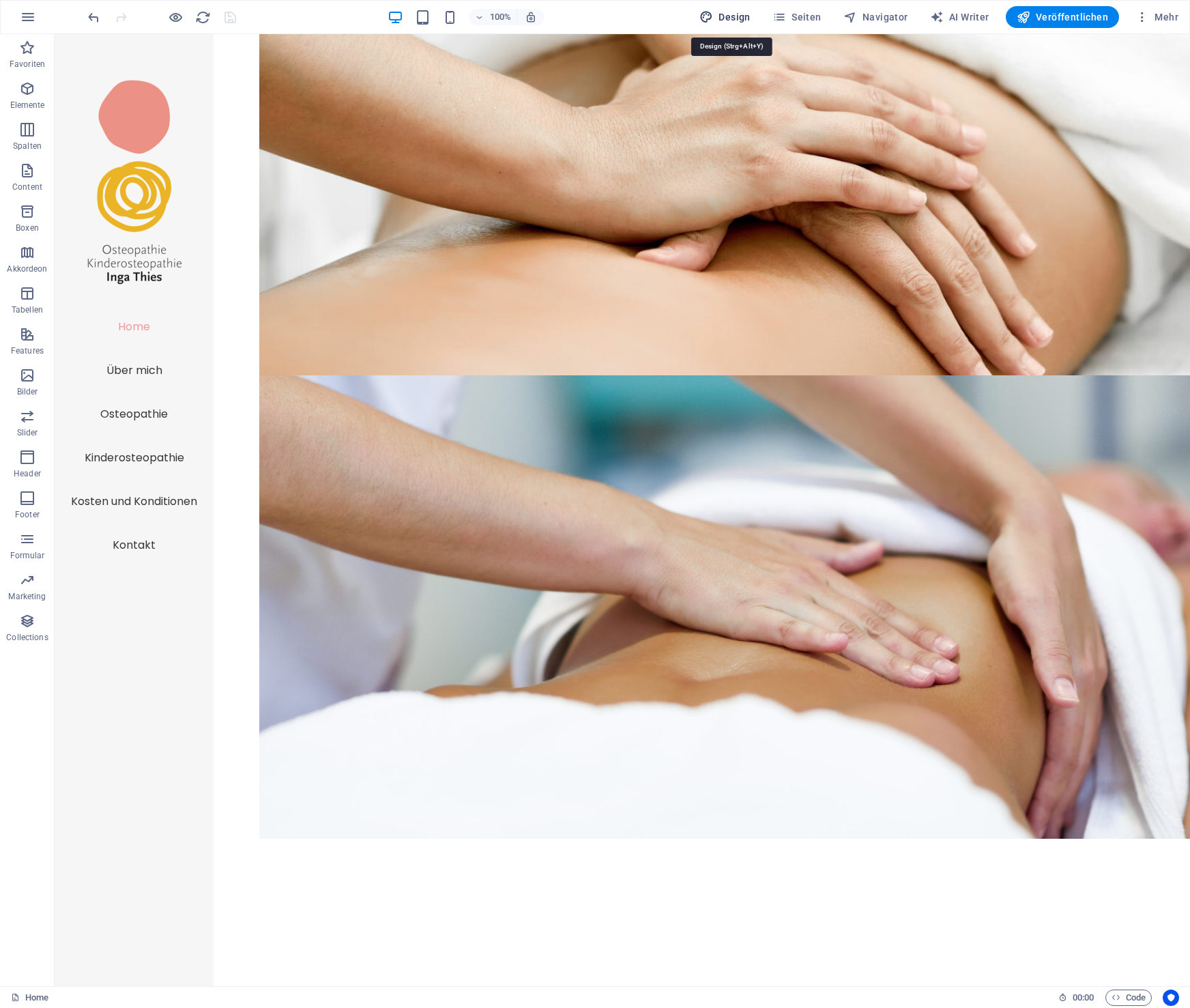
select select "ease-in-out"
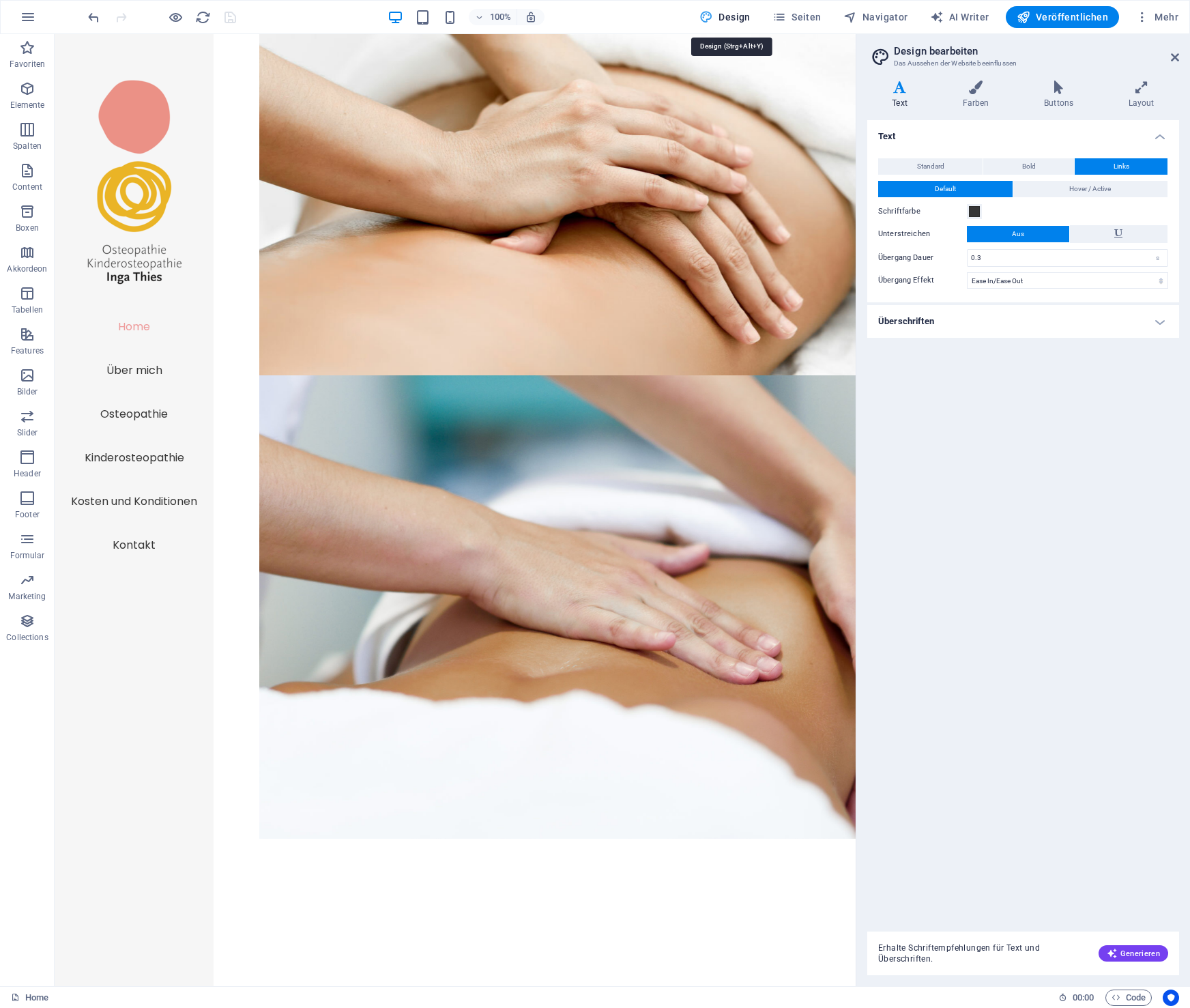
click at [730, 16] on span "Design" at bounding box center [724, 17] width 51 height 14
click at [1057, 90] on icon at bounding box center [1059, 87] width 79 height 14
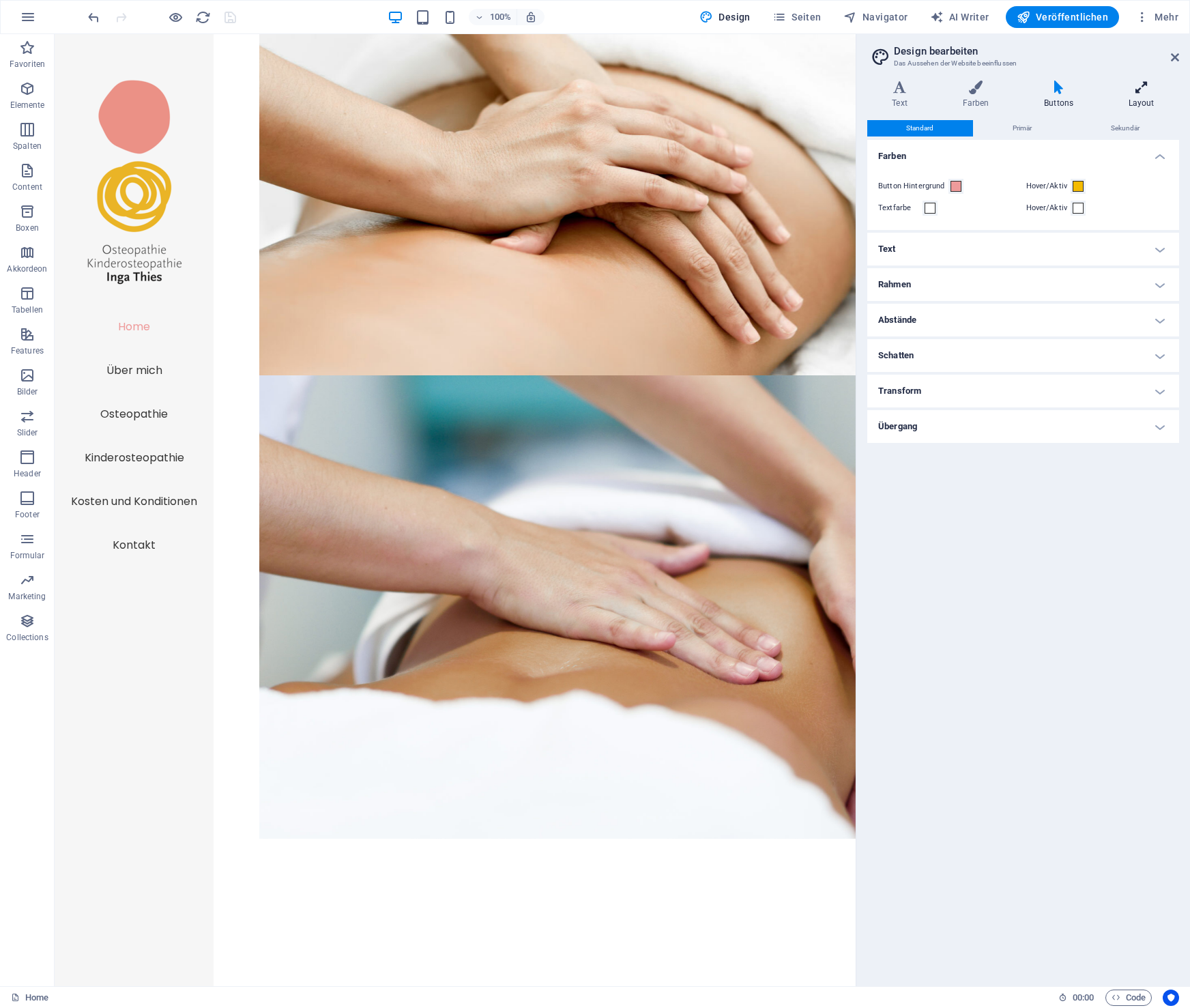
click at [1142, 90] on icon at bounding box center [1141, 87] width 76 height 14
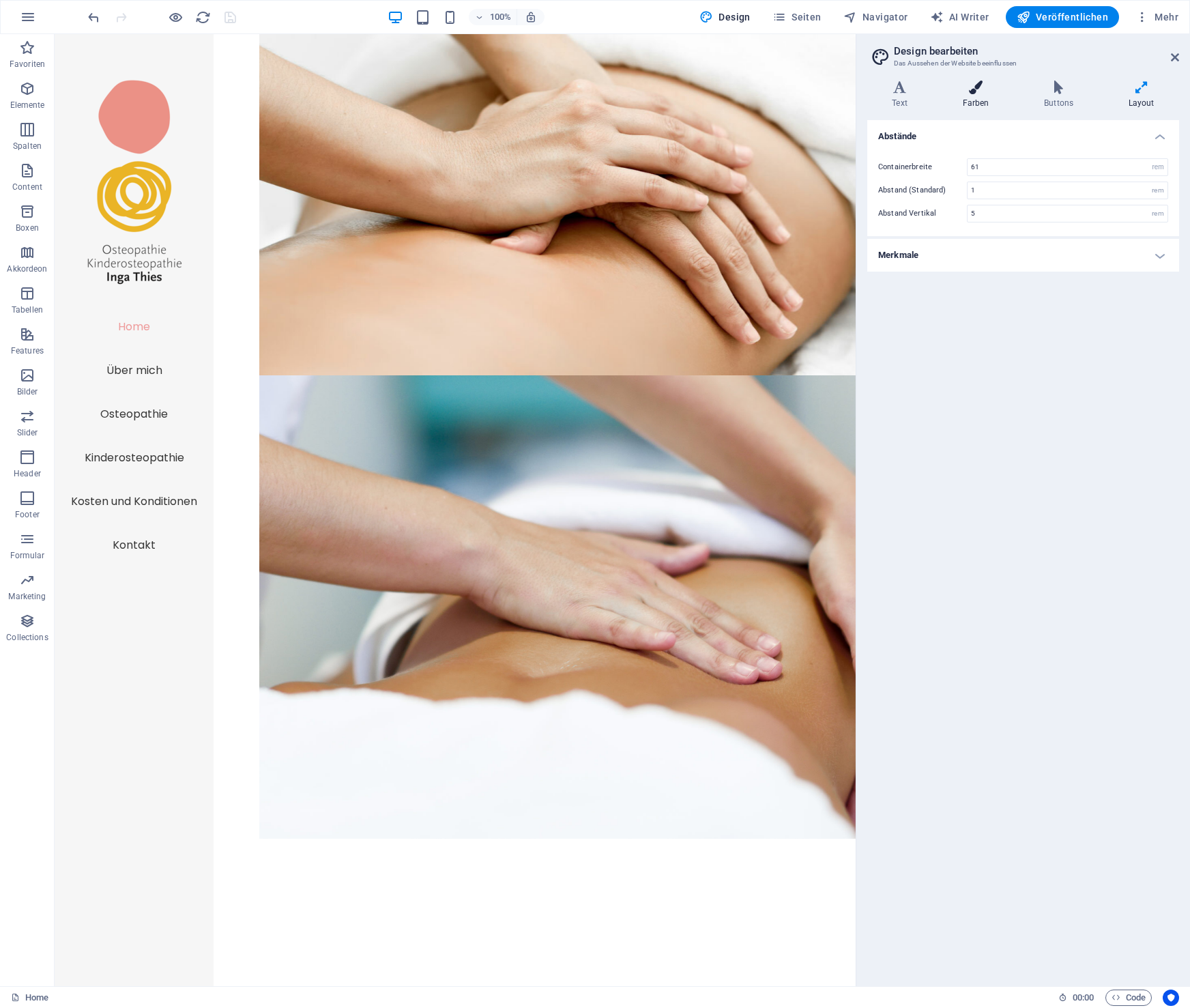
click at [973, 94] on icon at bounding box center [976, 87] width 77 height 14
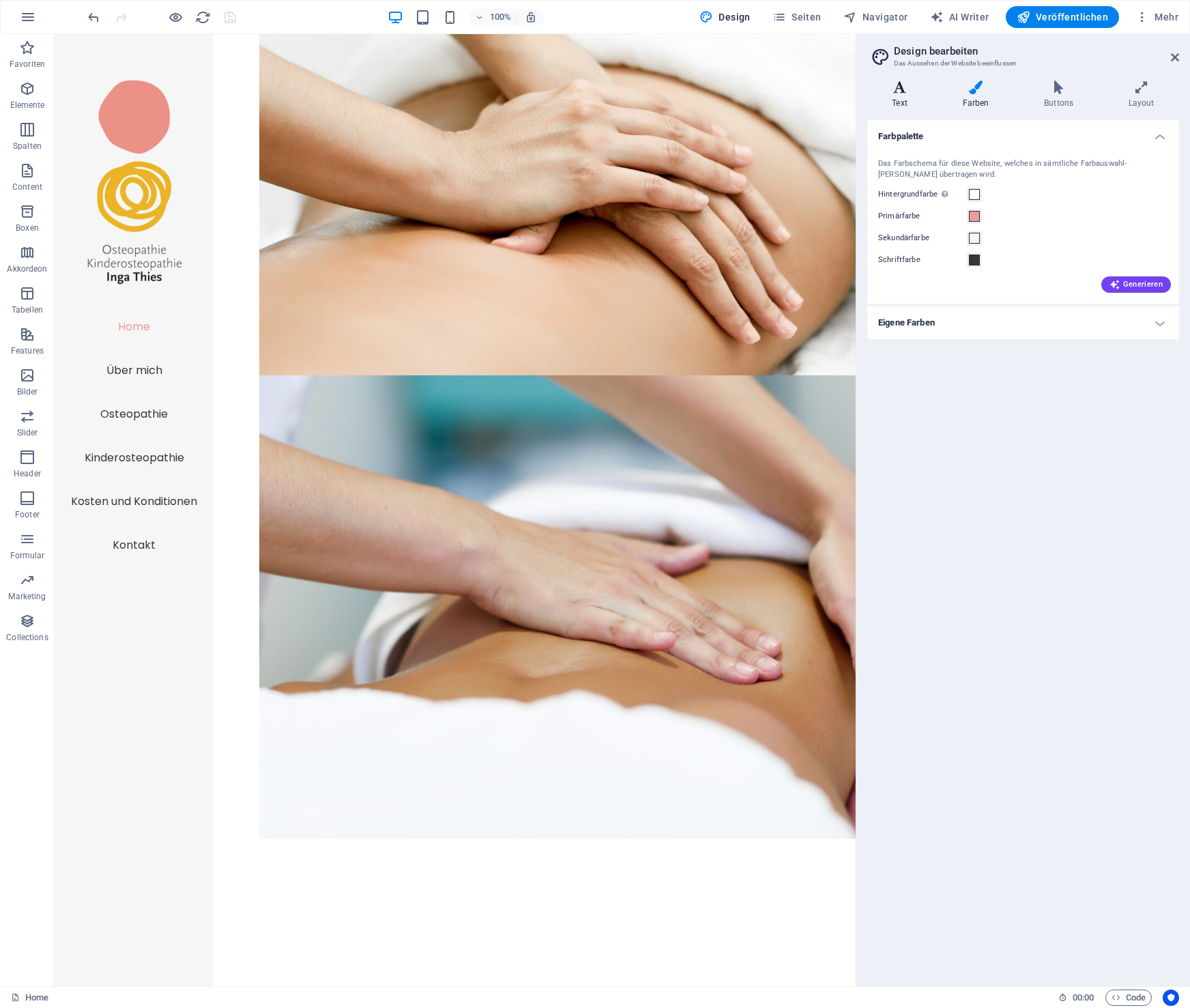
click at [897, 95] on h4 "Text" at bounding box center [902, 95] width 71 height 29
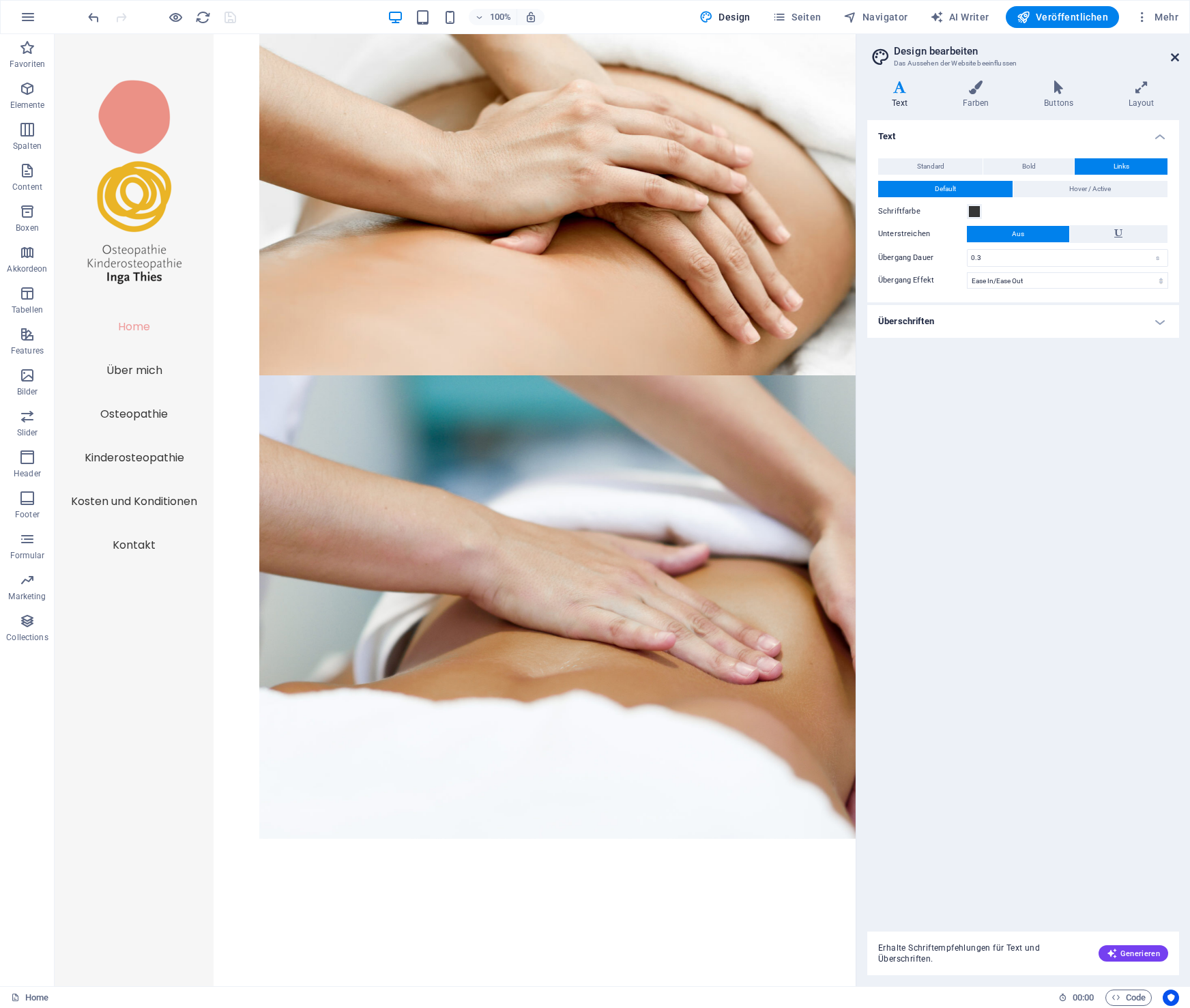
click at [1175, 55] on icon at bounding box center [1175, 57] width 8 height 11
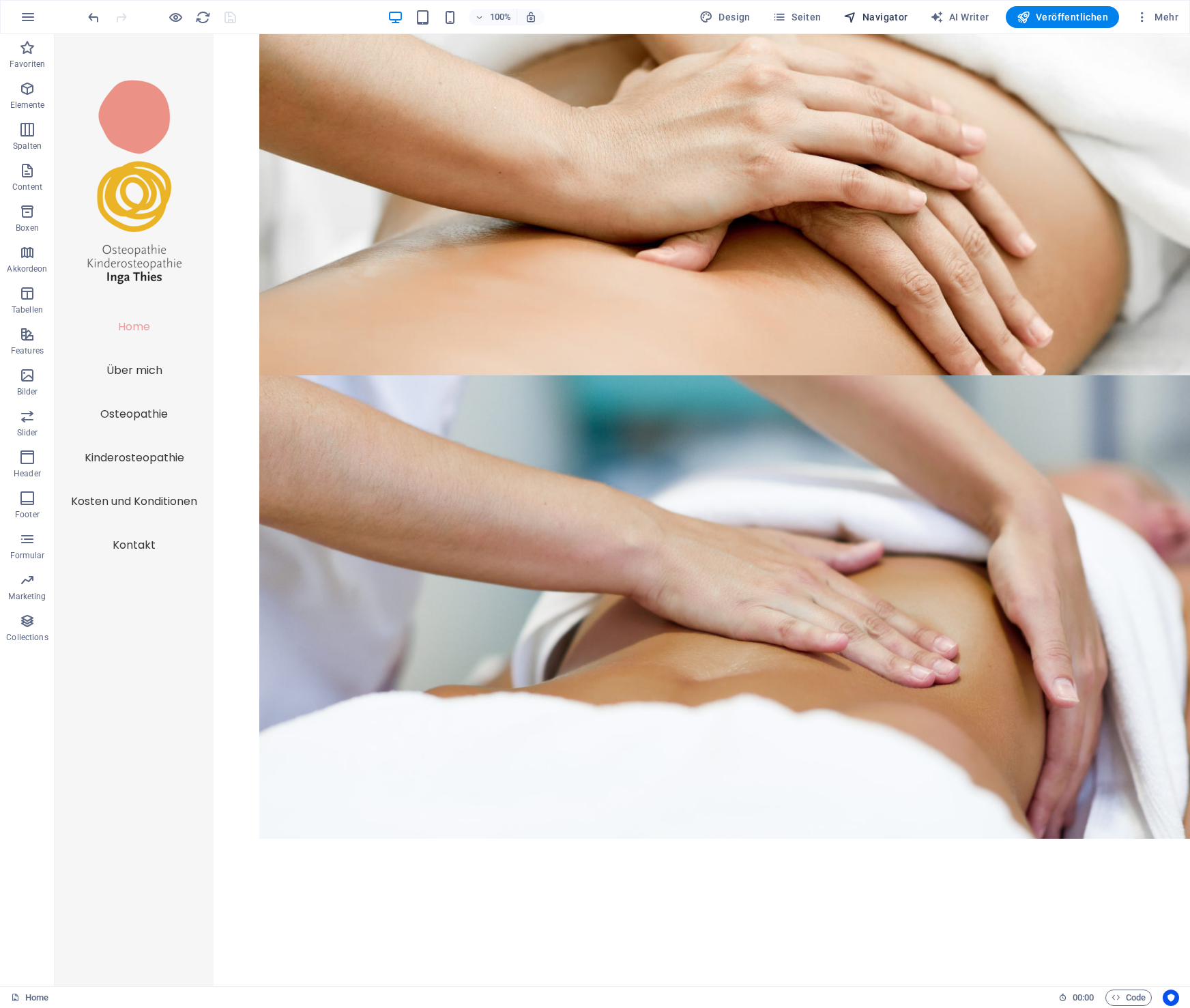
click at [873, 13] on span "Navigator" at bounding box center [876, 17] width 65 height 14
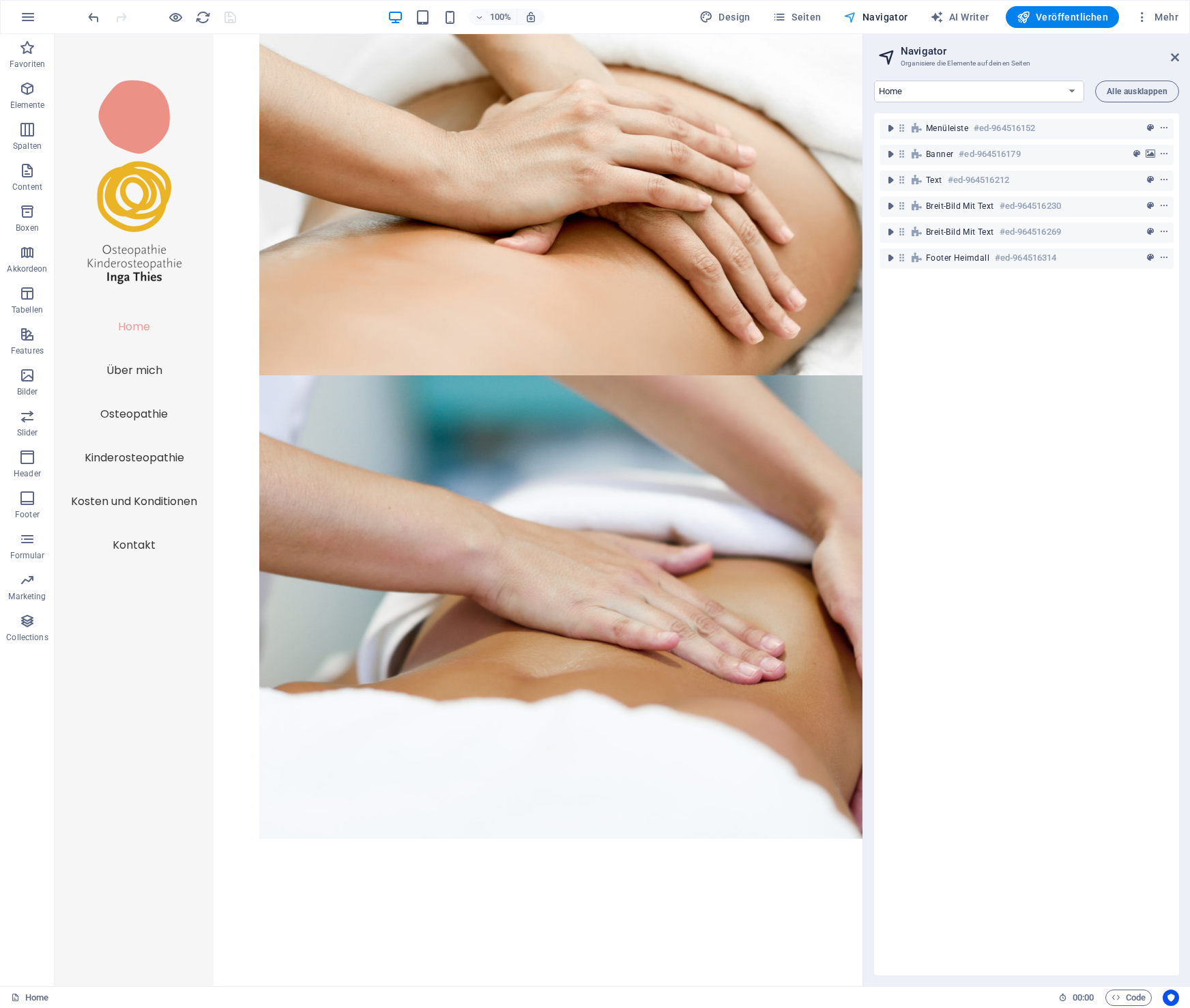
click at [873, 13] on span "Navigator" at bounding box center [876, 17] width 65 height 14
click at [727, 14] on span "Design" at bounding box center [724, 17] width 51 height 14
select select "ease-in-out"
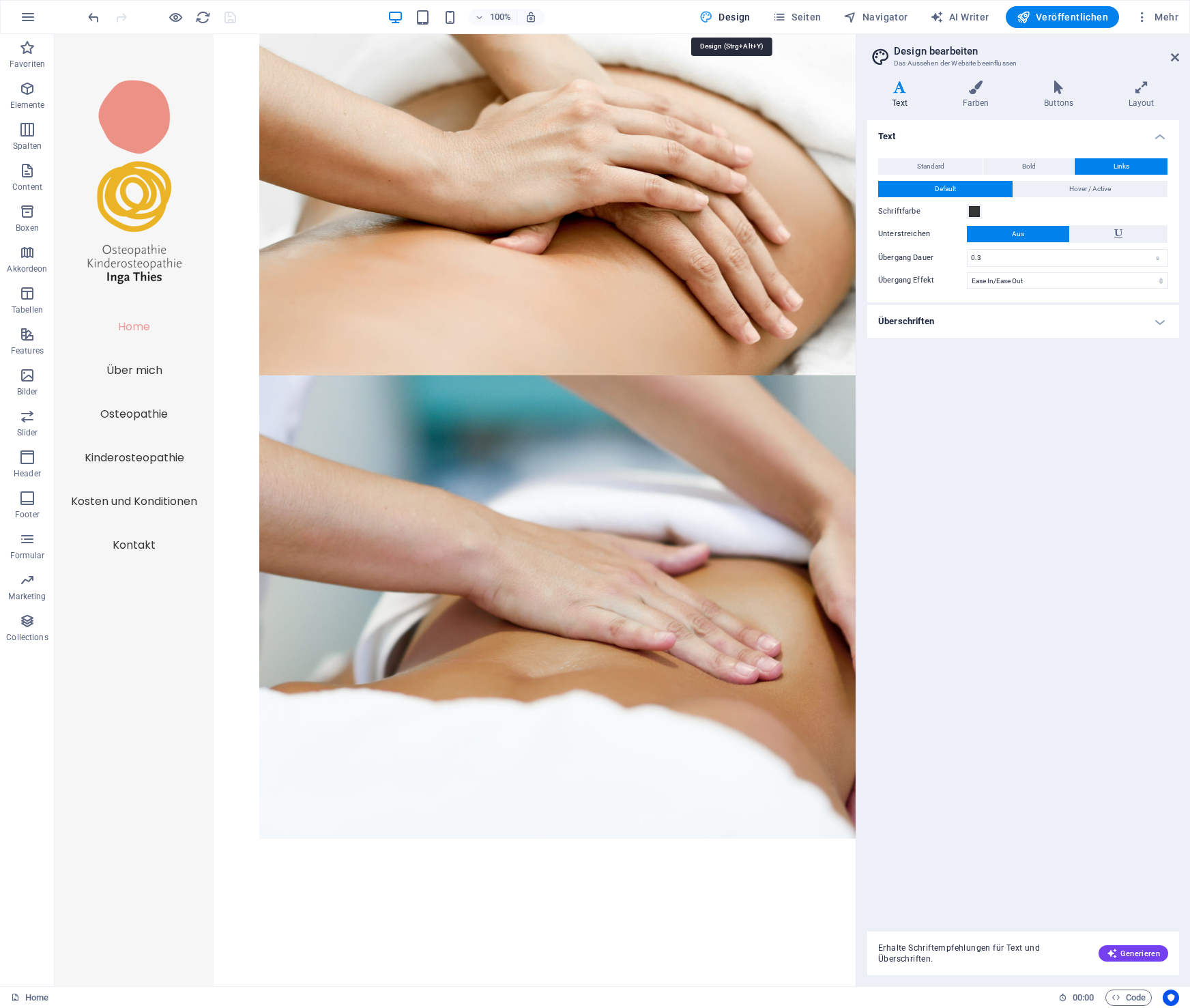
click at [727, 14] on span "Design" at bounding box center [724, 17] width 51 height 14
drag, startPoint x: 974, startPoint y: 93, endPoint x: 983, endPoint y: 92, distance: 9.1
click at [974, 93] on icon at bounding box center [976, 87] width 77 height 14
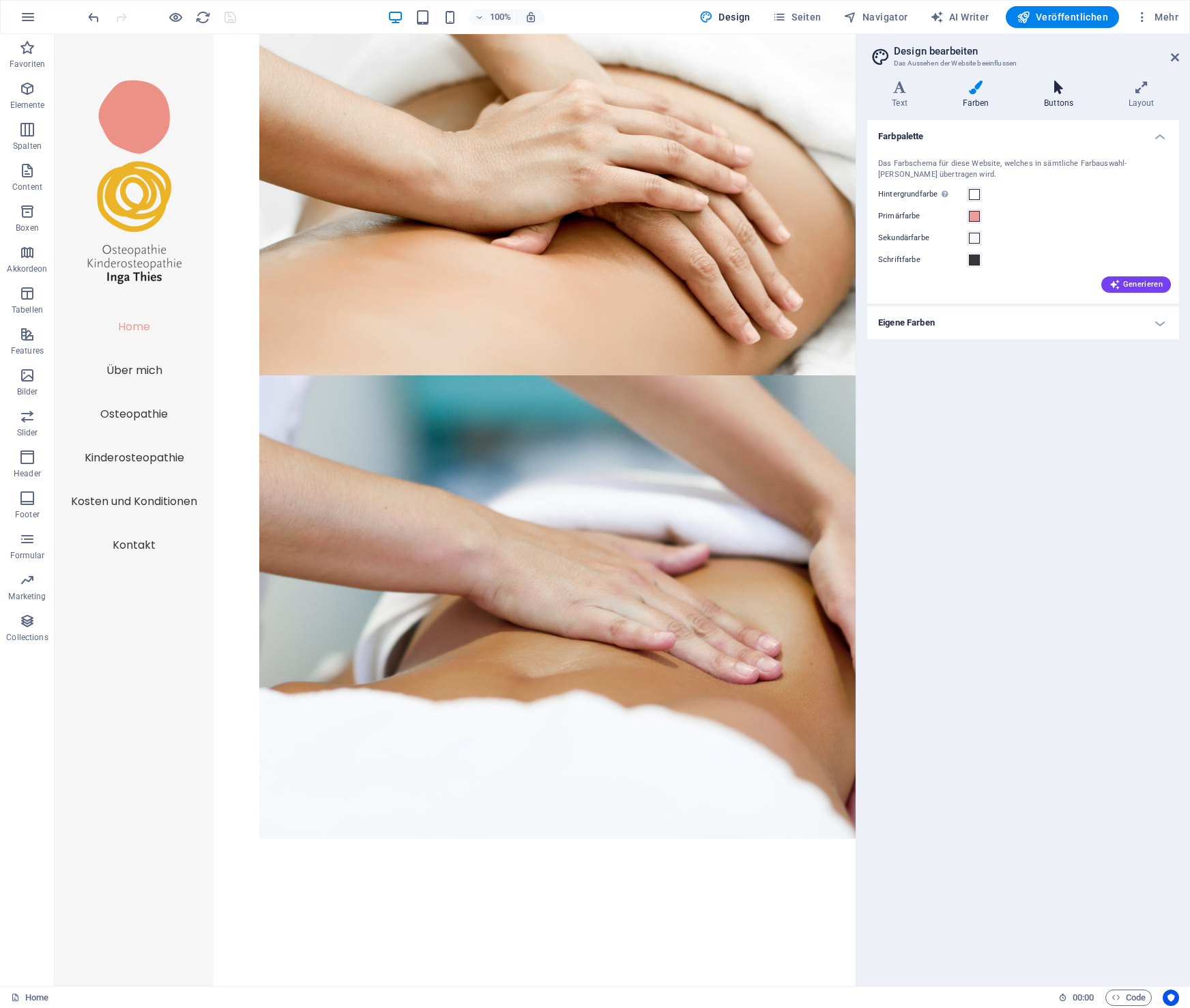
click at [1065, 93] on icon at bounding box center [1059, 87] width 79 height 14
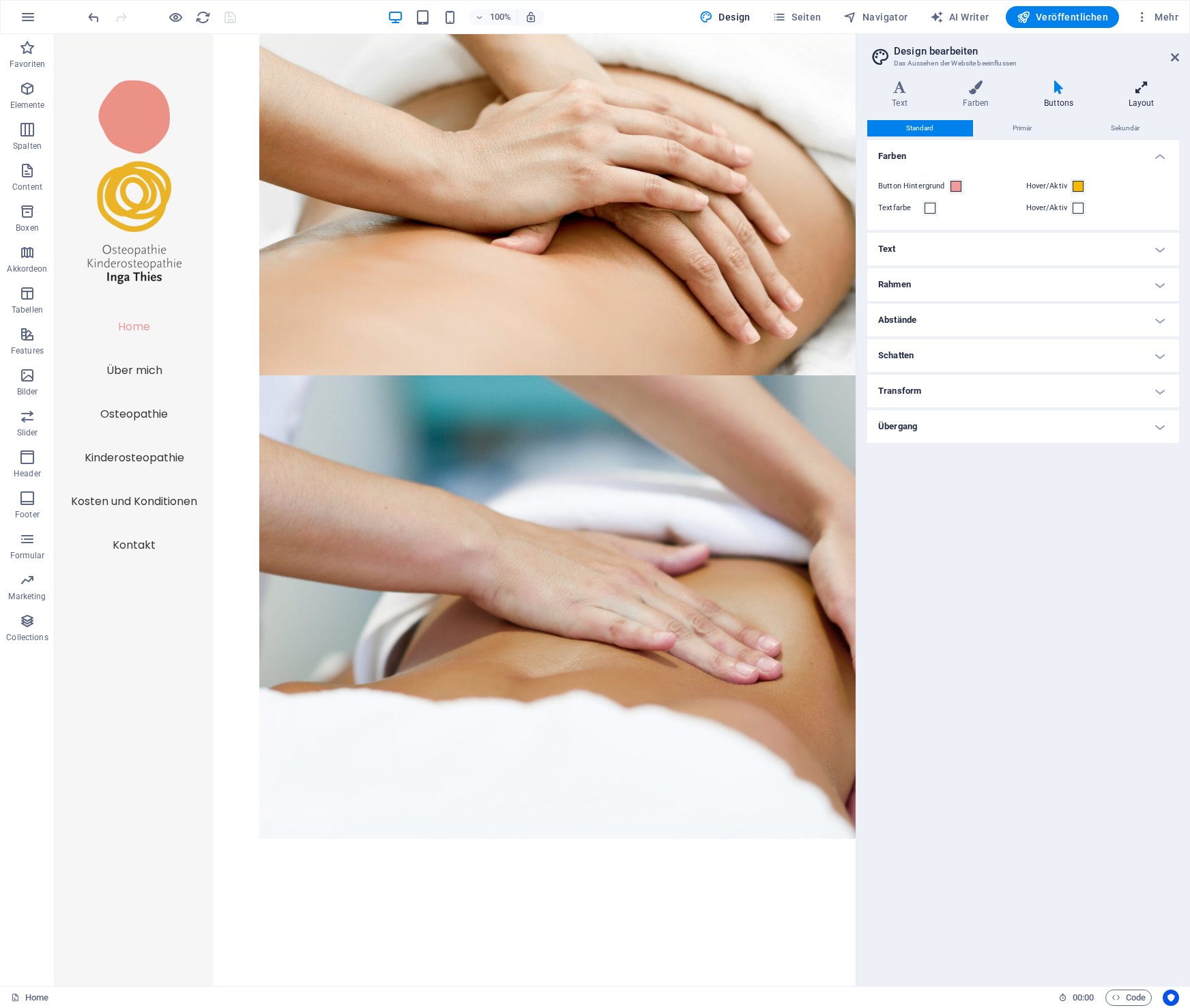
click at [1140, 93] on icon at bounding box center [1141, 87] width 76 height 14
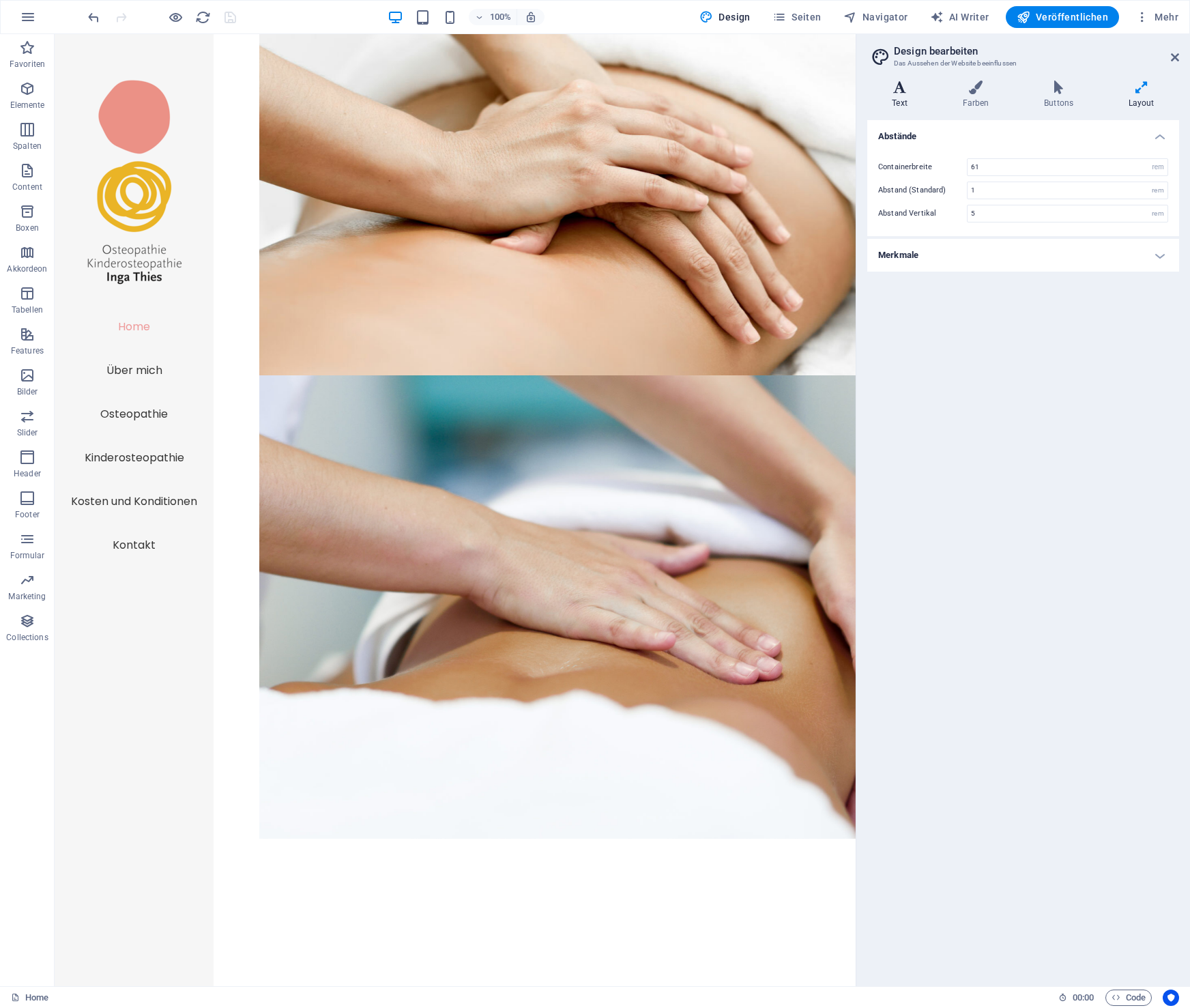
click at [906, 95] on h4 "Text" at bounding box center [902, 95] width 71 height 29
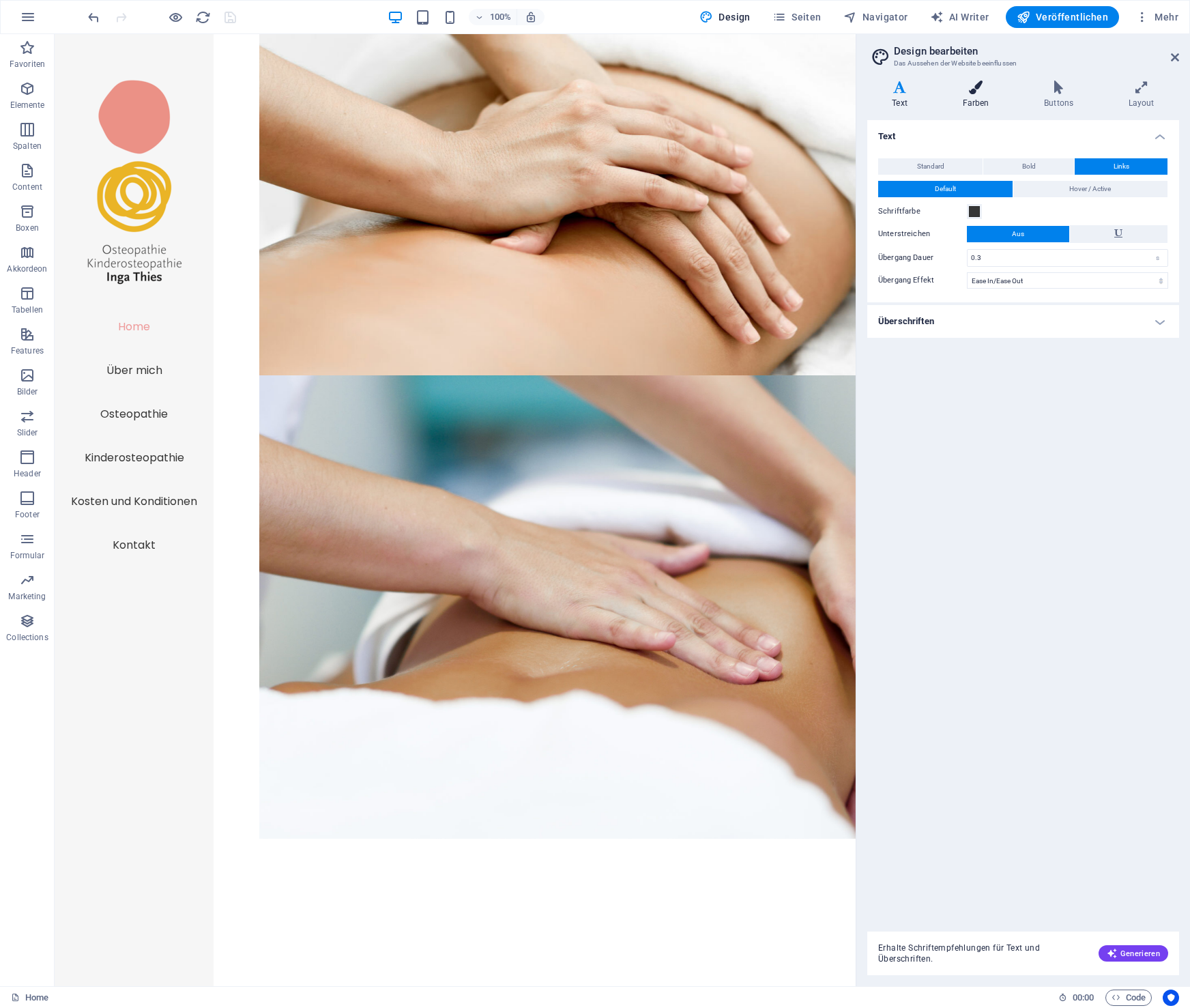
click at [971, 84] on icon at bounding box center [976, 87] width 77 height 14
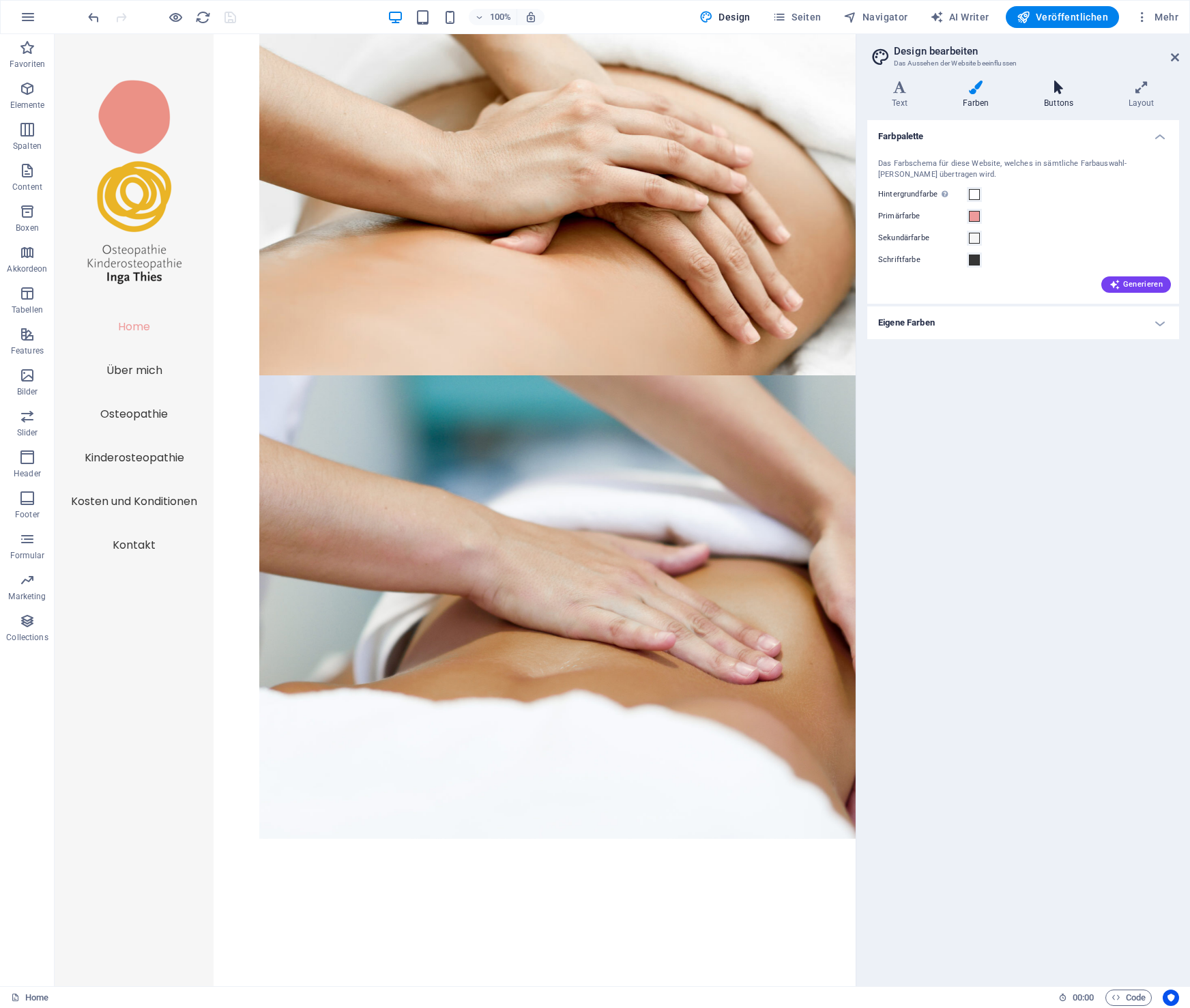
drag, startPoint x: 1032, startPoint y: 90, endPoint x: 1065, endPoint y: 91, distance: 33.0
click at [1033, 90] on icon at bounding box center [1059, 87] width 79 height 14
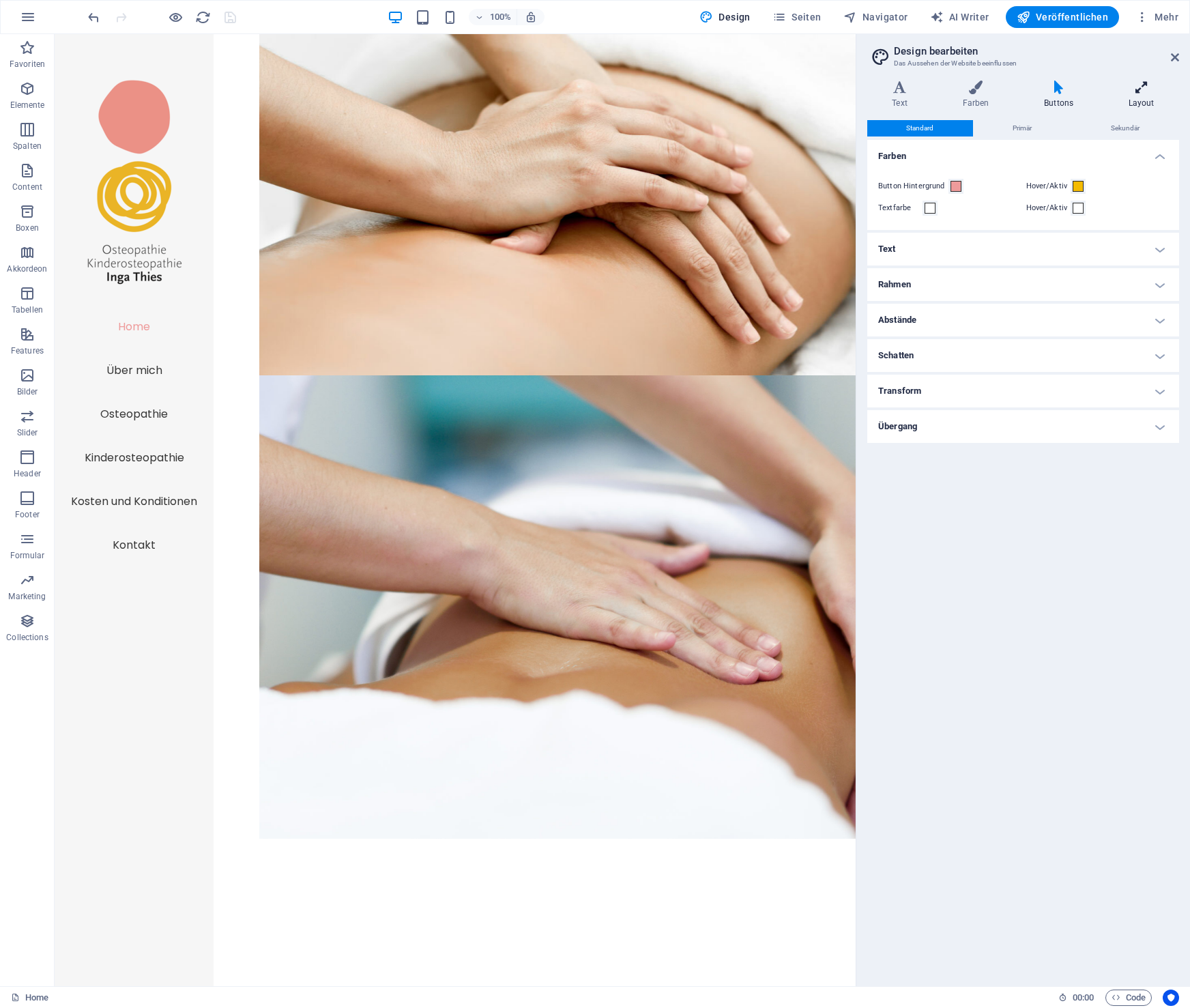
click at [1138, 91] on icon at bounding box center [1141, 87] width 76 height 14
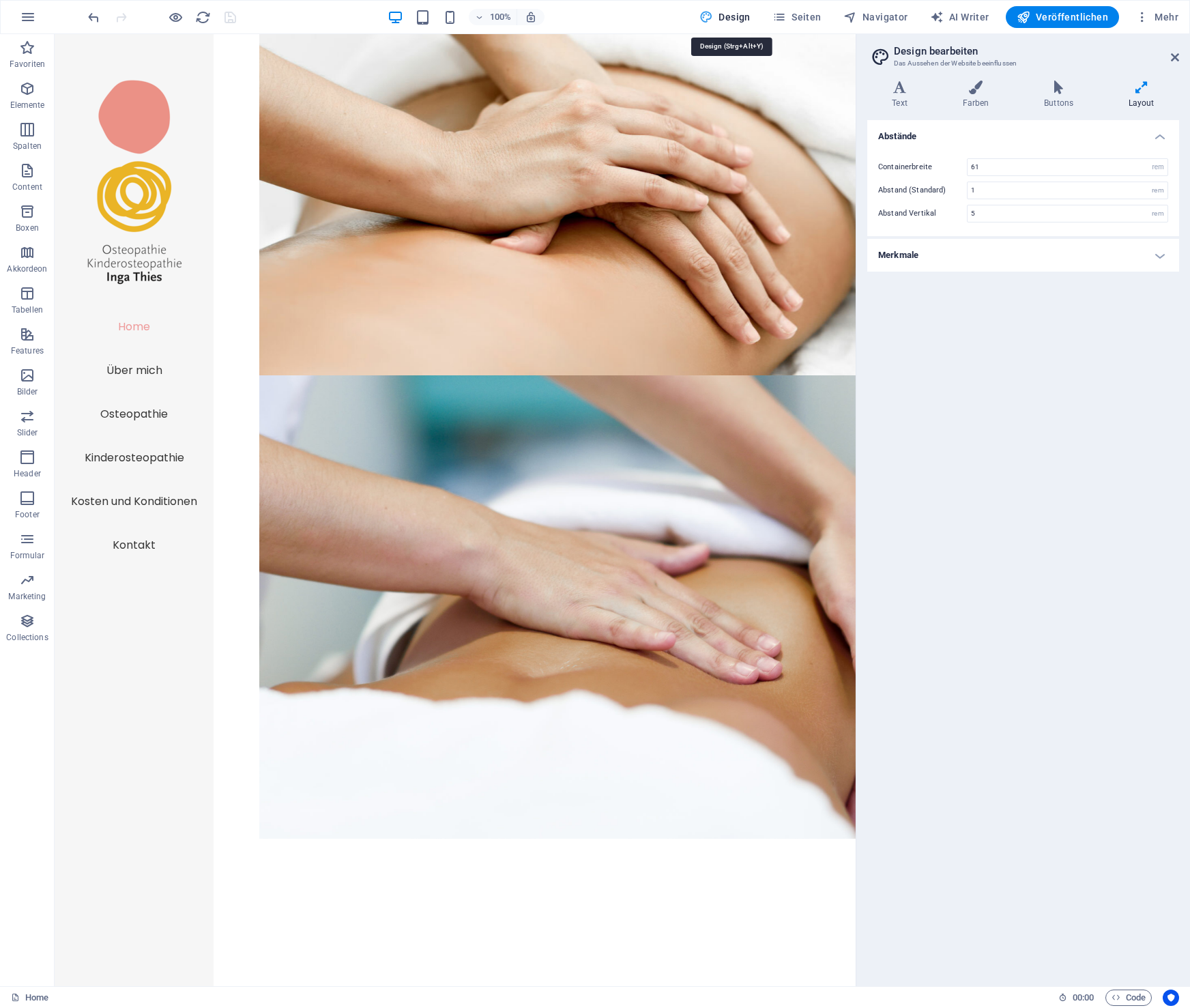
click at [736, 17] on span "Design" at bounding box center [724, 17] width 51 height 14
click at [819, 21] on span "Seiten" at bounding box center [797, 17] width 49 height 14
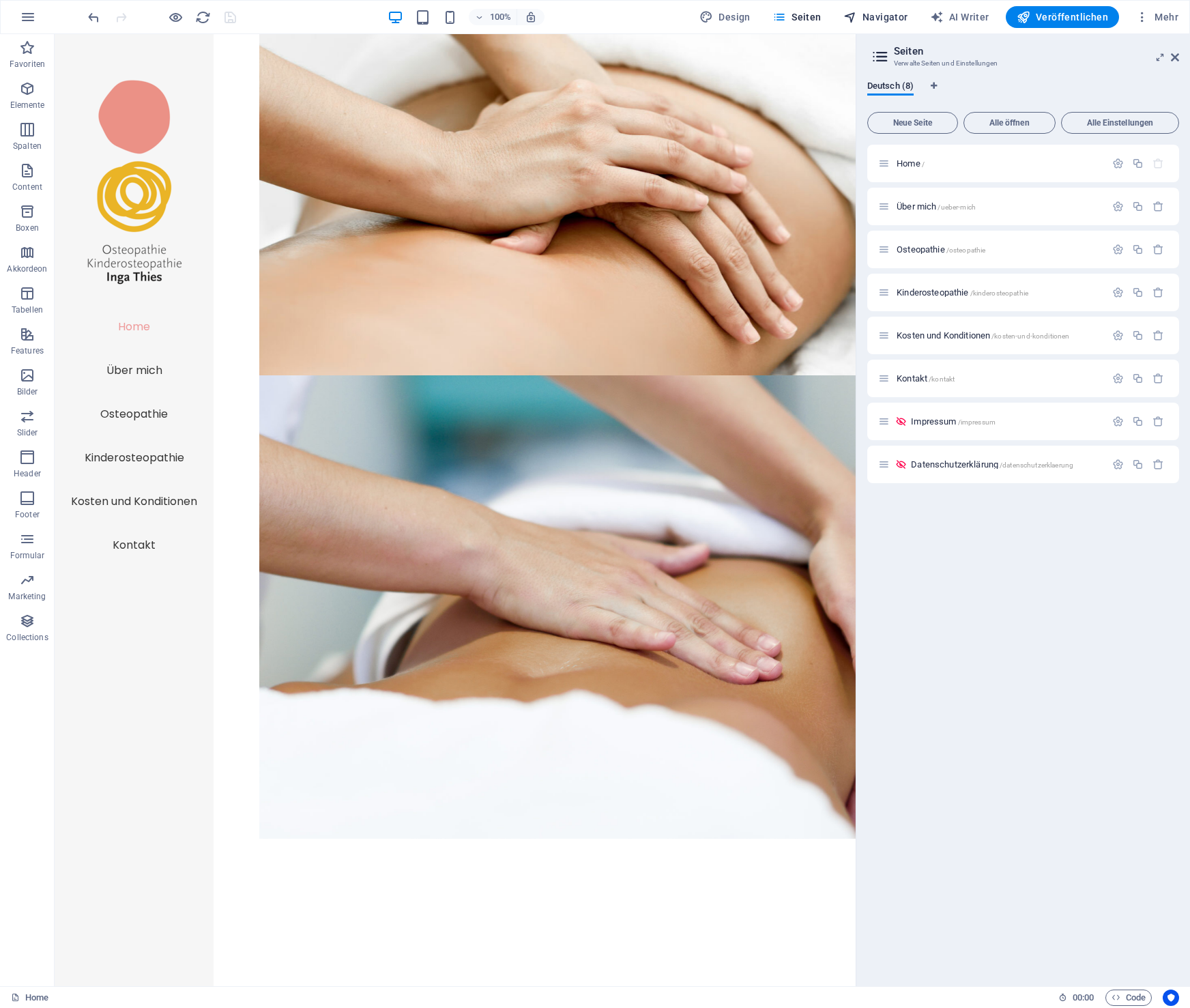
click at [891, 20] on span "Navigator" at bounding box center [876, 17] width 65 height 14
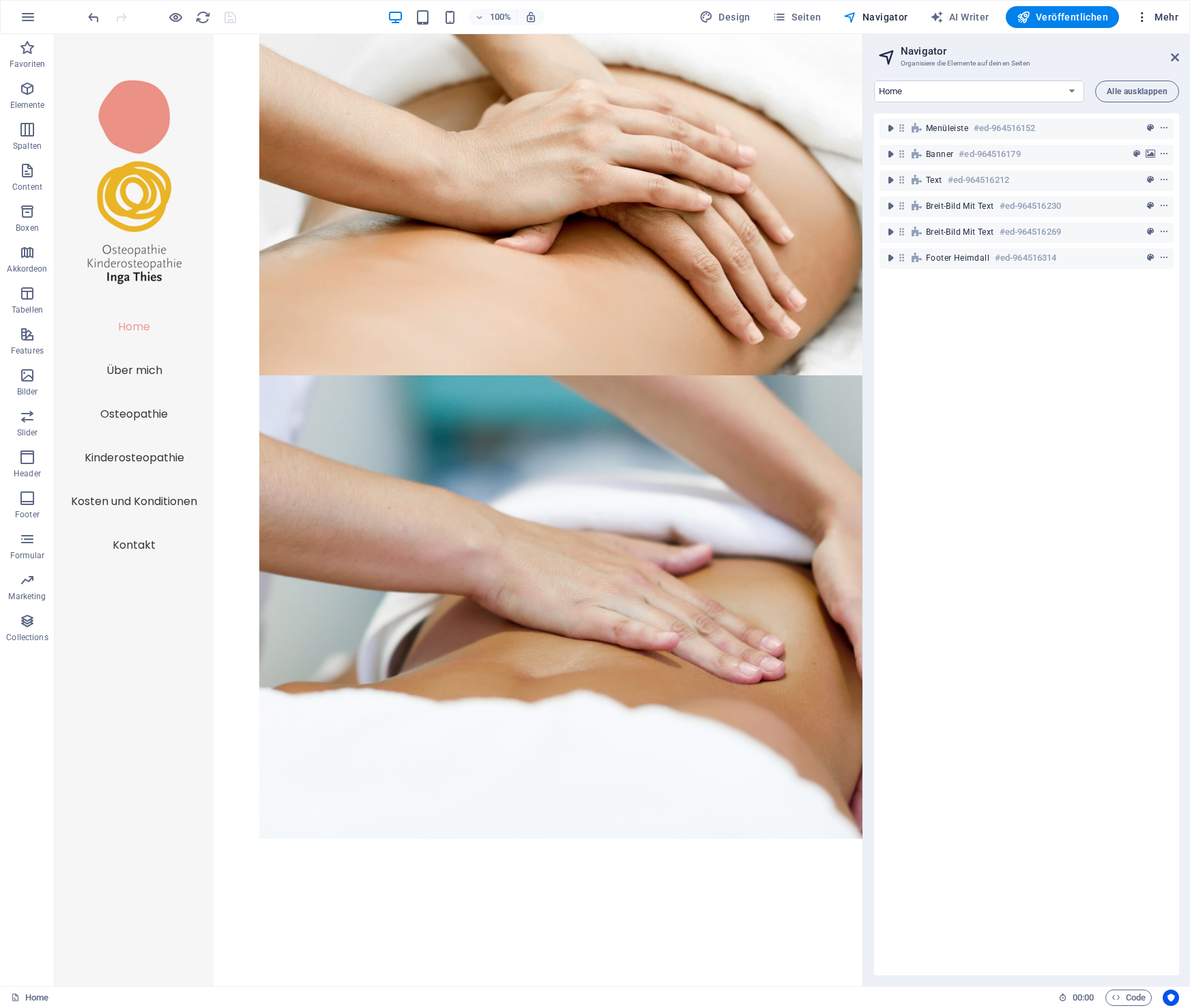
click at [1146, 17] on icon "button" at bounding box center [1142, 17] width 14 height 14
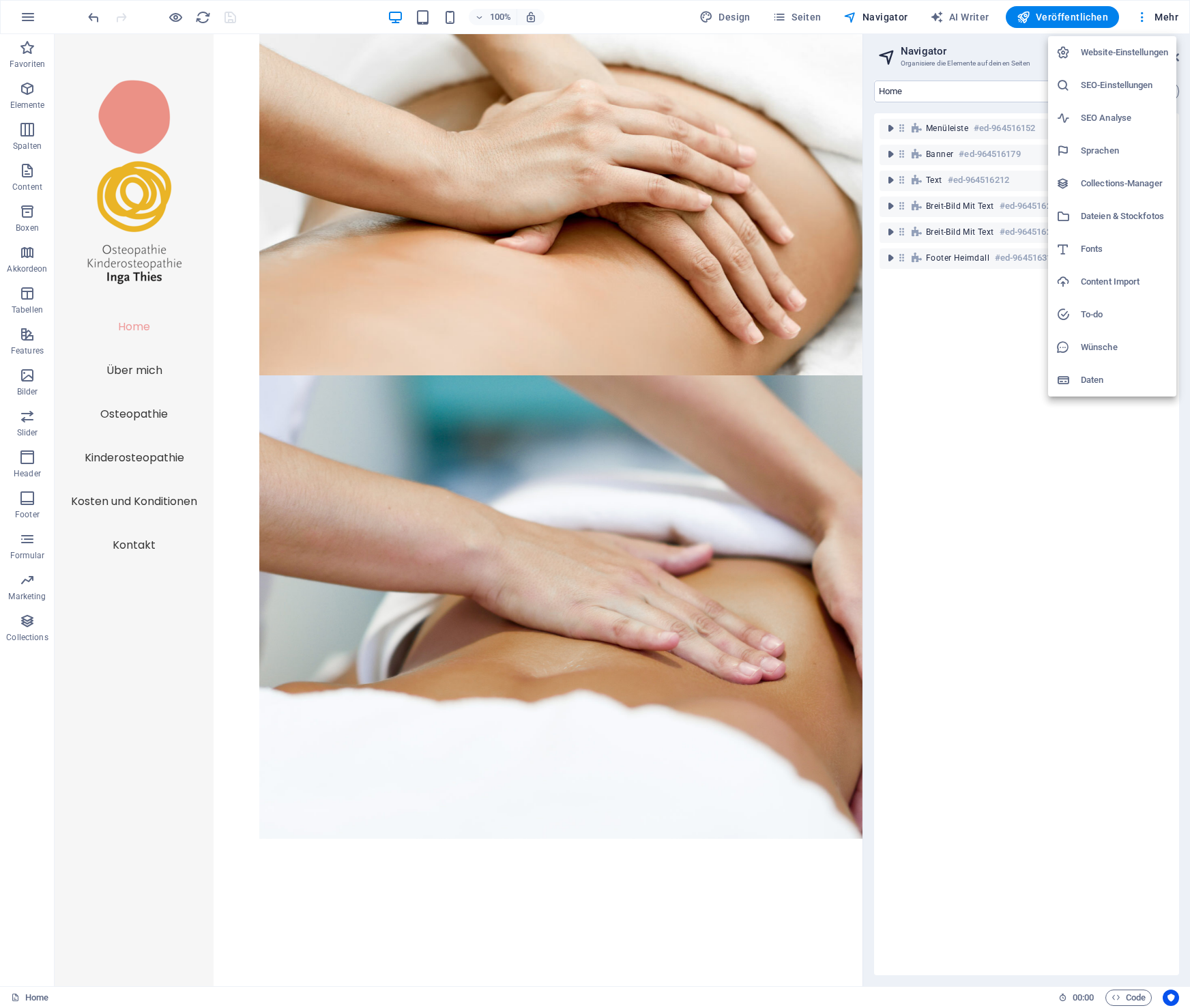
click at [1135, 50] on h6 "Website-Einstellungen" at bounding box center [1124, 52] width 87 height 17
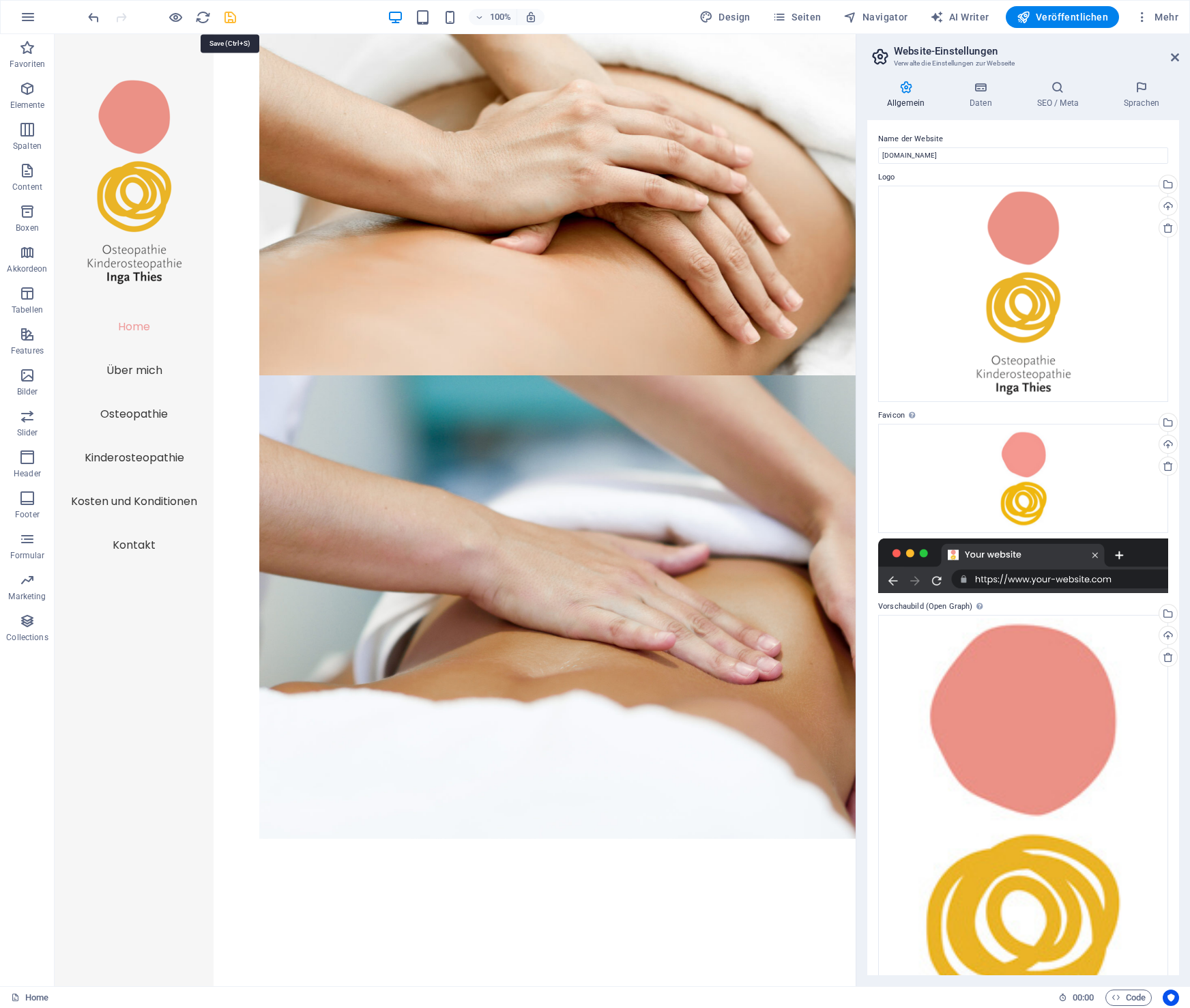
click at [233, 17] on icon "save" at bounding box center [230, 17] width 16 height 16
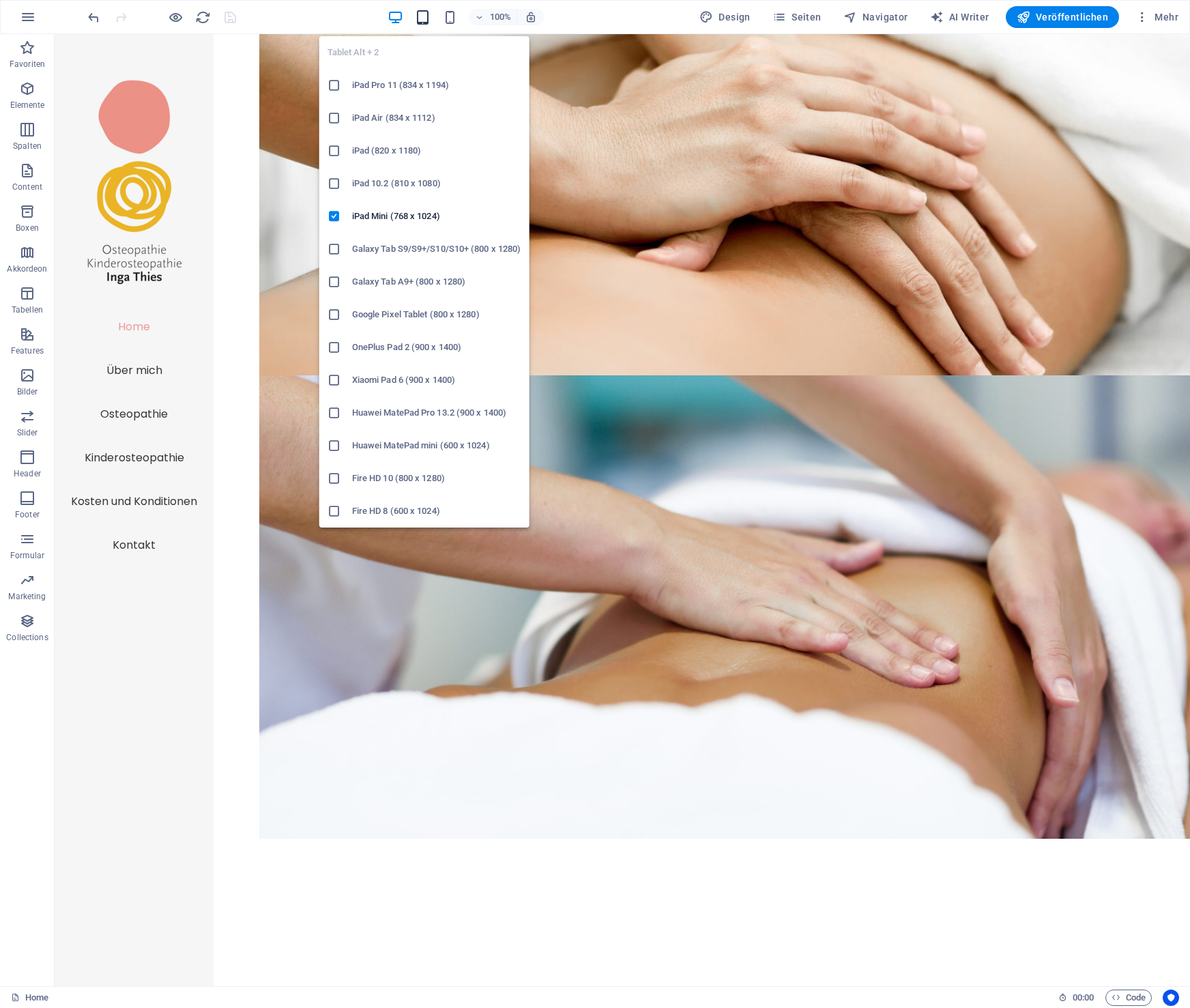
click at [429, 14] on icon "button" at bounding box center [422, 17] width 16 height 16
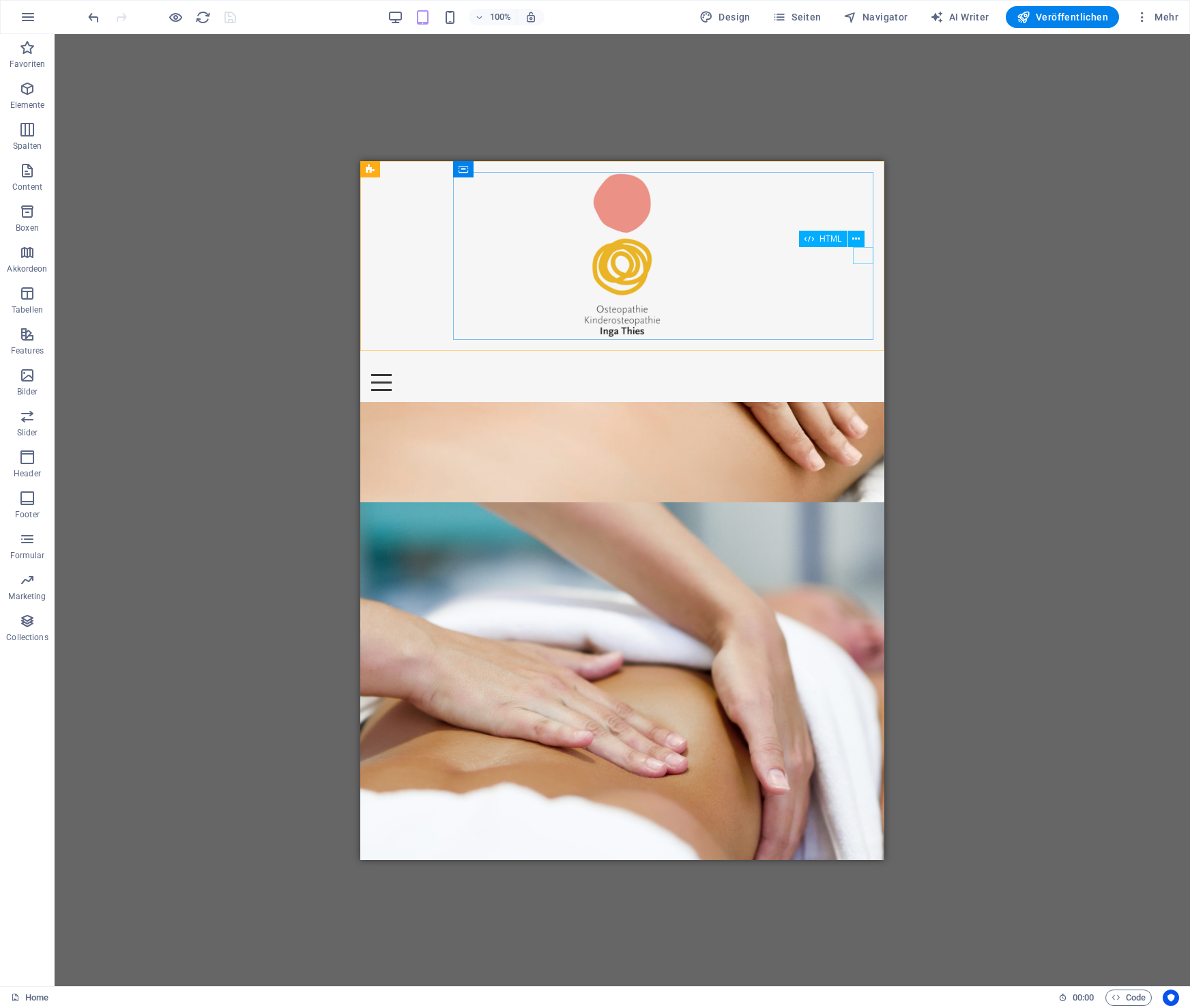
click at [863, 374] on div at bounding box center [622, 382] width 502 height 17
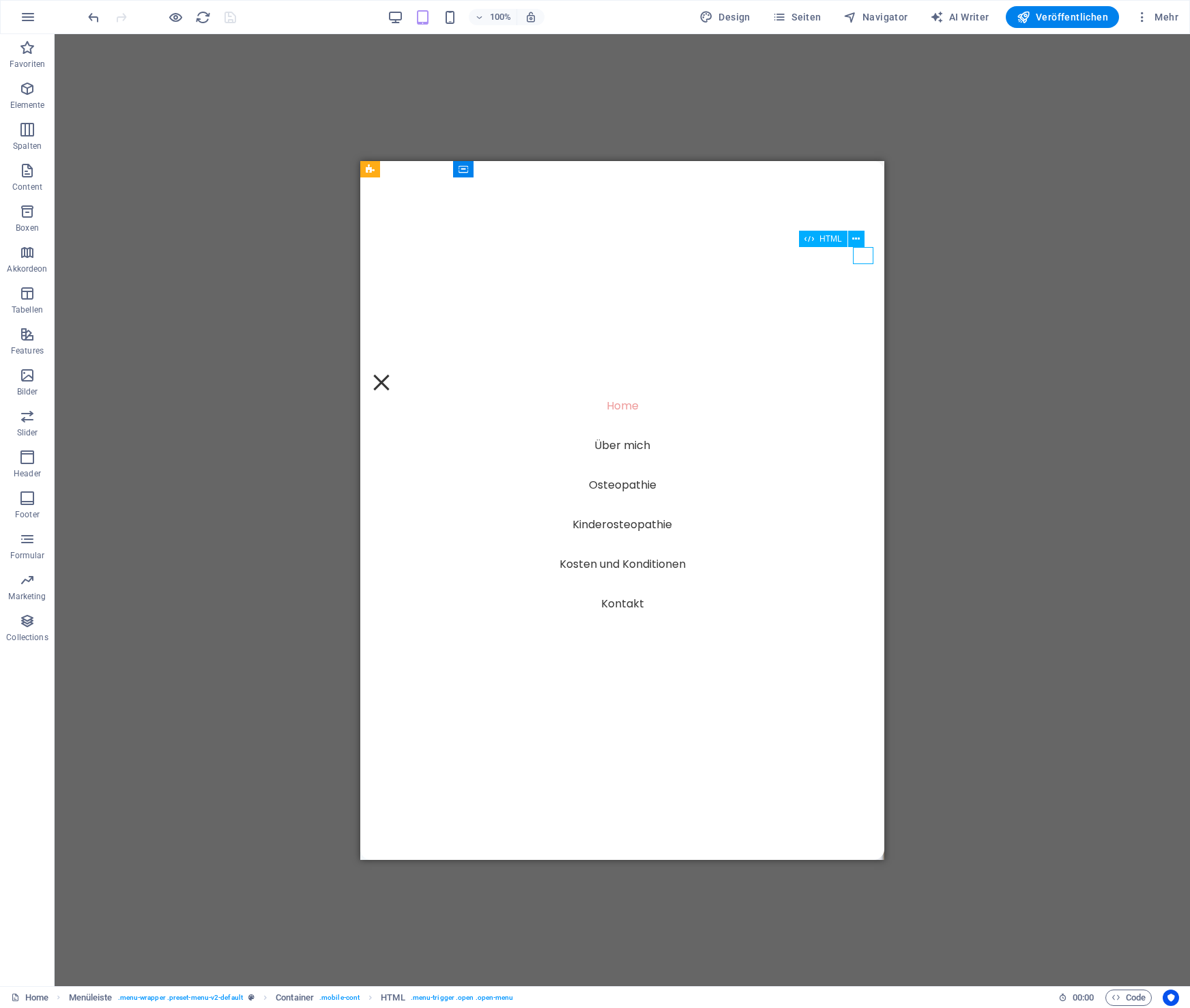
click at [863, 374] on div at bounding box center [622, 382] width 502 height 17
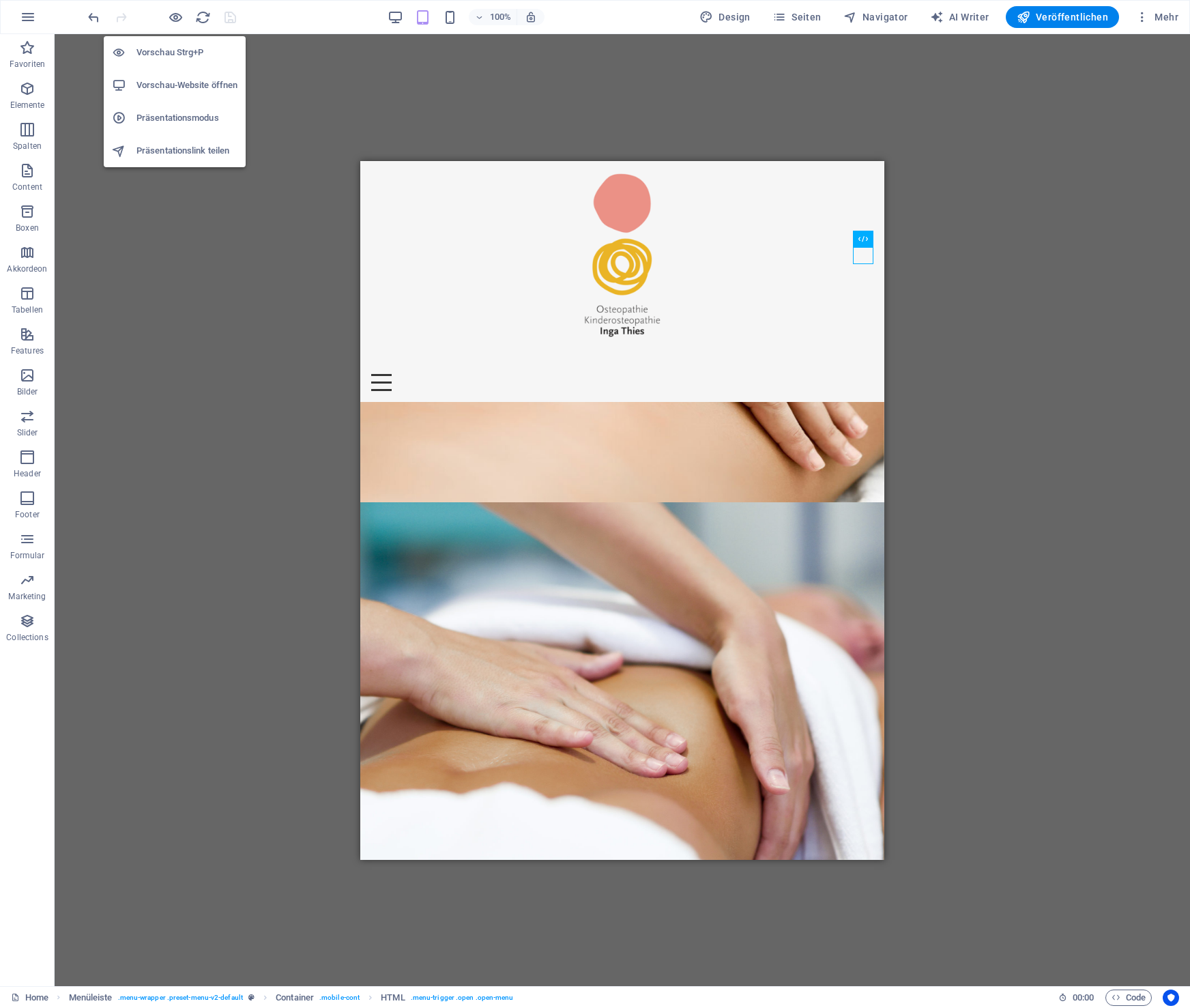
click at [171, 54] on h6 "Vorschau Strg+P" at bounding box center [187, 52] width 101 height 17
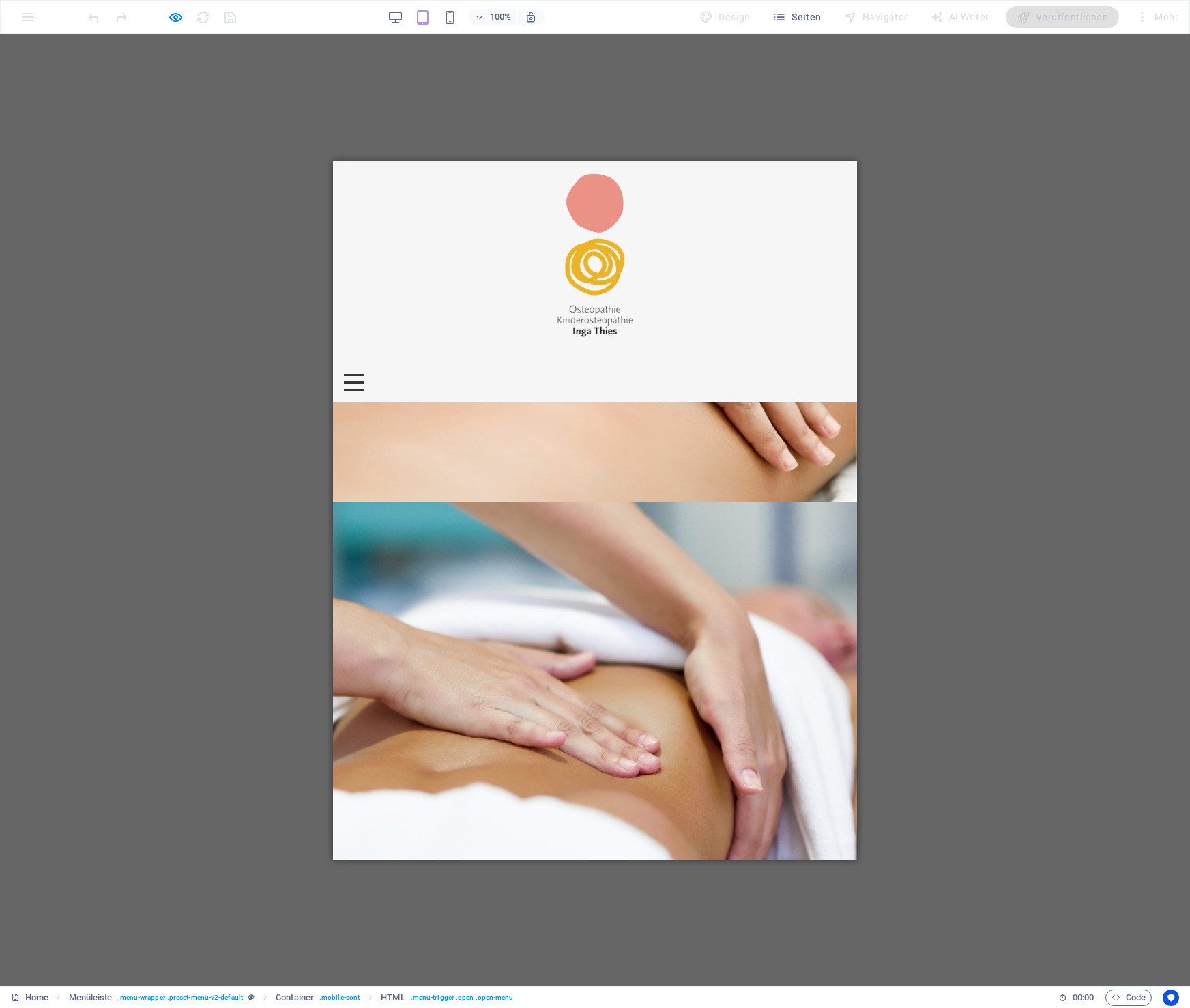
click at [365, 374] on div at bounding box center [354, 382] width 21 height 17
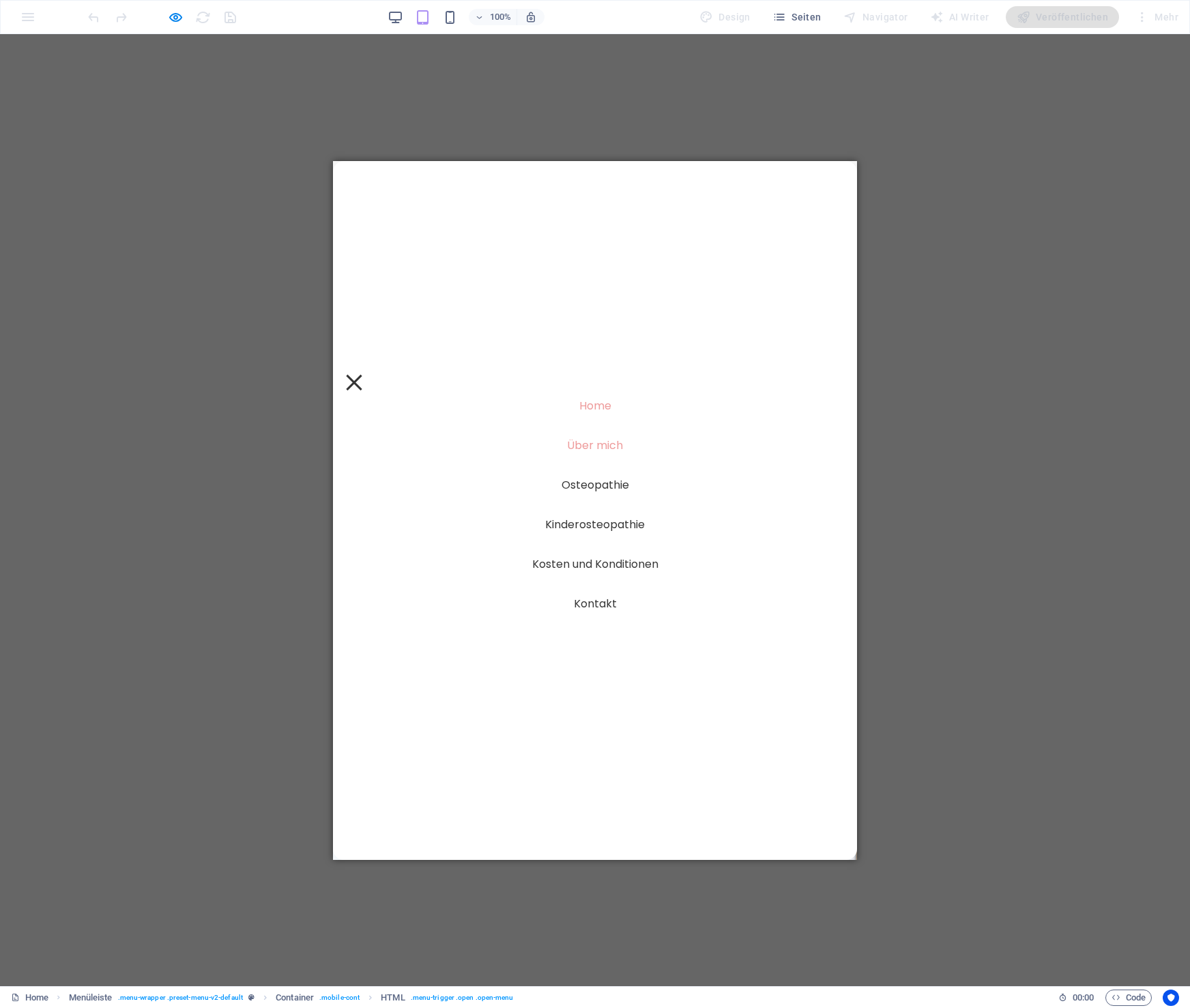
click at [597, 444] on link "Über mich" at bounding box center [595, 445] width 67 height 22
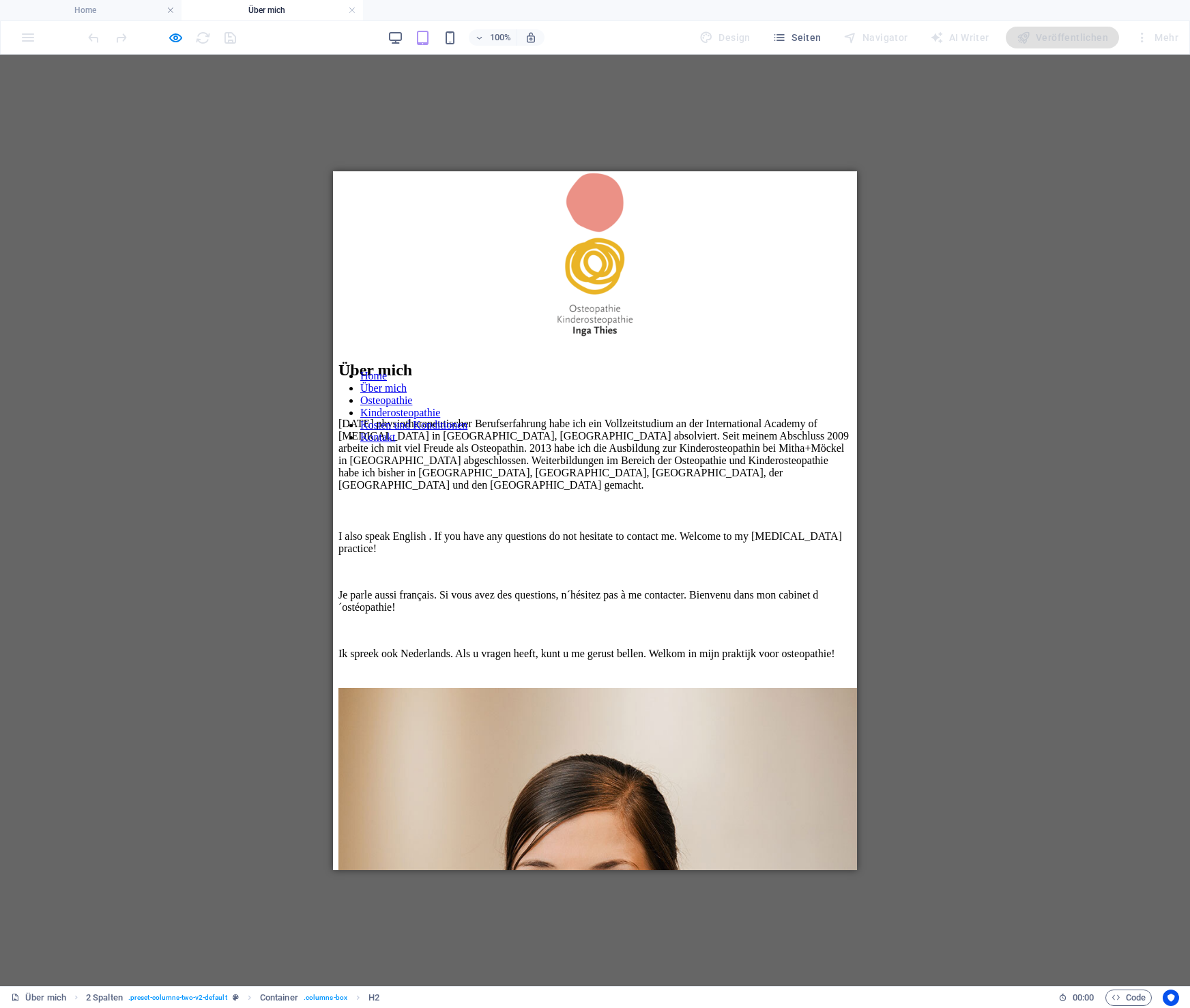
click at [840, 471] on div at bounding box center [595, 471] width 524 height 0
drag, startPoint x: 597, startPoint y: 495, endPoint x: 641, endPoint y: 500, distance: 44.3
click at [598, 443] on nav "Home Über mich Osteopathie Kinderosteopathie Kosten und Konditionen Kontakt" at bounding box center [595, 406] width 524 height 74
click at [607, 443] on nav "Home Über mich Osteopathie Kinderosteopathie Kosten und Konditionen Kontakt" at bounding box center [595, 406] width 524 height 74
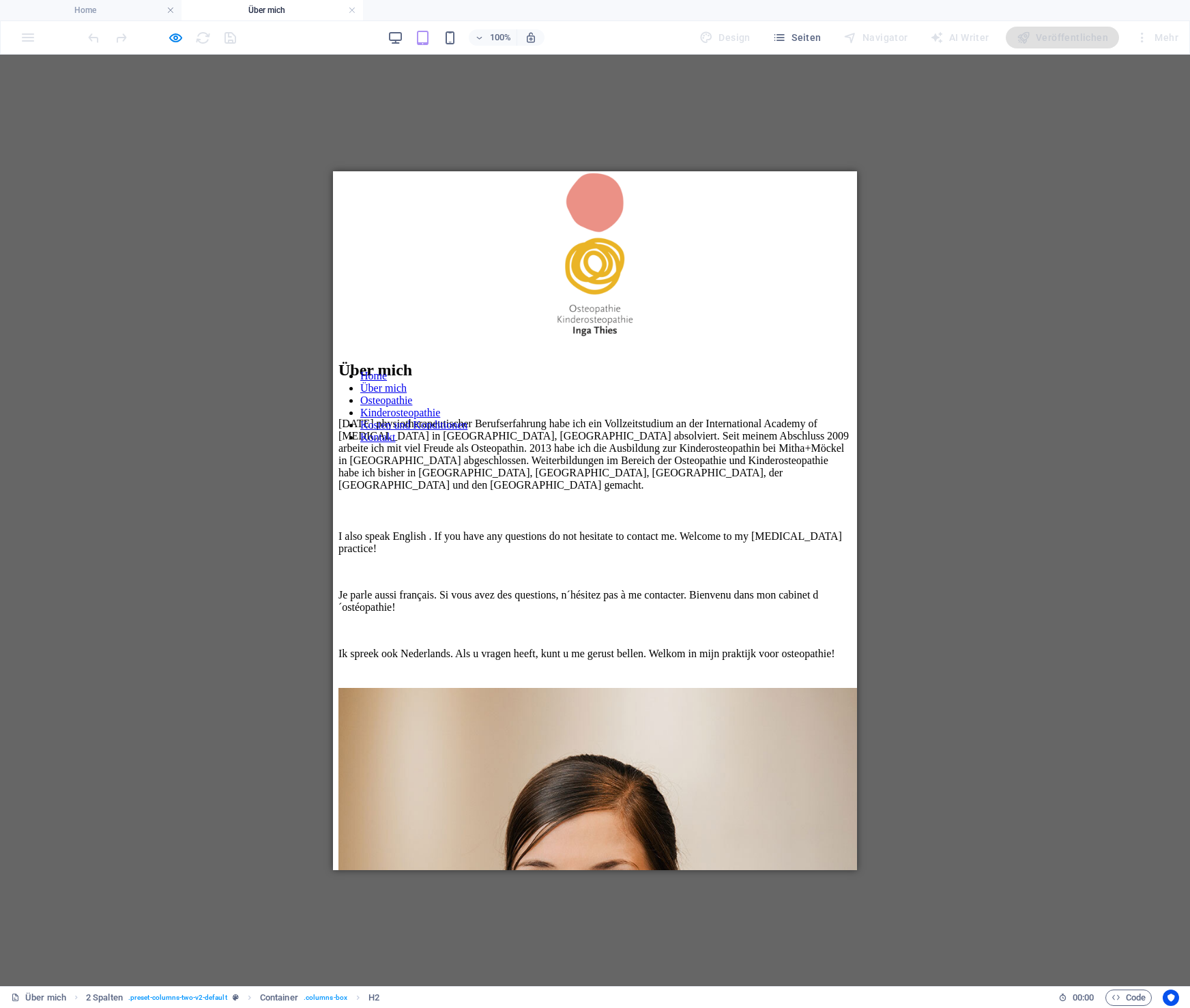
click at [607, 443] on nav "Home Über mich Osteopathie Kinderosteopathie Kosten und Konditionen Kontakt" at bounding box center [595, 406] width 524 height 74
click at [610, 443] on nav "Home Über mich Osteopathie Kinderosteopathie Kosten und Konditionen Kontakt" at bounding box center [595, 406] width 524 height 74
click at [607, 443] on nav "Home Über mich Osteopathie Kinderosteopathie Kosten und Konditionen Kontakt" at bounding box center [595, 406] width 524 height 74
click at [836, 471] on div at bounding box center [595, 471] width 524 height 0
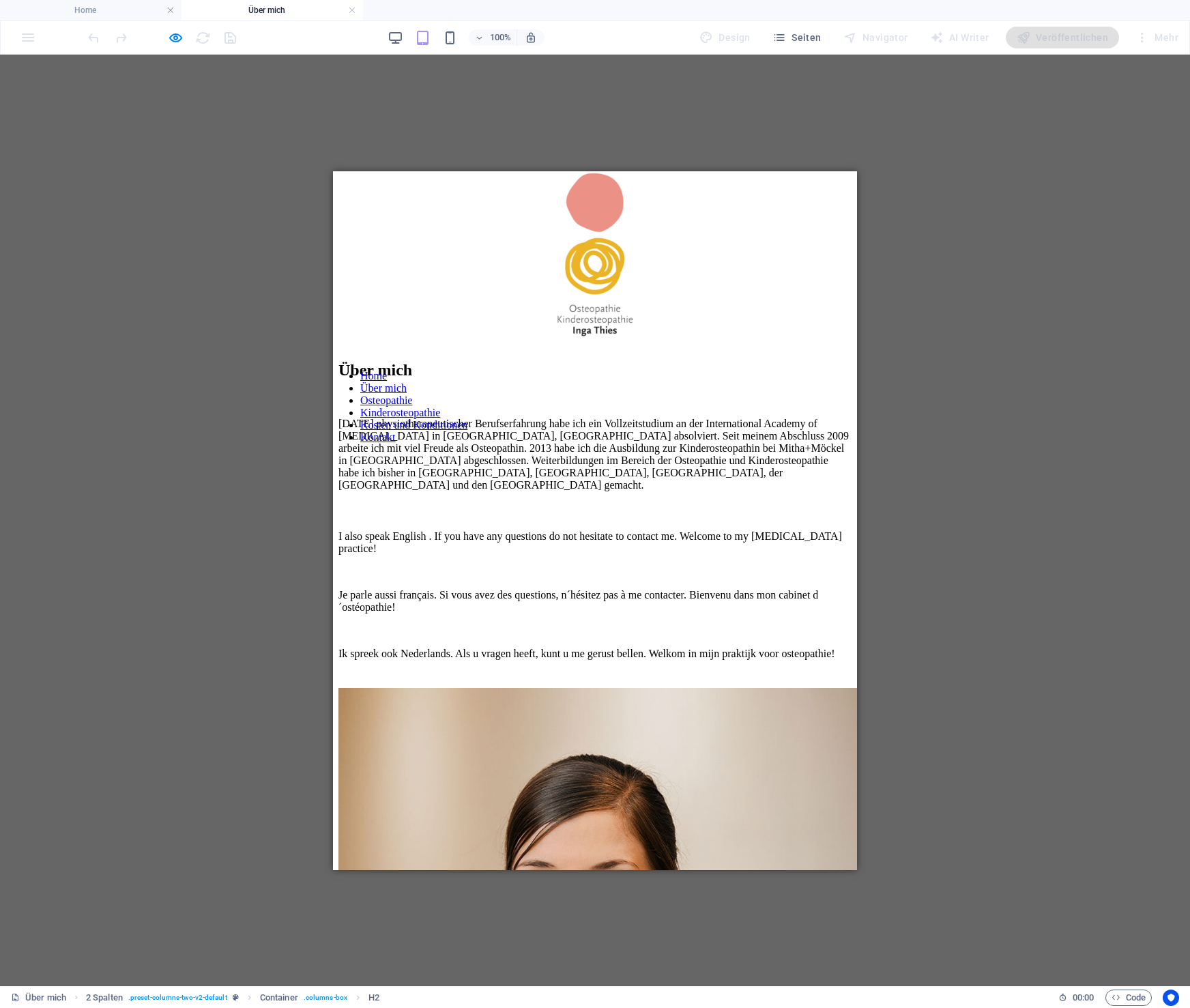
click at [836, 471] on div at bounding box center [595, 471] width 524 height 0
click at [603, 443] on nav "Home Über mich Osteopathie Kinderosteopathie Kosten und Konditionen Kontakt" at bounding box center [595, 406] width 524 height 74
click at [604, 443] on nav "Home Über mich Osteopathie Kinderosteopathie Kosten und Konditionen Kontakt" at bounding box center [595, 406] width 524 height 74
click at [840, 471] on div at bounding box center [595, 471] width 524 height 0
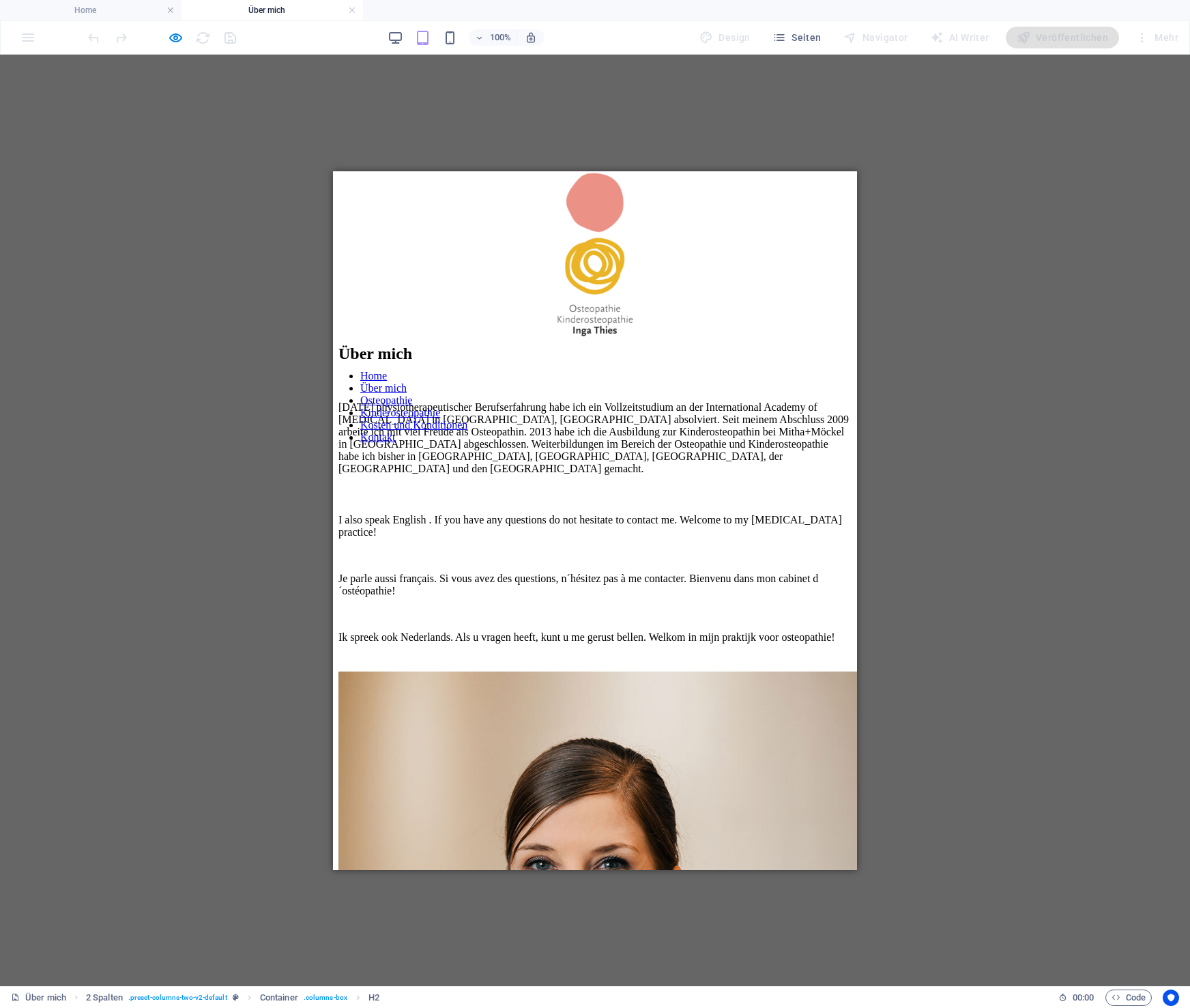
scroll to position [19, 0]
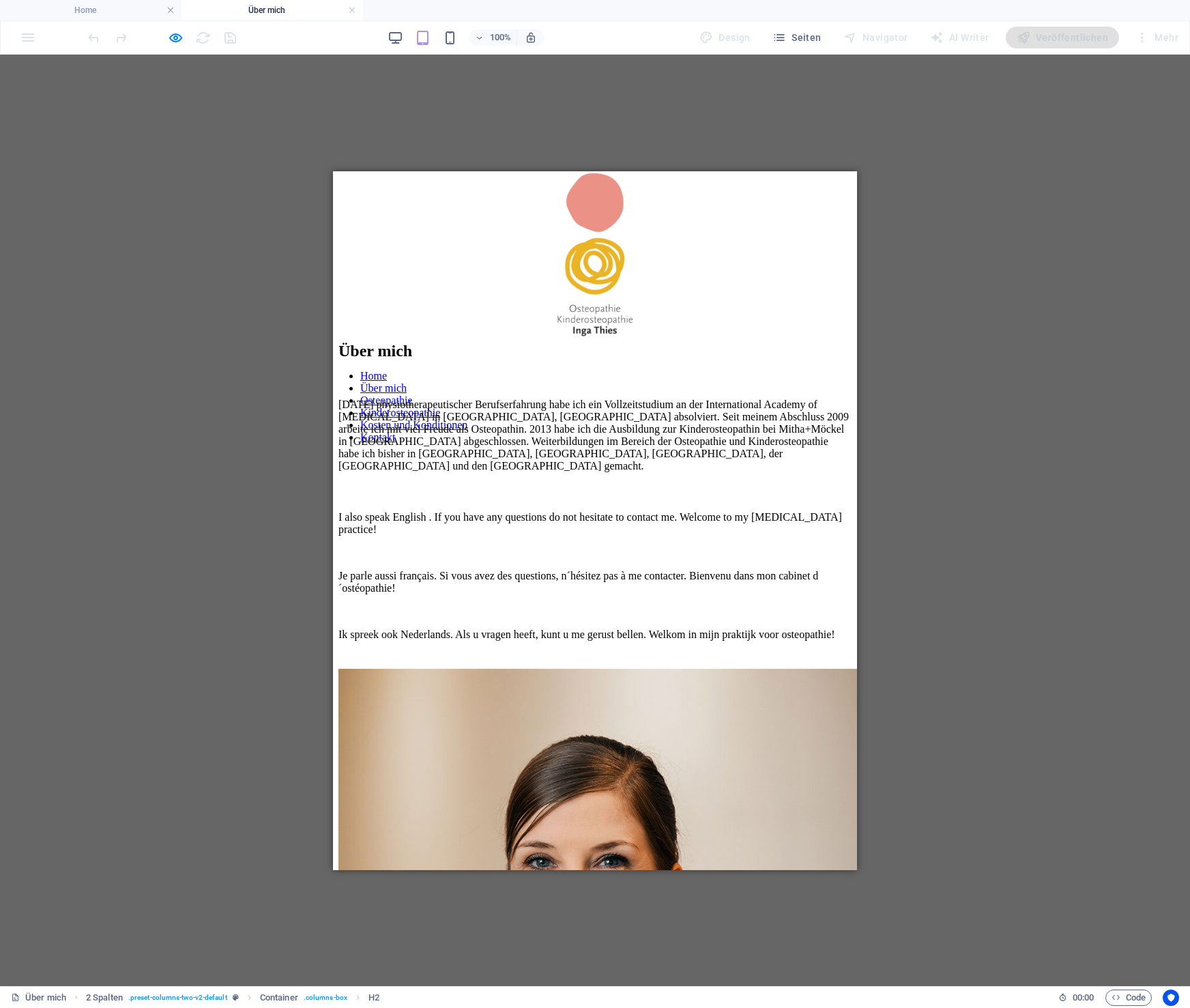
click at [294, 12] on h4 "Über mich" at bounding box center [272, 11] width 181 height 15
click at [355, 11] on link at bounding box center [352, 10] width 8 height 13
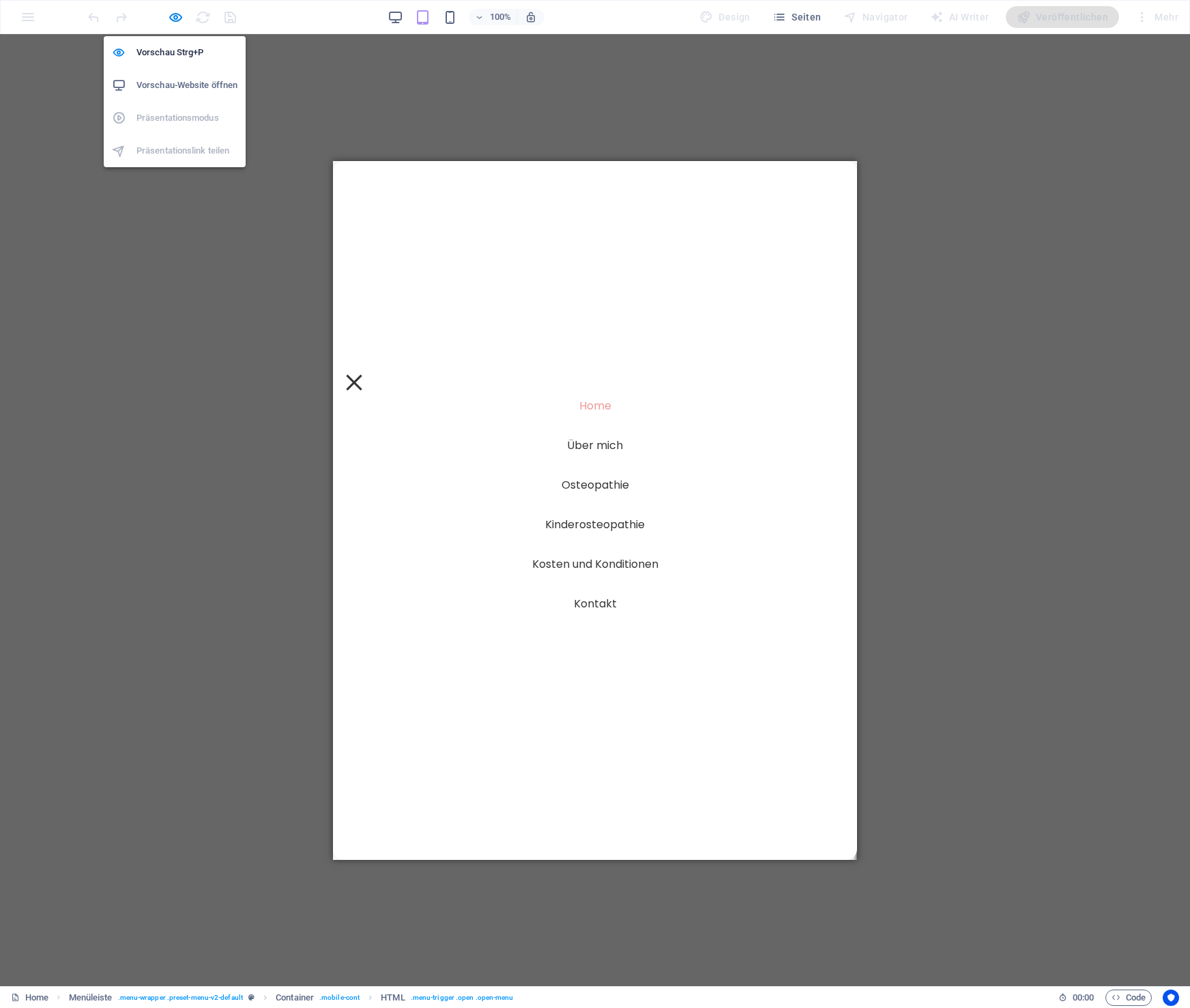
click at [172, 83] on h6 "Vorschau-Website öffnen" at bounding box center [187, 86] width 101 height 17
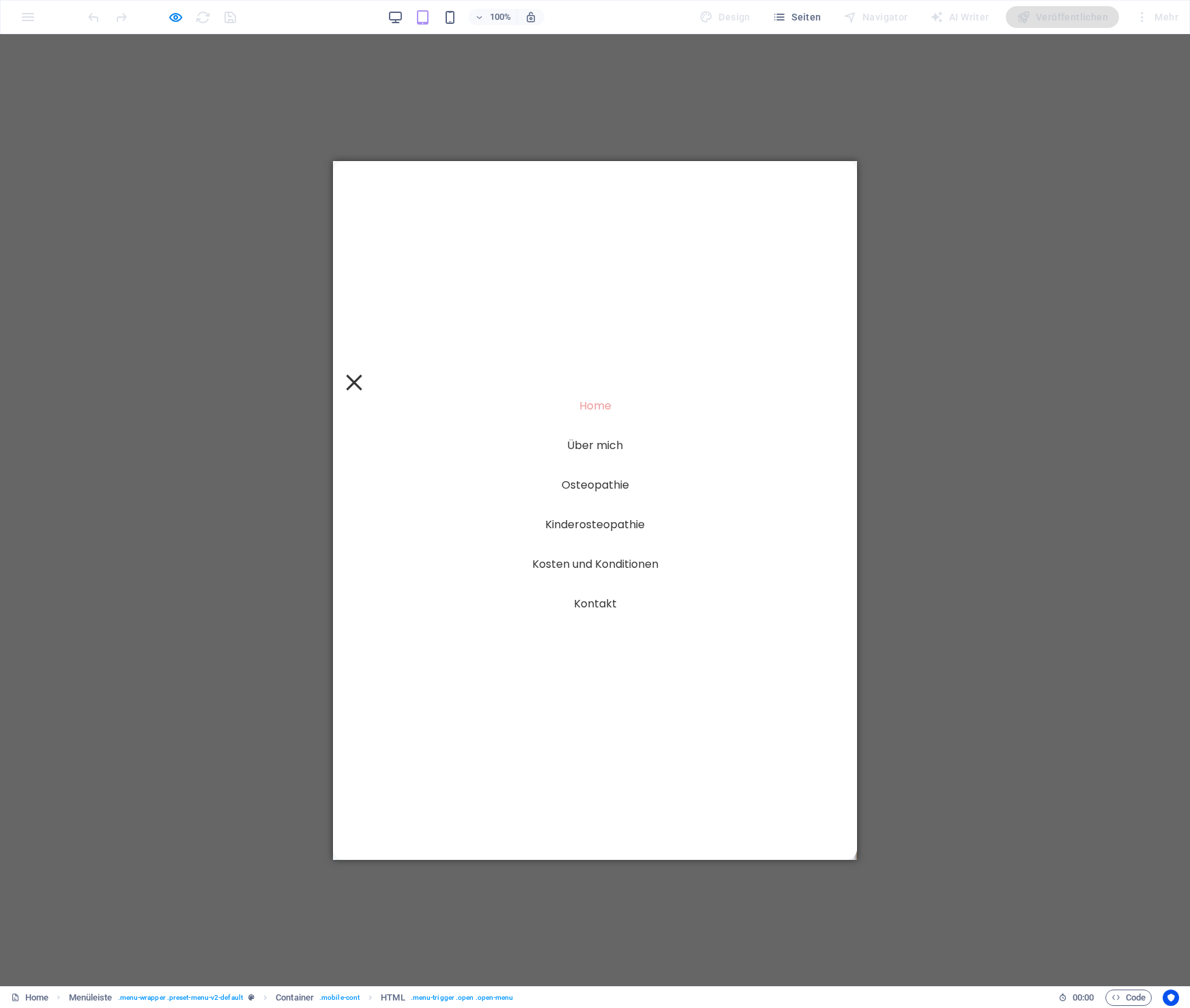
click at [361, 374] on div at bounding box center [354, 381] width 16 height 16
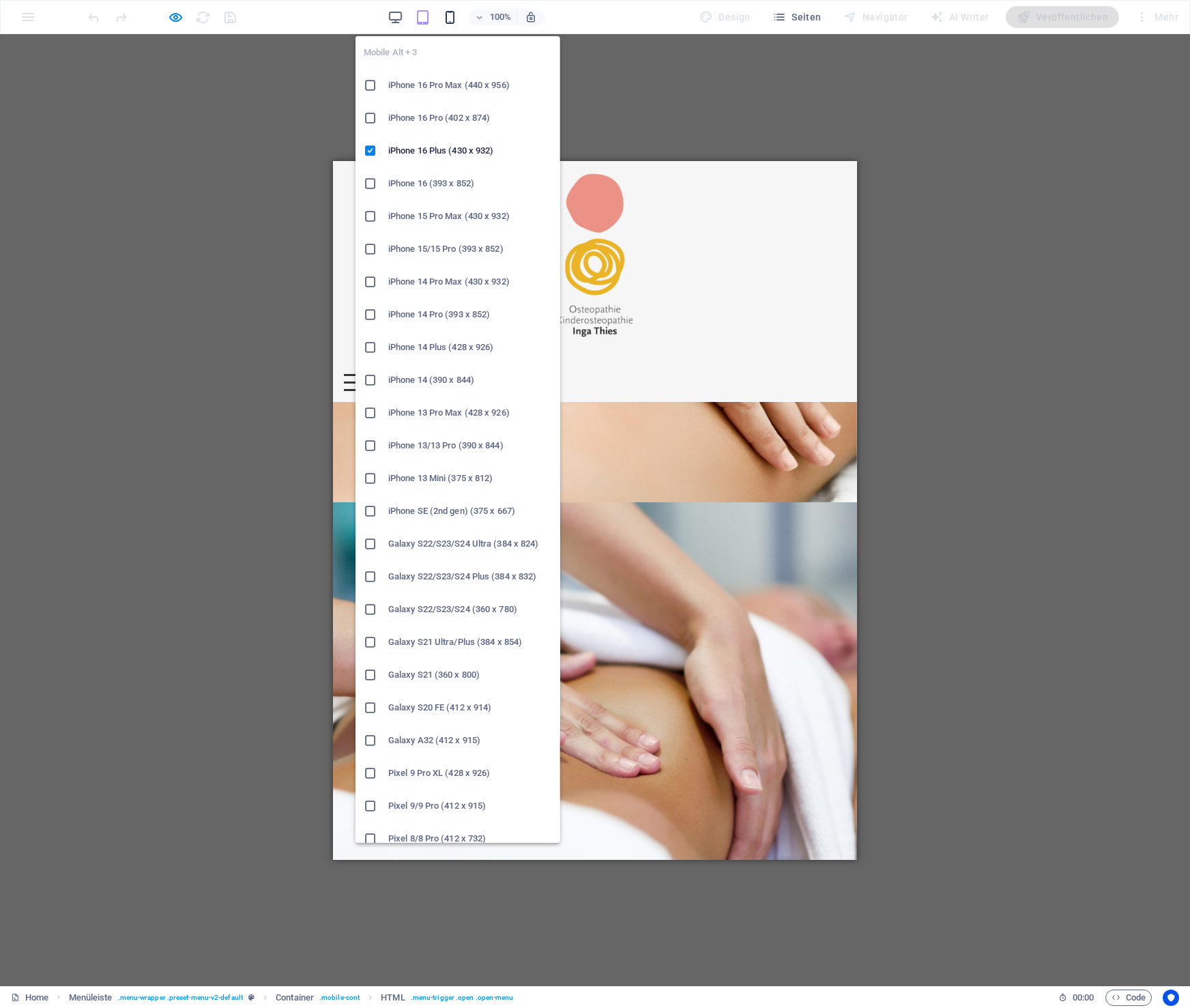
click at [455, 14] on icon "button" at bounding box center [450, 17] width 16 height 16
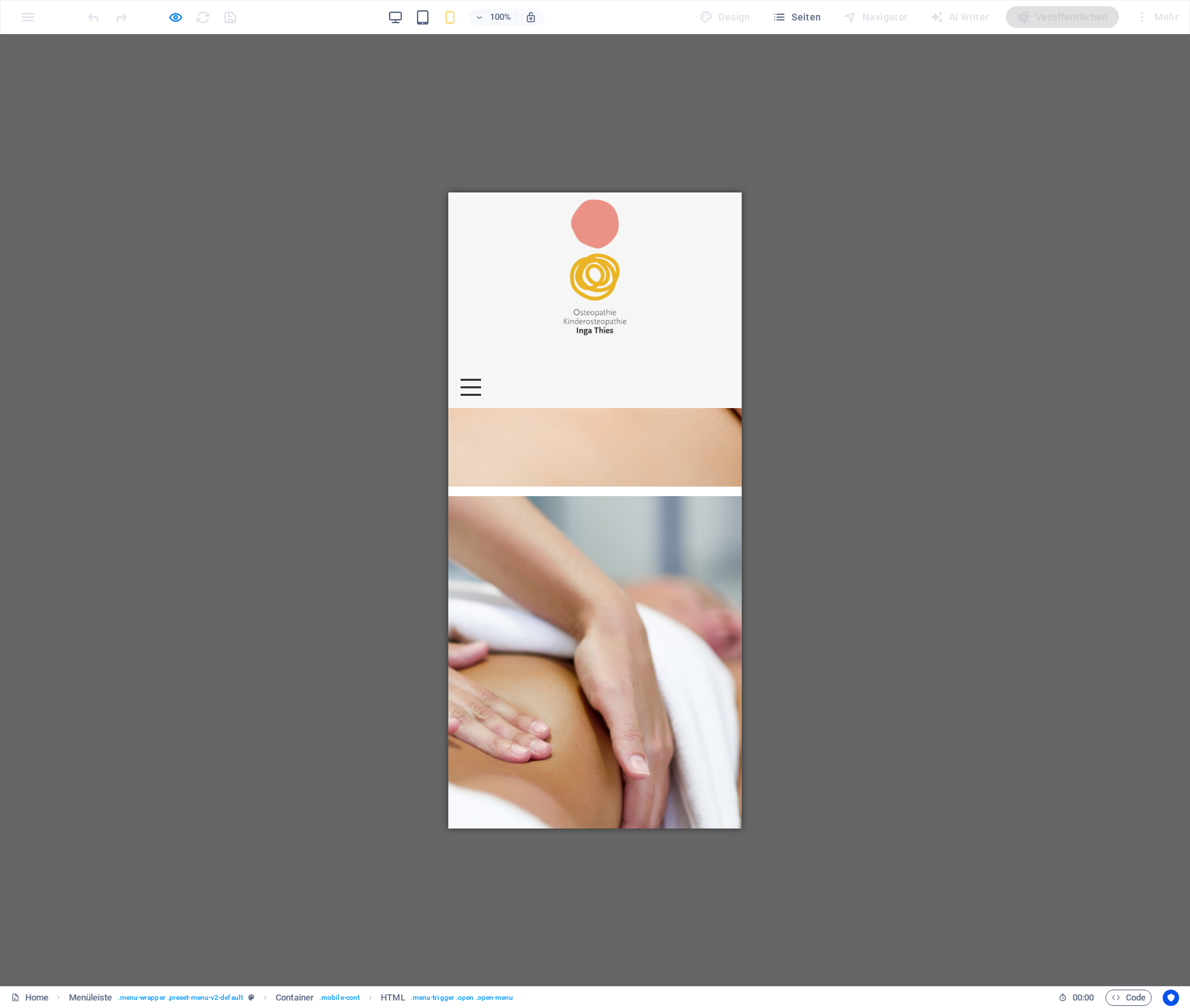
scroll to position [0, 0]
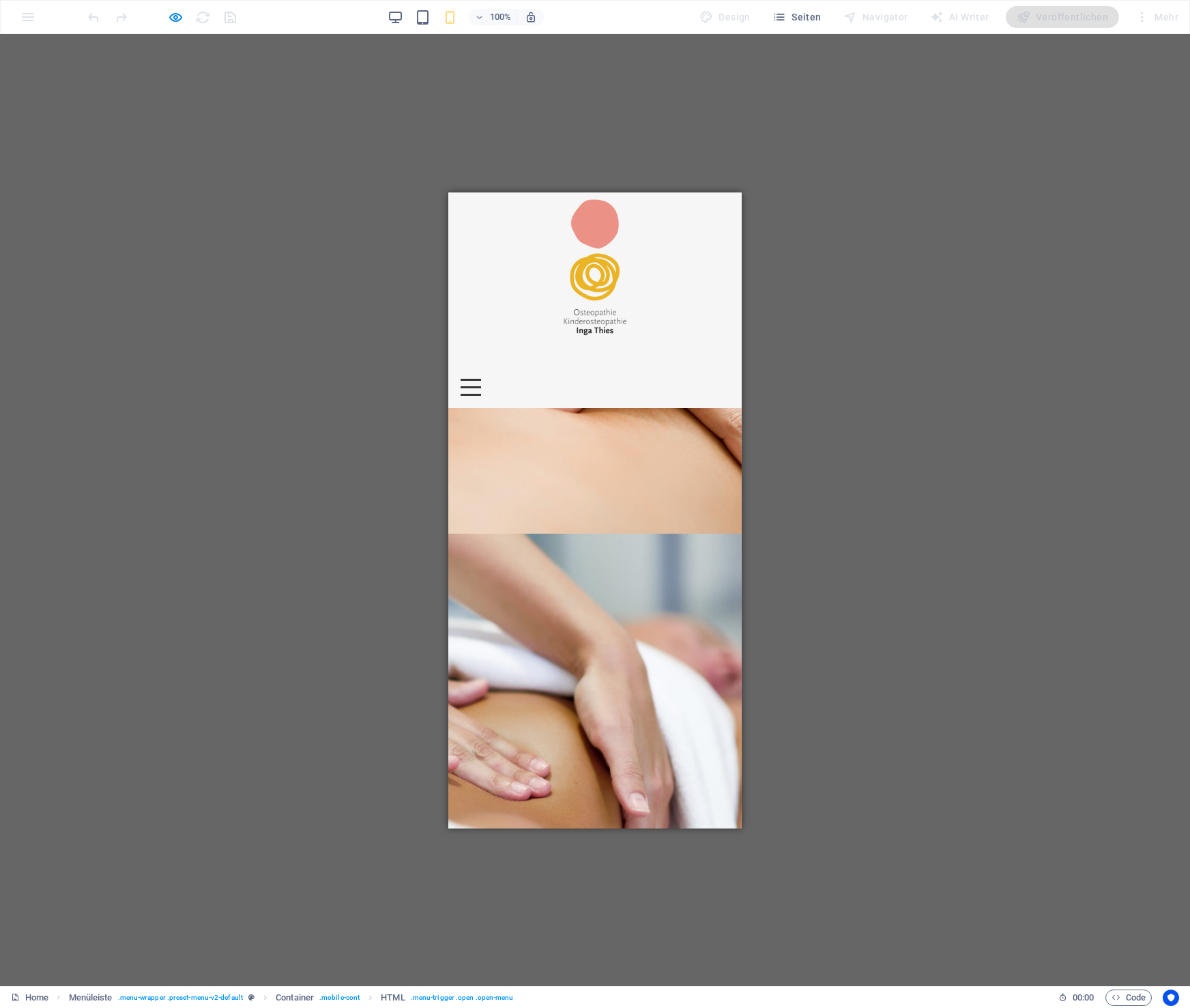
click at [481, 378] on div at bounding box center [471, 387] width 21 height 17
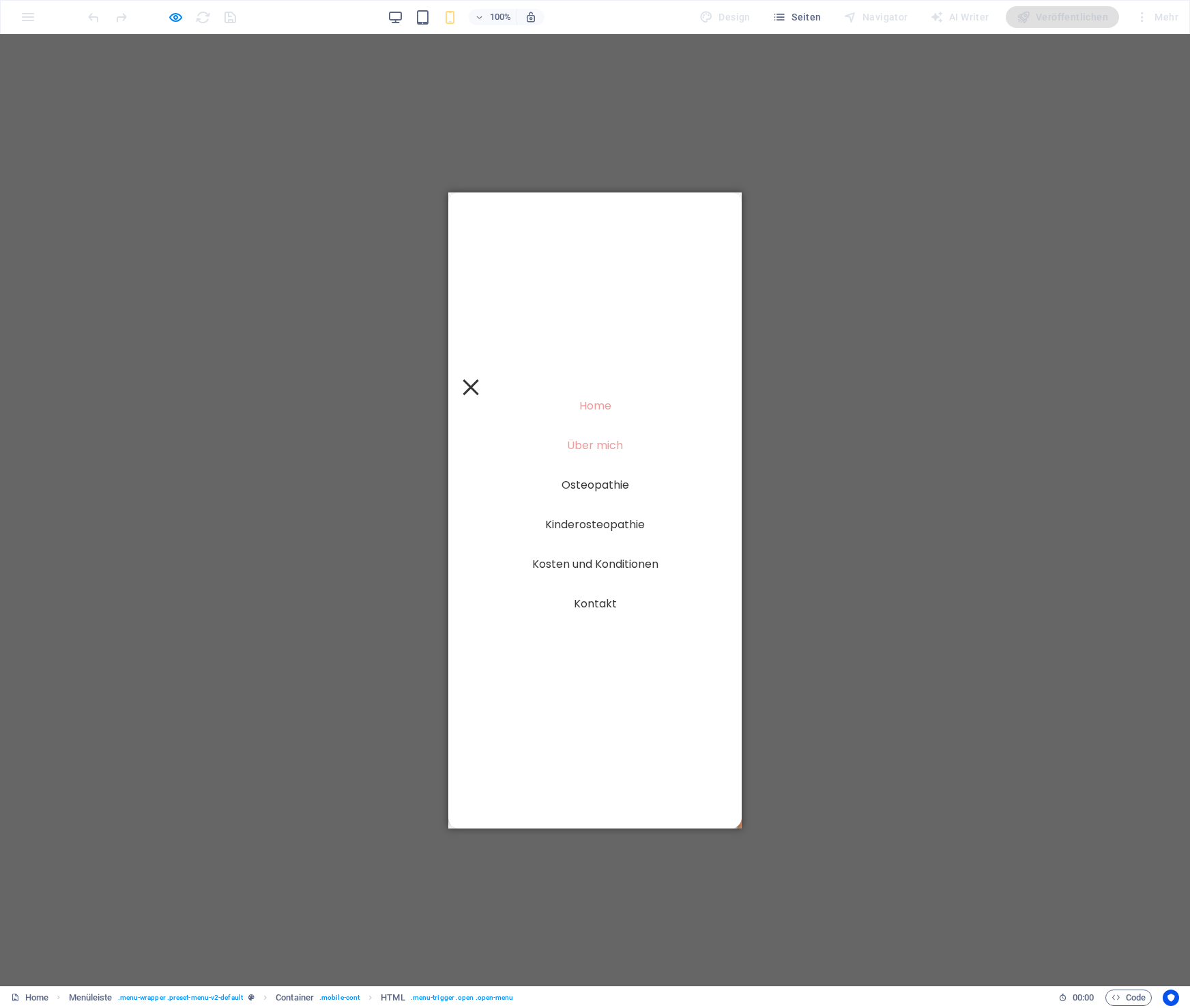
click at [605, 445] on link "Über mich" at bounding box center [595, 445] width 67 height 22
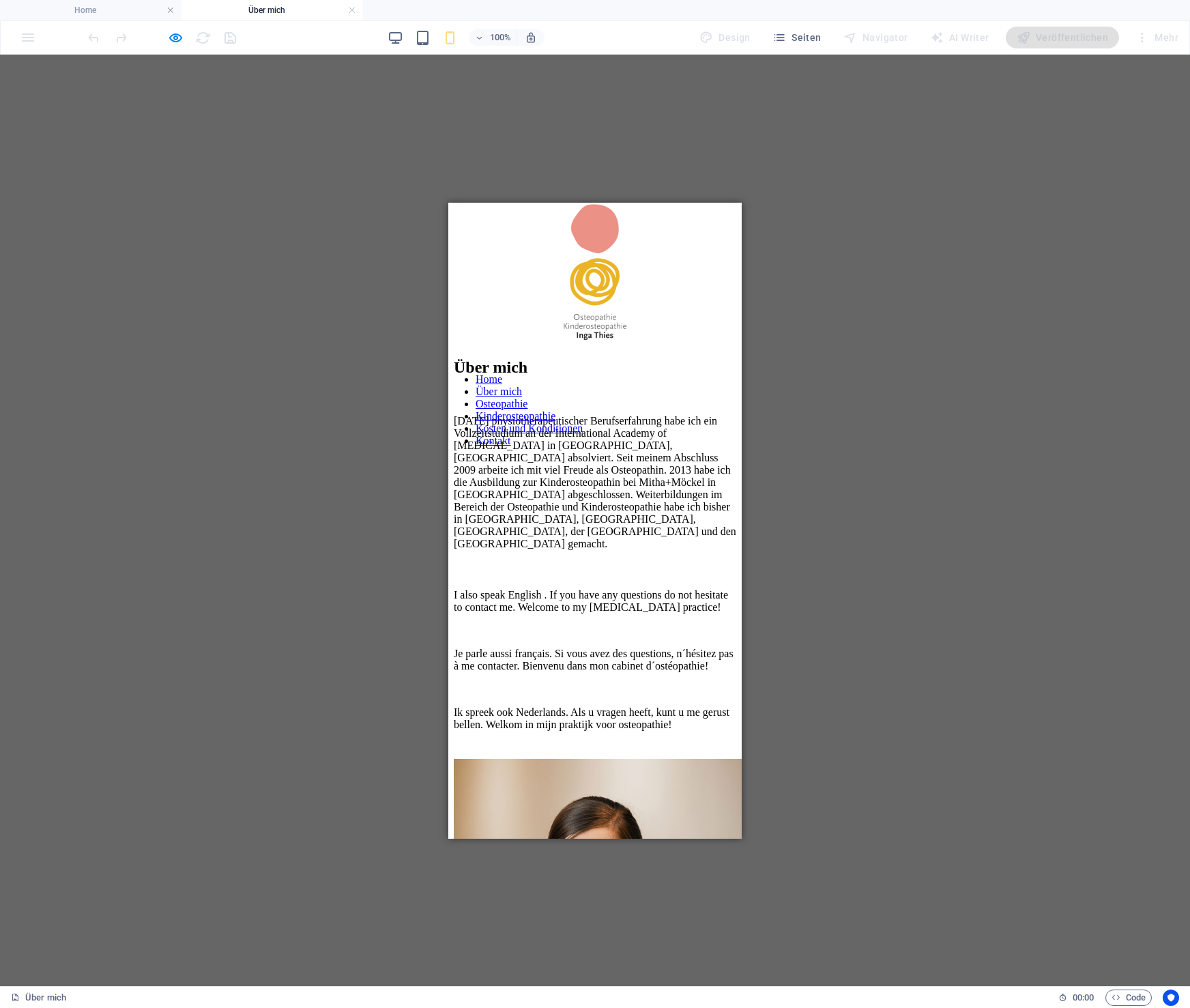
click at [721, 475] on div at bounding box center [595, 475] width 293 height 0
click at [591, 447] on nav "Home Über mich Osteopathie Kinderosteopathie Kosten und Konditionen Kontakt" at bounding box center [595, 409] width 293 height 74
click at [593, 447] on nav "Home Über mich Osteopathie Kinderosteopathie Kosten und Konditionen Kontakt" at bounding box center [595, 409] width 293 height 74
click at [595, 447] on nav "Home Über mich Osteopathie Kinderosteopathie Kosten und Konditionen Kontakt" at bounding box center [595, 409] width 293 height 74
drag, startPoint x: 600, startPoint y: 572, endPoint x: 603, endPoint y: 591, distance: 19.2
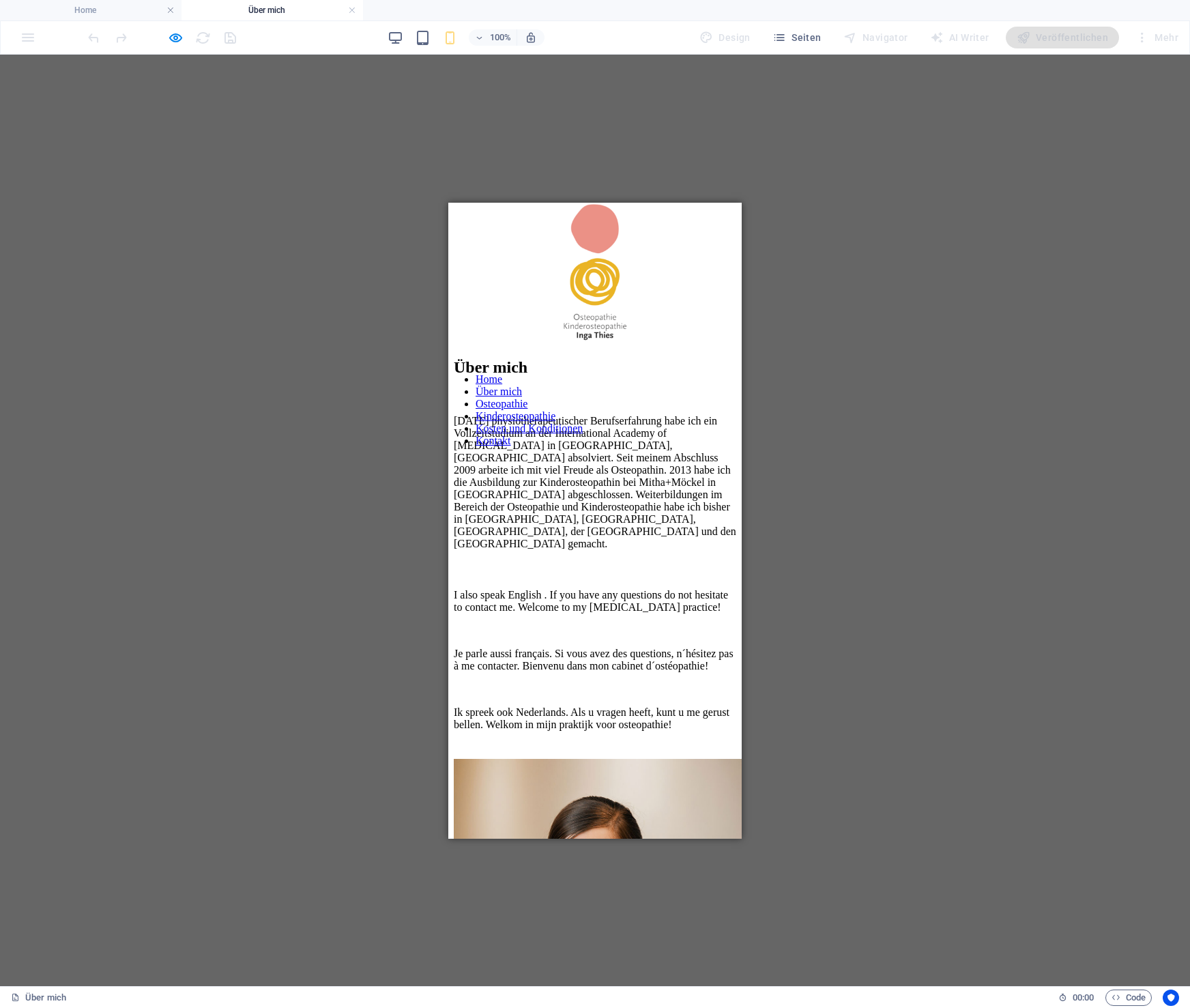
click at [600, 447] on nav "Home Über mich Osteopathie Kinderosteopathie Kosten und Konditionen Kontakt" at bounding box center [595, 409] width 293 height 74
click at [606, 447] on nav "Home Über mich Osteopathie Kinderosteopathie Kosten und Konditionen Kontakt" at bounding box center [595, 409] width 293 height 74
click at [719, 475] on div at bounding box center [595, 475] width 293 height 0
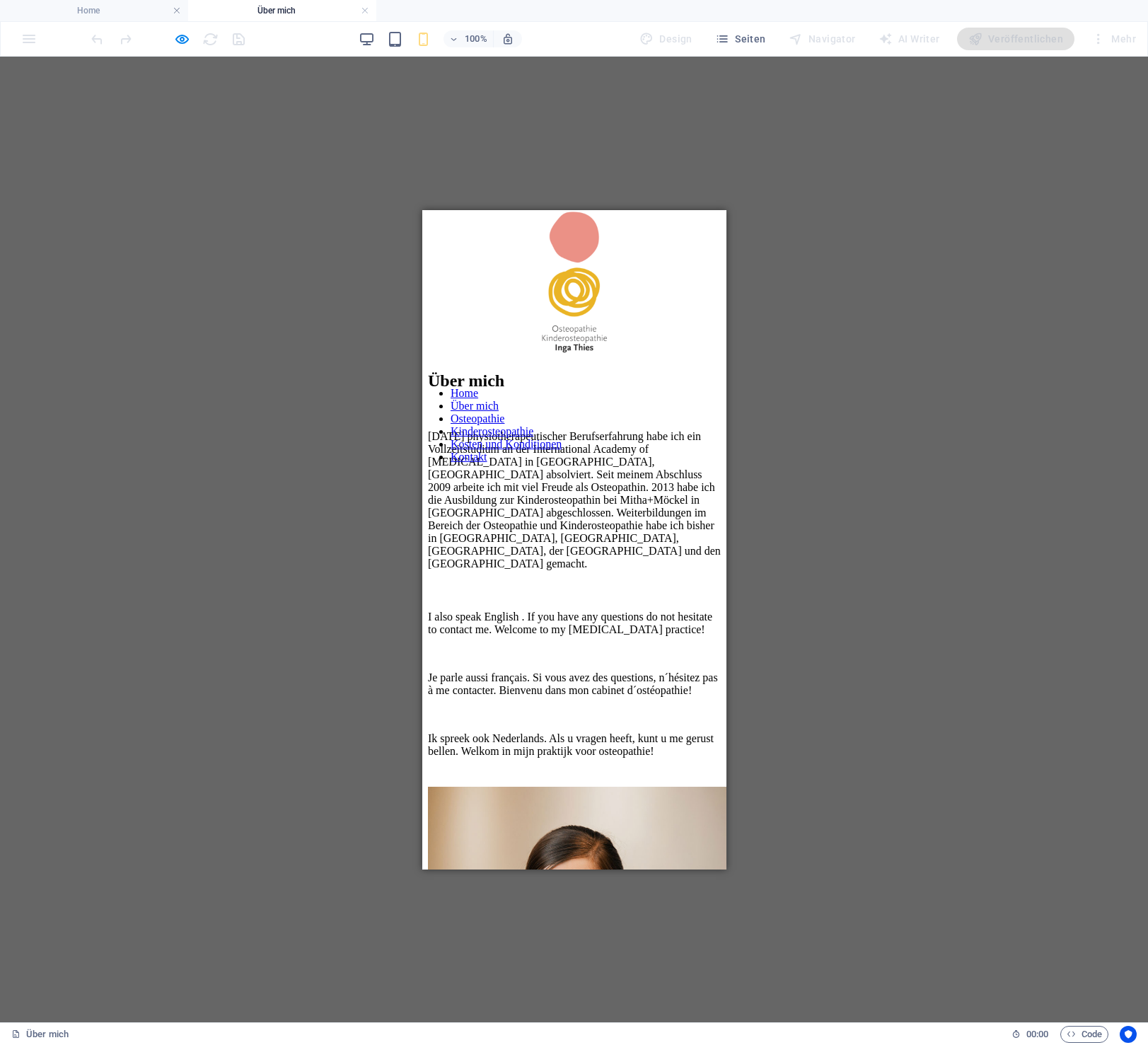
click at [702, 492] on div at bounding box center [574, 492] width 304 height 0
click at [562, 463] on nav "Home Über mich Osteopathie Kinderosteopathie Kosten und Konditionen Kontakt" at bounding box center [574, 424] width 304 height 76
drag, startPoint x: 562, startPoint y: 595, endPoint x: 565, endPoint y: 632, distance: 37.1
click at [562, 463] on nav "Home Über mich Osteopathie Kinderosteopathie Kosten und Konditionen Kontakt" at bounding box center [574, 424] width 304 height 76
click at [566, 463] on nav "Home Über mich Osteopathie Kinderosteopathie Kosten und Konditionen Kontakt" at bounding box center [574, 424] width 304 height 76
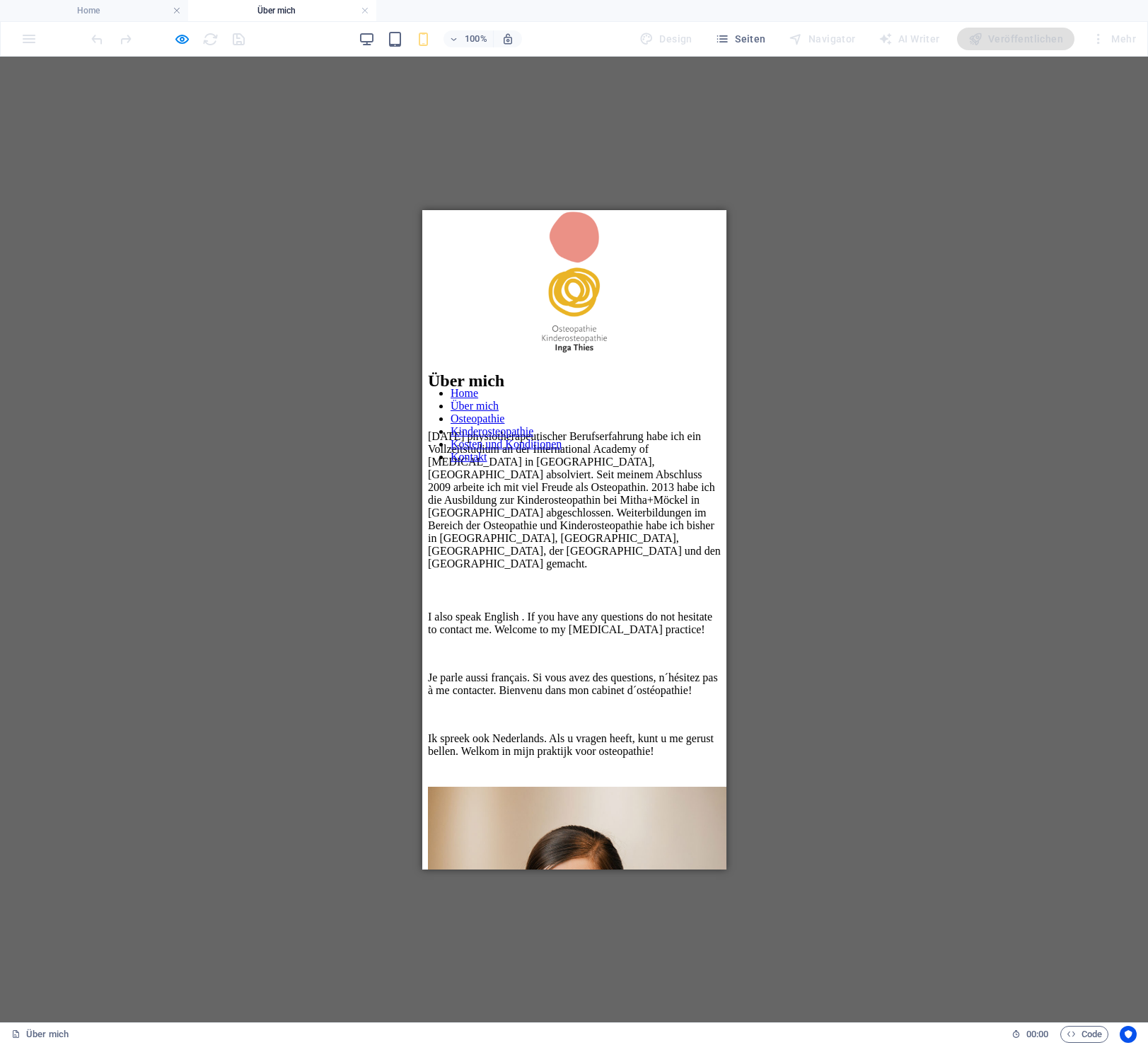
click at [702, 492] on div at bounding box center [574, 492] width 304 height 0
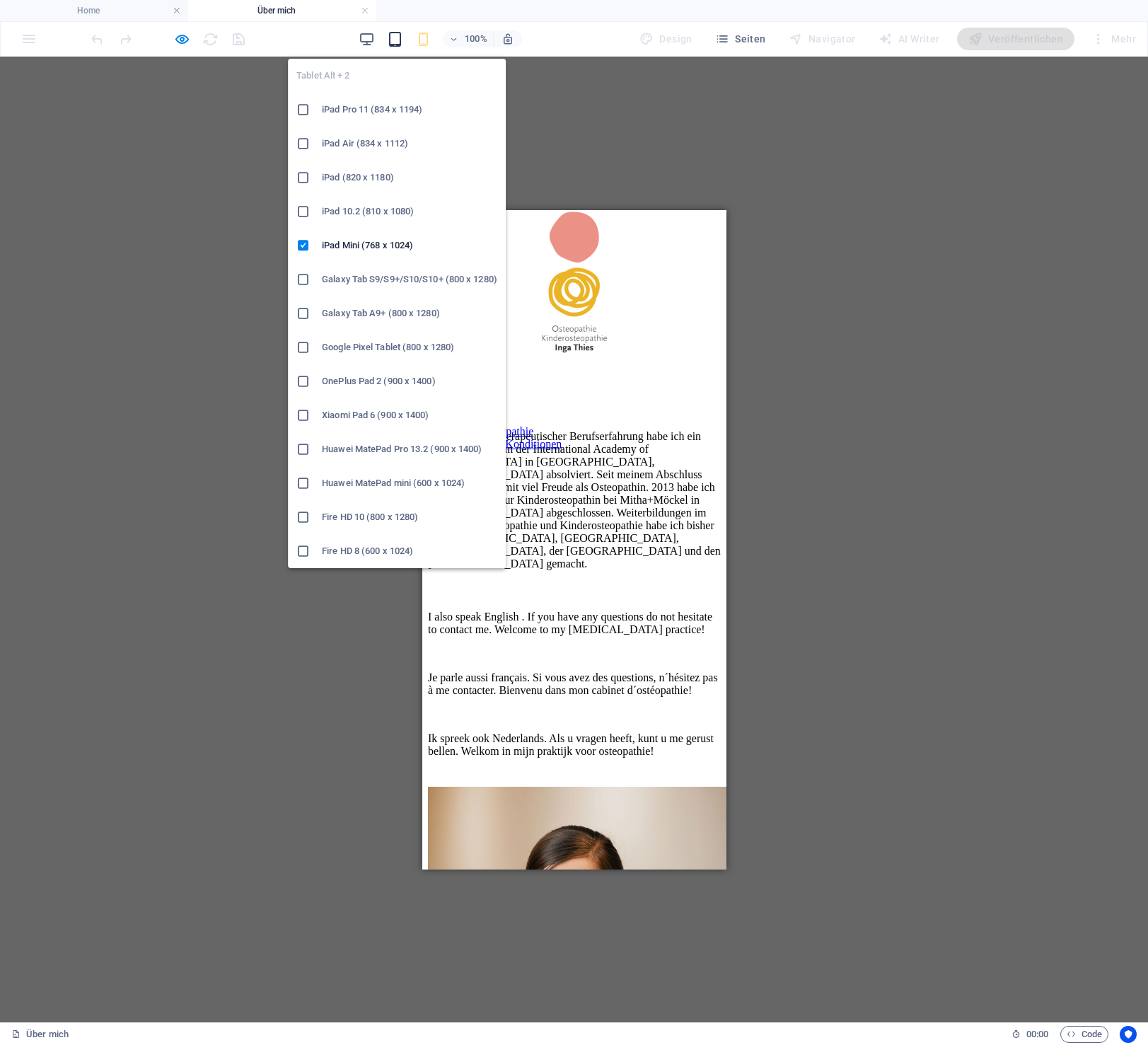
click at [395, 42] on icon "button" at bounding box center [395, 39] width 17 height 17
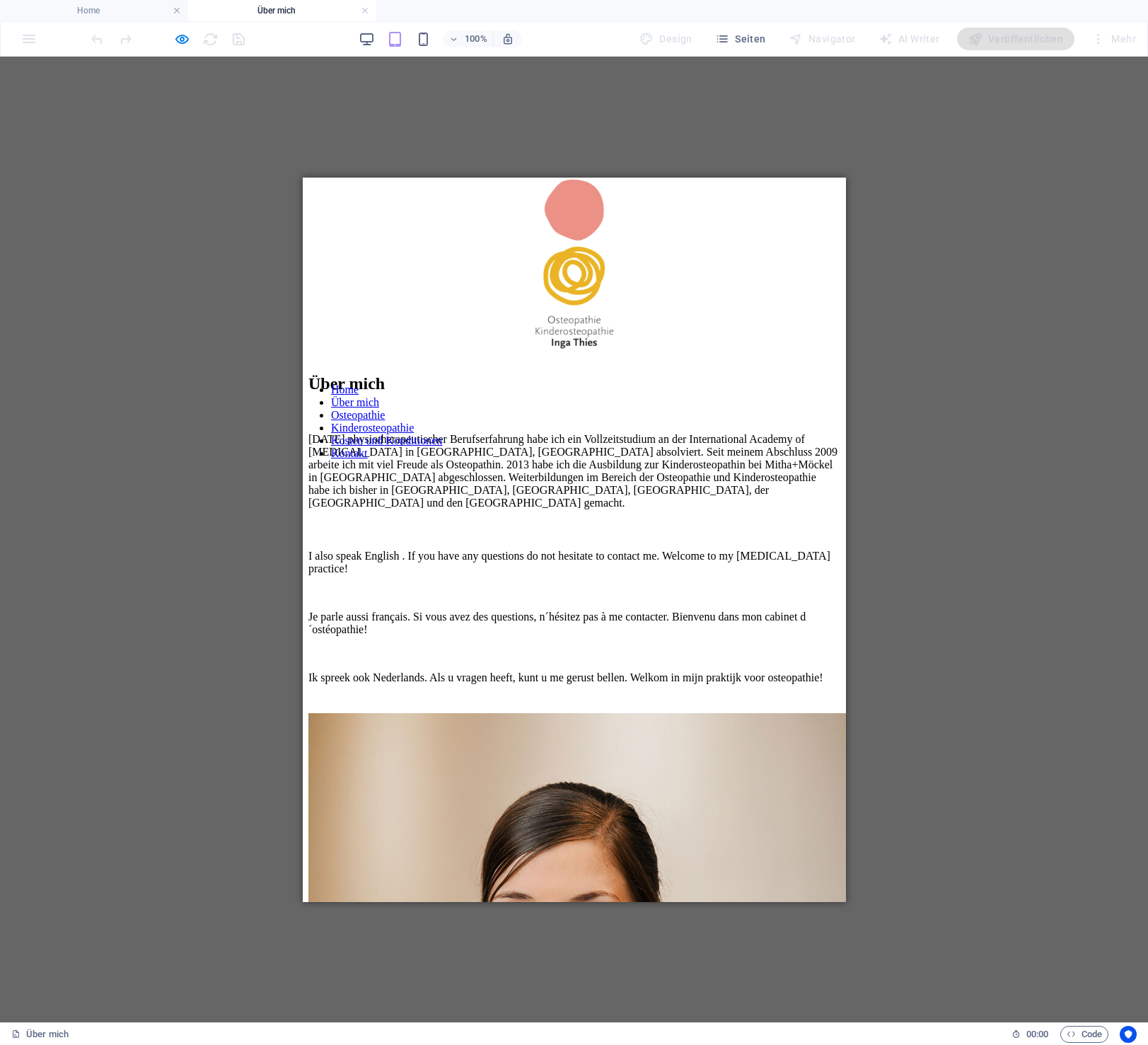
click at [359, 216] on figure at bounding box center [574, 265] width 543 height 177
click at [825, 488] on div at bounding box center [574, 488] width 543 height 0
drag, startPoint x: 562, startPoint y: 425, endPoint x: 571, endPoint y: 435, distance: 13.5
click at [562, 428] on nav "Home Über mich Osteopathie Kinderosteopathie Kosten und Konditionen Kontakt" at bounding box center [574, 421] width 543 height 76
click at [570, 428] on nav "Home Über mich Osteopathie Kinderosteopathie Kosten und Konditionen Kontakt" at bounding box center [574, 421] width 543 height 76
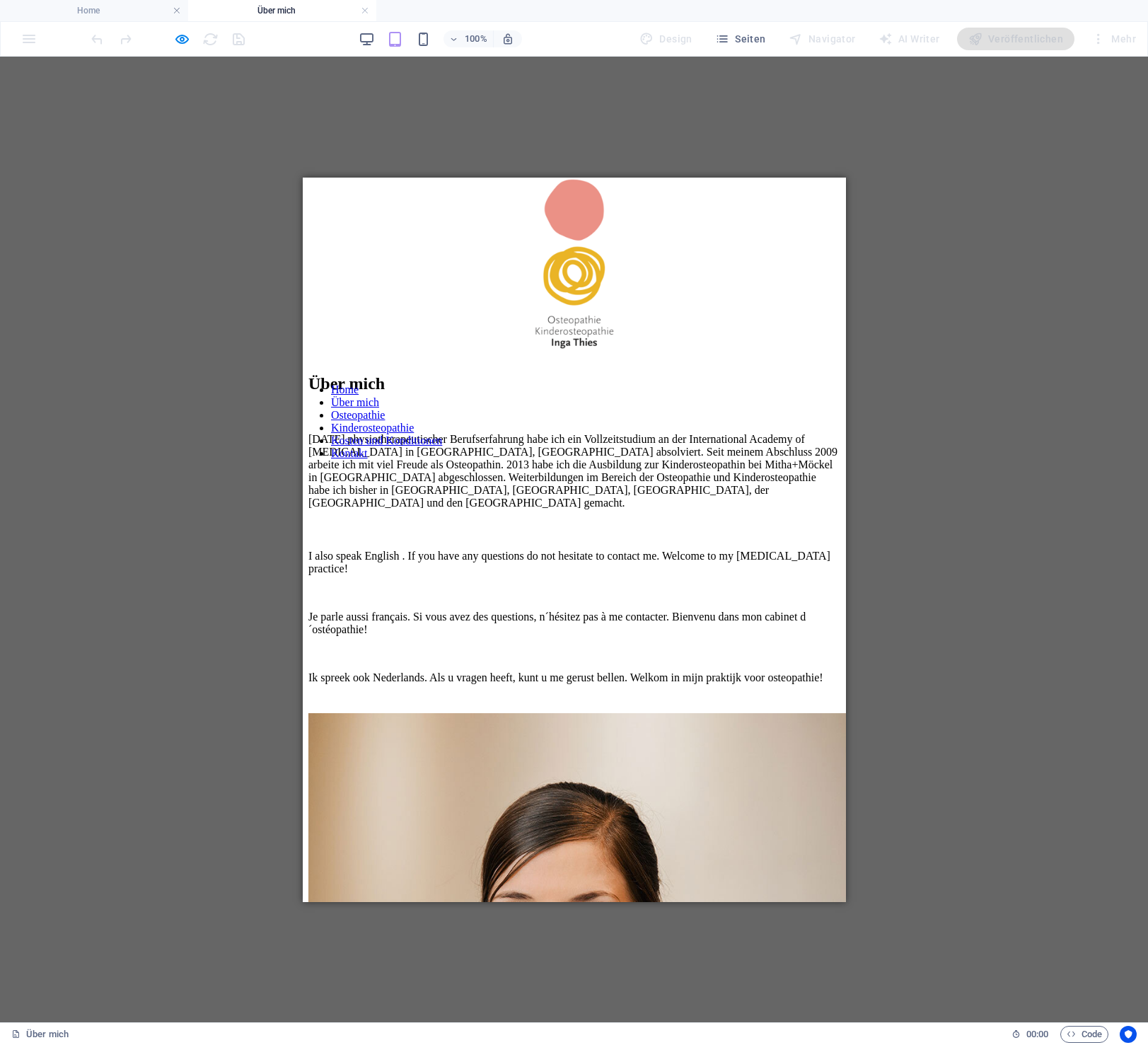
click at [821, 488] on div at bounding box center [574, 488] width 543 height 0
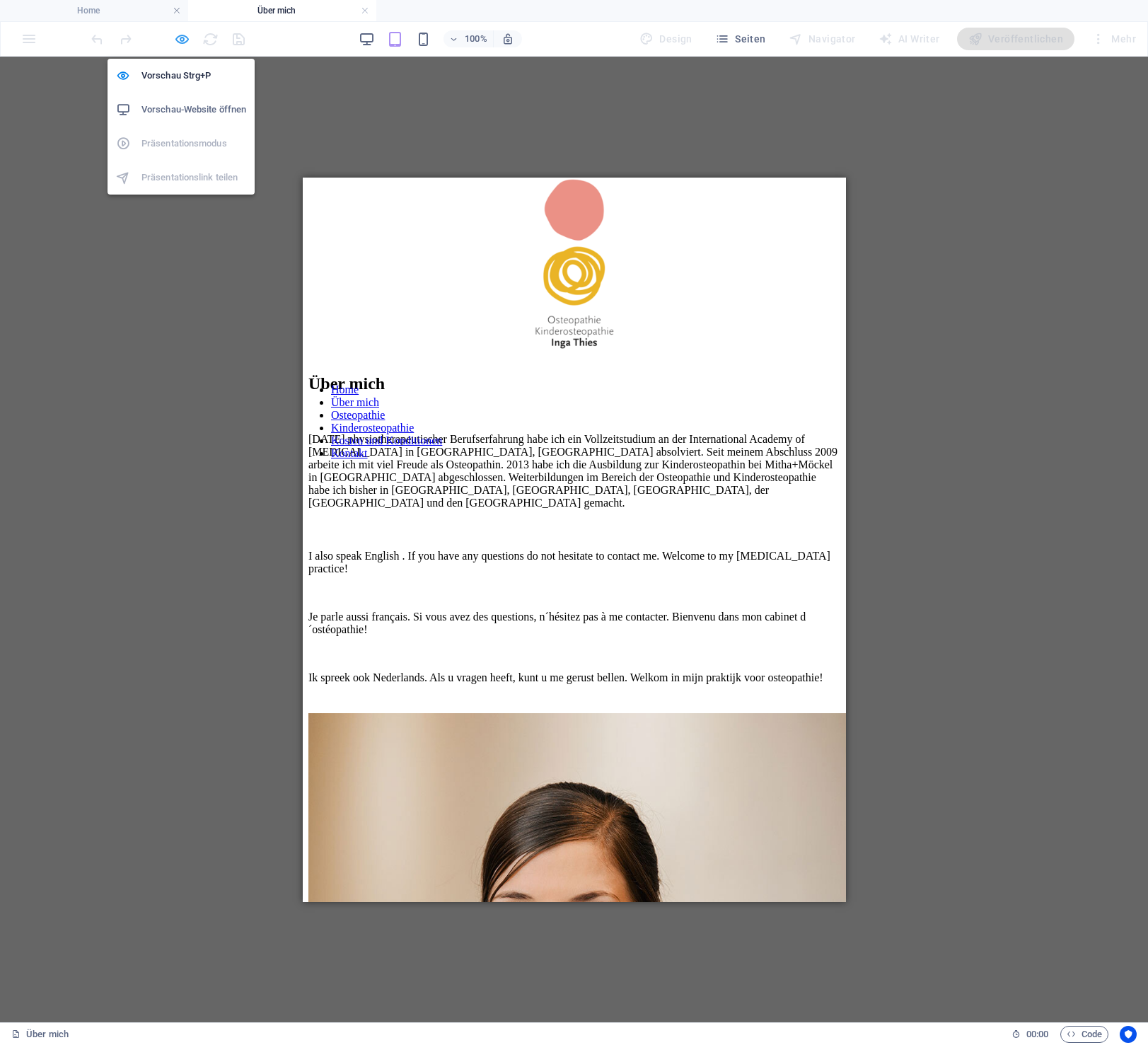
drag, startPoint x: 176, startPoint y: 39, endPoint x: 188, endPoint y: 43, distance: 12.6
click at [176, 39] on icon "button" at bounding box center [182, 39] width 17 height 17
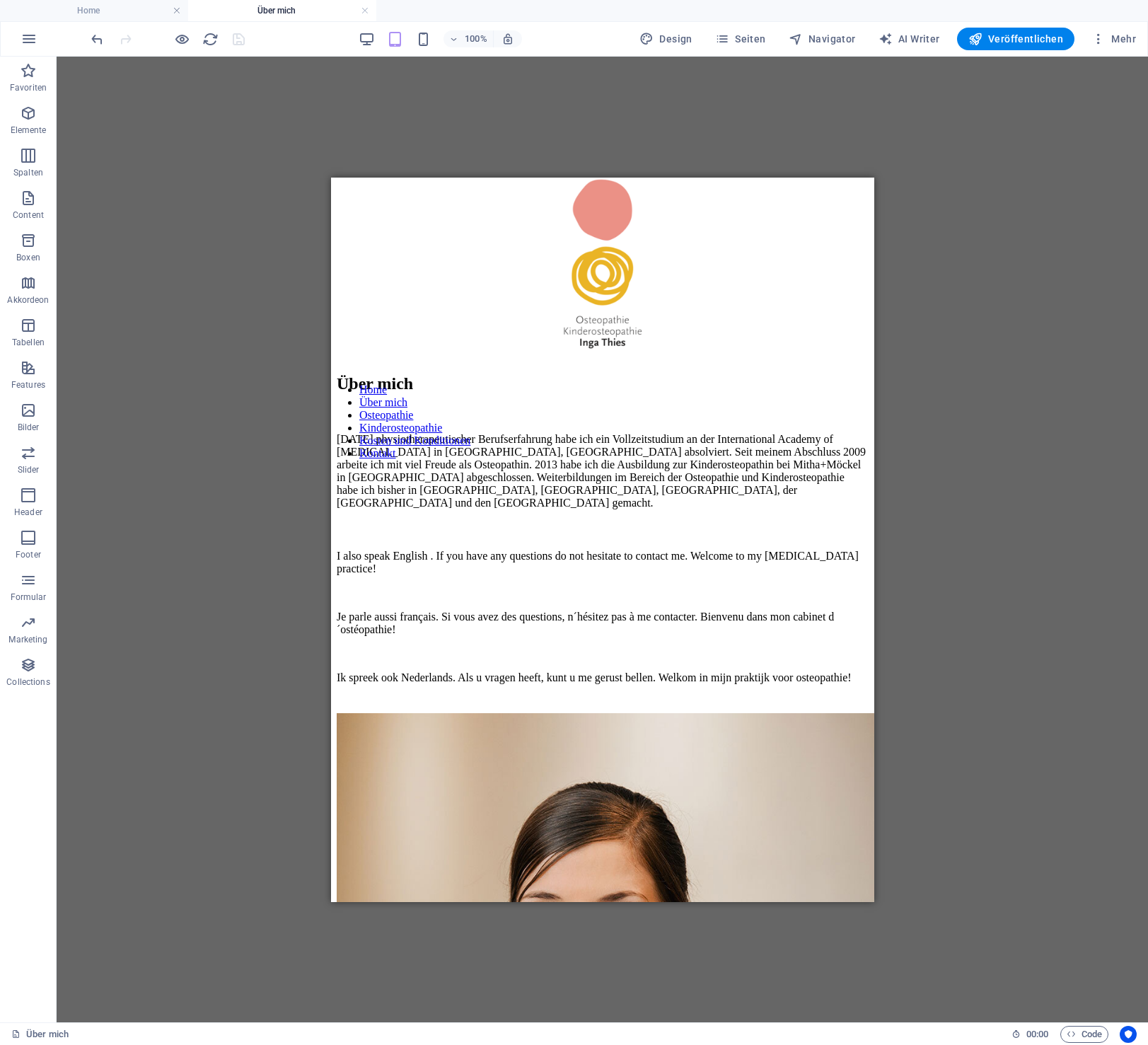
click at [366, 11] on link at bounding box center [365, 10] width 9 height 13
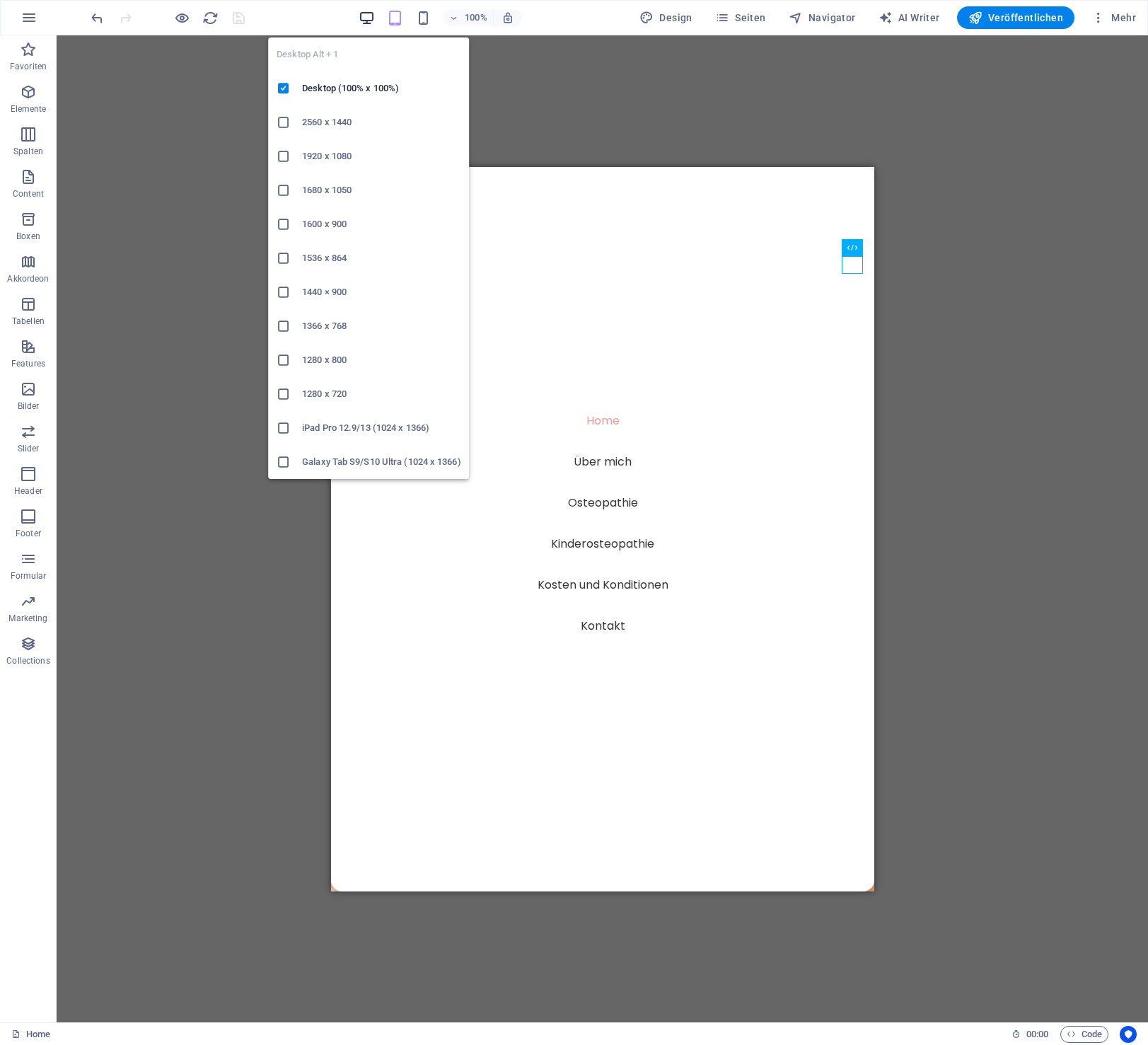
click at [366, 10] on icon "button" at bounding box center [367, 18] width 17 height 17
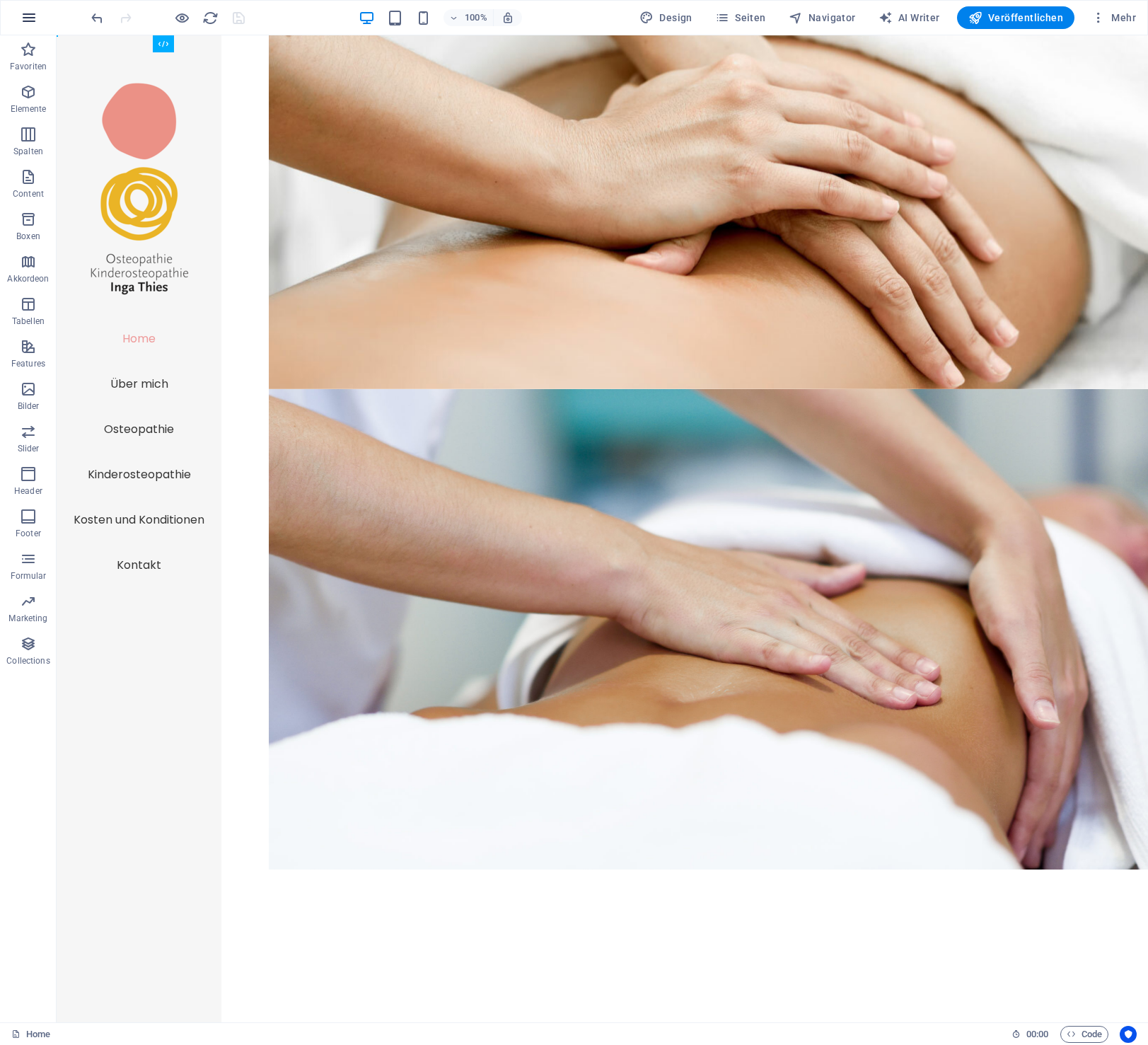
click at [23, 12] on icon "button" at bounding box center [29, 18] width 17 height 17
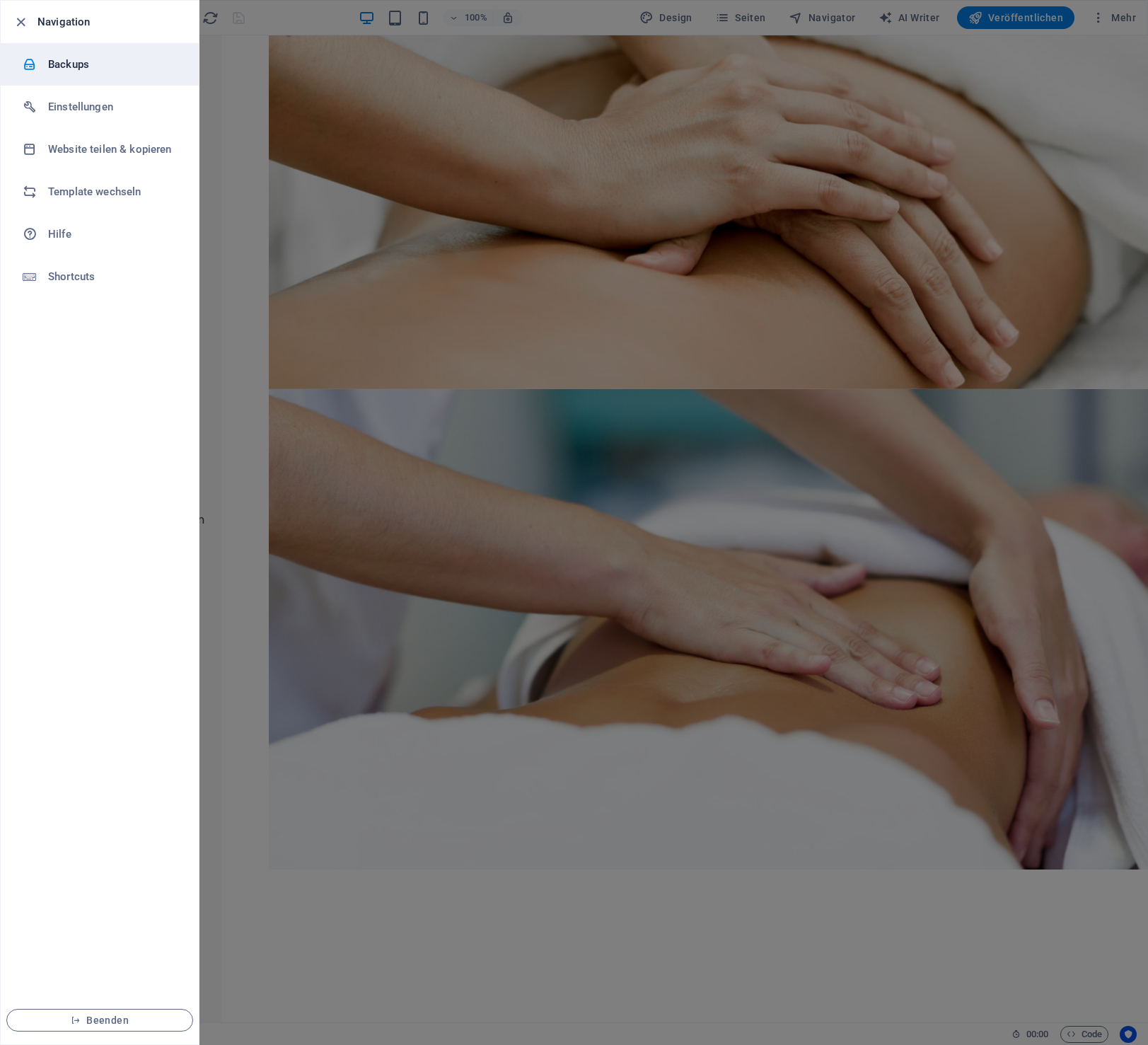
click at [66, 59] on h6 "Backups" at bounding box center [113, 65] width 131 height 17
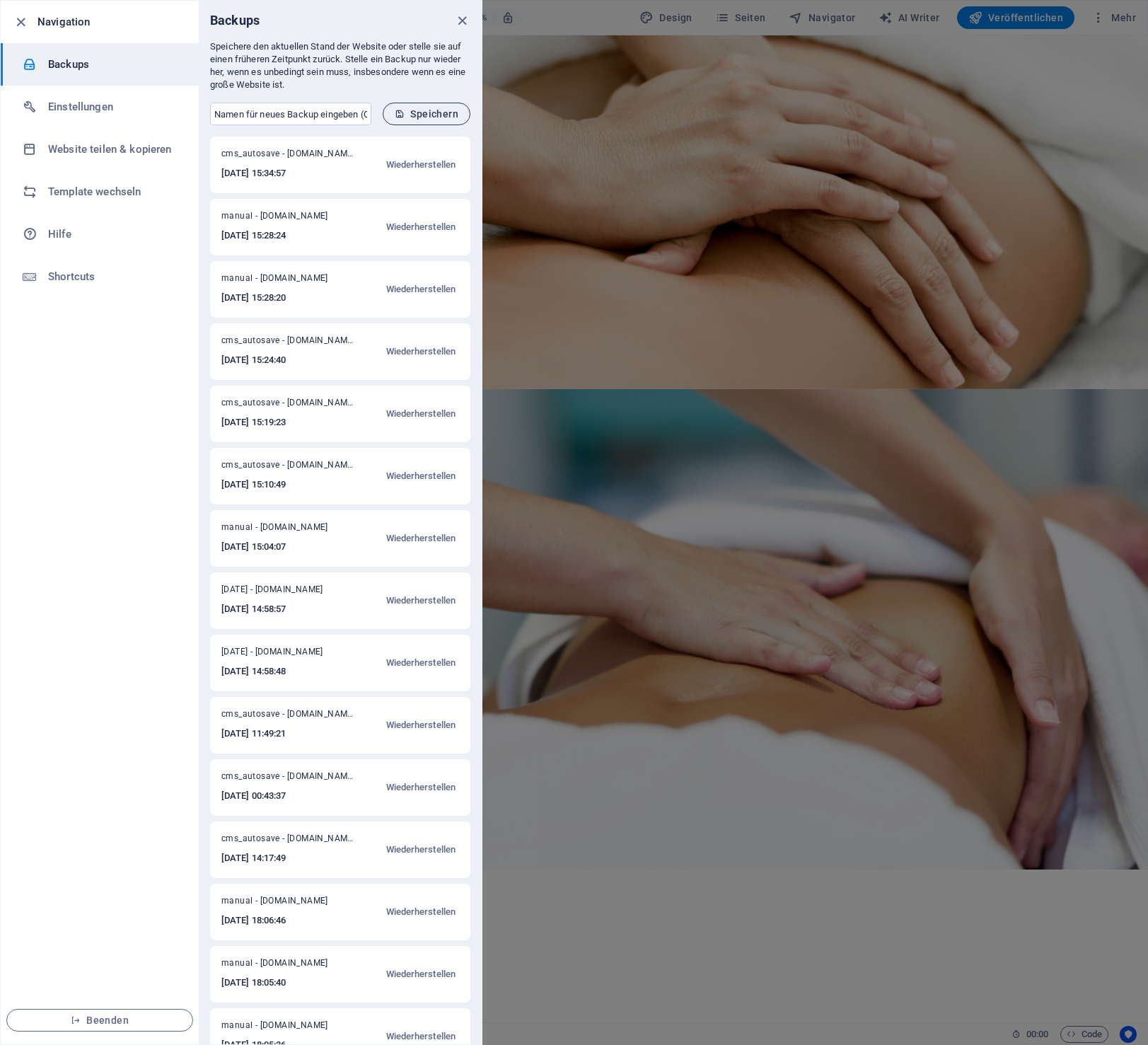
click at [439, 109] on span "Speichern" at bounding box center [426, 113] width 64 height 11
click at [432, 111] on span "Speichern" at bounding box center [426, 113] width 64 height 11
click at [463, 17] on icon "close" at bounding box center [462, 20] width 17 height 17
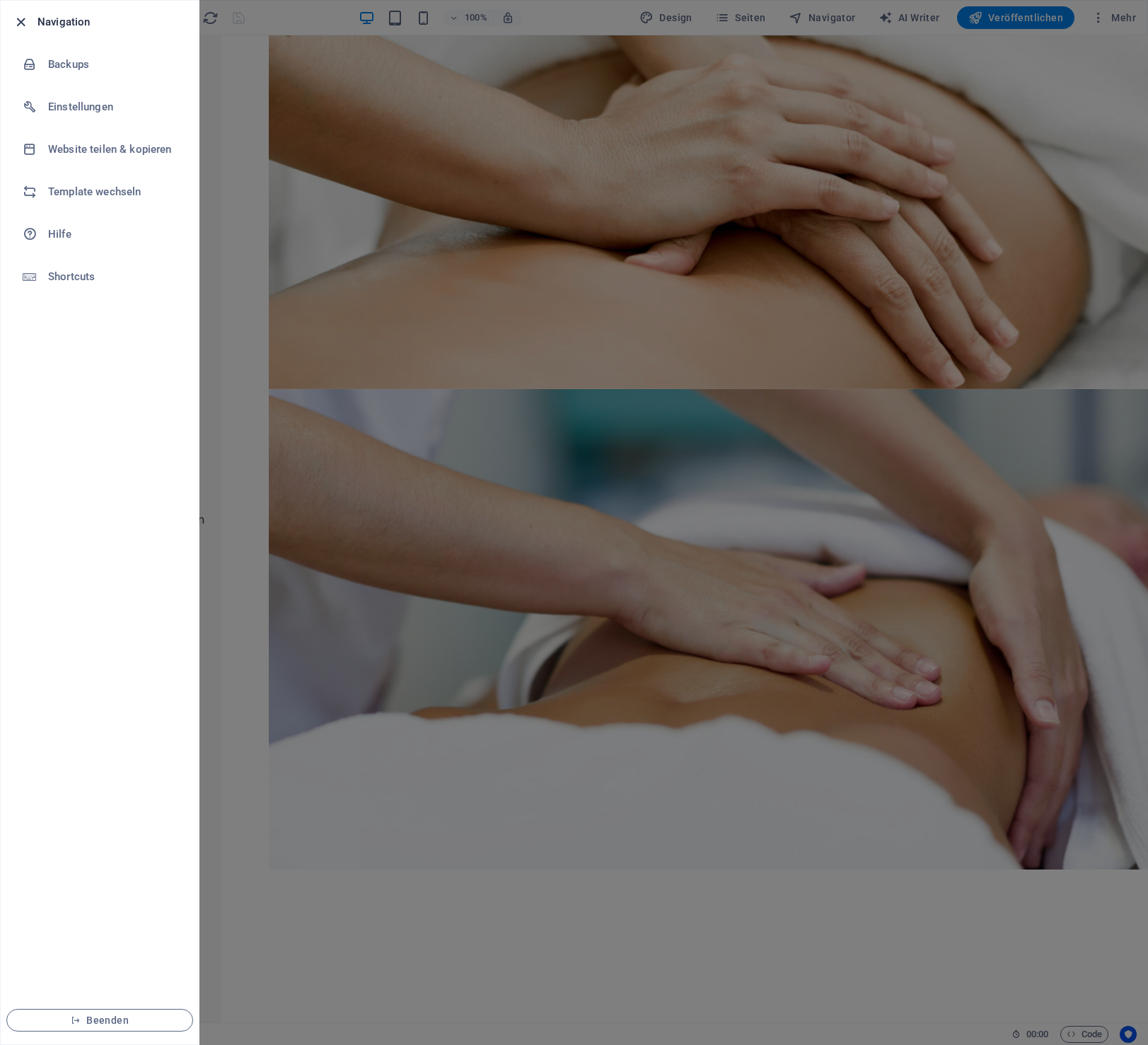
click at [20, 20] on icon "button" at bounding box center [20, 22] width 17 height 17
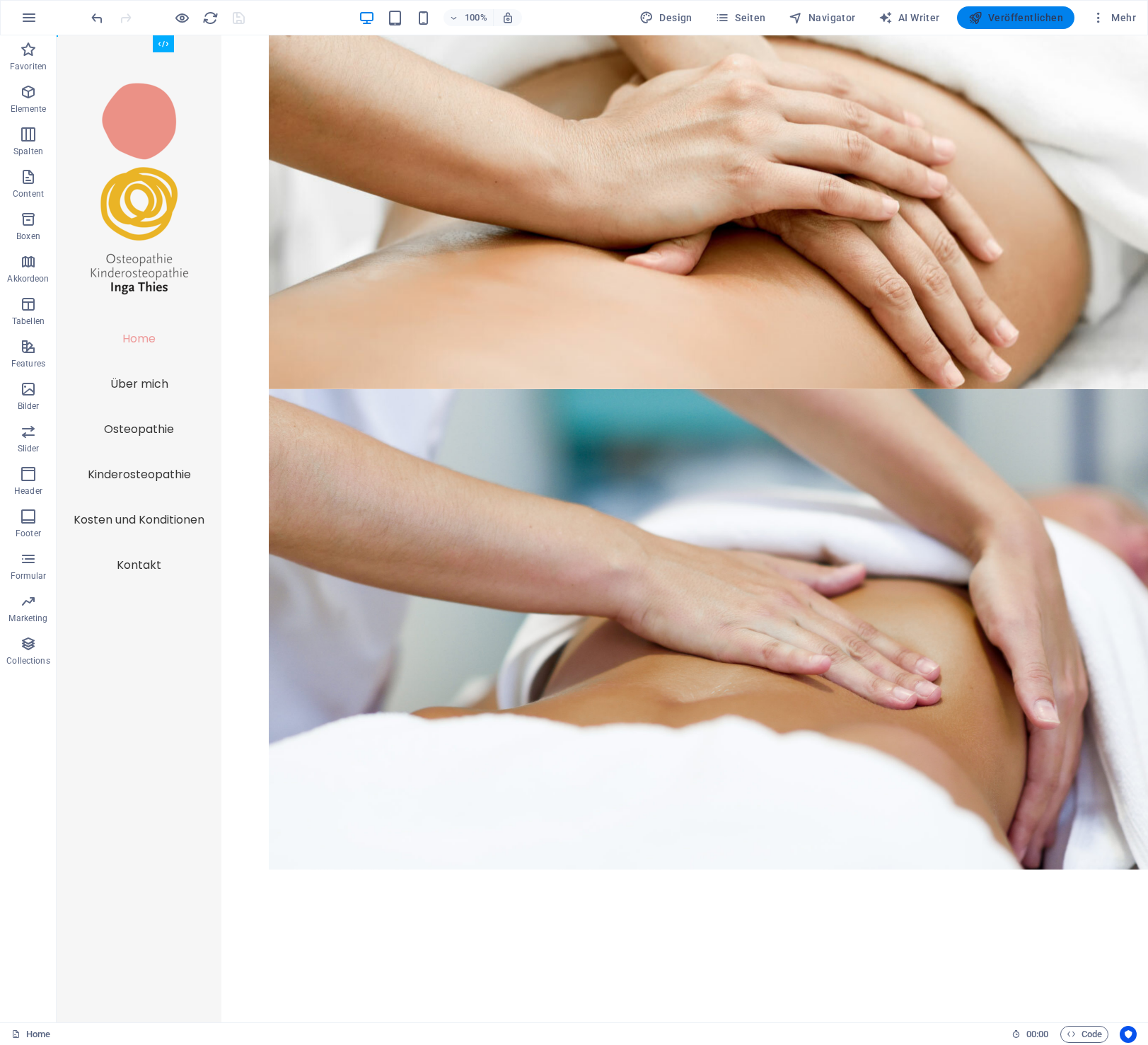
click at [1020, 15] on span "Veröffentlichen" at bounding box center [1016, 17] width 94 height 14
